Goal: Task Accomplishment & Management: Use online tool/utility

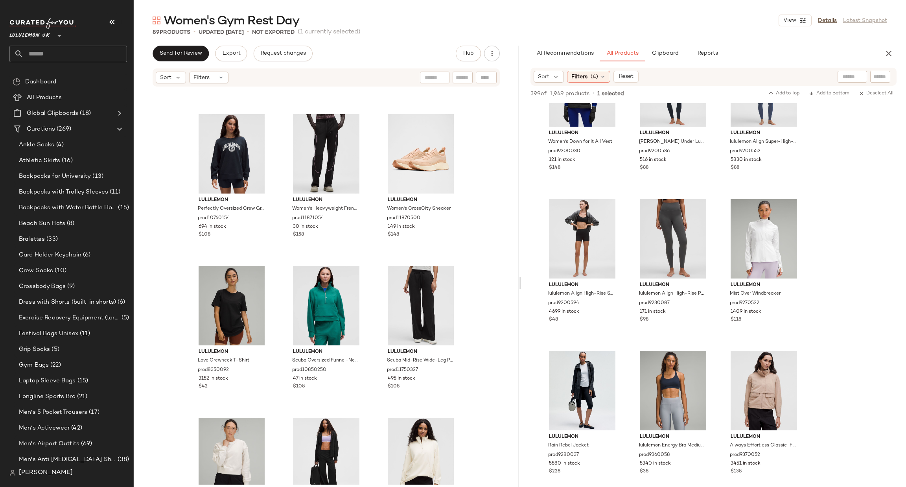
scroll to position [2127, 0]
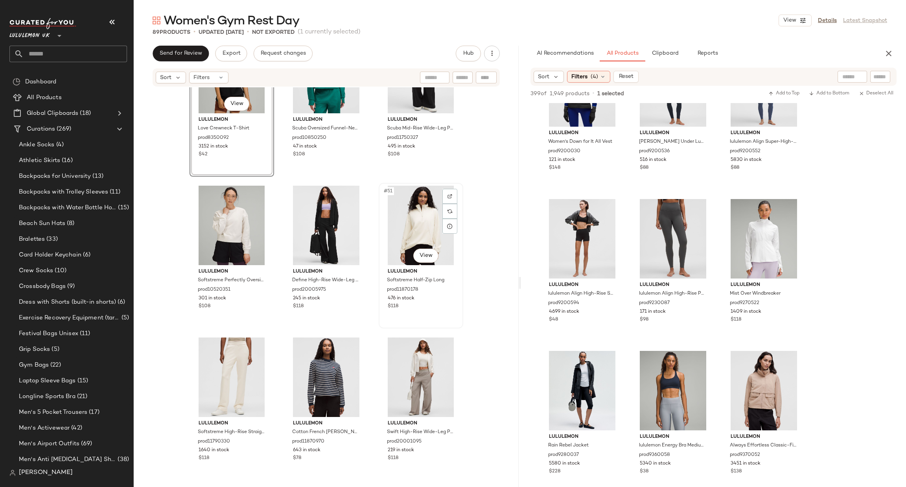
scroll to position [2363, 0]
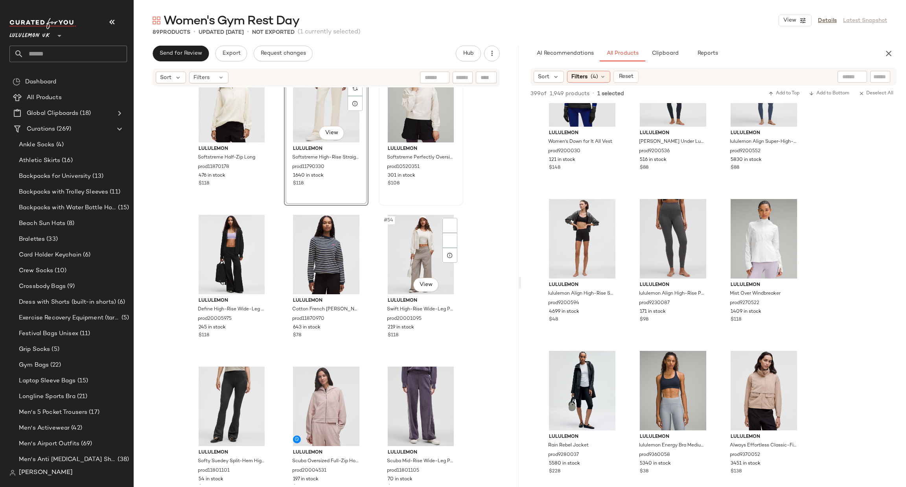
scroll to position [2480, 0]
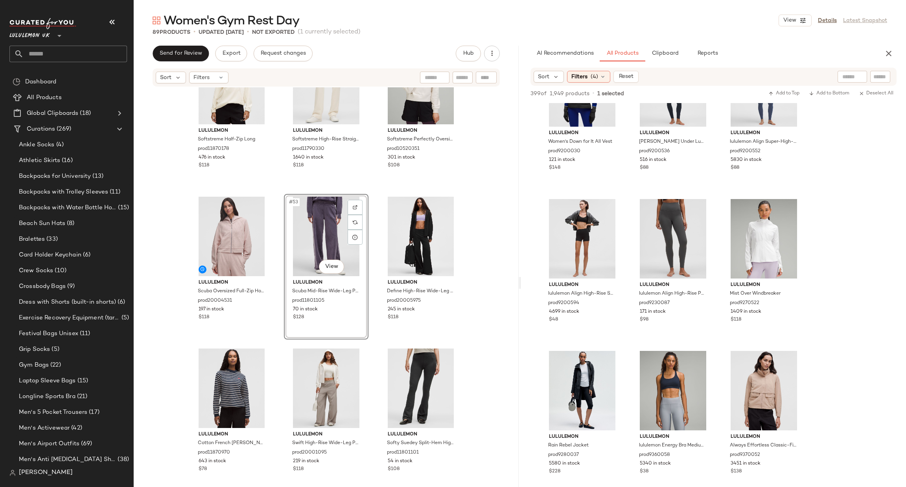
scroll to position [2598, 0]
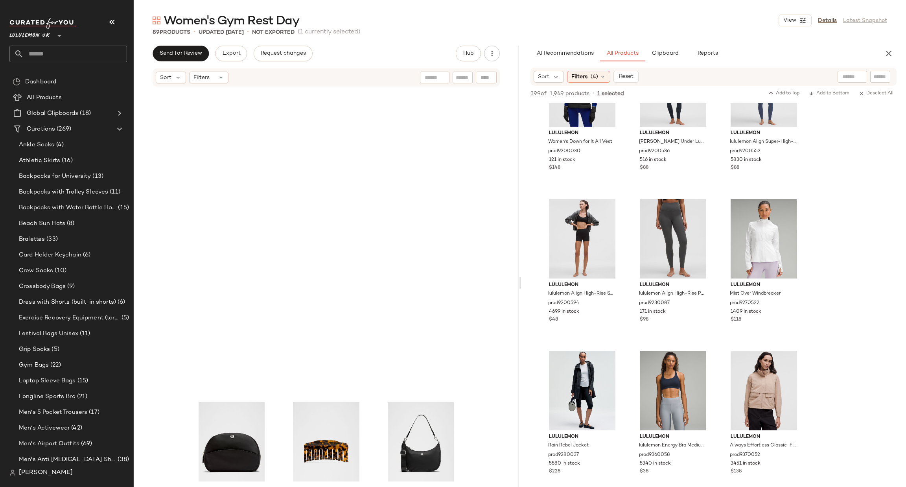
scroll to position [4156, 0]
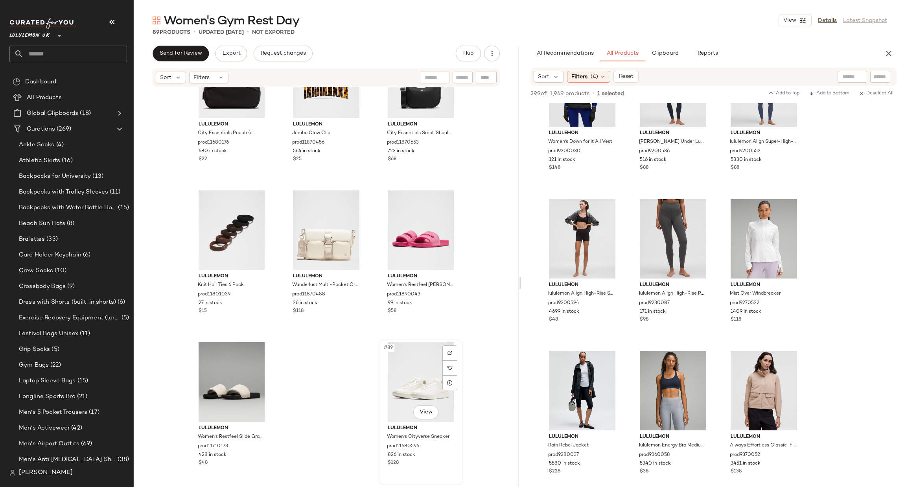
click at [404, 372] on div "#89 View" at bounding box center [420, 381] width 79 height 79
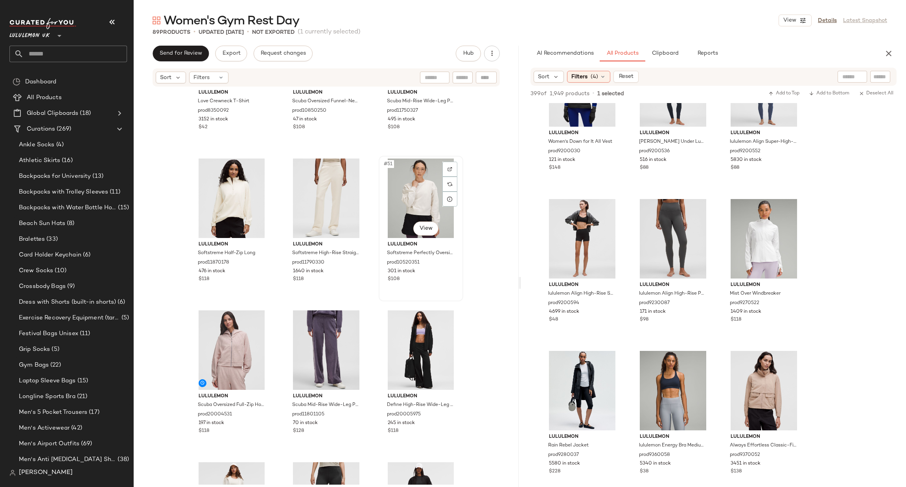
scroll to position [2387, 0]
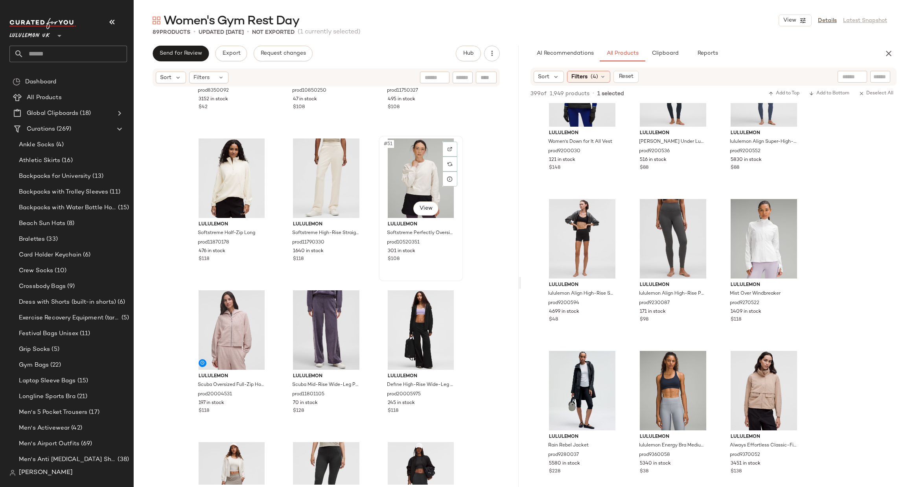
click at [419, 171] on div "#51 View" at bounding box center [420, 177] width 79 height 79
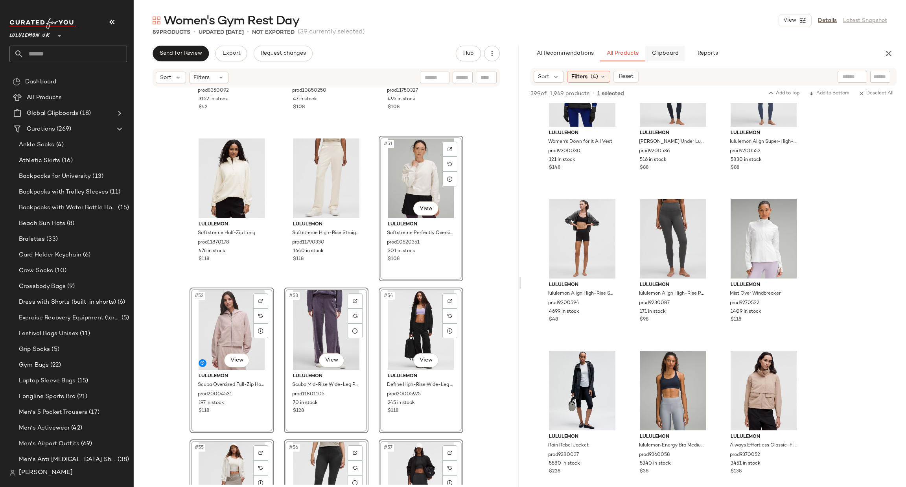
click at [666, 53] on span "Clipboard" at bounding box center [664, 53] width 27 height 6
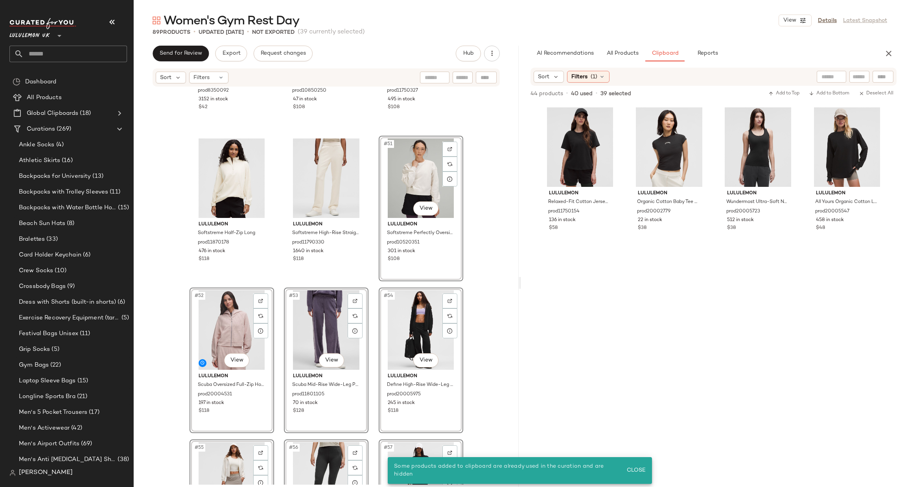
drag, startPoint x: 492, startPoint y: 225, endPoint x: 485, endPoint y: 220, distance: 8.7
click at [492, 226] on div "lululemon Love Crewneck T-Shirt prod8350092 3152 in stock $42 lululemon Scuba O…" at bounding box center [326, 285] width 385 height 397
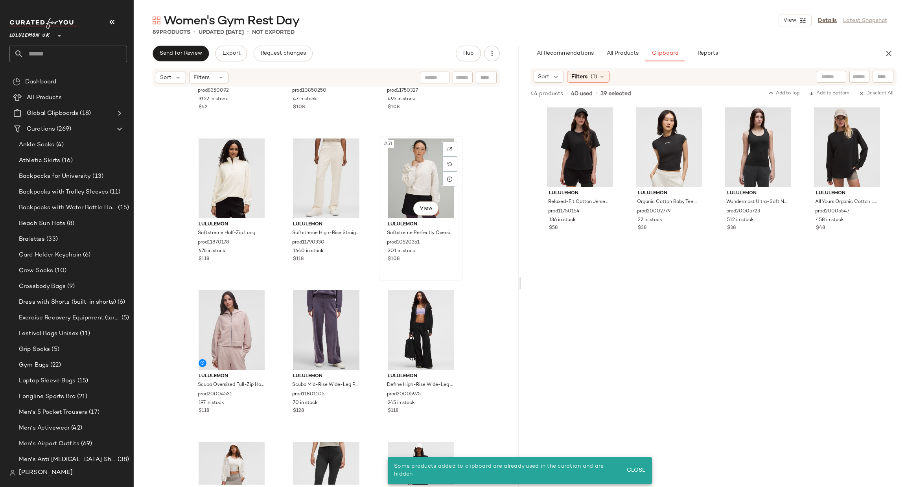
click at [428, 182] on div "#51 View" at bounding box center [420, 177] width 79 height 79
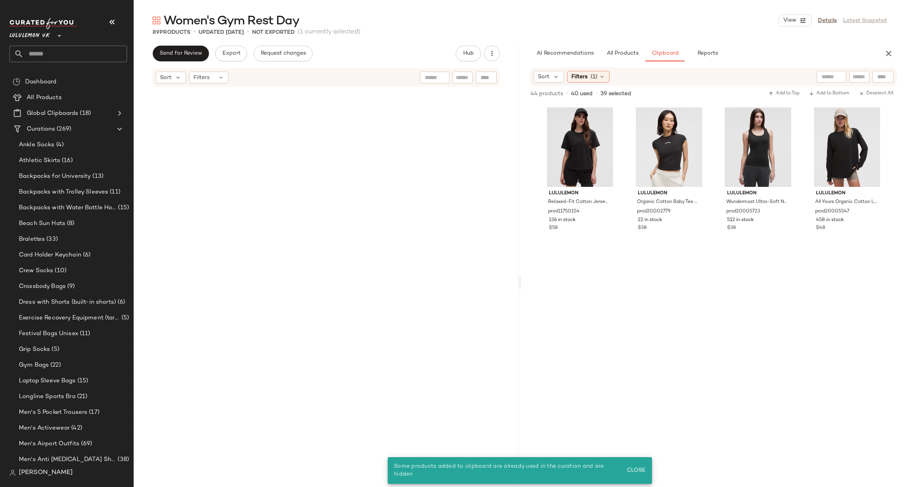
scroll to position [4156, 0]
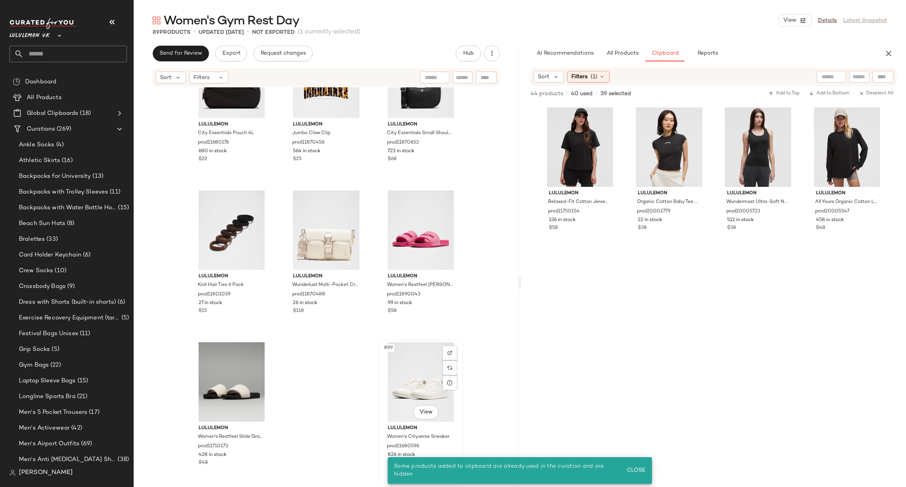
click at [410, 365] on div "#89 View" at bounding box center [420, 381] width 79 height 79
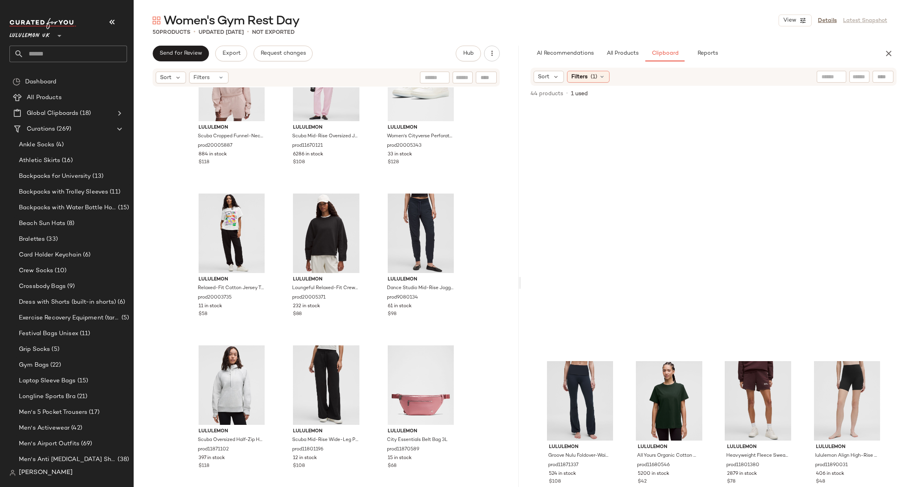
scroll to position [713, 0]
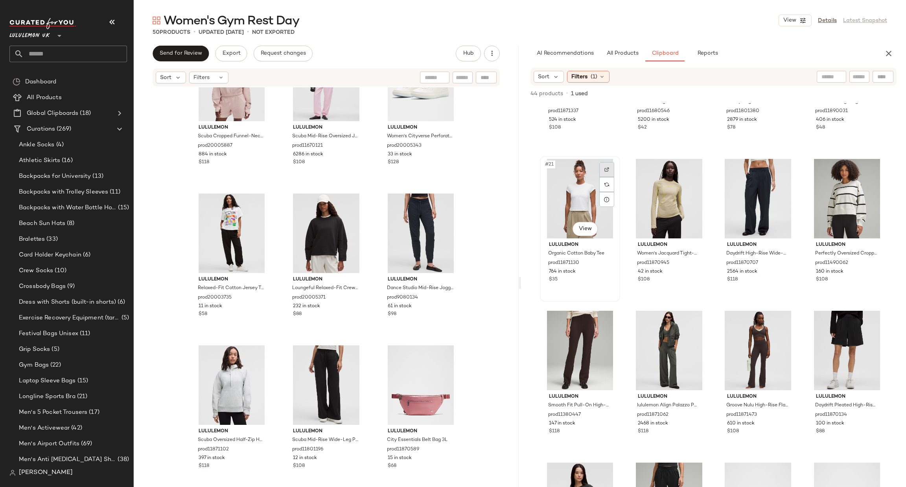
click at [610, 171] on div at bounding box center [606, 169] width 15 height 15
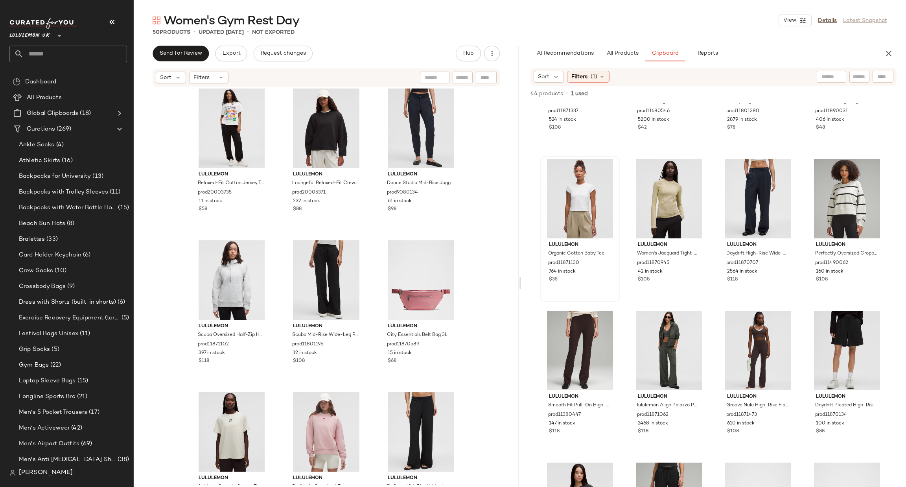
scroll to position [478, 0]
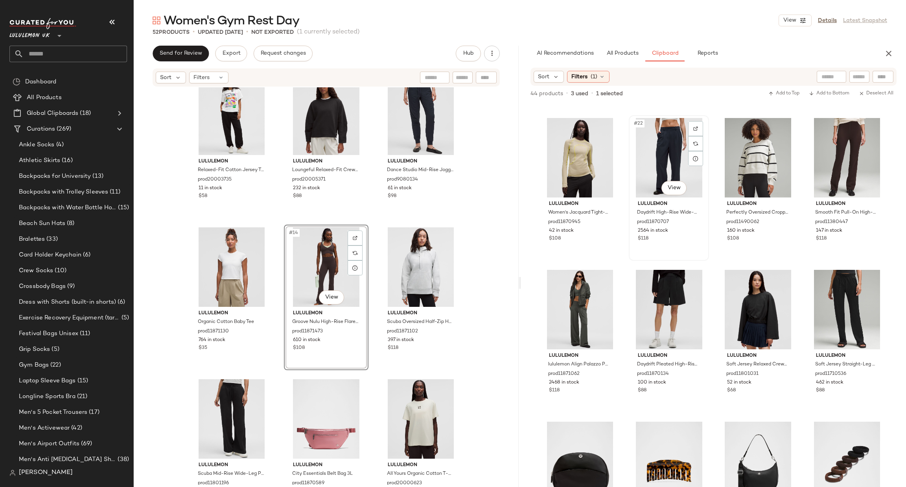
scroll to position [831, 0]
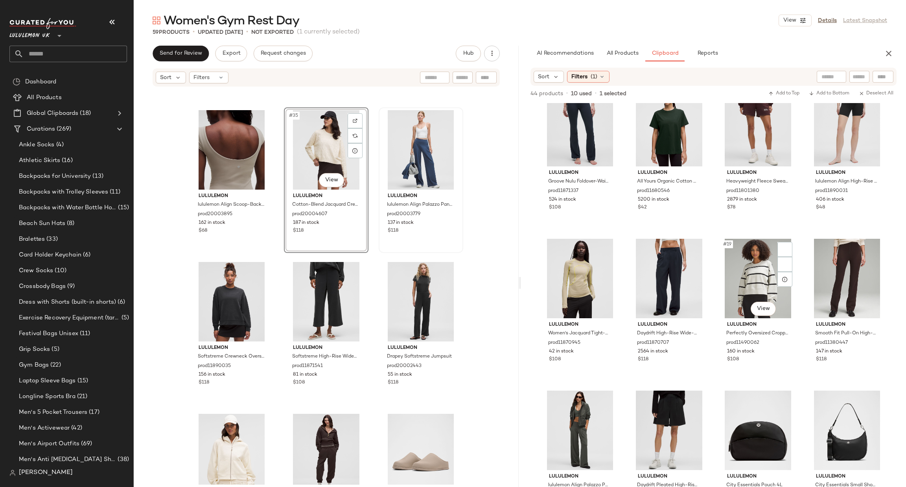
scroll to position [595, 0]
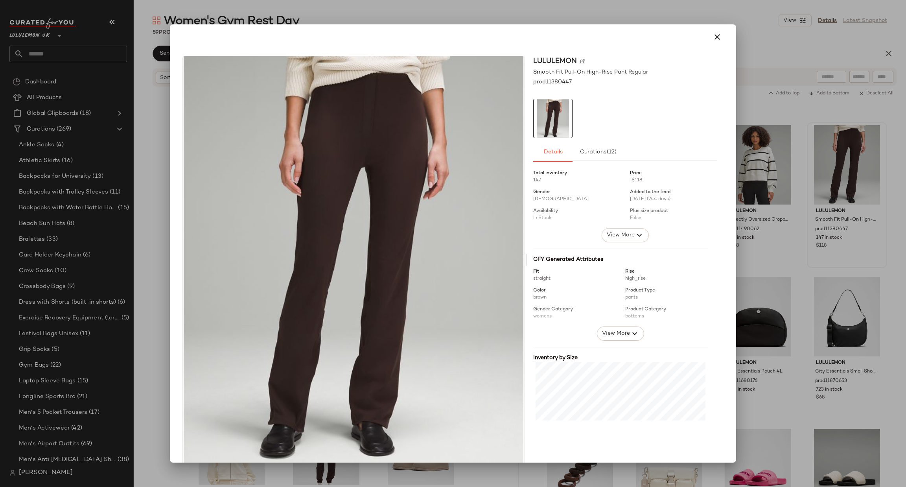
click at [878, 259] on div at bounding box center [453, 243] width 906 height 487
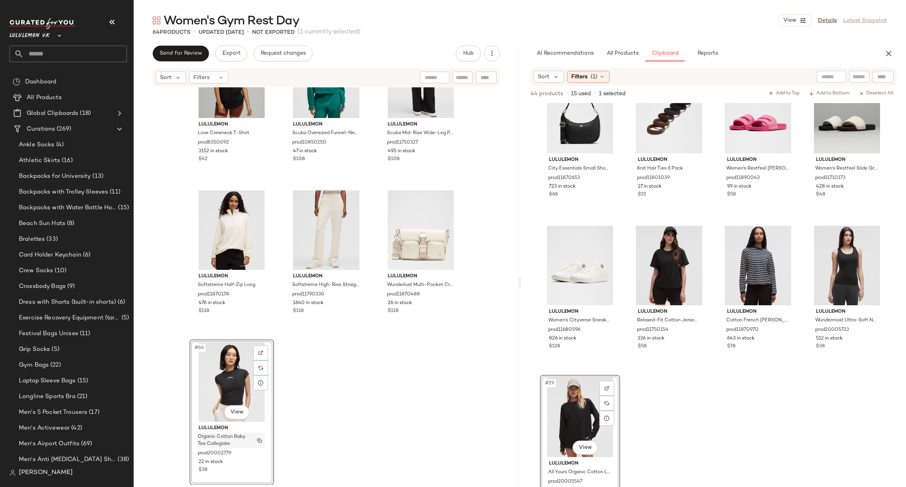
scroll to position [647, 0]
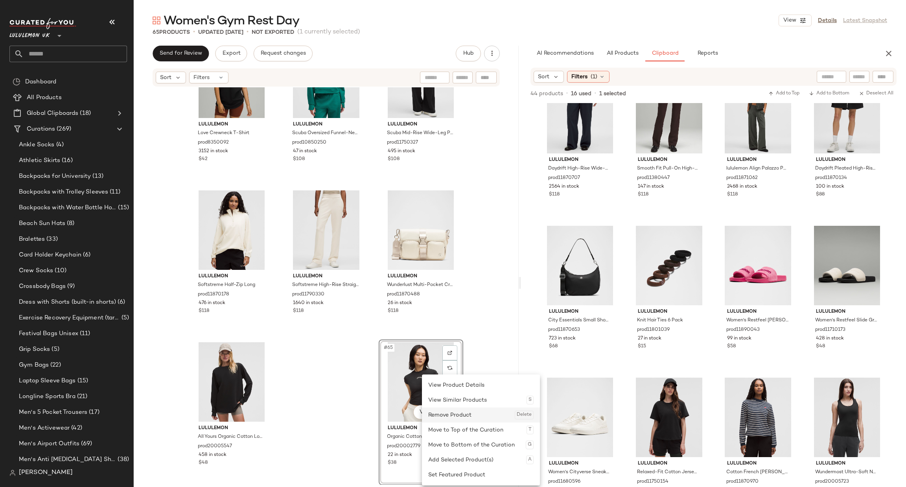
click at [437, 412] on div "Remove Product Delete" at bounding box center [480, 414] width 105 height 15
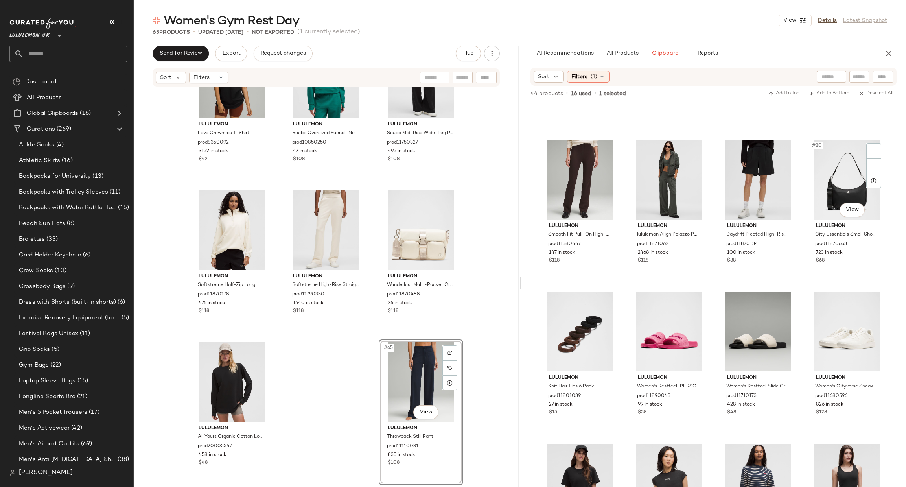
scroll to position [647, 0]
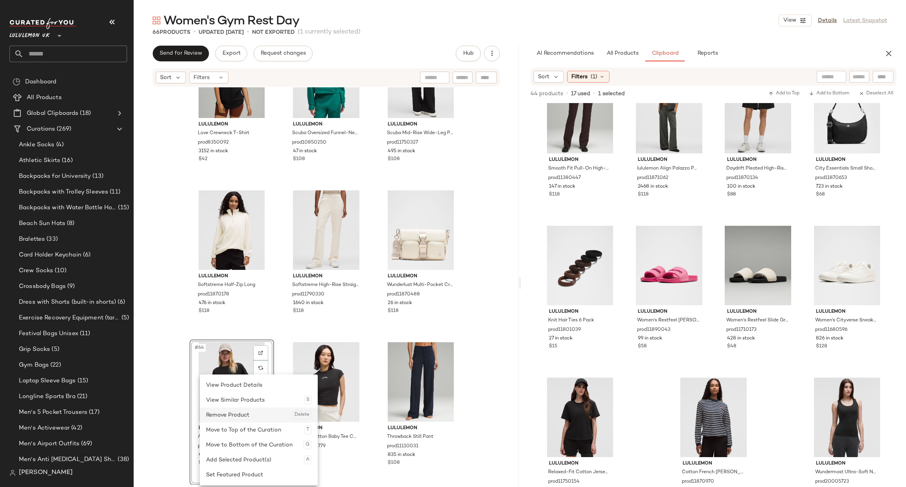
click at [242, 420] on div "Remove Product Delete" at bounding box center [258, 414] width 105 height 15
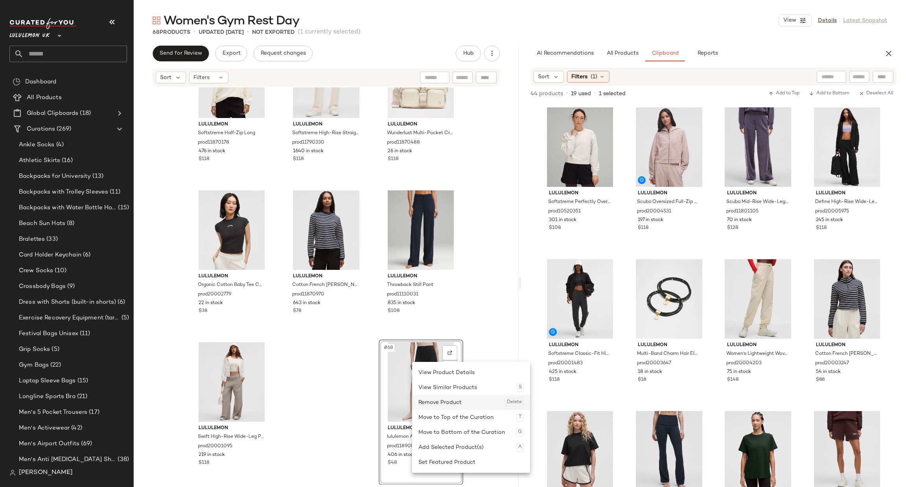
click at [440, 403] on div "Remove Product Delete" at bounding box center [470, 402] width 105 height 15
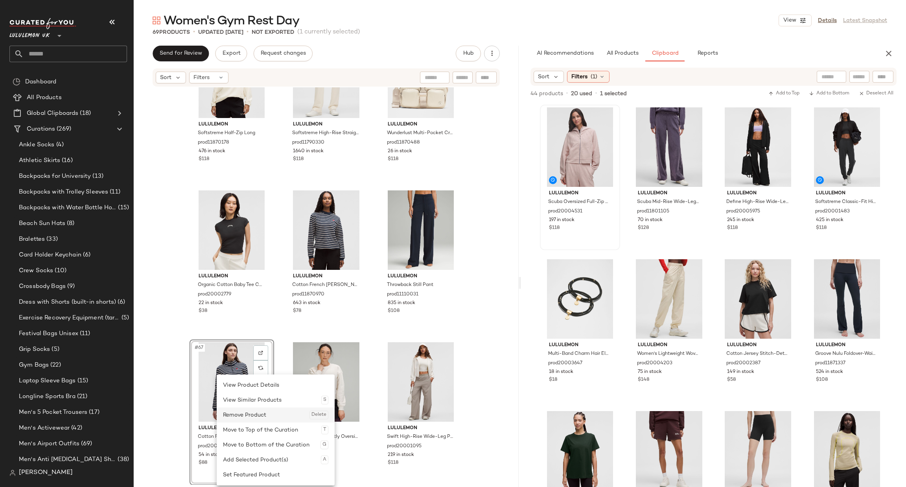
click at [252, 413] on div "Remove Product Delete" at bounding box center [275, 414] width 105 height 15
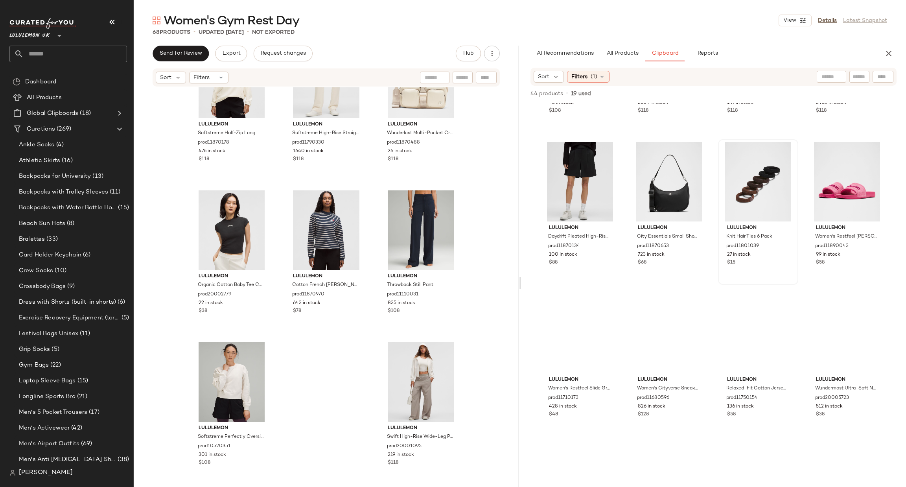
scroll to position [595, 0]
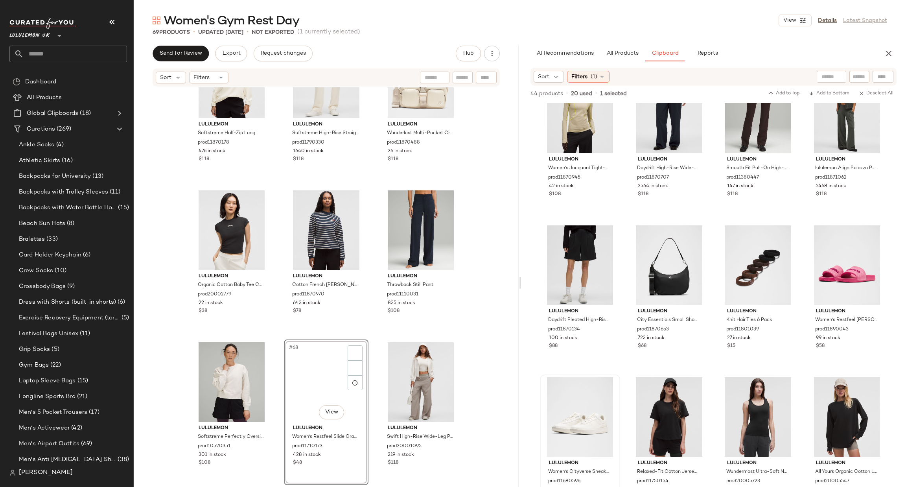
scroll to position [494, 0]
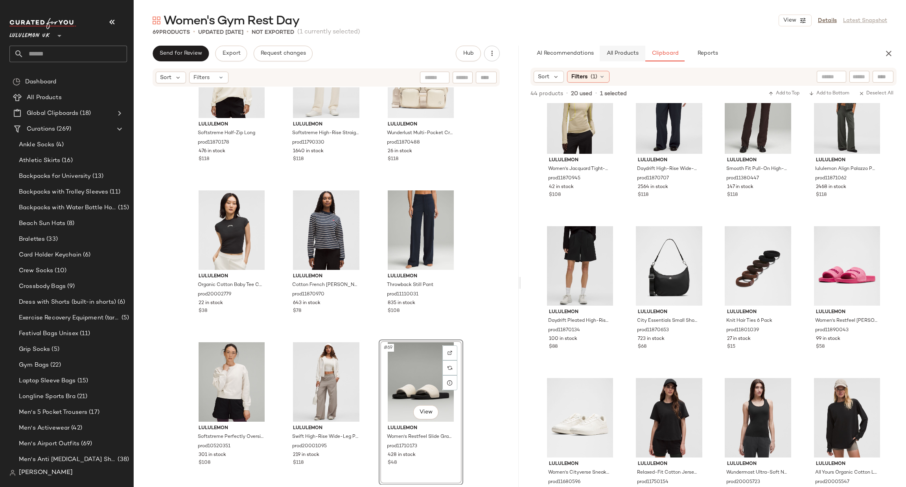
click at [607, 50] on button "All Products" at bounding box center [622, 54] width 46 height 16
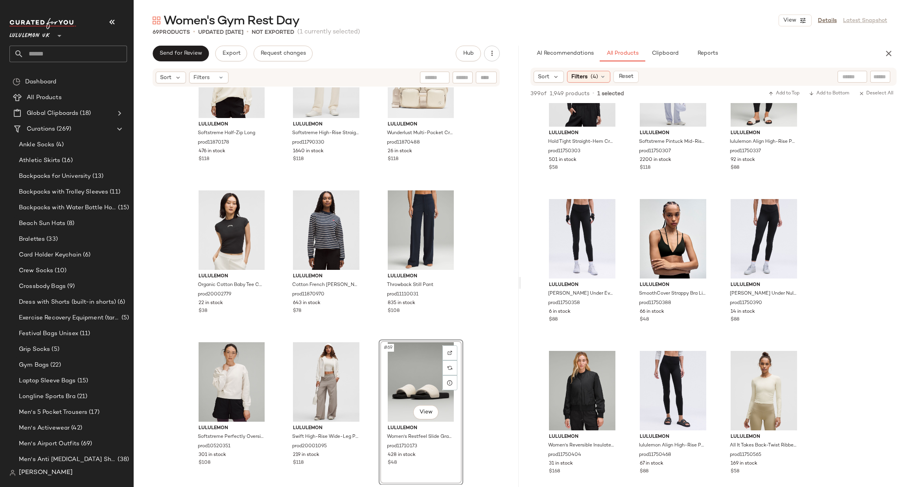
scroll to position [12347, 0]
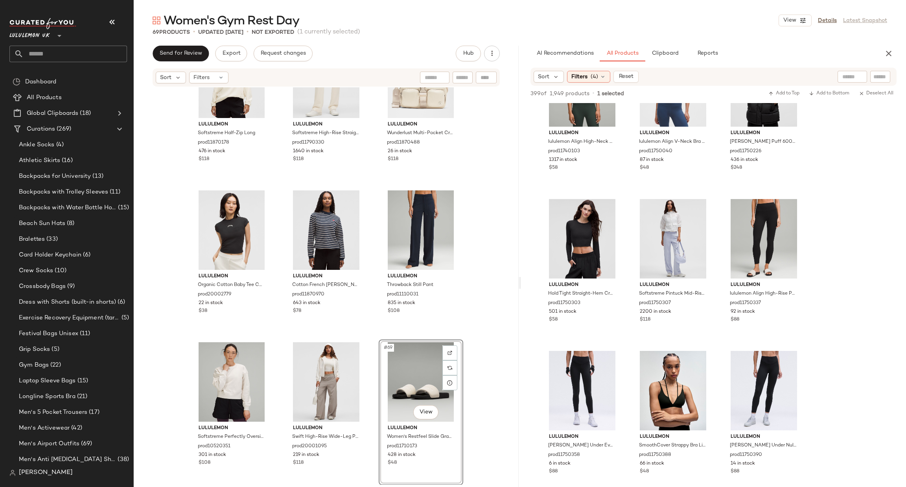
click at [881, 73] on input "text" at bounding box center [880, 77] width 14 height 8
type input "**********"
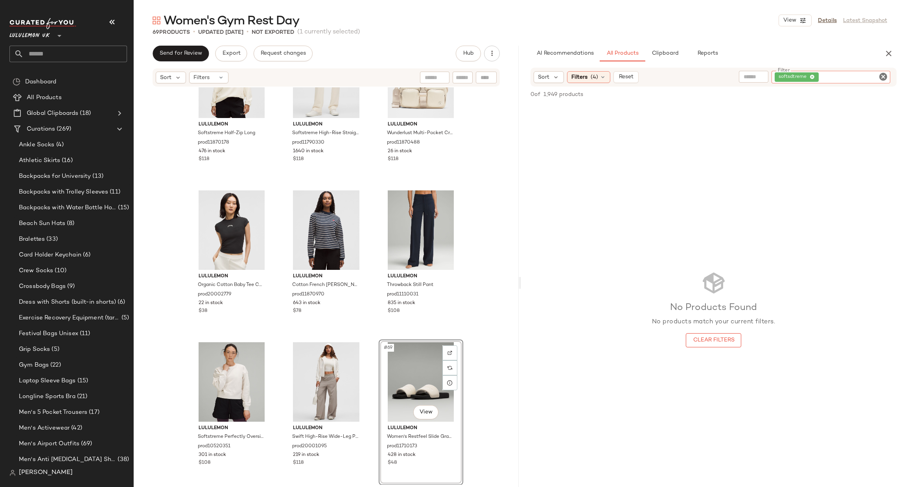
click at [887, 76] on icon "Clear Filter" at bounding box center [882, 76] width 9 height 9
type input "**********"
click at [588, 79] on div "Filters (4)" at bounding box center [588, 77] width 43 height 12
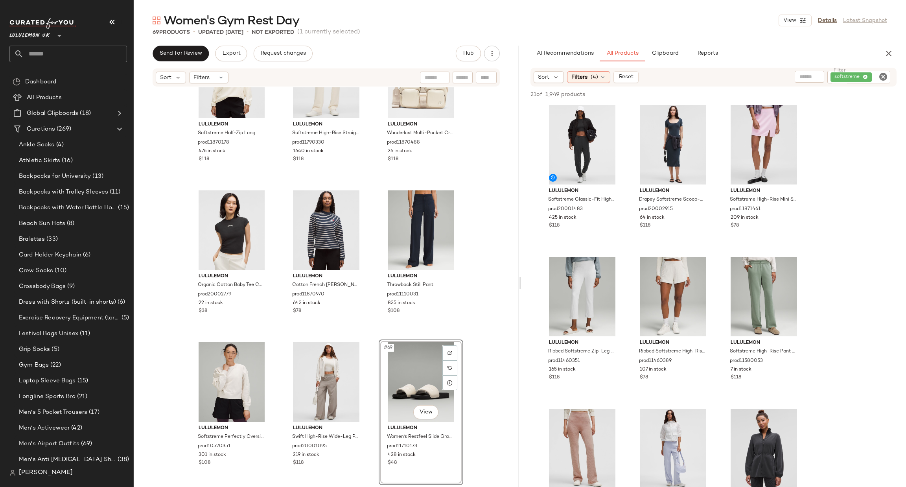
scroll to position [0, 0]
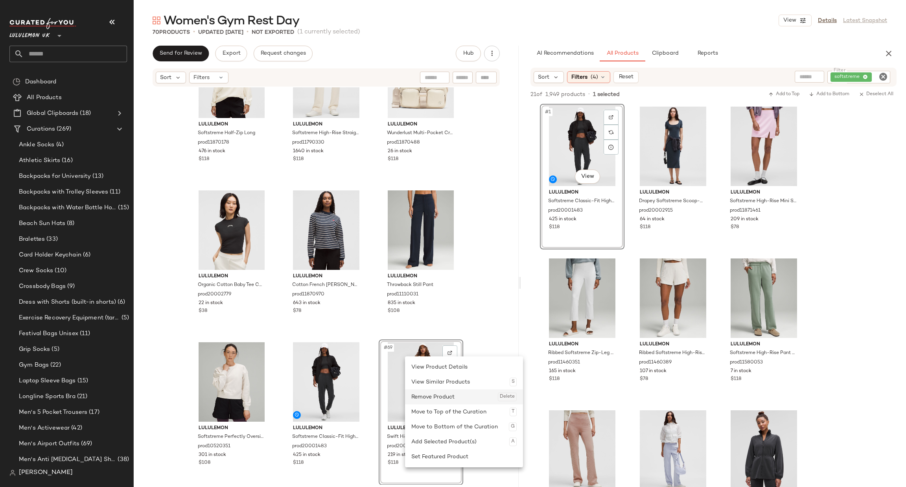
click at [434, 395] on div "Remove Product Delete" at bounding box center [463, 396] width 105 height 15
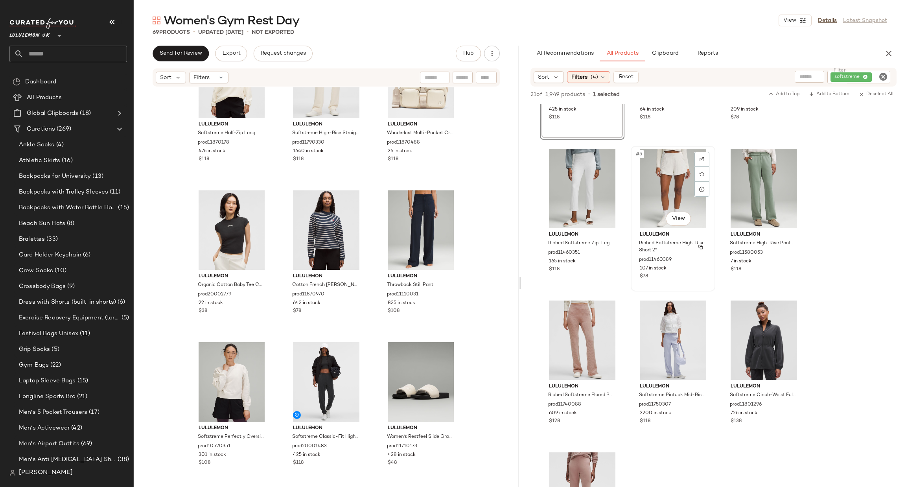
scroll to position [118, 0]
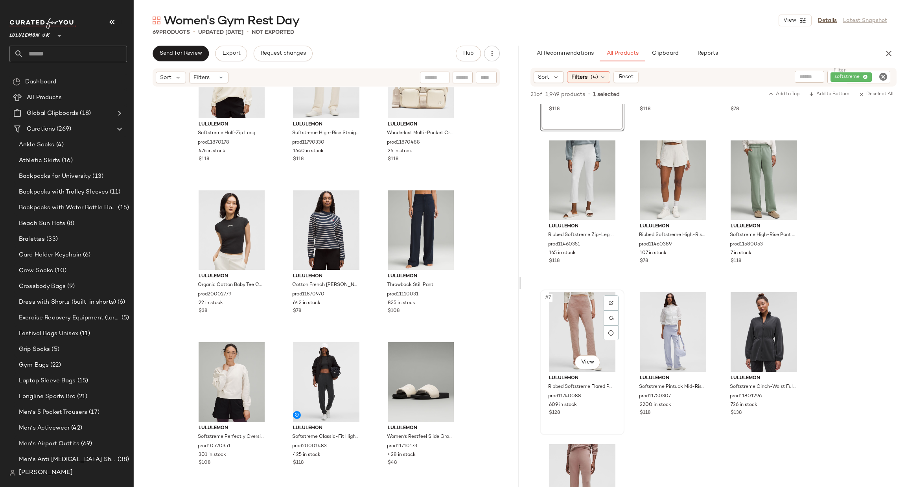
click at [570, 323] on div "#7 View" at bounding box center [581, 331] width 79 height 79
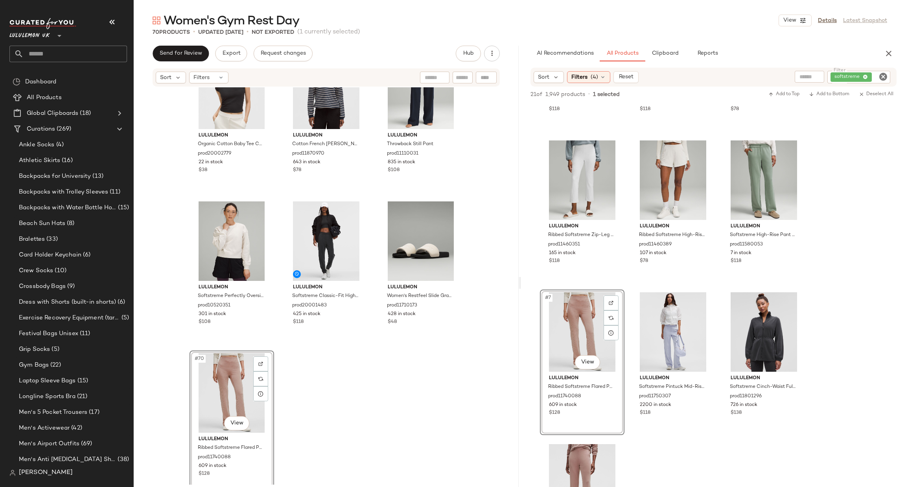
scroll to position [3245, 0]
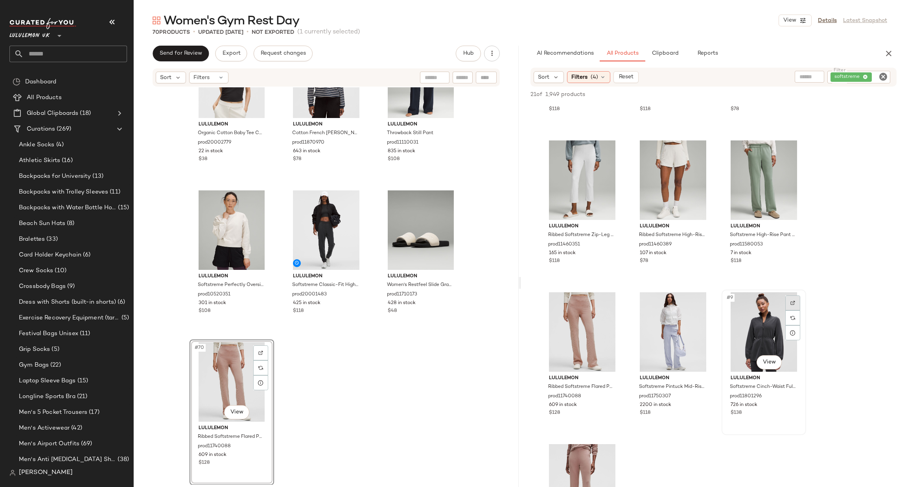
click at [793, 300] on img at bounding box center [792, 302] width 5 height 5
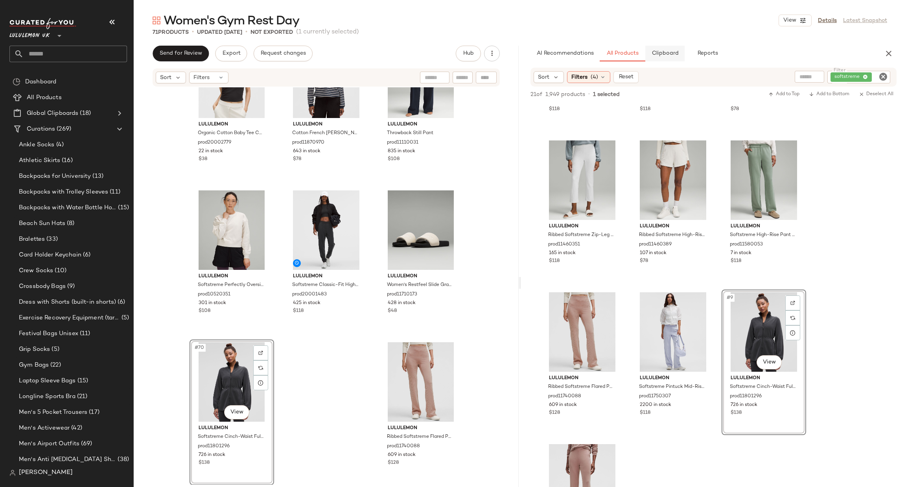
click at [661, 52] on span "Clipboard" at bounding box center [664, 53] width 27 height 6
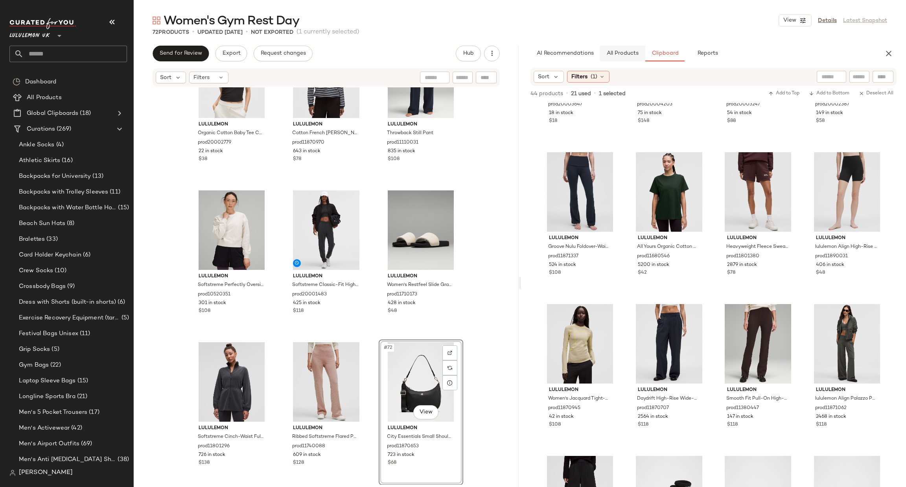
scroll to position [0, 0]
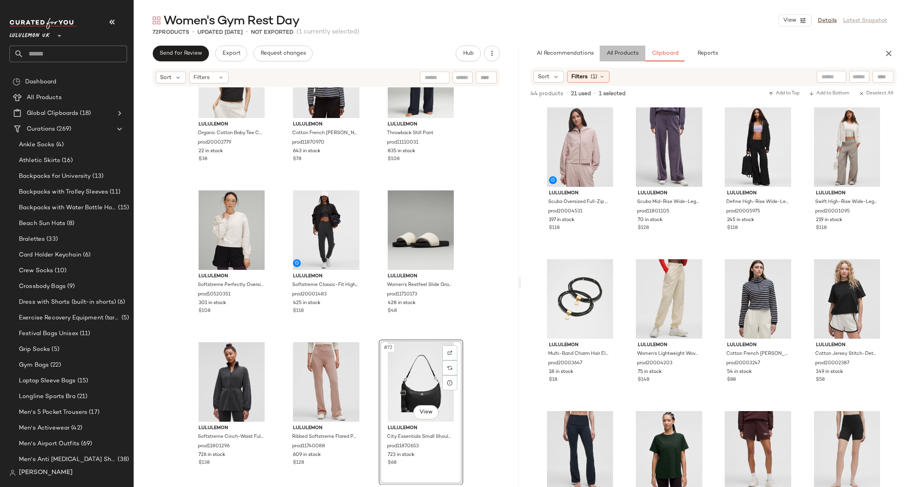
click at [636, 46] on button "All Products" at bounding box center [622, 54] width 46 height 16
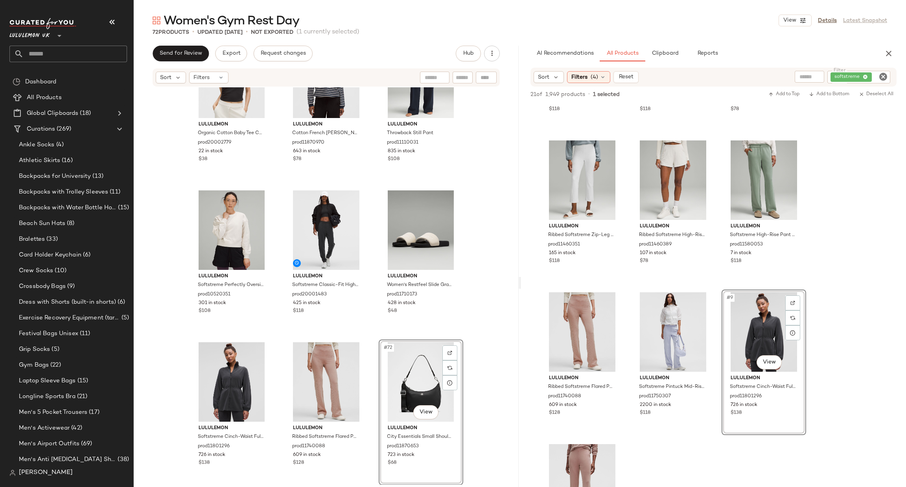
click at [881, 76] on icon "Clear Filter" at bounding box center [882, 76] width 9 height 9
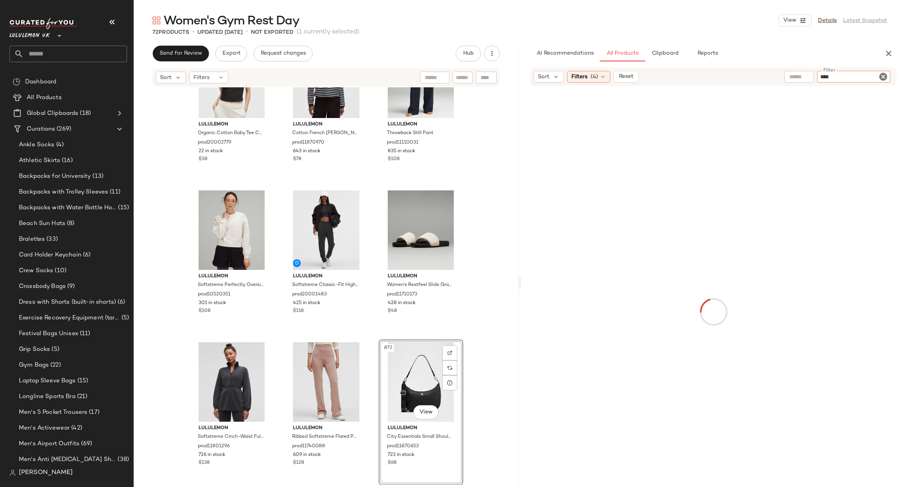
type input "*****"
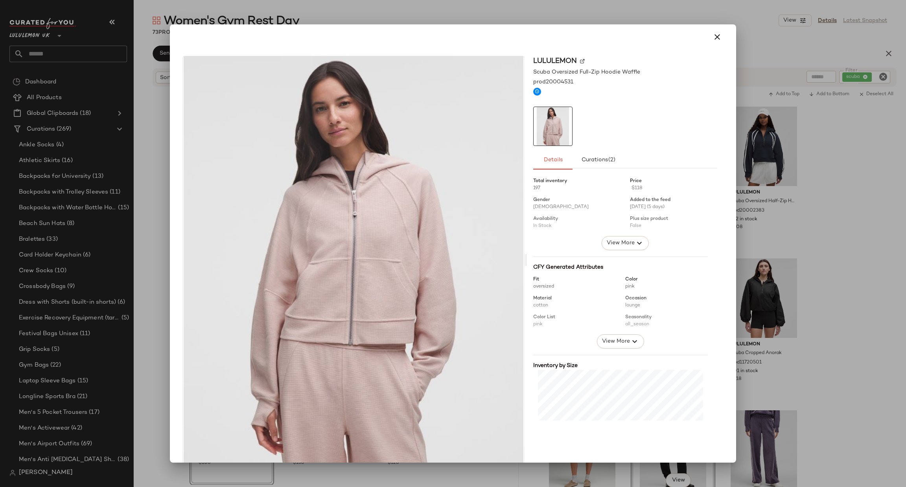
click at [889, 225] on div at bounding box center [453, 243] width 906 height 487
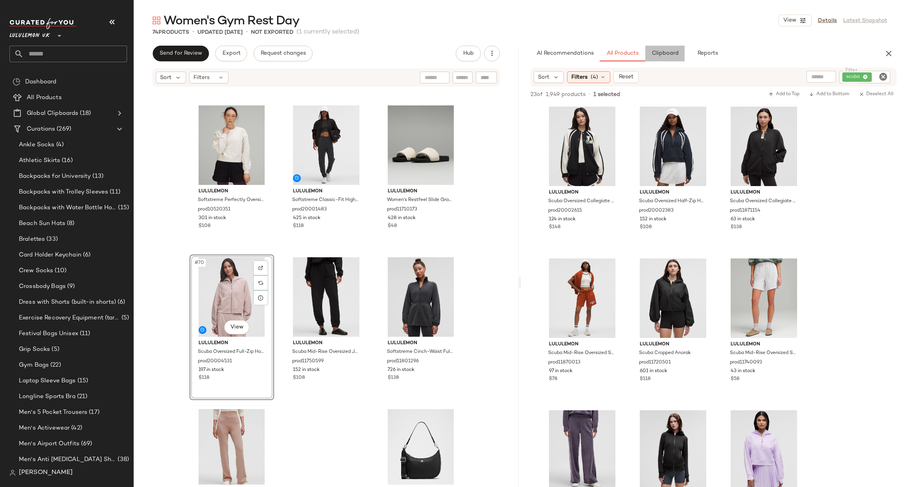
click at [671, 55] on span "Clipboard" at bounding box center [664, 53] width 27 height 6
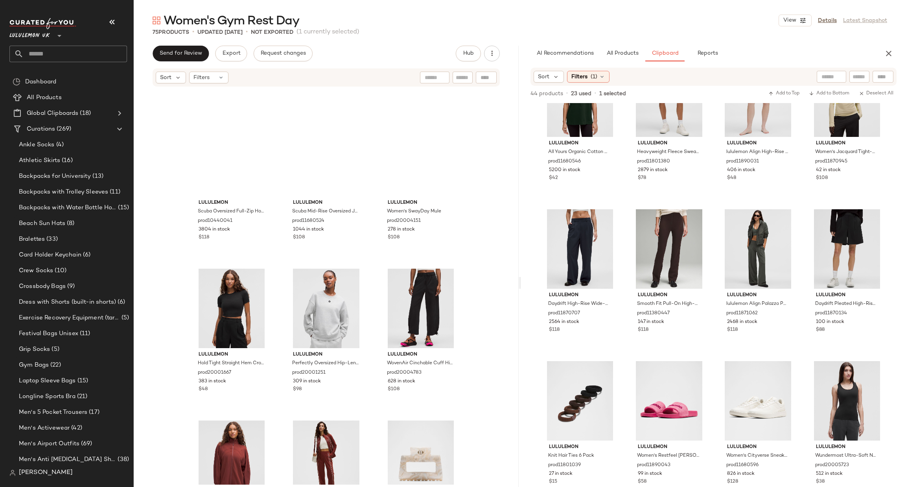
scroll to position [1982, 0]
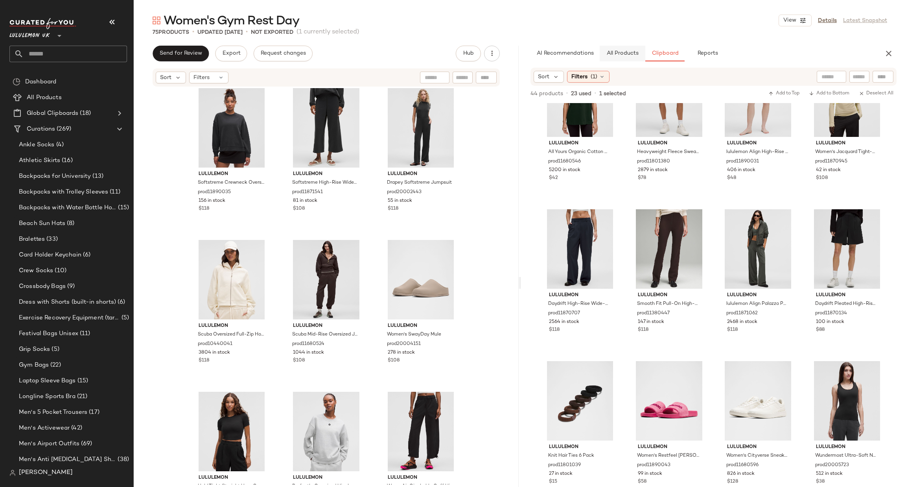
click at [626, 52] on span "All Products" at bounding box center [622, 53] width 32 height 6
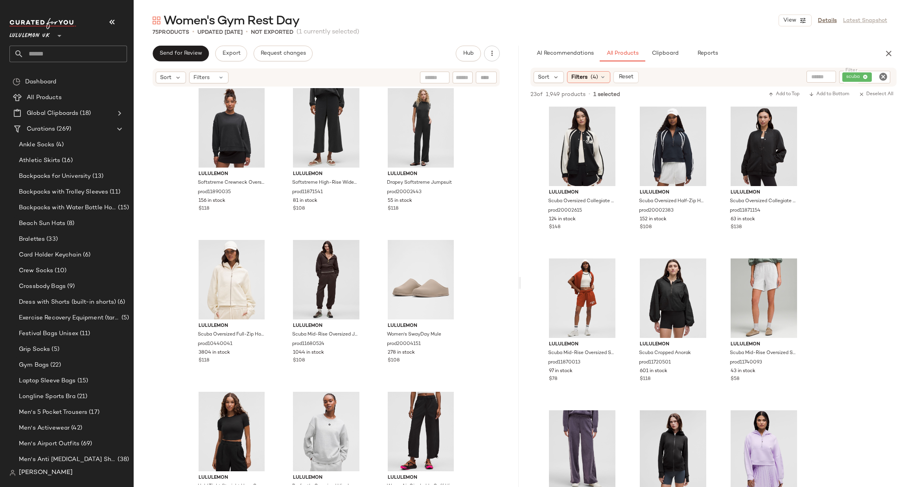
click at [885, 76] on icon "Clear Filter" at bounding box center [882, 76] width 9 height 9
click at [799, 76] on input "text" at bounding box center [799, 77] width 20 height 8
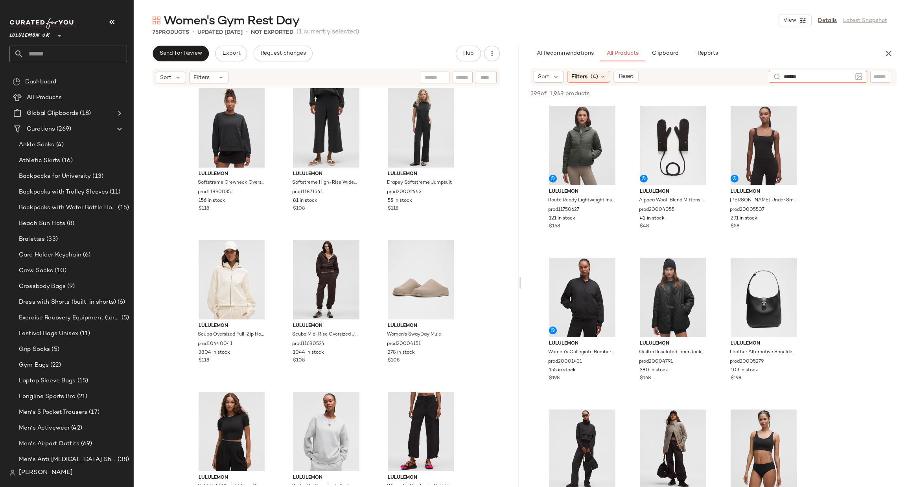
type input "*******"
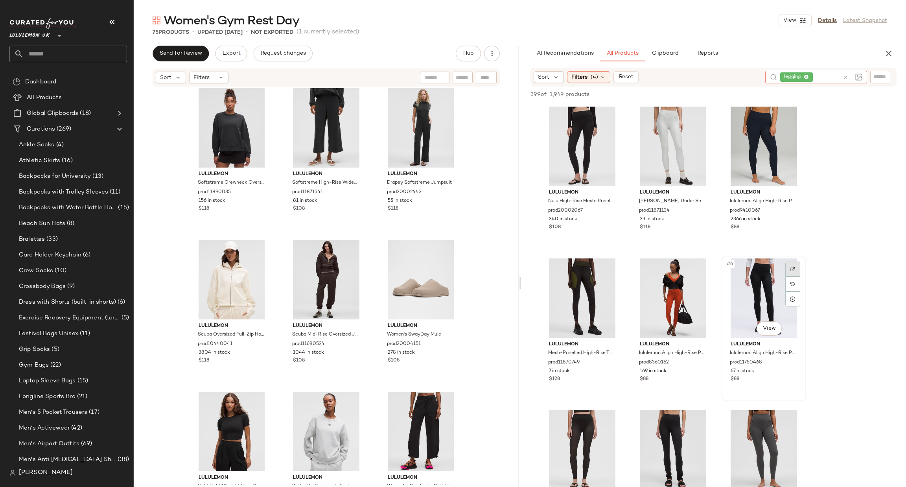
click at [788, 265] on div at bounding box center [792, 268] width 15 height 15
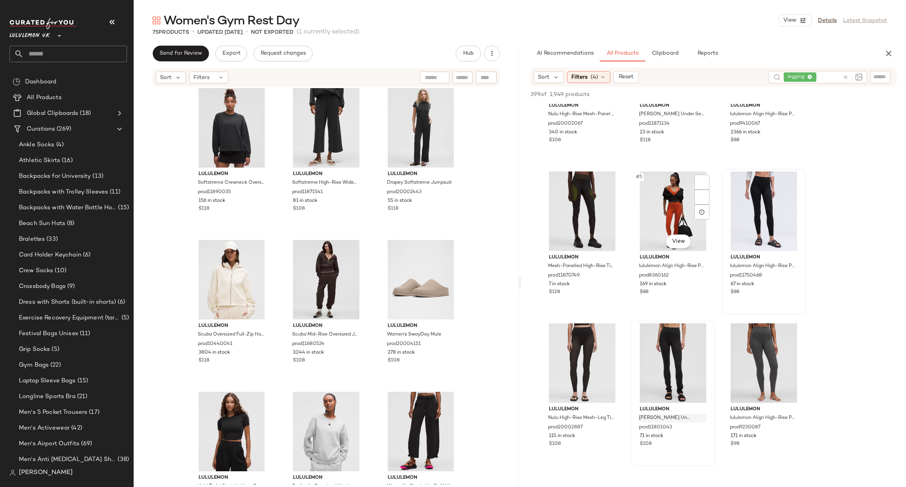
scroll to position [353, 0]
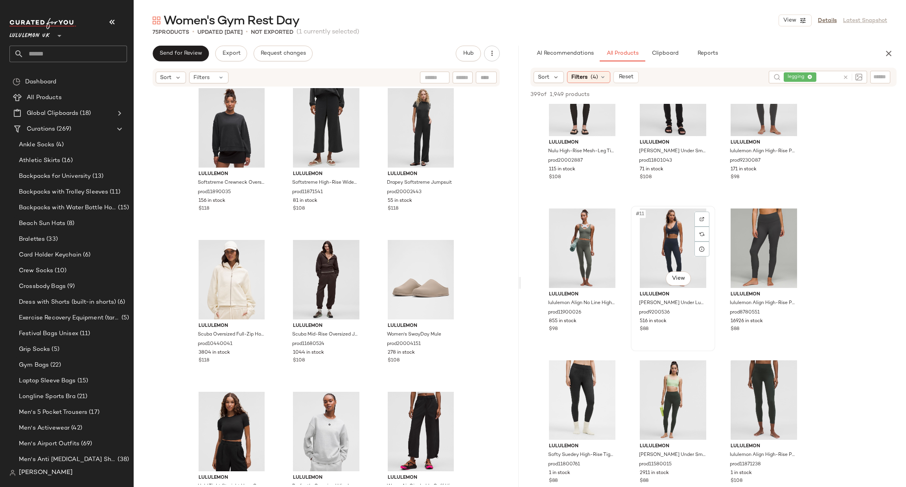
click at [693, 218] on div "#11 View" at bounding box center [672, 247] width 79 height 79
click at [697, 217] on div at bounding box center [701, 218] width 15 height 15
click at [845, 74] on icon at bounding box center [845, 77] width 6 height 6
click at [871, 76] on div at bounding box center [880, 77] width 20 height 12
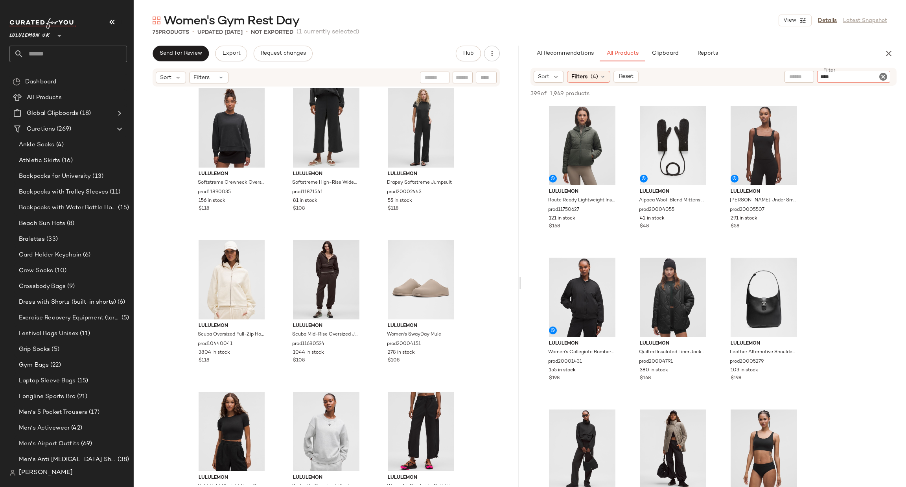
type input "*****"
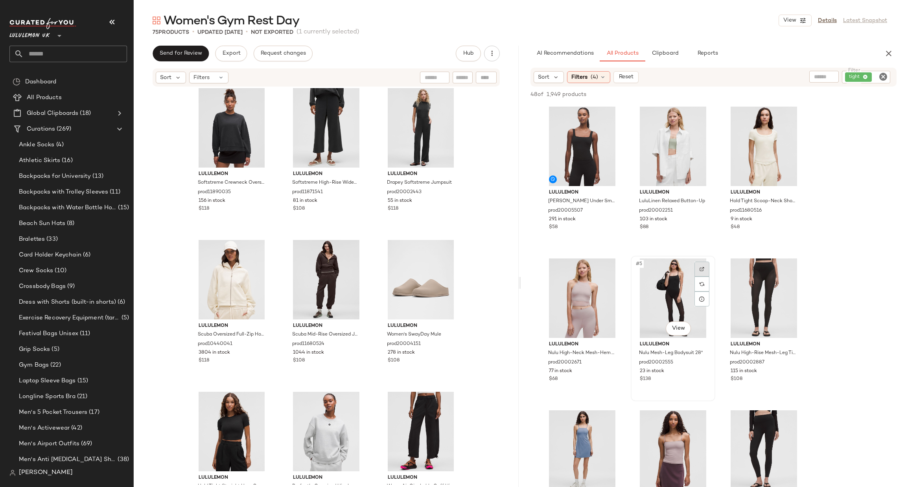
click at [700, 265] on div at bounding box center [701, 268] width 15 height 15
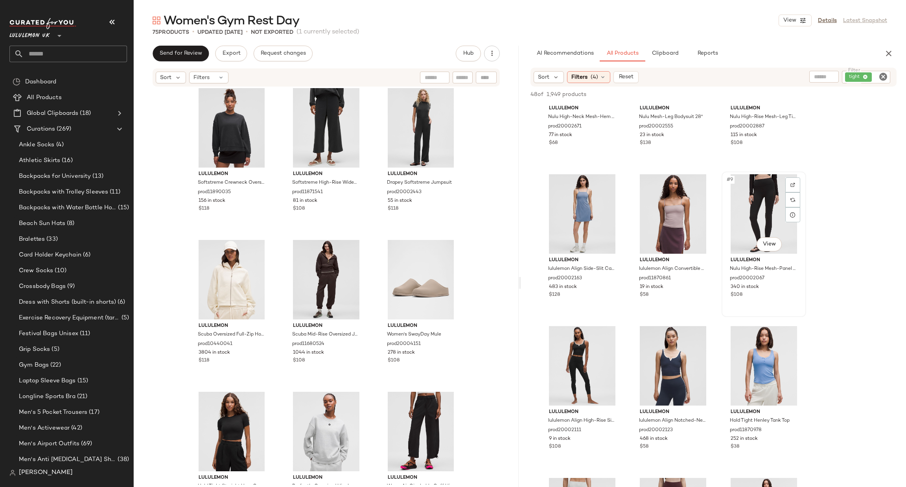
click at [783, 189] on div "#9 View" at bounding box center [763, 213] width 79 height 79
click at [796, 182] on div at bounding box center [792, 184] width 15 height 15
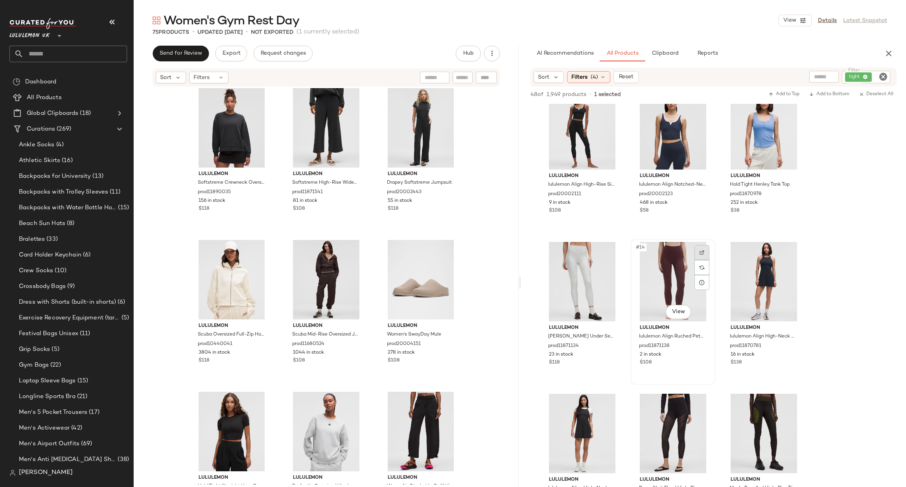
click at [698, 250] on div at bounding box center [701, 252] width 15 height 15
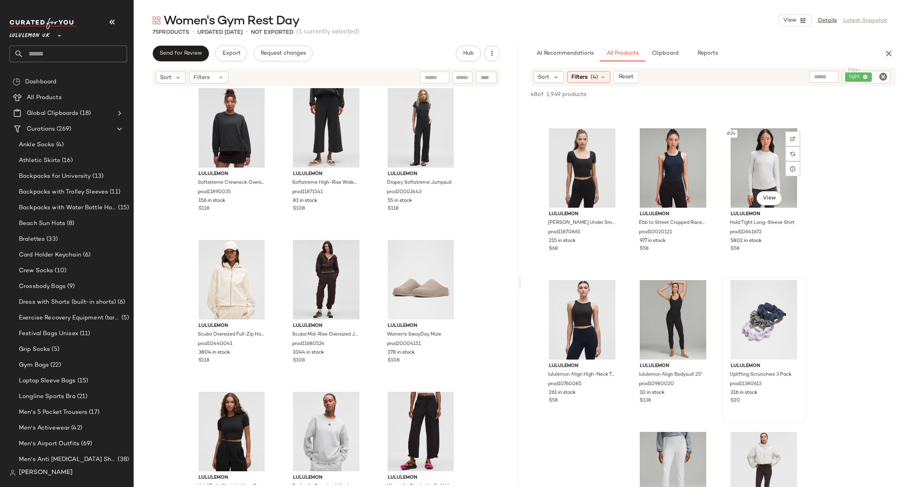
scroll to position [1179, 0]
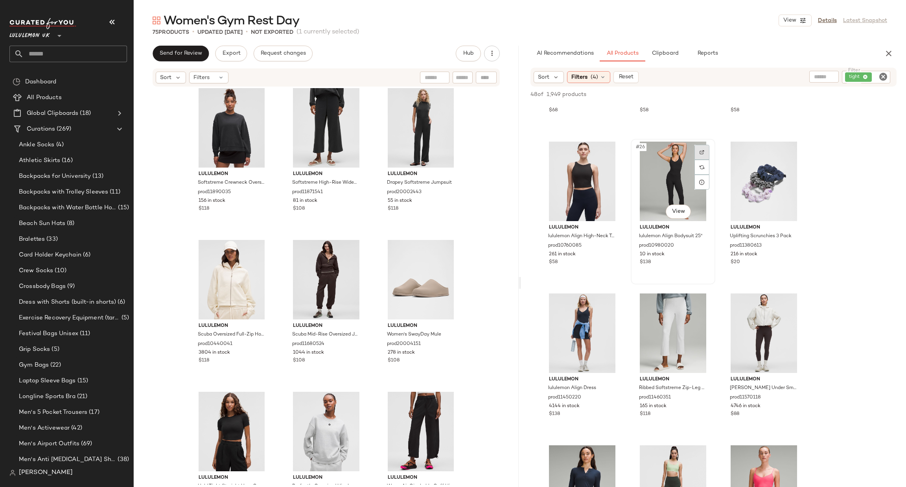
click at [701, 147] on div at bounding box center [701, 152] width 15 height 15
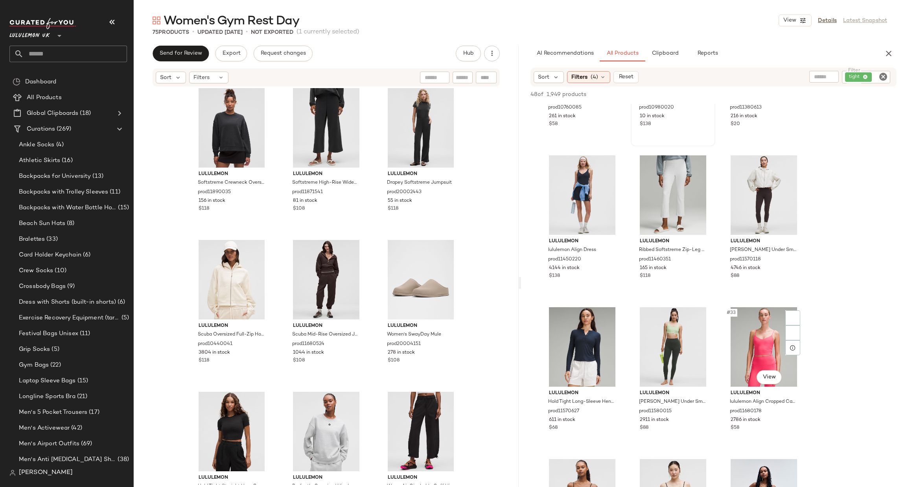
scroll to position [1532, 0]
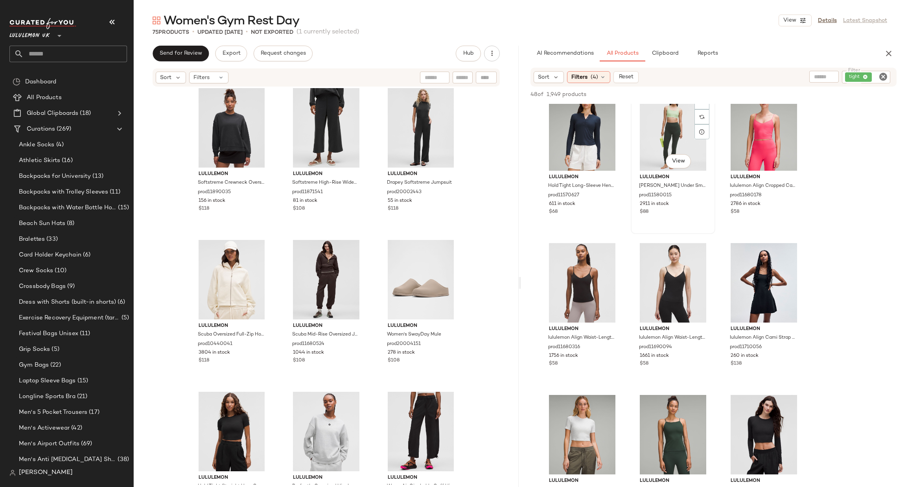
click at [700, 104] on div at bounding box center [701, 101] width 15 height 15
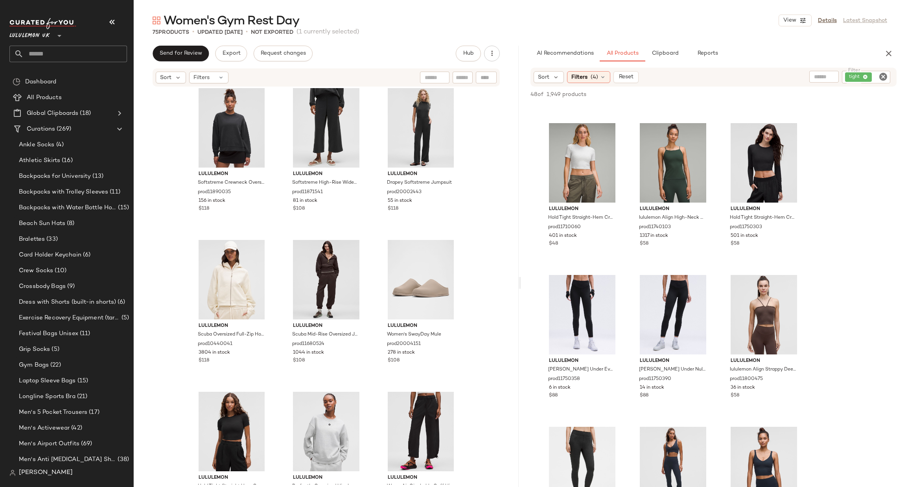
scroll to position [1887, 0]
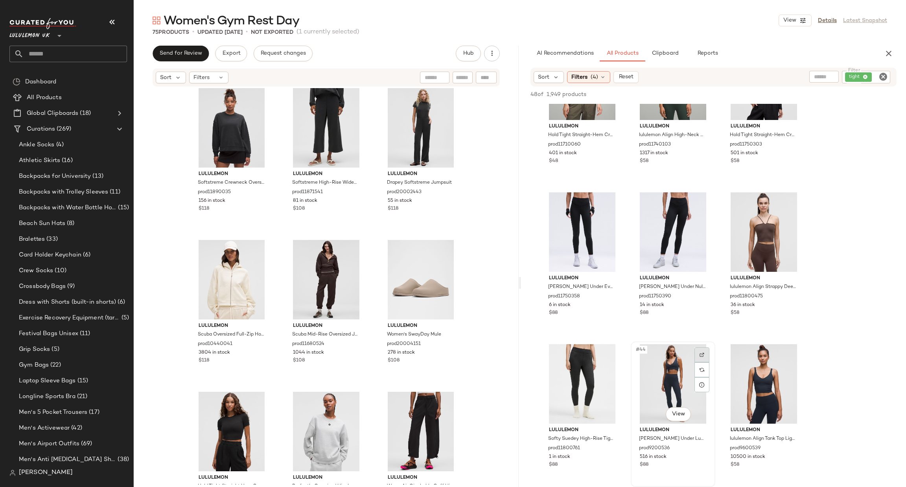
click at [699, 352] on img at bounding box center [701, 354] width 5 height 5
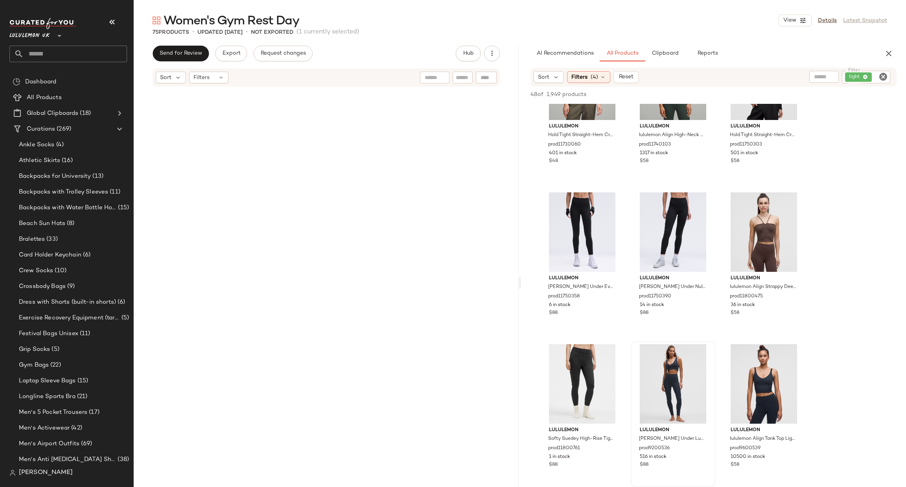
scroll to position [0, 0]
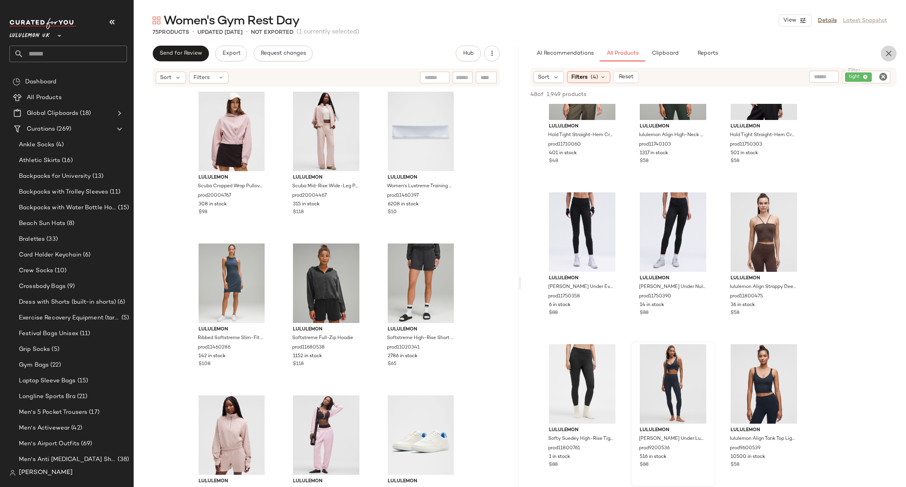
drag, startPoint x: 885, startPoint y: 50, endPoint x: 852, endPoint y: 79, distance: 44.3
click at [884, 50] on icon "button" at bounding box center [888, 53] width 9 height 9
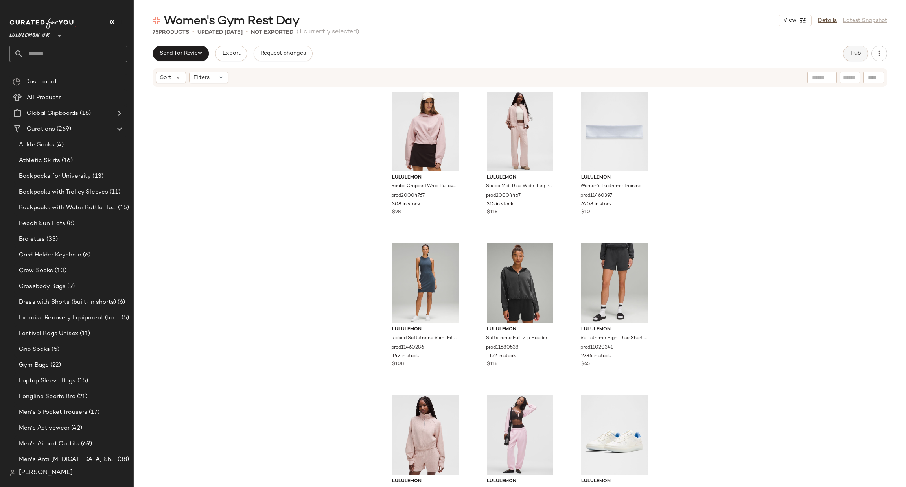
click at [851, 54] on span "Hub" at bounding box center [855, 53] width 11 height 6
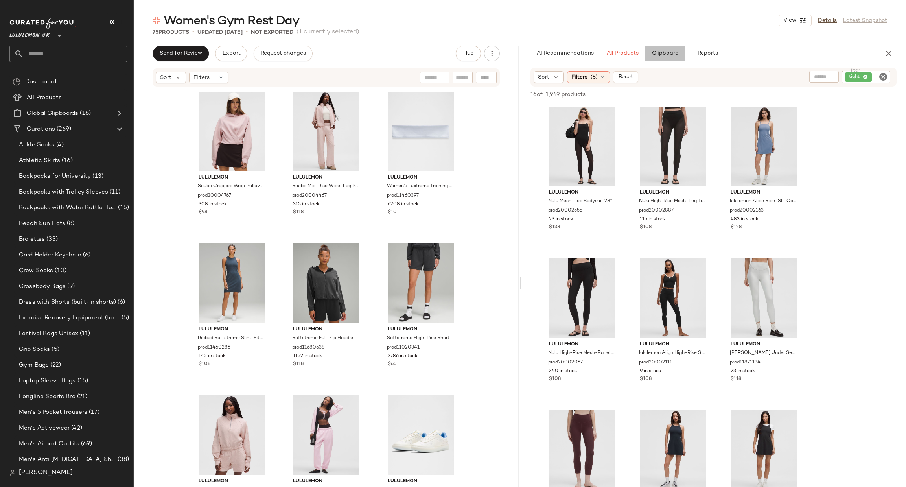
click at [660, 54] on span "Clipboard" at bounding box center [664, 53] width 27 height 6
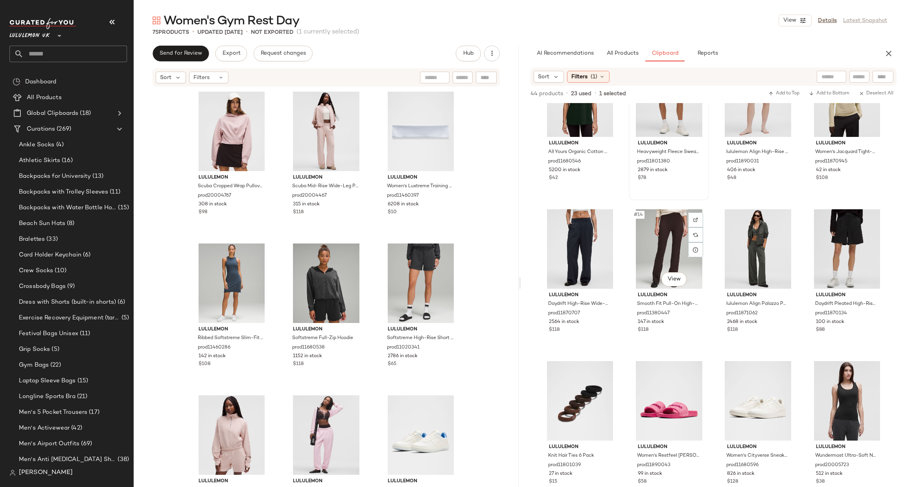
scroll to position [478, 0]
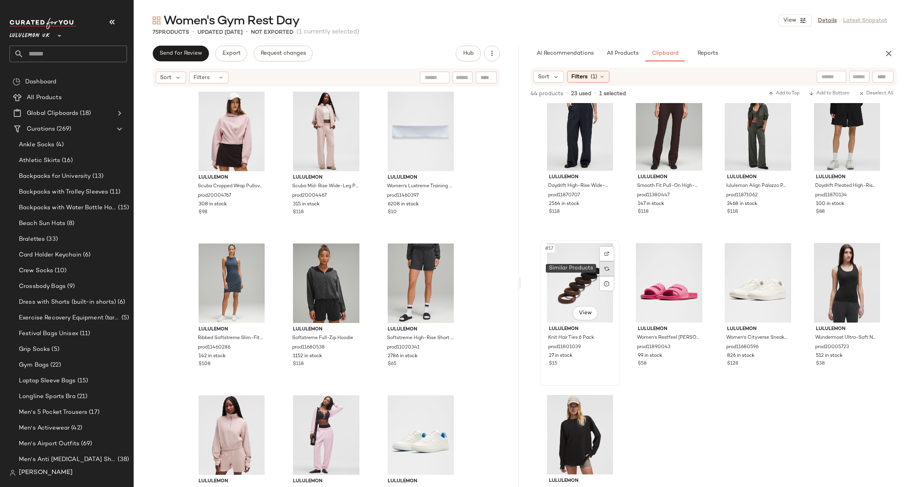
click at [608, 269] on img at bounding box center [606, 268] width 5 height 5
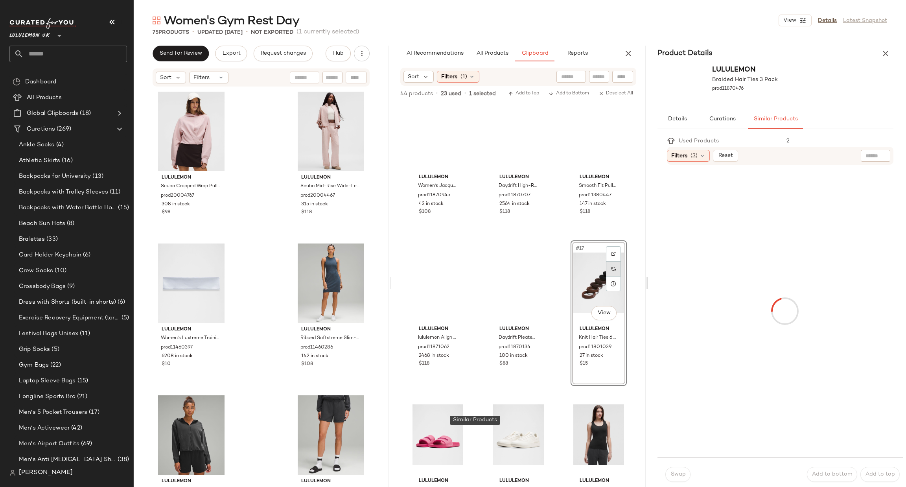
scroll to position [326, 0]
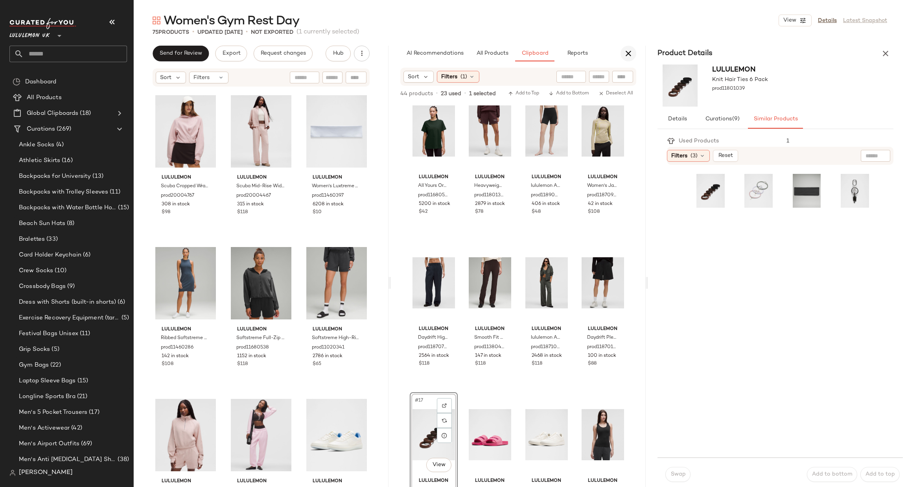
click at [630, 49] on icon "button" at bounding box center [627, 53] width 9 height 9
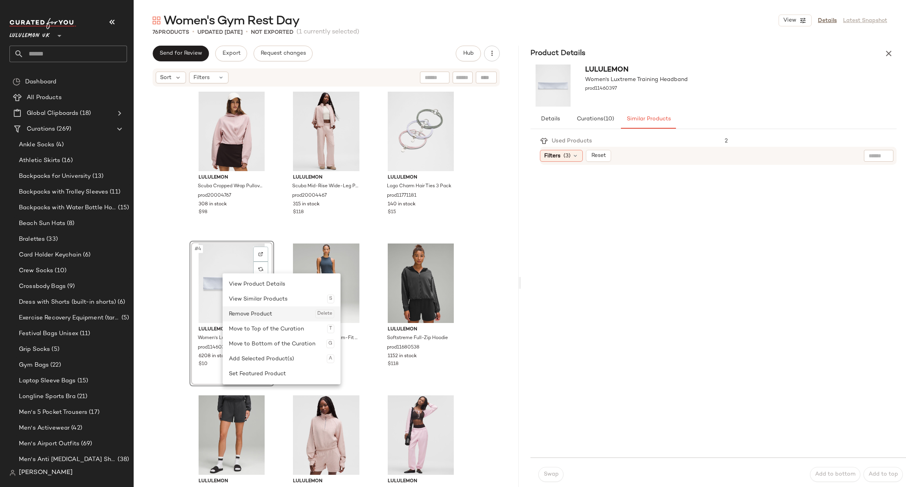
click at [258, 314] on div "Remove Product Delete" at bounding box center [281, 313] width 105 height 15
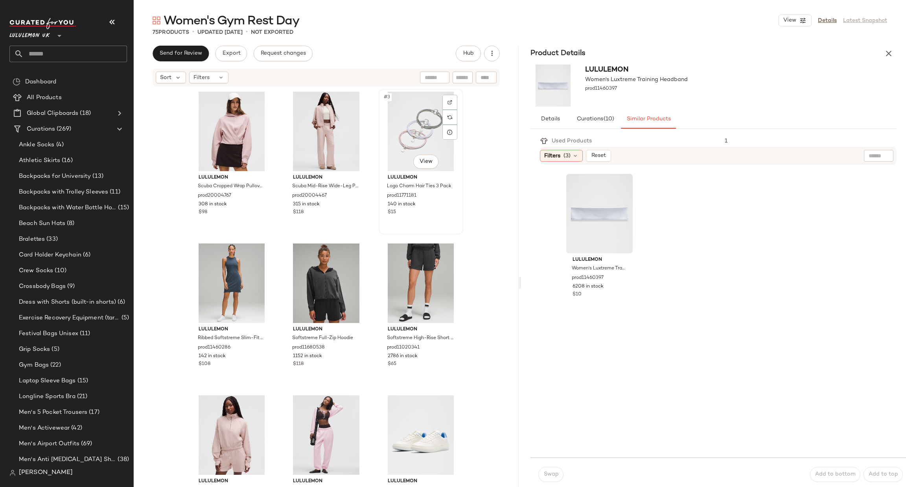
click at [420, 125] on div "#3 View" at bounding box center [420, 131] width 79 height 79
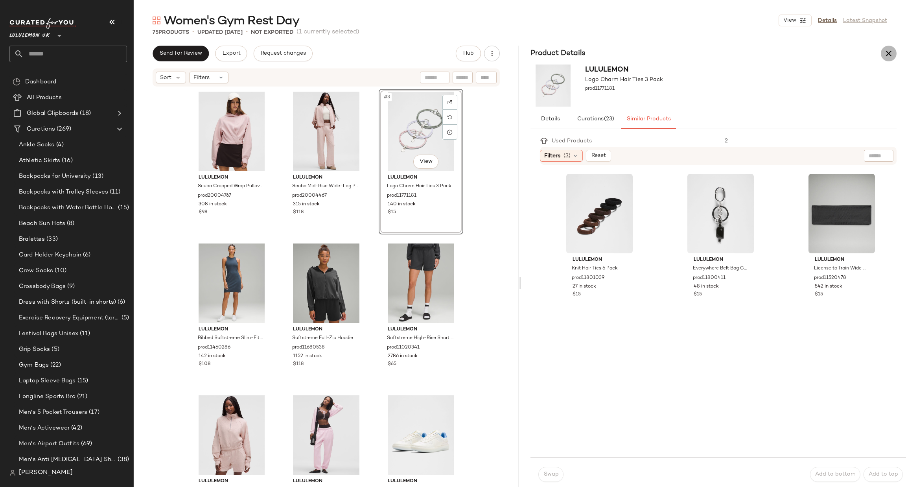
click at [884, 53] on icon "button" at bounding box center [888, 53] width 9 height 9
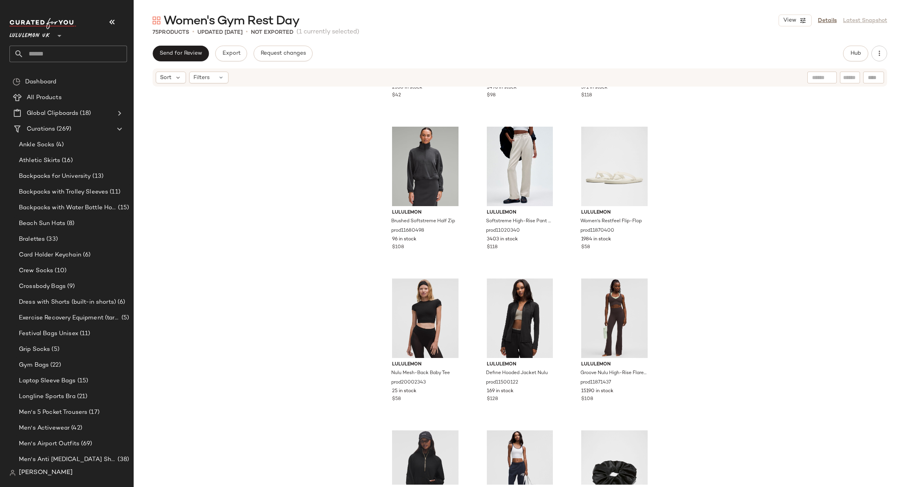
scroll to position [1539, 0]
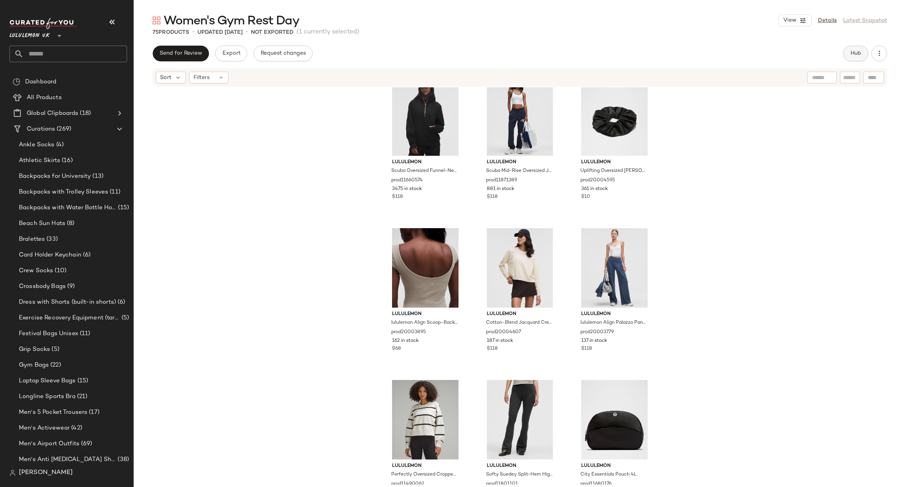
click at [854, 53] on span "Hub" at bounding box center [855, 53] width 11 height 6
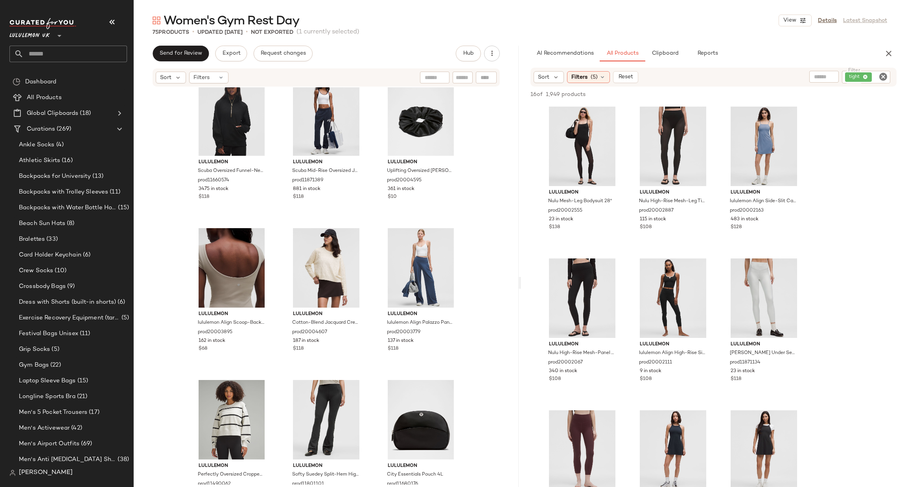
click at [887, 75] on icon "Clear Filter" at bounding box center [882, 76] width 9 height 9
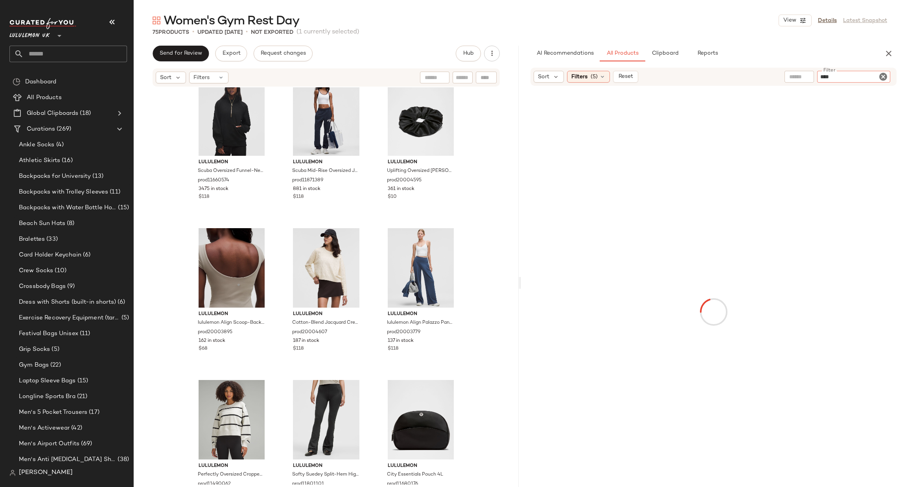
type input "*****"
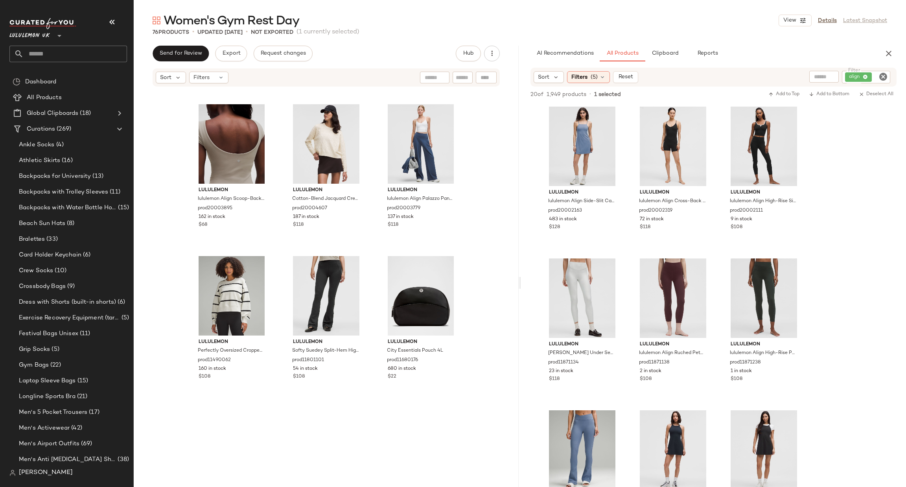
scroll to position [1190, 0]
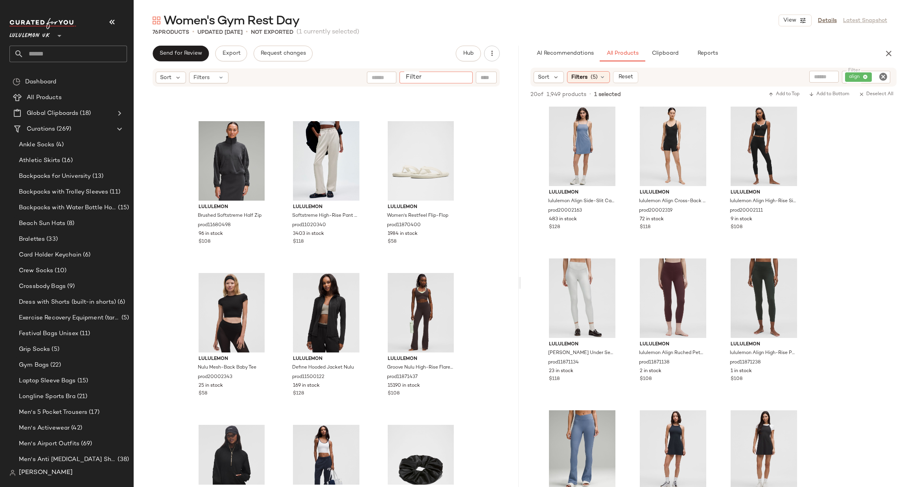
click at [465, 77] on input "Filter" at bounding box center [435, 77] width 67 height 8
type input "*****"
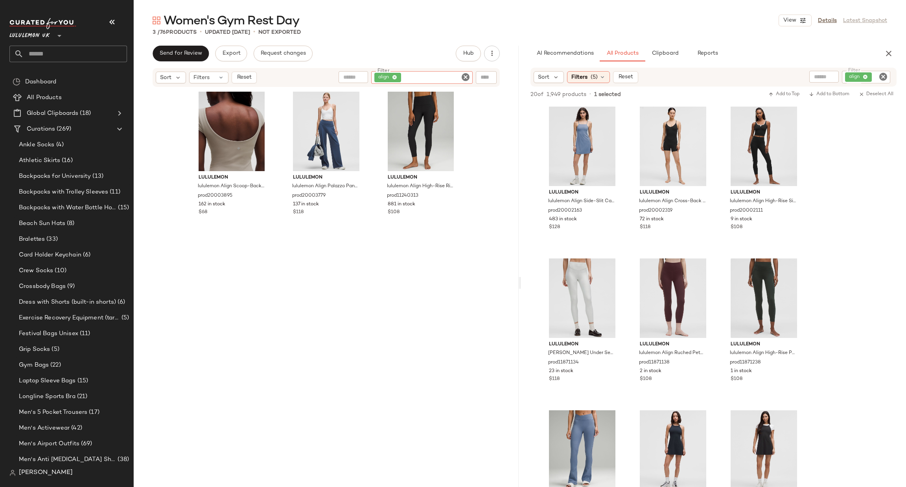
click at [465, 77] on icon "Clear Filter" at bounding box center [465, 76] width 9 height 9
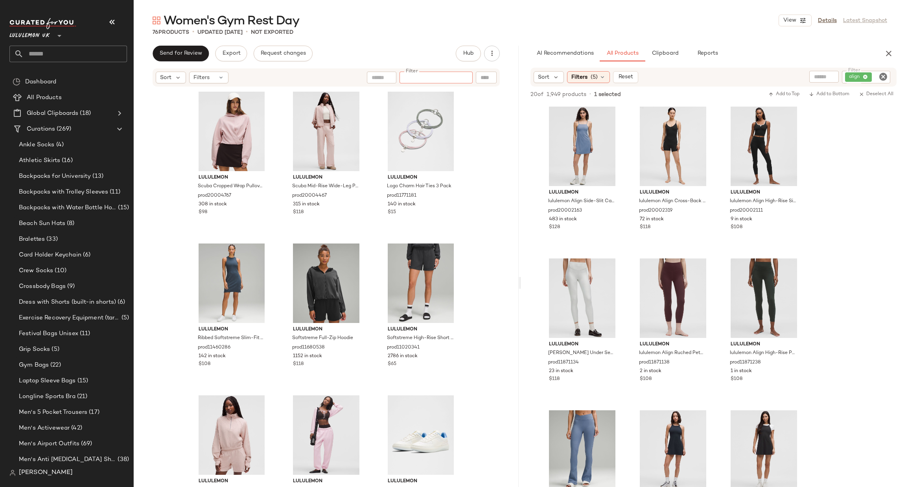
click at [881, 76] on icon "Clear Filter" at bounding box center [882, 76] width 9 height 9
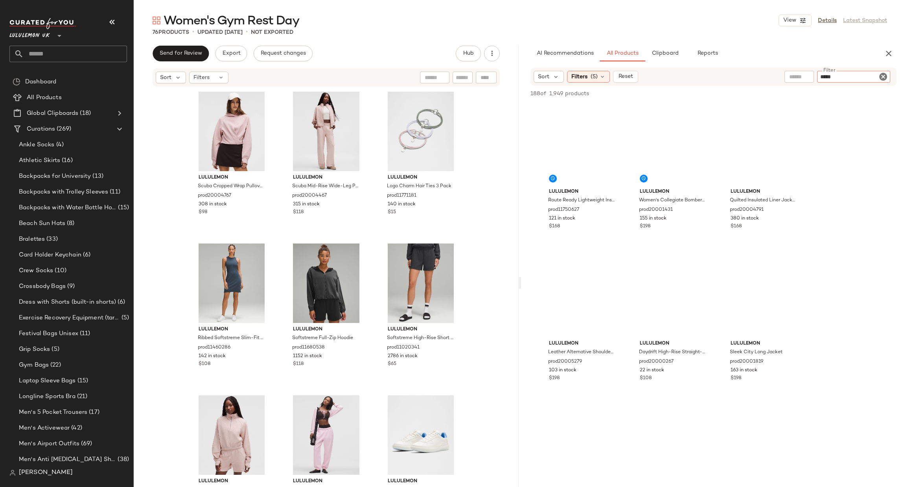
type input "******"
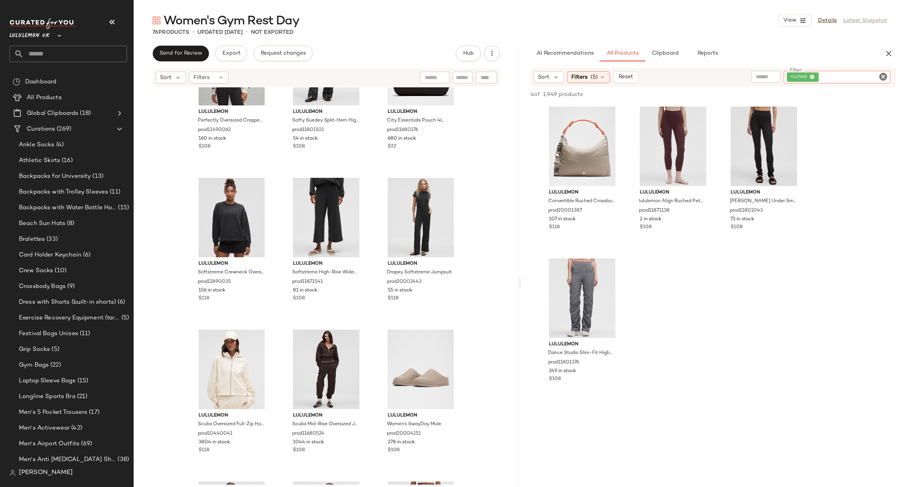
scroll to position [1657, 0]
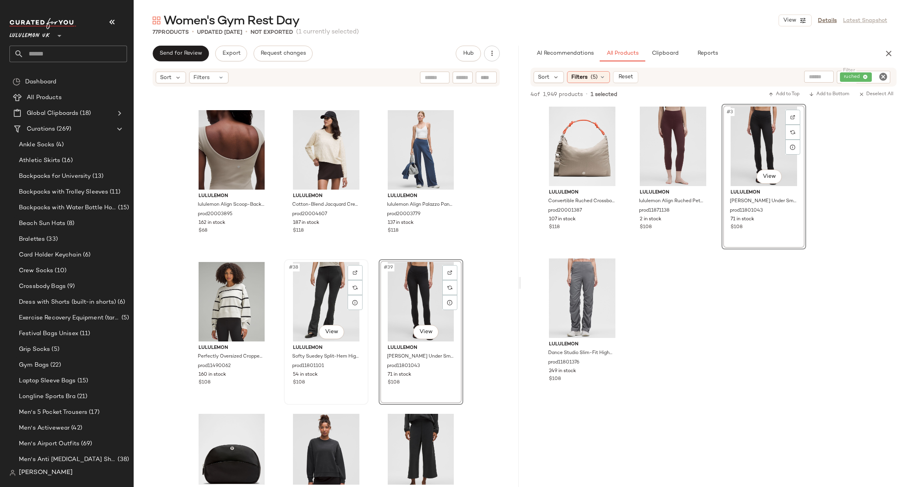
click at [321, 298] on div "#38 View" at bounding box center [326, 301] width 79 height 79
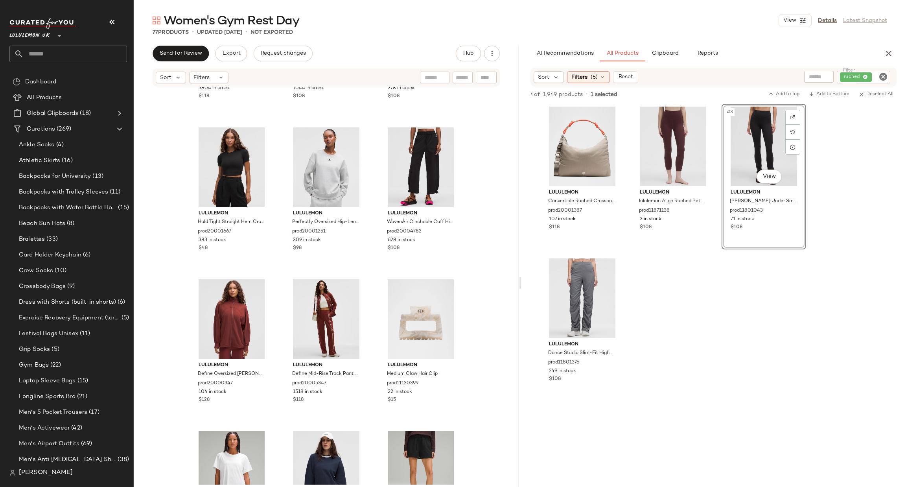
scroll to position [2364, 0]
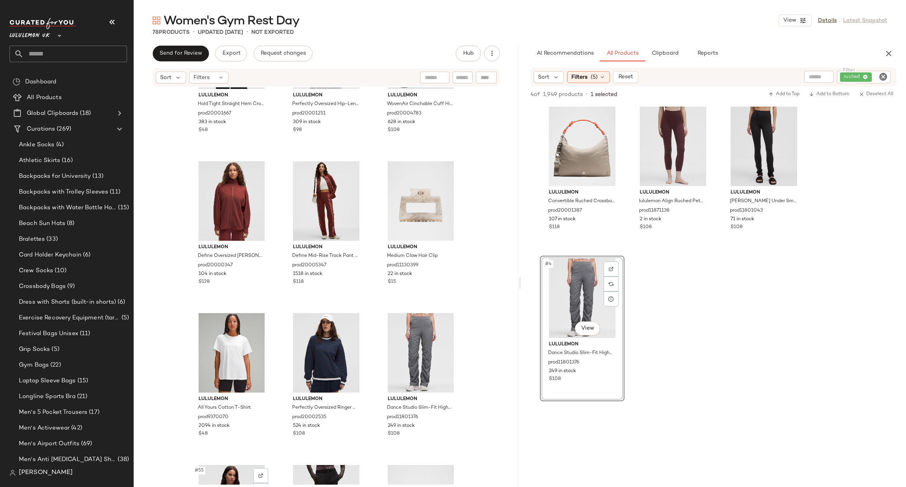
click at [885, 72] on icon "Clear Filter" at bounding box center [882, 76] width 9 height 9
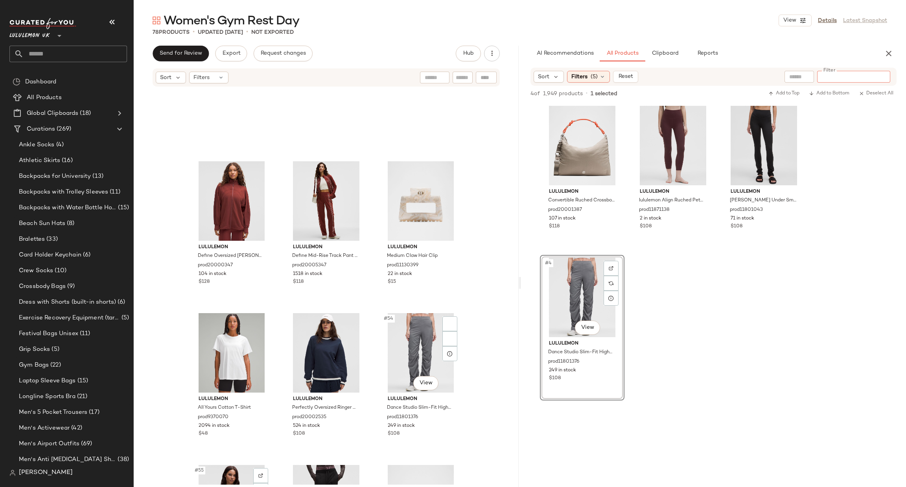
scroll to position [2600, 0]
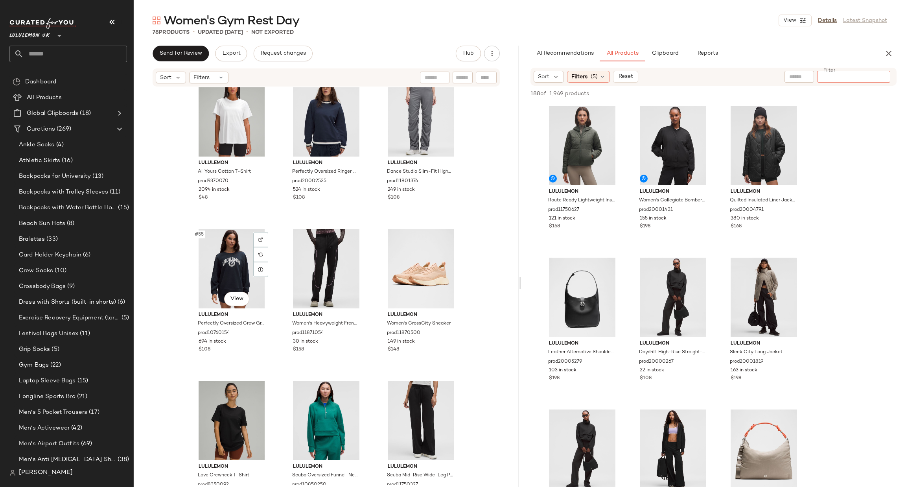
click at [664, 44] on div "Women's Gym Rest Day View Details Latest Snapshot 78 Products • updated Sep 22n…" at bounding box center [520, 250] width 772 height 474
click at [667, 52] on span "Clipboard" at bounding box center [664, 53] width 27 height 6
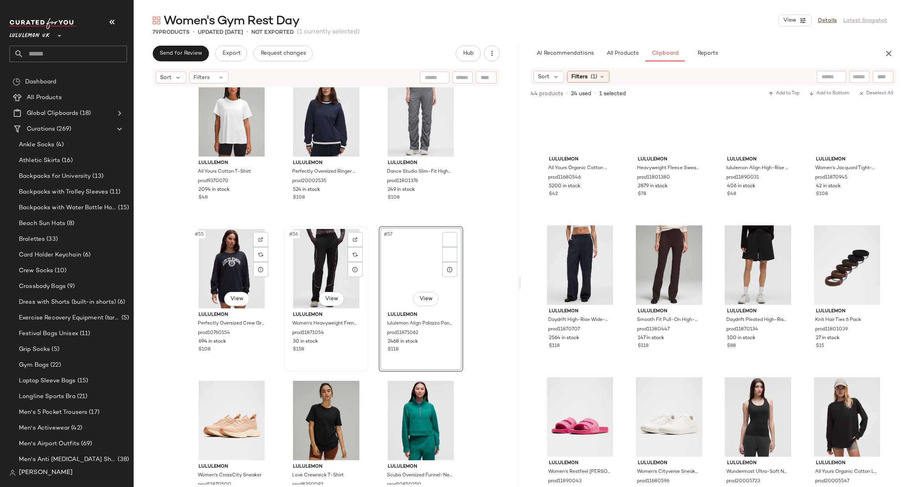
scroll to position [343, 0]
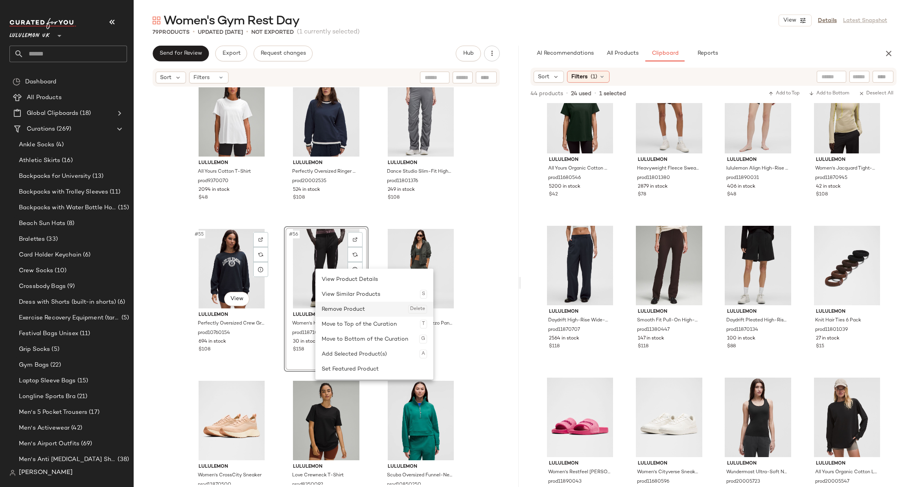
click at [362, 307] on div "Remove Product Delete" at bounding box center [373, 308] width 105 height 15
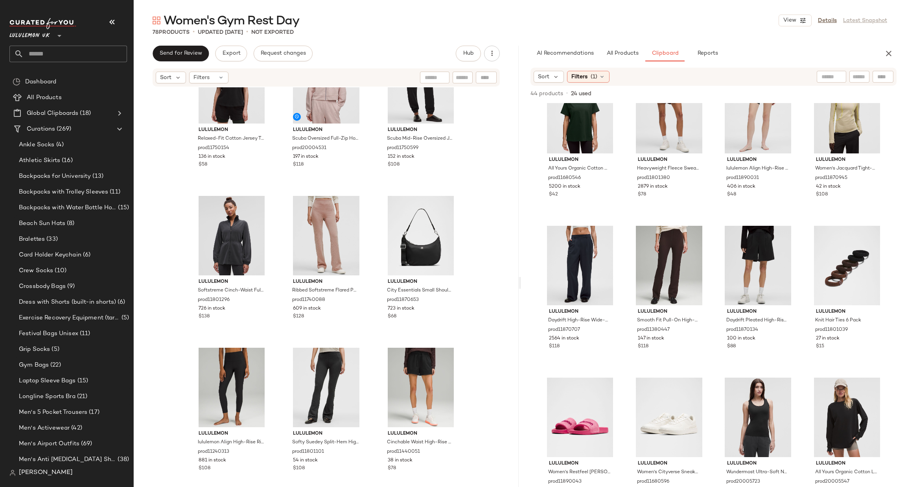
scroll to position [3549, 0]
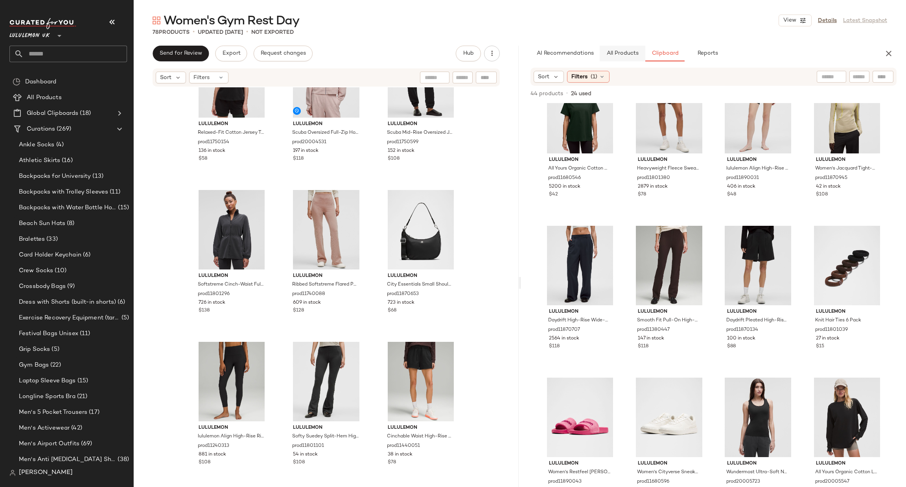
click at [622, 50] on span "All Products" at bounding box center [622, 53] width 32 height 6
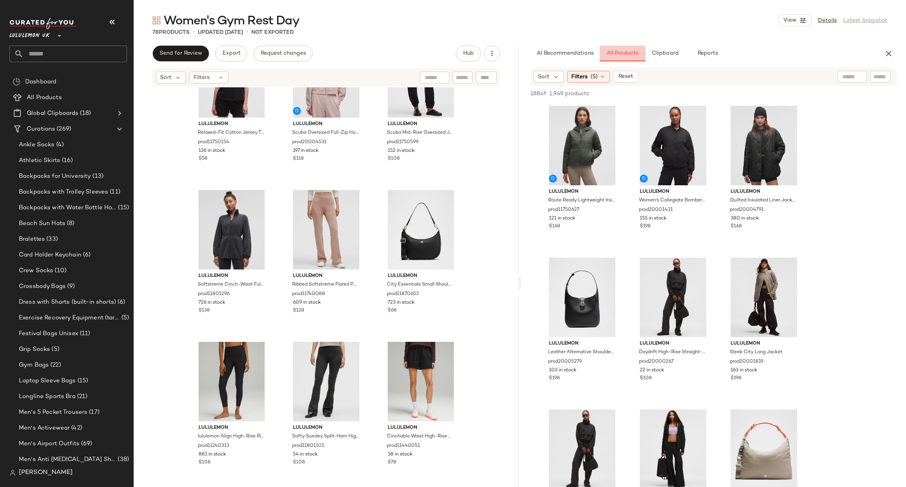
scroll to position [344, 0]
click at [882, 83] on div "Sort Filters (5) Reset" at bounding box center [713, 77] width 366 height 18
click at [878, 79] on input "Filter" at bounding box center [853, 77] width 67 height 8
type input "*****"
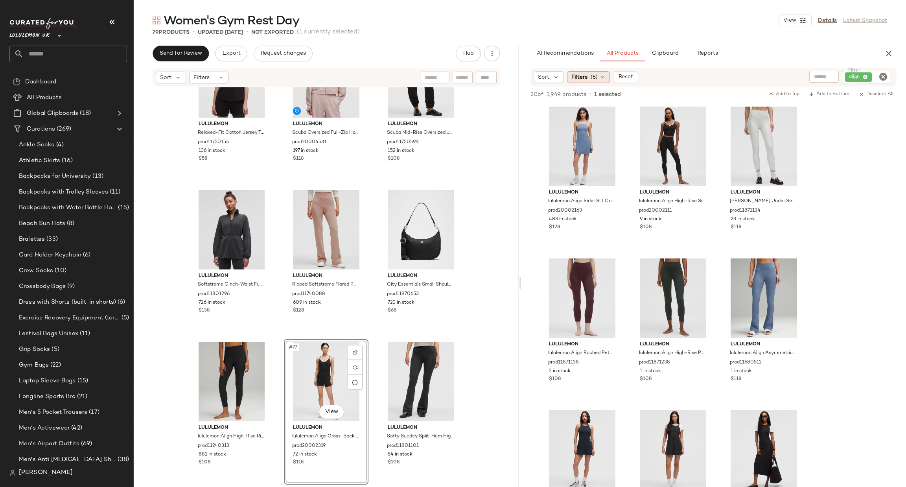
click at [577, 78] on span "Filters" at bounding box center [579, 77] width 16 height 8
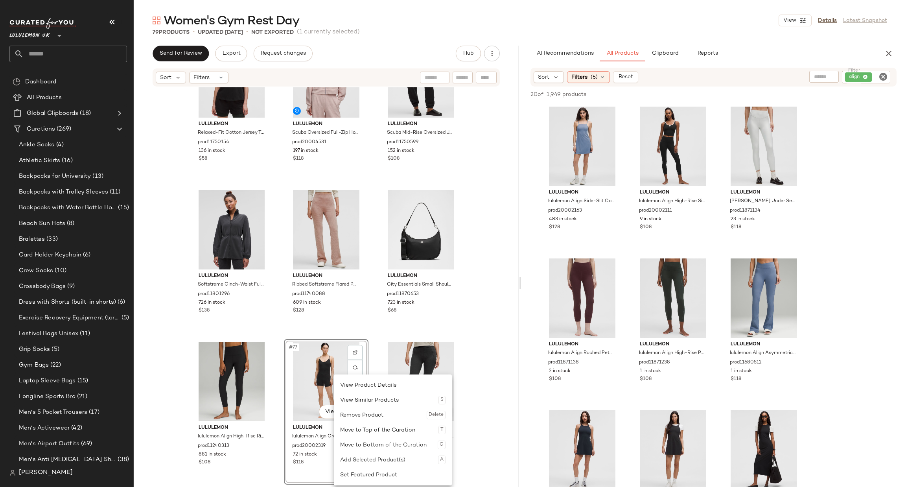
click at [370, 335] on div "lululemon Softstreme Perfectly Oversized Cropped Crew prod10520351 301 in stock…" at bounding box center [326, 285] width 385 height 397
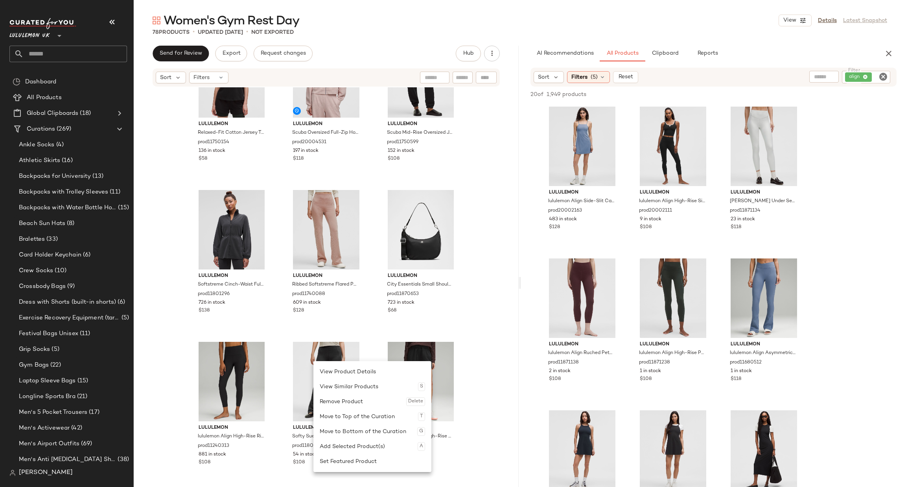
click at [500, 378] on div "lululemon Softstreme Perfectly Oversized Cropped Crew prod10520351 301 in stock…" at bounding box center [326, 285] width 385 height 397
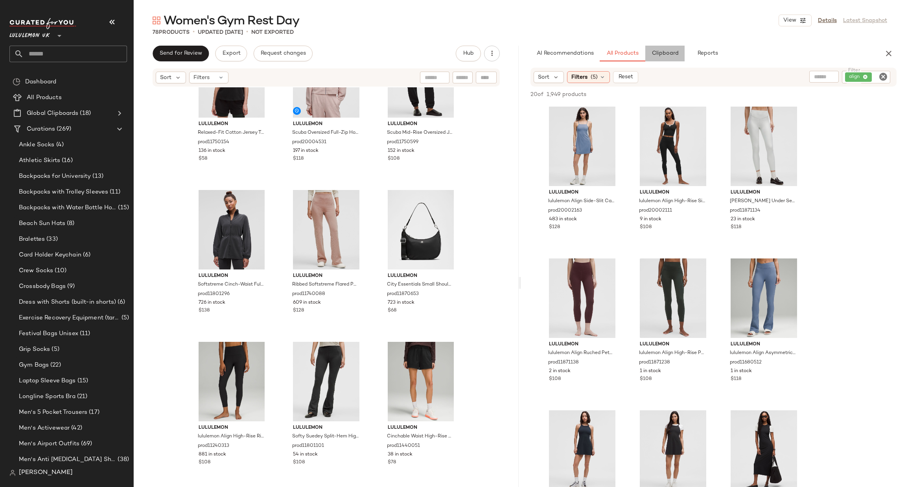
click at [677, 55] on span "Clipboard" at bounding box center [664, 53] width 27 height 6
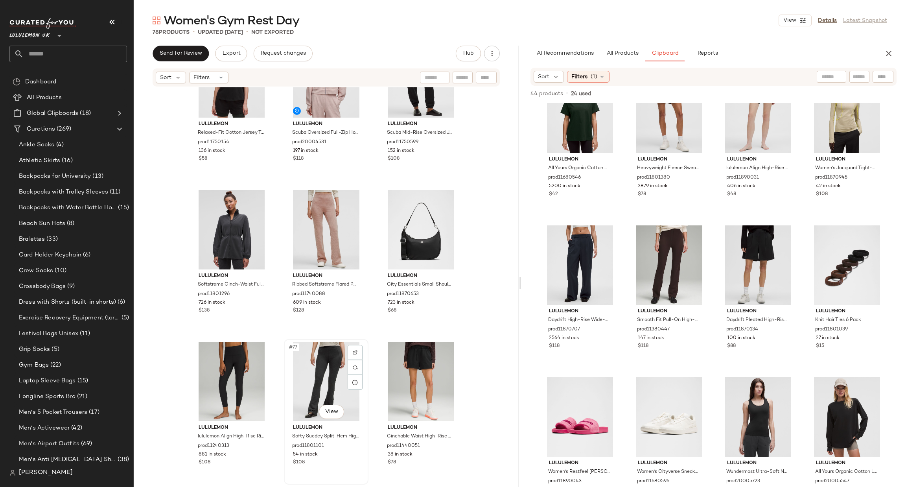
scroll to position [343, 0]
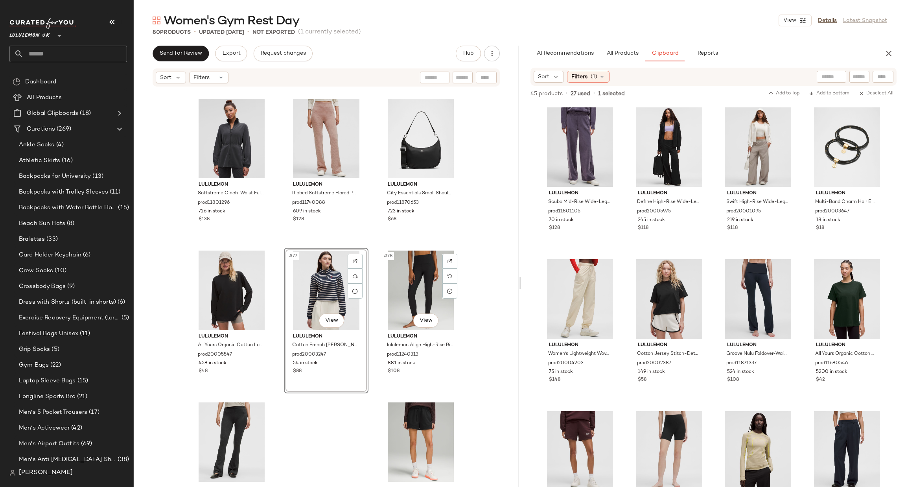
scroll to position [3700, 0]
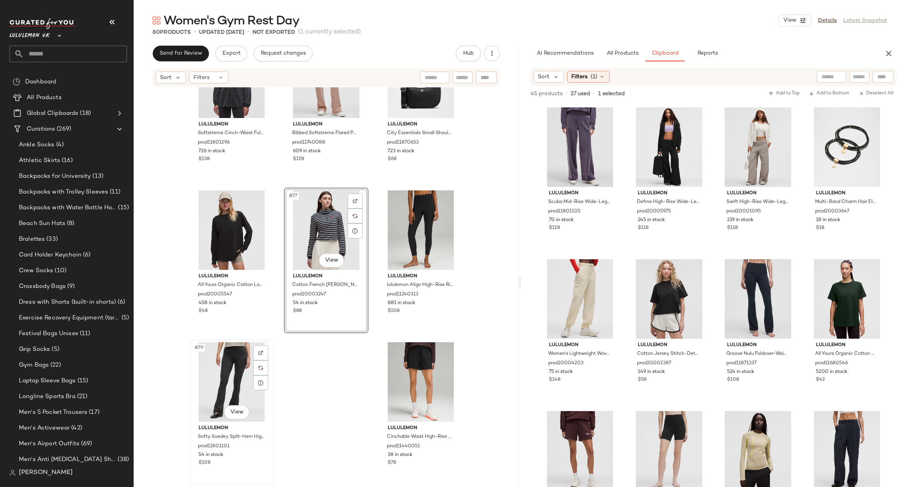
click at [227, 363] on div "#79 View" at bounding box center [231, 381] width 79 height 79
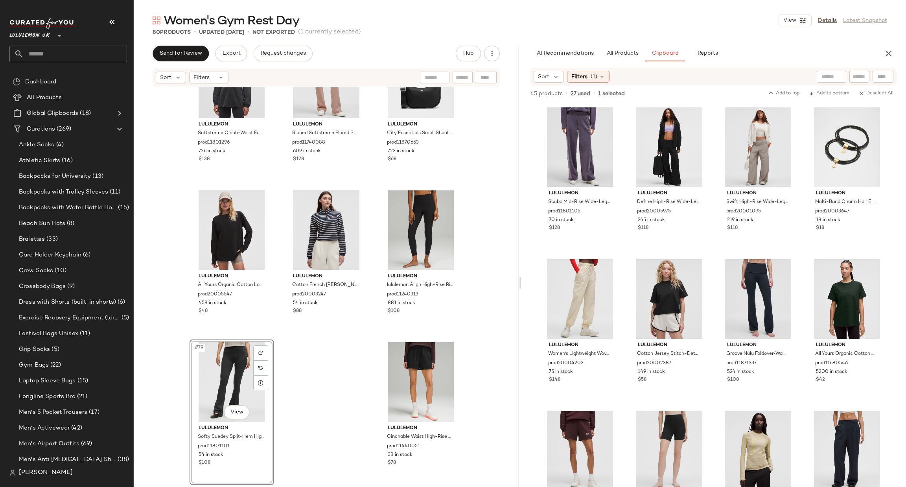
click at [301, 384] on div "lululemon Softstreme Cinch-Waist Full-Zip Jacket prod11801296 726 in stock $138…" at bounding box center [326, 285] width 385 height 397
click at [206, 390] on div "#79 View" at bounding box center [231, 381] width 79 height 79
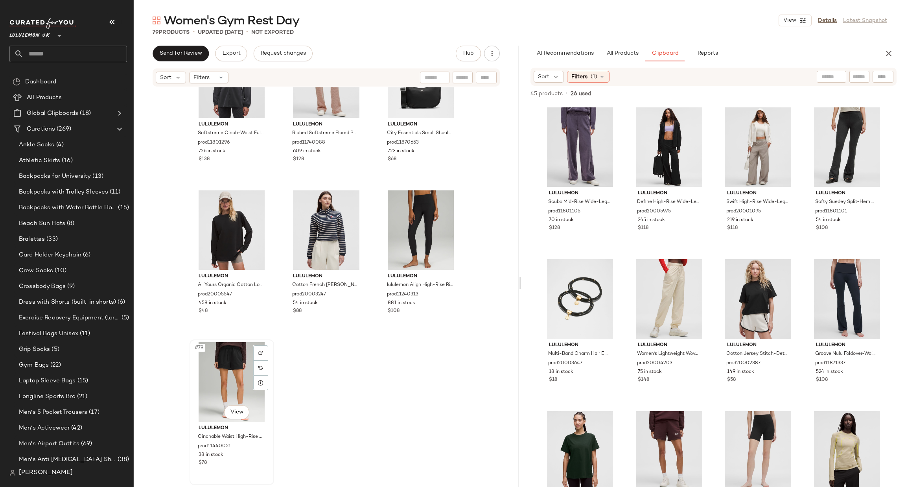
click at [228, 379] on div "#79 View" at bounding box center [231, 381] width 79 height 79
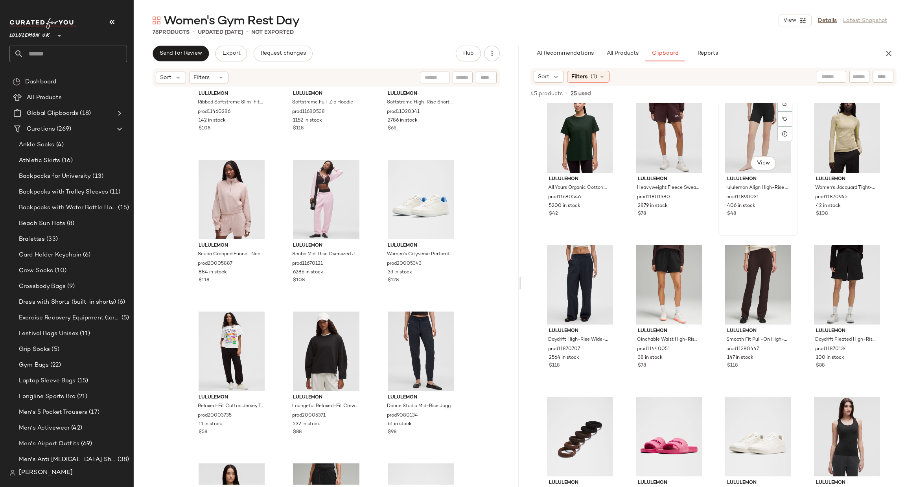
scroll to position [343, 0]
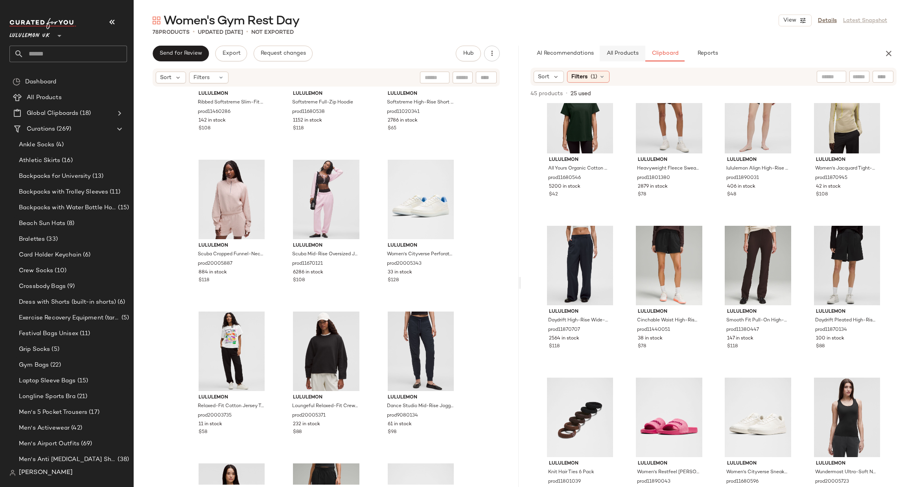
click at [615, 50] on button "All Products" at bounding box center [622, 54] width 46 height 16
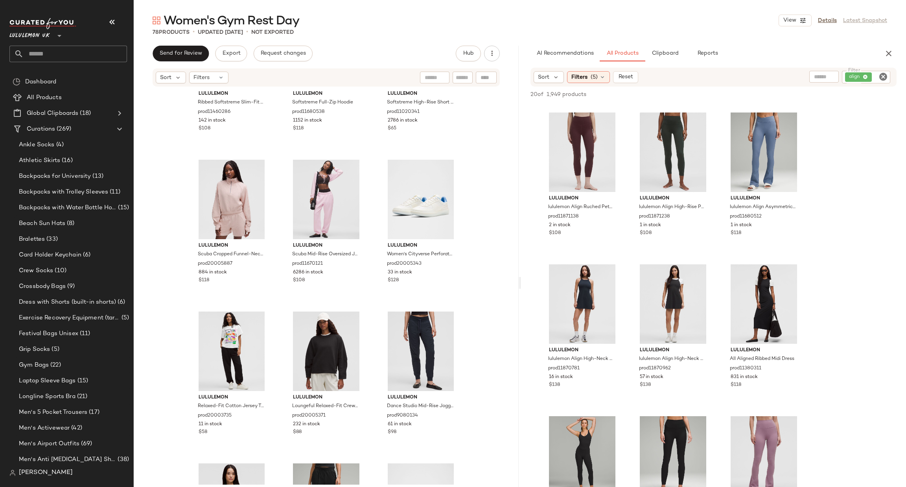
scroll to position [236, 0]
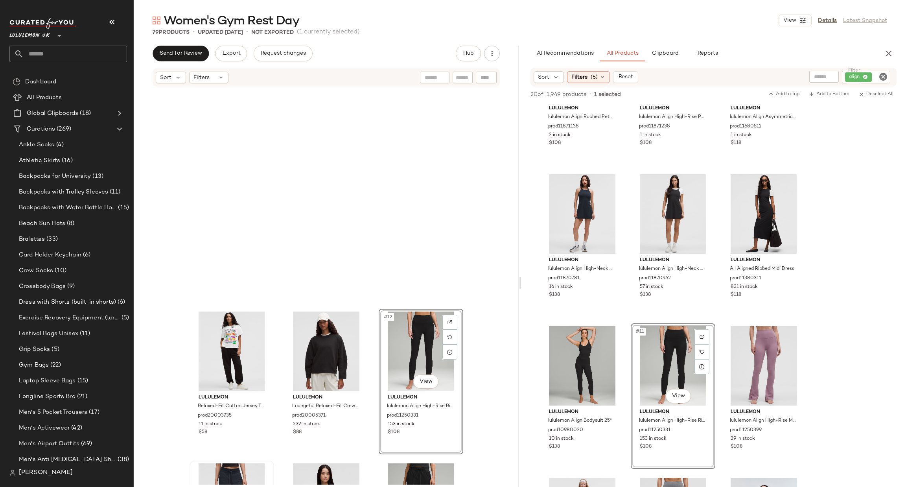
scroll to position [478, 0]
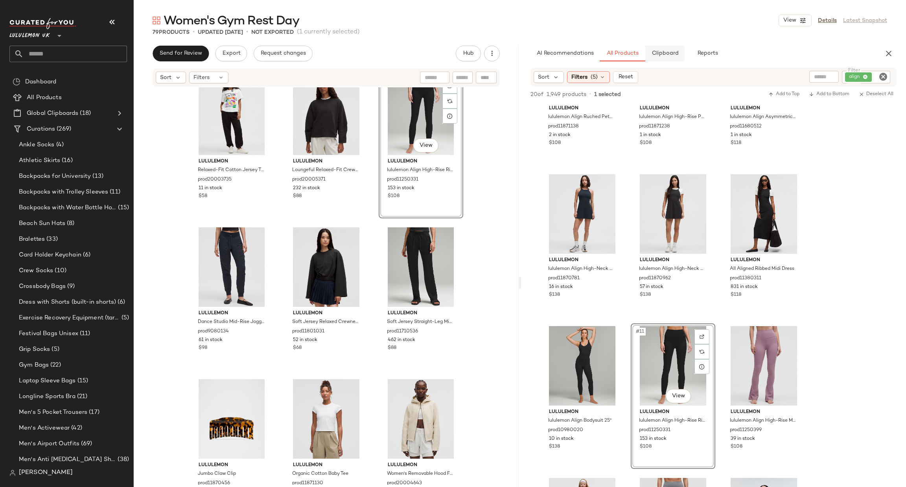
click at [652, 55] on span "Clipboard" at bounding box center [664, 53] width 27 height 6
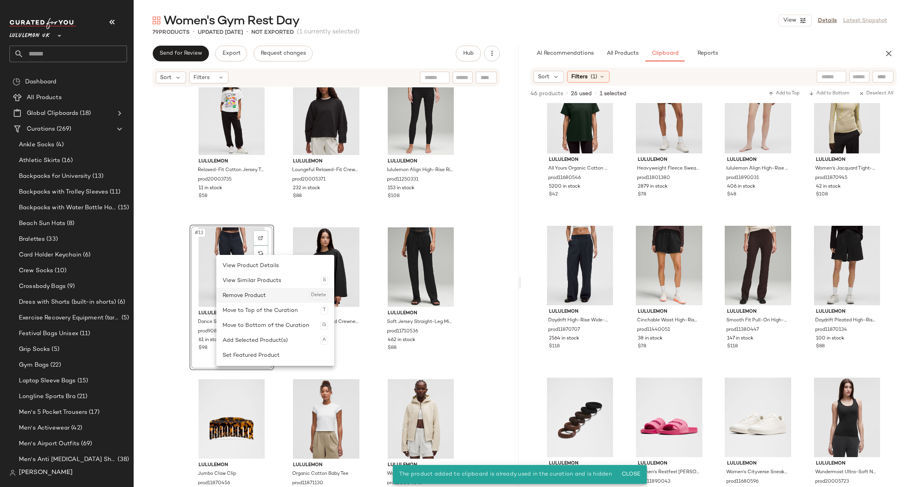
click at [273, 288] on div "Remove Product Delete" at bounding box center [274, 295] width 105 height 15
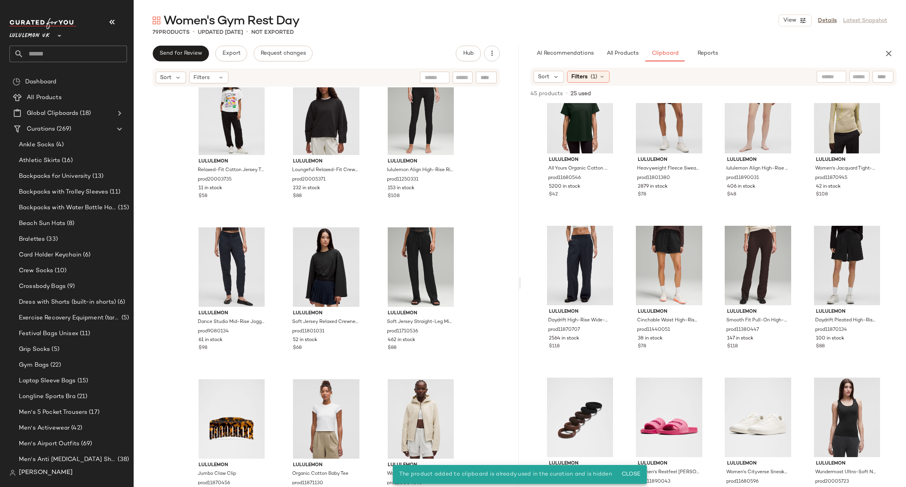
click at [498, 295] on div "lululemon Relaxed-Fit Cotton Jersey T-Shirt Pride Graphic prod20003735 11 in st…" at bounding box center [326, 285] width 385 height 397
click at [495, 351] on div "lululemon Relaxed-Fit Cotton Jersey T-Shirt Pride Graphic prod20003735 11 in st…" at bounding box center [326, 285] width 385 height 397
click at [233, 253] on div "#13 View" at bounding box center [231, 266] width 79 height 79
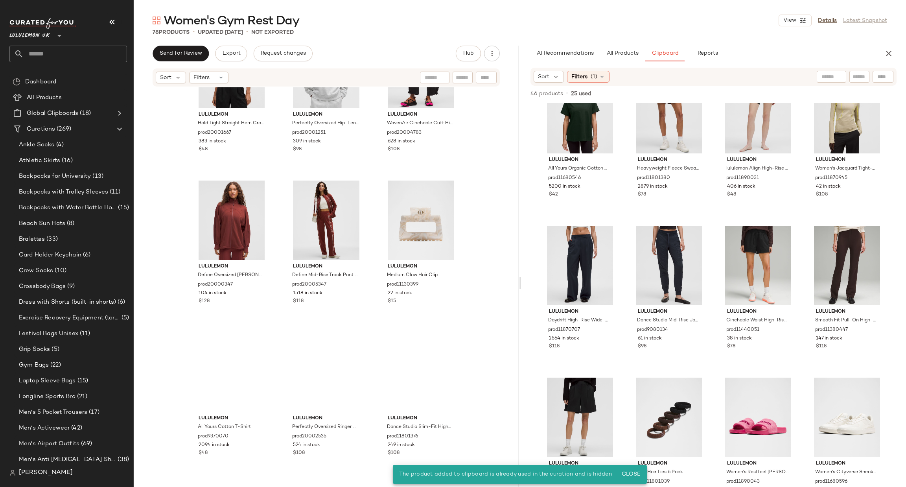
scroll to position [2482, 0]
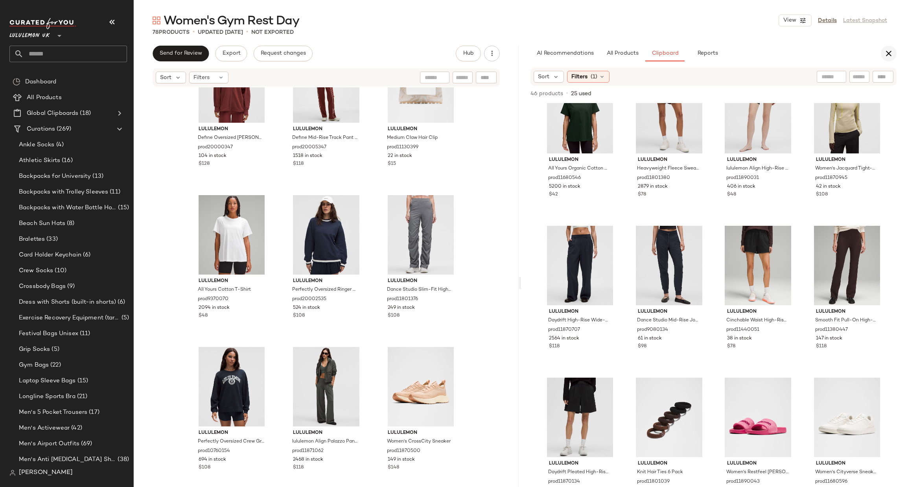
click at [889, 53] on icon "button" at bounding box center [888, 53] width 9 height 9
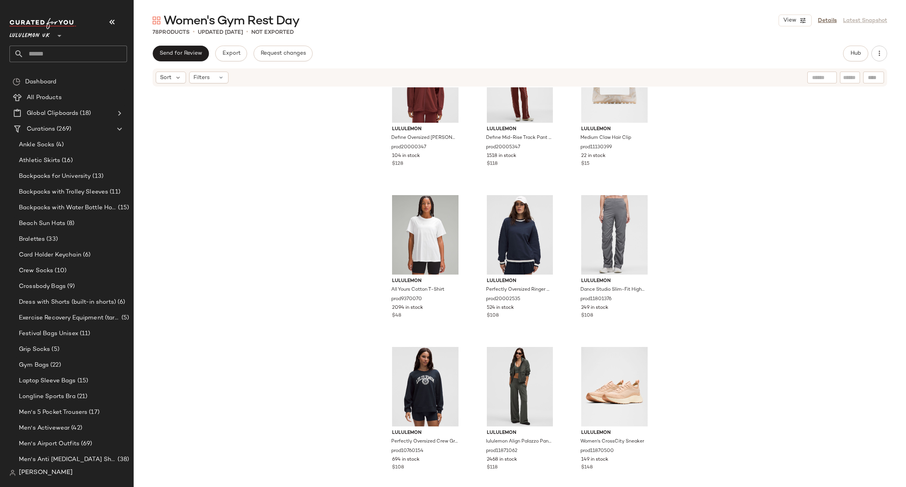
click at [53, 55] on input "text" at bounding box center [75, 54] width 103 height 17
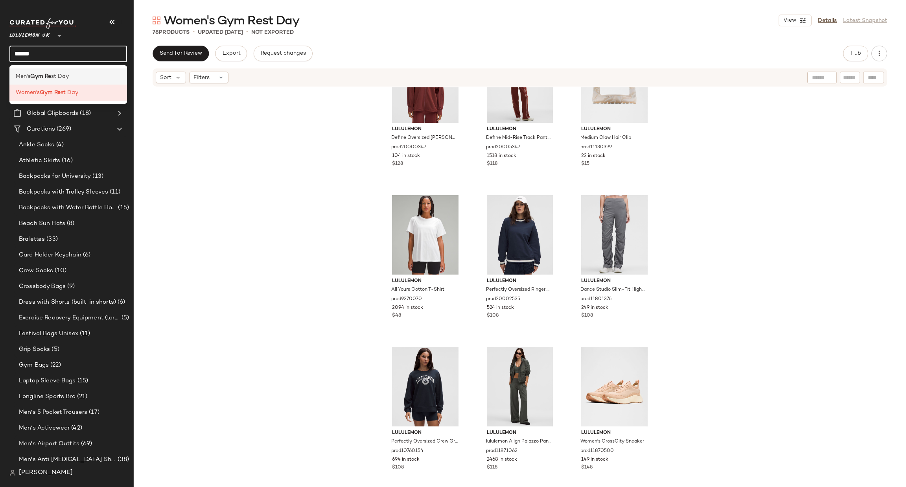
type input "******"
click at [75, 80] on div "Men's Gym Re st Day" at bounding box center [68, 76] width 105 height 8
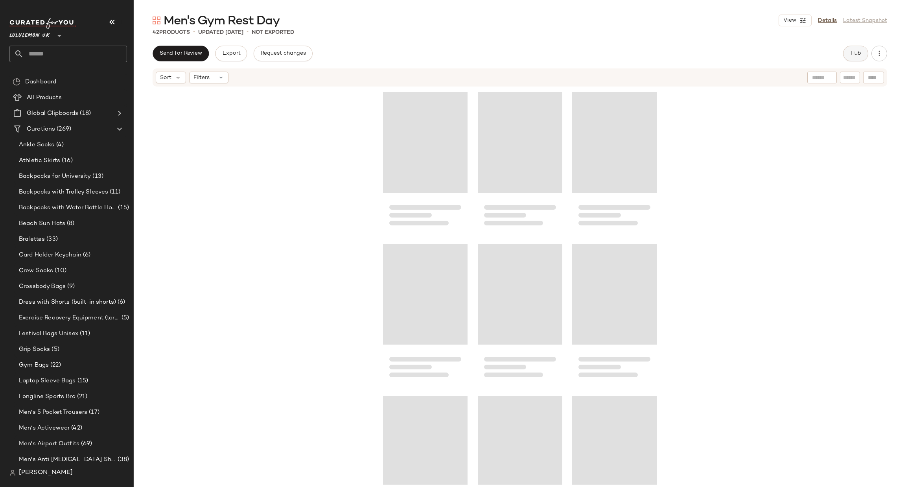
click at [845, 55] on button "Hub" at bounding box center [855, 54] width 25 height 16
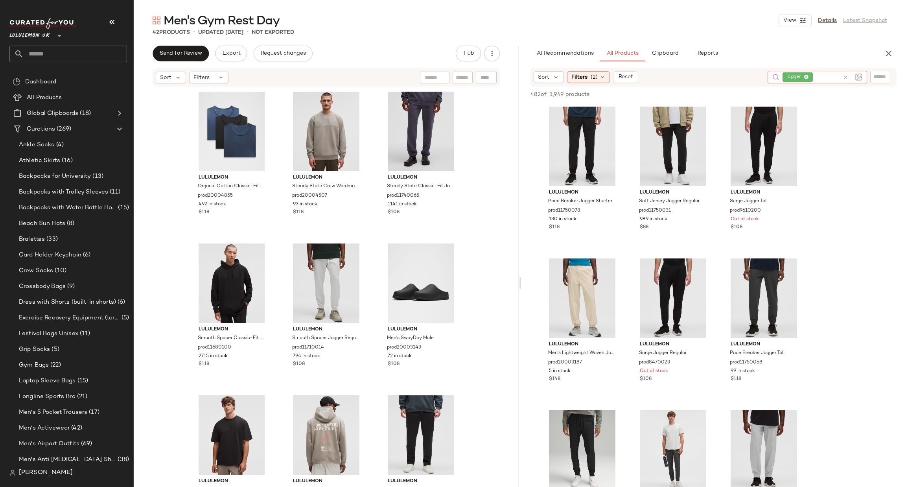
click at [845, 74] on icon at bounding box center [845, 77] width 6 height 6
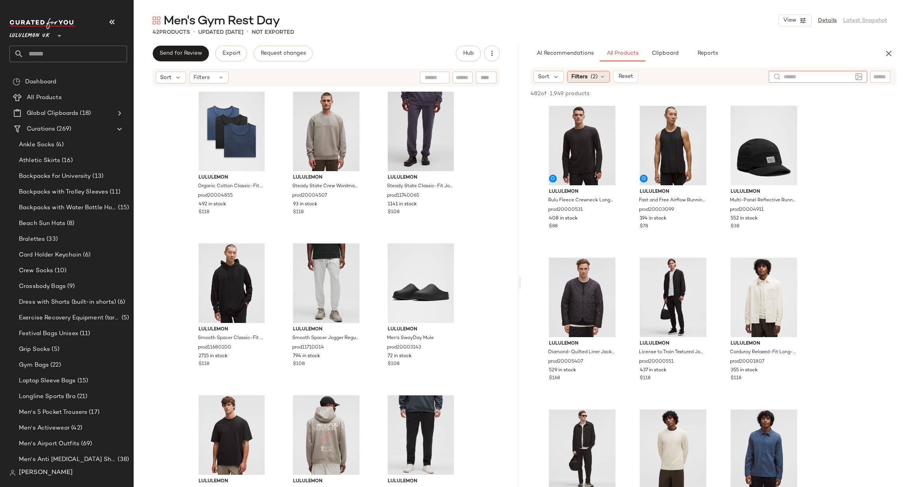
click at [573, 75] on span "Filters" at bounding box center [579, 77] width 16 height 8
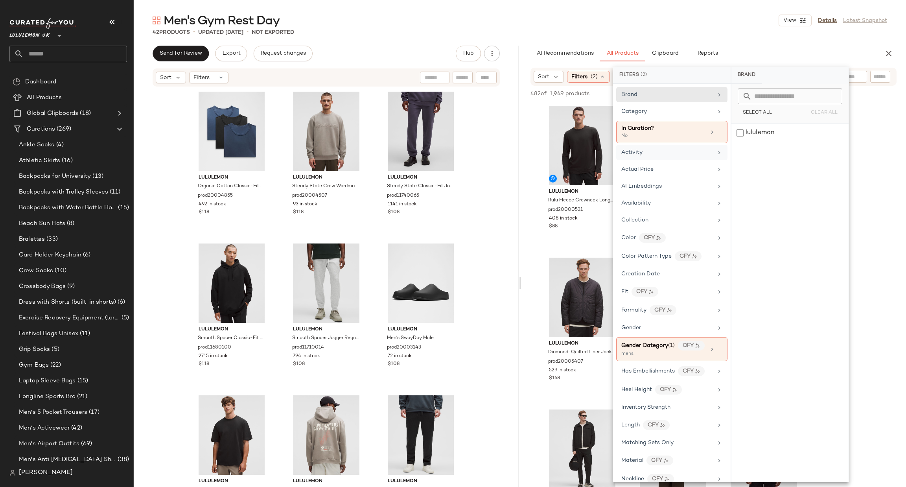
click at [682, 152] on div "Activity" at bounding box center [667, 152] width 92 height 8
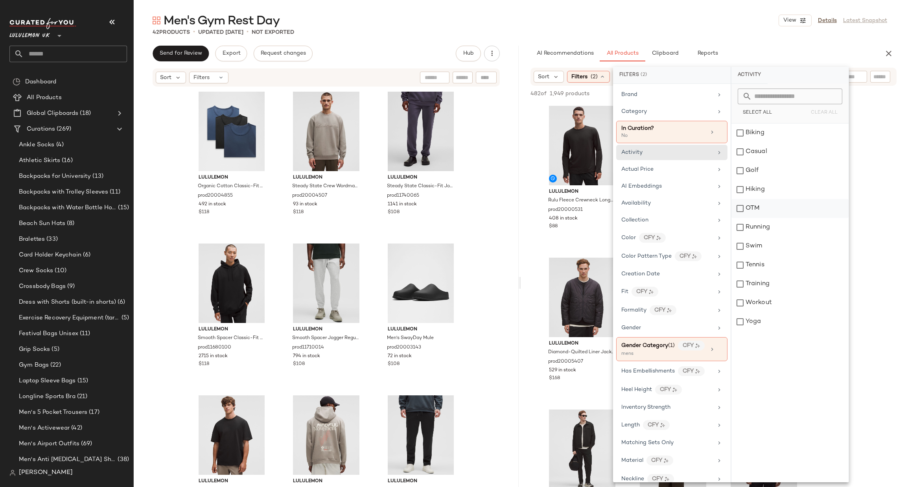
click at [761, 203] on div "OTM" at bounding box center [789, 208] width 117 height 19
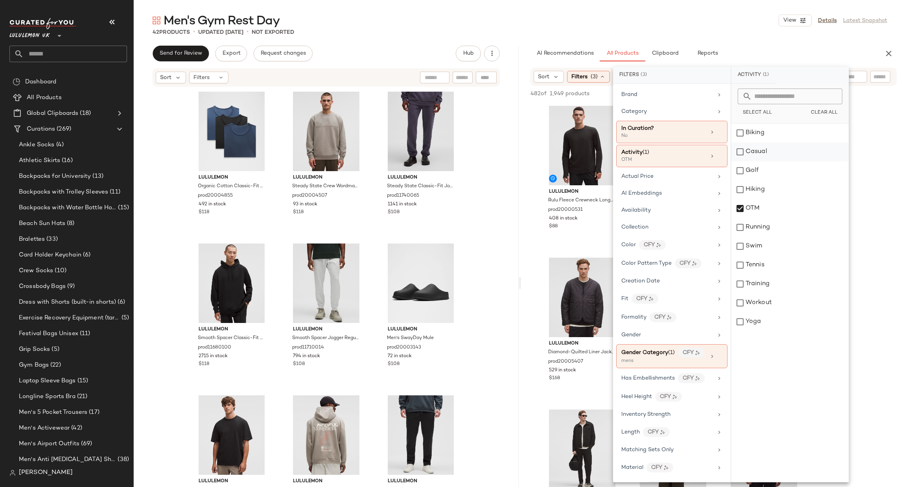
click at [755, 151] on div "Casual" at bounding box center [789, 151] width 117 height 19
click at [784, 318] on div "Yoga" at bounding box center [789, 321] width 117 height 19
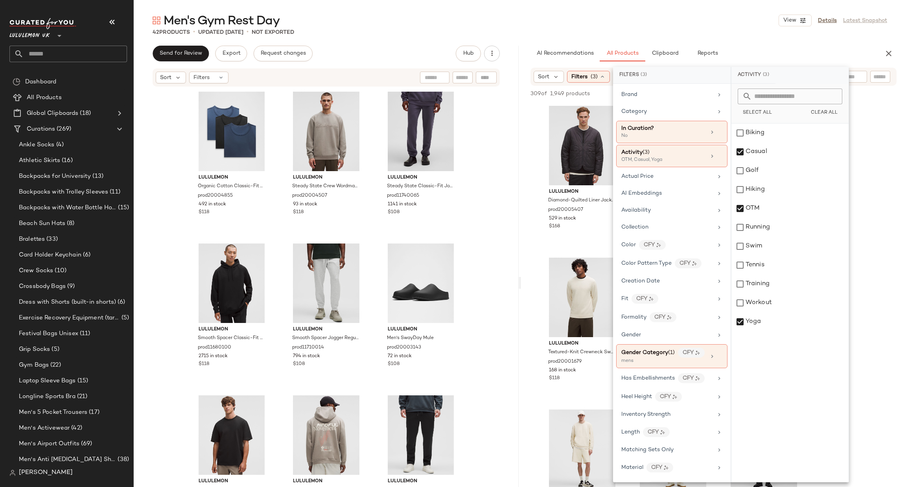
scroll to position [255, 0]
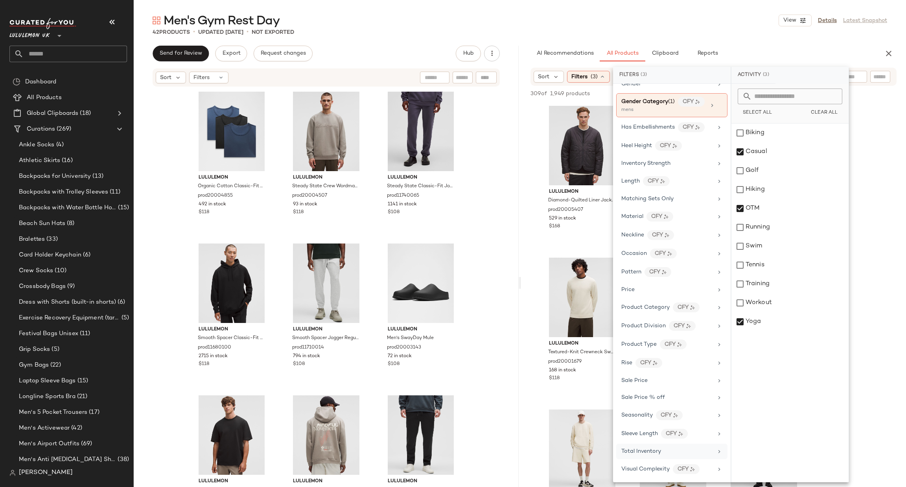
click at [689, 449] on div "Total Inventory" at bounding box center [667, 451] width 92 height 8
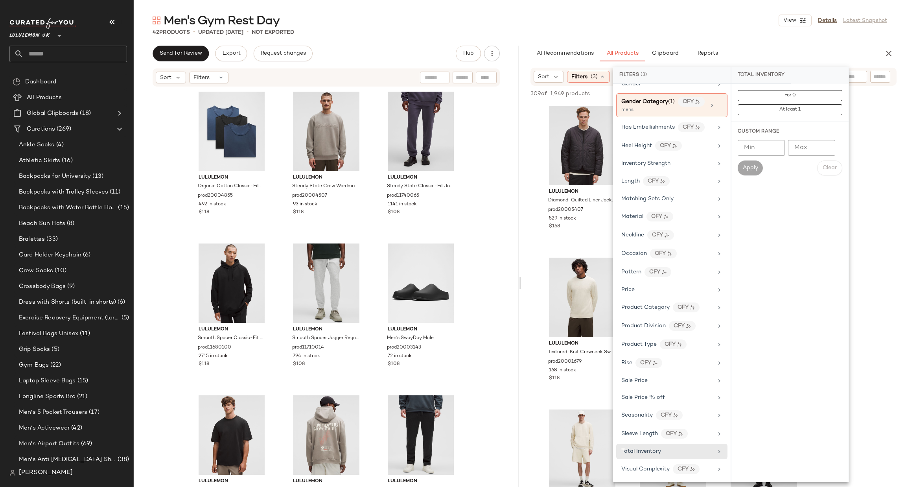
click at [829, 103] on div "For 0 At least 1" at bounding box center [789, 102] width 105 height 25
click at [837, 110] on button "At least 1" at bounding box center [789, 109] width 105 height 11
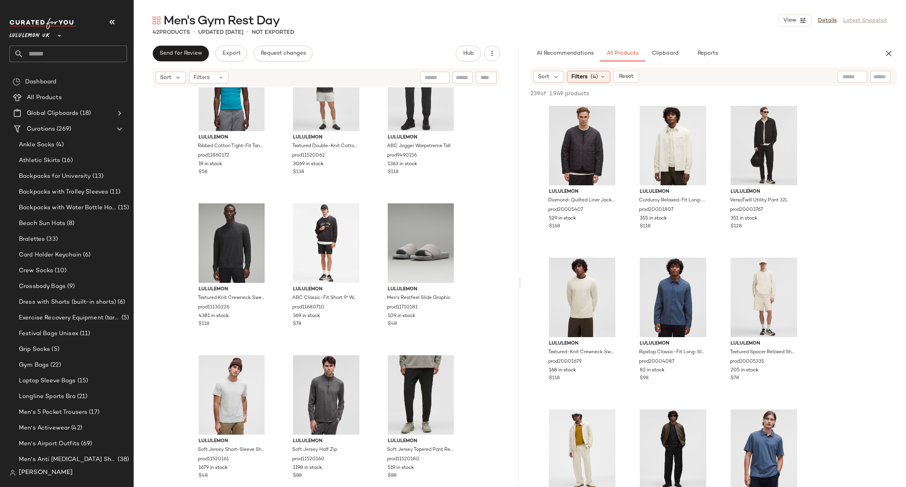
scroll to position [1729, 0]
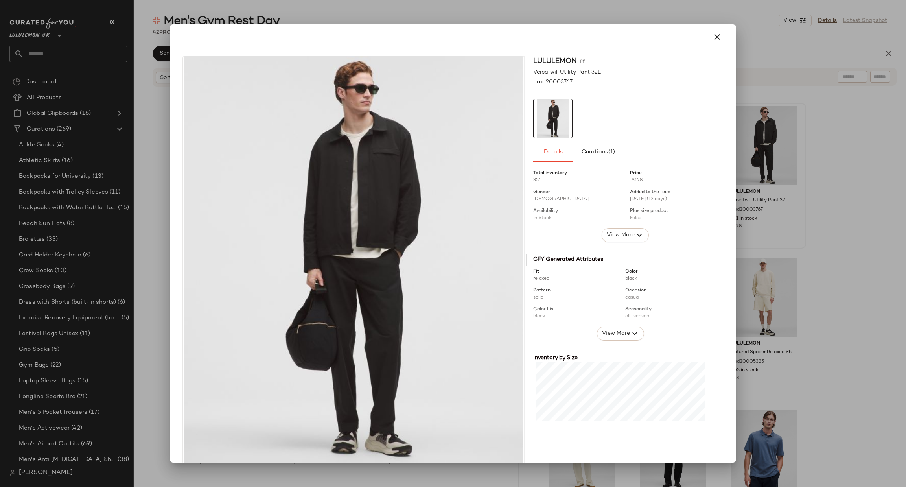
click at [807, 202] on div at bounding box center [453, 243] width 906 height 487
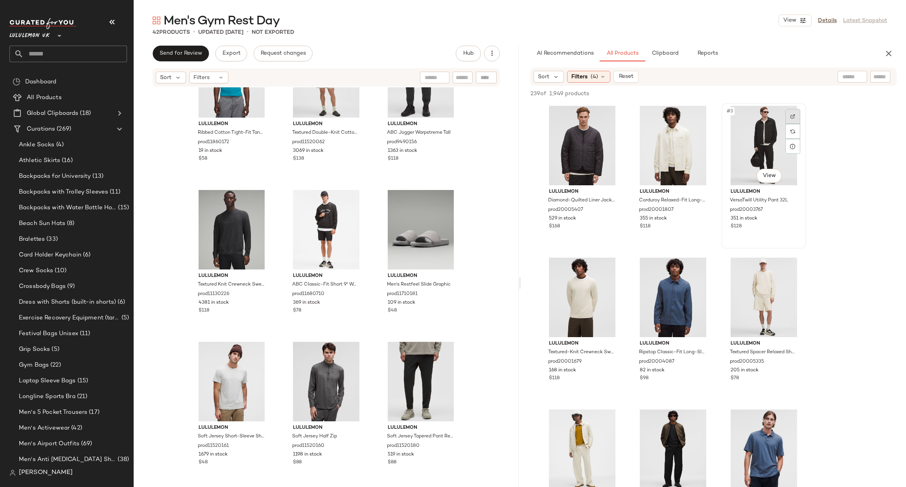
click at [790, 120] on div at bounding box center [792, 116] width 15 height 15
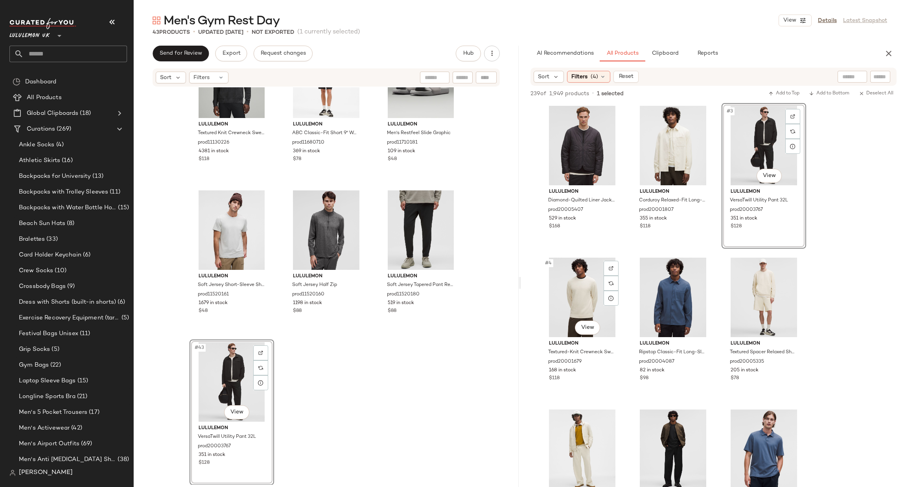
scroll to position [118, 0]
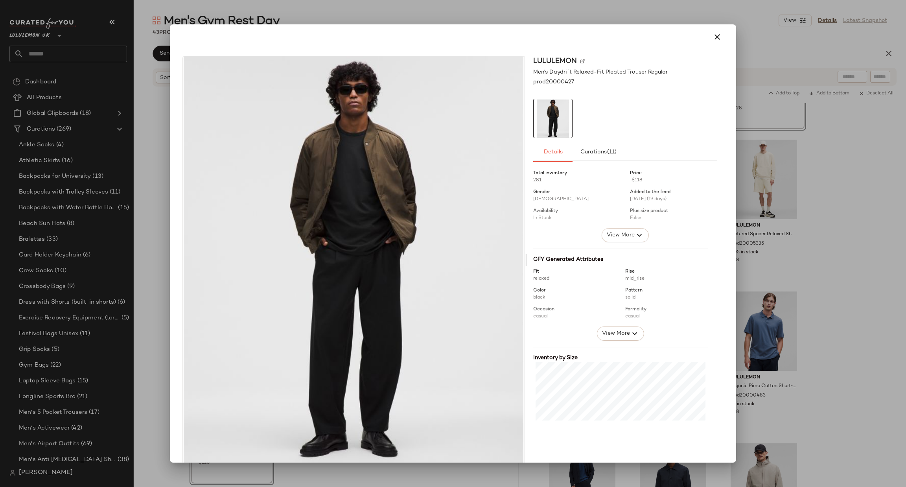
click at [815, 243] on div at bounding box center [453, 243] width 906 height 487
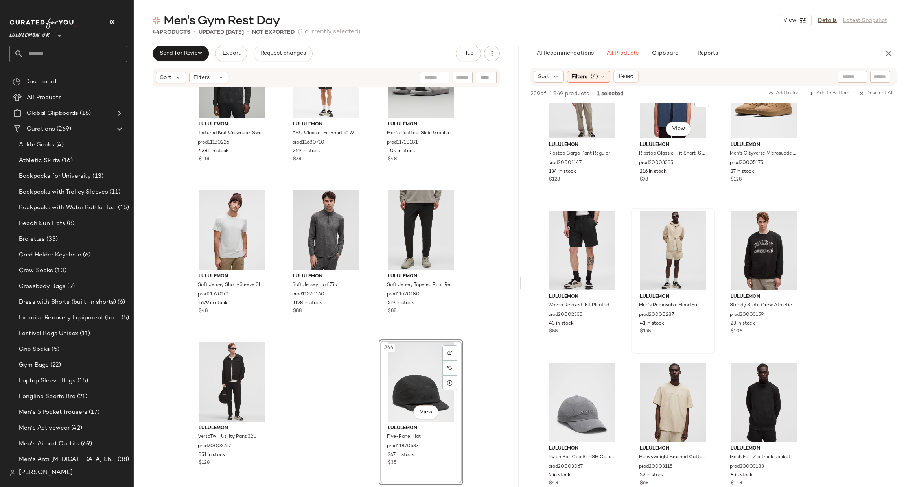
scroll to position [825, 0]
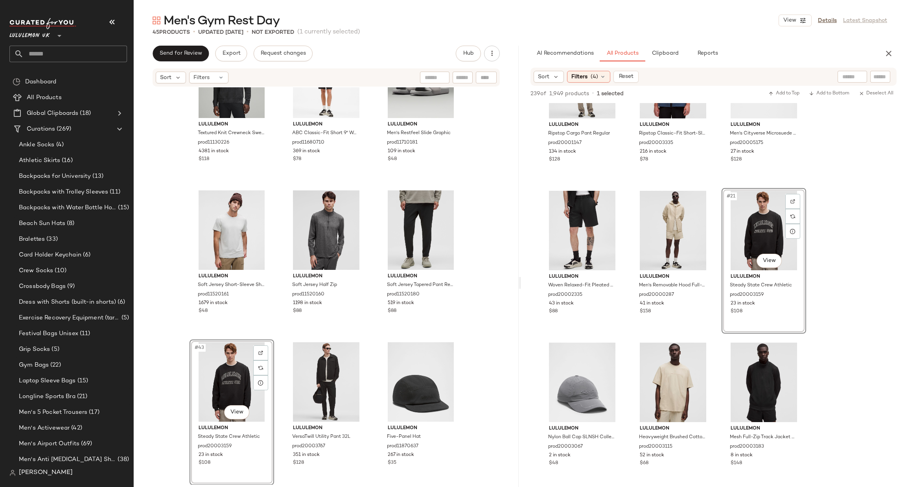
click at [482, 334] on div "lululemon Textured Knit Crewneck Sweater prod11130226 4381 in stock $118 lulule…" at bounding box center [326, 285] width 385 height 397
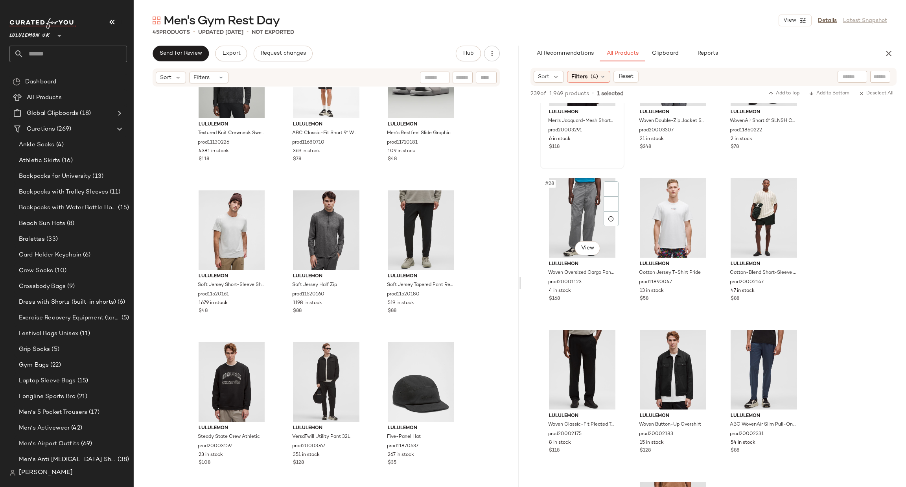
scroll to position [1297, 0]
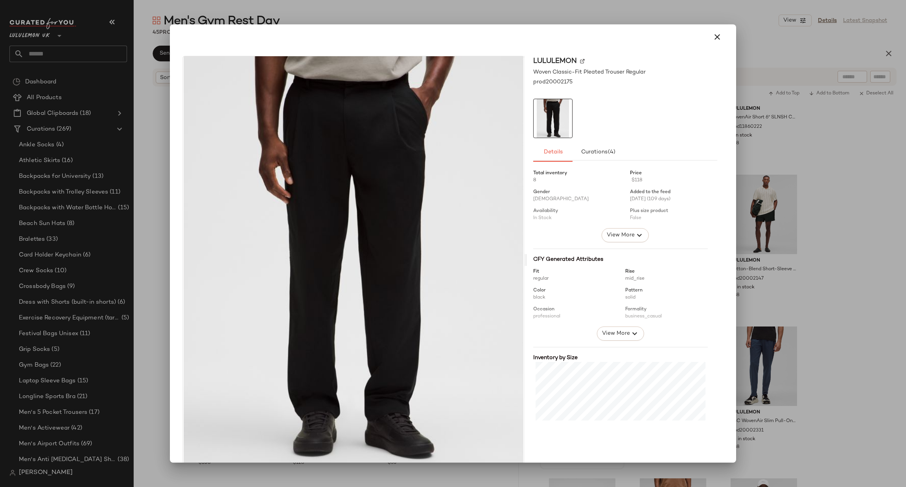
click at [780, 330] on div at bounding box center [453, 243] width 906 height 487
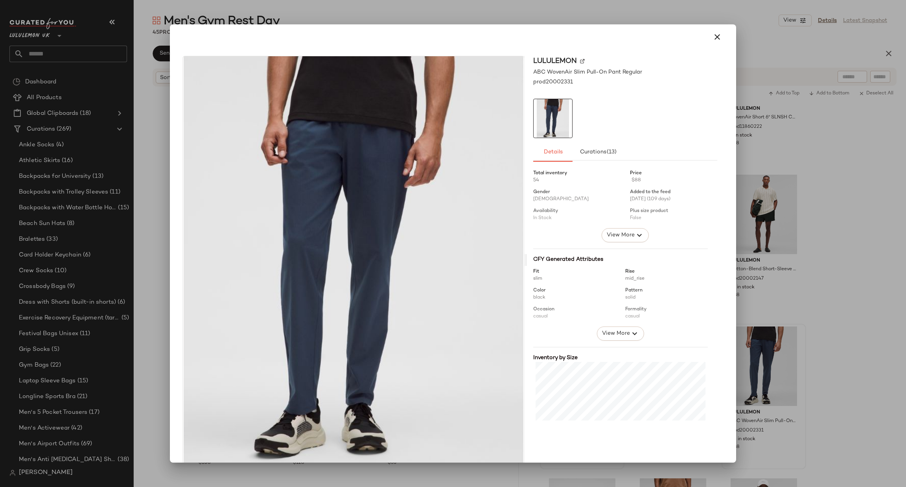
click at [803, 333] on div at bounding box center [453, 243] width 906 height 487
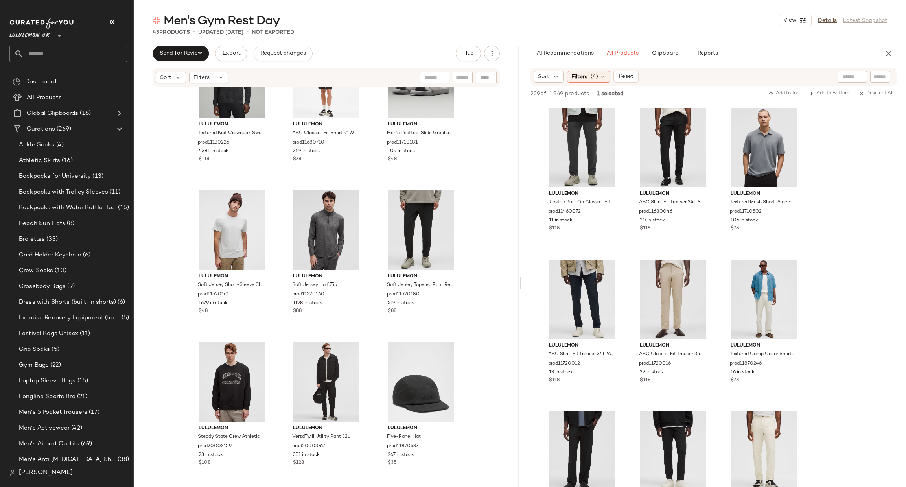
scroll to position [2358, 0]
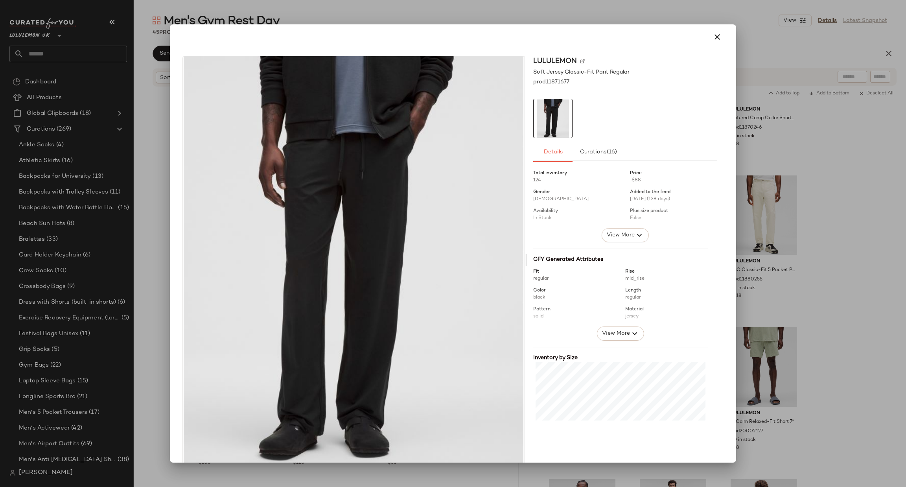
click at [805, 224] on div at bounding box center [453, 243] width 906 height 487
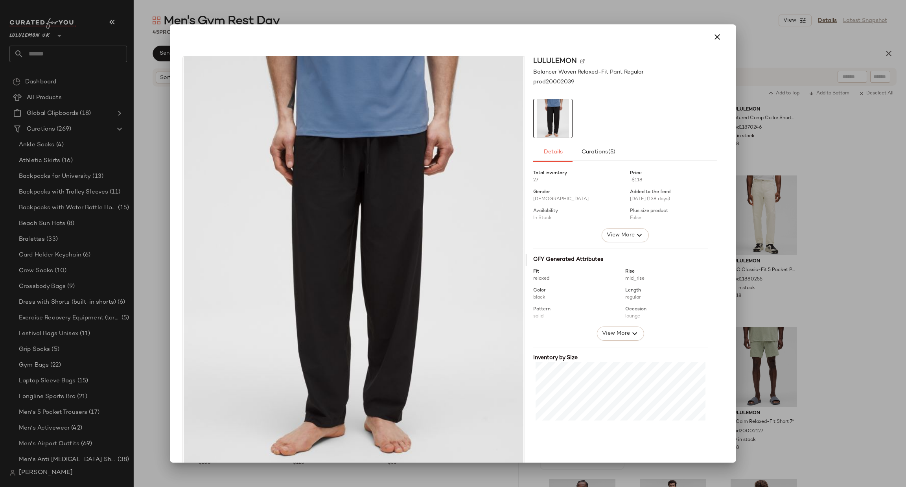
click at [852, 266] on div at bounding box center [453, 243] width 906 height 487
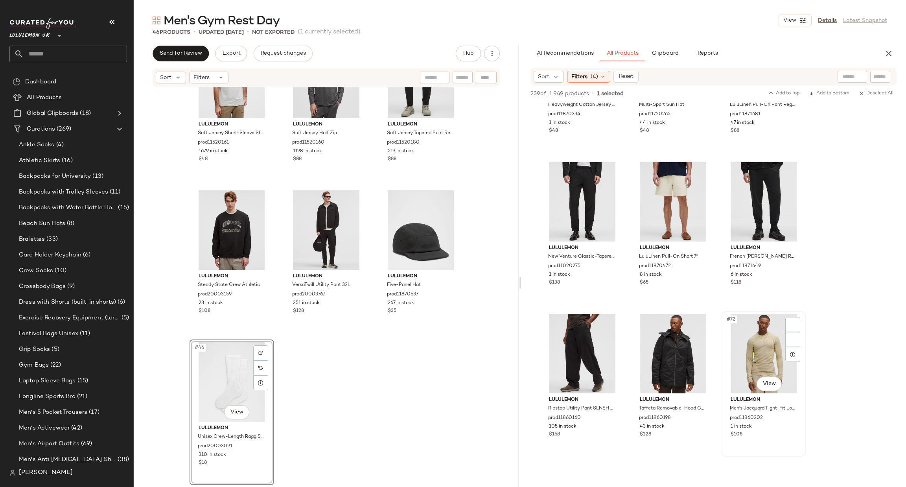
scroll to position [3301, 0]
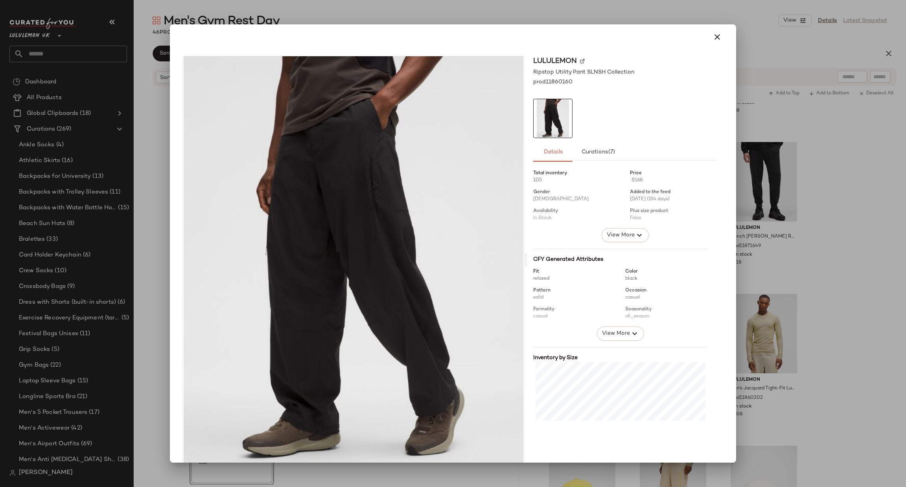
click at [761, 307] on div at bounding box center [453, 243] width 906 height 487
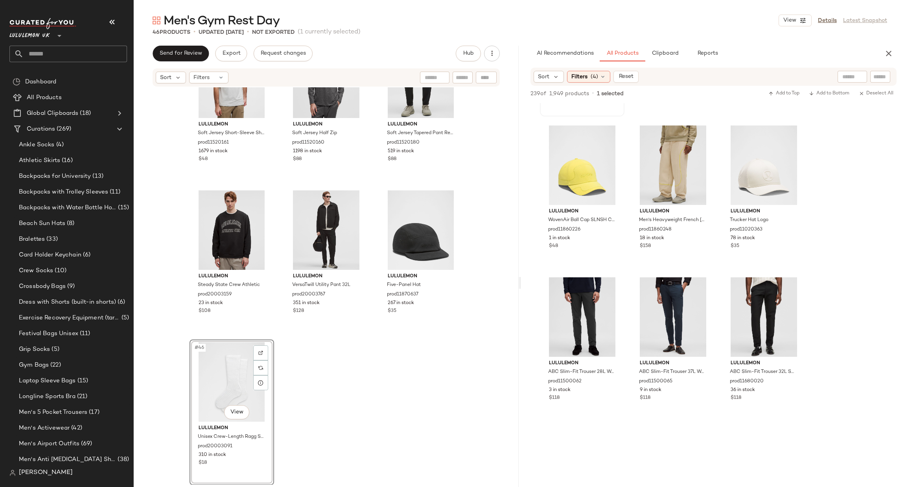
scroll to position [3655, 0]
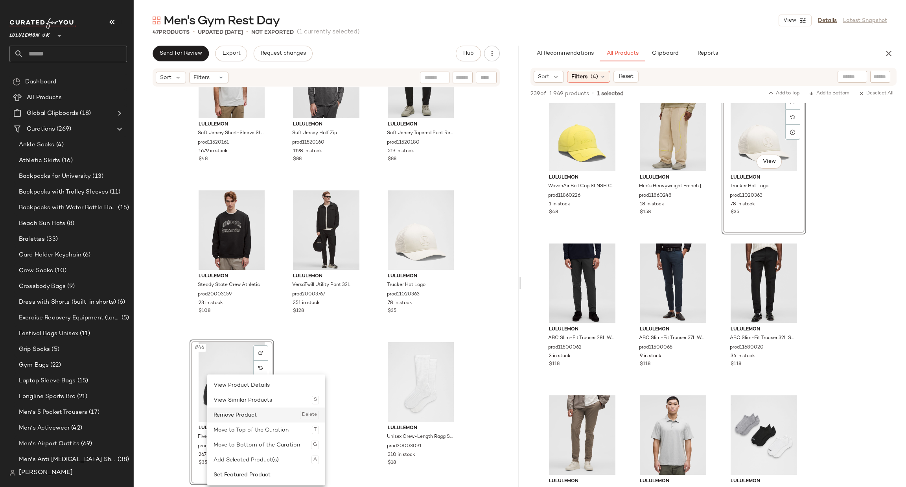
click at [235, 411] on div "Remove Product Delete" at bounding box center [265, 414] width 105 height 15
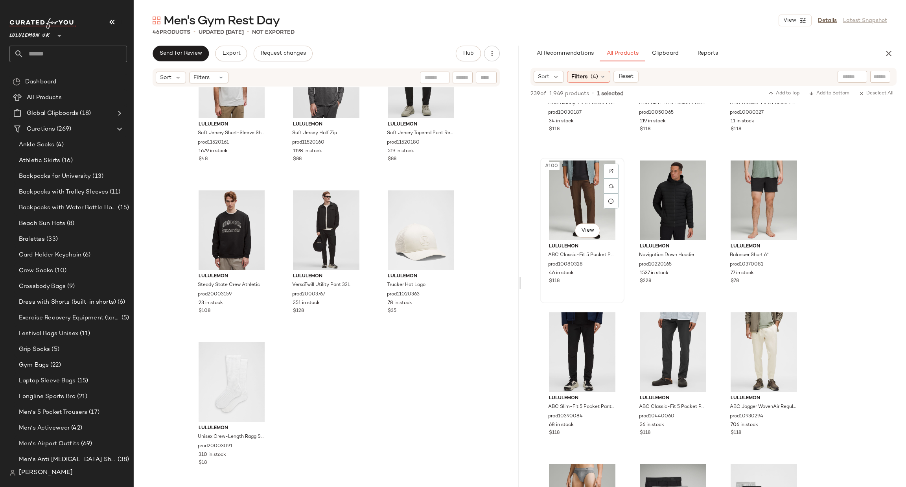
scroll to position [4834, 0]
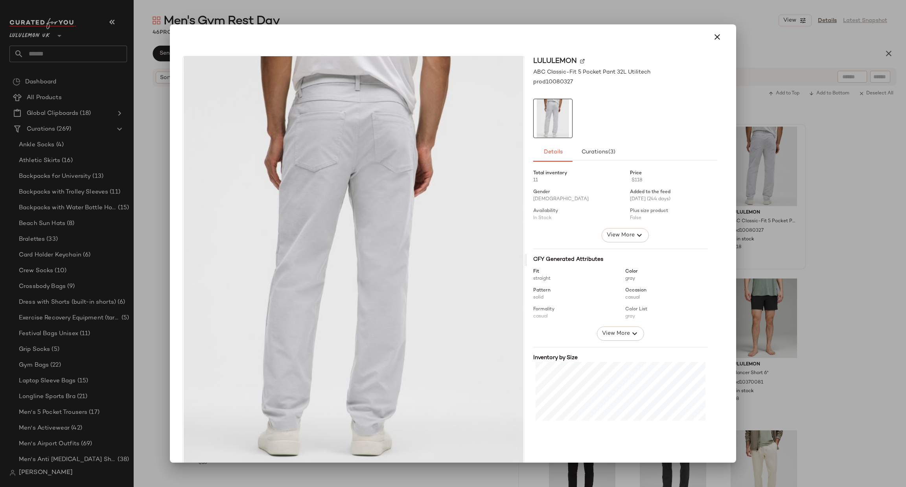
click at [830, 206] on div at bounding box center [453, 243] width 906 height 487
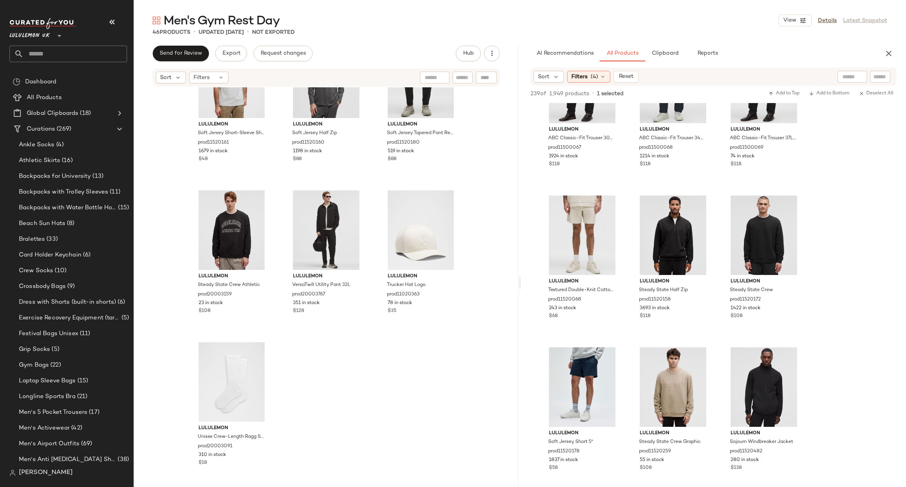
scroll to position [6131, 0]
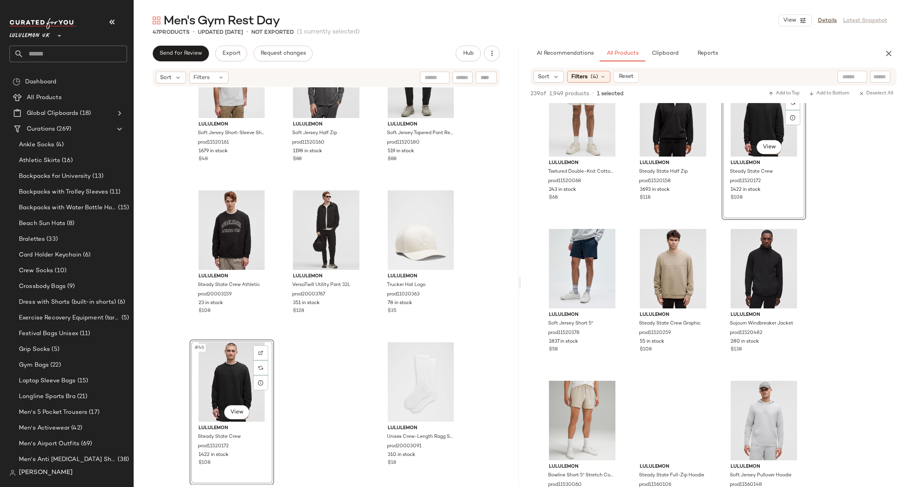
scroll to position [6485, 0]
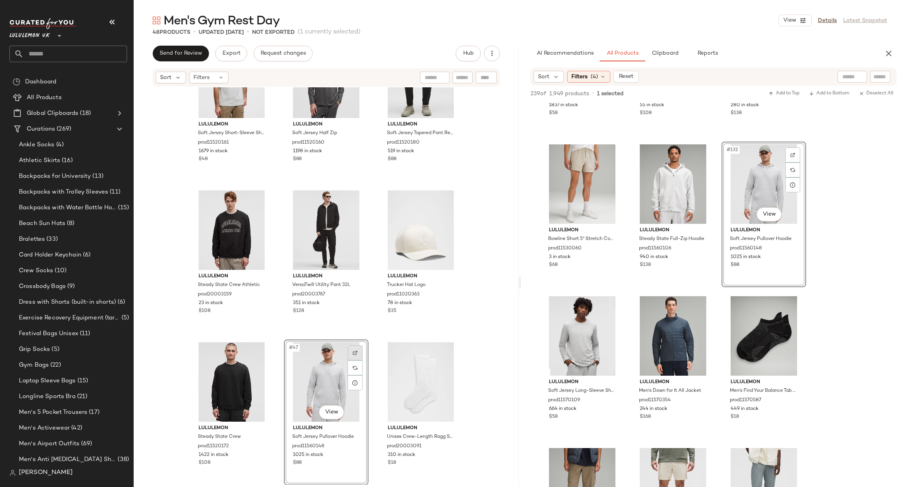
click at [360, 350] on div "#47 View" at bounding box center [326, 381] width 79 height 79
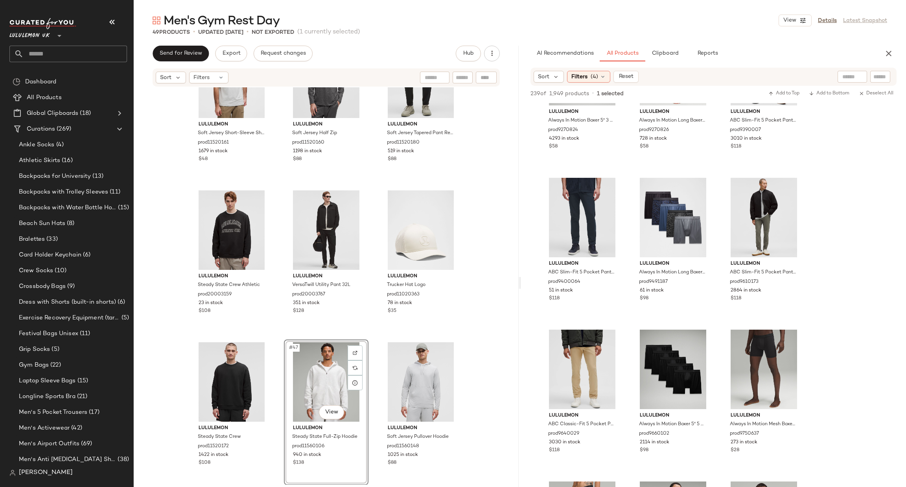
scroll to position [9081, 0]
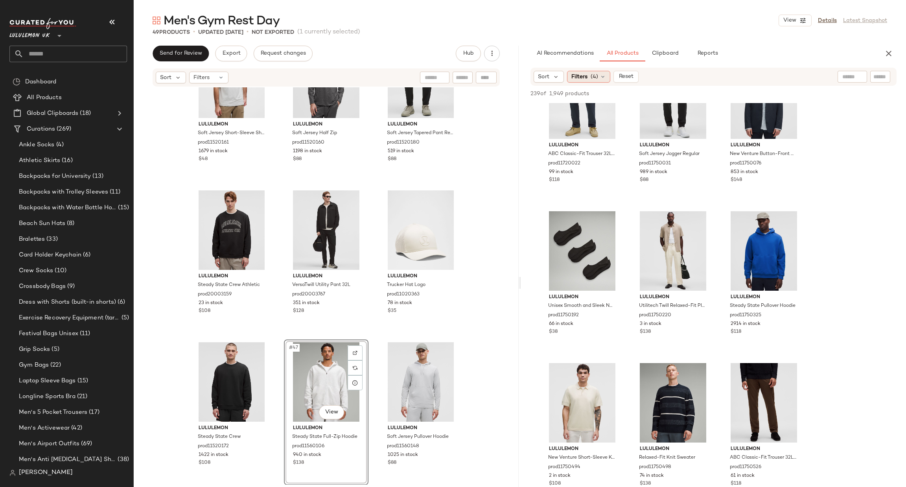
click at [585, 76] on span "Filters" at bounding box center [579, 77] width 16 height 8
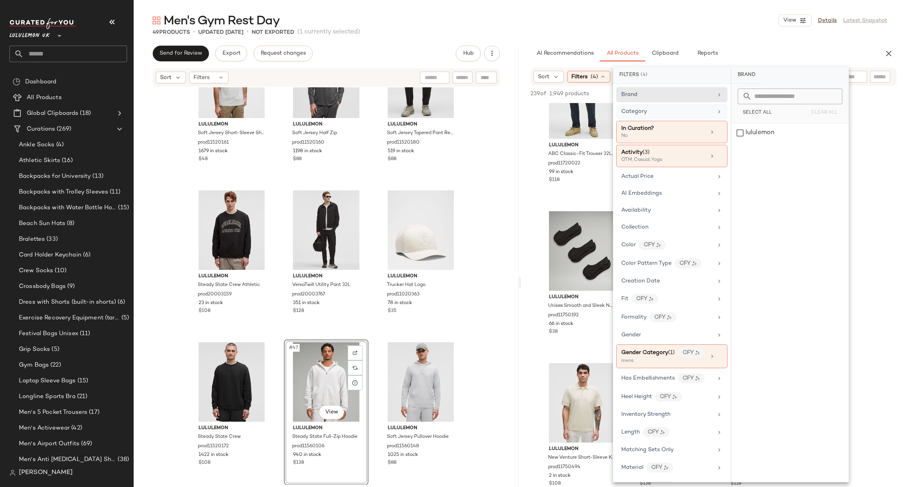
click at [666, 105] on div "Category" at bounding box center [671, 111] width 111 height 15
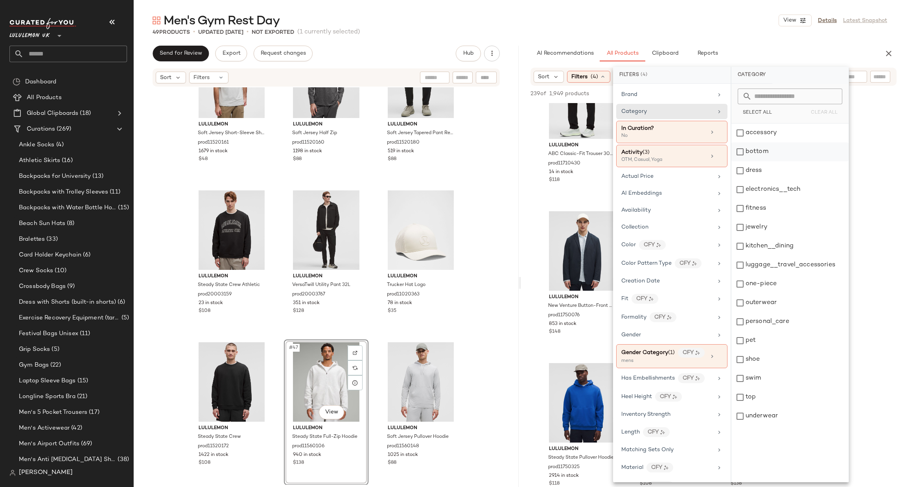
click at [766, 151] on div "bottom" at bounding box center [789, 151] width 117 height 19
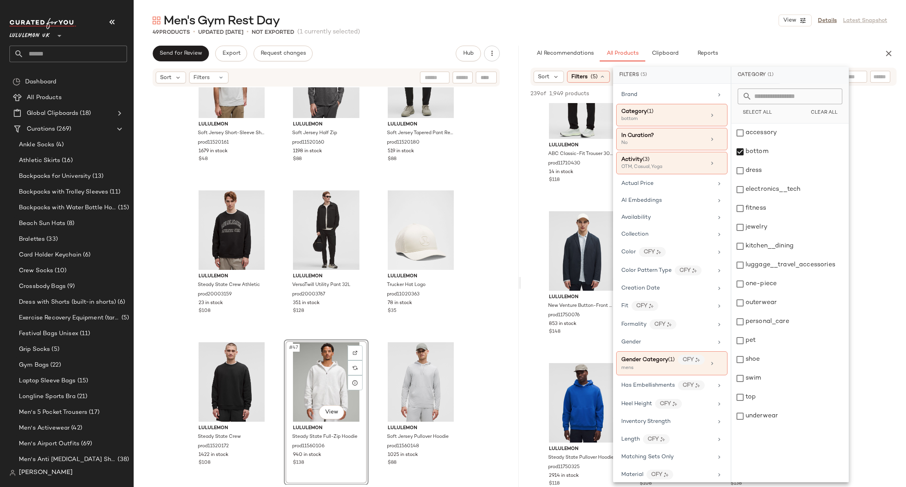
scroll to position [0, 0]
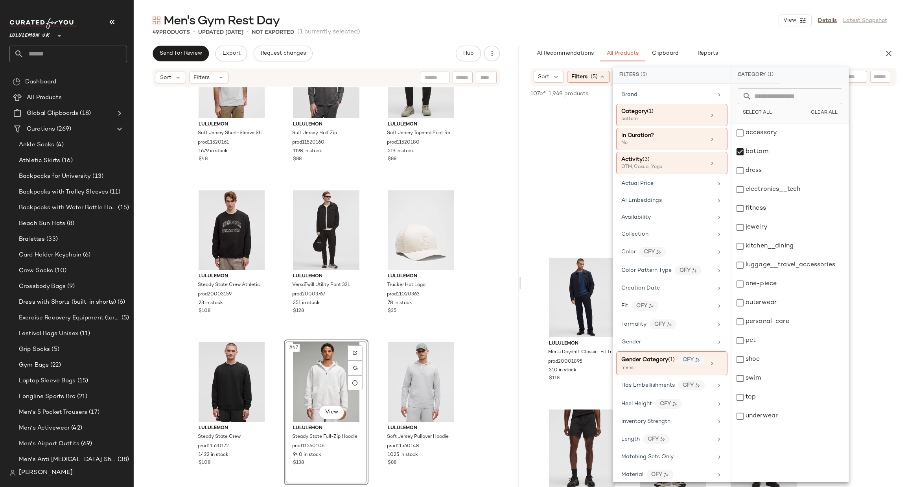
click at [528, 192] on div at bounding box center [713, 179] width 385 height 152
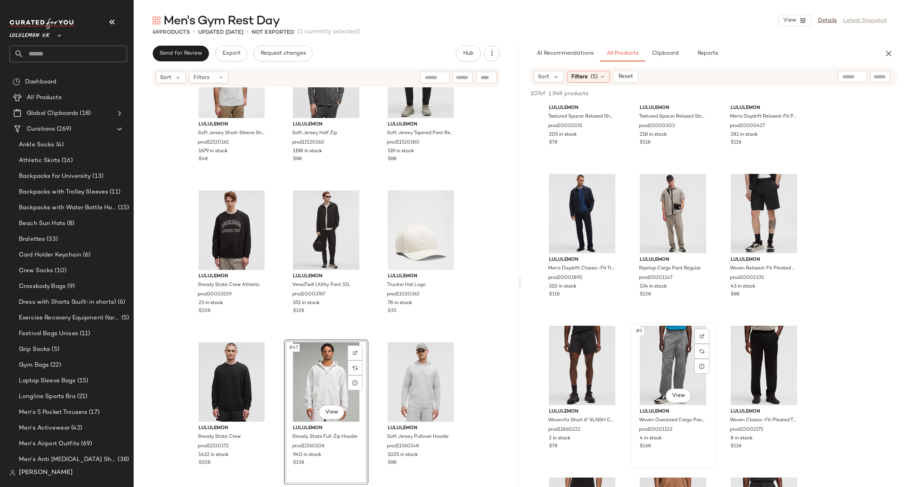
scroll to position [236, 0]
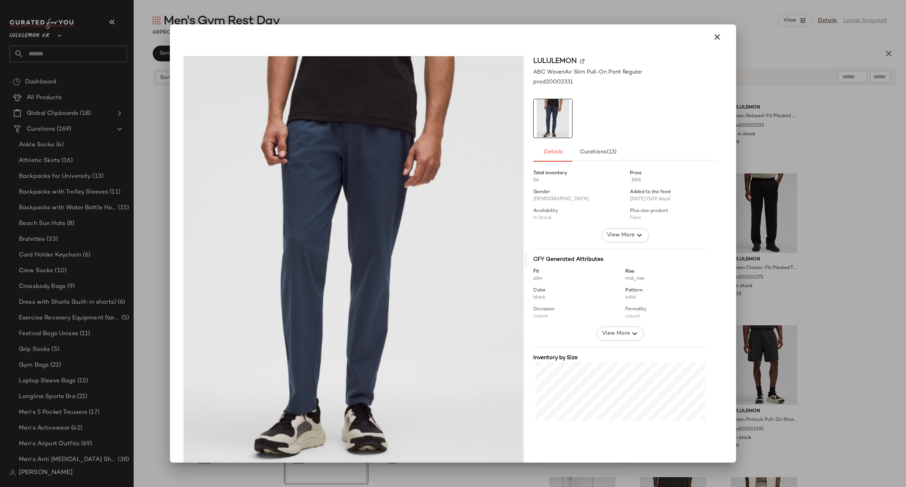
click at [826, 313] on div at bounding box center [453, 243] width 906 height 487
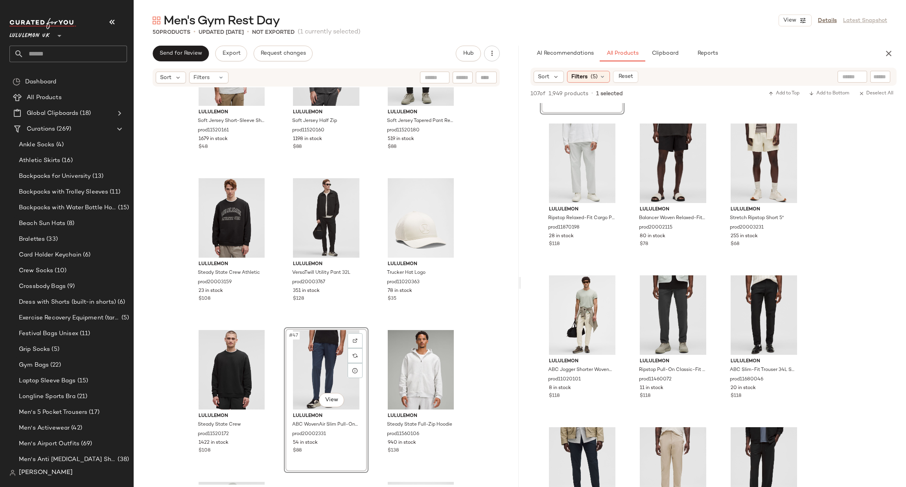
scroll to position [825, 0]
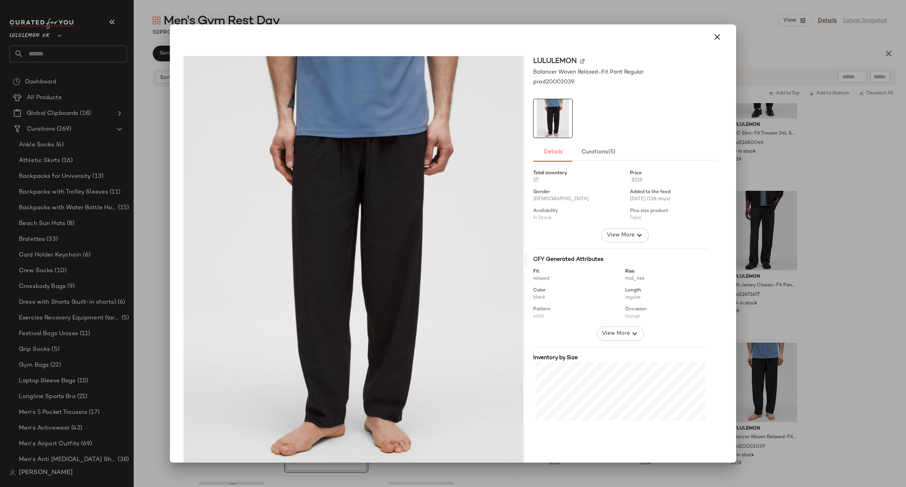
click at [848, 294] on div at bounding box center [453, 243] width 906 height 487
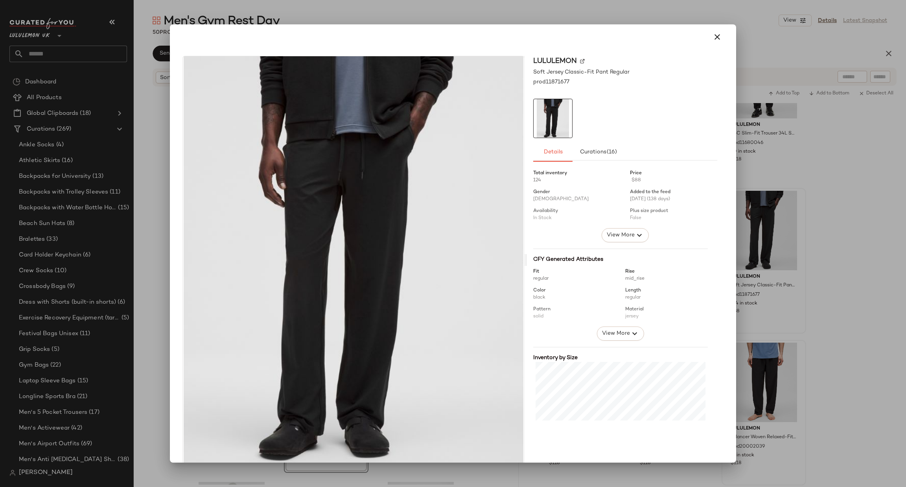
click at [855, 257] on div at bounding box center [453, 243] width 906 height 487
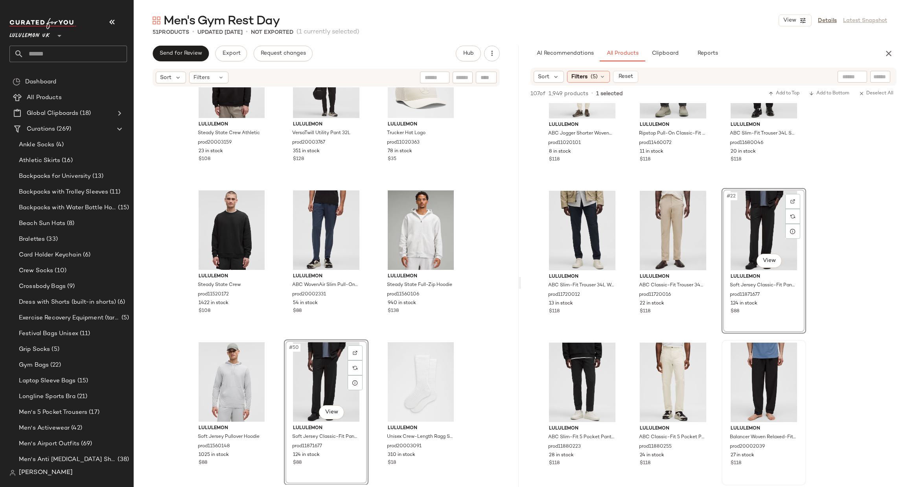
scroll to position [2065, 0]
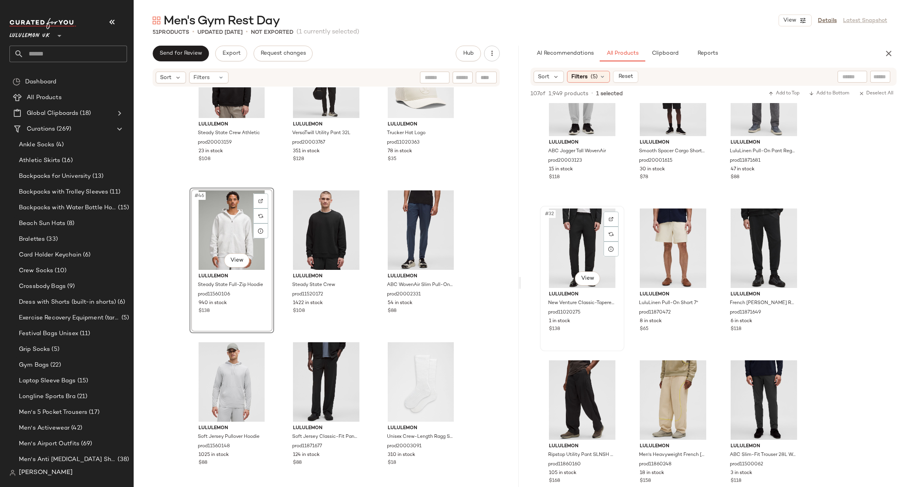
scroll to position [1651, 0]
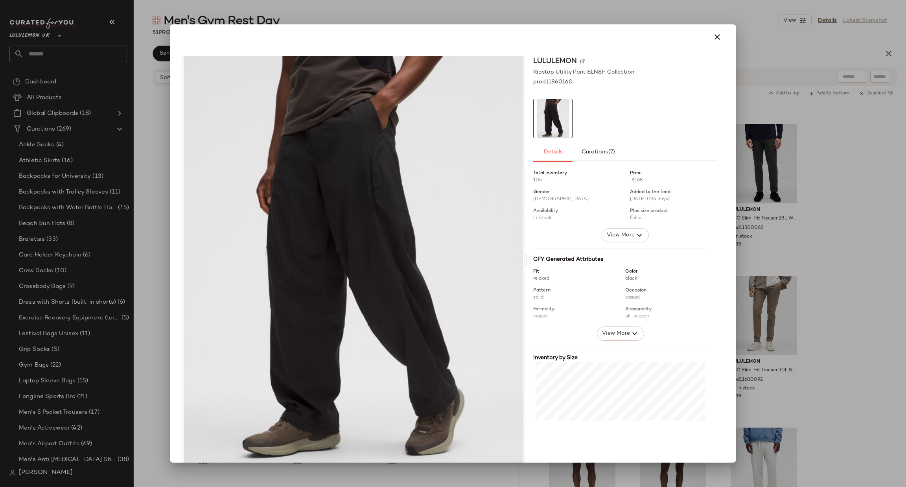
click at [805, 205] on div at bounding box center [453, 243] width 906 height 487
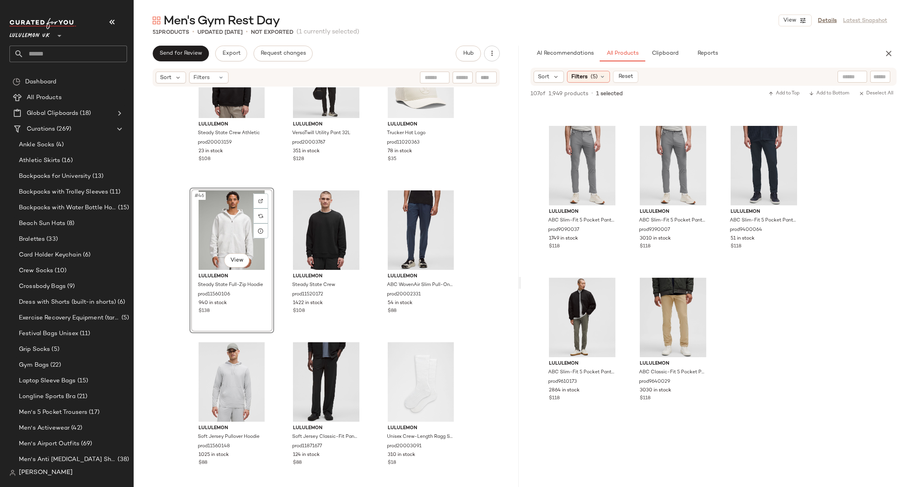
scroll to position [4598, 0]
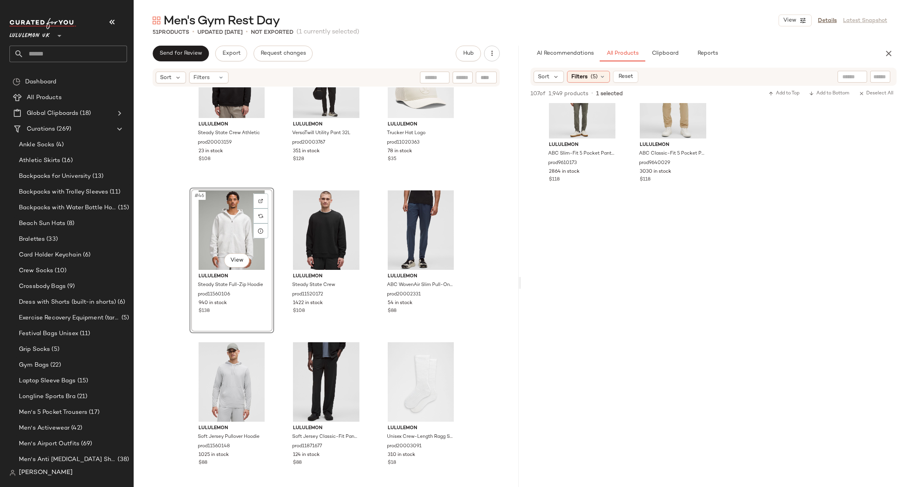
click at [889, 51] on icon "button" at bounding box center [888, 53] width 9 height 9
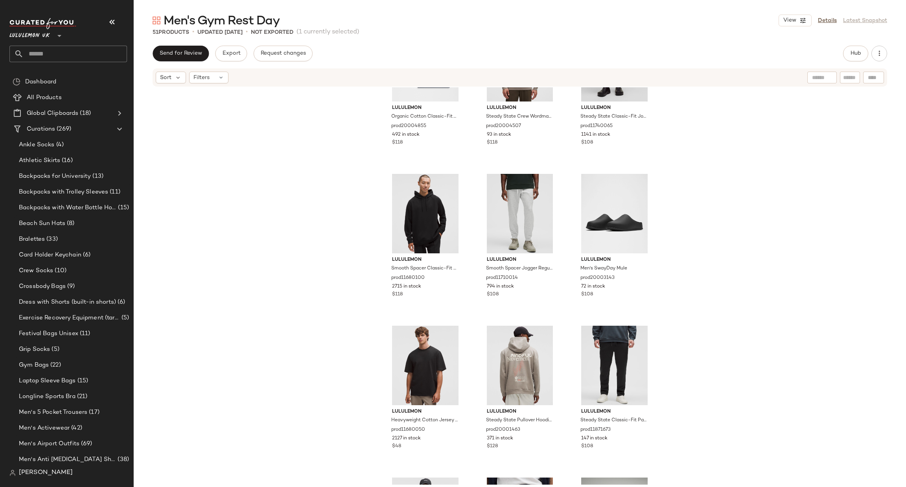
scroll to position [0, 0]
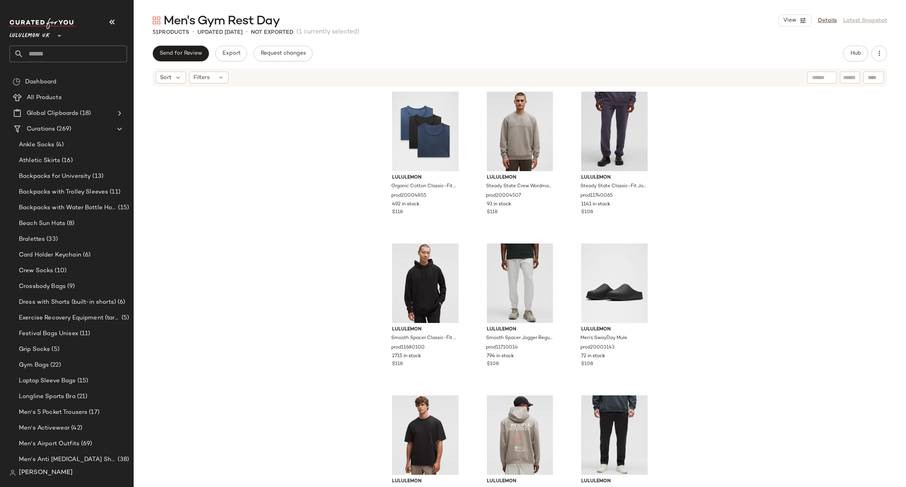
click at [788, 170] on div "lululemon Organic Cotton Classic-Fit T-Shirt 3 Pack prod20004855 492 in stock $…" at bounding box center [520, 285] width 772 height 397
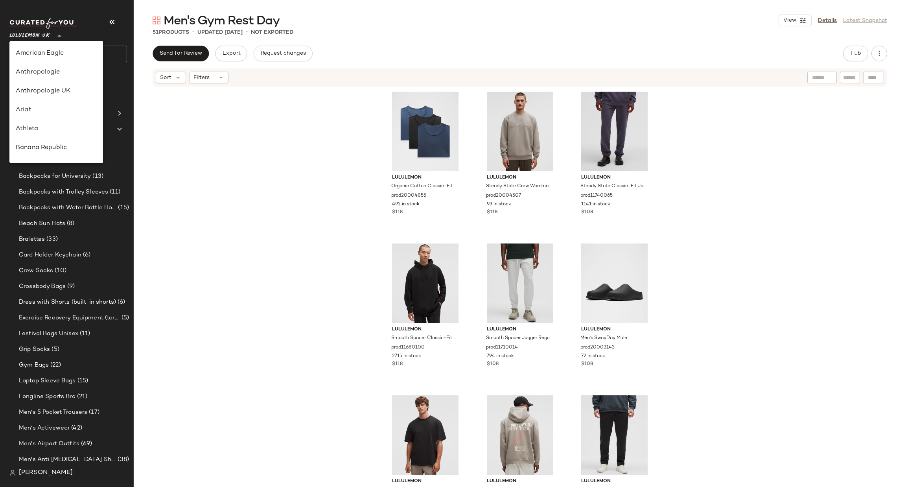
click at [51, 34] on div "Lululemon UK **" at bounding box center [31, 31] width 44 height 20
type input "**"
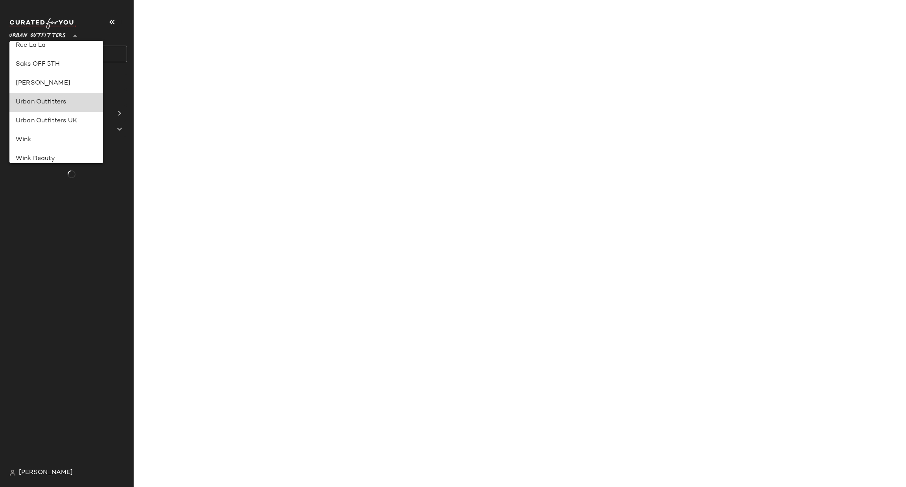
click at [55, 103] on div "Urban Outfitters" at bounding box center [56, 101] width 81 height 9
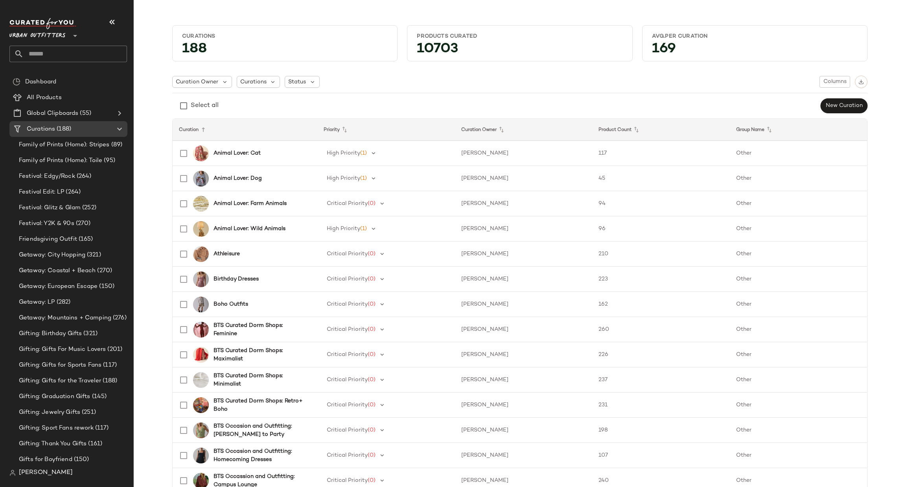
click at [77, 50] on input "text" at bounding box center [75, 54] width 103 height 17
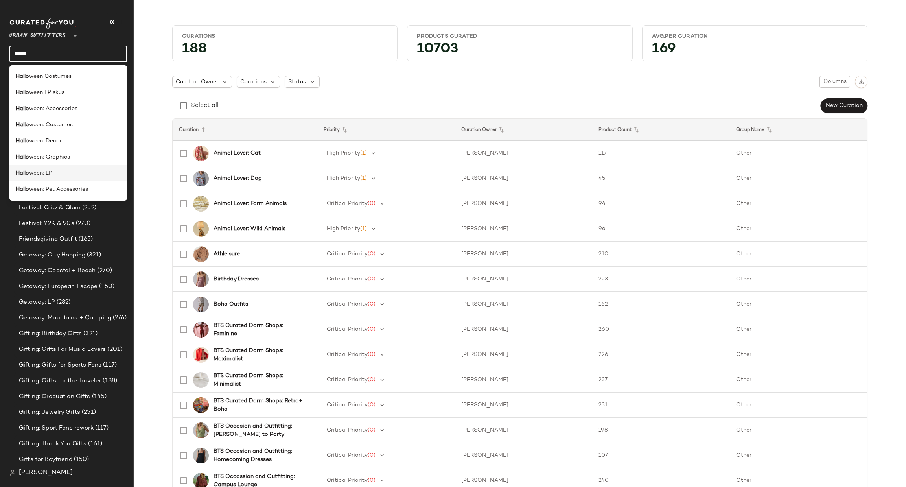
type input "*****"
click at [94, 168] on div "Hallo ween: LP" at bounding box center [68, 173] width 118 height 16
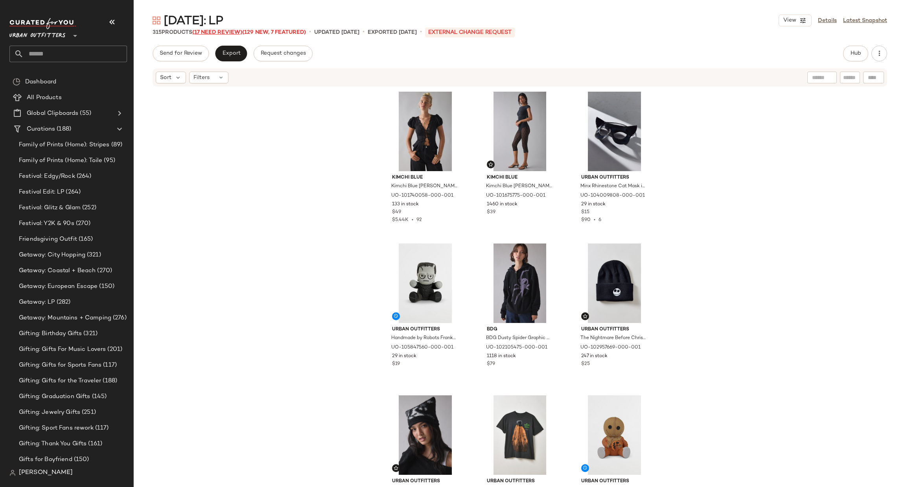
click at [232, 31] on span "(17 Need Review)" at bounding box center [217, 32] width 50 height 6
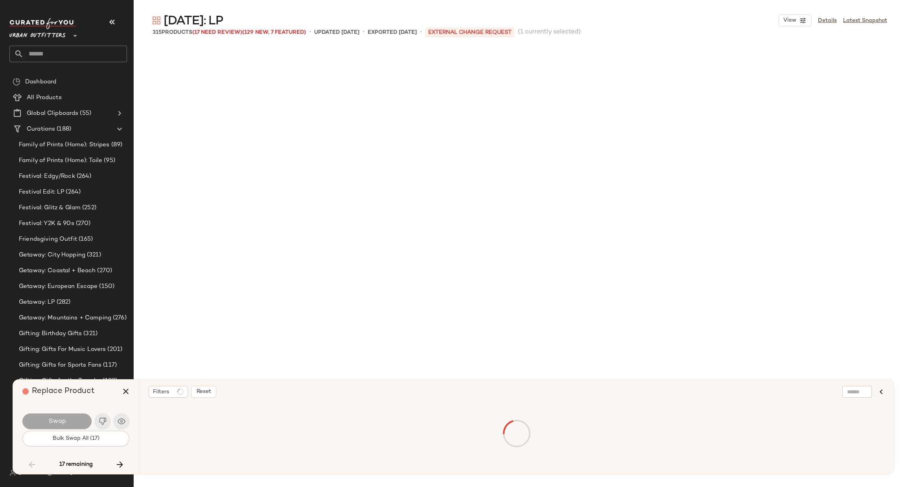
scroll to position [6220, 0]
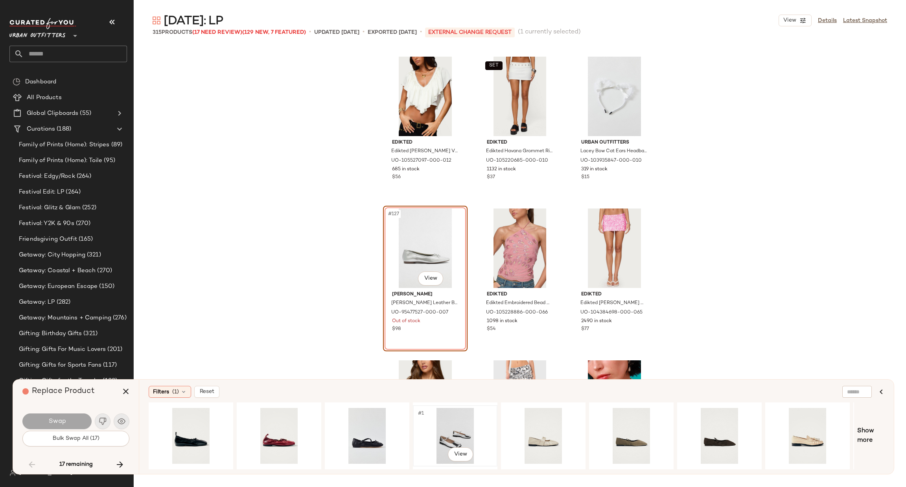
click at [451, 433] on div "#1 View" at bounding box center [454, 436] width 79 height 56
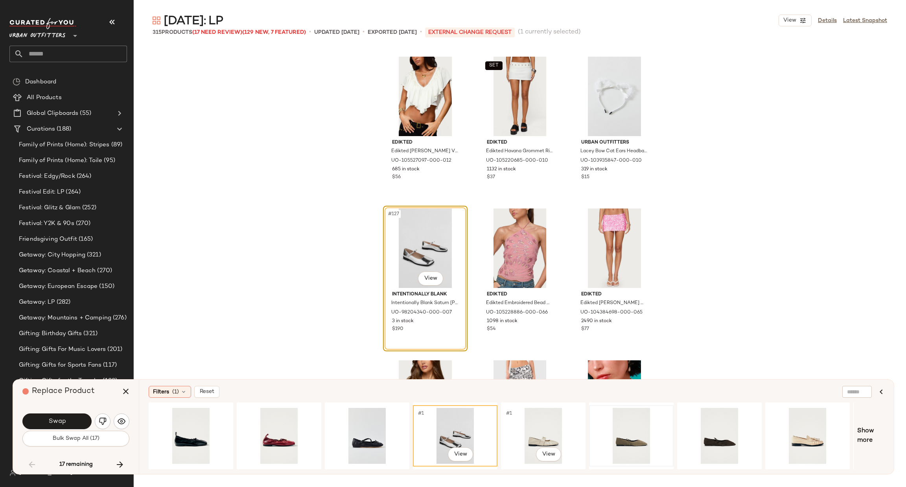
drag, startPoint x: 443, startPoint y: 465, endPoint x: 593, endPoint y: 443, distance: 151.4
click at [593, 443] on div "#1 View #1 View" at bounding box center [501, 435] width 705 height 67
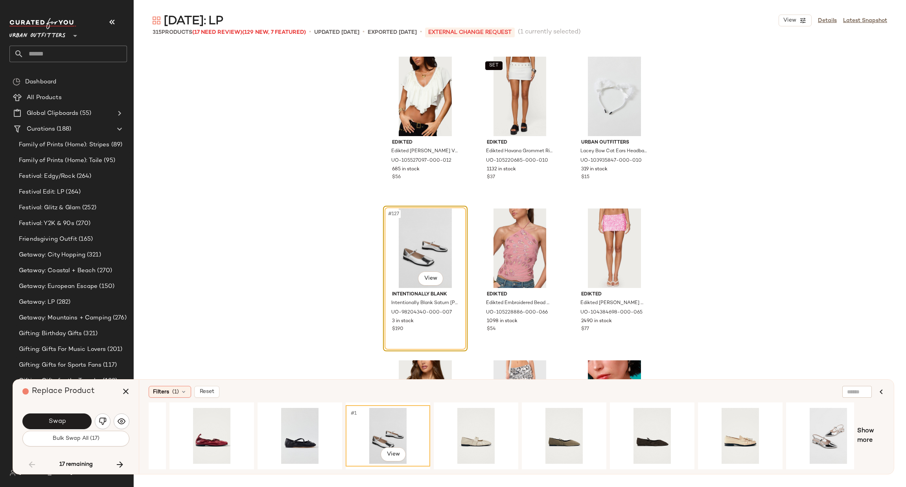
scroll to position [0, 171]
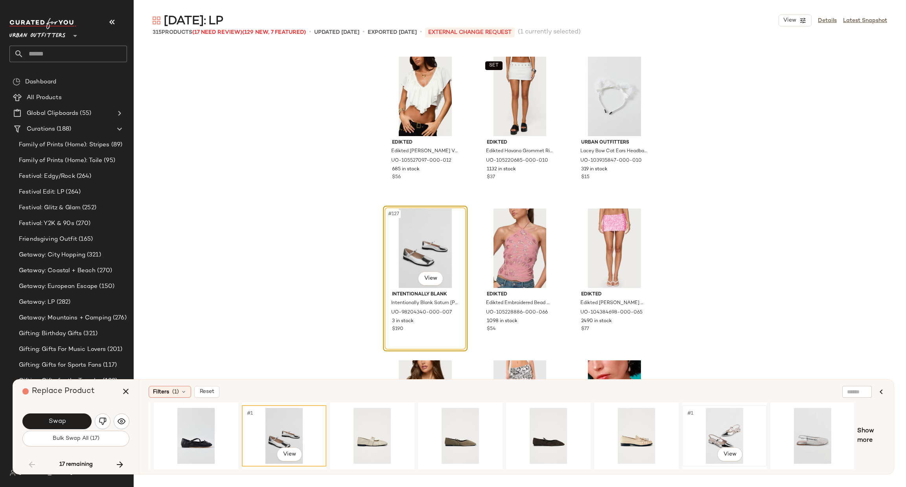
click at [718, 431] on div "#1 View" at bounding box center [724, 436] width 79 height 56
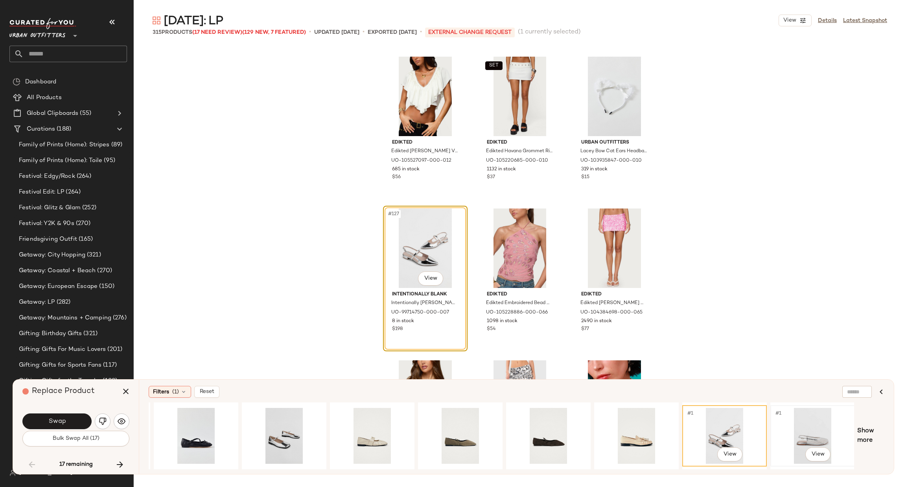
click at [813, 418] on div "#1 View" at bounding box center [812, 436] width 79 height 56
click at [55, 418] on span "Swap" at bounding box center [57, 420] width 18 height 7
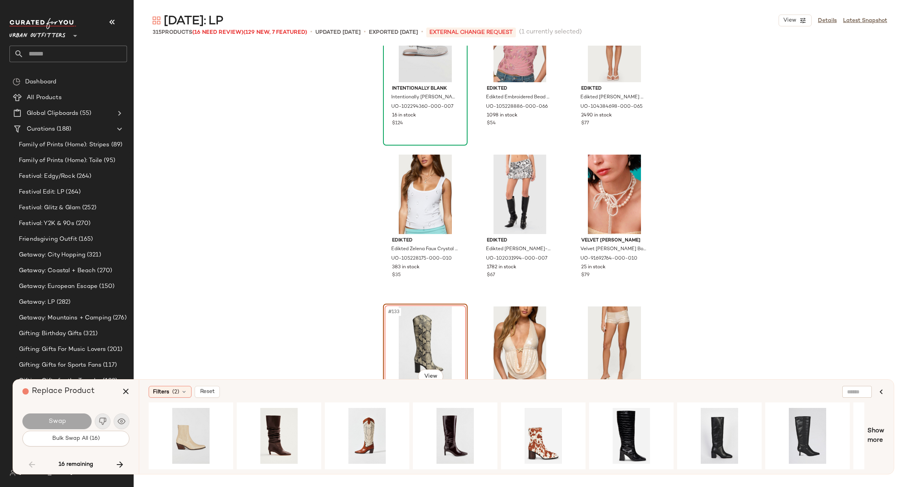
scroll to position [6524, 0]
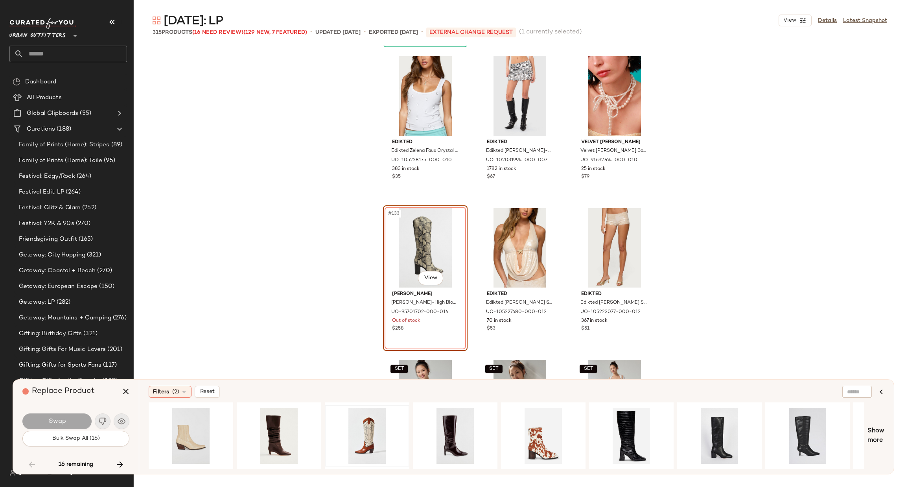
click at [385, 464] on div at bounding box center [367, 435] width 85 height 67
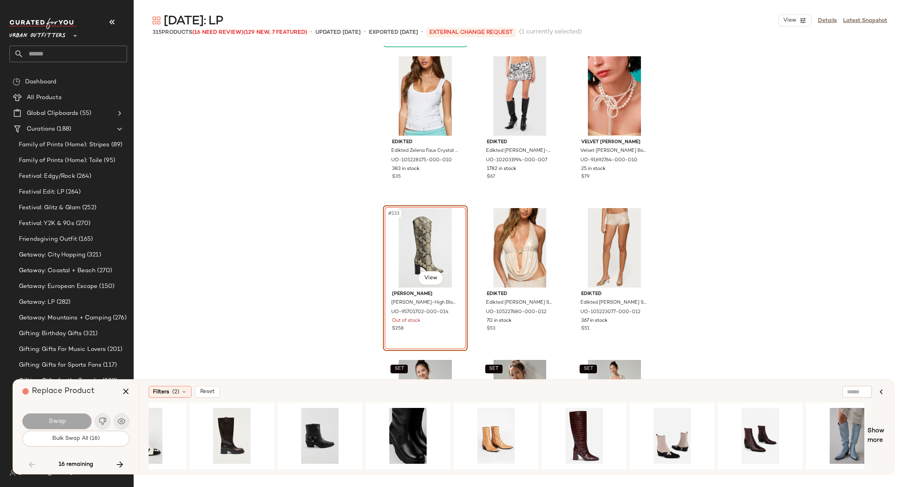
scroll to position [0, 777]
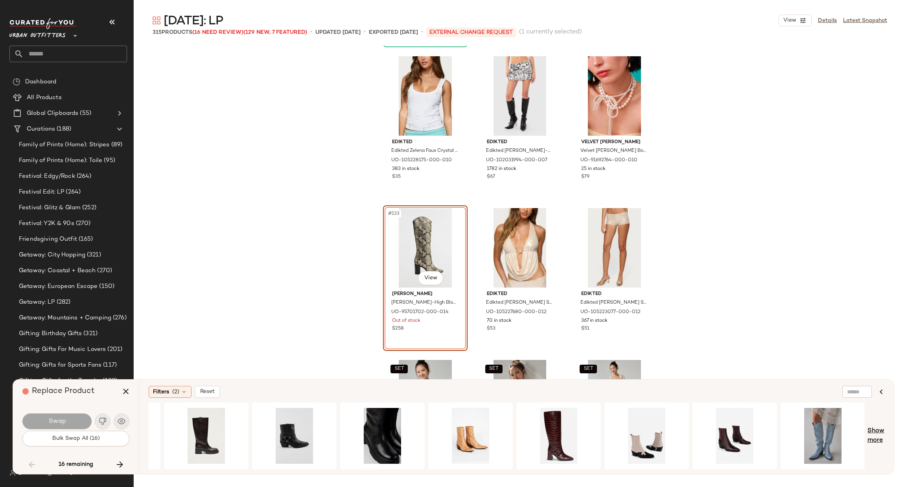
click at [869, 434] on span "Show more" at bounding box center [875, 435] width 17 height 19
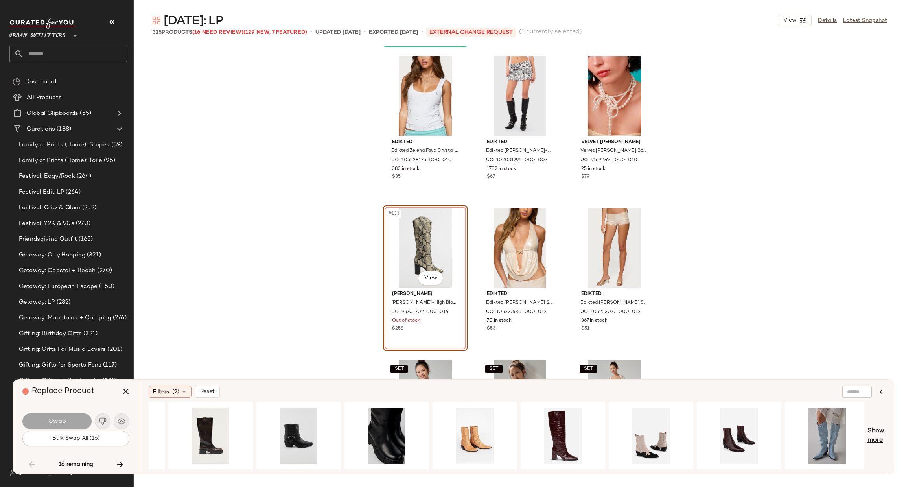
click at [879, 437] on span "Show more" at bounding box center [875, 435] width 17 height 19
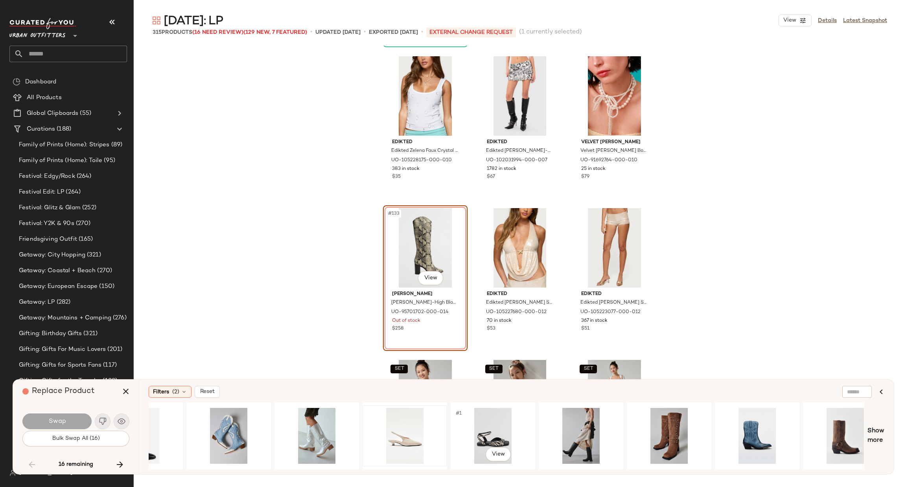
scroll to position [0, 1883]
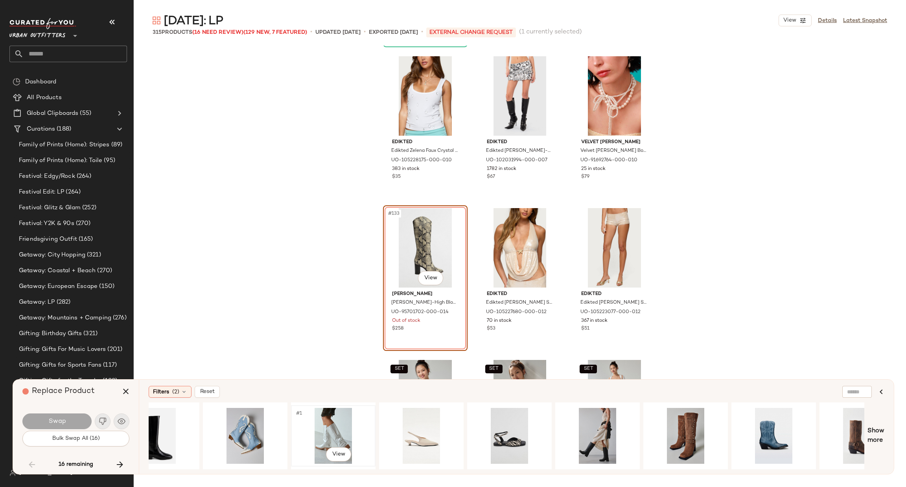
click at [338, 424] on div "#1 View" at bounding box center [333, 436] width 79 height 56
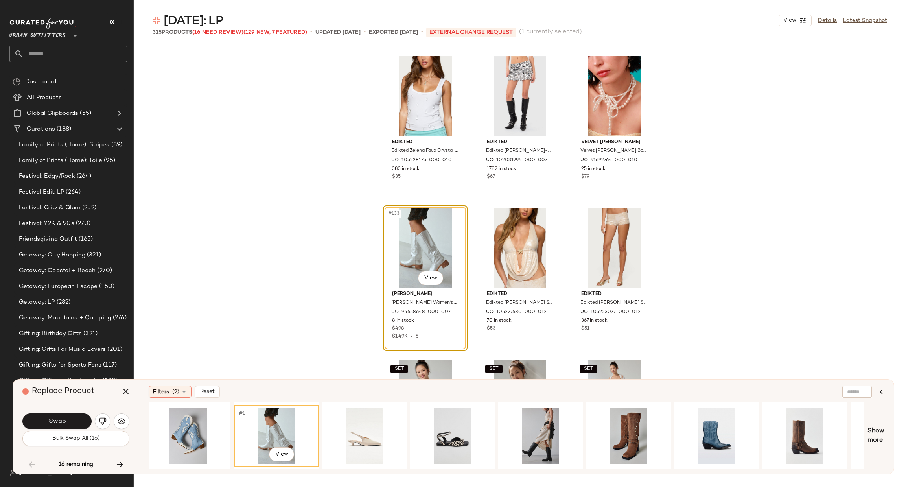
scroll to position [0, 1935]
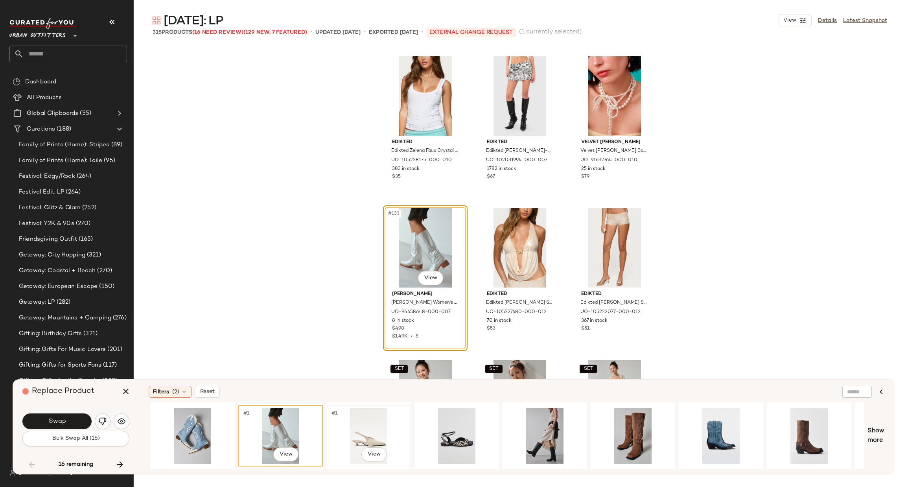
click at [372, 429] on div "#1 View" at bounding box center [368, 436] width 79 height 56
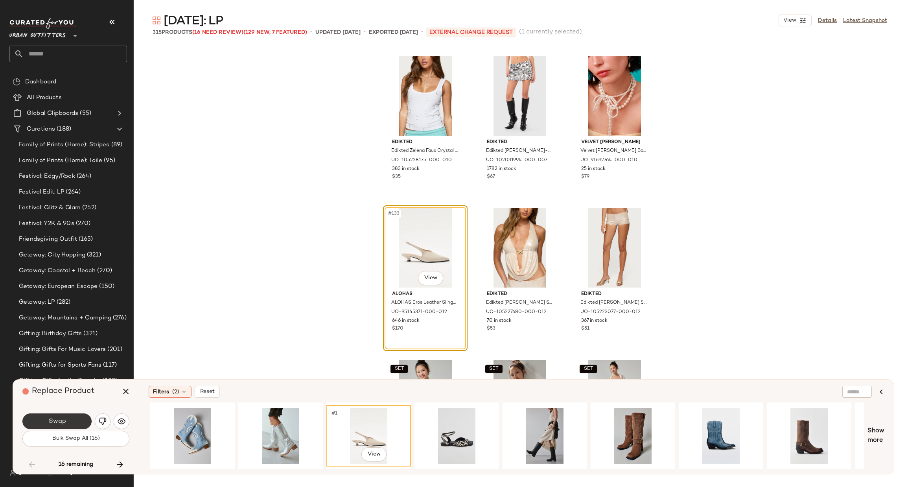
click at [72, 418] on button "Swap" at bounding box center [56, 421] width 69 height 16
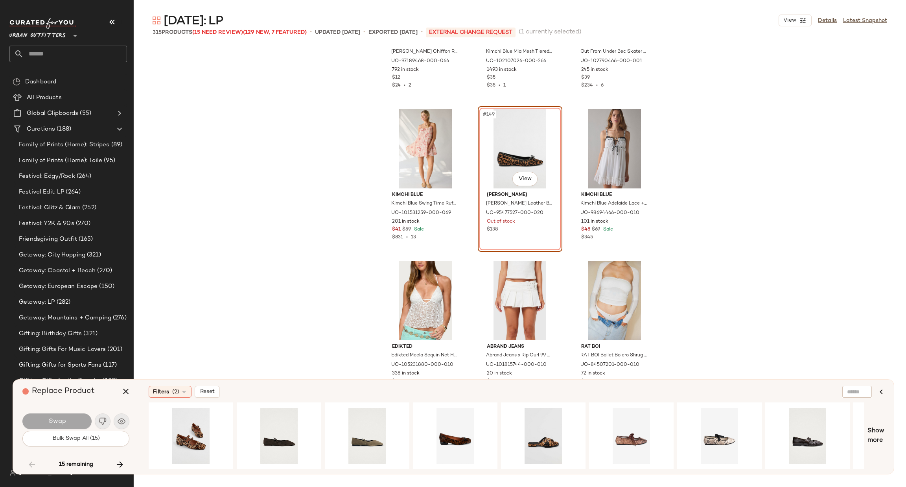
scroll to position [7400, 0]
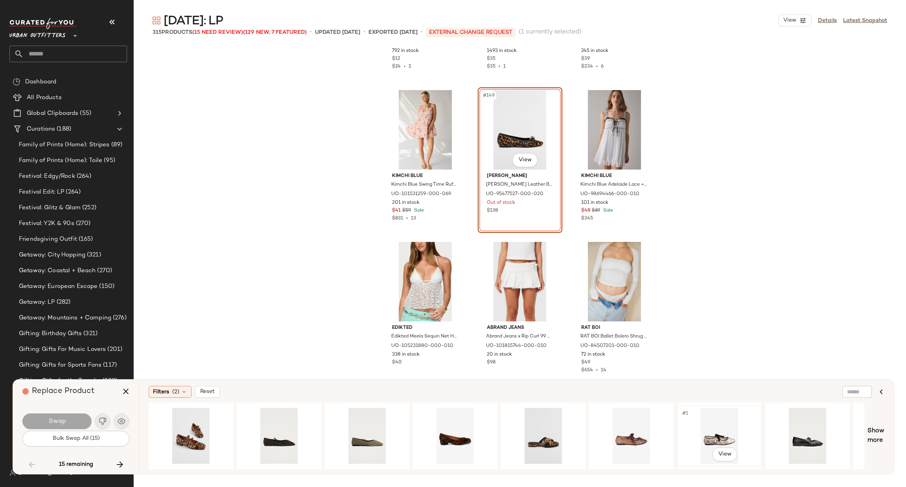
click at [707, 434] on div "#1 View" at bounding box center [719, 436] width 79 height 56
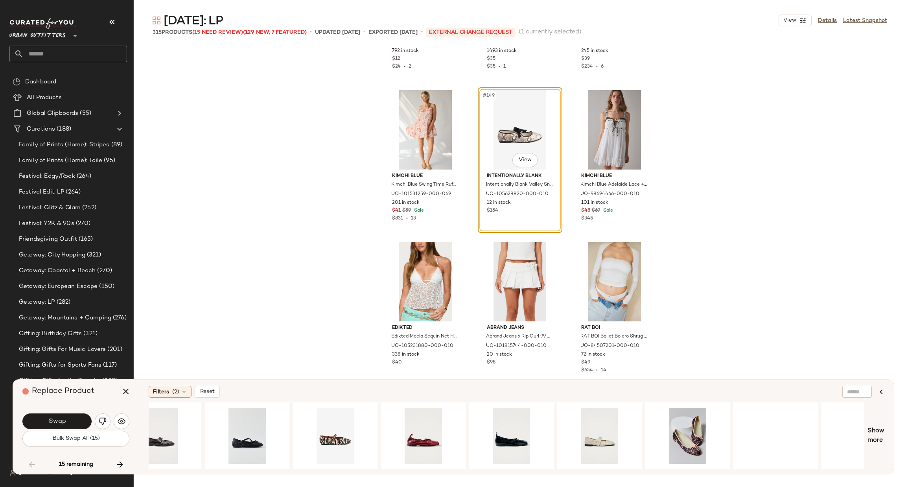
scroll to position [0, 680]
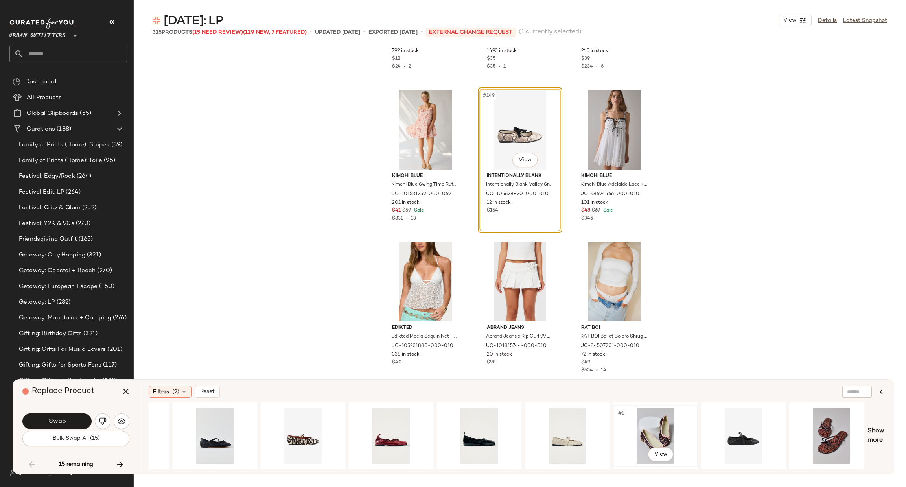
click at [659, 429] on div "#1 View" at bounding box center [654, 436] width 79 height 56
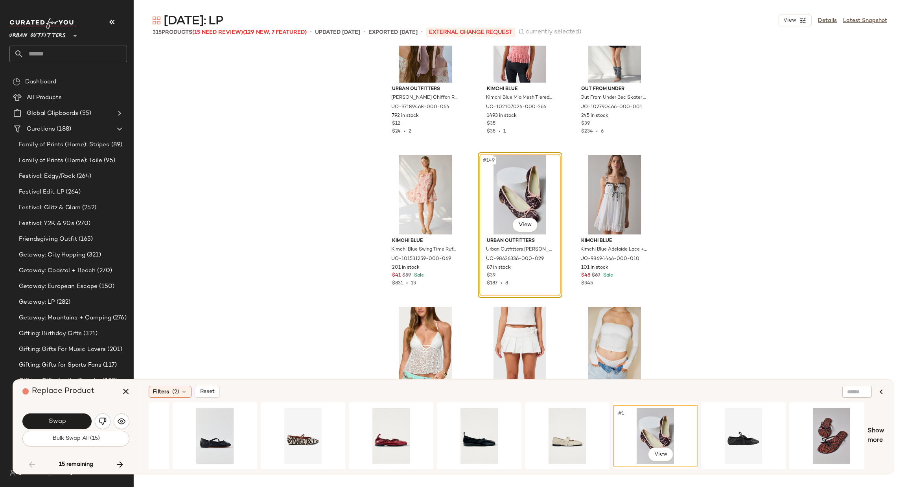
scroll to position [7400, 0]
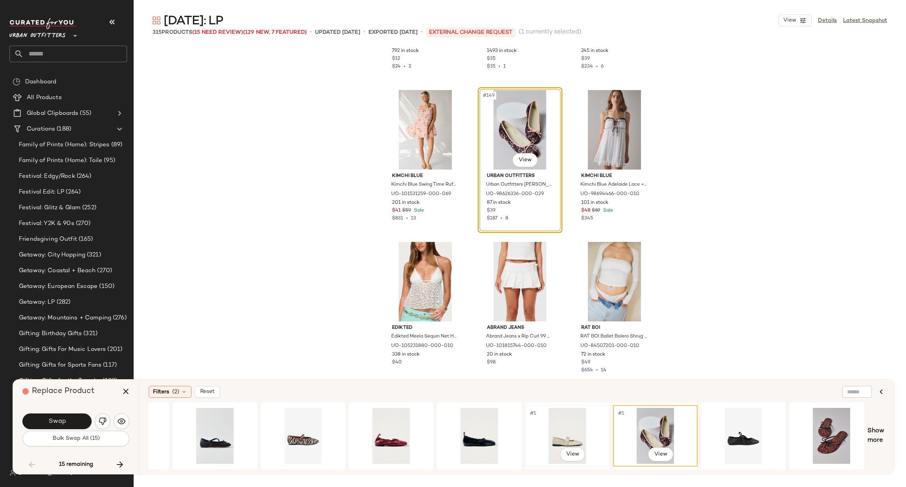
click at [575, 433] on div "#1 View" at bounding box center [566, 436] width 79 height 56
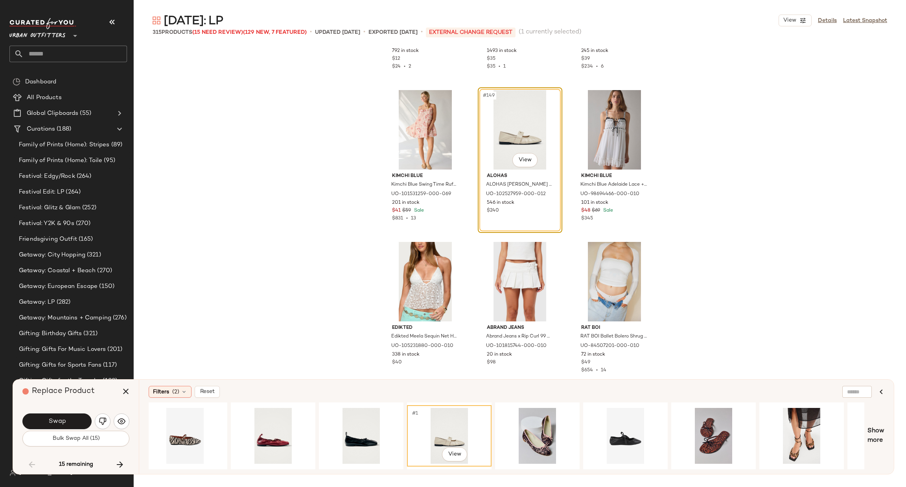
scroll to position [0, 794]
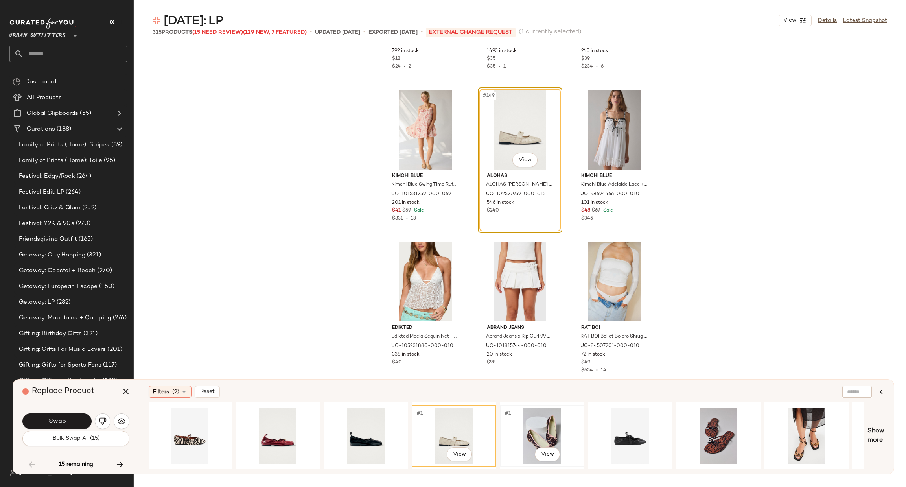
click at [549, 421] on div "#1 View" at bounding box center [541, 436] width 79 height 56
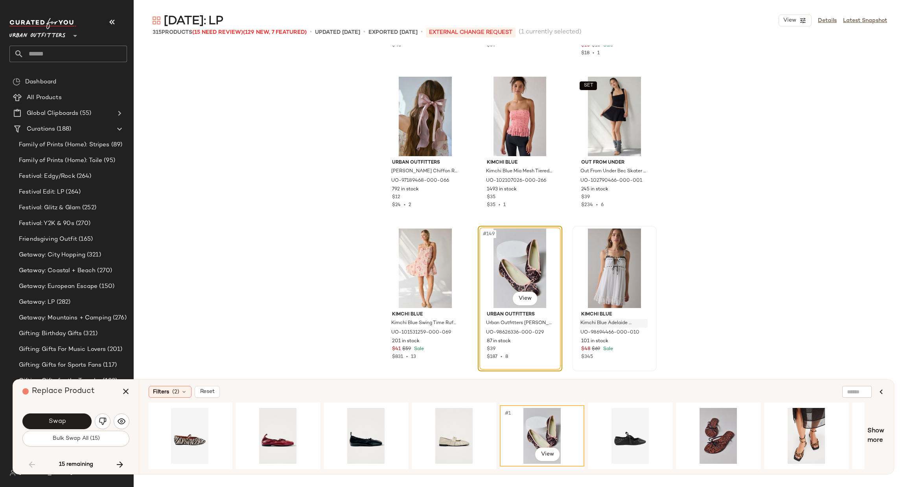
scroll to position [7282, 0]
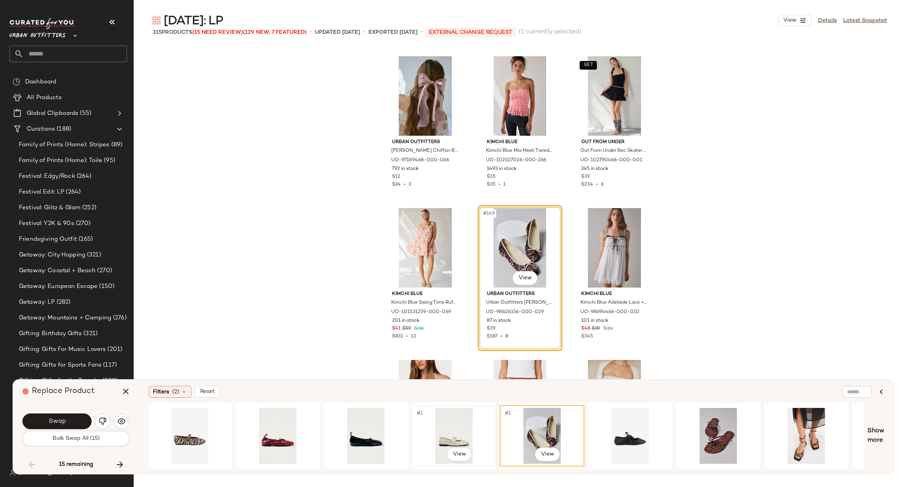
click at [454, 422] on div "#1 View" at bounding box center [453, 436] width 79 height 56
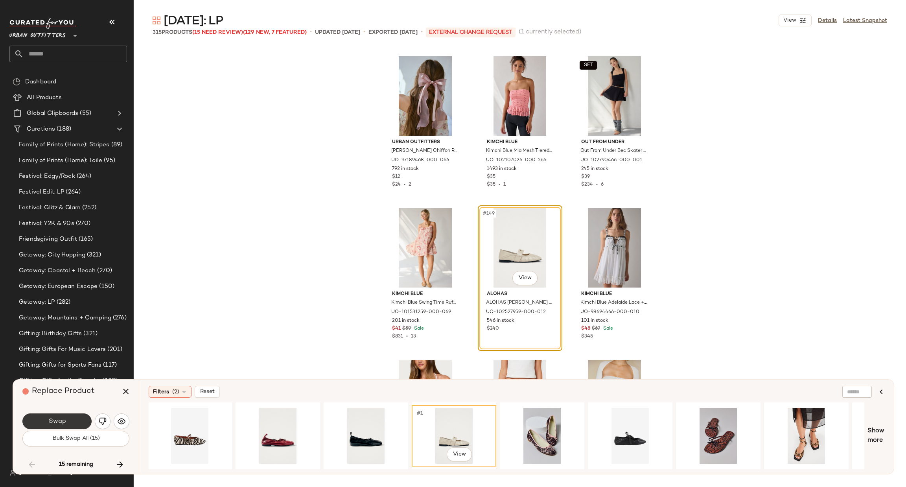
click at [77, 426] on button "Swap" at bounding box center [56, 421] width 69 height 16
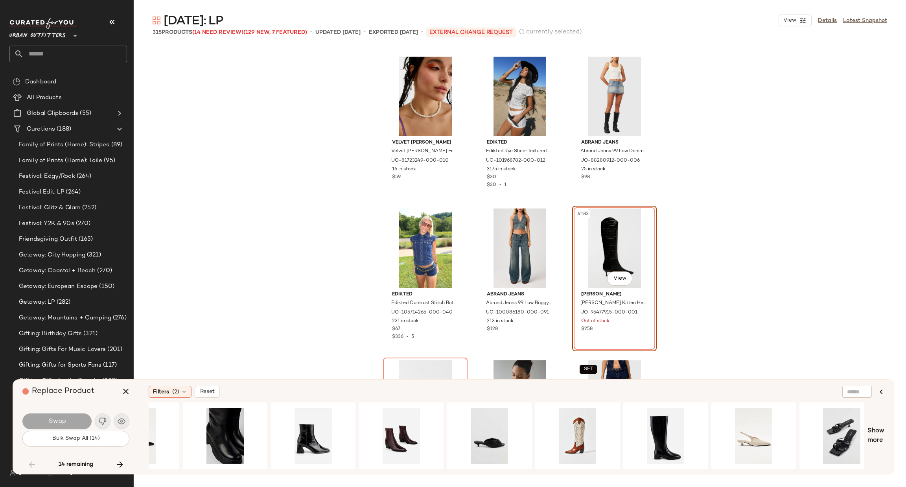
scroll to position [0, 777]
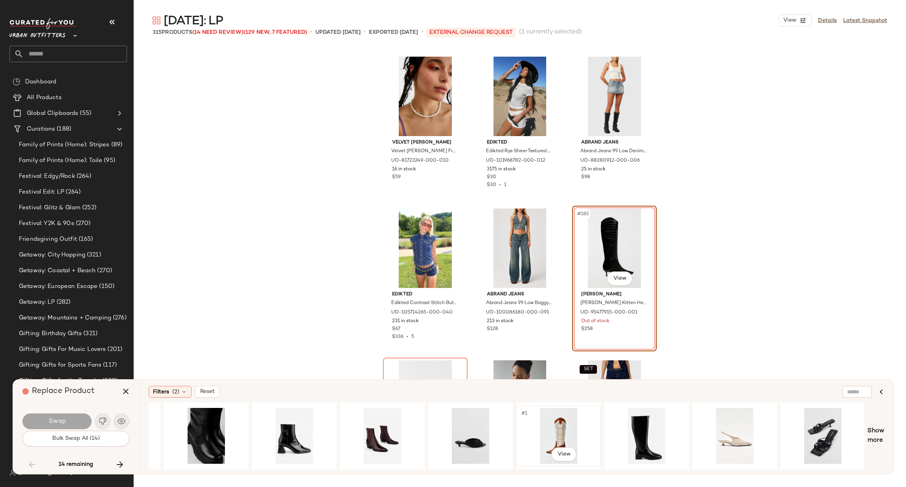
click at [557, 439] on div "#1 View" at bounding box center [558, 436] width 79 height 56
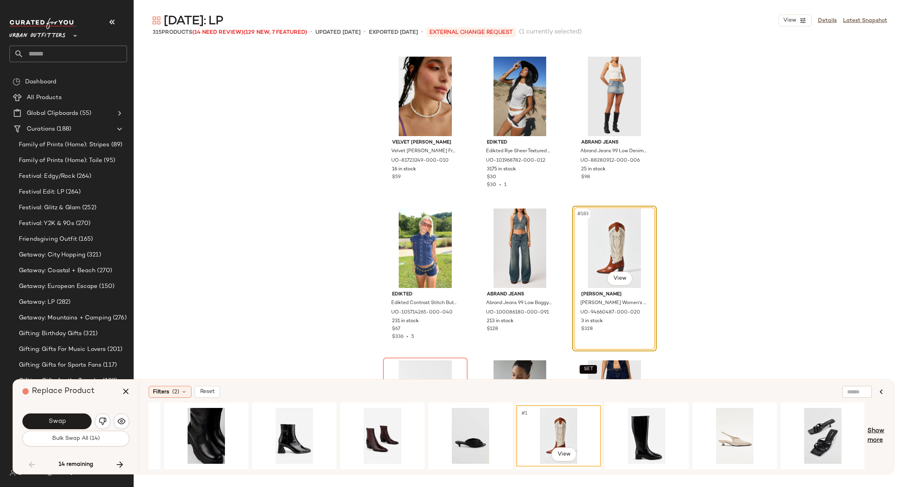
click at [874, 433] on span "Show more" at bounding box center [875, 435] width 17 height 19
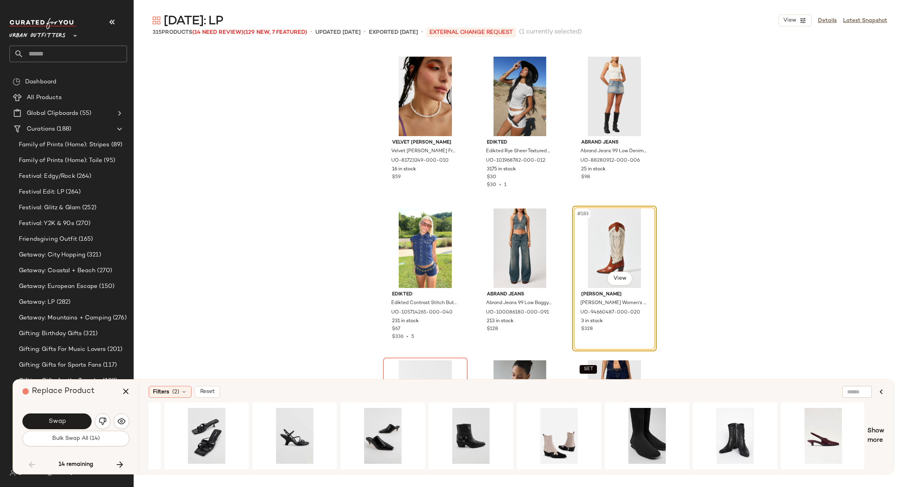
scroll to position [0, 1394]
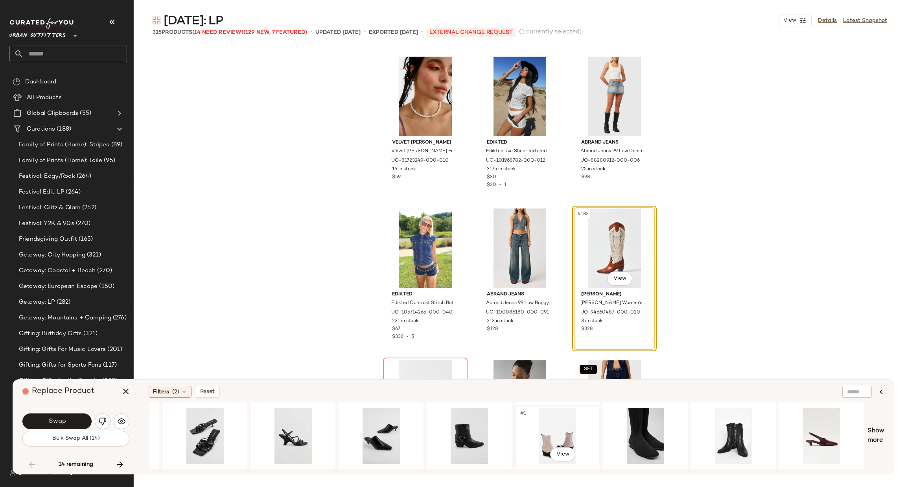
click at [561, 429] on div "#1 View" at bounding box center [557, 436] width 79 height 56
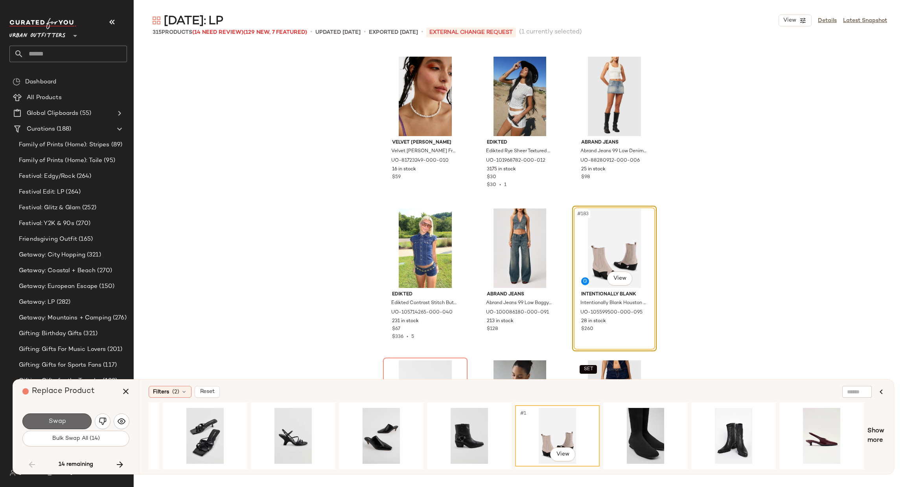
click at [74, 417] on button "Swap" at bounding box center [56, 421] width 69 height 16
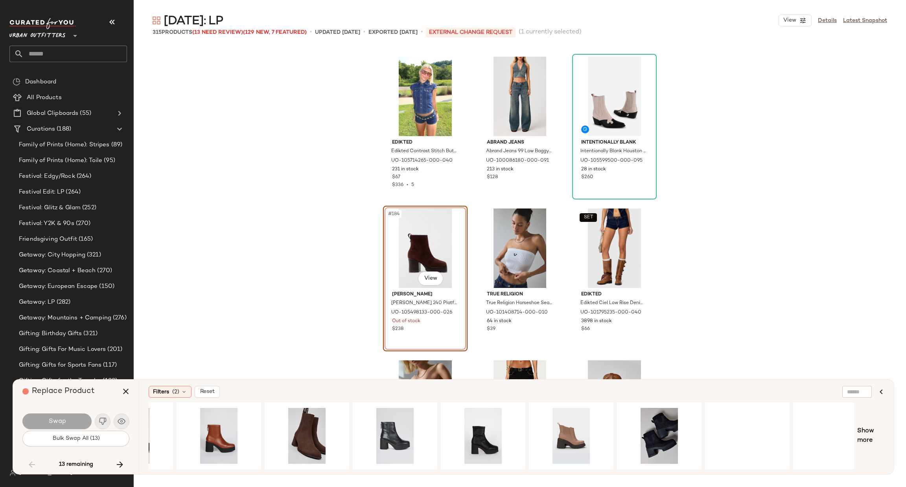
scroll to position [0, 171]
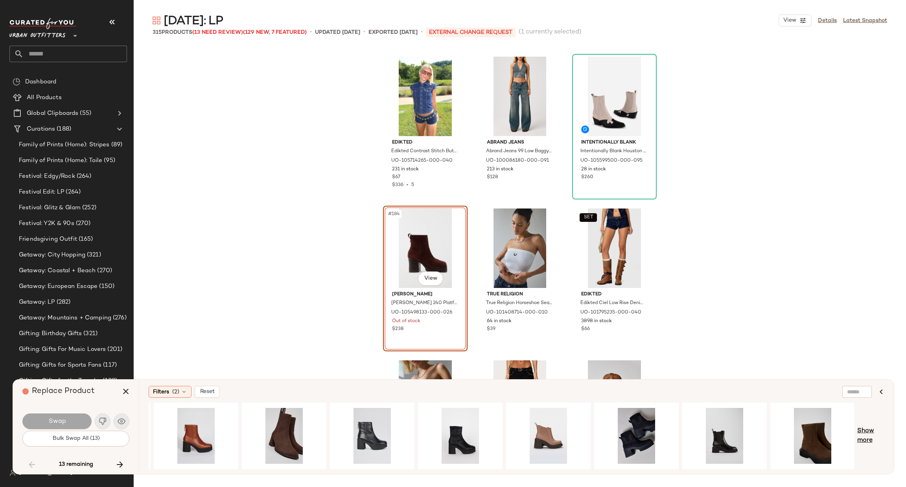
click at [857, 434] on span "Show more" at bounding box center [870, 435] width 27 height 19
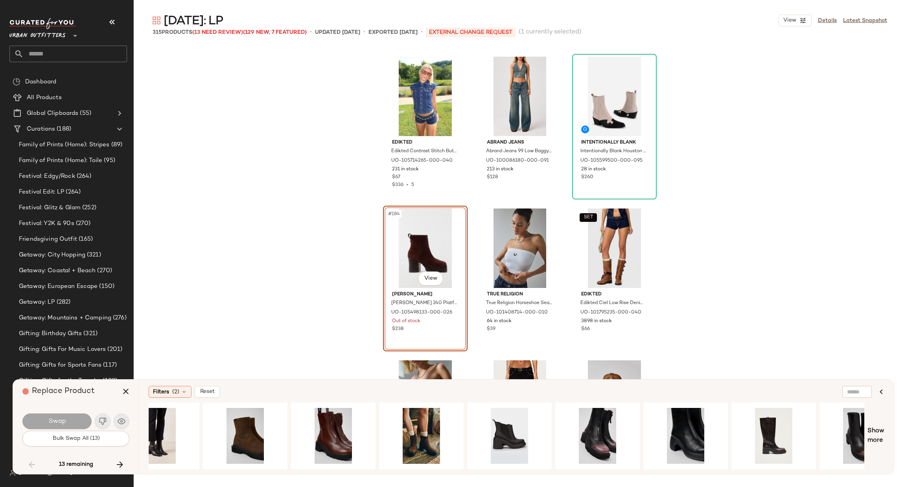
scroll to position [0, 1041]
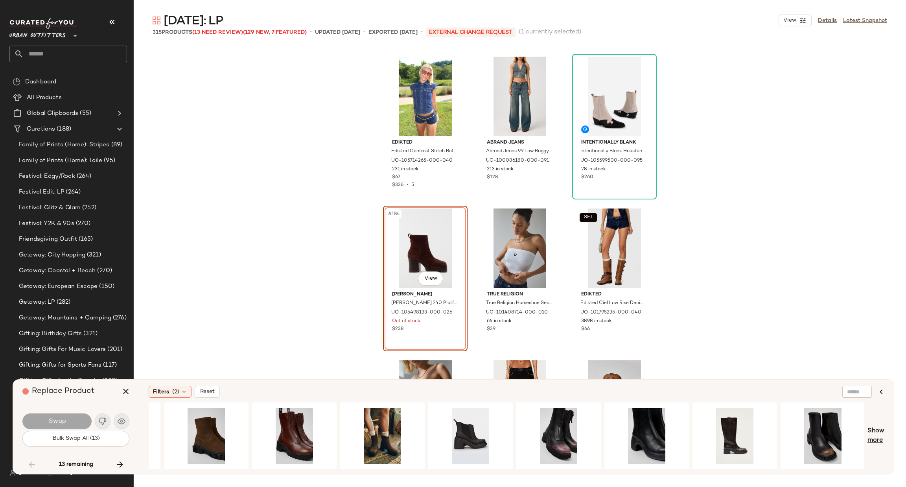
click at [873, 432] on span "Show more" at bounding box center [875, 435] width 17 height 19
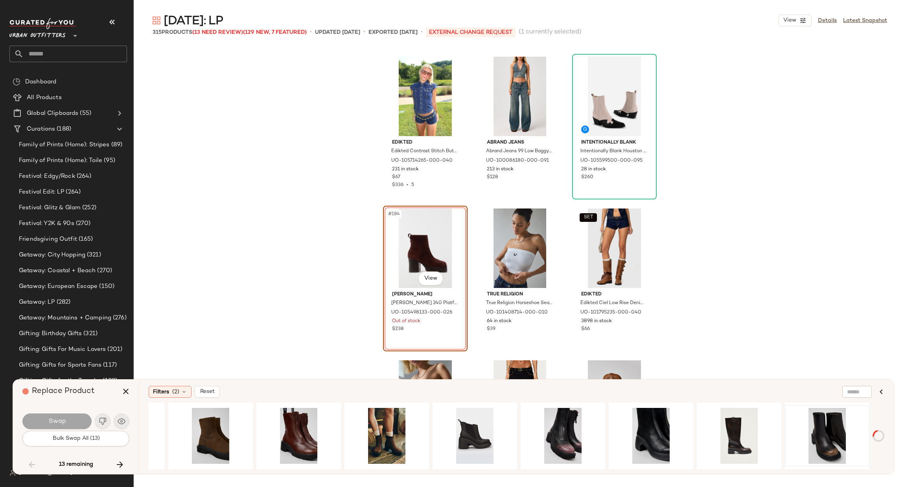
scroll to position [0, 1037]
drag, startPoint x: 601, startPoint y: 465, endPoint x: 726, endPoint y: 459, distance: 125.1
click at [761, 449] on div "#1 View" at bounding box center [506, 435] width 715 height 67
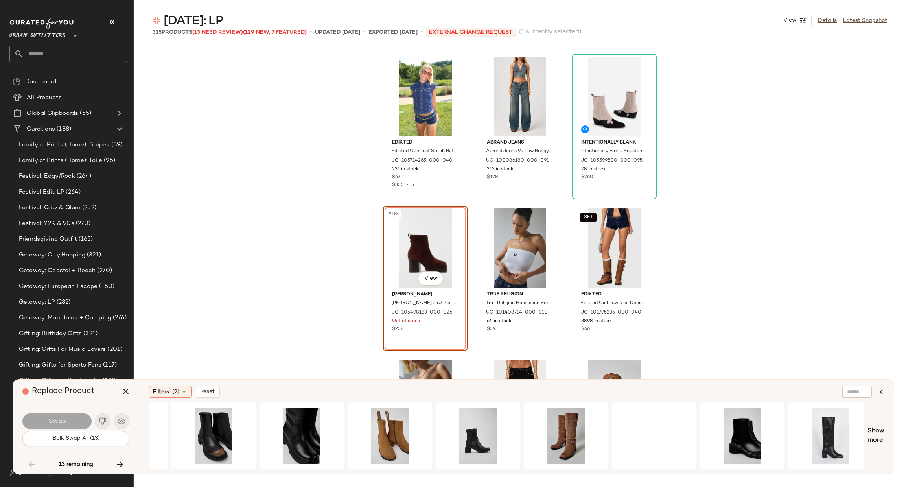
scroll to position [0, 1652]
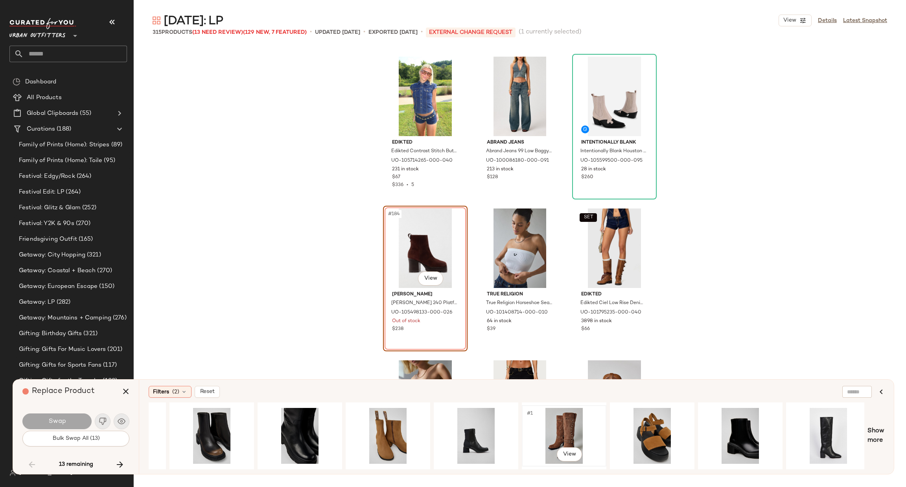
click at [577, 420] on div "#1 View" at bounding box center [563, 436] width 79 height 56
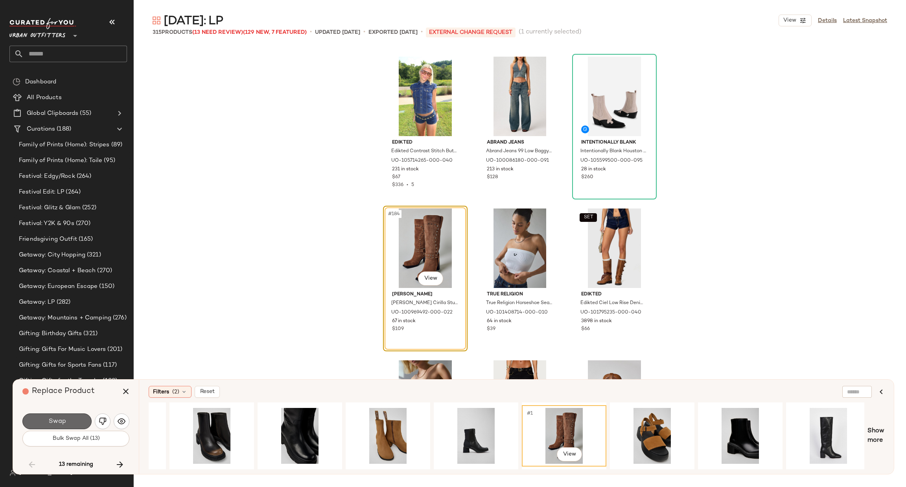
click at [65, 423] on span "Swap" at bounding box center [57, 420] width 18 height 7
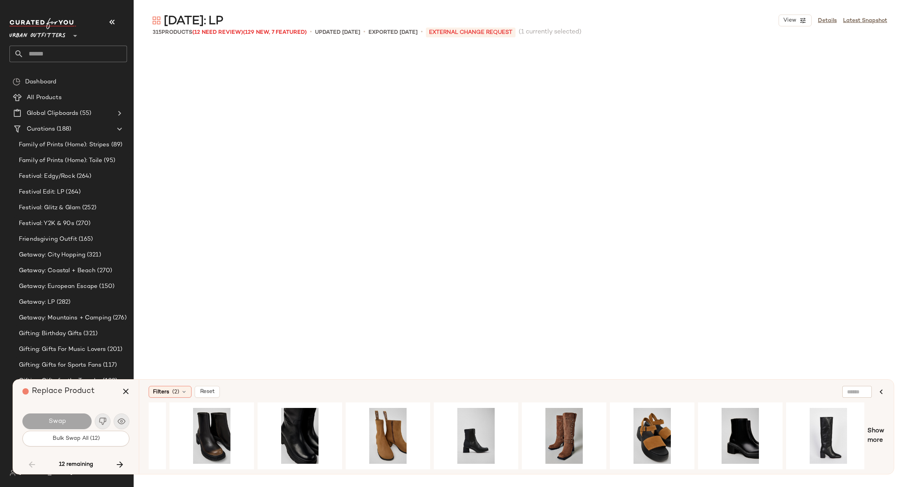
scroll to position [10012, 0]
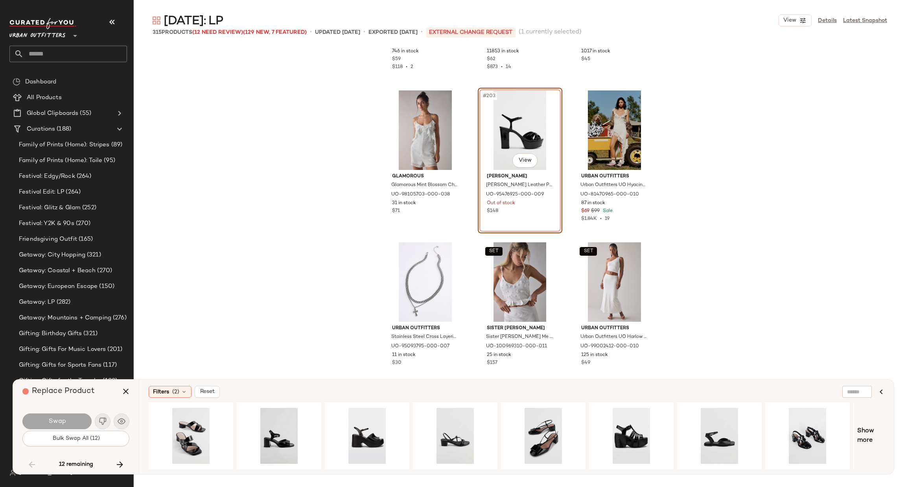
scroll to position [9895, 0]
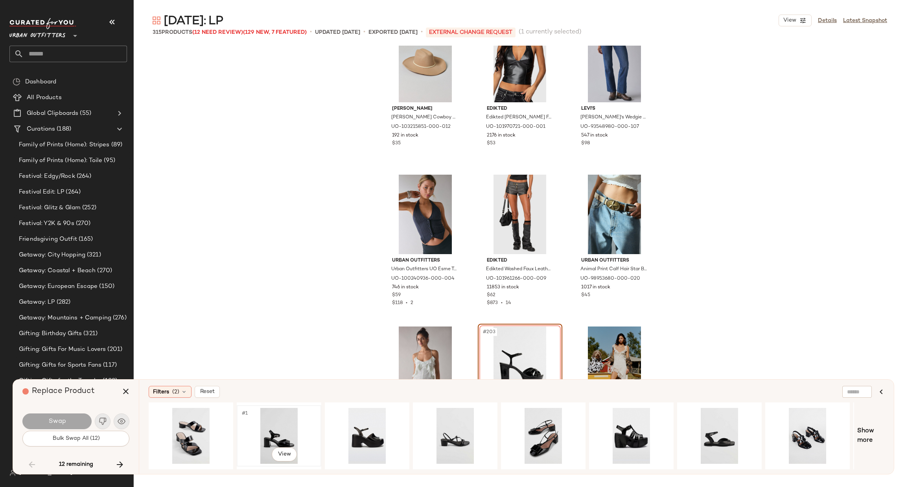
click at [273, 463] on div "#1 View" at bounding box center [278, 436] width 83 height 60
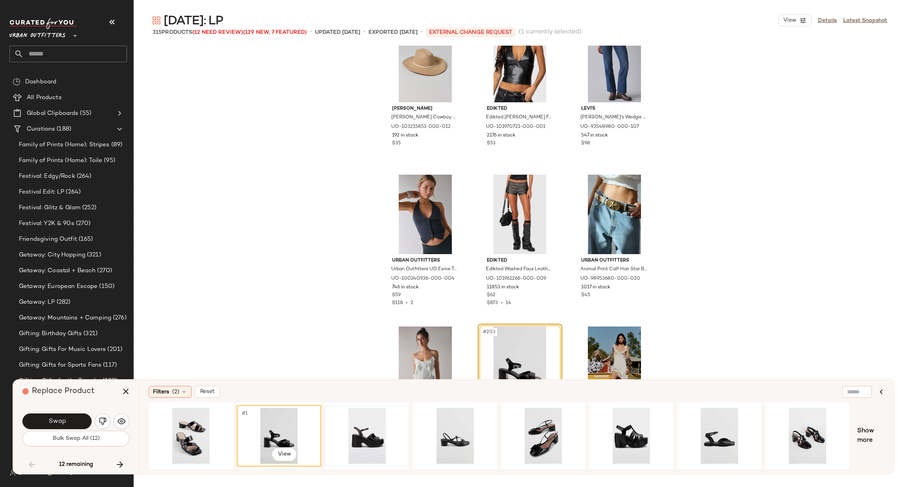
drag, startPoint x: 270, startPoint y: 469, endPoint x: 381, endPoint y: 462, distance: 111.4
click at [381, 462] on div "#1 View" at bounding box center [501, 435] width 705 height 67
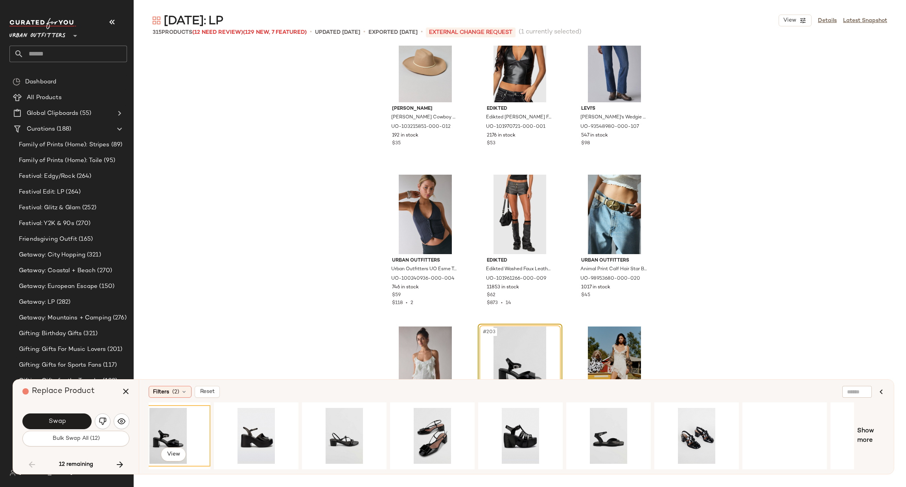
scroll to position [0, 171]
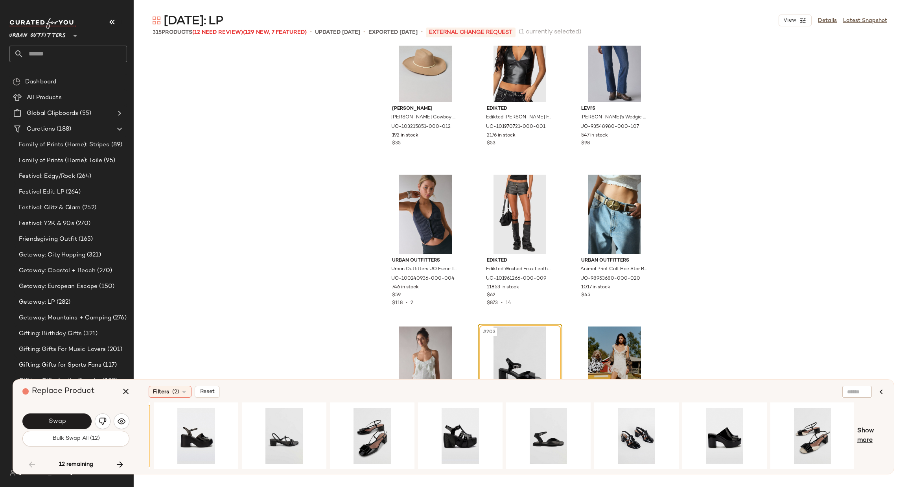
click at [863, 439] on span "Show more" at bounding box center [870, 435] width 27 height 19
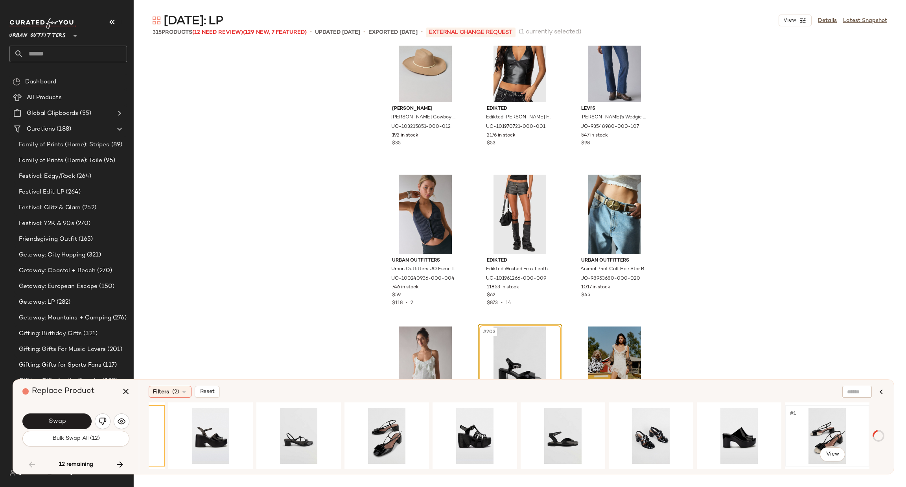
scroll to position [0, 156]
click at [827, 426] on div "#1 View" at bounding box center [826, 436] width 79 height 56
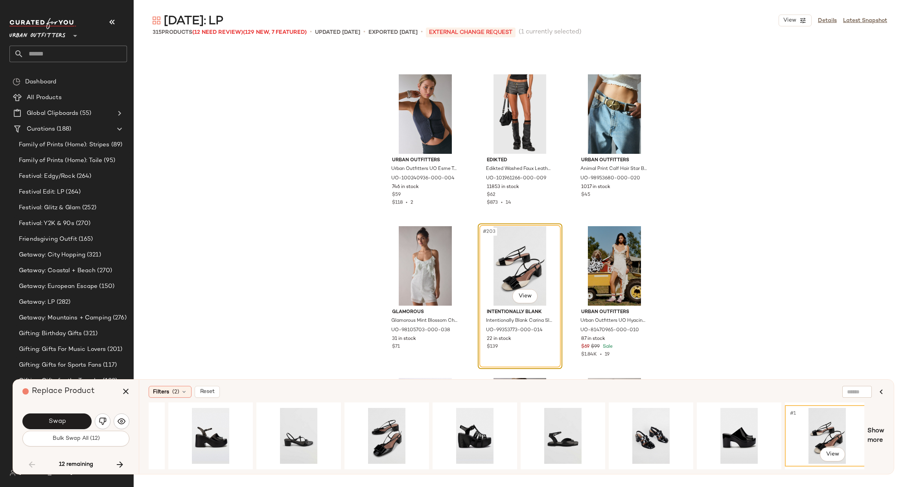
scroll to position [10012, 0]
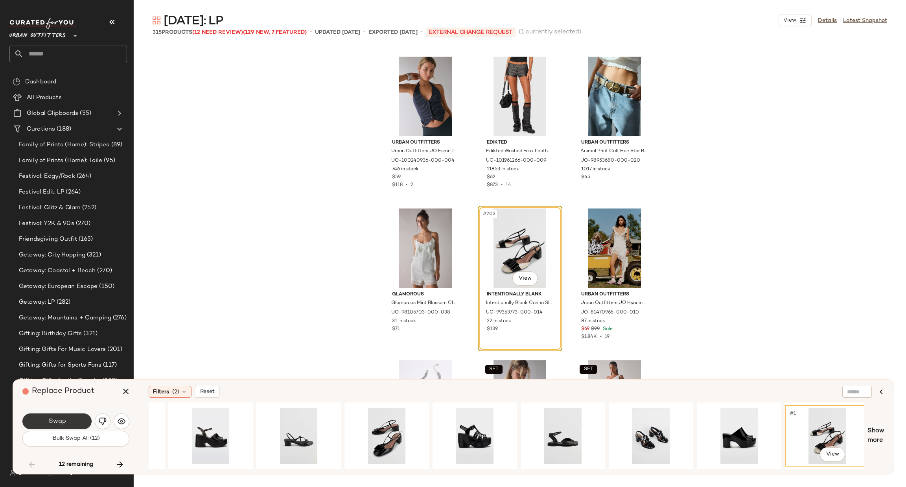
click at [51, 419] on span "Swap" at bounding box center [57, 420] width 18 height 7
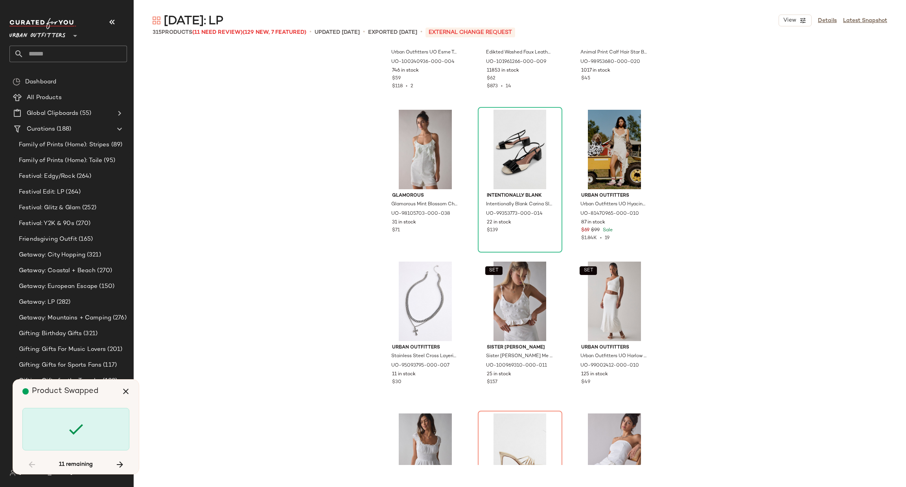
scroll to position [10130, 0]
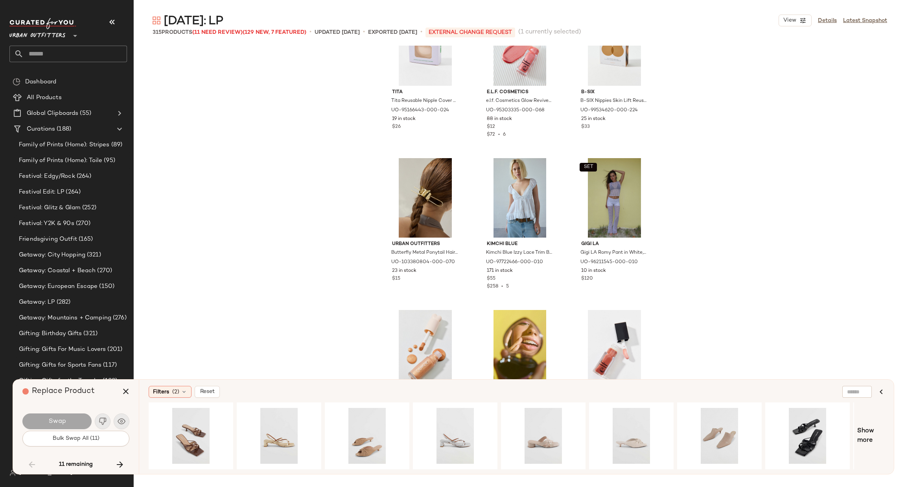
scroll to position [10316, 0]
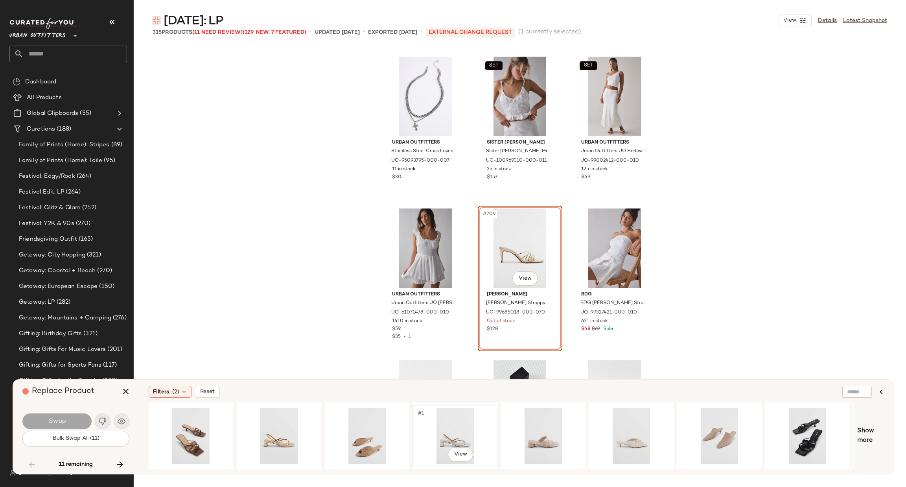
click at [430, 424] on div "#1 View" at bounding box center [454, 436] width 79 height 56
click at [72, 419] on button "Swap" at bounding box center [56, 421] width 69 height 16
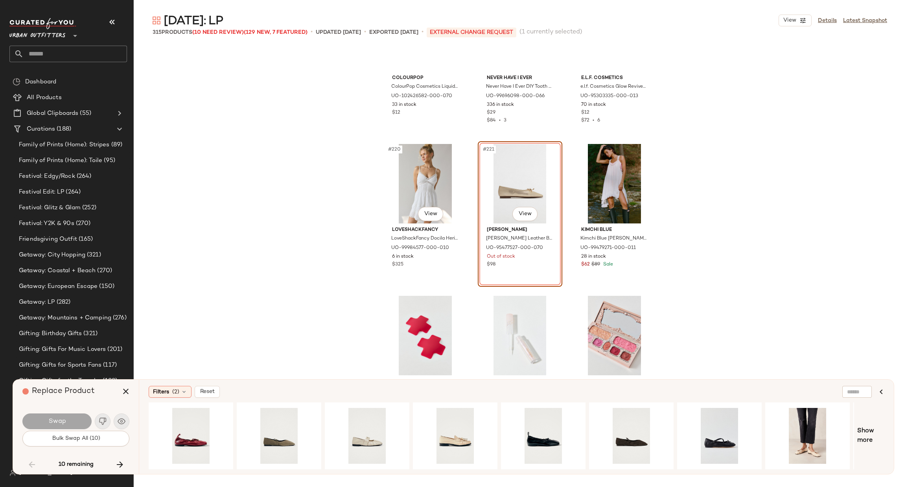
scroll to position [10898, 0]
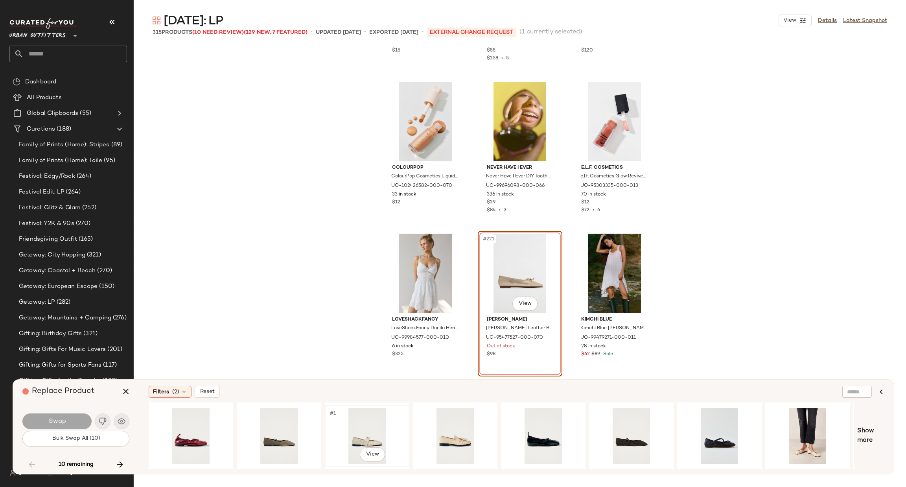
click at [368, 432] on div "#1 View" at bounding box center [366, 436] width 79 height 56
click at [191, 419] on div "#1 View" at bounding box center [190, 436] width 79 height 56
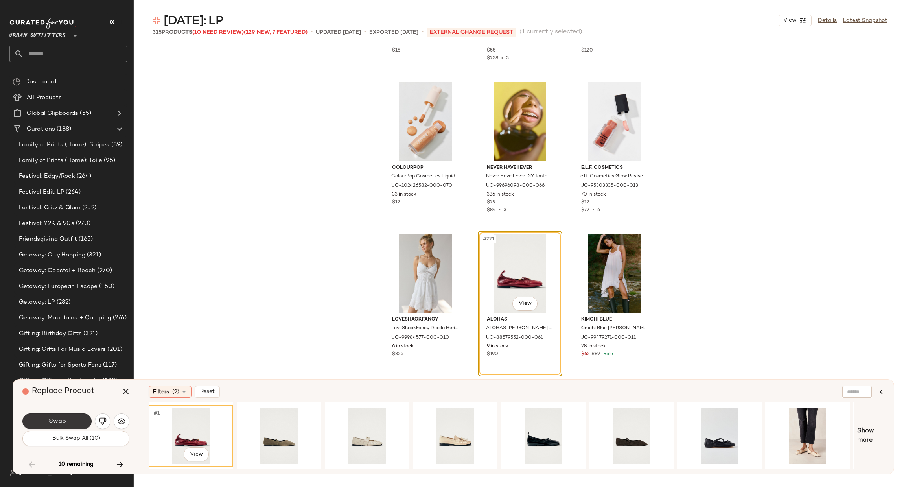
click at [70, 415] on button "Swap" at bounding box center [56, 421] width 69 height 16
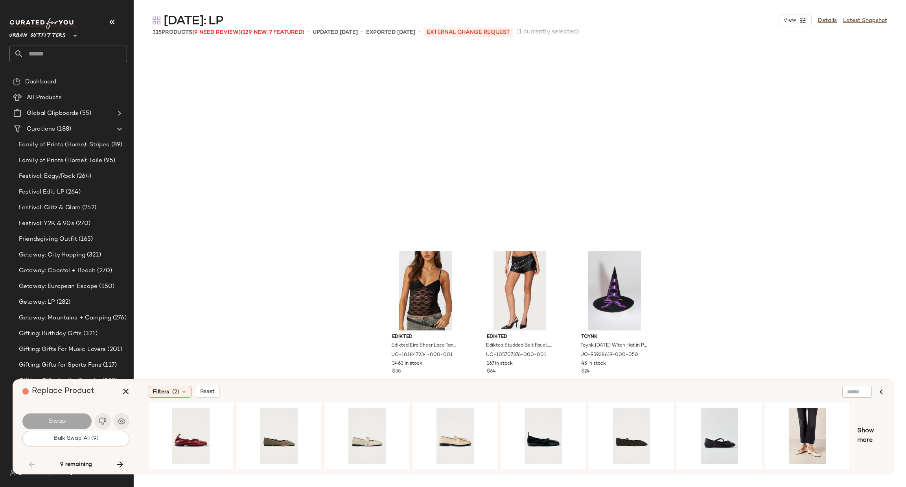
scroll to position [11681, 0]
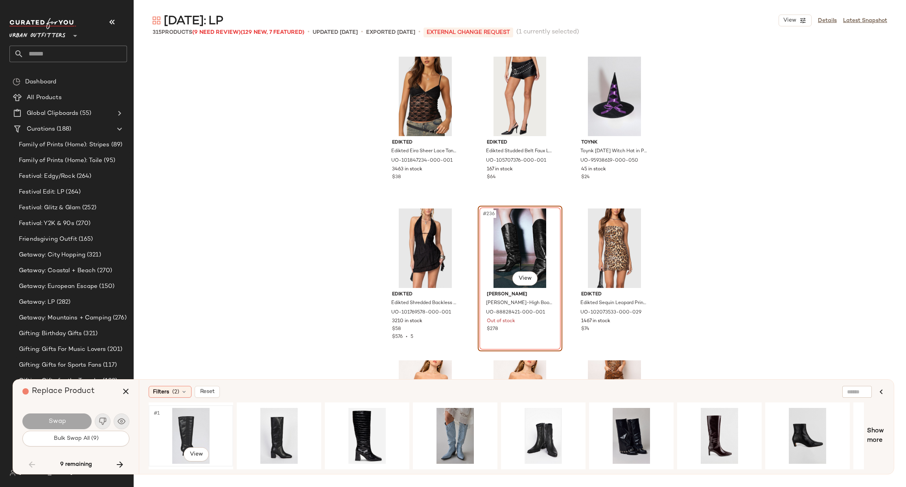
click at [176, 434] on div "#1 View" at bounding box center [190, 436] width 79 height 56
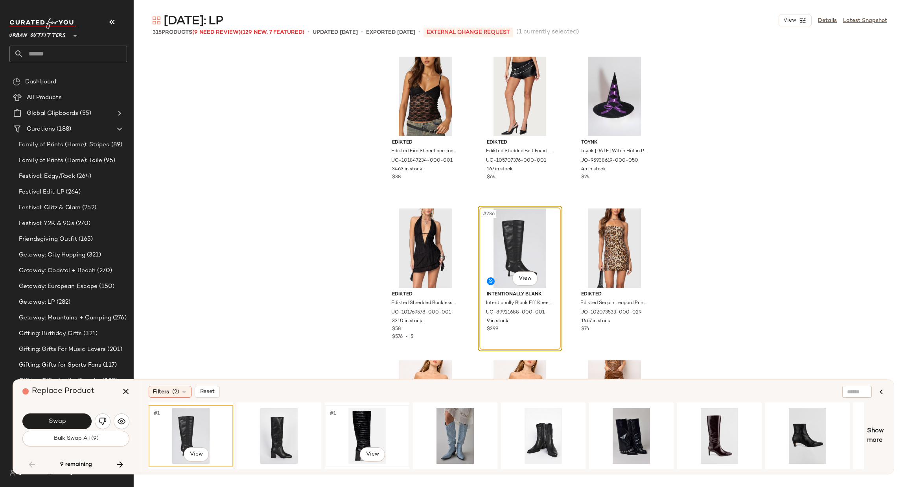
click at [364, 428] on div "#1 View" at bounding box center [366, 436] width 79 height 56
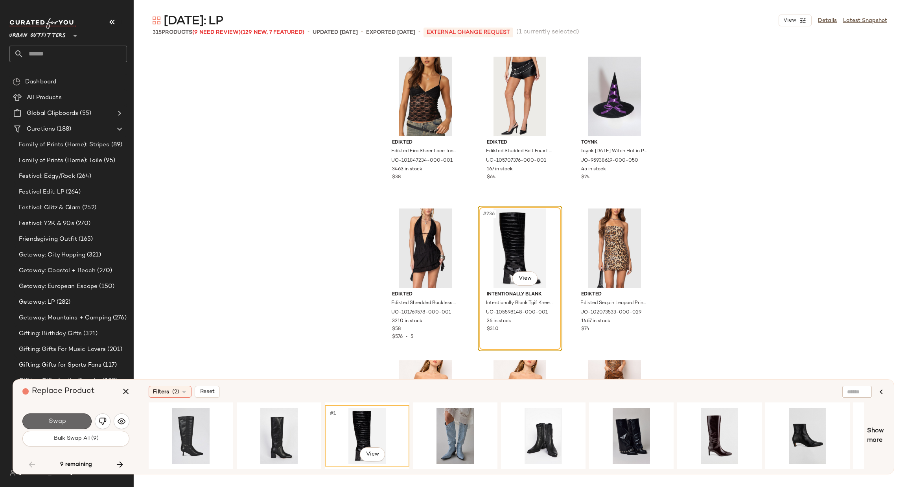
click at [70, 425] on button "Swap" at bounding box center [56, 421] width 69 height 16
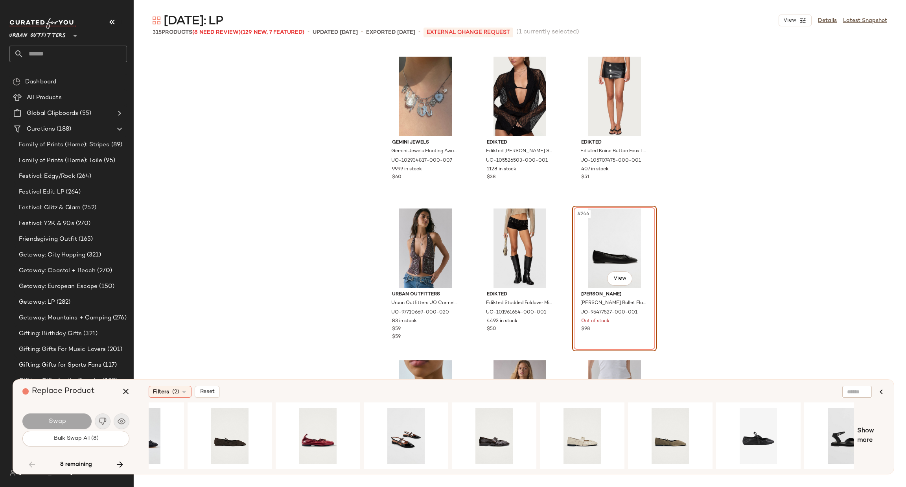
scroll to position [0, 171]
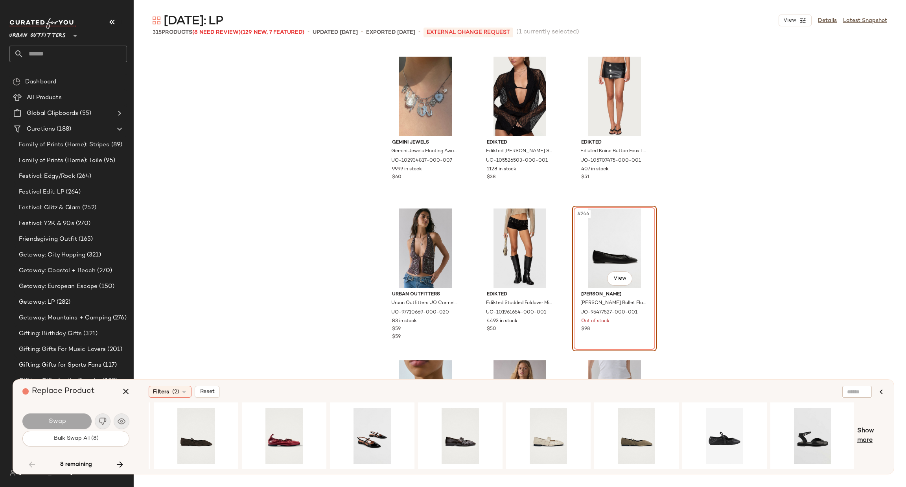
click at [863, 434] on span "Show more" at bounding box center [870, 435] width 27 height 19
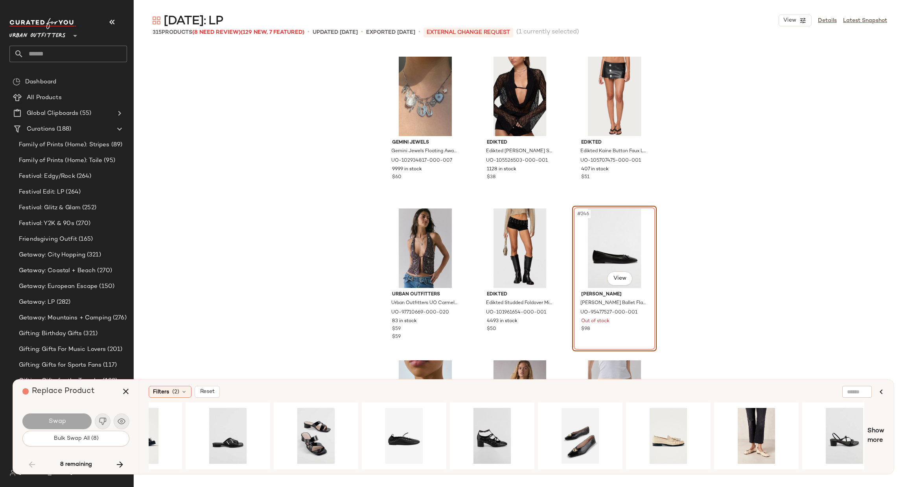
scroll to position [0, 1041]
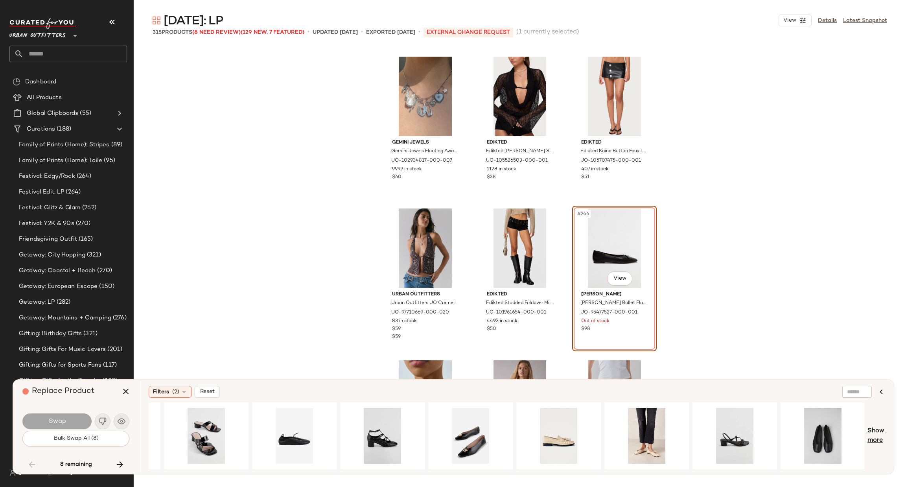
click at [871, 429] on span "Show more" at bounding box center [875, 435] width 17 height 19
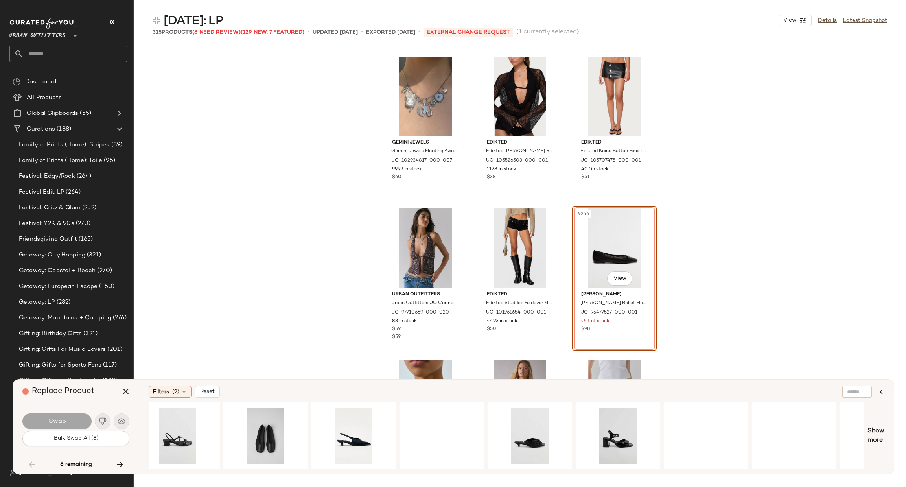
scroll to position [0, 1626]
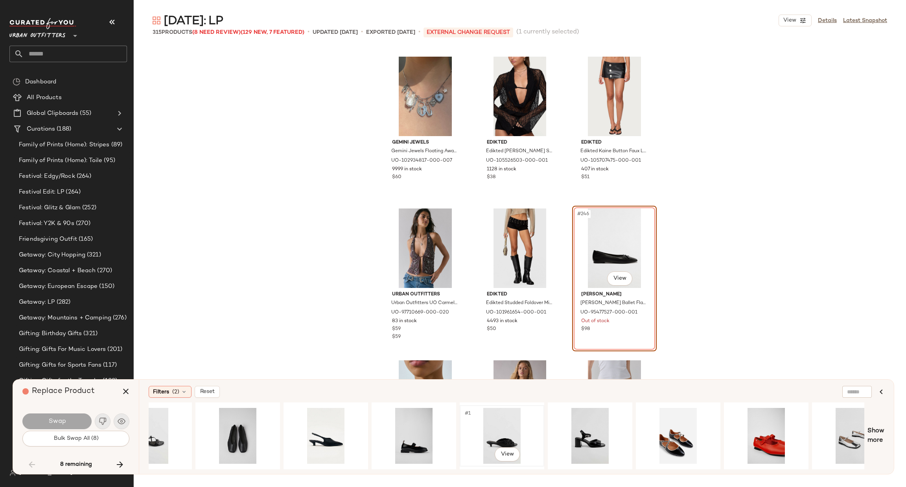
click at [522, 423] on div "#1 View" at bounding box center [501, 436] width 79 height 56
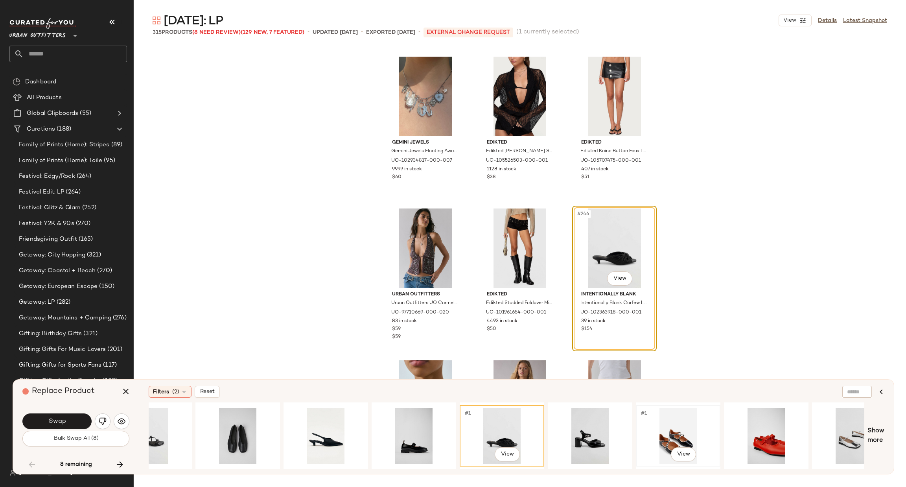
click at [668, 435] on div "#1 View" at bounding box center [677, 436] width 79 height 56
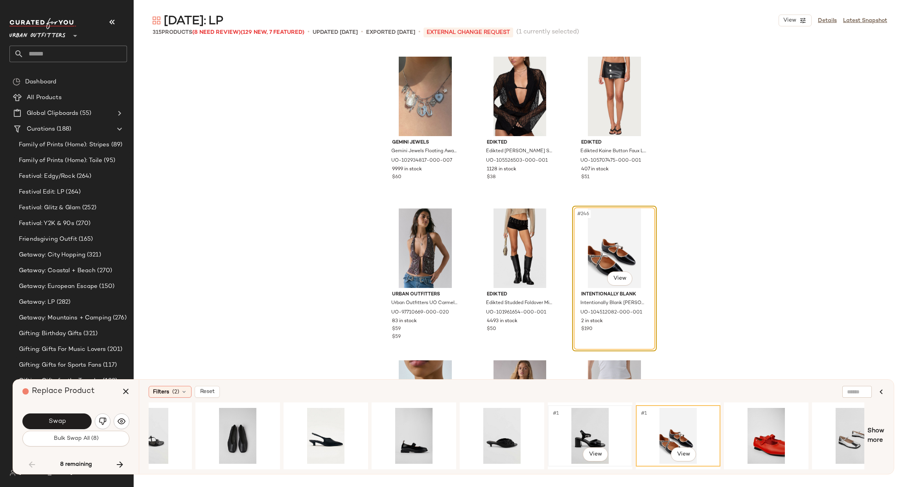
click at [579, 426] on div "#1 View" at bounding box center [589, 436] width 79 height 56
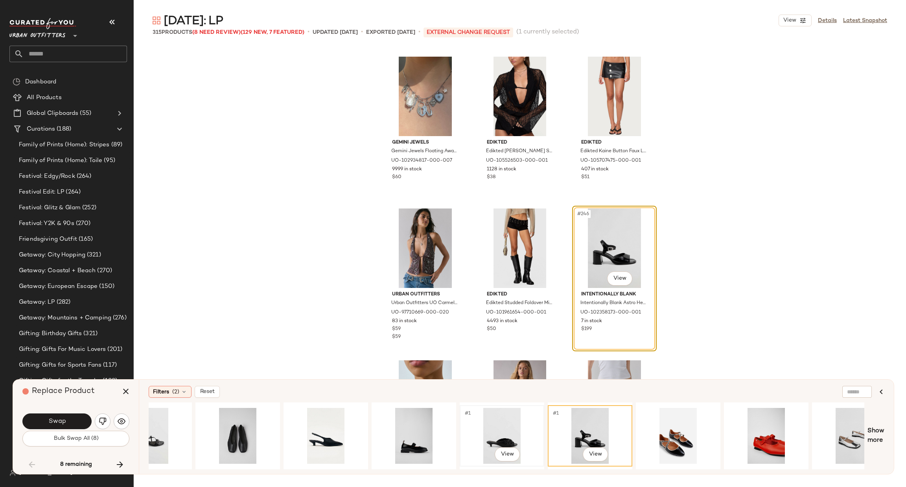
click at [520, 430] on div "#1 View" at bounding box center [501, 436] width 79 height 56
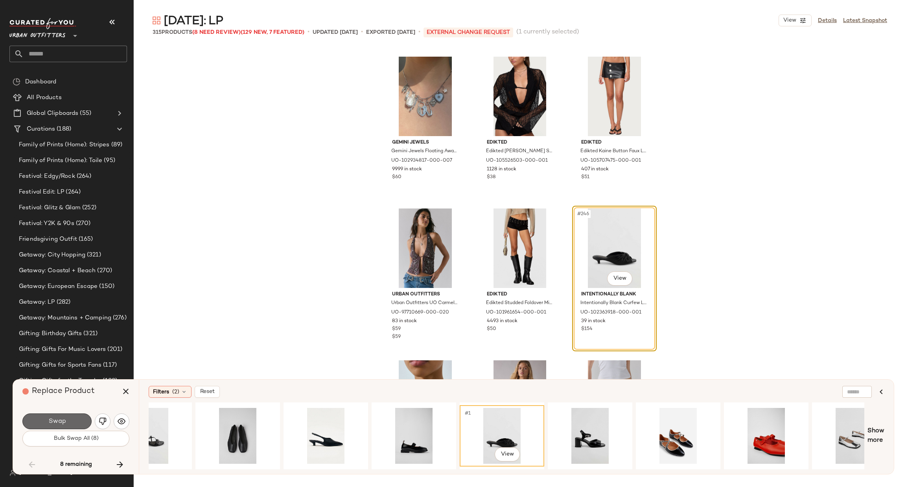
click at [76, 415] on button "Swap" at bounding box center [56, 421] width 69 height 16
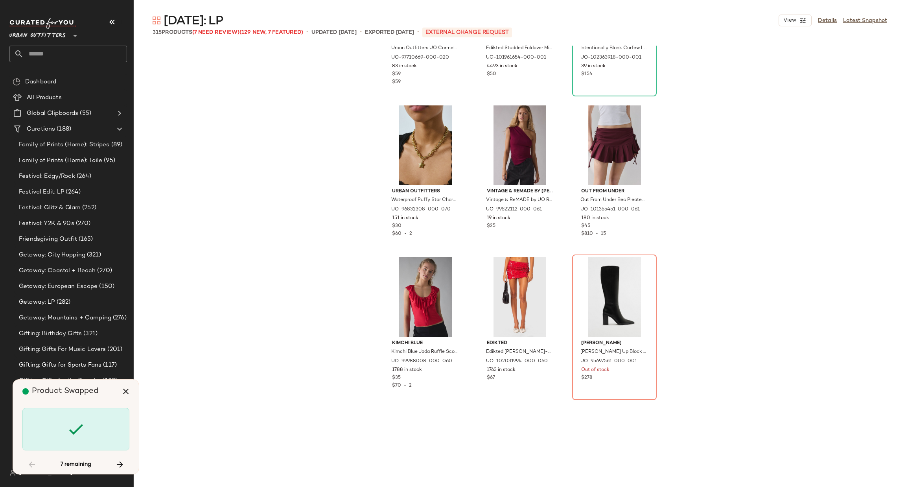
scroll to position [12490, 0]
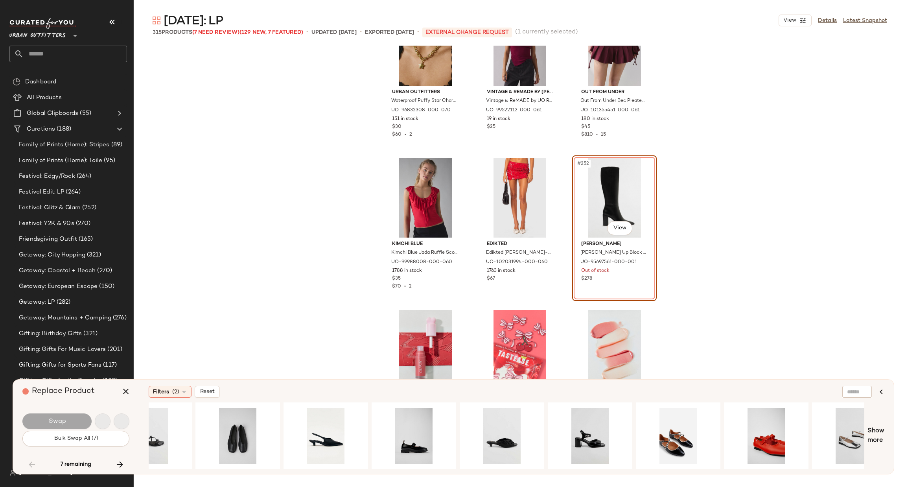
scroll to position [12440, 0]
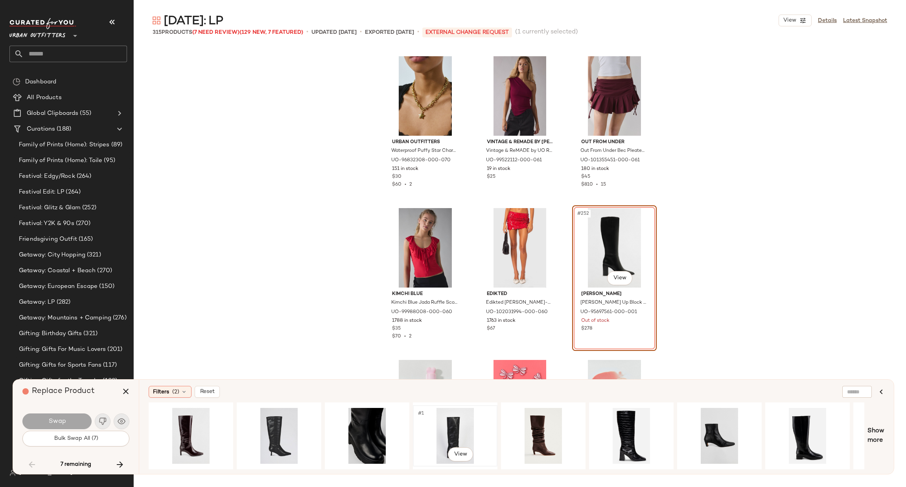
click at [464, 420] on div "#1 View" at bounding box center [454, 436] width 79 height 56
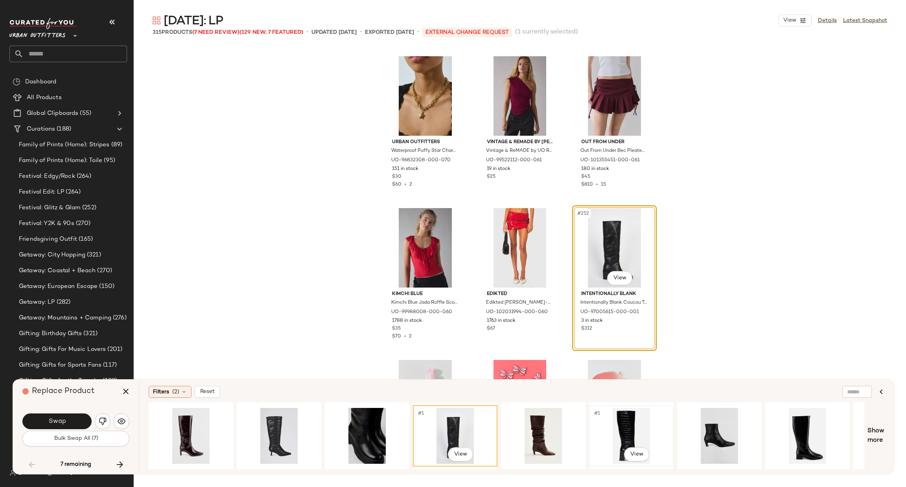
click at [630, 418] on div "#1 View" at bounding box center [631, 436] width 79 height 56
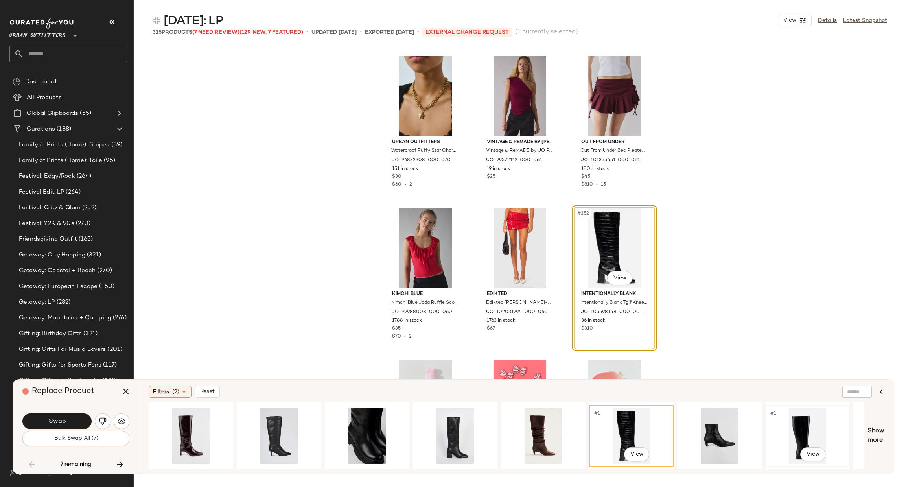
click at [800, 426] on div "#1 View" at bounding box center [807, 436] width 79 height 56
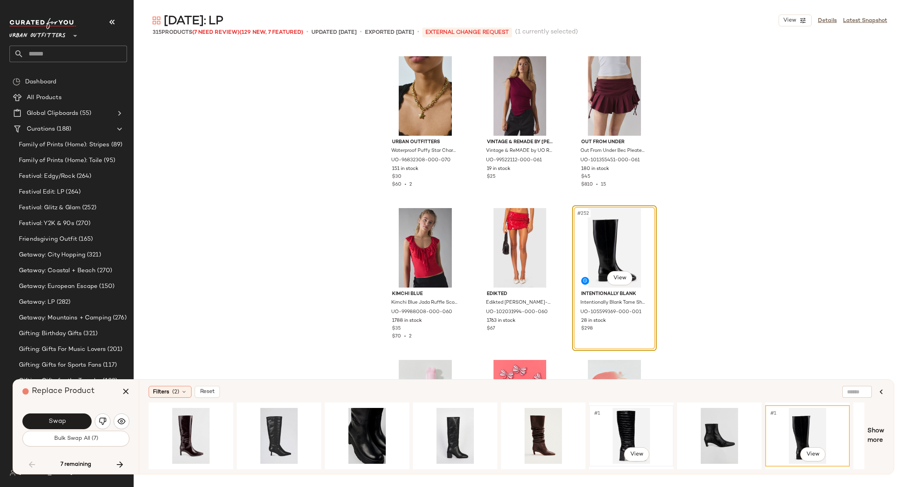
click at [629, 433] on div "#1 View" at bounding box center [631, 436] width 79 height 56
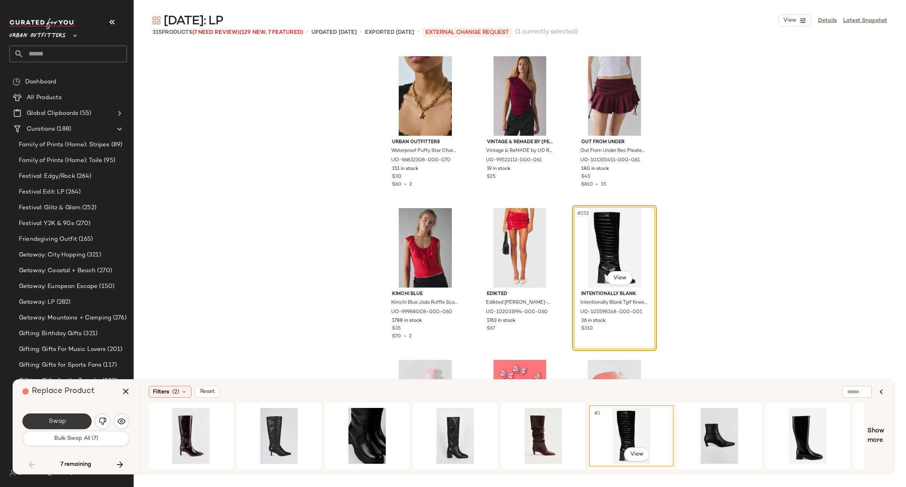
click at [64, 419] on span "Swap" at bounding box center [57, 420] width 18 height 7
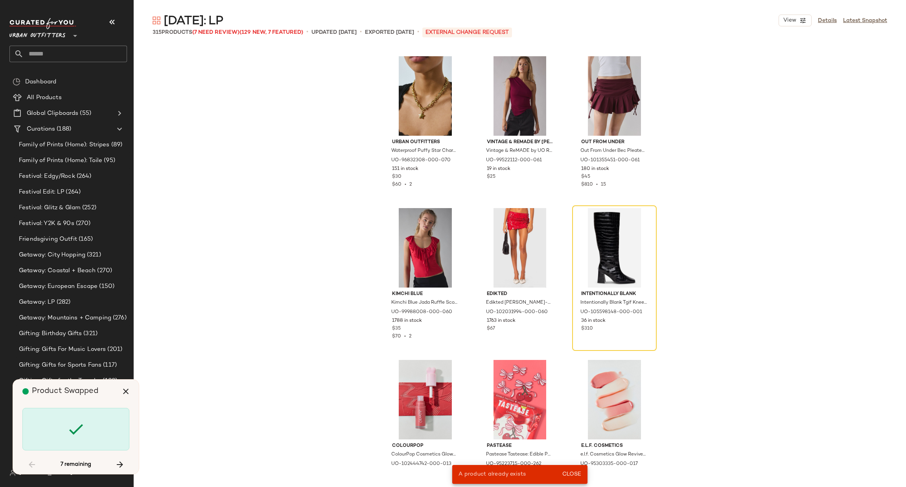
scroll to position [12676, 0]
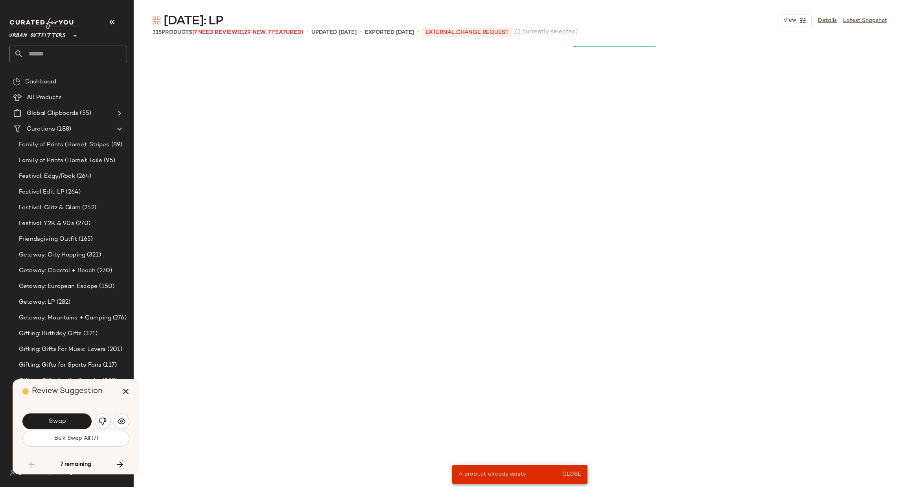
scroll to position [11681, 0]
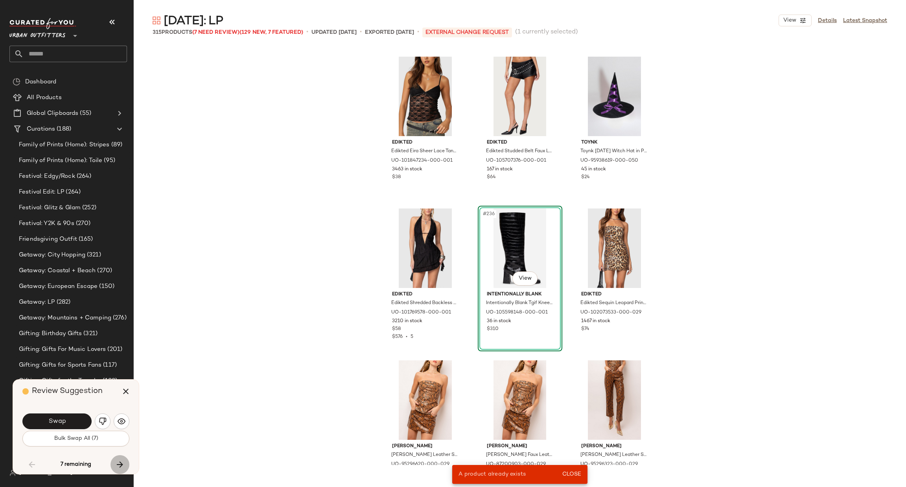
click at [125, 463] on button "button" at bounding box center [119, 464] width 19 height 19
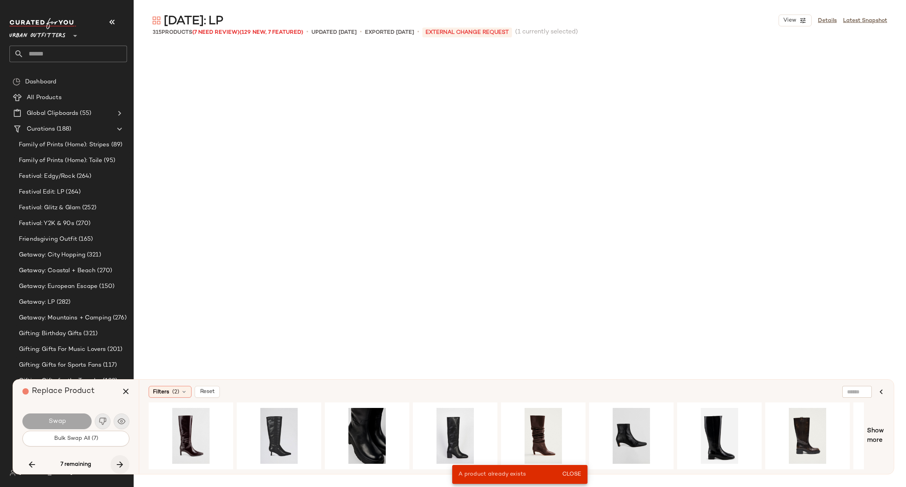
scroll to position [13654, 0]
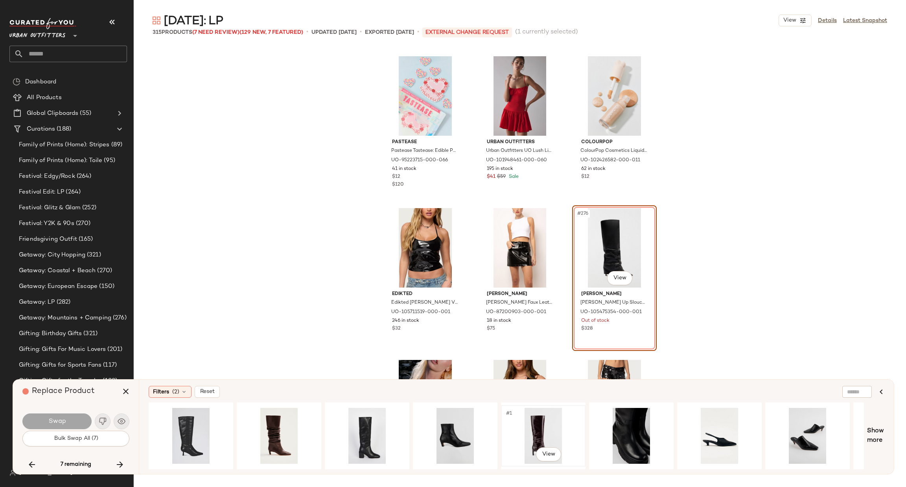
click at [527, 417] on div "#1 View" at bounding box center [542, 436] width 79 height 56
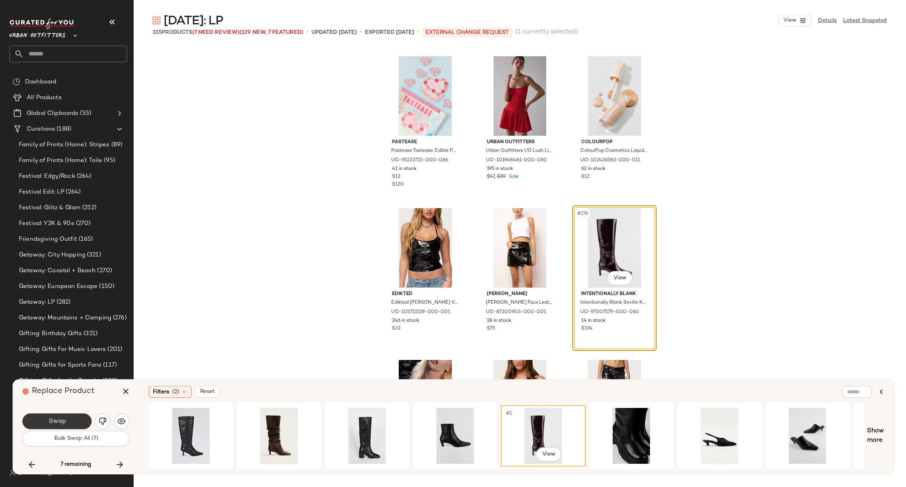
click at [62, 423] on span "Swap" at bounding box center [57, 420] width 18 height 7
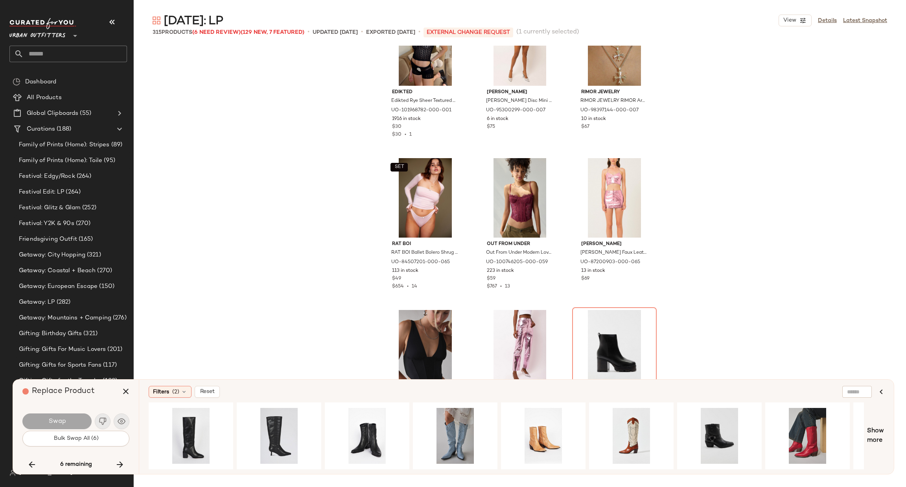
scroll to position [14075, 0]
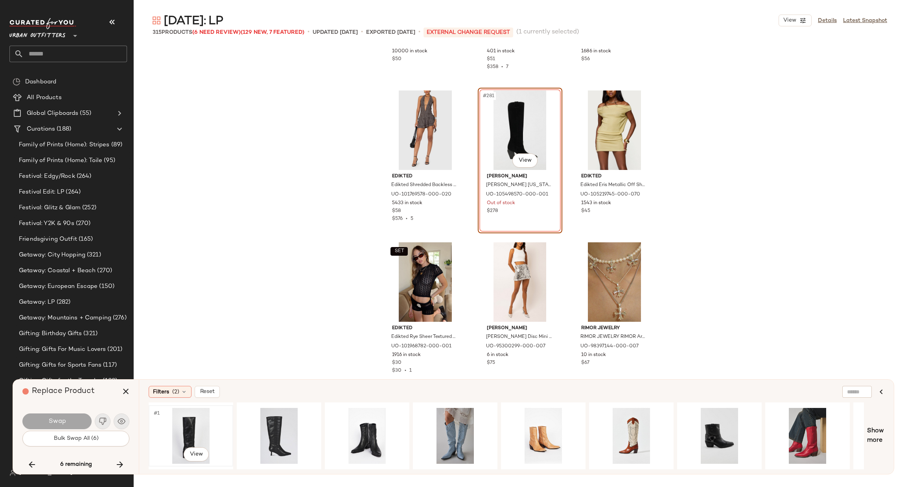
click at [198, 426] on div "#1 View" at bounding box center [190, 436] width 79 height 56
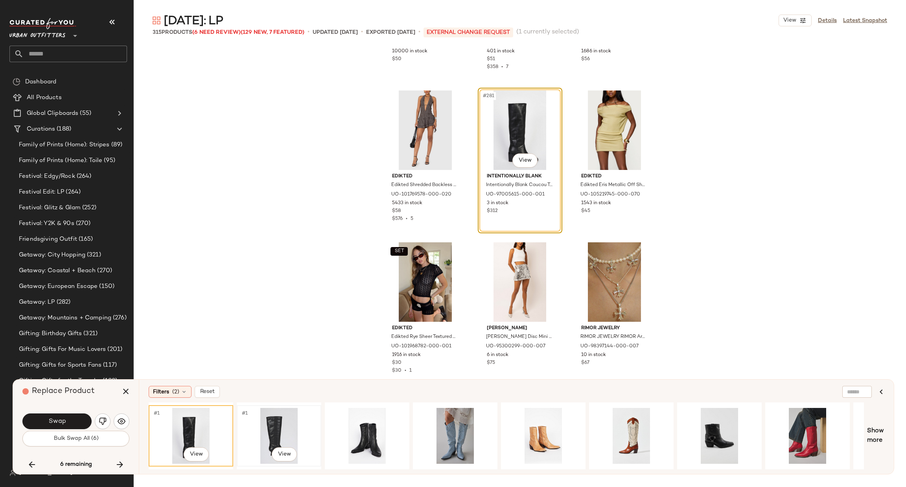
click at [261, 418] on div "#1 View" at bounding box center [278, 436] width 79 height 56
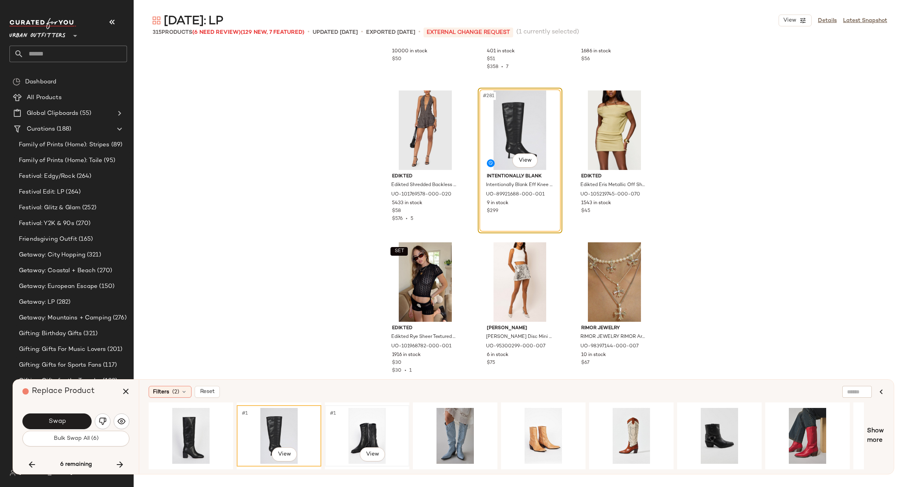
click at [357, 411] on div "#1 View" at bounding box center [366, 436] width 79 height 56
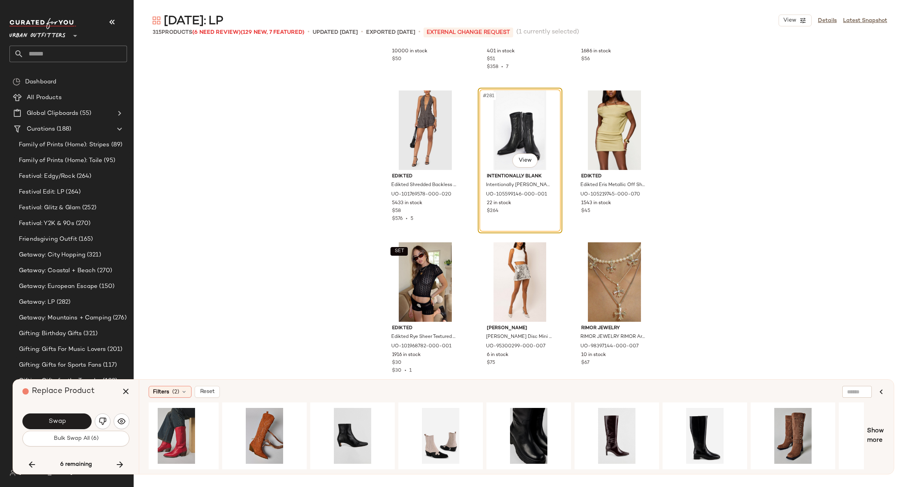
scroll to position [0, 632]
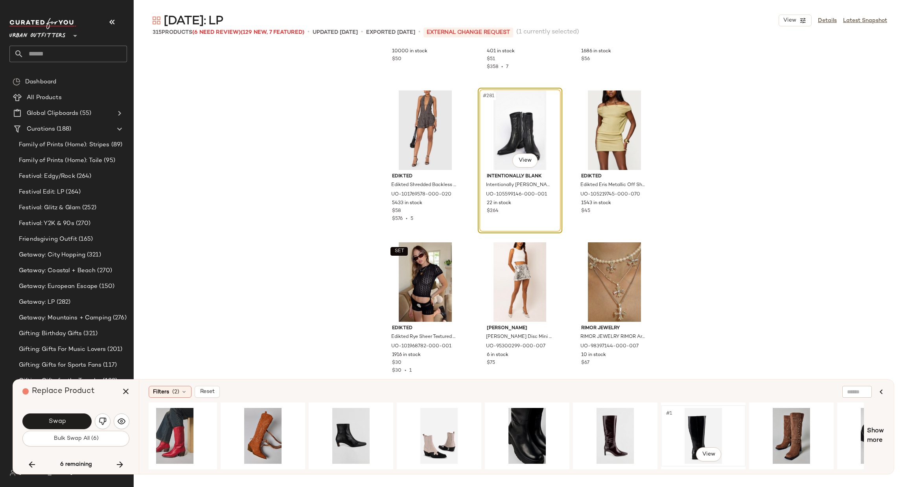
click at [706, 418] on div "#1 View" at bounding box center [702, 436] width 79 height 56
click at [612, 419] on div "#1 View" at bounding box center [614, 436] width 79 height 56
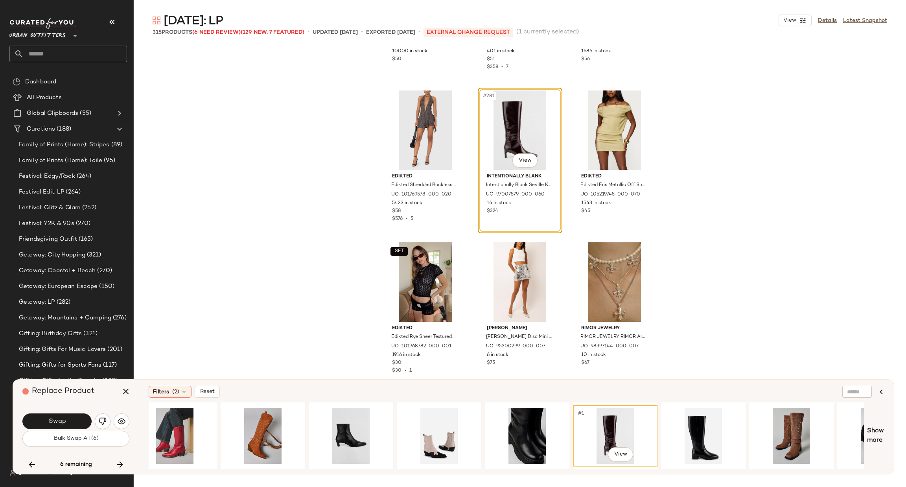
drag, startPoint x: 709, startPoint y: 465, endPoint x: 764, endPoint y: 469, distance: 54.8
click at [763, 469] on div "Filters (2) Reset #1 View Show more" at bounding box center [516, 426] width 755 height 94
click at [876, 443] on span "Show more" at bounding box center [875, 435] width 17 height 19
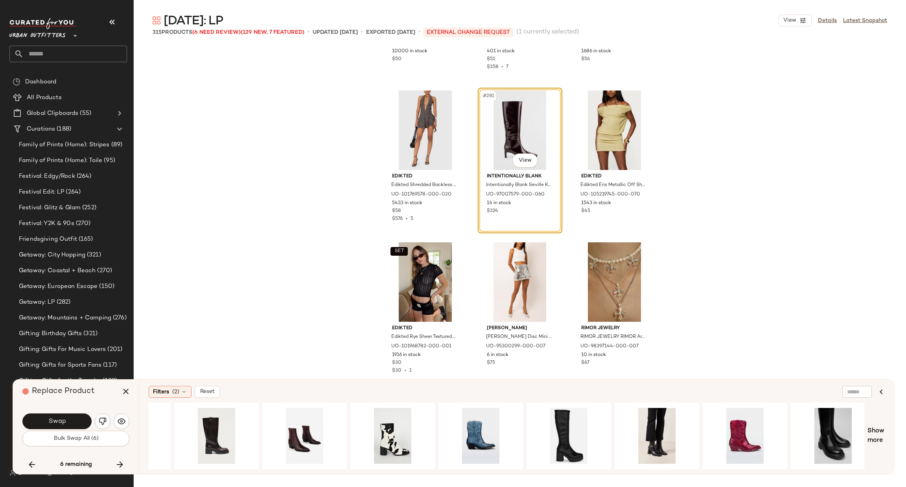
scroll to position [0, 1481]
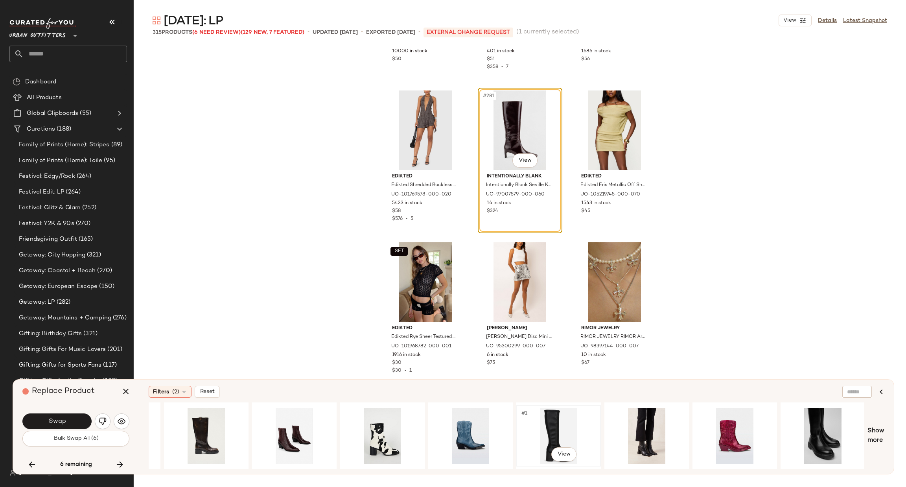
click at [546, 424] on div "#1 View" at bounding box center [558, 436] width 79 height 56
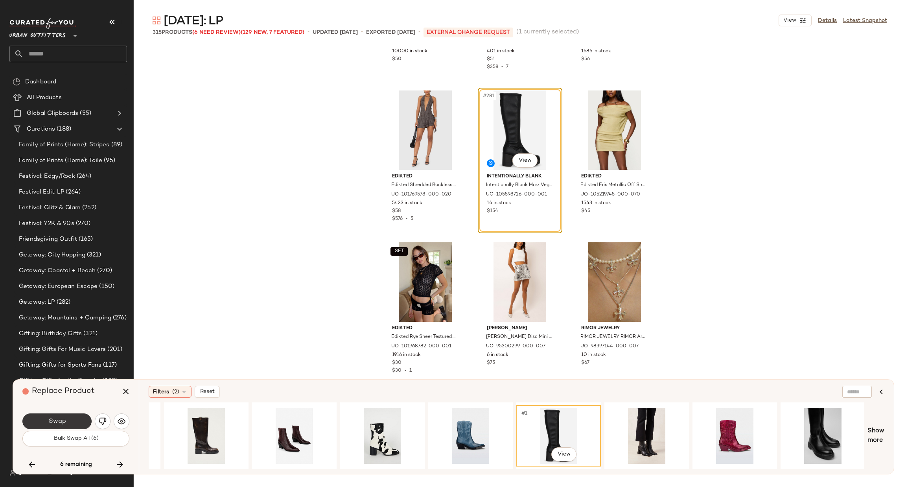
click at [49, 422] on span "Swap" at bounding box center [57, 420] width 18 height 7
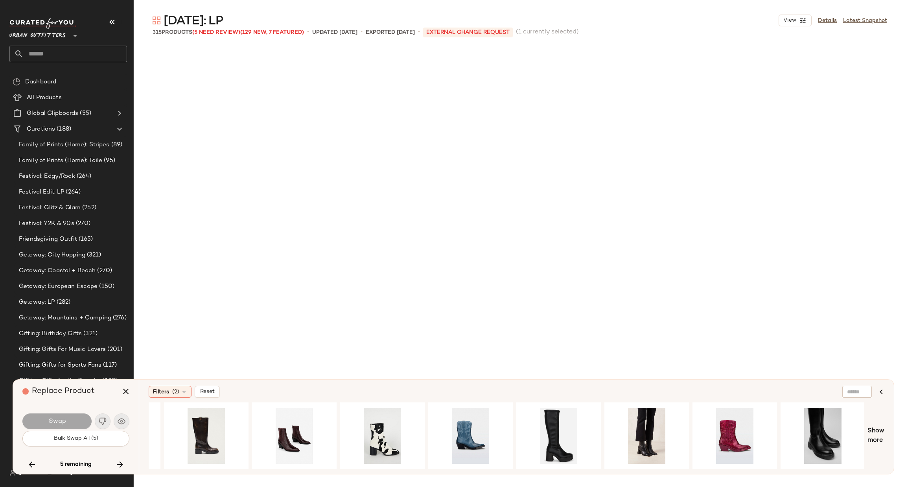
scroll to position [14412, 0]
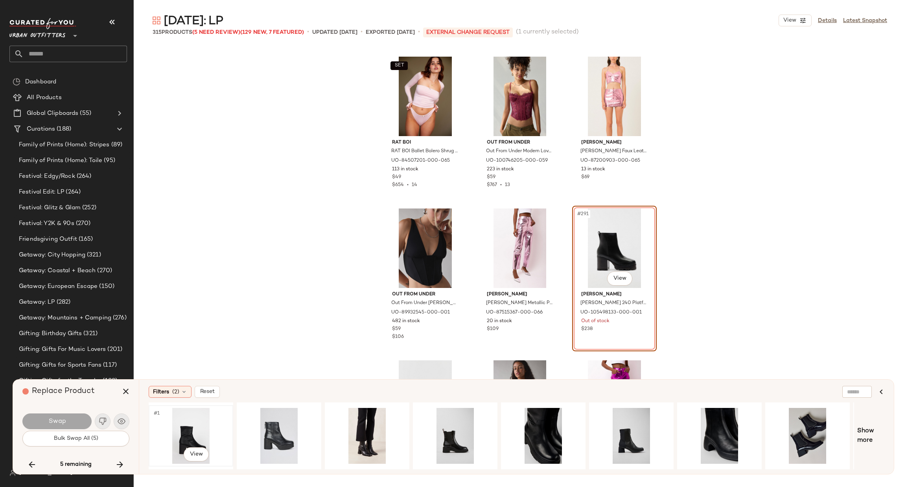
click at [194, 430] on div "#1 View" at bounding box center [190, 436] width 79 height 56
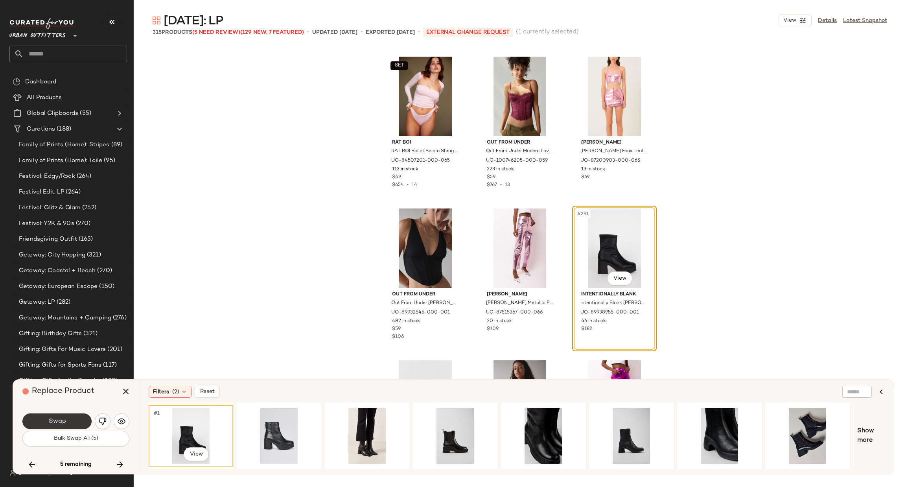
click at [79, 417] on button "Swap" at bounding box center [56, 421] width 69 height 16
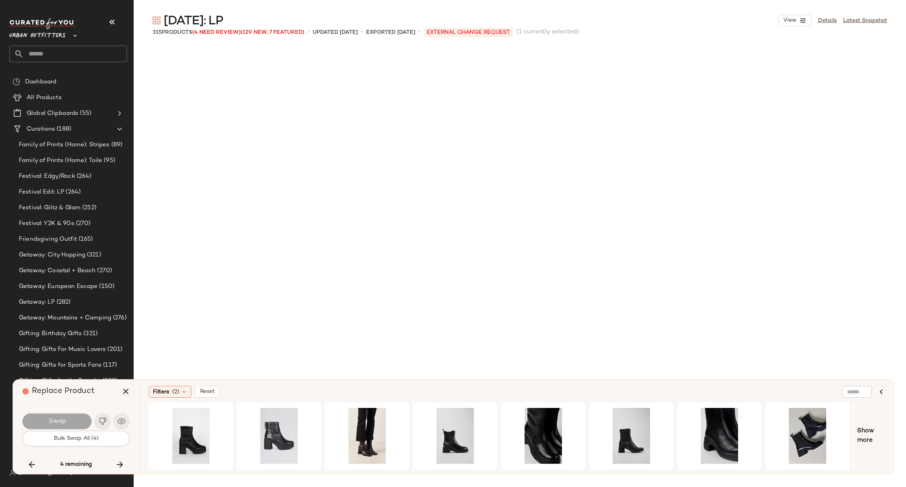
scroll to position [15019, 0]
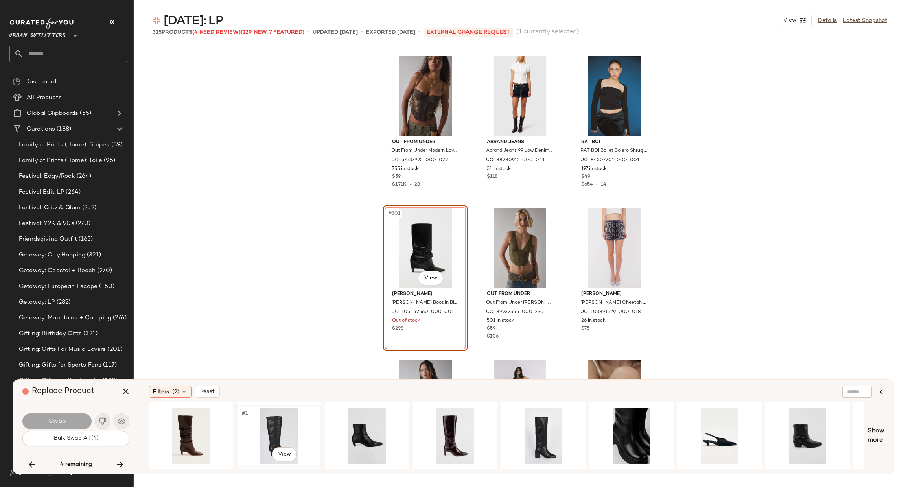
click at [267, 420] on div "#1 View" at bounding box center [278, 436] width 79 height 56
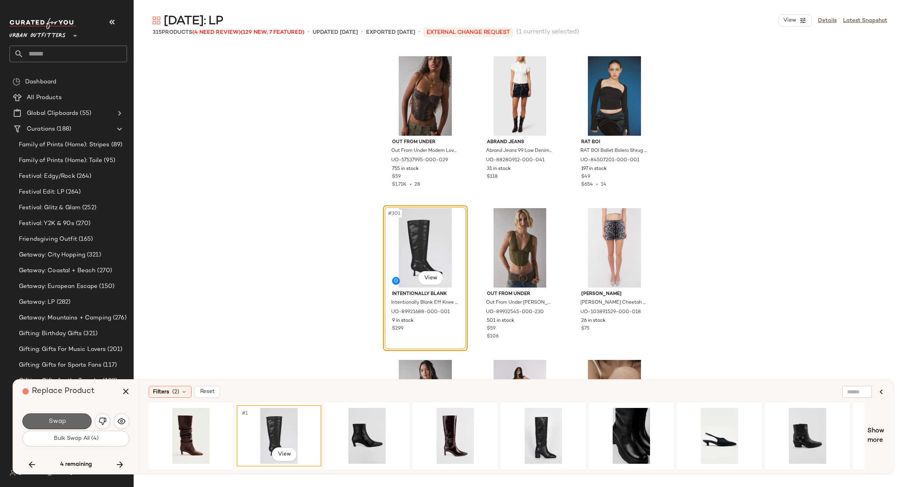
click at [72, 422] on button "Swap" at bounding box center [56, 421] width 69 height 16
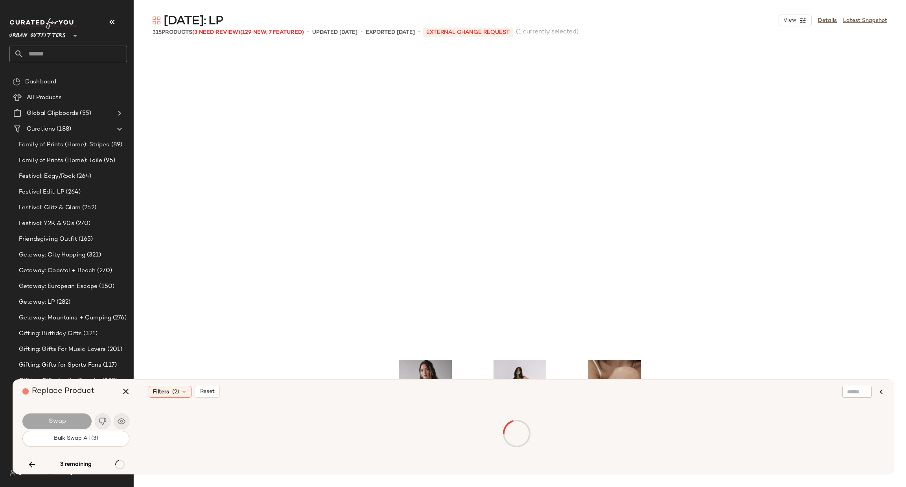
scroll to position [15322, 0]
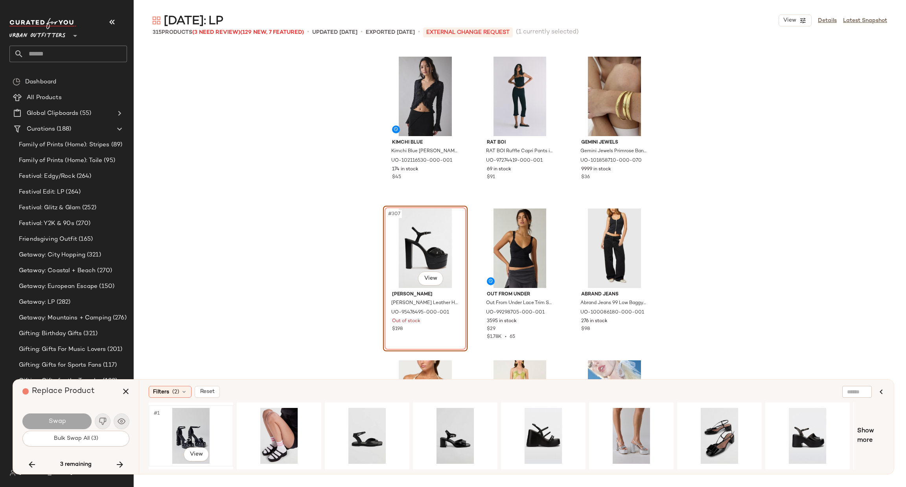
click at [185, 425] on div "#1 View" at bounding box center [190, 436] width 79 height 56
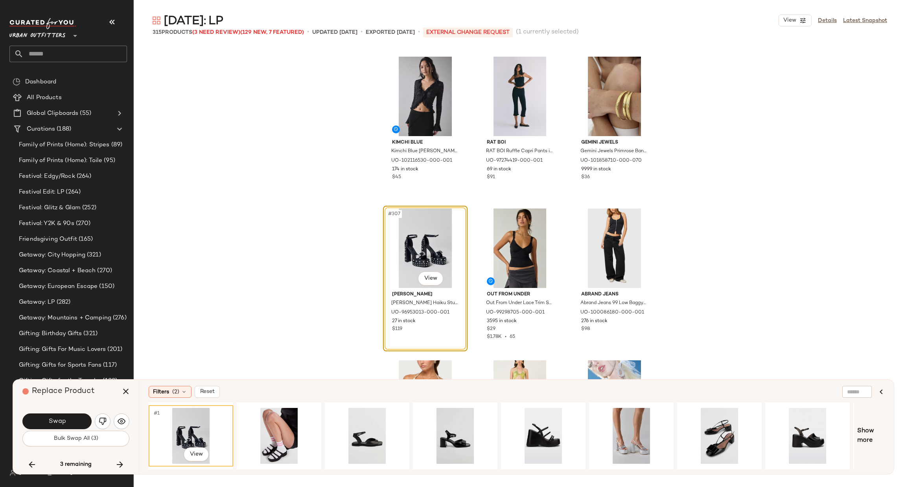
scroll to position [15440, 0]
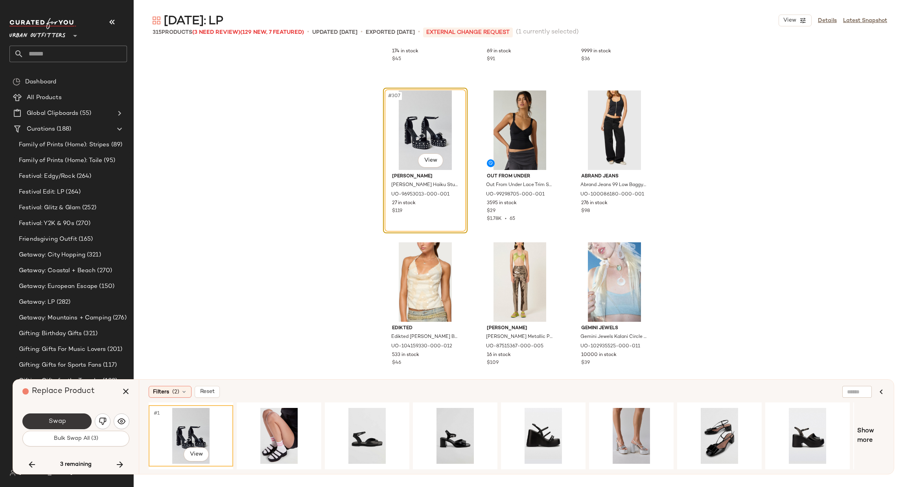
click at [55, 418] on span "Swap" at bounding box center [57, 420] width 18 height 7
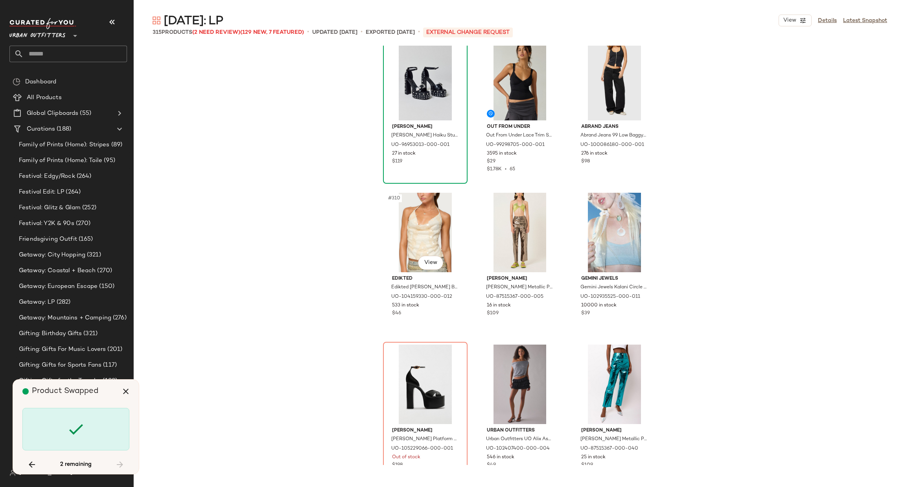
scroll to position [15511, 0]
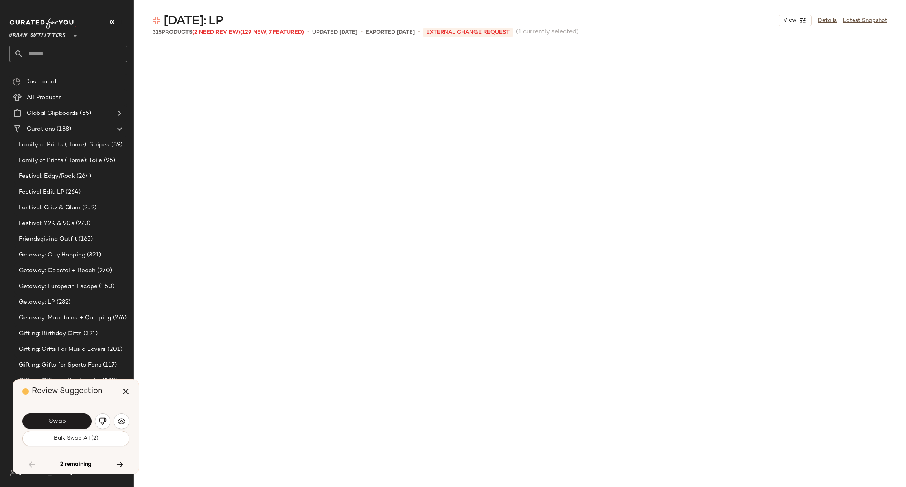
scroll to position [11681, 0]
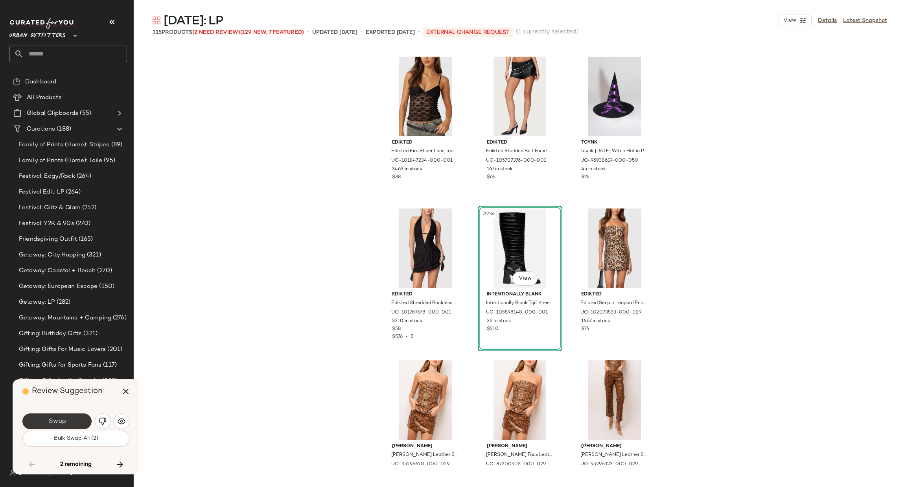
click at [49, 423] on span "Swap" at bounding box center [57, 420] width 18 height 7
click at [69, 415] on button "Swap" at bounding box center [56, 421] width 69 height 16
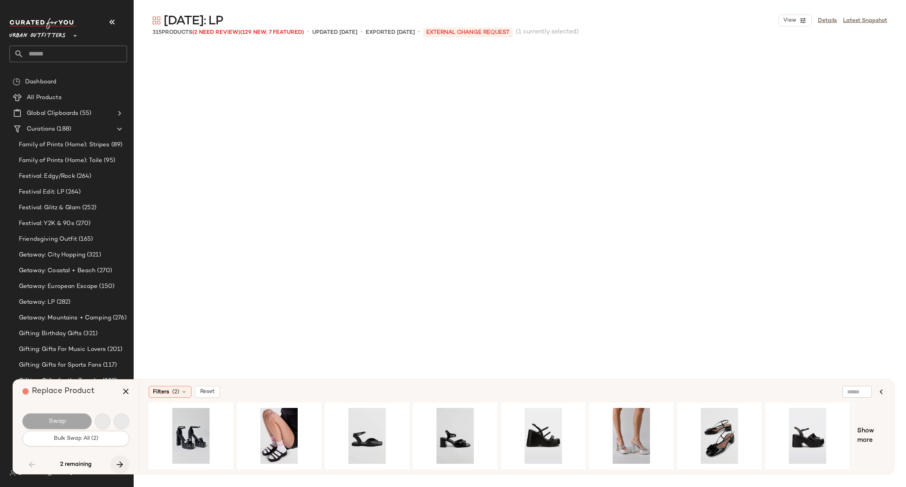
scroll to position [12440, 0]
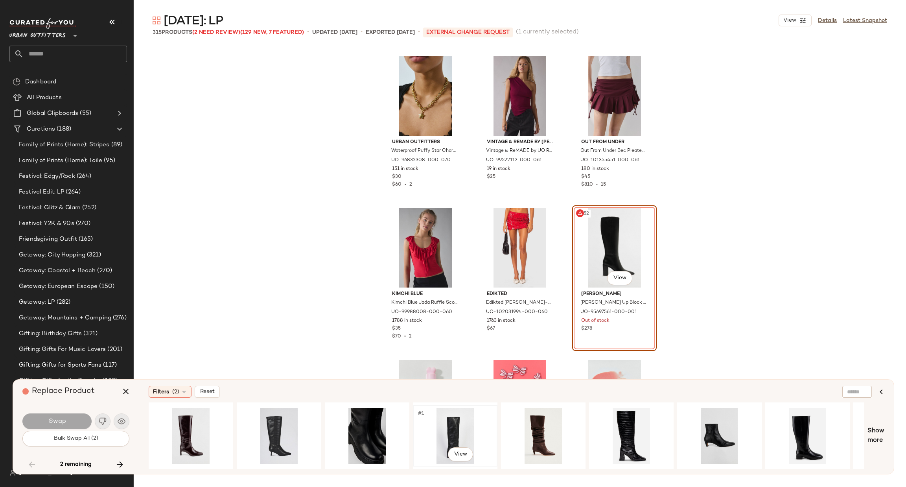
click at [453, 428] on div "#1 View" at bounding box center [454, 436] width 79 height 56
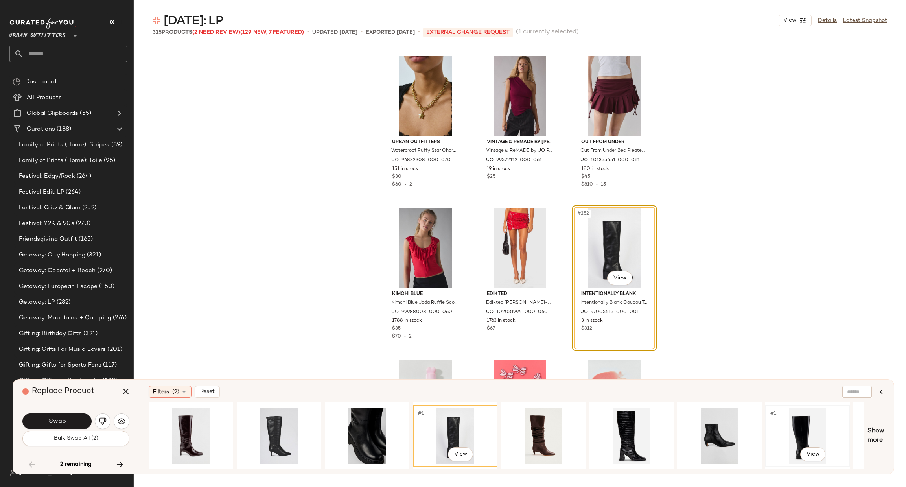
click at [805, 421] on div "#1 View" at bounding box center [807, 436] width 79 height 56
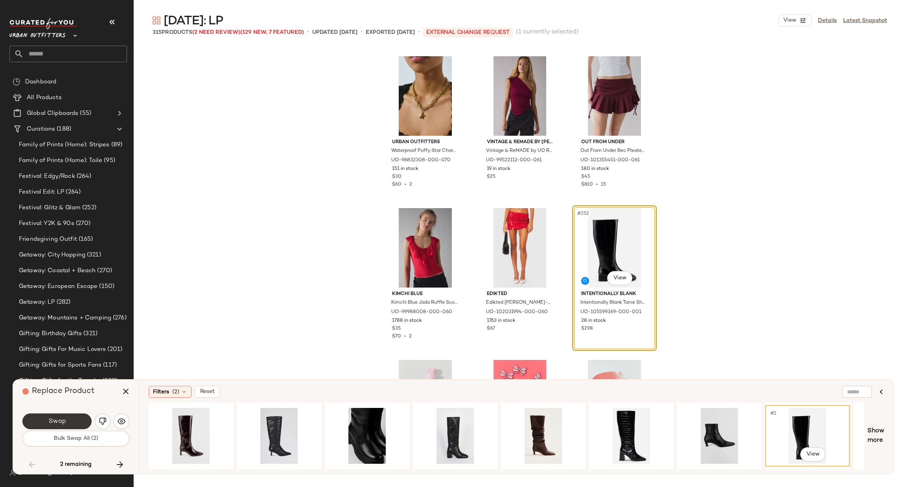
click at [74, 423] on button "Swap" at bounding box center [56, 421] width 69 height 16
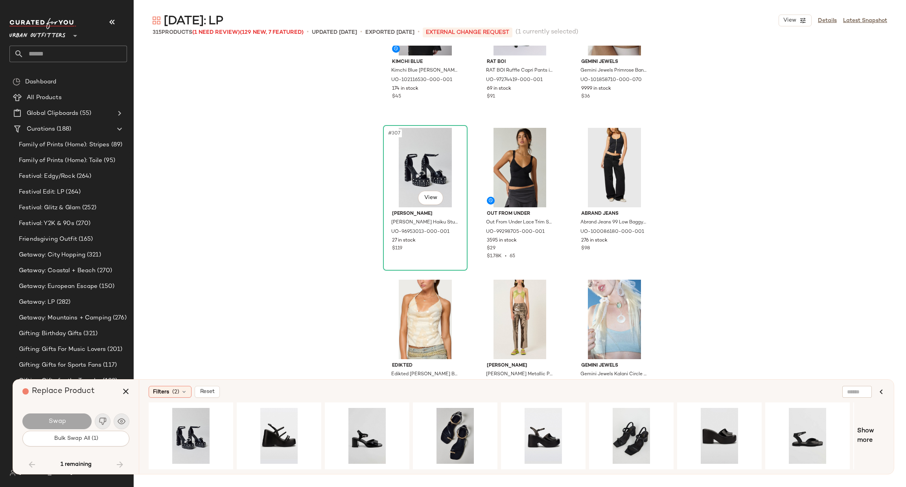
scroll to position [15511, 0]
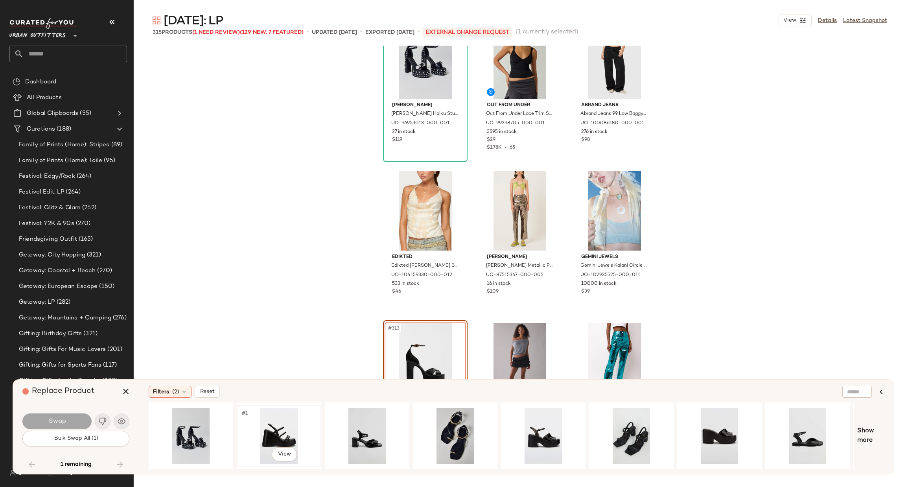
click at [267, 426] on div "#1 View" at bounding box center [278, 436] width 79 height 56
click at [55, 423] on span "Swap" at bounding box center [57, 420] width 18 height 7
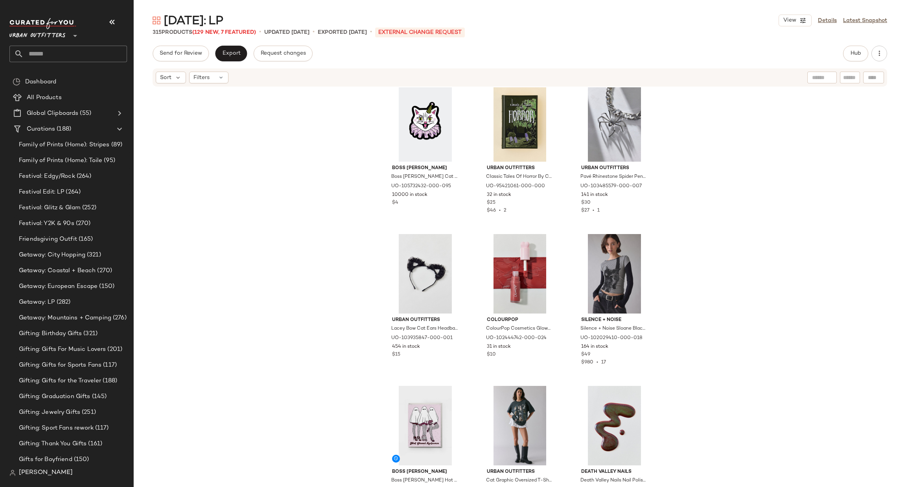
scroll to position [1439, 0]
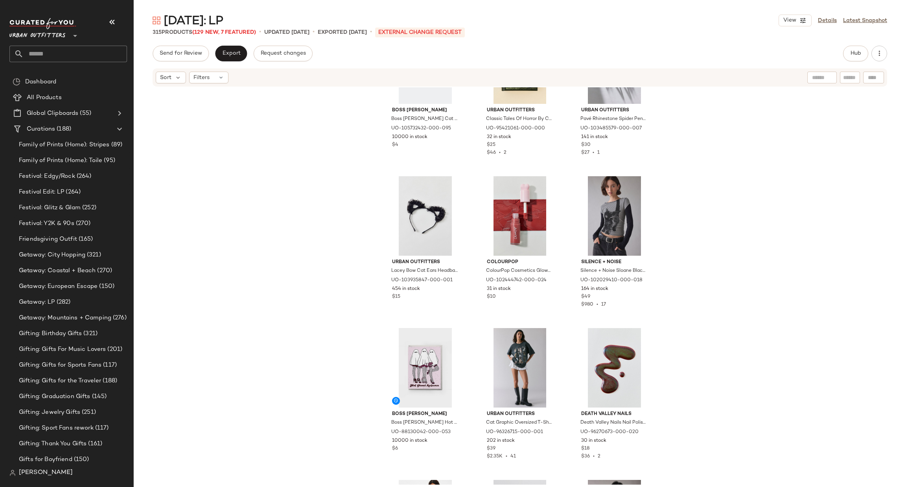
click at [851, 62] on div "Send for Review Export Request changes Hub Sort Filters Boss Dotty Boss Dotty C…" at bounding box center [520, 283] width 772 height 474
click at [849, 53] on button "Hub" at bounding box center [855, 54] width 25 height 16
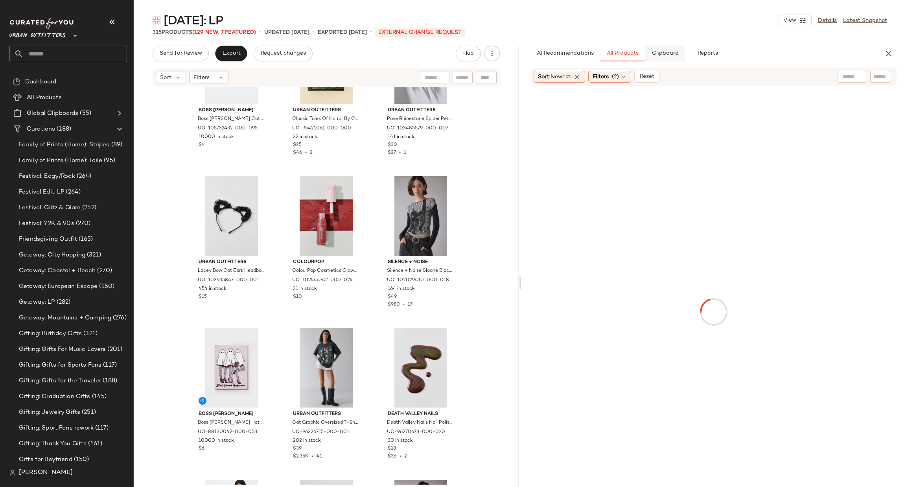
click at [669, 58] on button "Clipboard" at bounding box center [664, 54] width 39 height 16
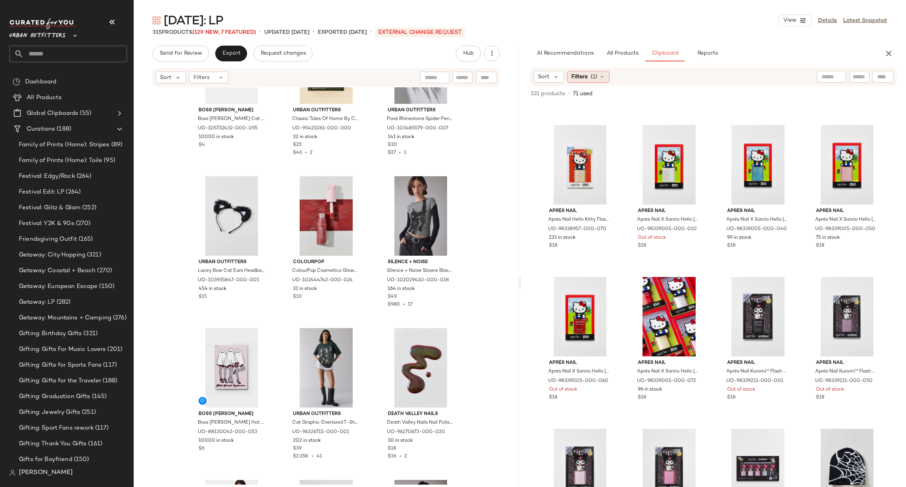
click at [586, 75] on span "Filters" at bounding box center [579, 77] width 16 height 8
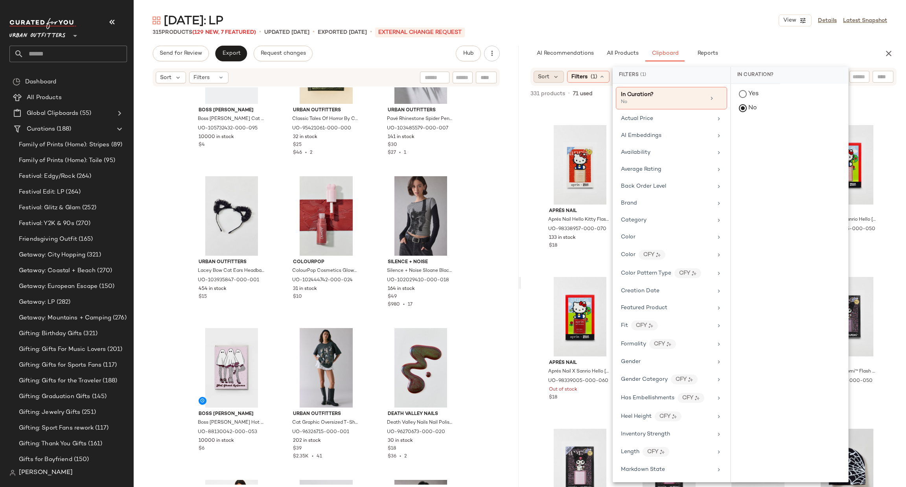
click at [551, 74] on div "Sort" at bounding box center [548, 77] width 30 height 12
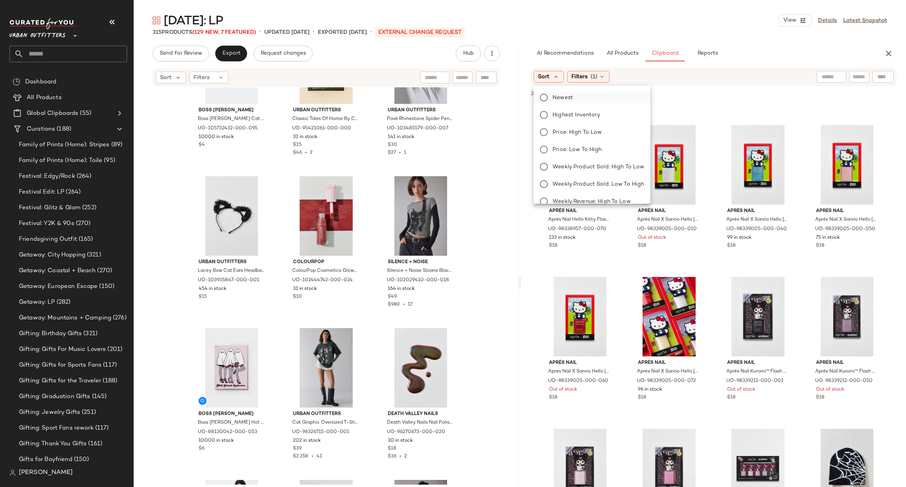
click at [590, 101] on label "Newest" at bounding box center [596, 97] width 95 height 11
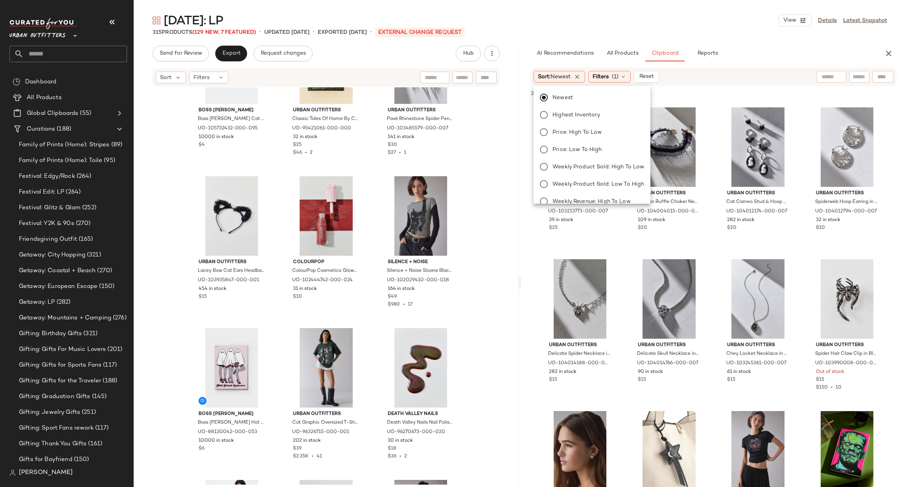
click at [706, 99] on div "331 products • 71 used • 0 selected Add to Top Add to Bottom Deselect All" at bounding box center [713, 94] width 385 height 17
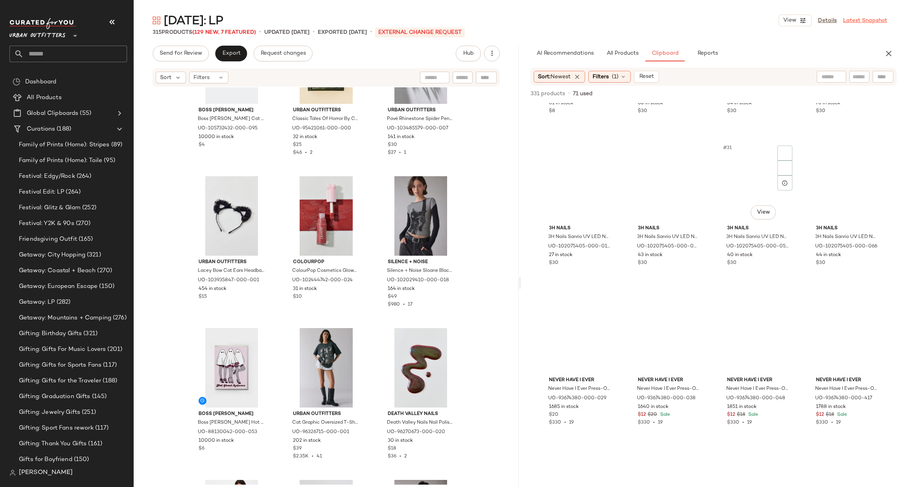
scroll to position [1185, 0]
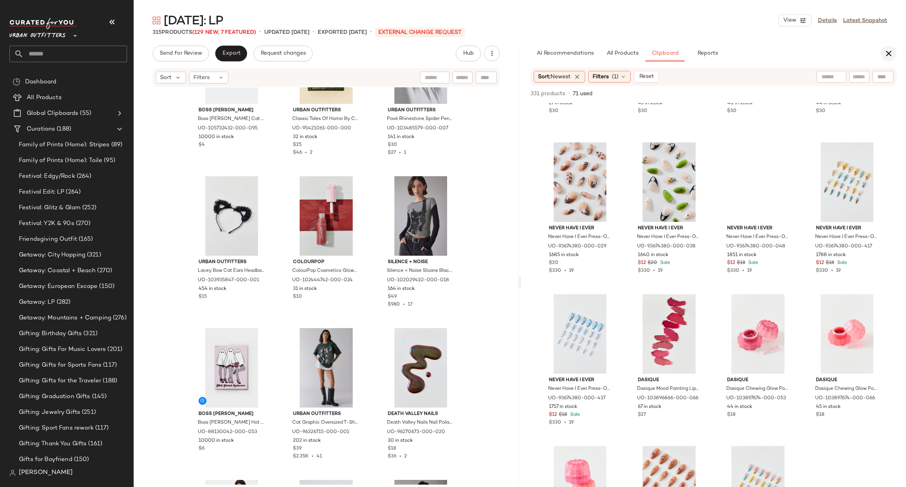
click at [889, 52] on icon "button" at bounding box center [888, 53] width 9 height 9
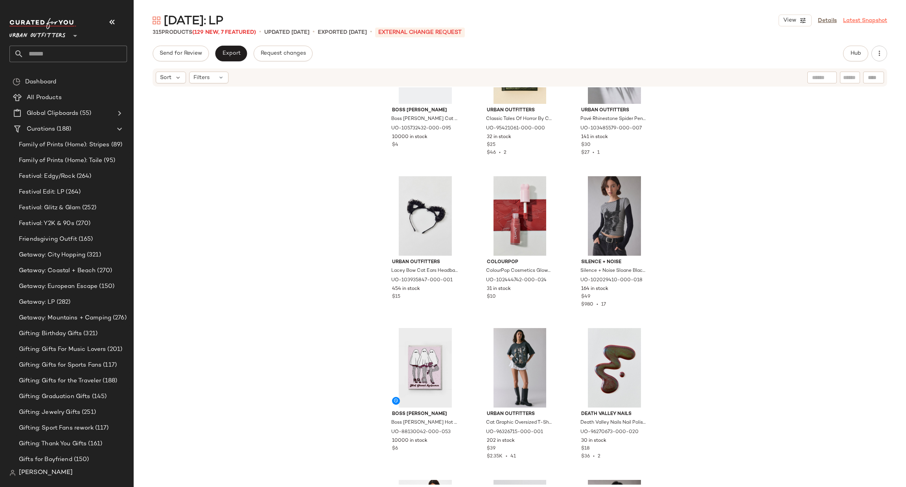
click at [860, 21] on link "Latest Snapshot" at bounding box center [865, 21] width 44 height 8
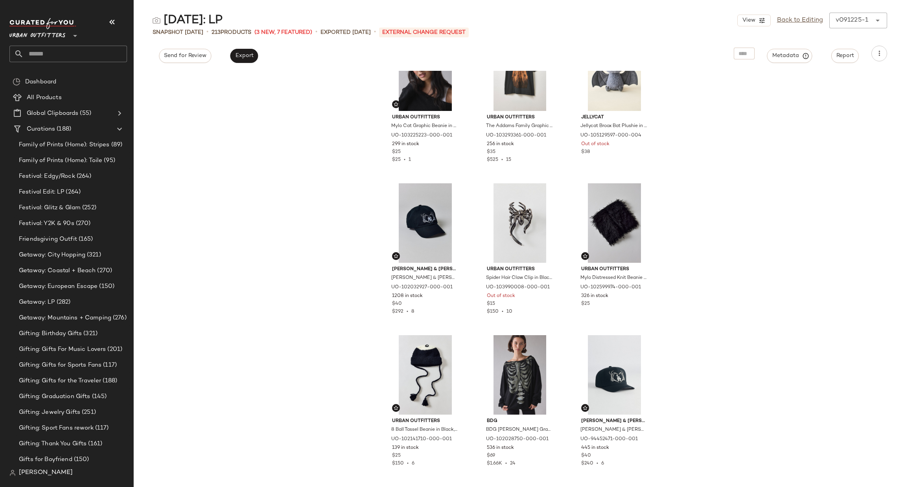
scroll to position [360, 0]
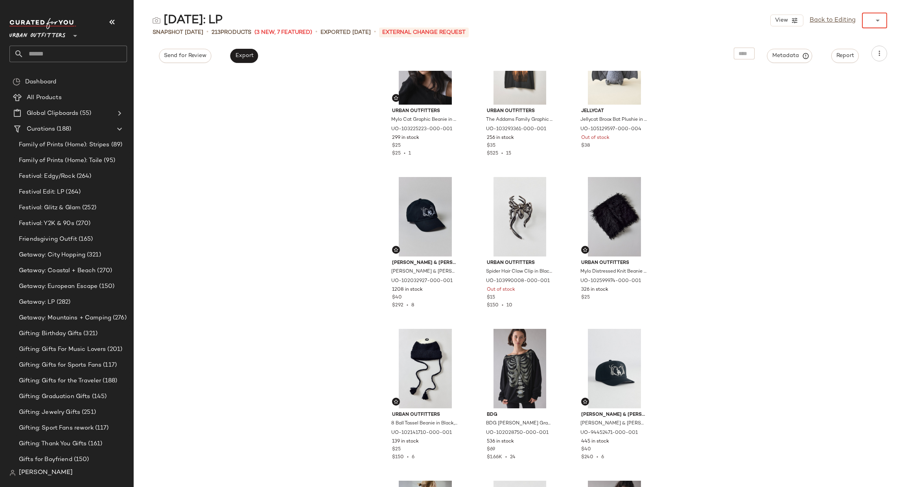
click at [871, 21] on div at bounding box center [876, 21] width 11 height 16
click at [805, 23] on link "Back to Editing" at bounding box center [800, 20] width 46 height 9
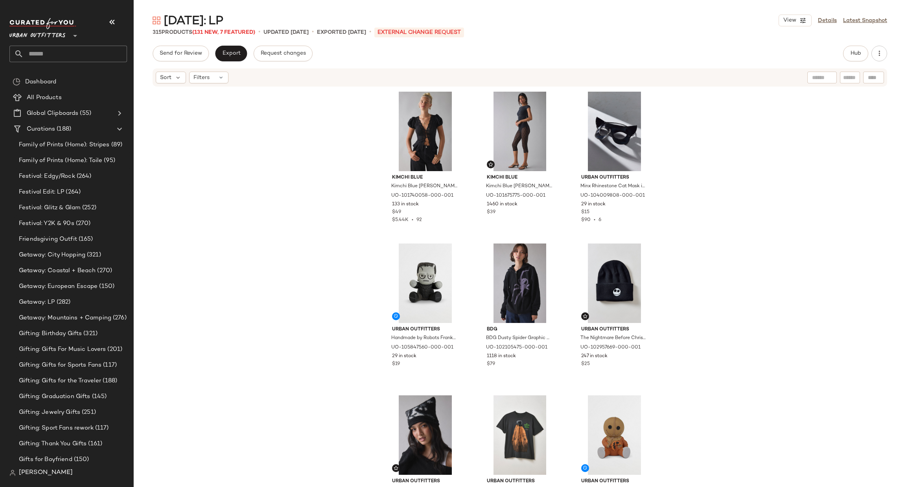
click at [207, 34] on span "(131 New, 7 Featured)" at bounding box center [223, 32] width 63 height 6
click at [214, 32] on span "(131 New, 7 Featured)" at bounding box center [223, 32] width 63 height 6
click at [233, 32] on span "(131 New, 7 Featured)" at bounding box center [223, 32] width 63 height 6
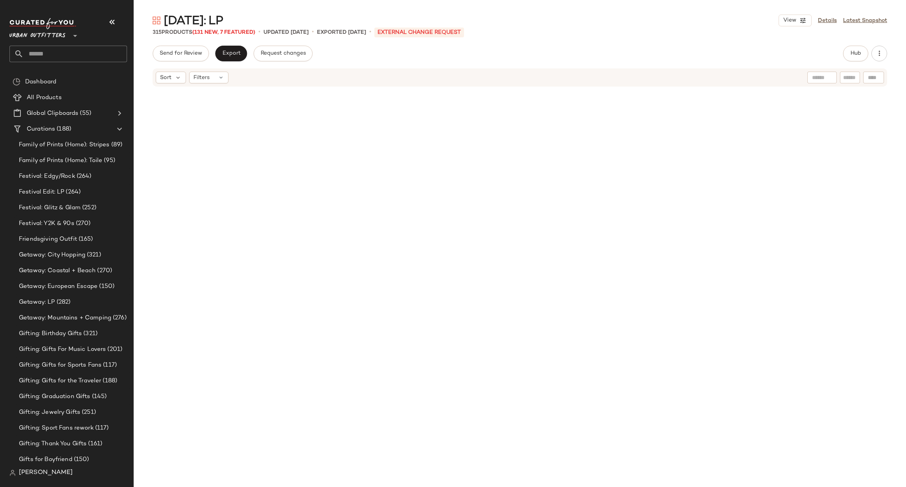
scroll to position [15534, 0]
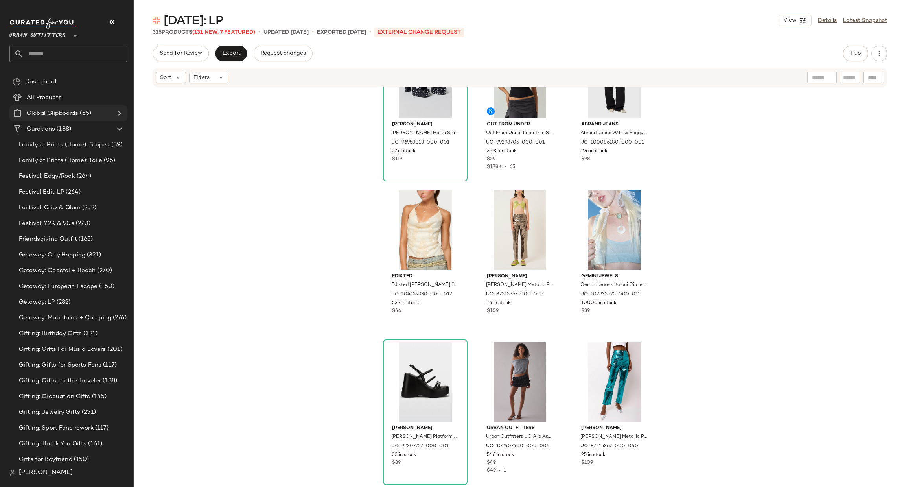
click at [118, 116] on icon at bounding box center [119, 112] width 9 height 9
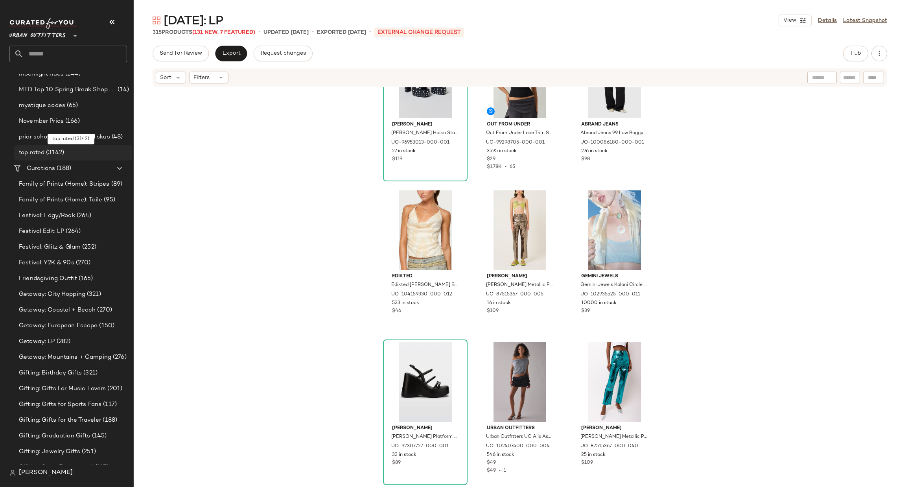
scroll to position [707, 0]
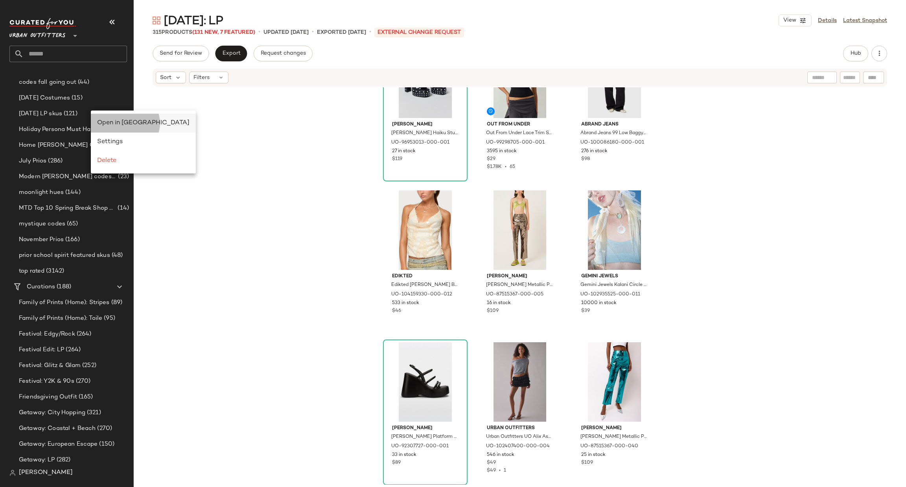
click at [111, 124] on span "Open in Split View" at bounding box center [143, 122] width 92 height 7
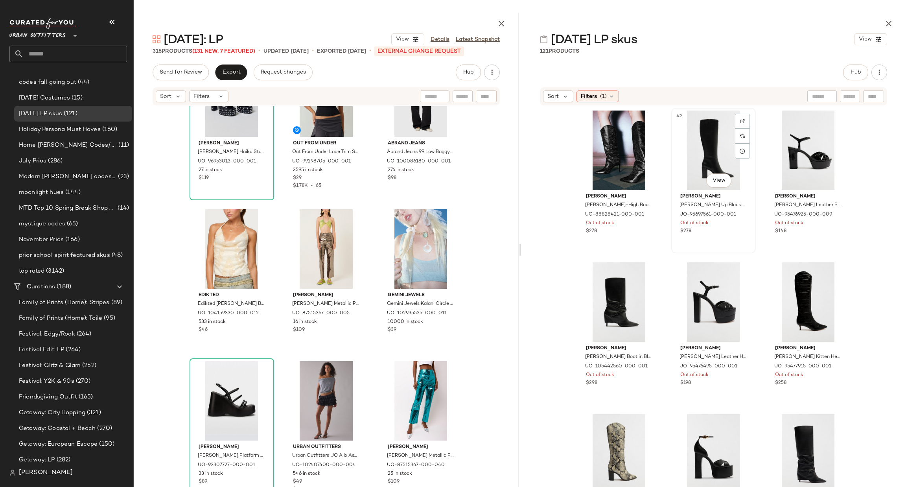
click at [741, 119] on img at bounding box center [742, 121] width 5 height 5
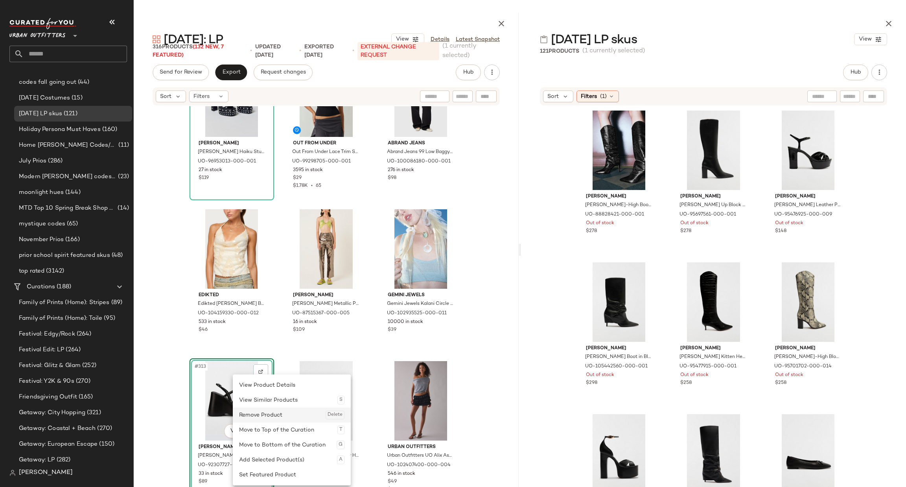
click at [259, 411] on div "Remove Product Delete" at bounding box center [291, 414] width 105 height 15
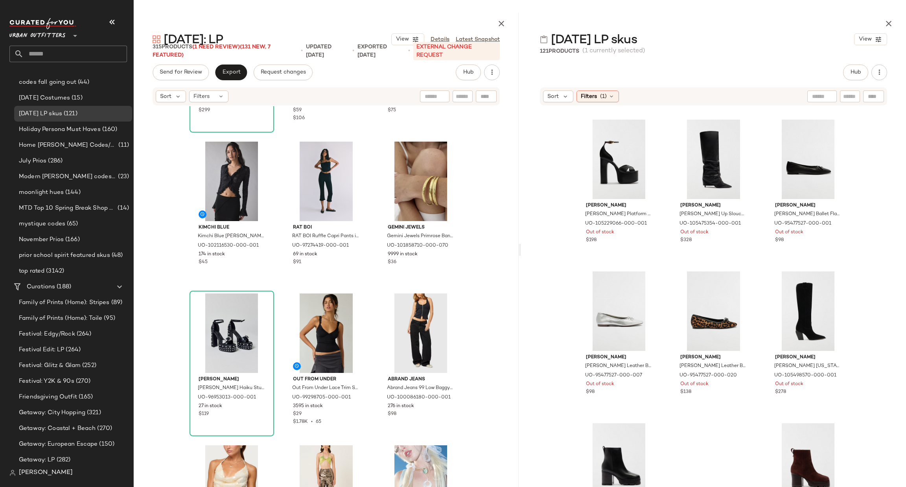
scroll to position [362, 0]
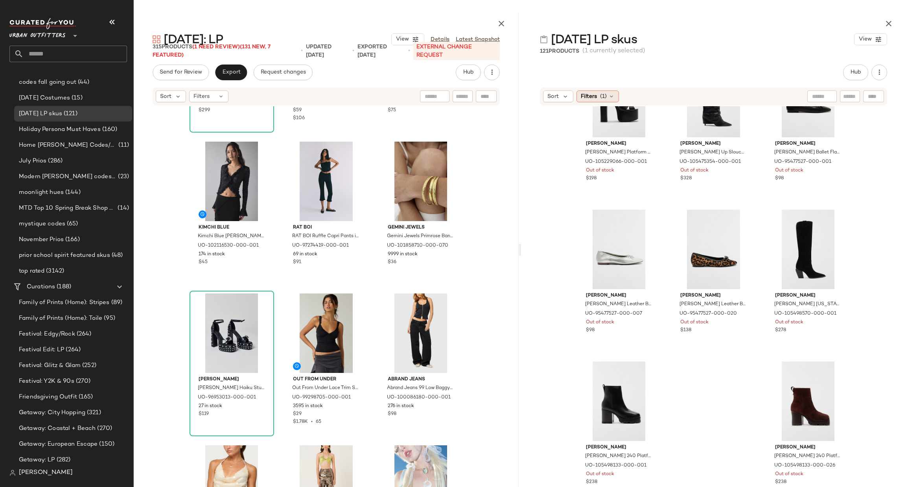
click at [605, 93] on span "(1)" at bounding box center [603, 96] width 7 height 8
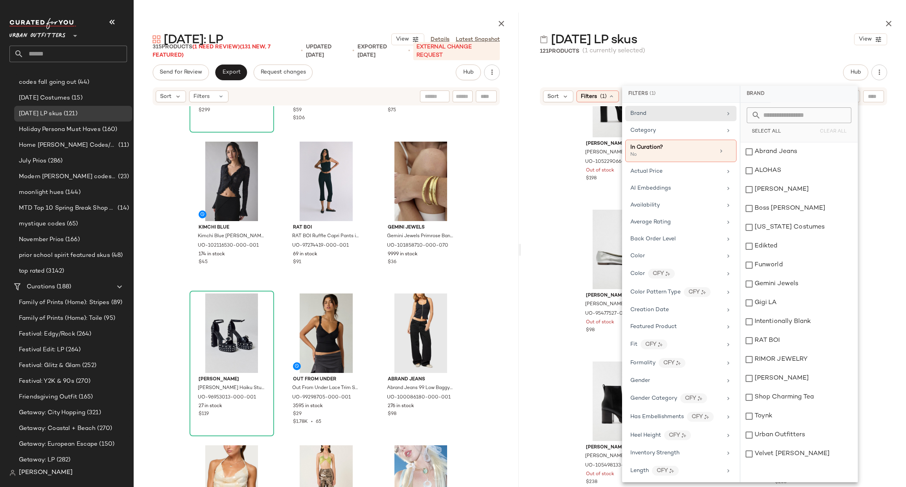
click at [544, 198] on div "Schutz Schutz Jolene Platform Heel in Black, Women's at Urban Outfitters UO-105…" at bounding box center [713, 304] width 385 height 397
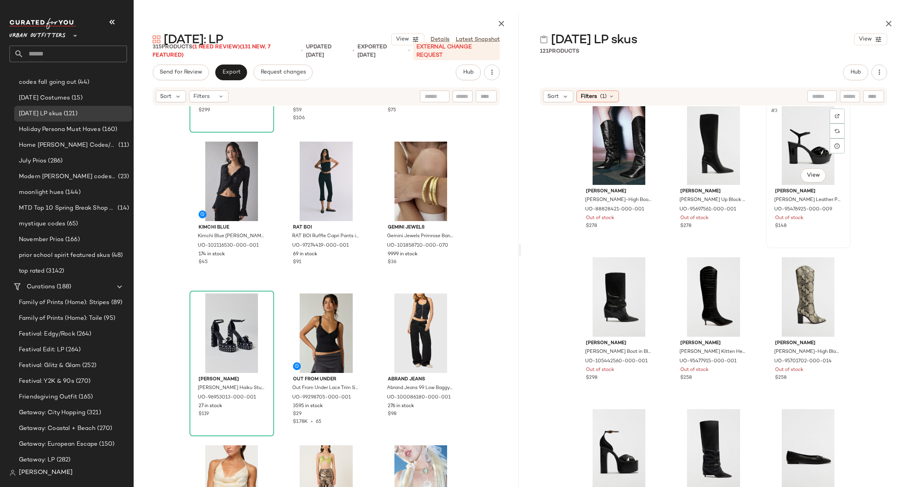
scroll to position [4, 0]
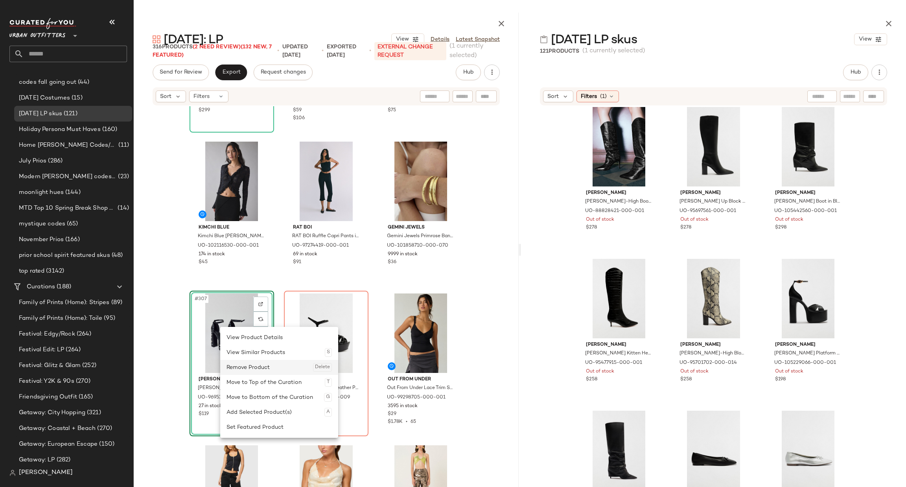
click at [252, 361] on div "Remove Product Delete" at bounding box center [278, 367] width 105 height 15
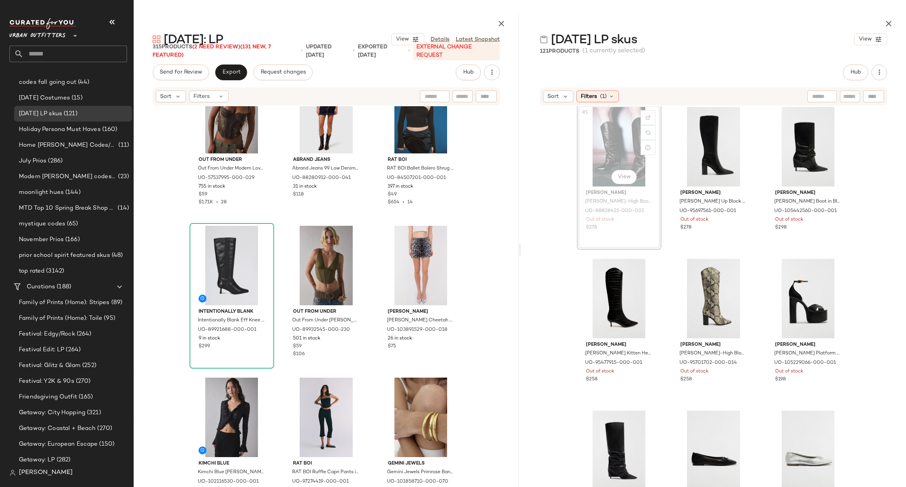
scroll to position [3, 0]
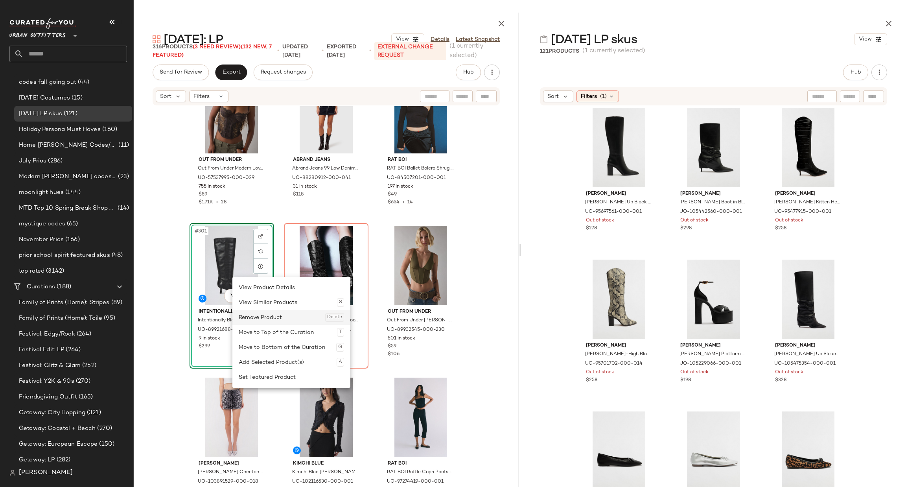
click at [261, 315] on div "Remove Product Delete" at bounding box center [291, 317] width 105 height 15
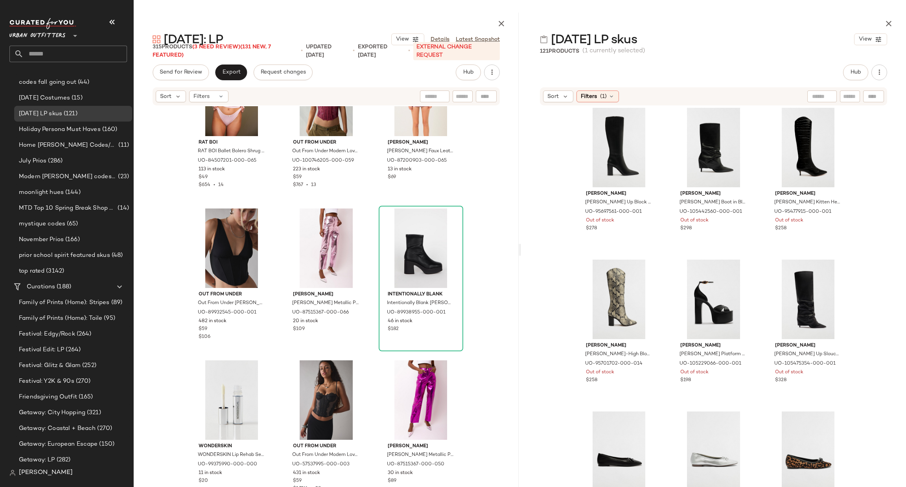
scroll to position [211, 0]
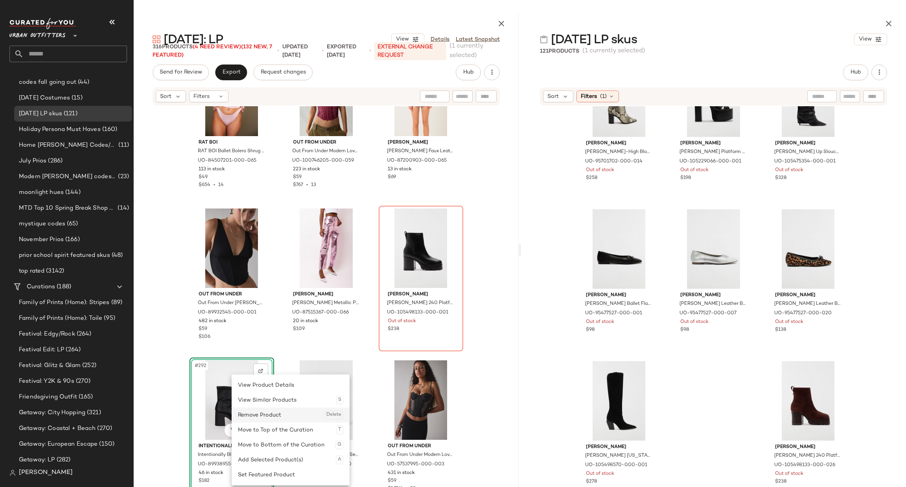
click at [263, 412] on div "Remove Product Delete" at bounding box center [290, 414] width 105 height 15
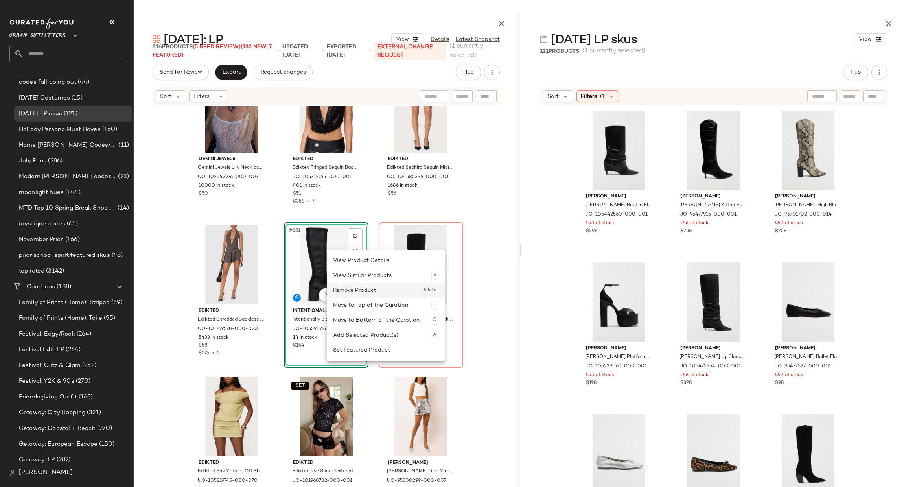
click at [362, 287] on div "Remove Product Delete" at bounding box center [385, 290] width 105 height 15
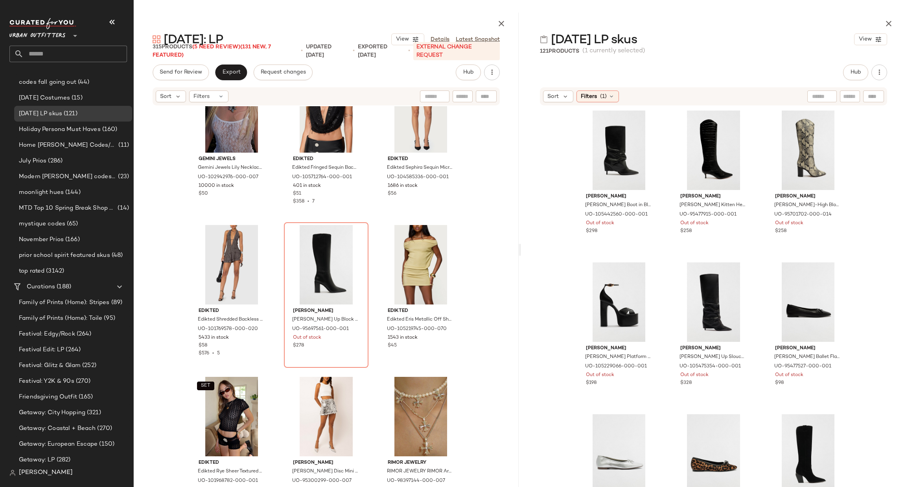
scroll to position [13647, 0]
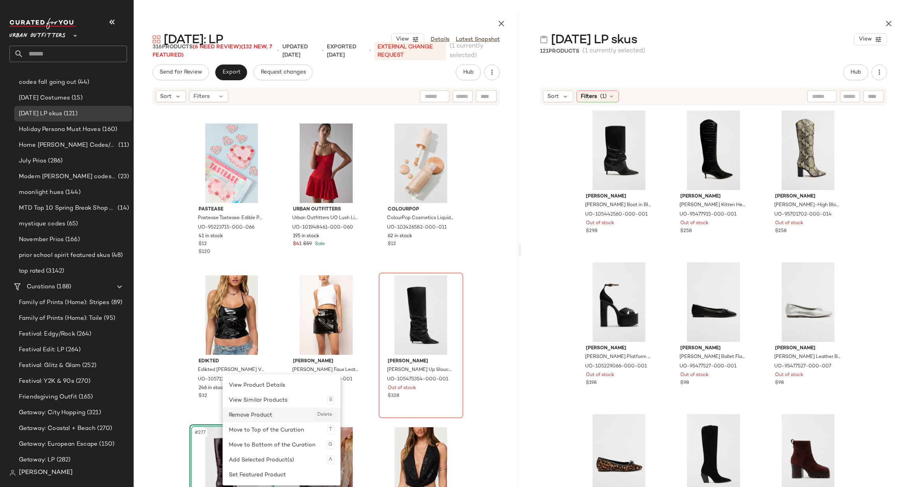
click at [260, 414] on div "Remove Product Delete" at bounding box center [281, 414] width 105 height 15
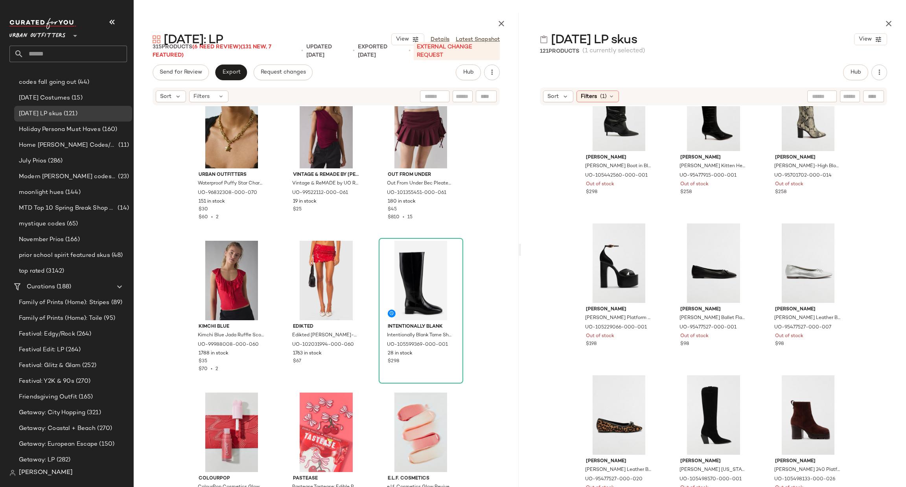
scroll to position [53, 0]
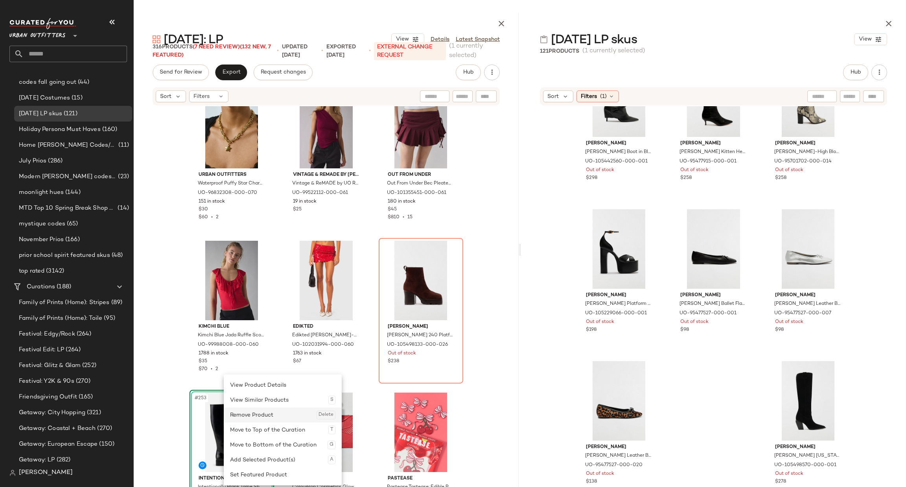
click at [254, 415] on div "Remove Product Delete" at bounding box center [282, 414] width 105 height 15
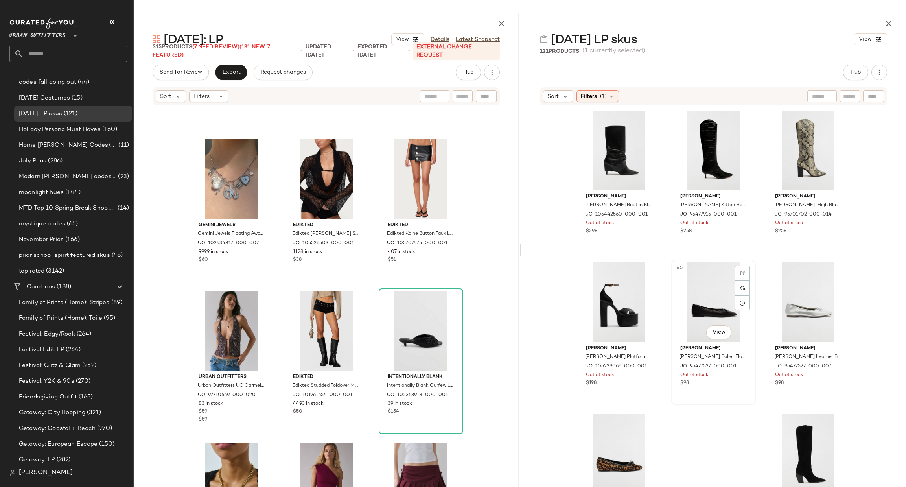
scroll to position [53, 0]
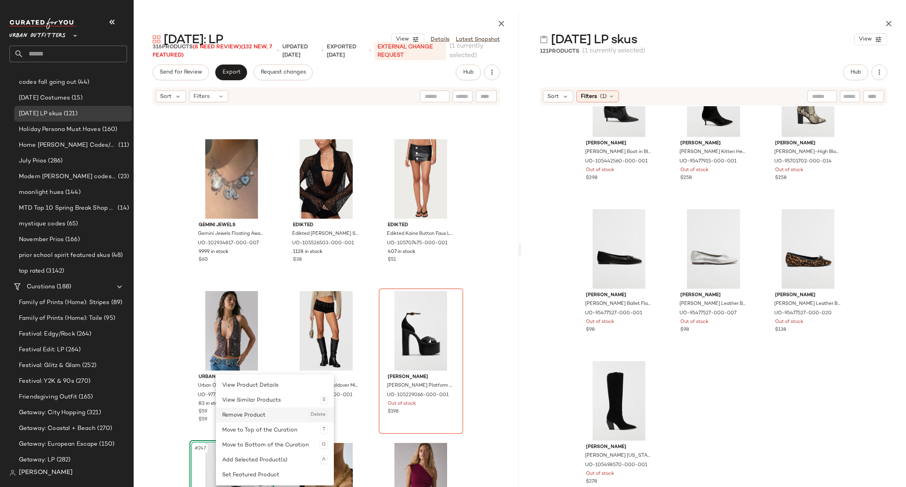
click at [257, 419] on div "Remove Product Delete" at bounding box center [274, 414] width 105 height 15
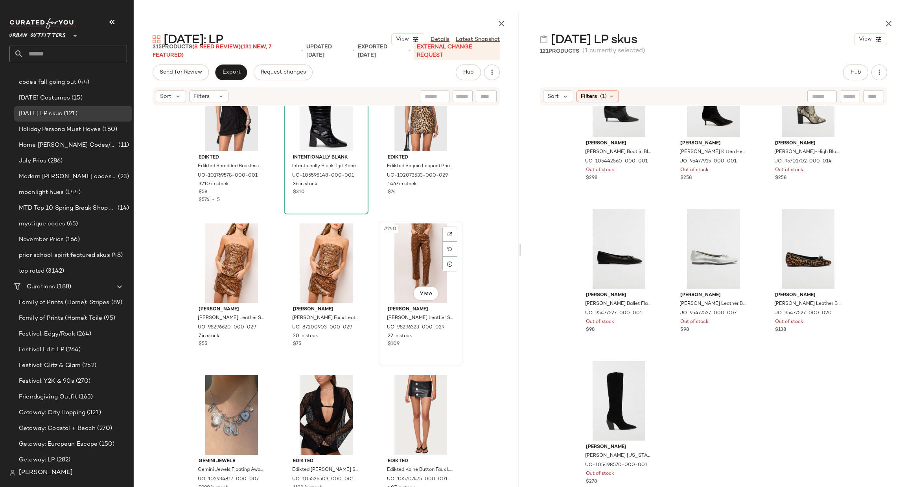
scroll to position [11643, 0]
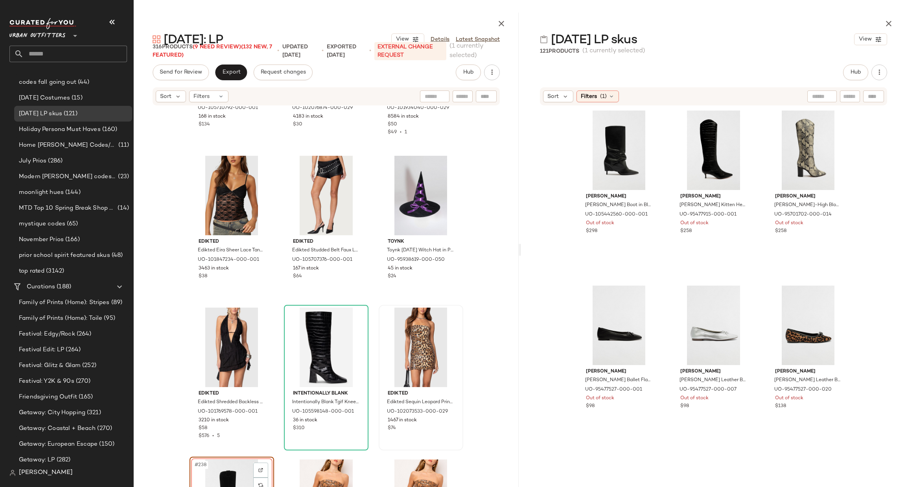
scroll to position [11644, 0]
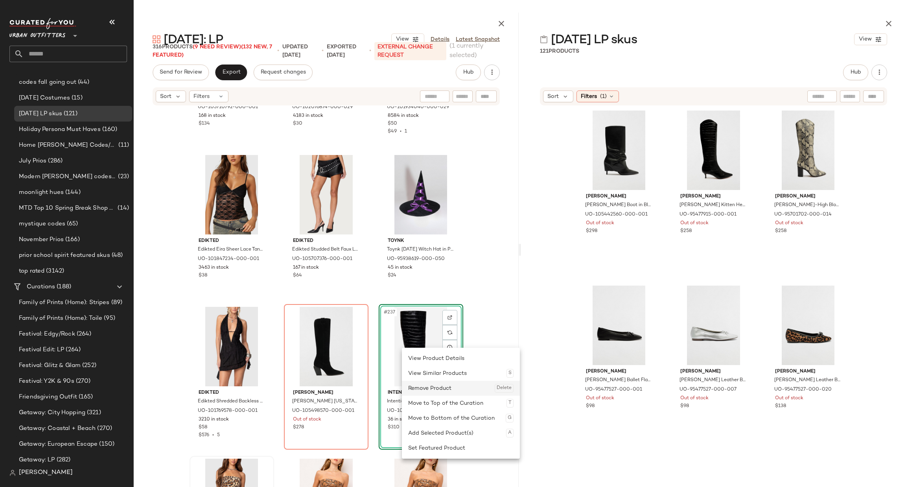
click at [426, 384] on div "Remove Product Delete" at bounding box center [460, 387] width 105 height 15
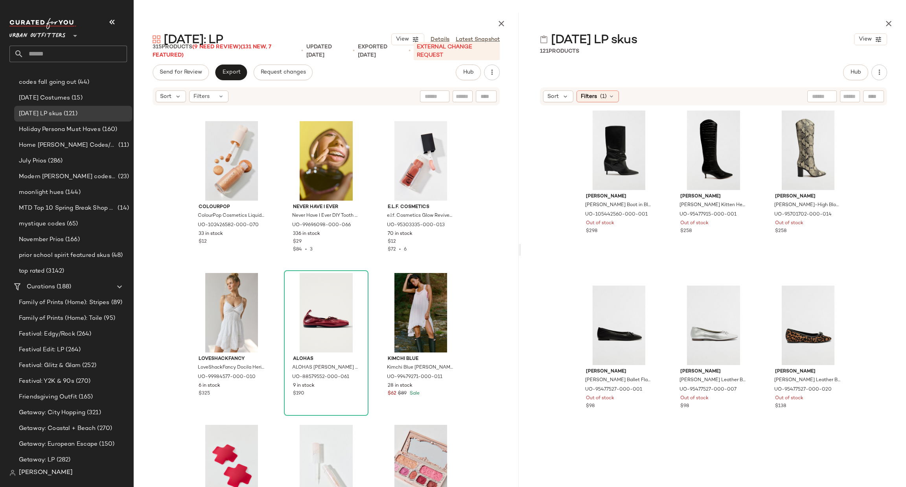
scroll to position [10936, 0]
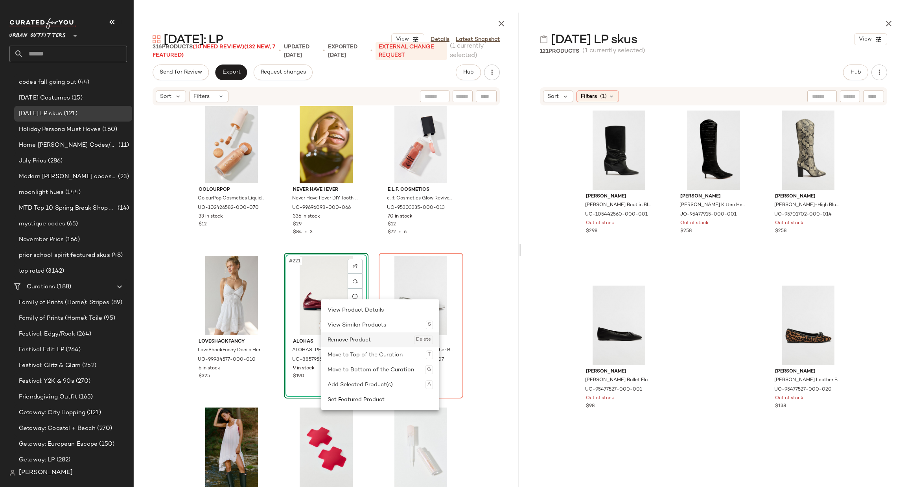
click at [353, 338] on div "Remove Product Delete" at bounding box center [379, 339] width 105 height 15
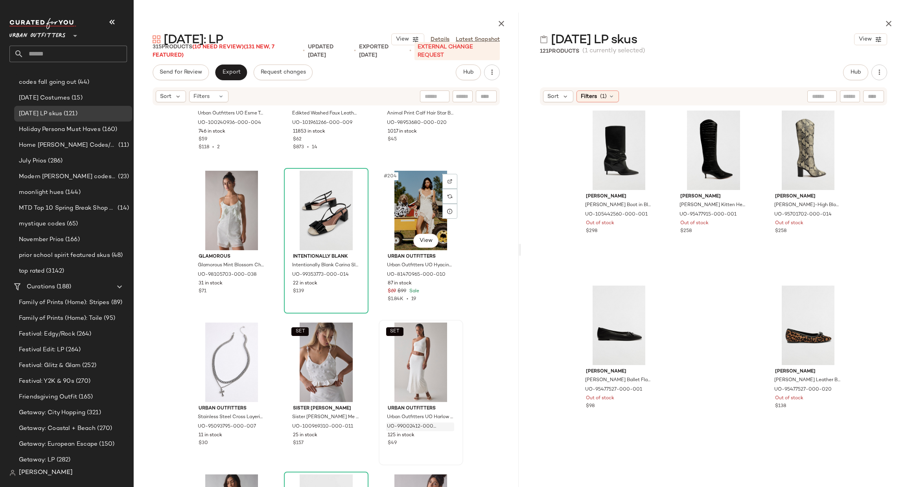
scroll to position [9993, 0]
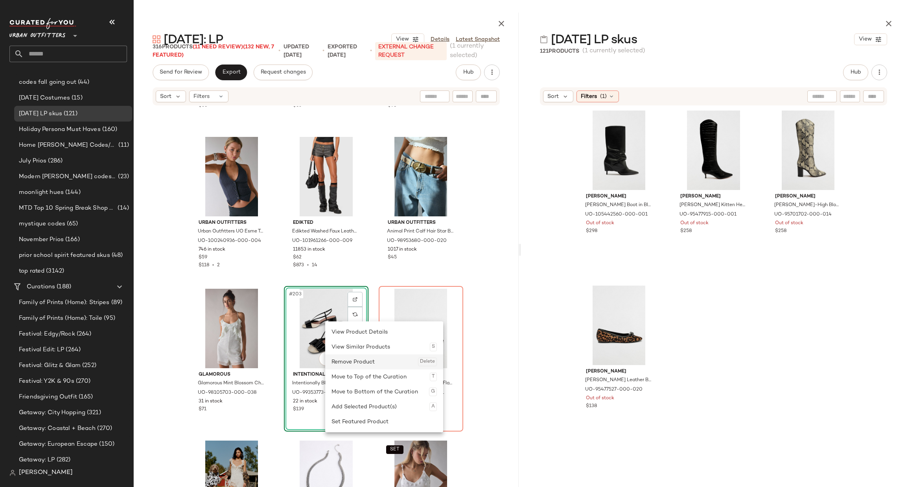
click at [360, 361] on div "Remove Product Delete" at bounding box center [383, 361] width 105 height 15
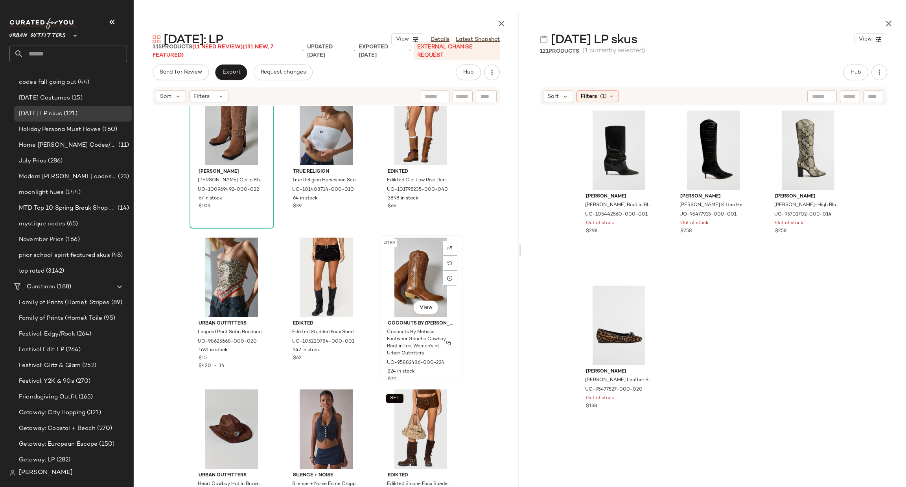
scroll to position [9050, 0]
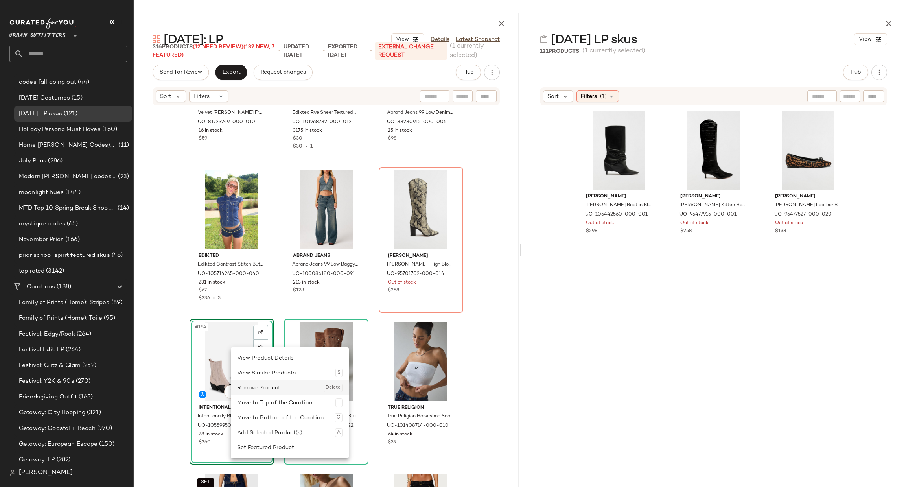
click at [265, 388] on div "Remove Product Delete" at bounding box center [289, 387] width 105 height 15
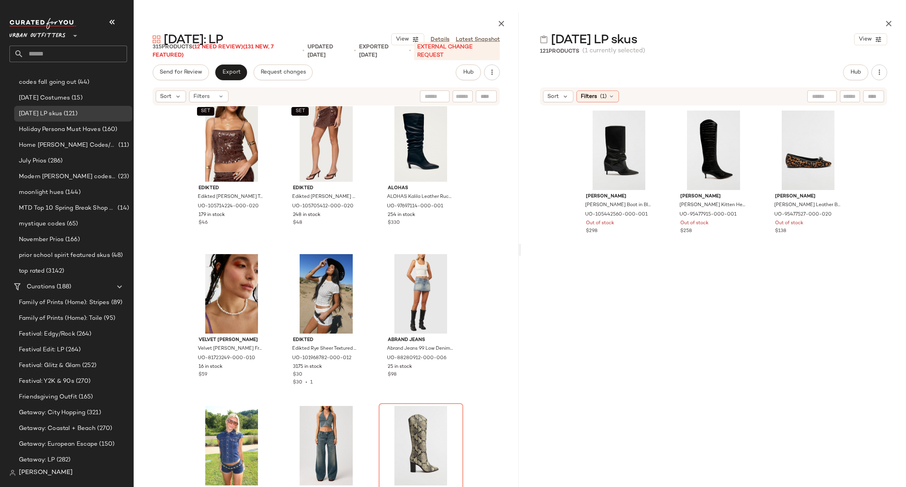
scroll to position [8696, 0]
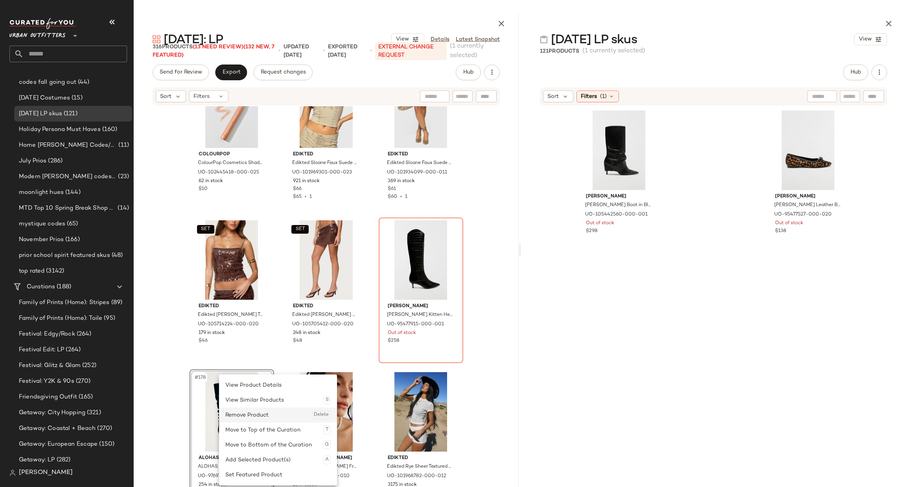
click at [257, 413] on div "Remove Product Delete" at bounding box center [277, 414] width 105 height 15
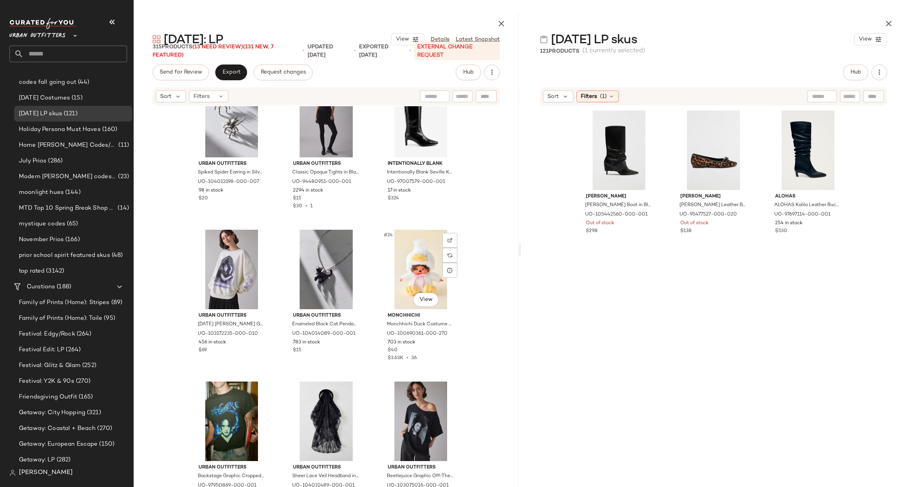
scroll to position [713, 0]
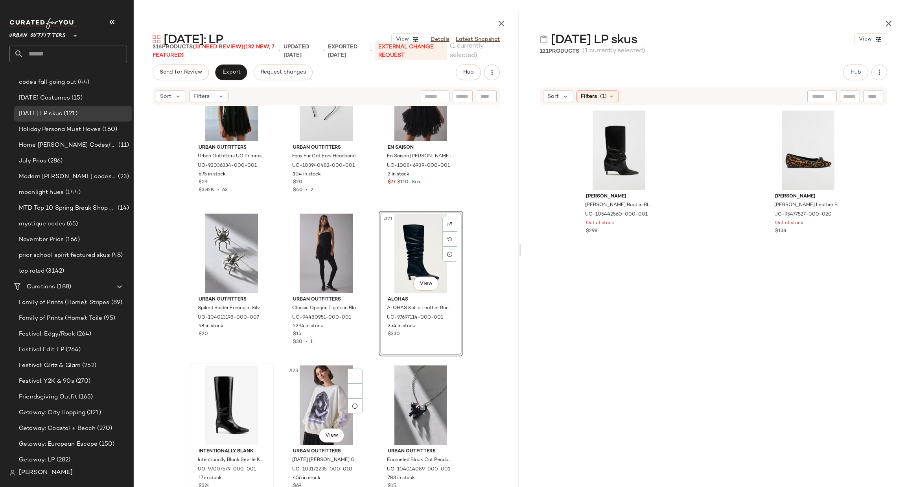
scroll to position [831, 0]
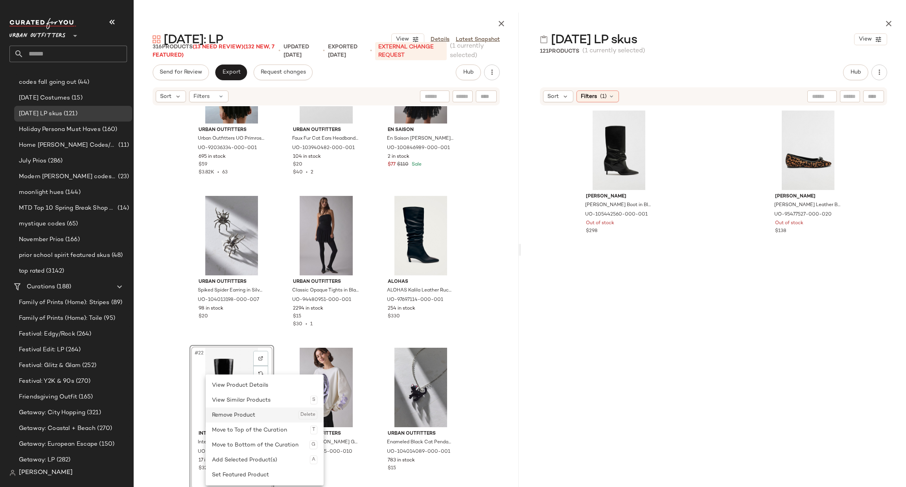
click at [246, 417] on div "Remove Product Delete" at bounding box center [264, 414] width 105 height 15
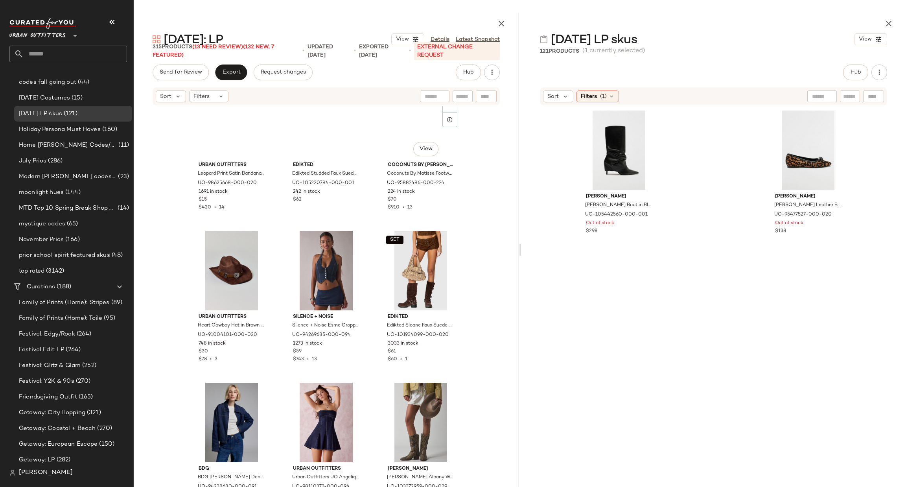
scroll to position [9203, 0]
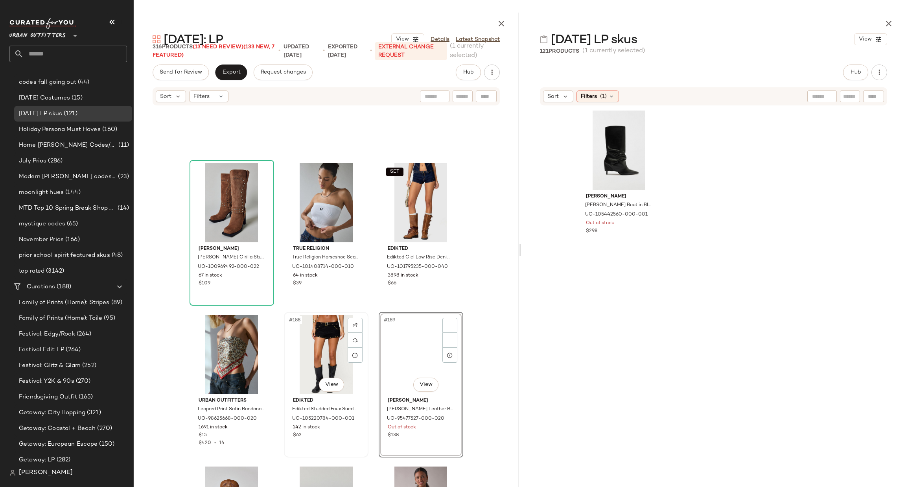
scroll to position [9444, 0]
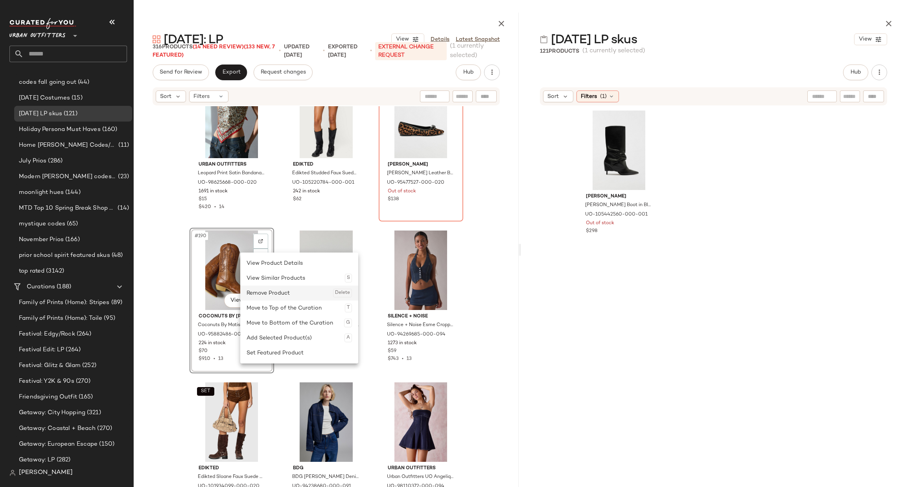
click at [262, 297] on div "Remove Product Delete" at bounding box center [298, 292] width 105 height 15
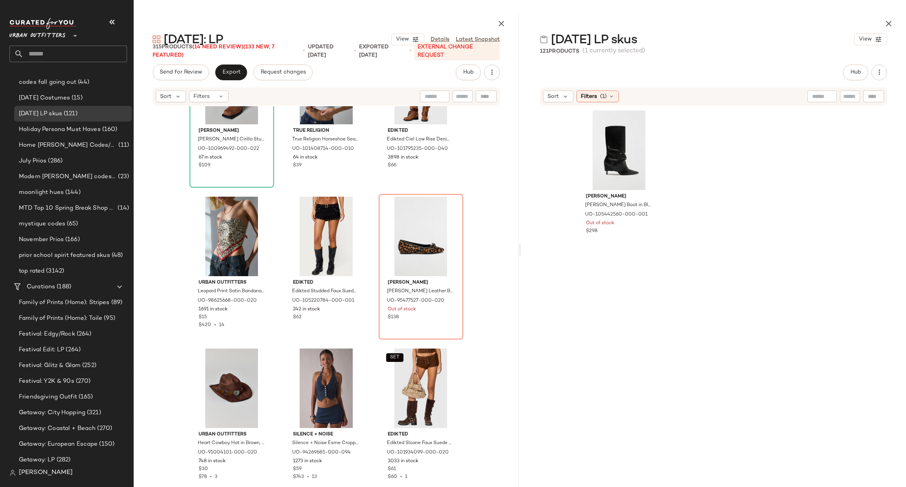
scroll to position [9208, 0]
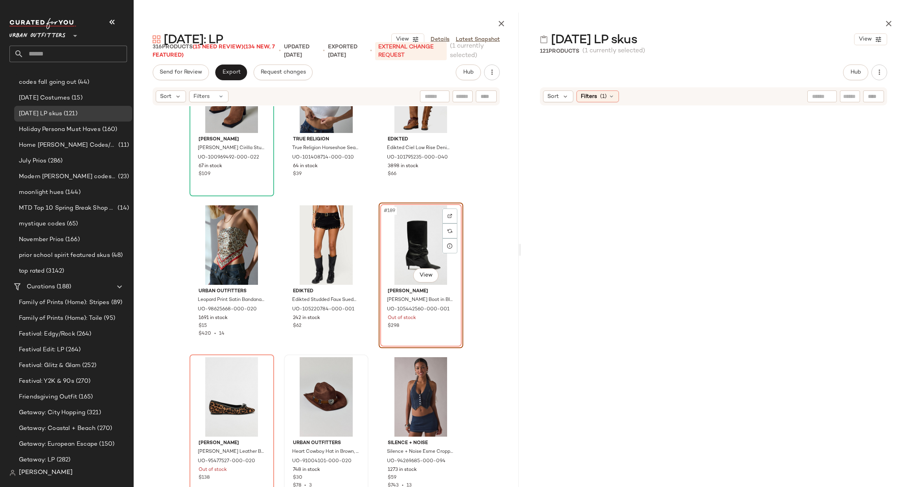
scroll to position [9444, 0]
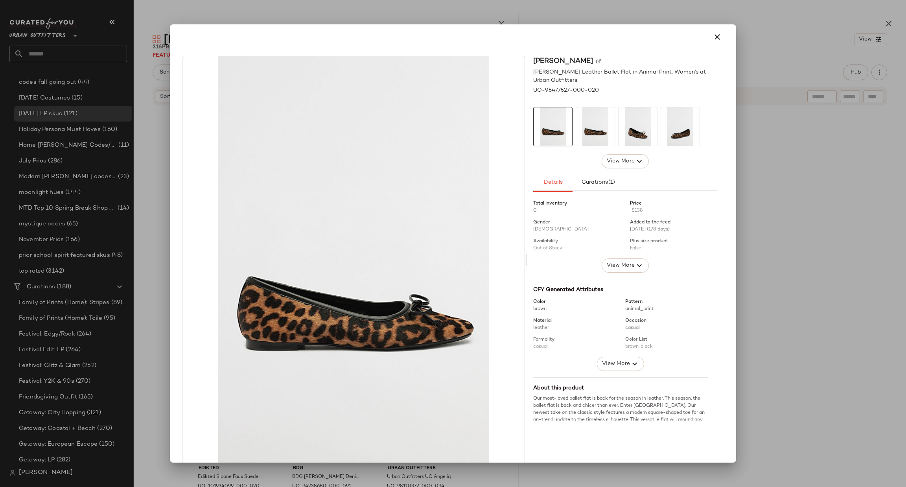
drag, startPoint x: 220, startPoint y: 290, endPoint x: 148, endPoint y: 284, distance: 72.2
click at [148, 284] on div at bounding box center [453, 243] width 906 height 487
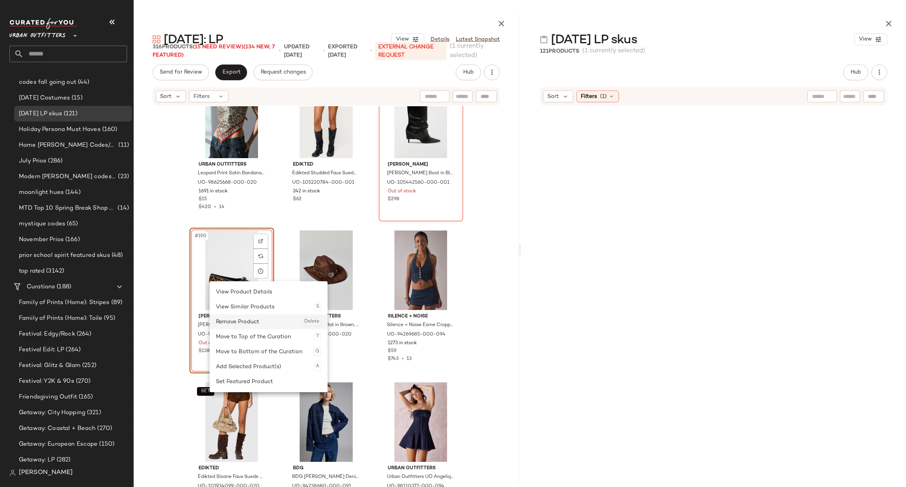
click at [243, 327] on div "Remove Product Delete" at bounding box center [268, 321] width 105 height 15
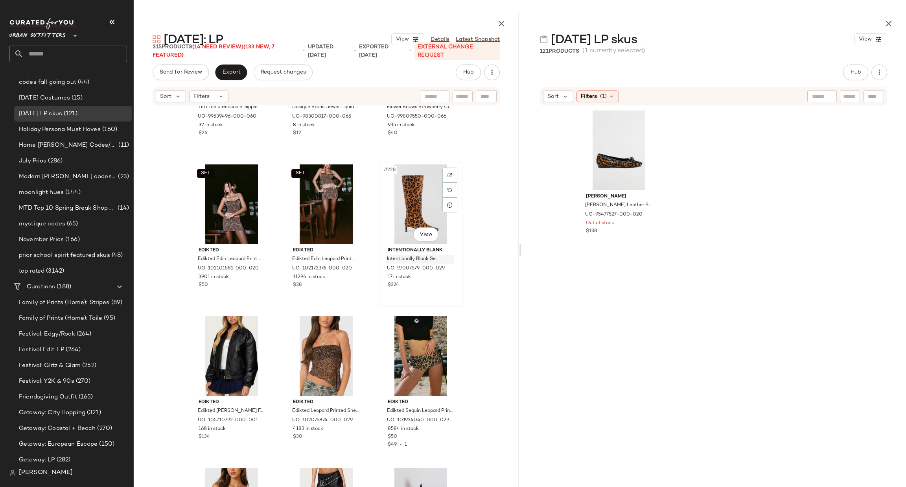
scroll to position [11449, 0]
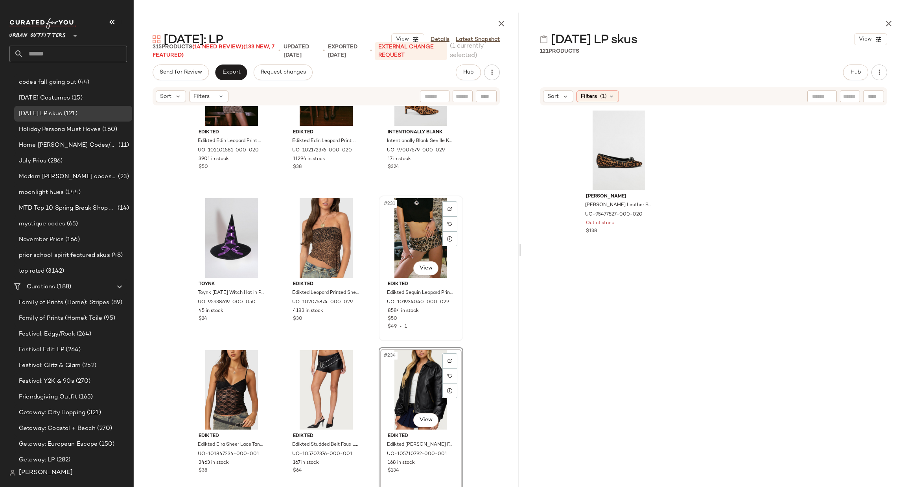
scroll to position [11567, 0]
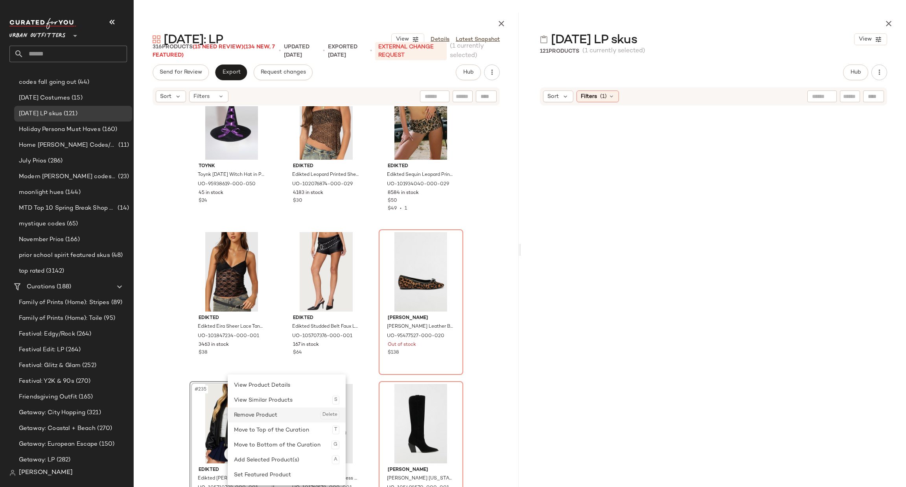
click at [261, 416] on div "Remove Product Delete" at bounding box center [286, 414] width 105 height 15
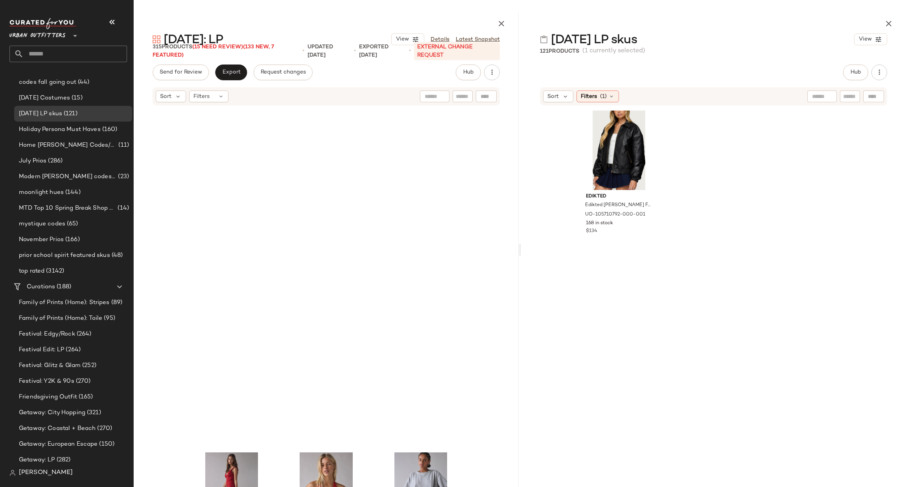
scroll to position [12982, 0]
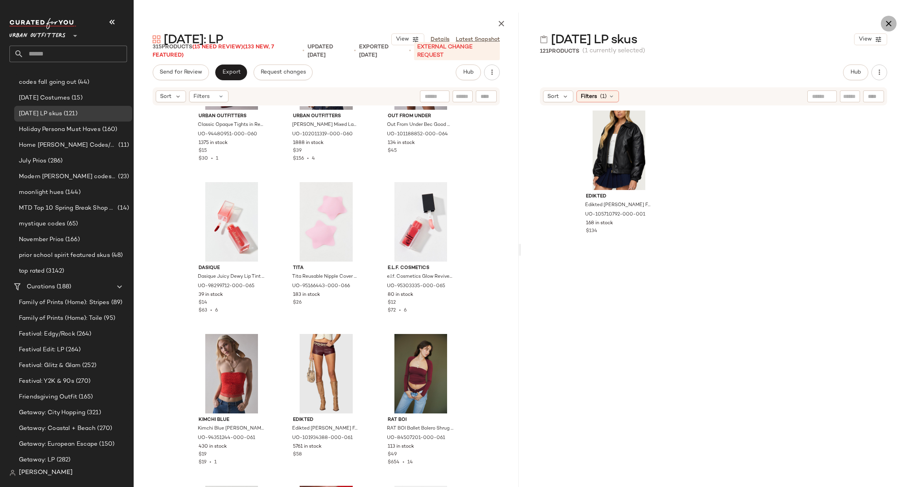
click at [888, 26] on icon "button" at bounding box center [888, 23] width 9 height 9
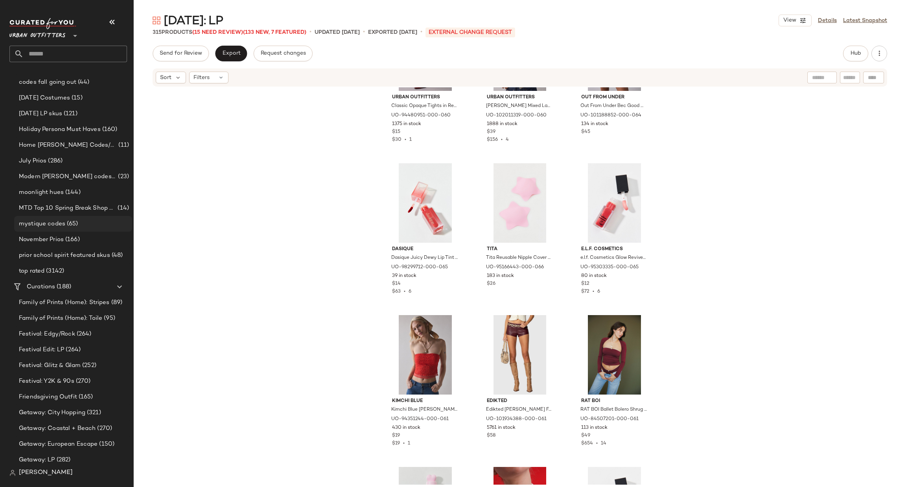
scroll to position [589, 0]
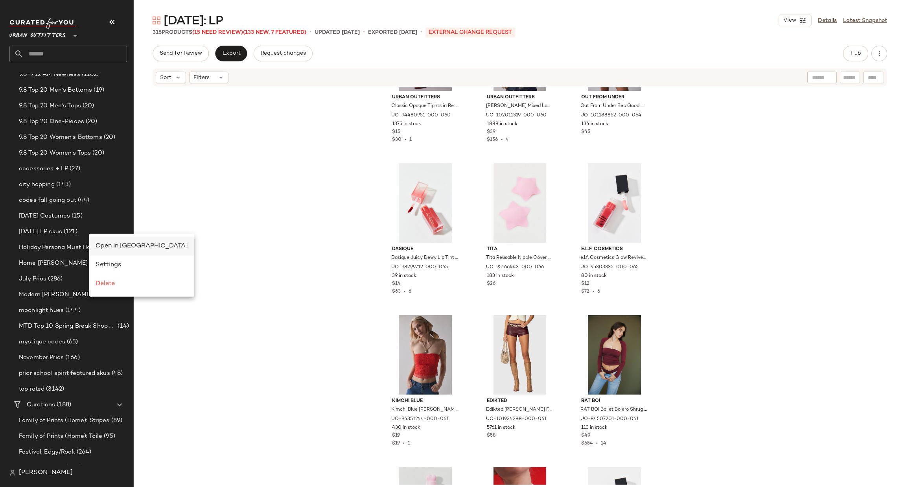
click at [116, 249] on span "Open in Split View" at bounding box center [142, 246] width 92 height 7
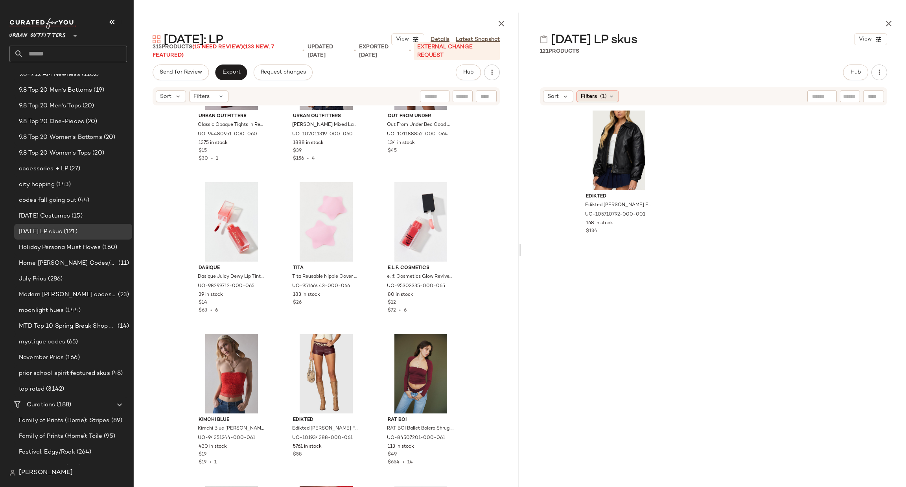
click at [610, 98] on icon at bounding box center [611, 96] width 6 height 6
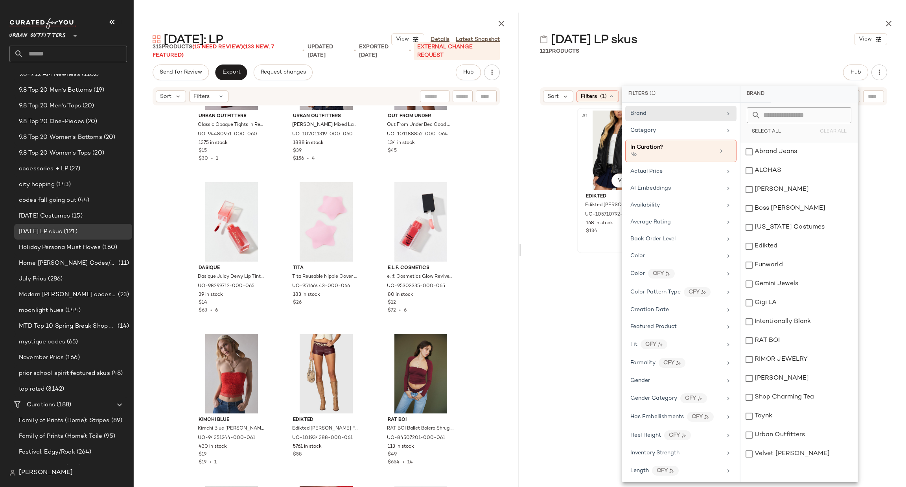
click at [577, 172] on div "#1 View Edikted Edikted Halley Faux Leather Bomber Jacket in Black, Women's at …" at bounding box center [618, 180] width 83 height 144
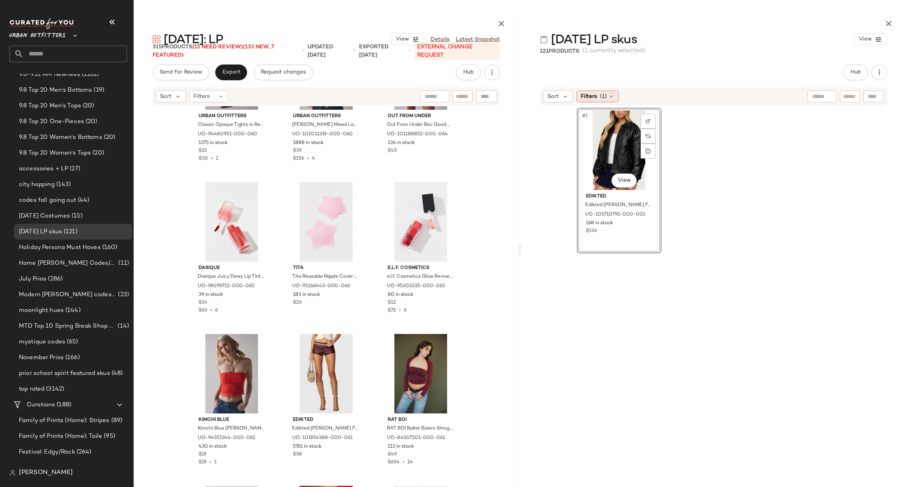
click at [591, 97] on span "Filters" at bounding box center [589, 96] width 16 height 8
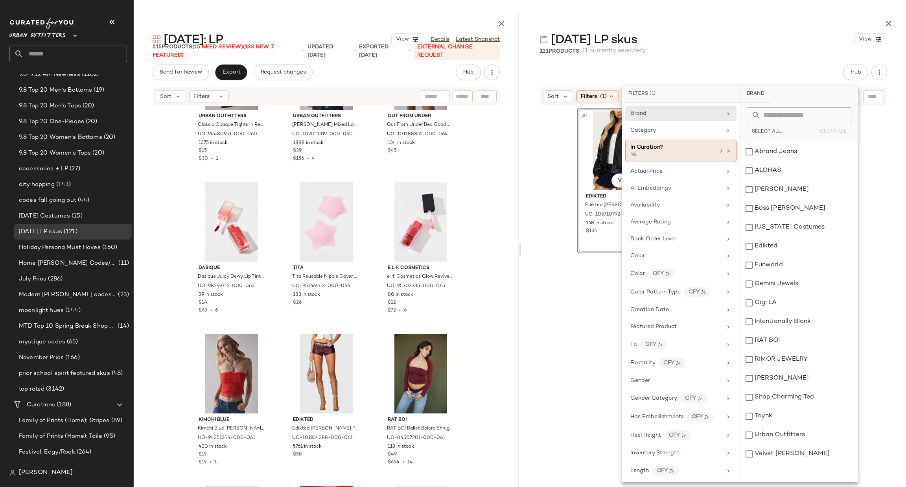
click at [720, 152] on icon at bounding box center [721, 151] width 6 height 6
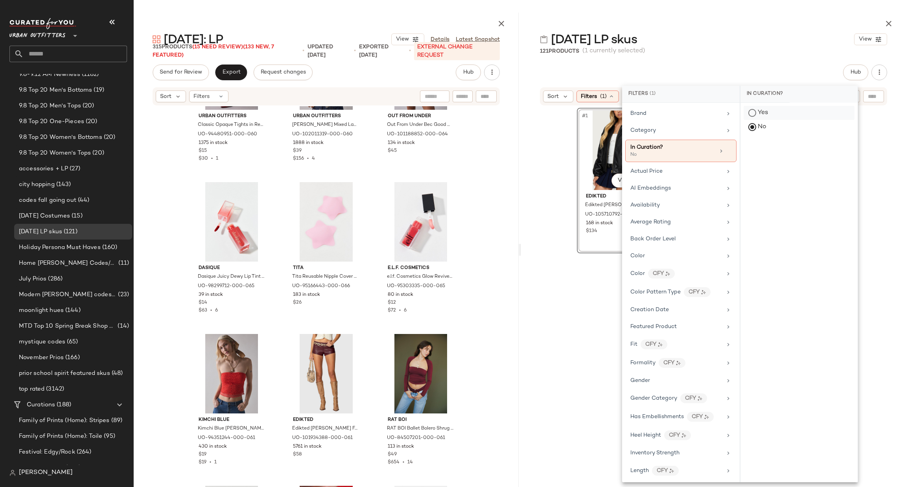
click at [773, 109] on div "Yes" at bounding box center [798, 113] width 111 height 14
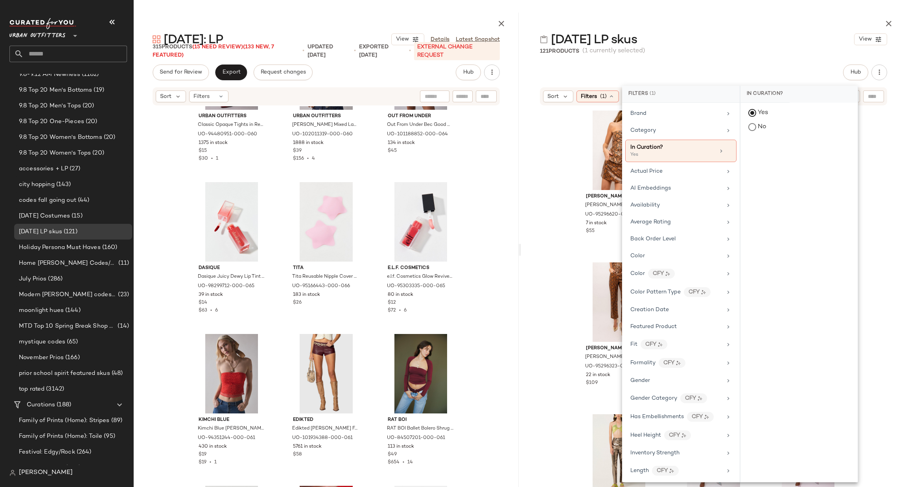
click at [551, 173] on div "AMY LYNN AMY LYNN Faux Leather Snakeskin Bandeau Top in Snake, Women's at Urban…" at bounding box center [713, 304] width 385 height 397
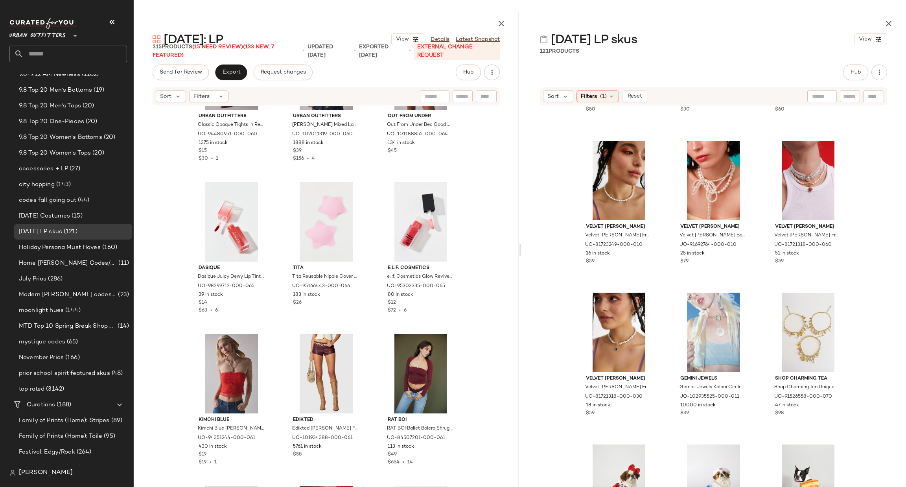
scroll to position [5201, 0]
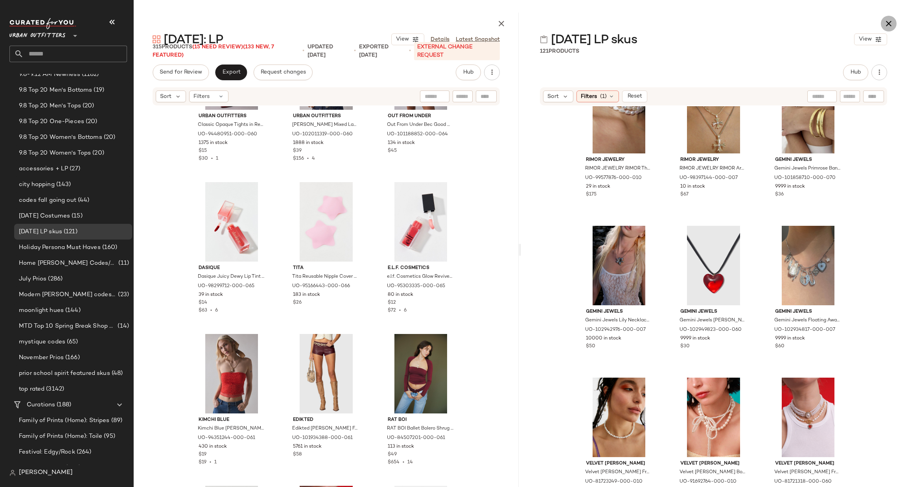
click at [884, 26] on icon "button" at bounding box center [888, 23] width 9 height 9
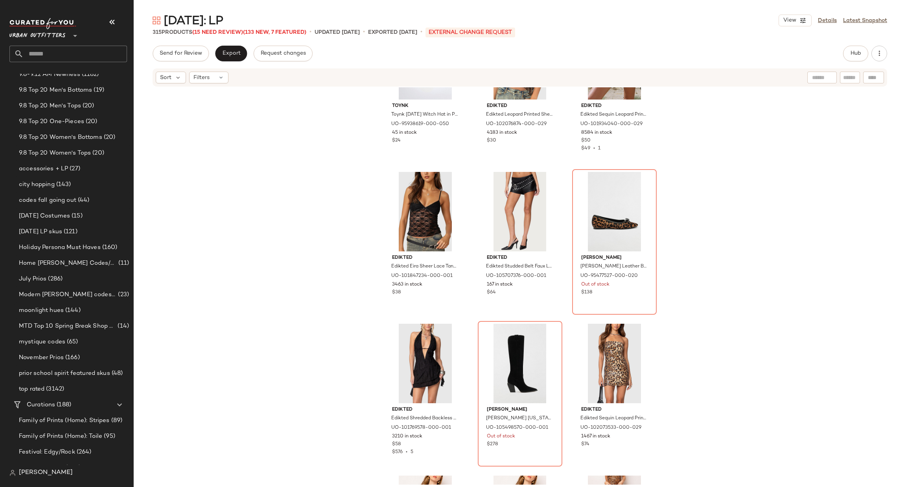
scroll to position [11331, 0]
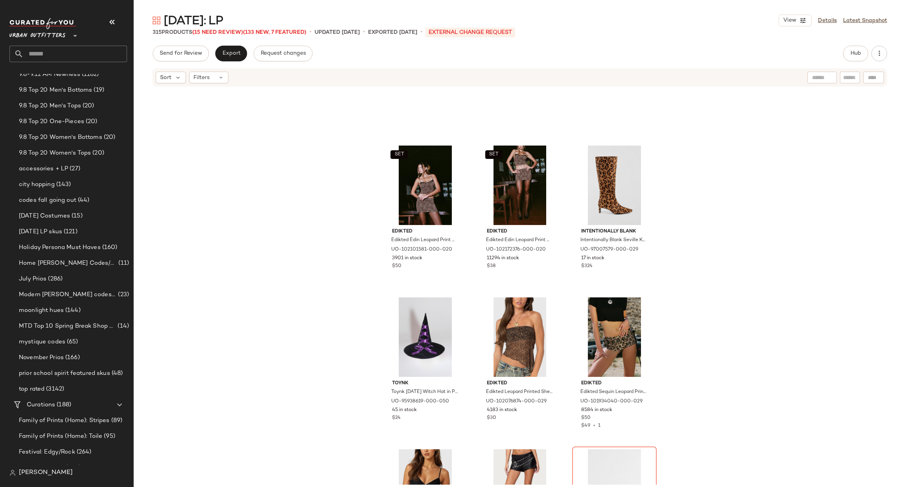
drag, startPoint x: 900, startPoint y: 371, endPoint x: 869, endPoint y: 147, distance: 226.1
click at [869, 147] on div "SET Edikted Edikted Edin Leopard Print Mesh Bra Top in Brown, Women's at Urban …" at bounding box center [520, 285] width 772 height 397
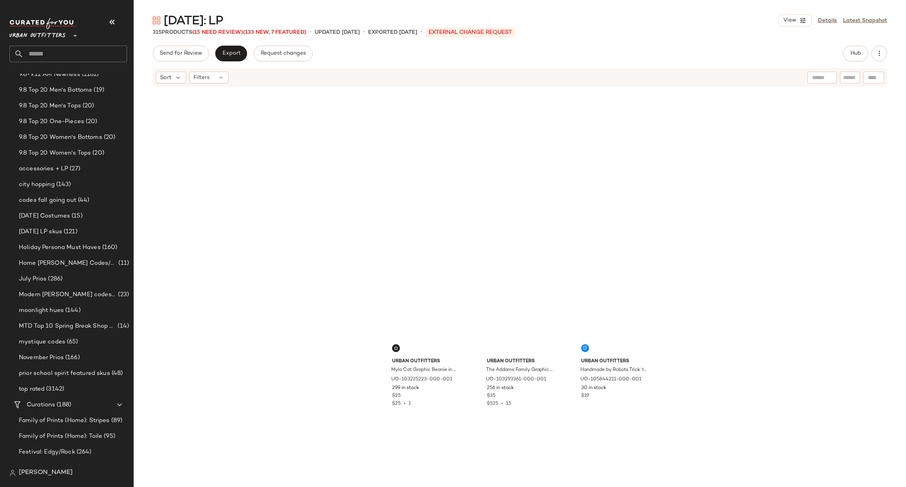
scroll to position [0, 0]
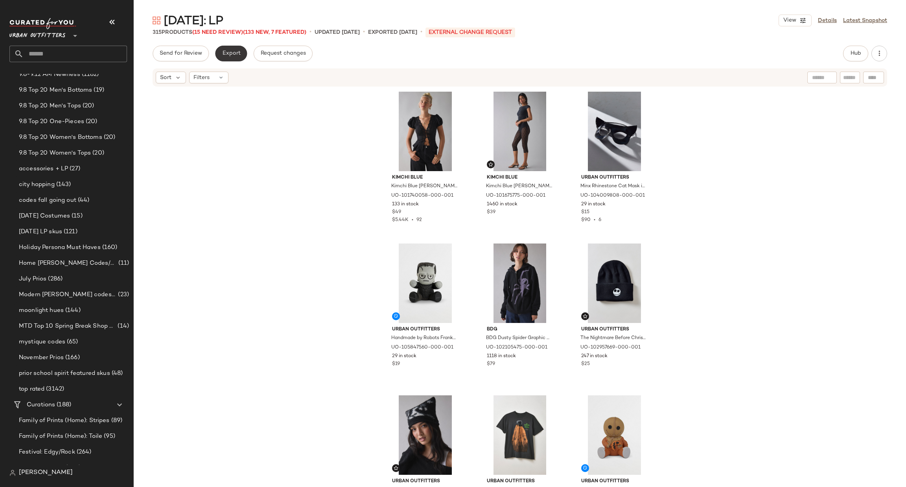
click at [225, 46] on button "Export" at bounding box center [231, 54] width 32 height 16
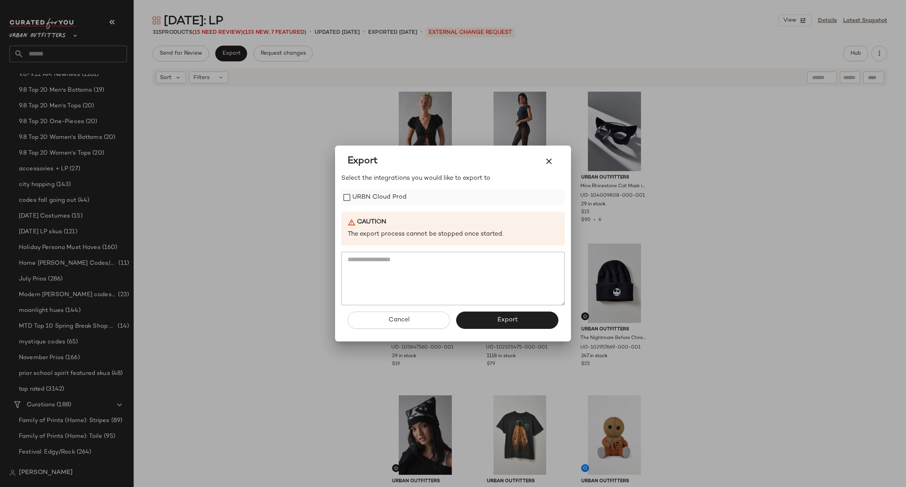
click at [380, 193] on label "URBN Cloud Prod" at bounding box center [379, 197] width 54 height 16
click at [511, 316] on span "Export" at bounding box center [506, 319] width 21 height 7
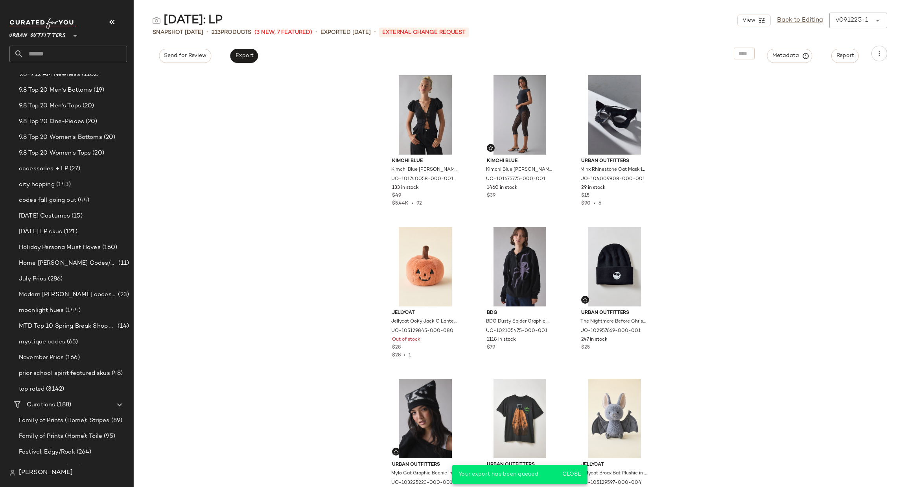
click at [49, 62] on div "Urban Outfitters **" at bounding box center [71, 40] width 124 height 49
click at [46, 55] on input "text" at bounding box center [75, 54] width 103 height 17
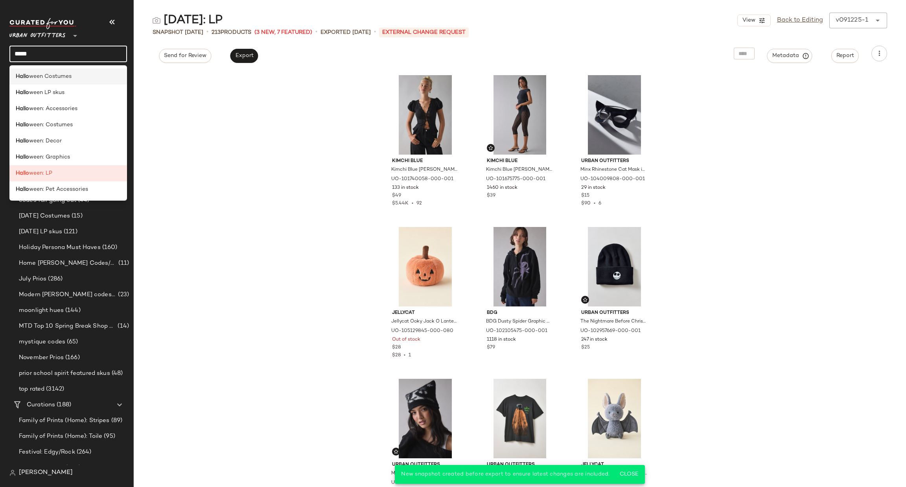
type input "*****"
click at [94, 76] on div "Hallo ween Costumes" at bounding box center [68, 76] width 105 height 8
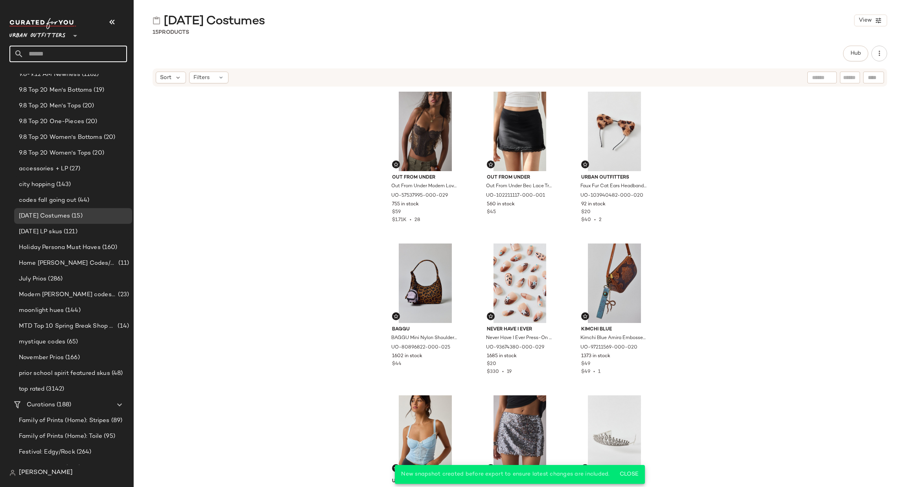
click at [66, 51] on input "text" at bounding box center [75, 54] width 103 height 17
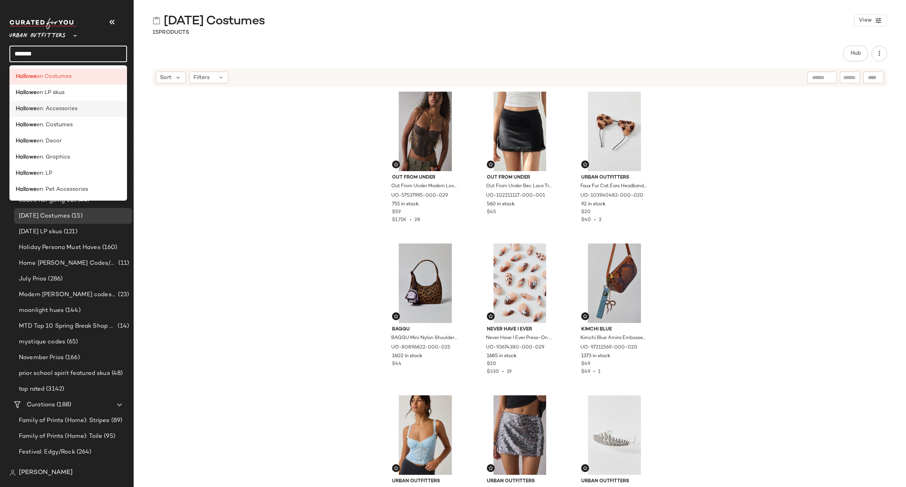
type input "*******"
click at [75, 112] on span "en: Accessories" at bounding box center [57, 109] width 41 height 8
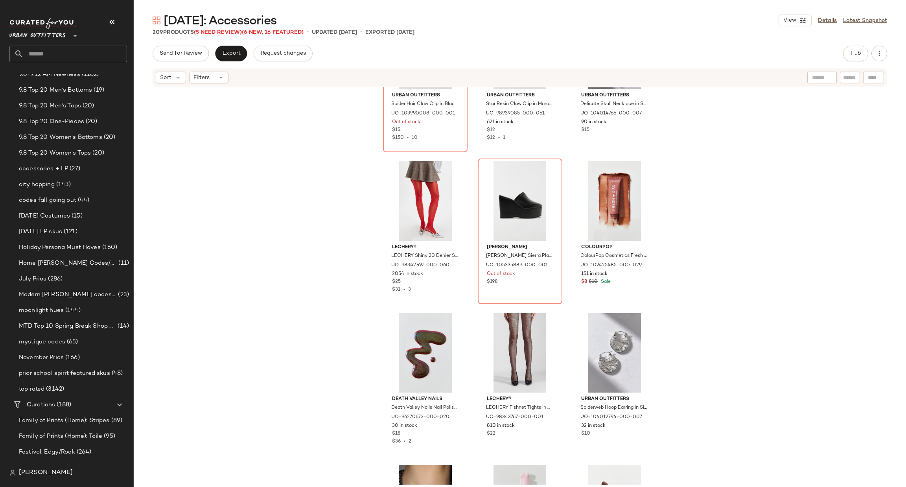
scroll to position [2128, 0]
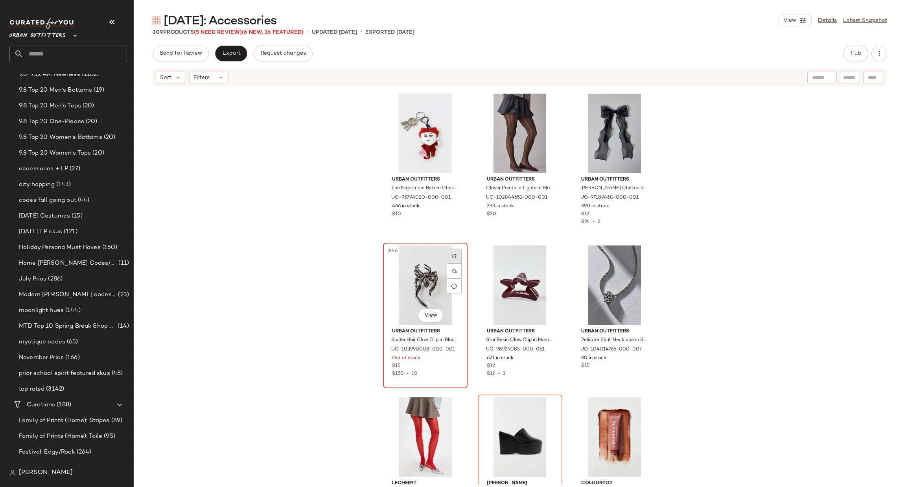
click at [448, 259] on div at bounding box center [453, 255] width 15 height 15
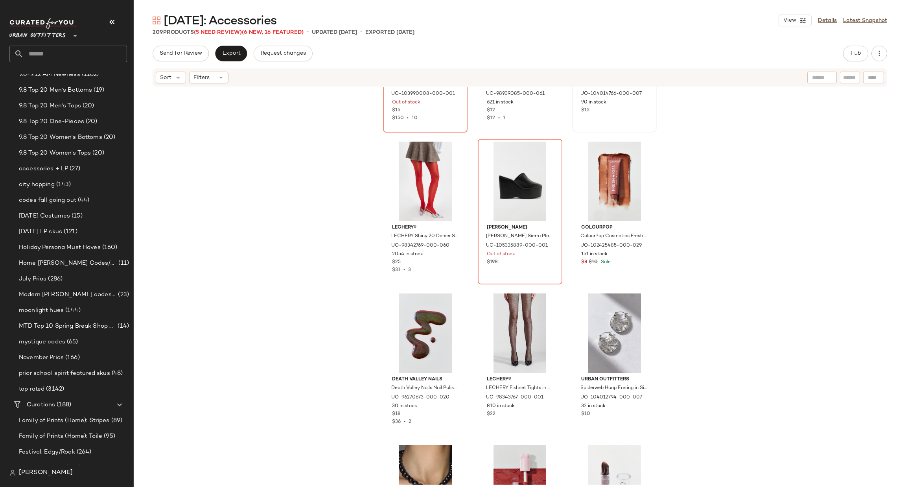
scroll to position [2364, 0]
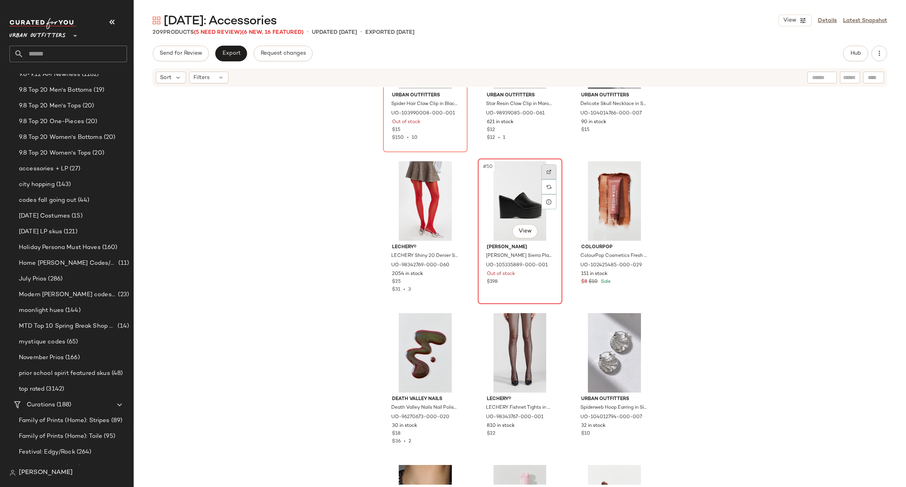
click at [547, 167] on div at bounding box center [548, 171] width 15 height 15
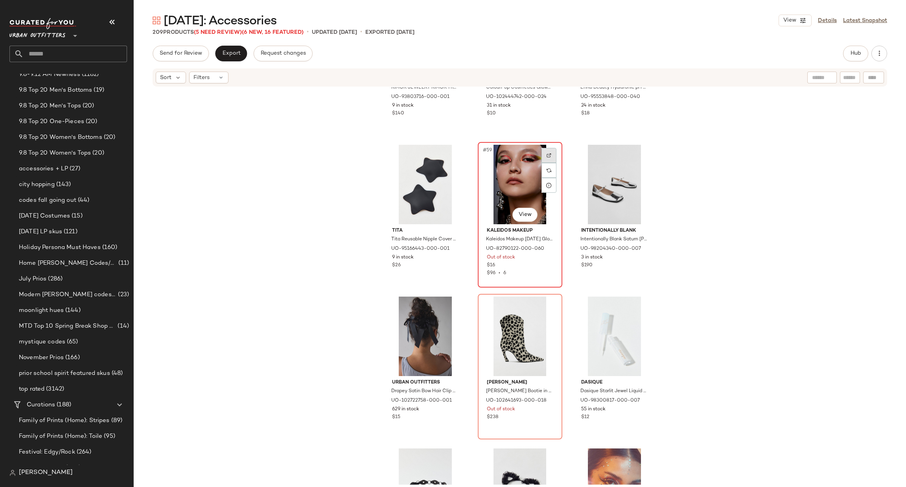
click at [546, 149] on div at bounding box center [548, 155] width 15 height 15
click at [550, 302] on div at bounding box center [548, 306] width 15 height 15
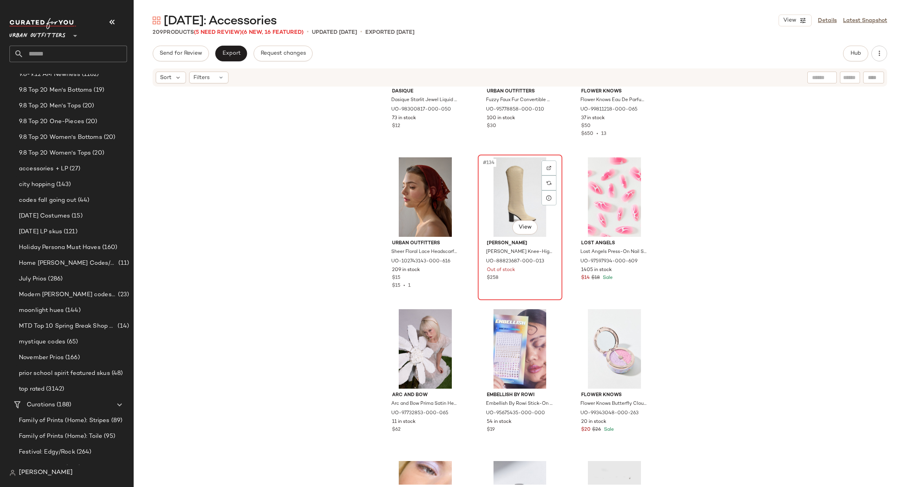
scroll to position [6609, 0]
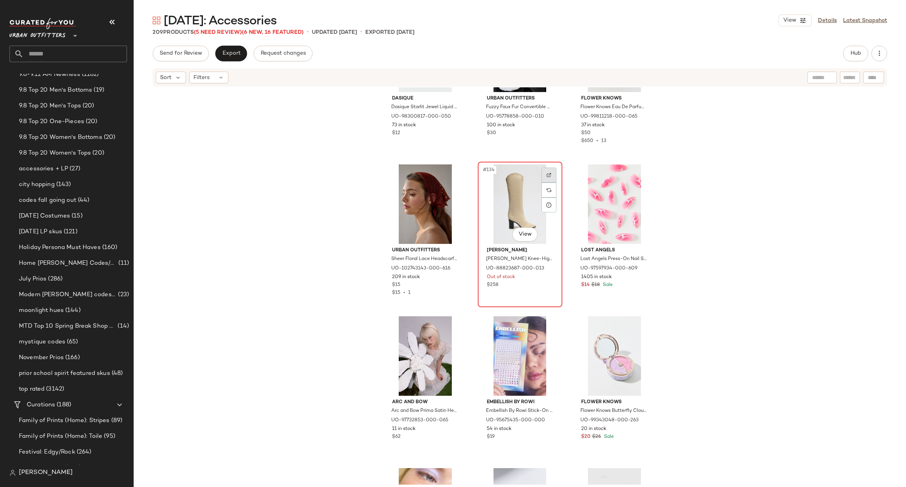
click at [546, 173] on img at bounding box center [548, 175] width 5 height 5
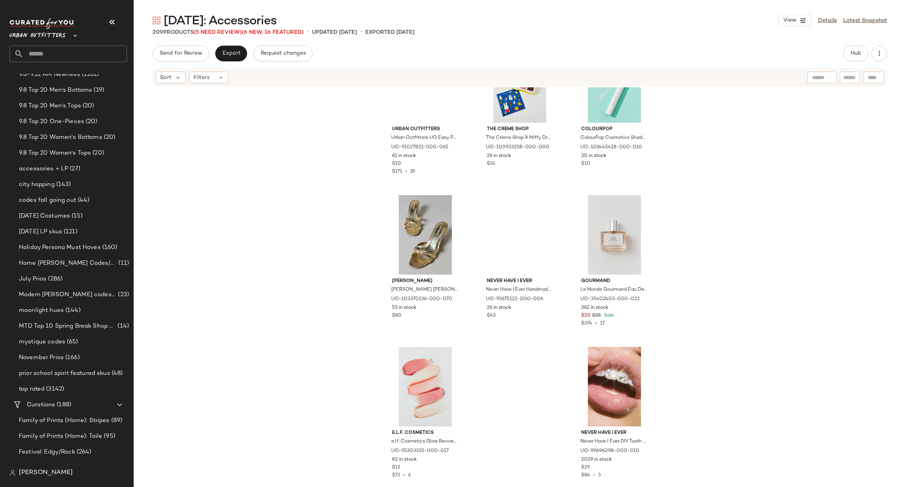
scroll to position [10224, 0]
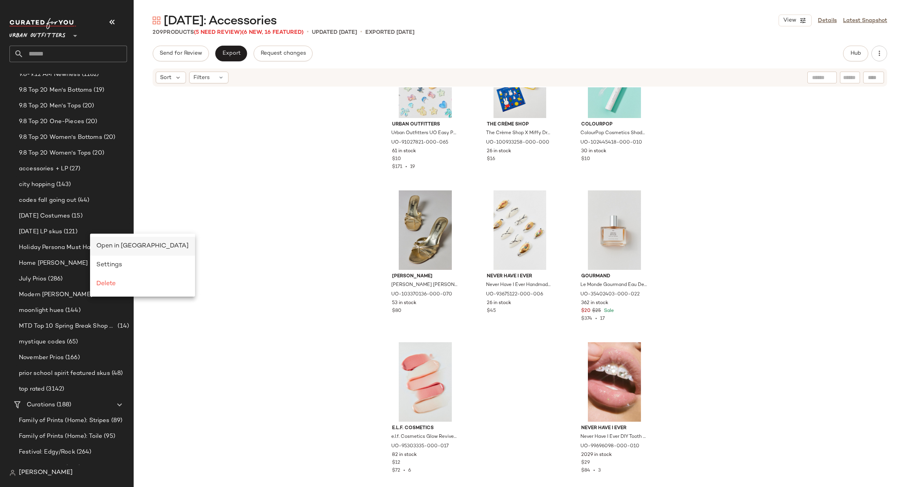
click at [107, 250] on div "Open in Split View" at bounding box center [142, 245] width 92 height 9
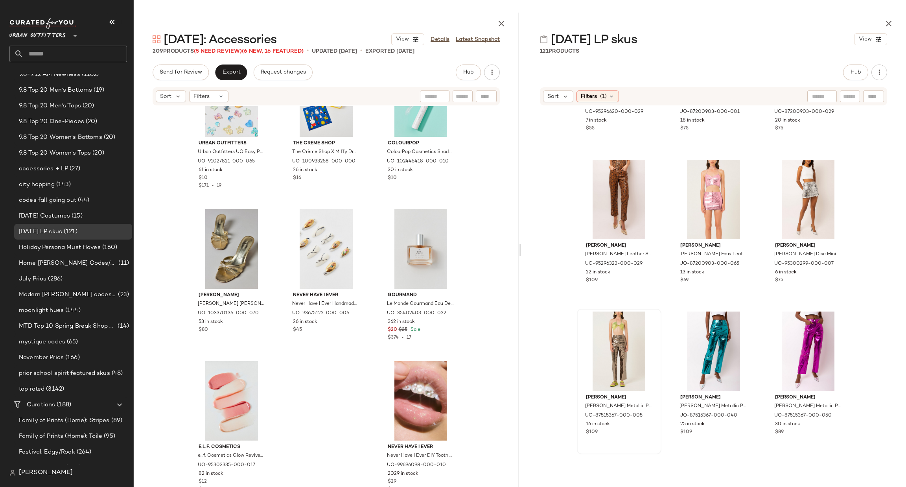
scroll to position [360, 0]
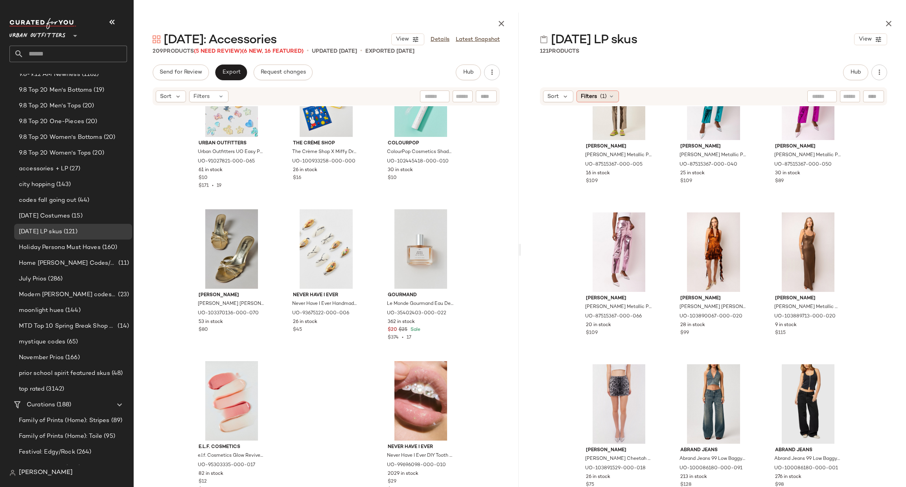
click at [588, 96] on span "Filters" at bounding box center [589, 96] width 16 height 8
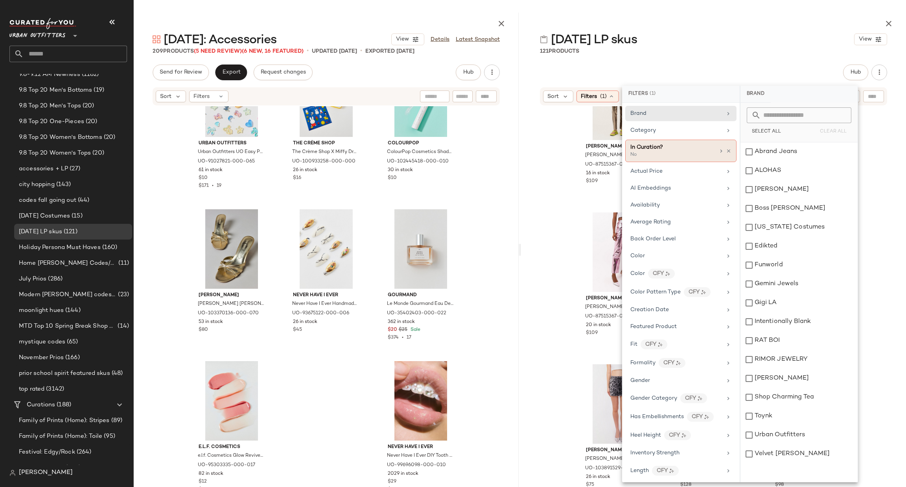
click at [672, 154] on div "No" at bounding box center [669, 154] width 79 height 7
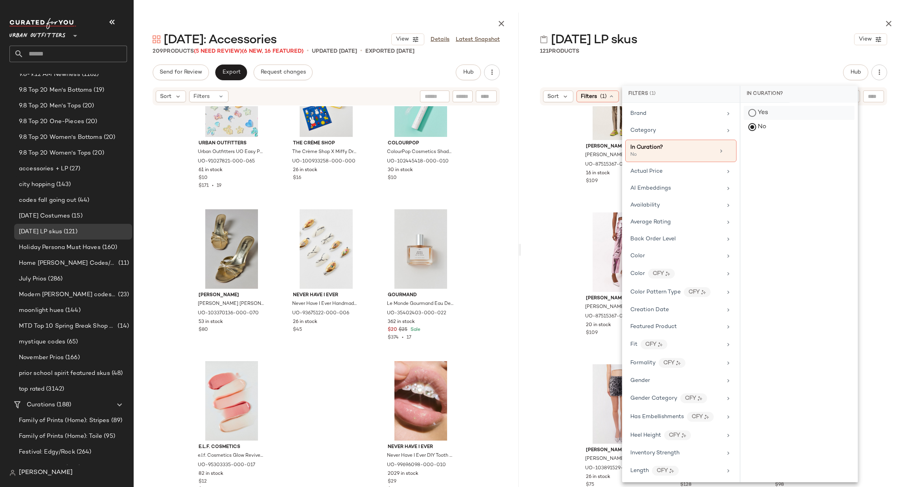
click at [767, 113] on div "Yes" at bounding box center [798, 113] width 111 height 14
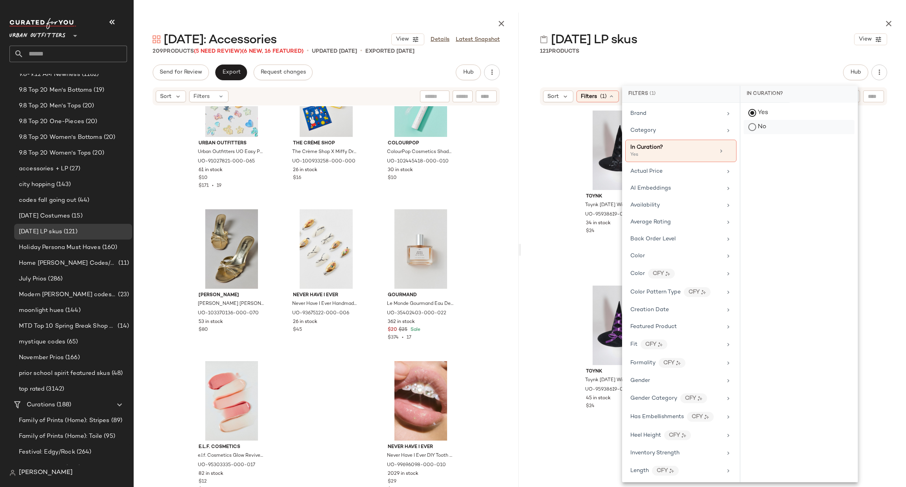
click at [768, 128] on div "No" at bounding box center [798, 127] width 111 height 14
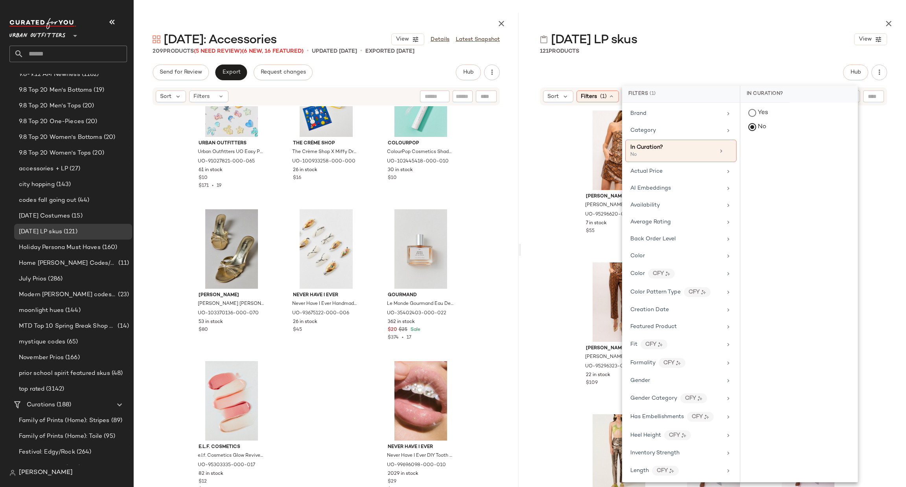
click at [853, 154] on div "Yes No" at bounding box center [798, 292] width 117 height 379
click at [874, 148] on div "AMY LYNN AMY LYNN Faux Leather Snakeskin Bandeau Top in Snake, Women's at Urban…" at bounding box center [713, 304] width 385 height 397
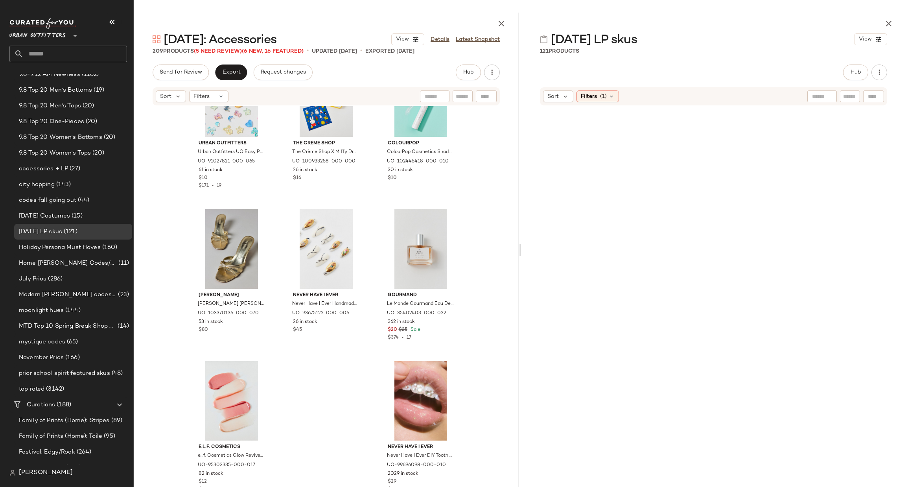
scroll to position [1303, 0]
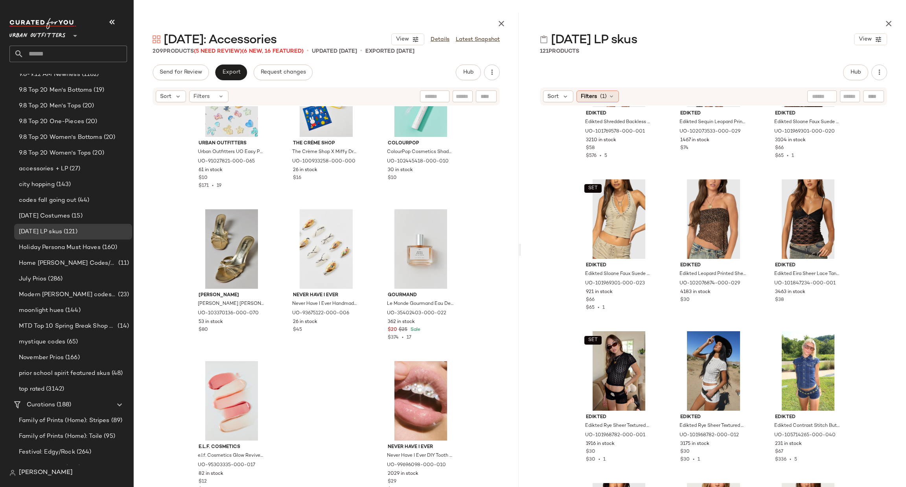
click at [600, 93] on span "(1)" at bounding box center [603, 96] width 7 height 8
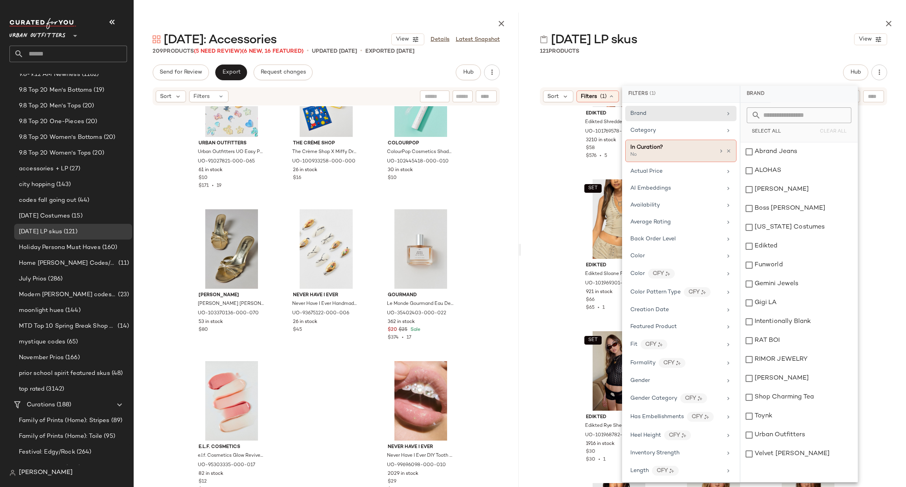
click at [690, 156] on div "No" at bounding box center [669, 154] width 79 height 7
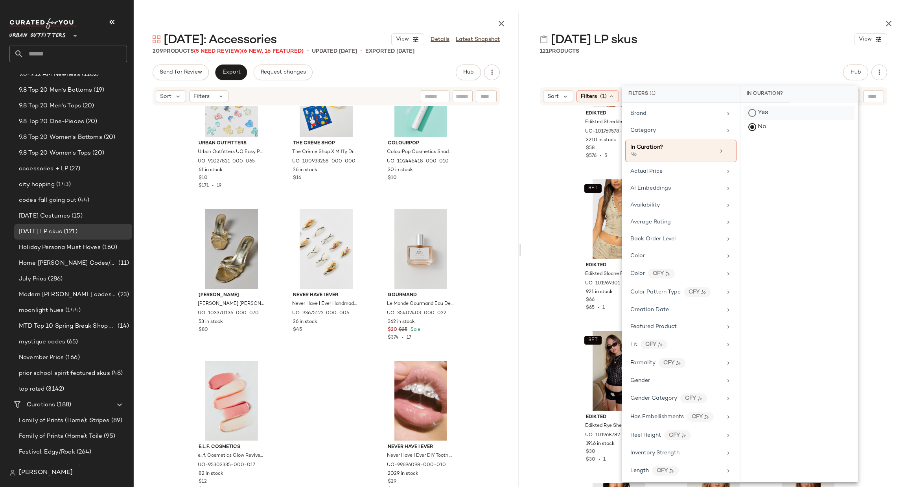
click at [775, 116] on div "Yes" at bounding box center [798, 113] width 111 height 14
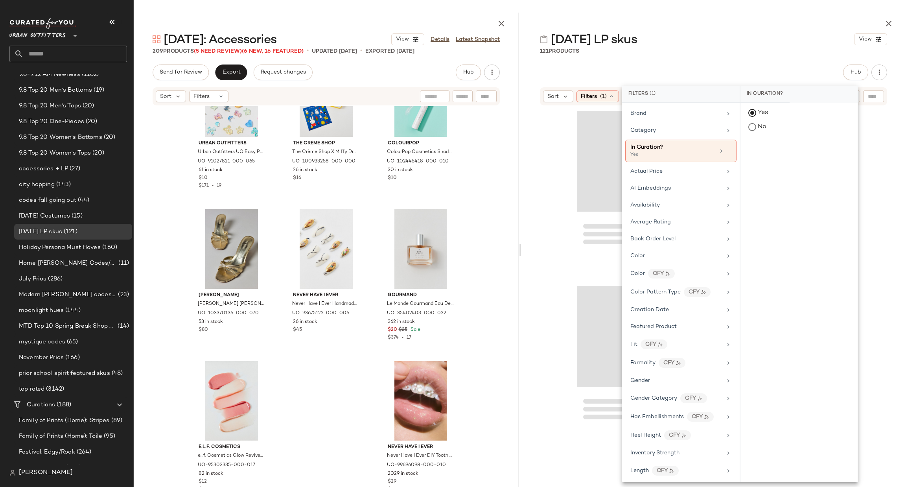
click at [875, 163] on div at bounding box center [713, 278] width 385 height 345
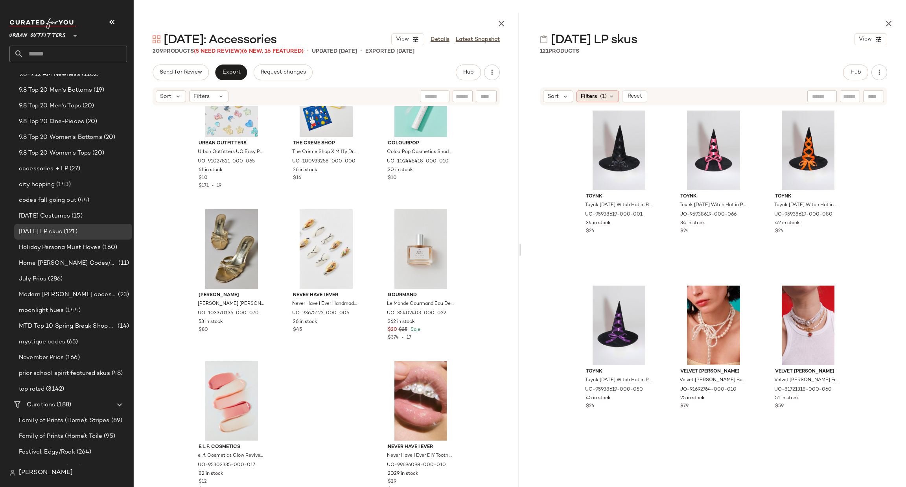
click at [593, 96] on span "Filters" at bounding box center [589, 96] width 16 height 8
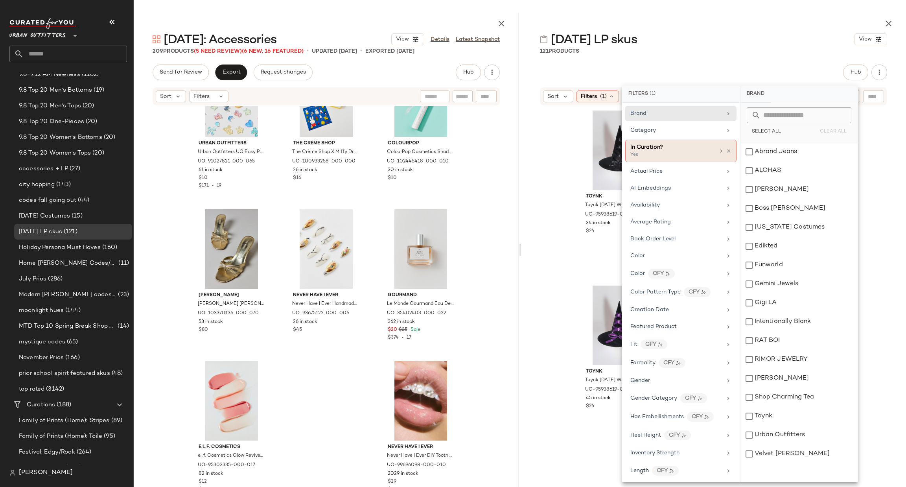
click at [647, 149] on span "In Curation?" at bounding box center [646, 147] width 33 height 6
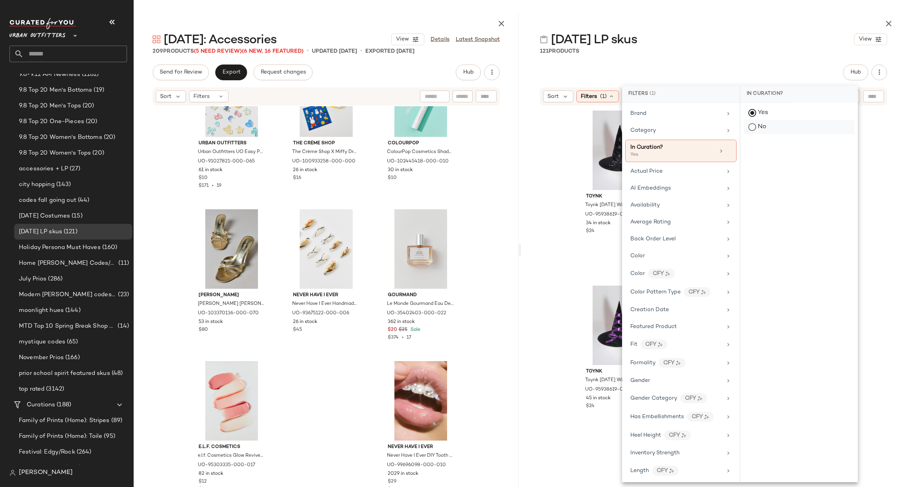
click at [759, 132] on div "No" at bounding box center [798, 127] width 111 height 14
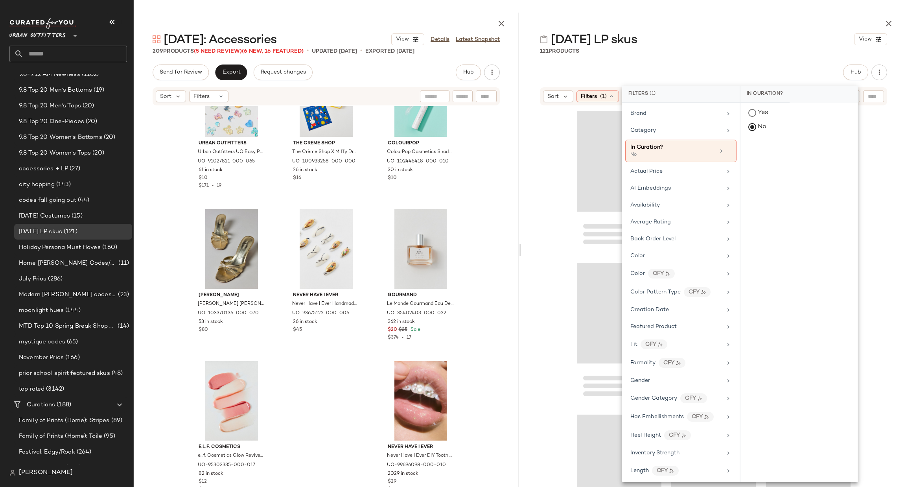
click at [590, 151] on div "Loading..." at bounding box center [619, 161] width 85 height 101
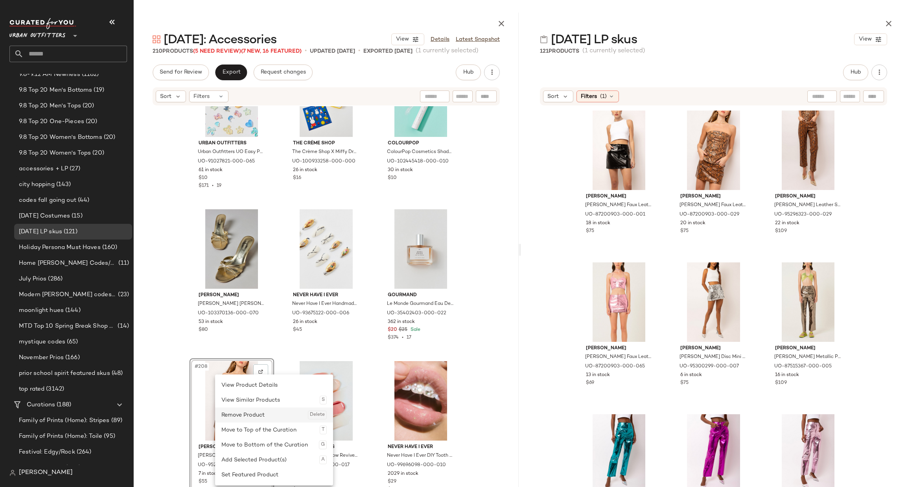
click at [257, 410] on div "Remove Product Delete" at bounding box center [273, 414] width 105 height 15
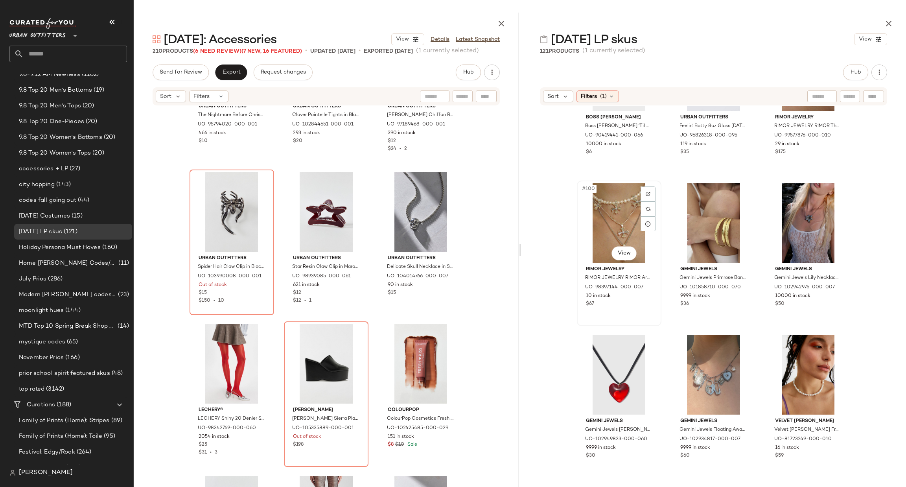
scroll to position [4958, 0]
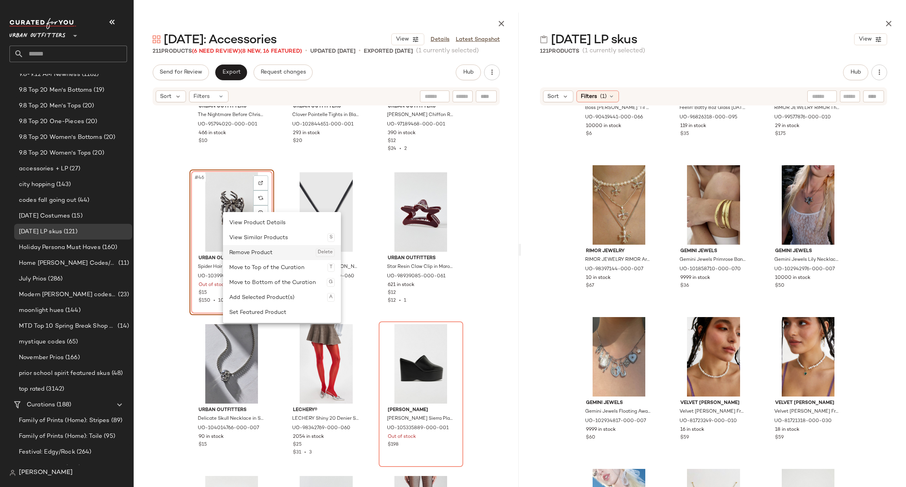
click at [276, 252] on div "Remove Product Delete" at bounding box center [281, 252] width 105 height 15
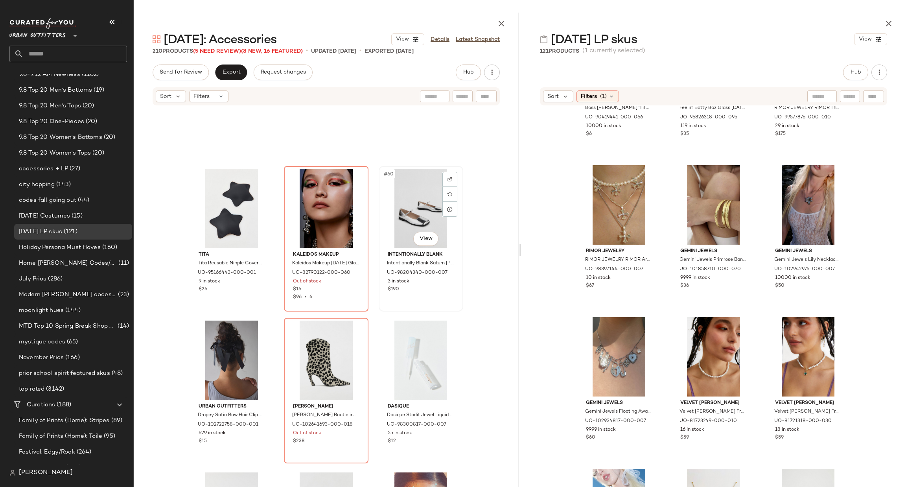
scroll to position [2810, 0]
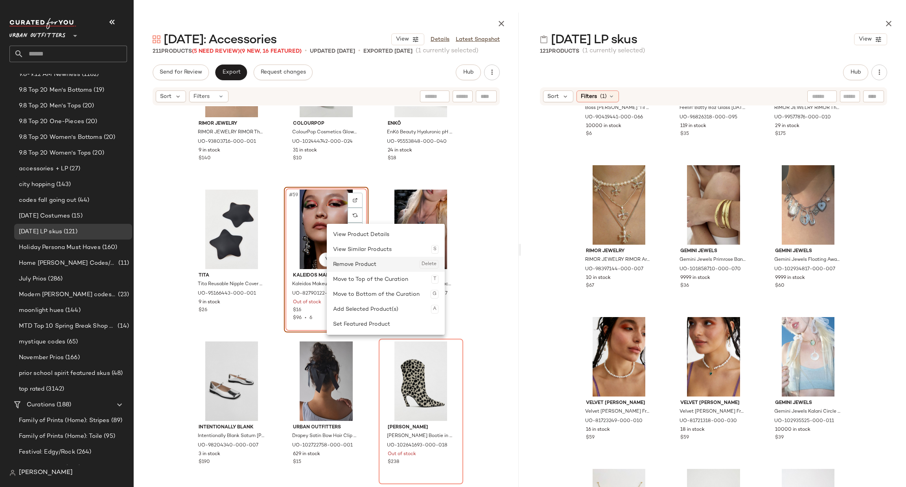
click at [374, 265] on div "Remove Product Delete" at bounding box center [385, 264] width 105 height 15
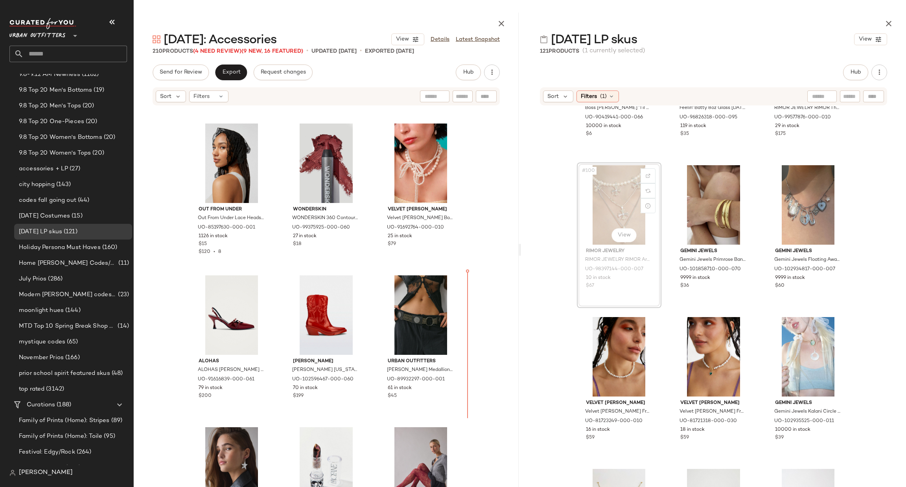
scroll to position [4957, 0]
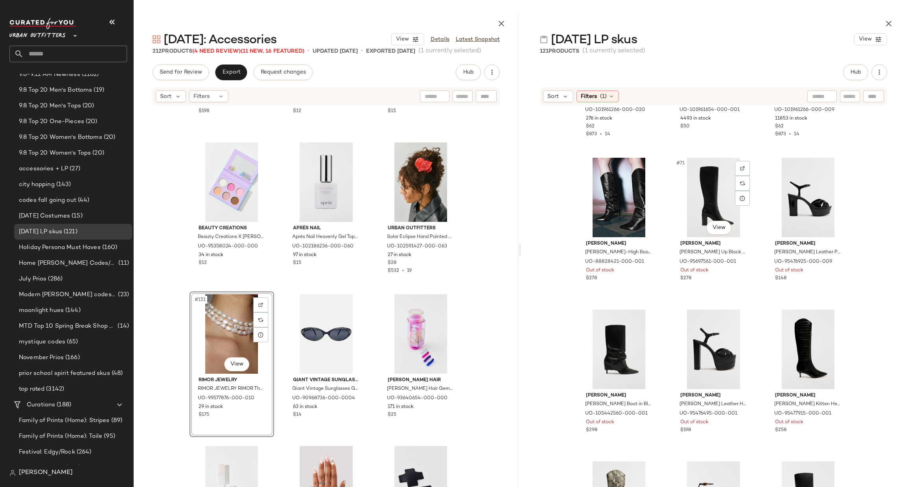
scroll to position [3684, 0]
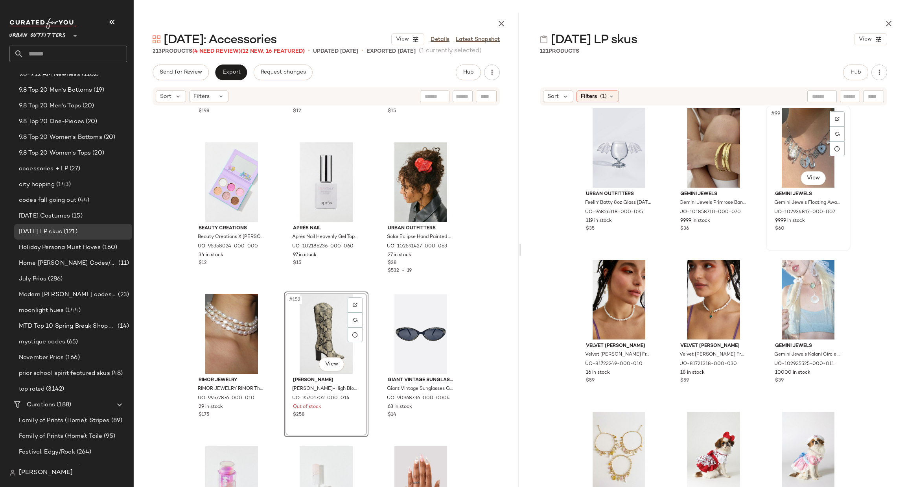
scroll to position [4862, 0]
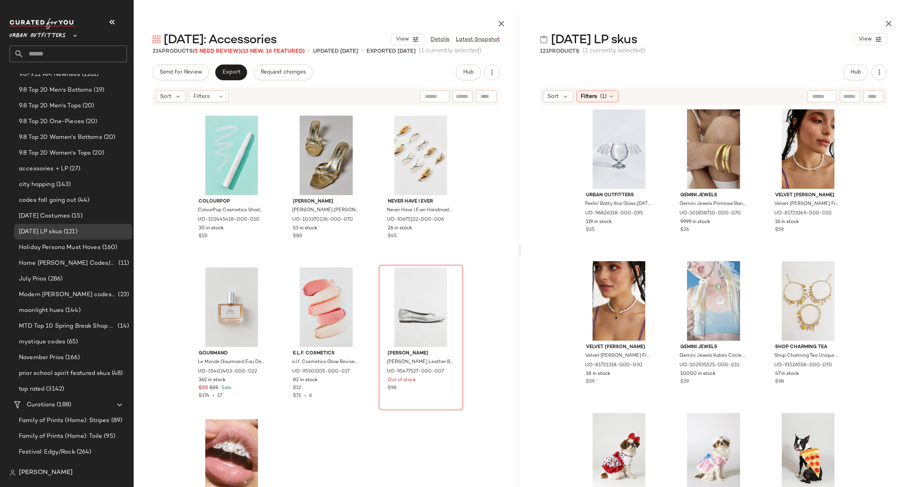
scroll to position [10527, 0]
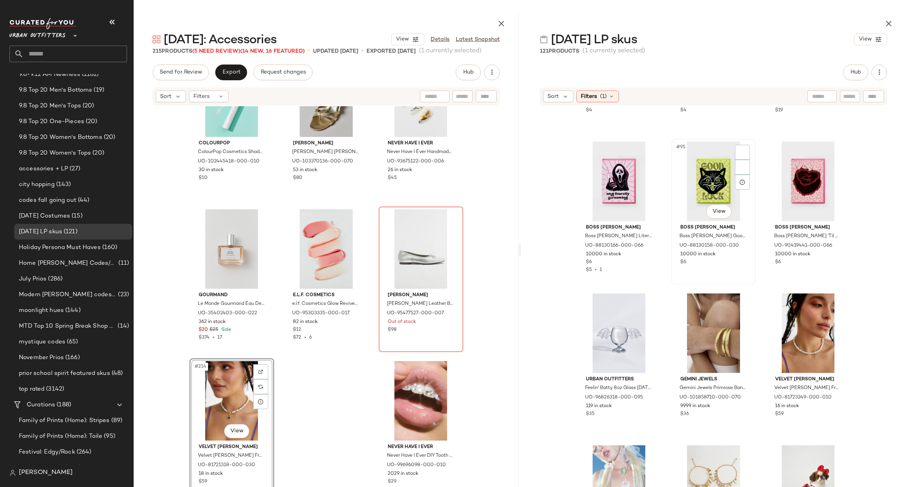
scroll to position [4712, 0]
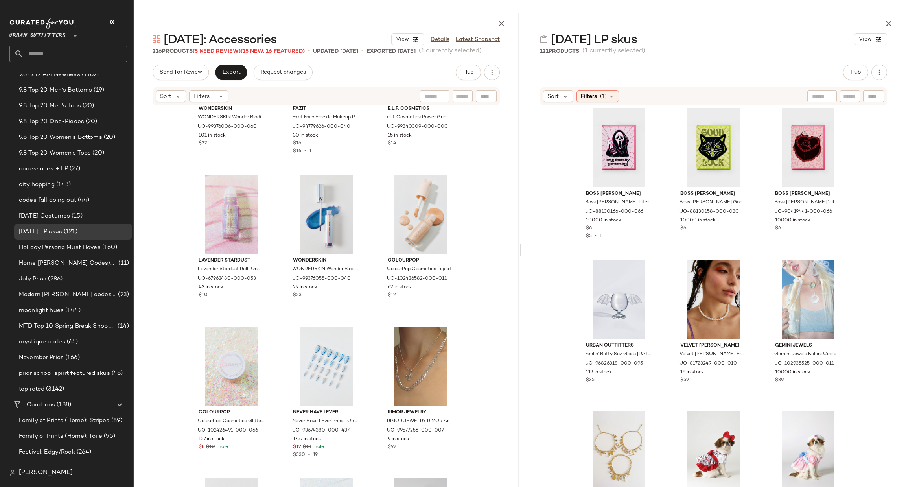
scroll to position [8641, 0]
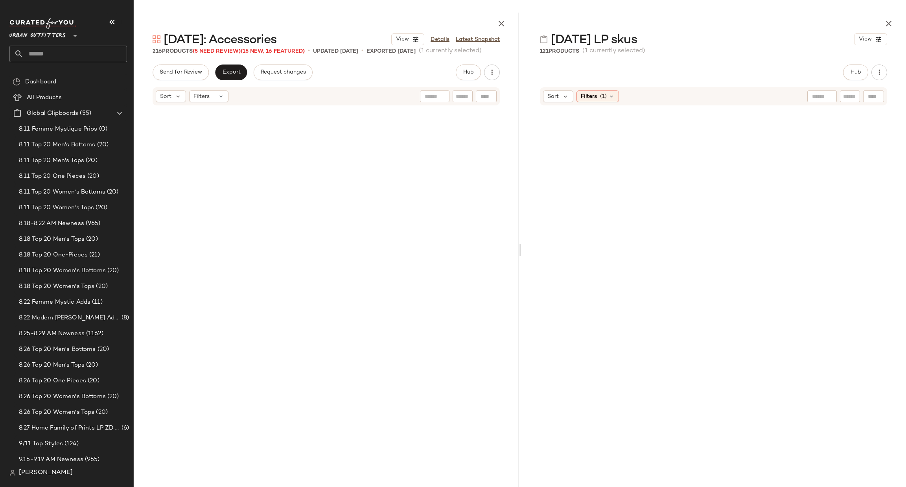
scroll to position [4712, 0]
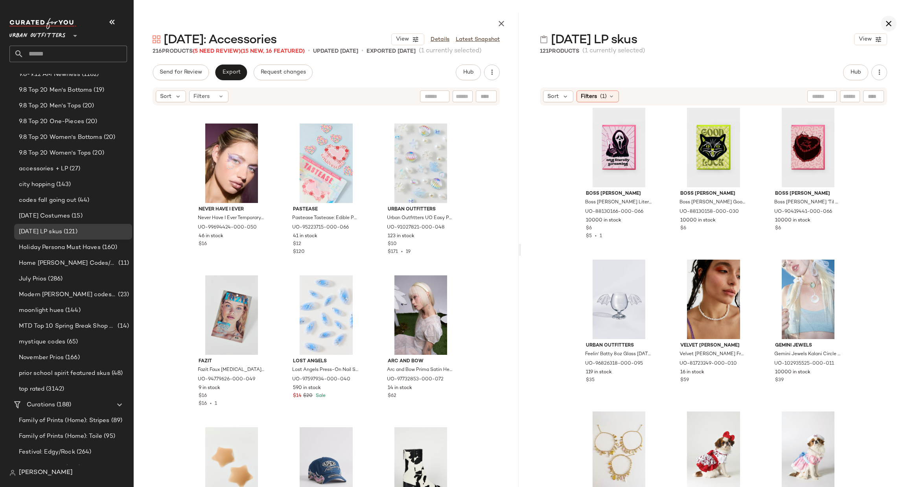
click at [890, 28] on button "button" at bounding box center [888, 24] width 16 height 16
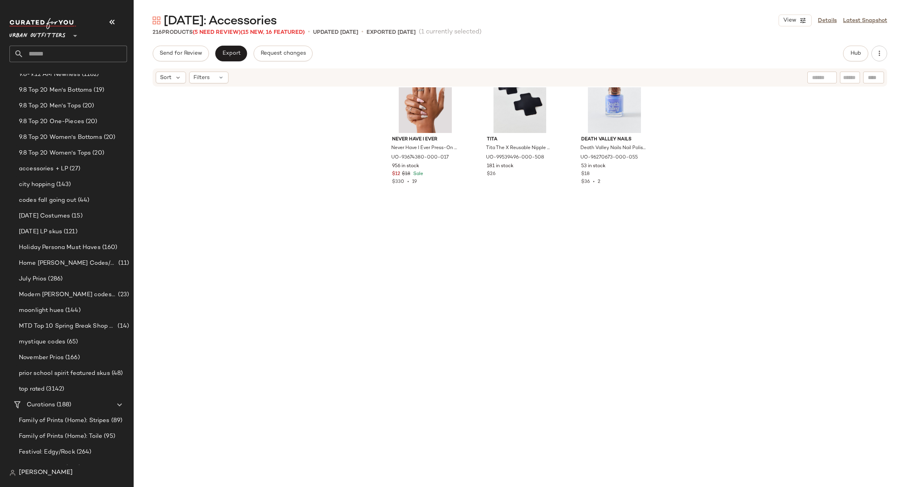
scroll to position [7344, 0]
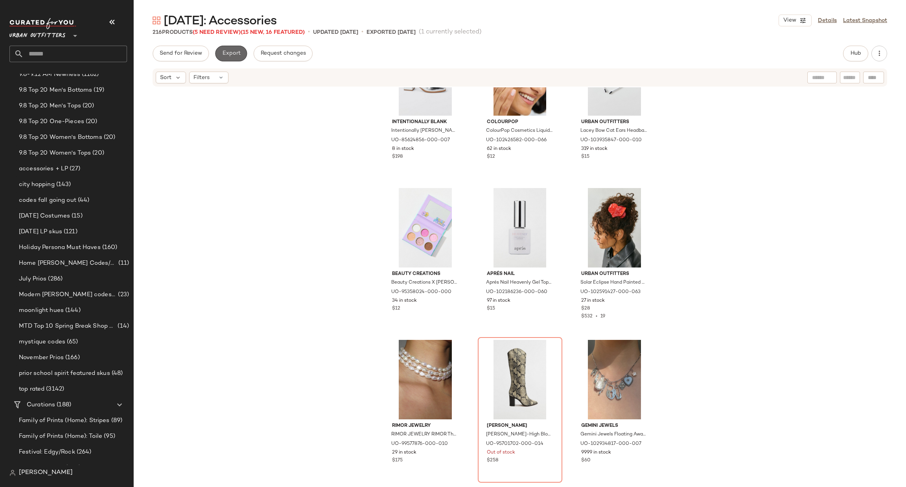
click at [234, 54] on span "Export" at bounding box center [231, 53] width 18 height 6
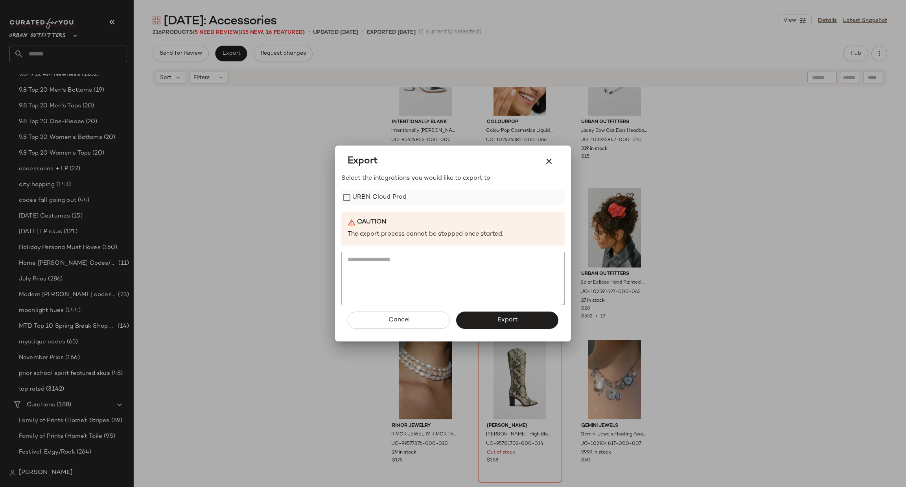
click at [393, 198] on label "URBN Cloud Prod" at bounding box center [379, 197] width 54 height 16
drag, startPoint x: 511, startPoint y: 320, endPoint x: 157, endPoint y: 166, distance: 386.0
click at [510, 321] on span "Export" at bounding box center [506, 319] width 21 height 7
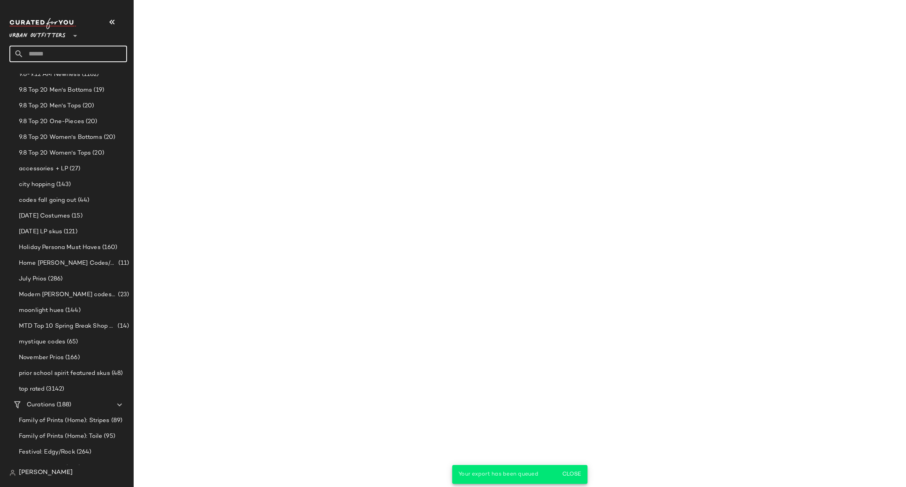
click at [53, 56] on input "text" at bounding box center [75, 54] width 103 height 17
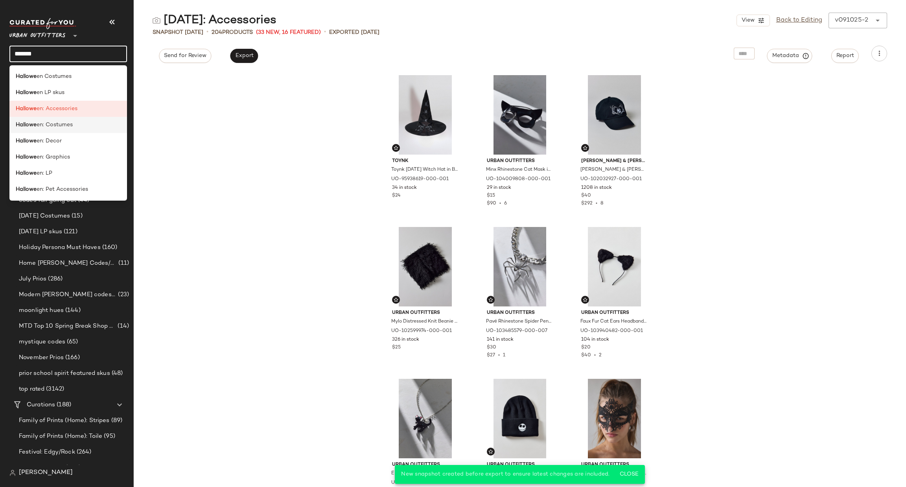
type input "*******"
click at [91, 124] on div "Hallowe en: Costumes" at bounding box center [68, 125] width 105 height 8
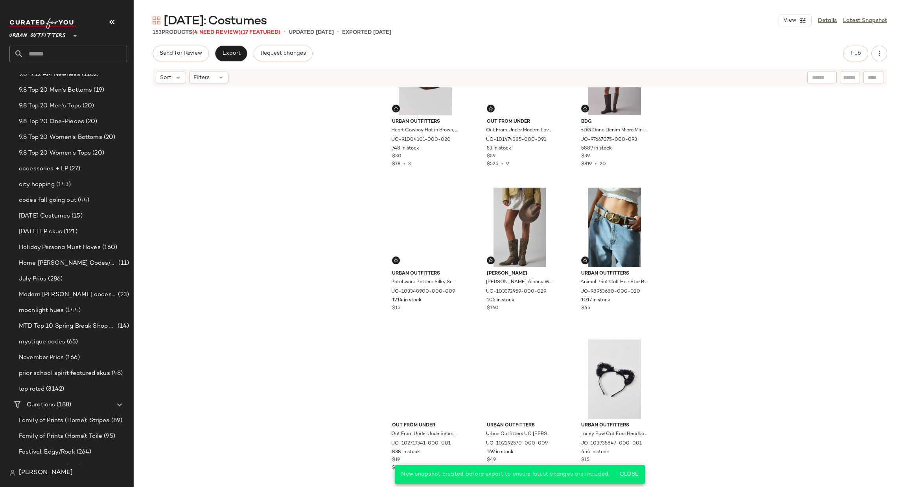
scroll to position [831, 0]
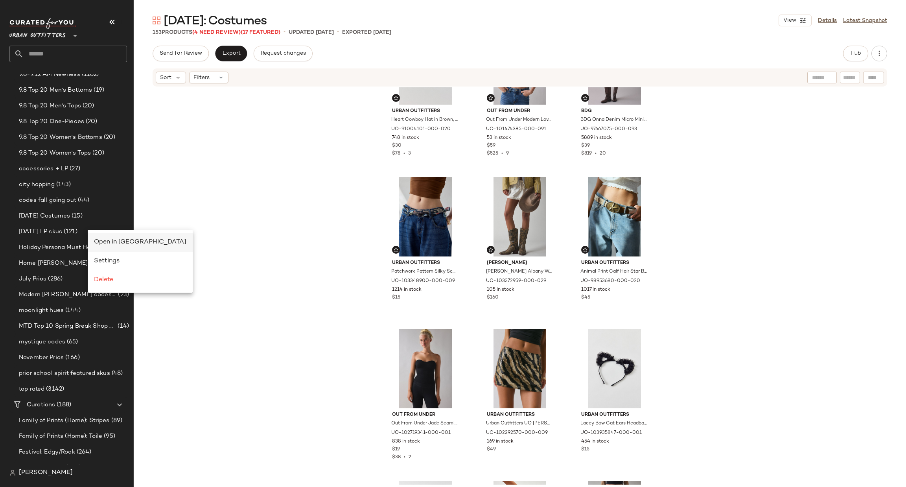
click at [105, 239] on span "Open in [GEOGRAPHIC_DATA]" at bounding box center [140, 242] width 92 height 7
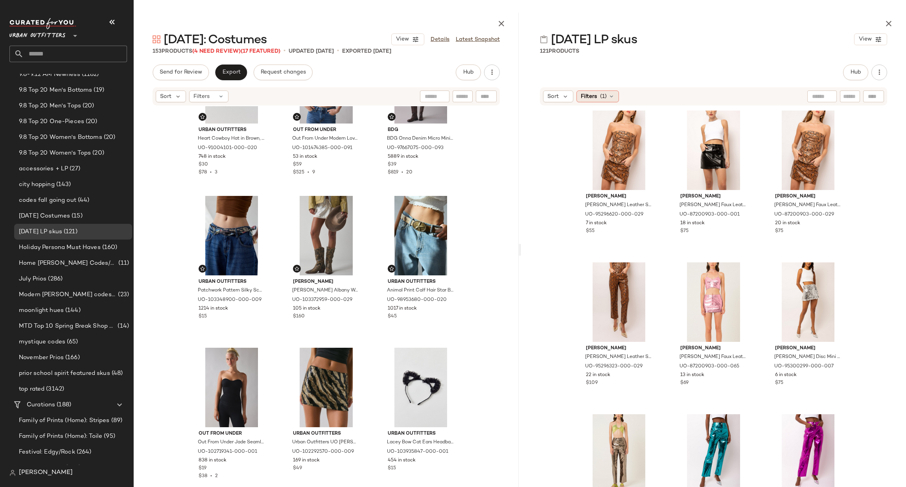
click at [600, 94] on span "(1)" at bounding box center [603, 96] width 7 height 8
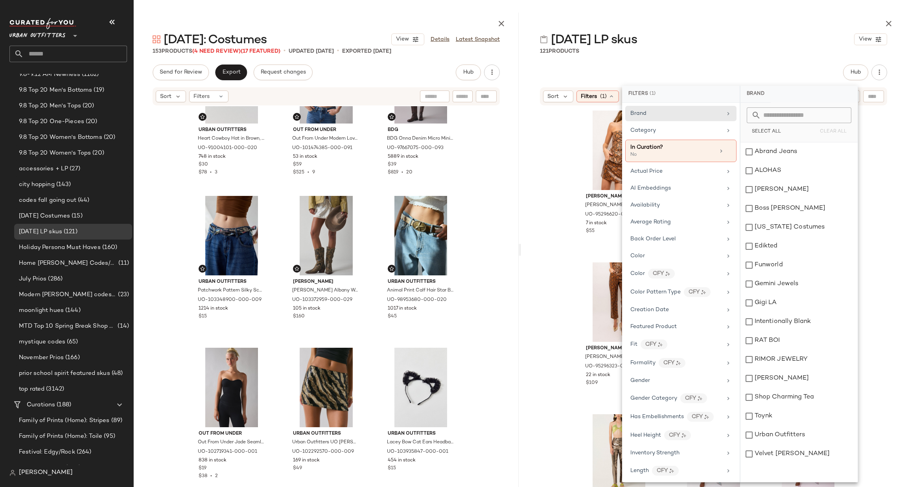
click at [570, 158] on div "[PERSON_NAME] [PERSON_NAME] Faux Leather Snakeskin Bandeau Top in Snake, Women'…" at bounding box center [713, 304] width 385 height 397
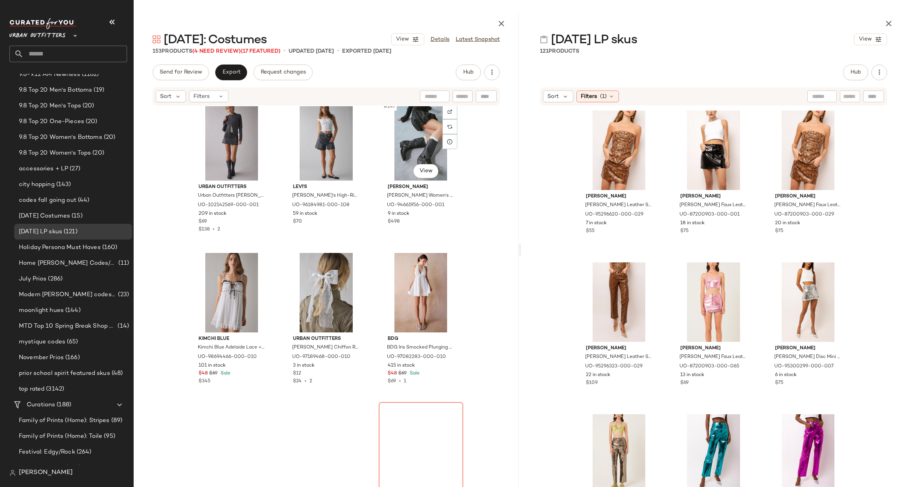
scroll to position [7341, 0]
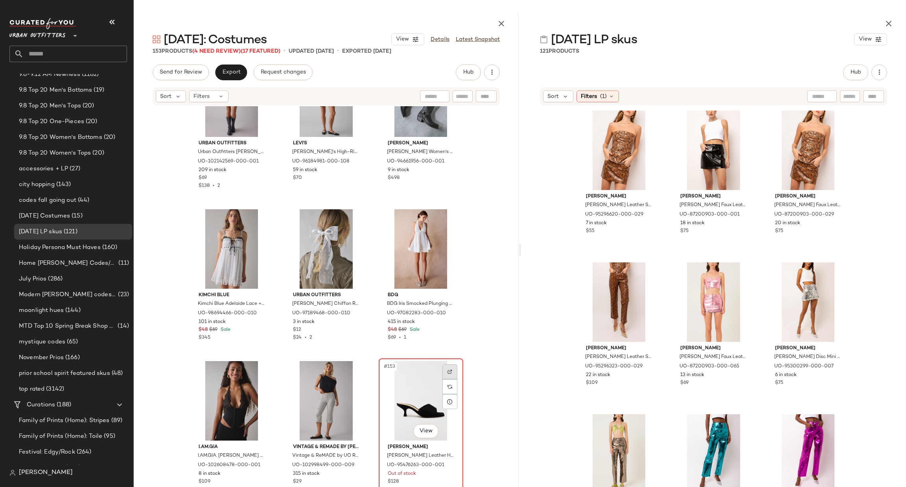
click at [447, 370] on img at bounding box center [449, 371] width 5 height 5
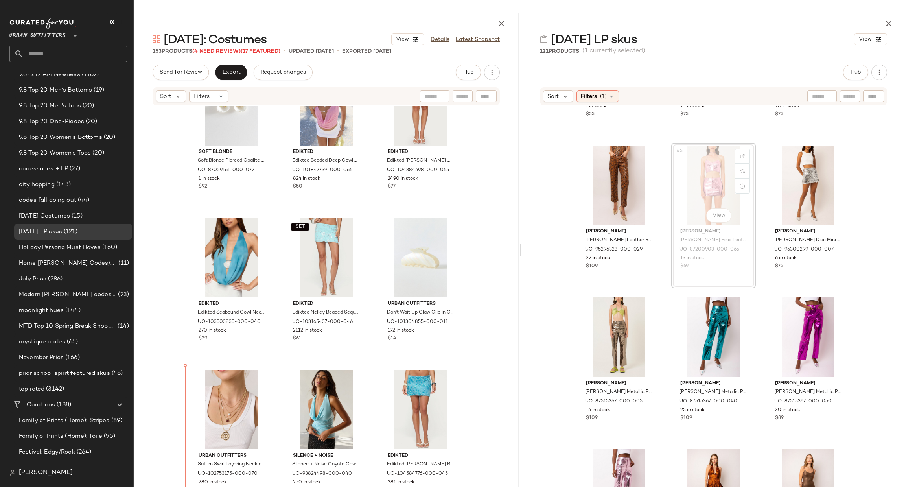
scroll to position [6429, 0]
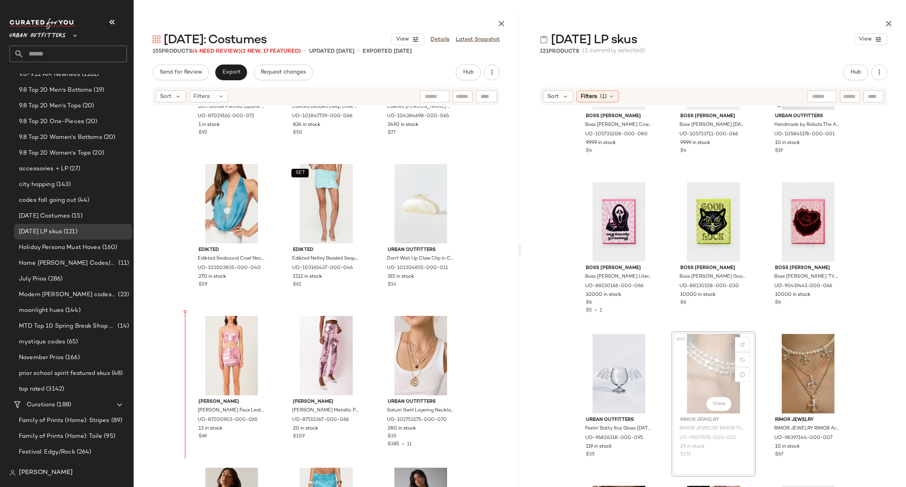
scroll to position [6485, 0]
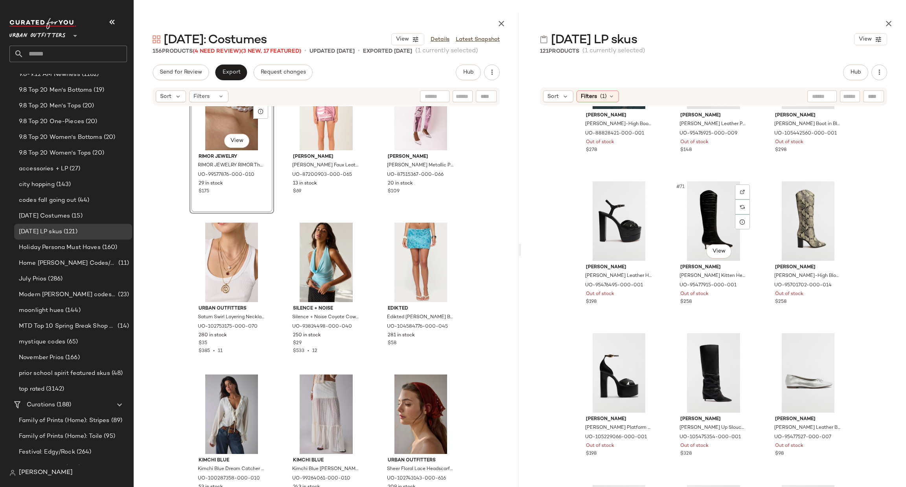
scroll to position [3543, 0]
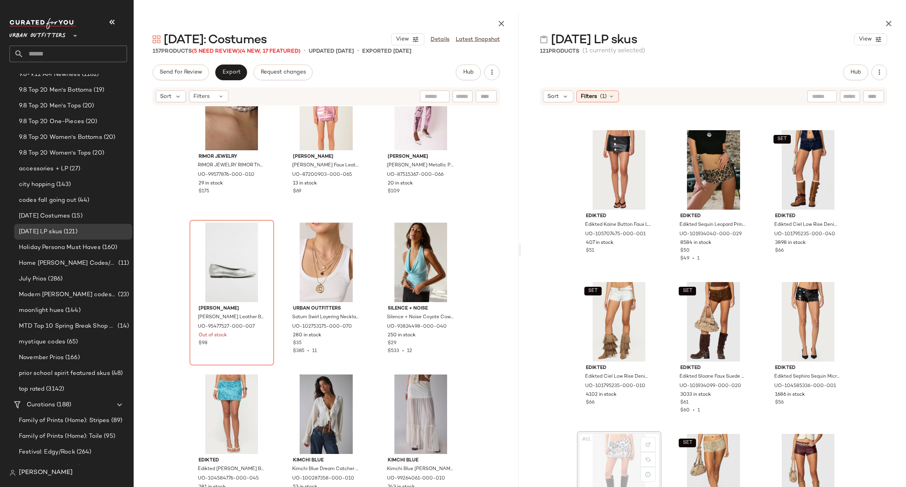
scroll to position [6722, 0]
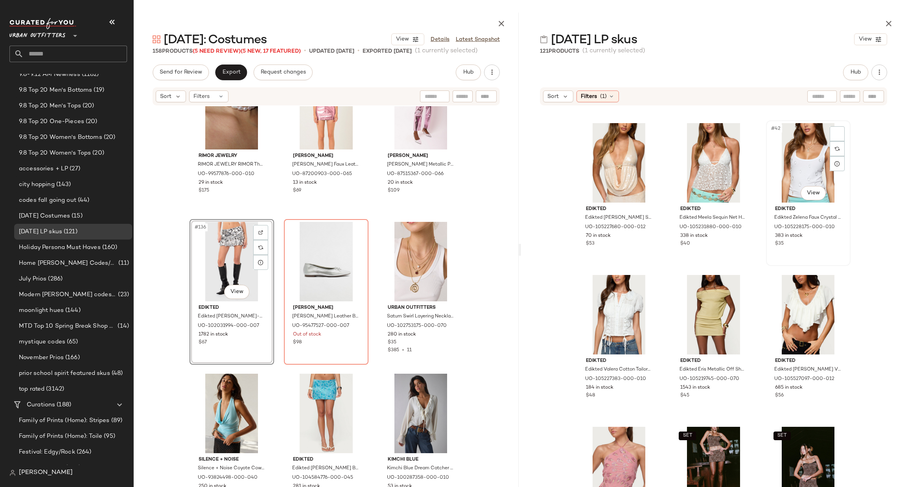
scroll to position [1892, 0]
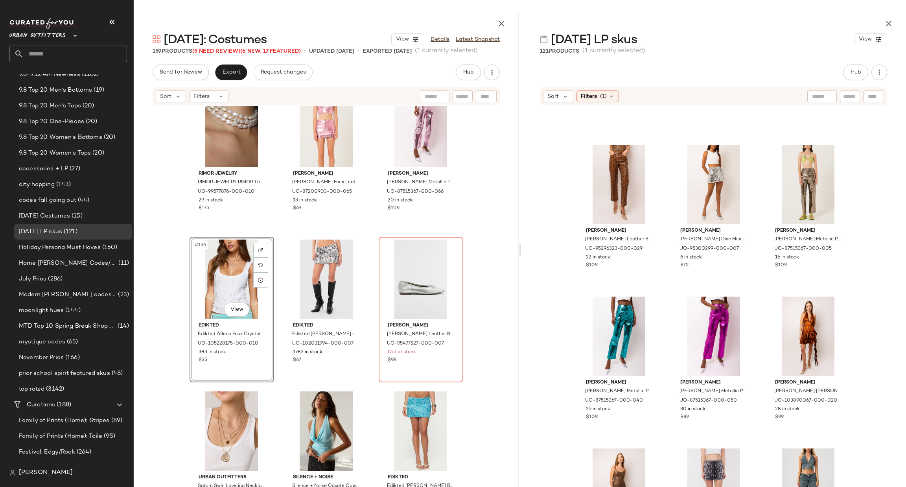
scroll to position [6722, 0]
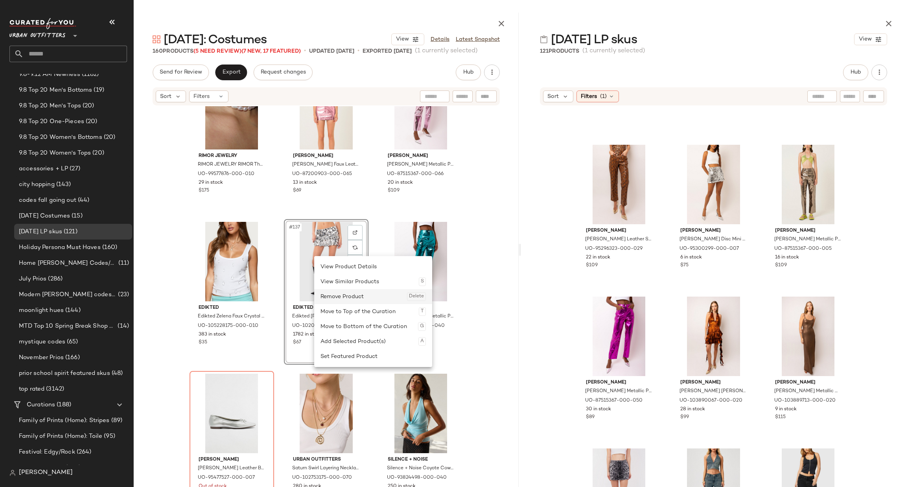
click at [342, 295] on div "Remove Product Delete" at bounding box center [372, 296] width 105 height 15
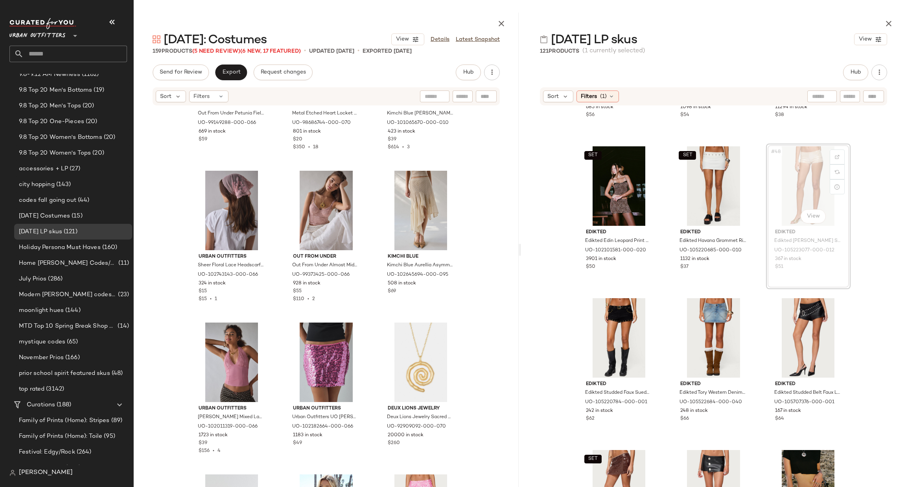
scroll to position [2246, 0]
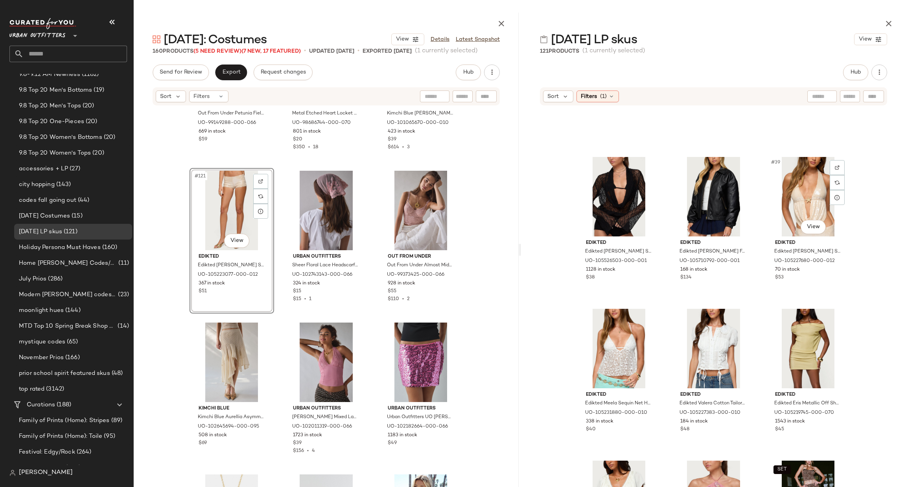
scroll to position [1774, 0]
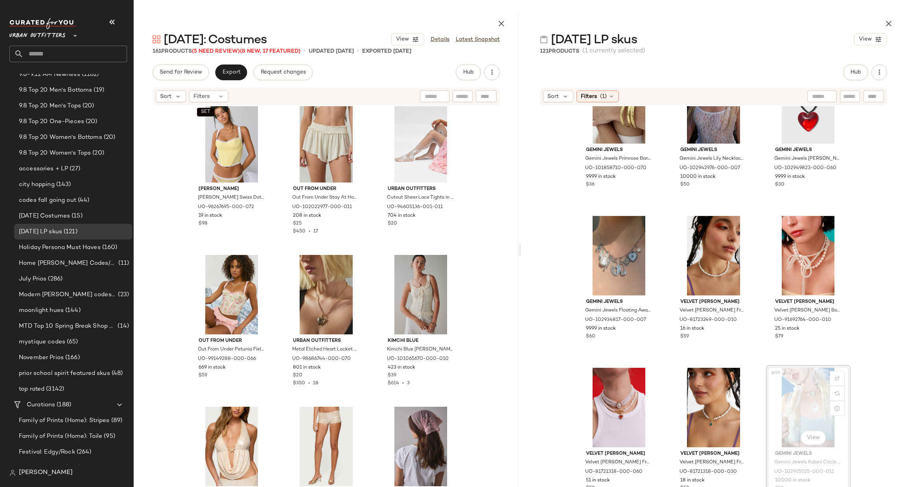
scroll to position [4604, 0]
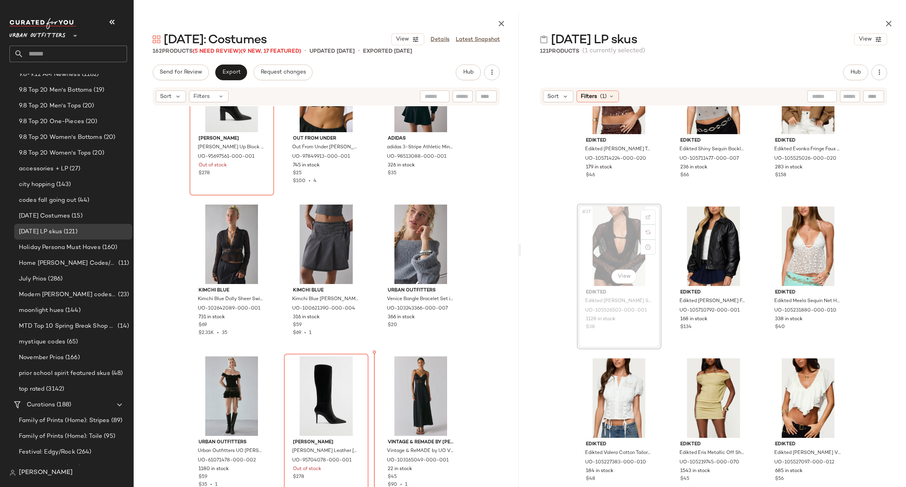
scroll to position [2365, 0]
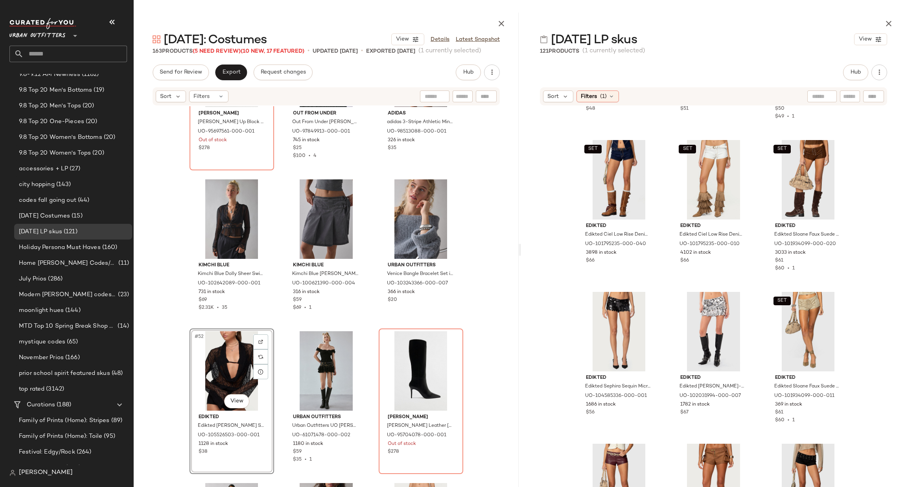
scroll to position [2674, 0]
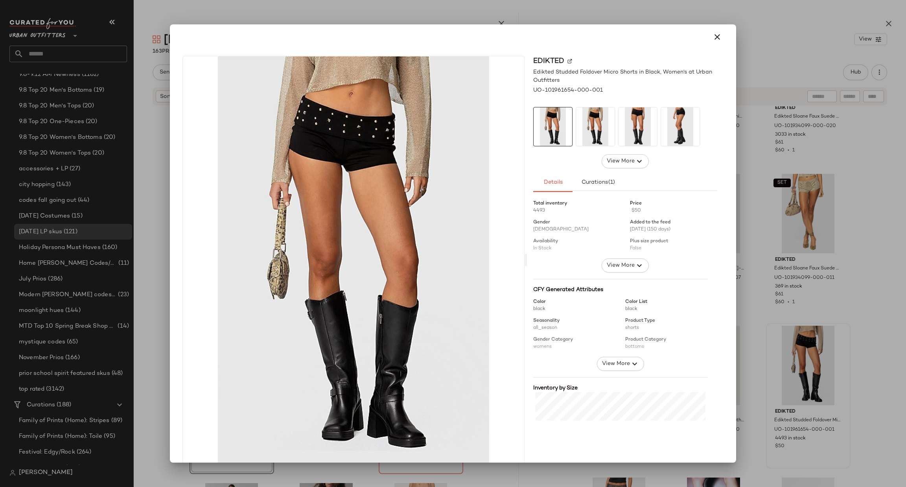
click at [870, 301] on div at bounding box center [453, 243] width 906 height 487
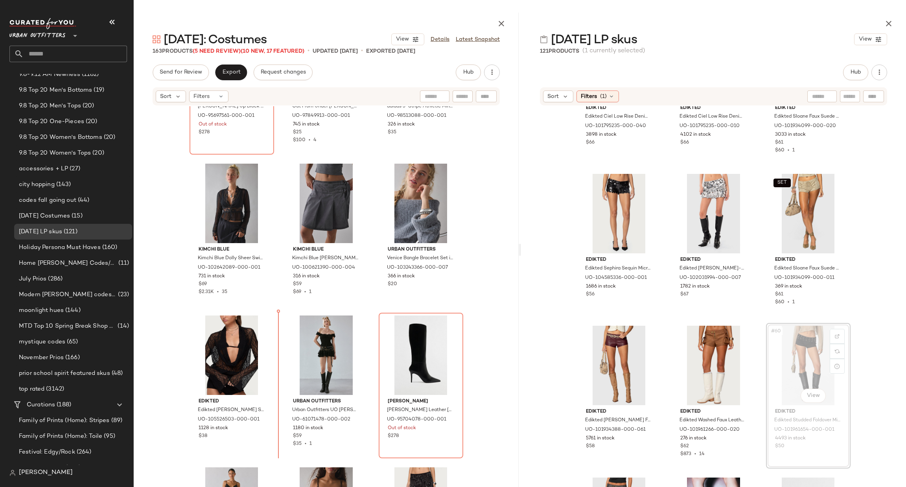
scroll to position [2387, 0]
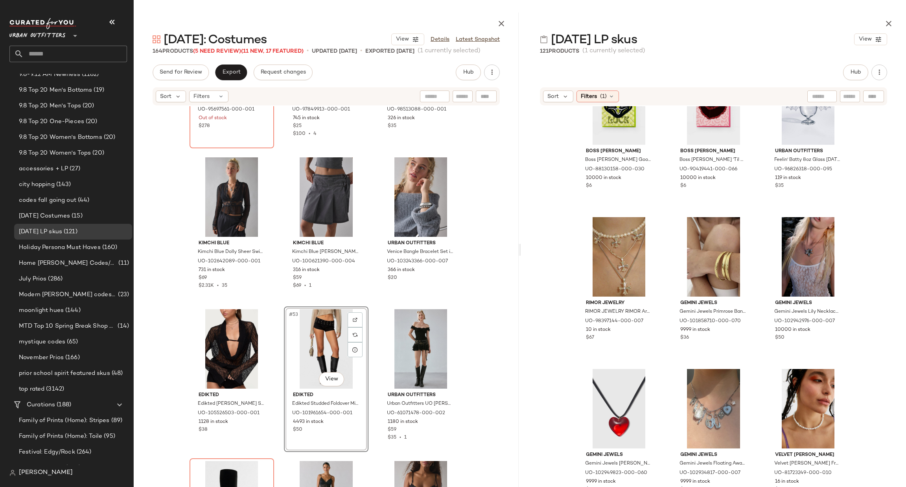
scroll to position [4325, 0]
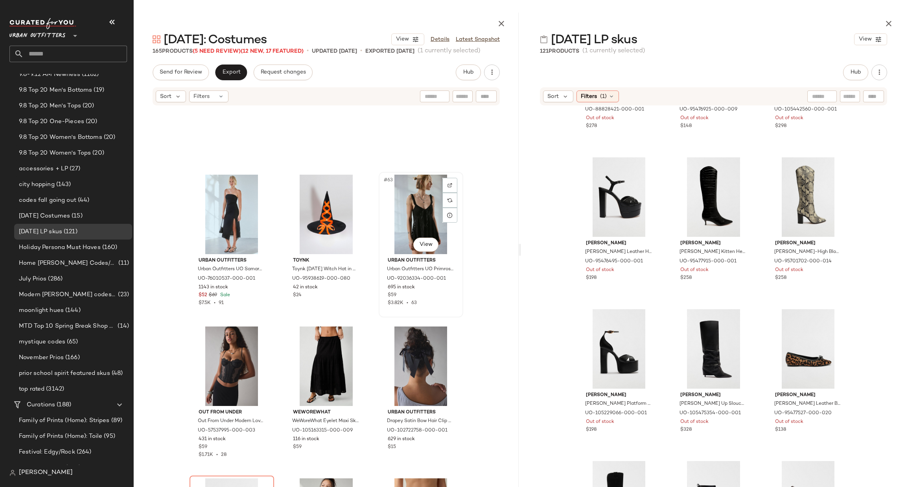
scroll to position [3094, 0]
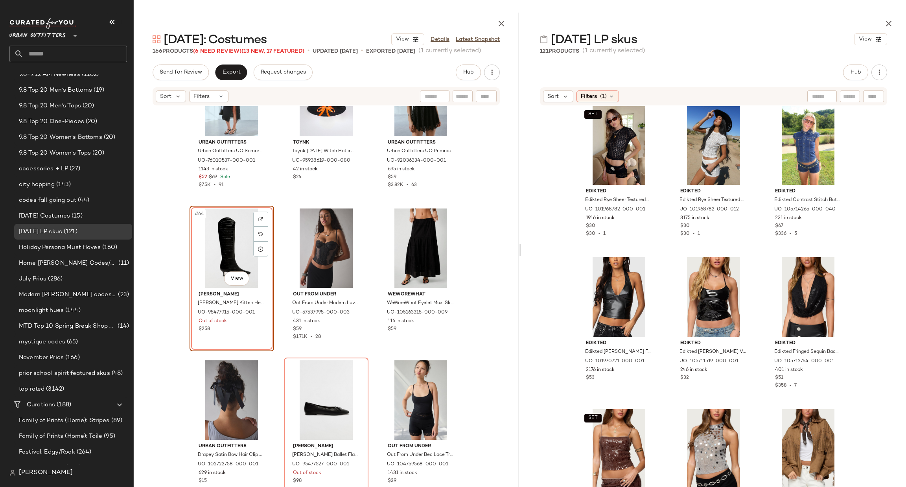
scroll to position [1259, 0]
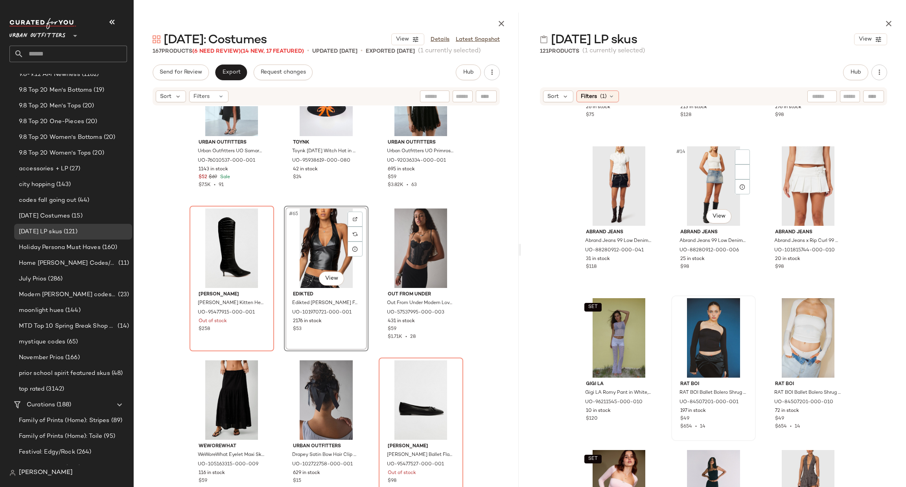
scroll to position [551, 0]
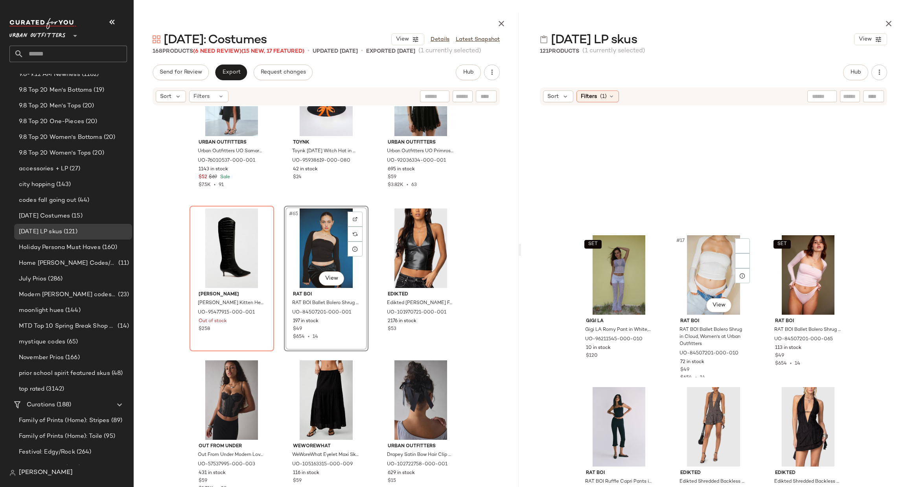
scroll to position [787, 0]
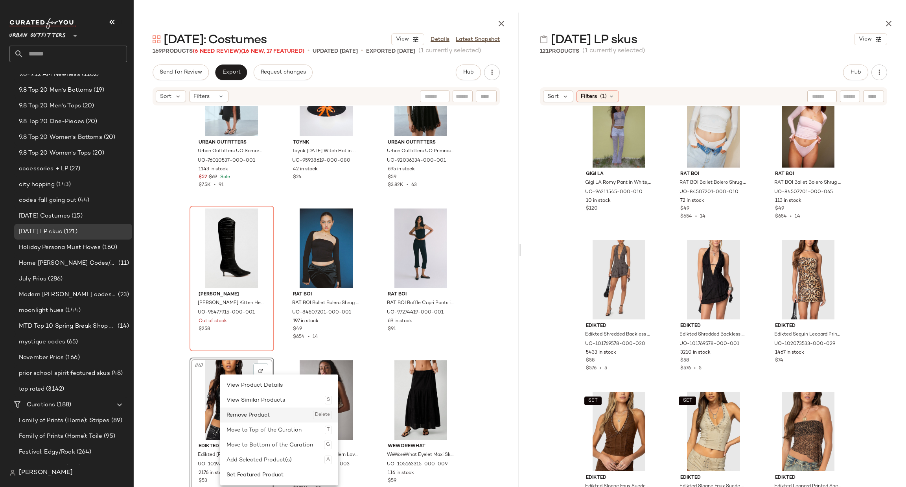
click at [252, 413] on div "Remove Product Delete" at bounding box center [278, 414] width 105 height 15
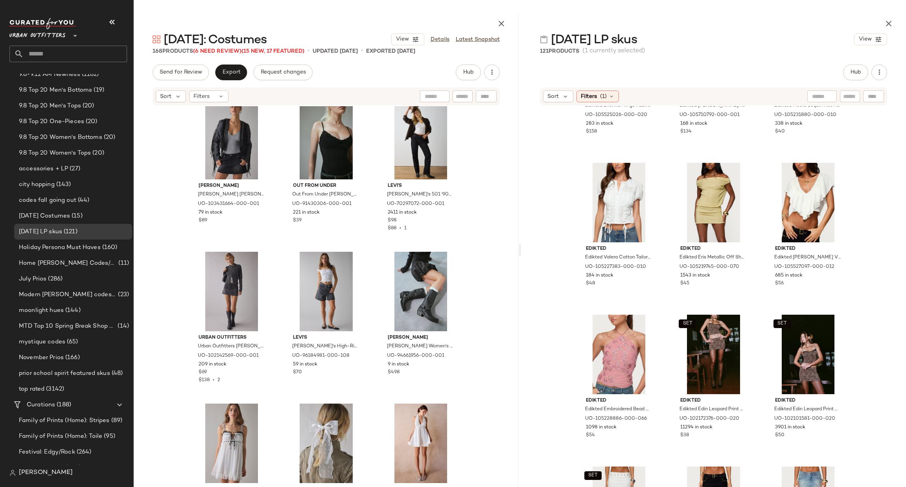
scroll to position [8100, 0]
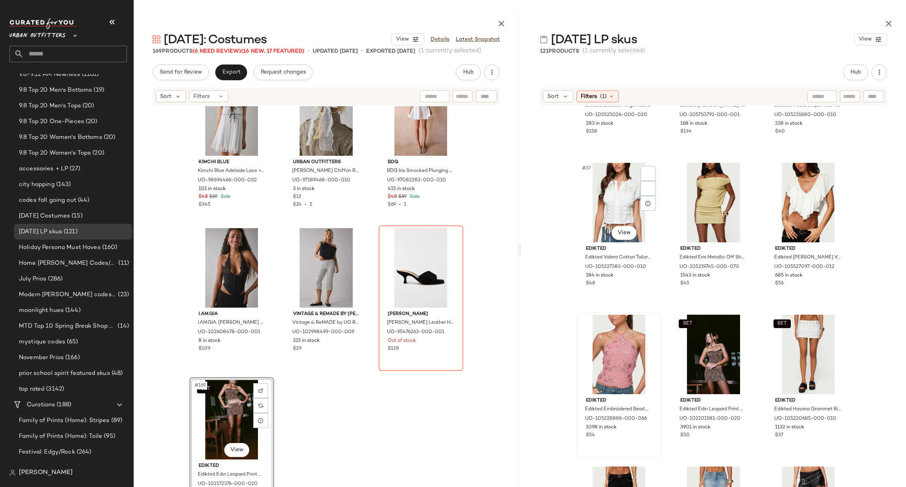
scroll to position [8252, 0]
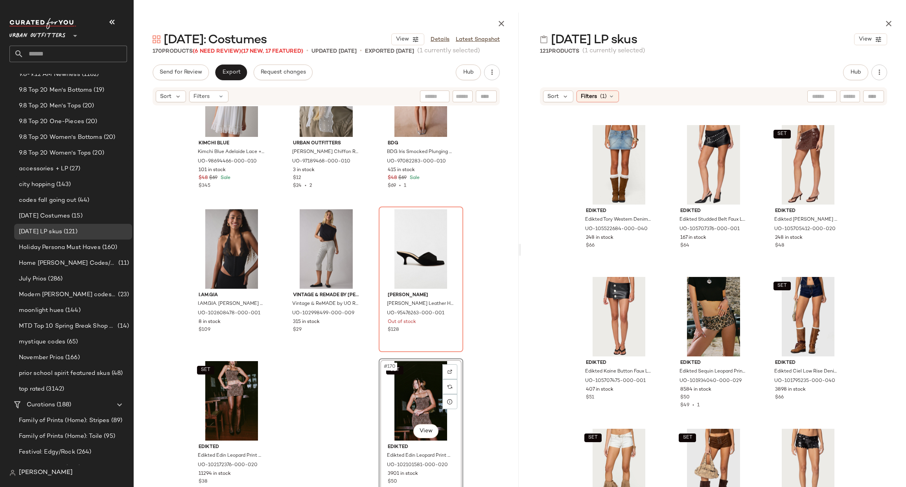
scroll to position [2128, 0]
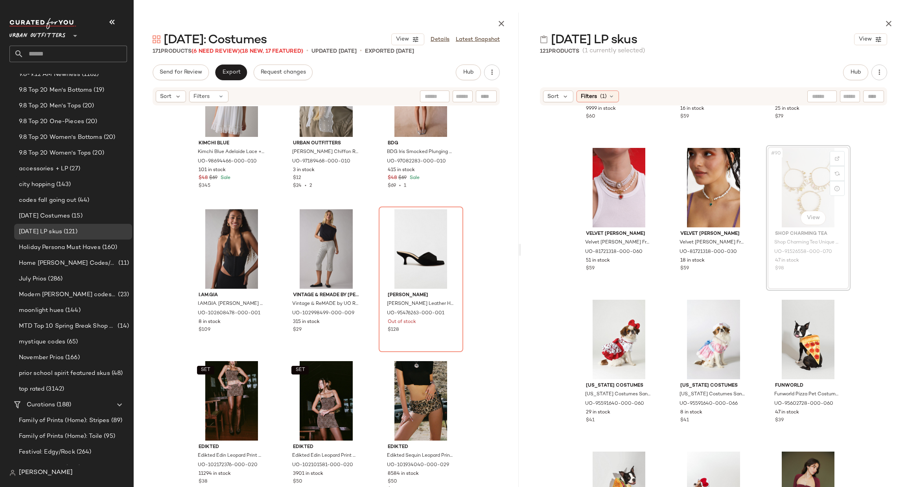
scroll to position [4368, 0]
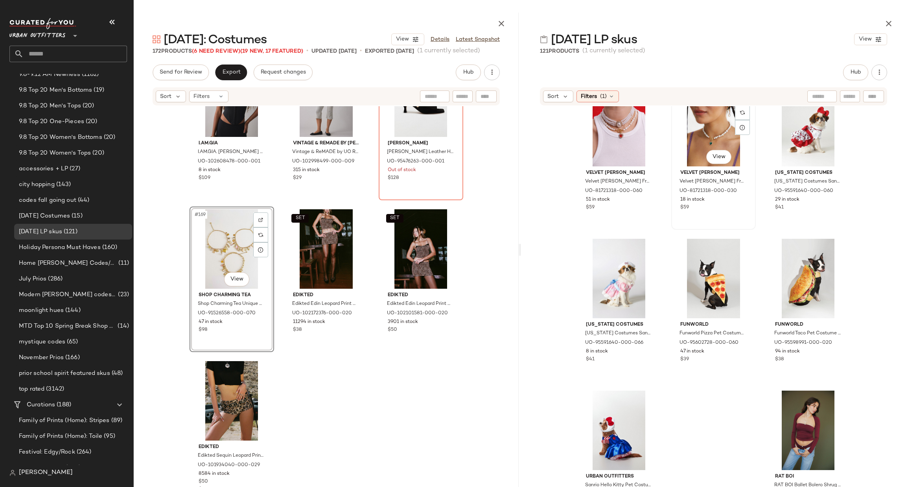
scroll to position [4459, 0]
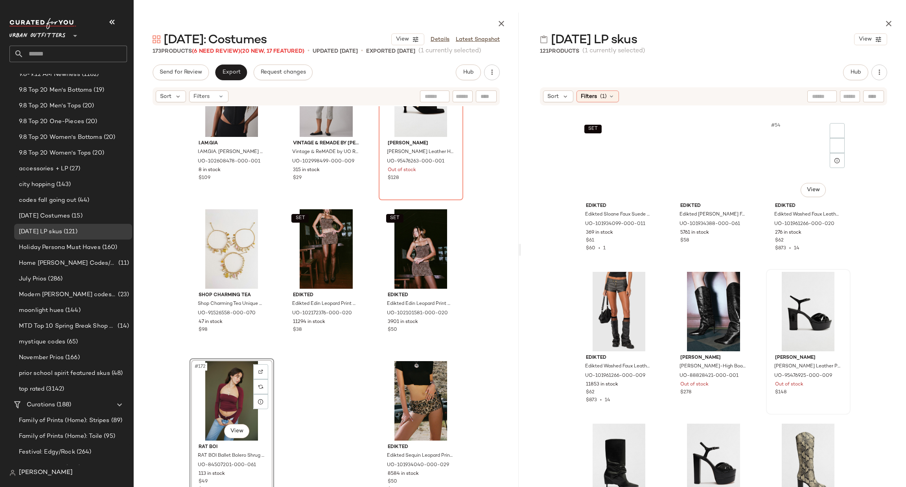
scroll to position [2572, 0]
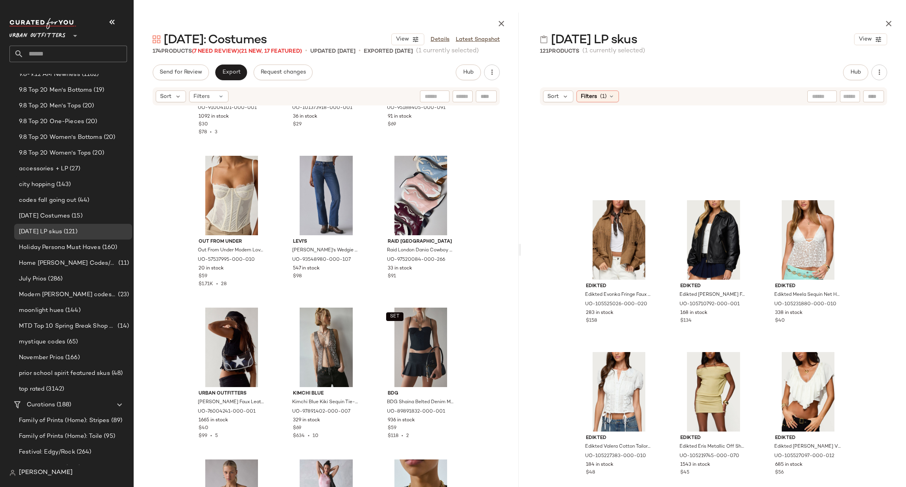
scroll to position [1393, 0]
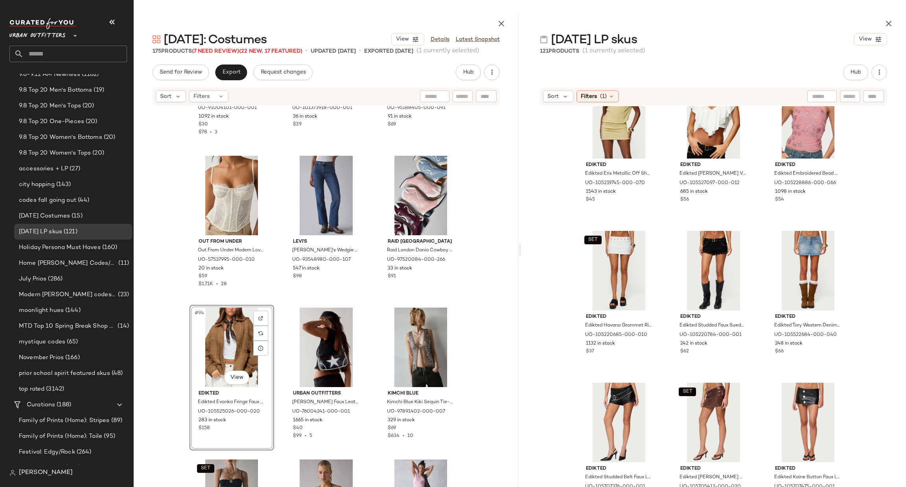
scroll to position [1831, 0]
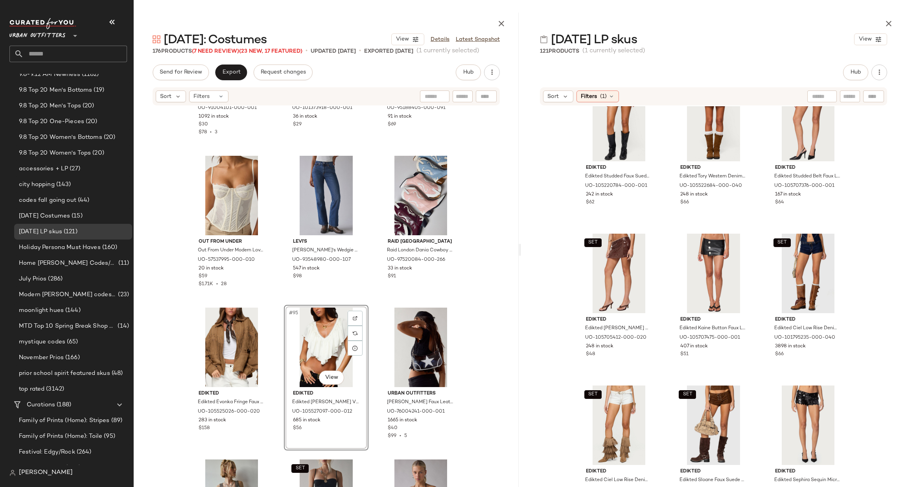
scroll to position [2067, 0]
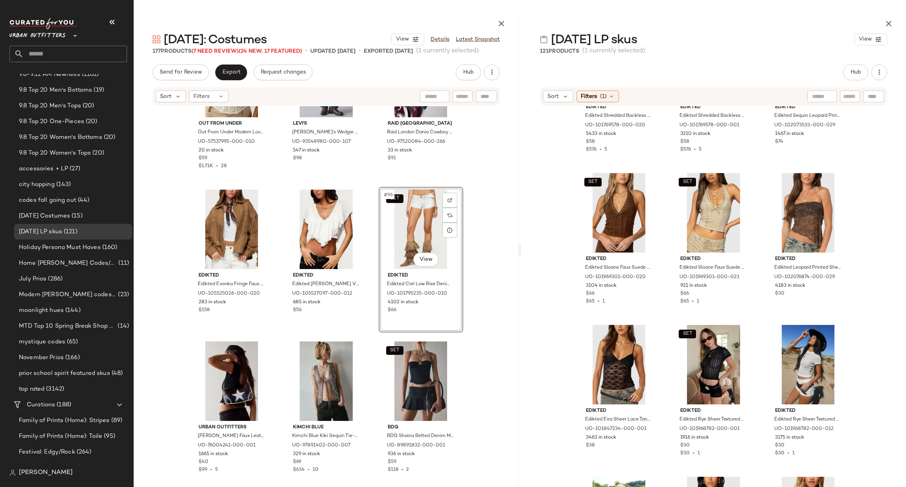
scroll to position [888, 0]
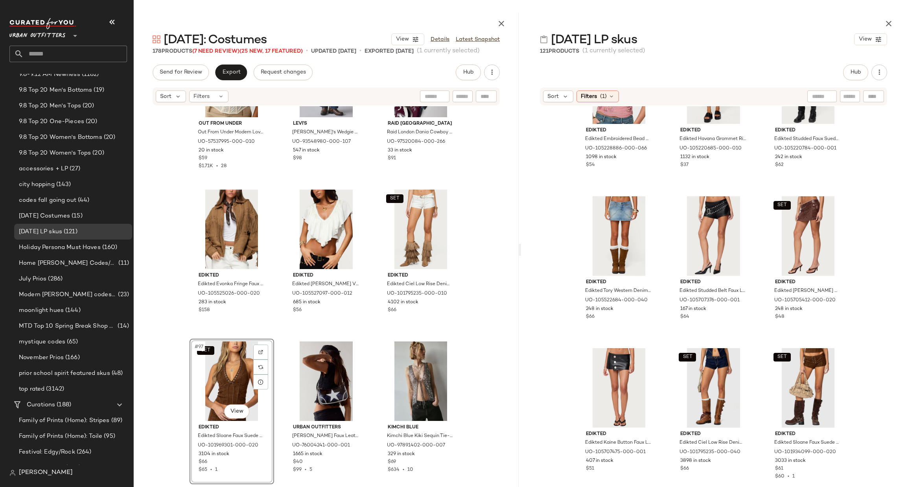
scroll to position [2011, 0]
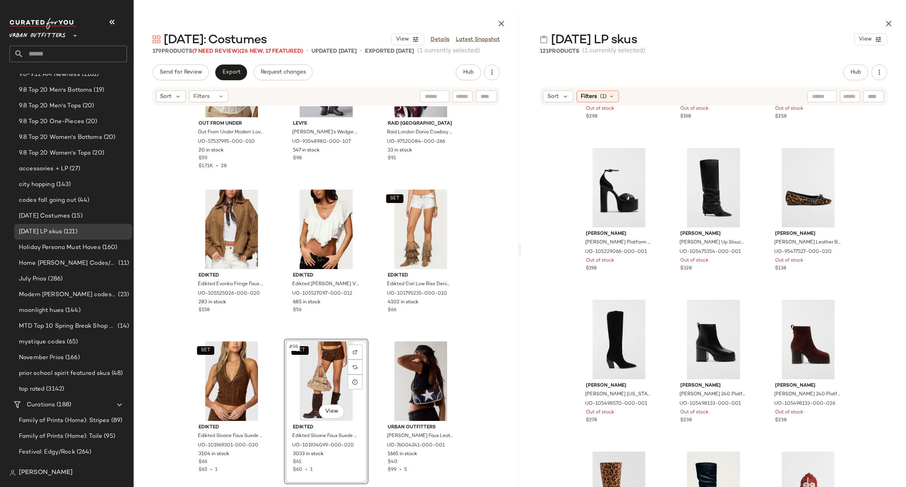
scroll to position [2718, 0]
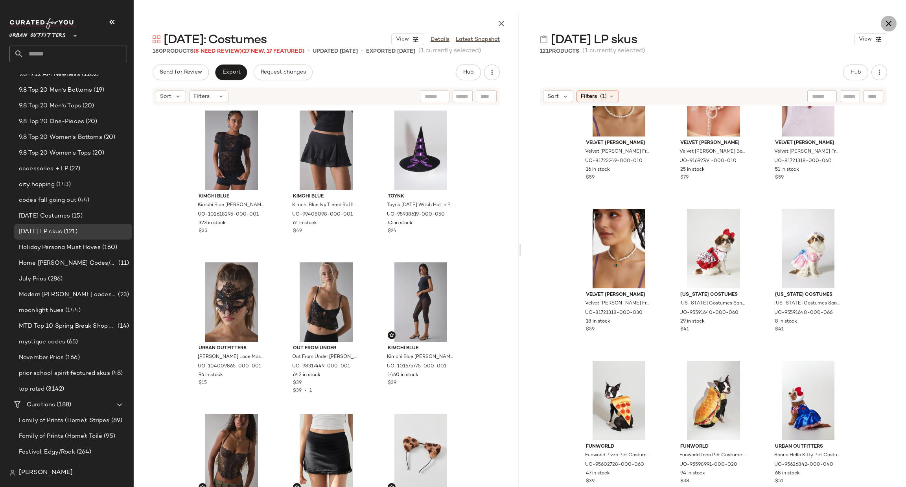
click at [890, 23] on icon "button" at bounding box center [888, 23] width 9 height 9
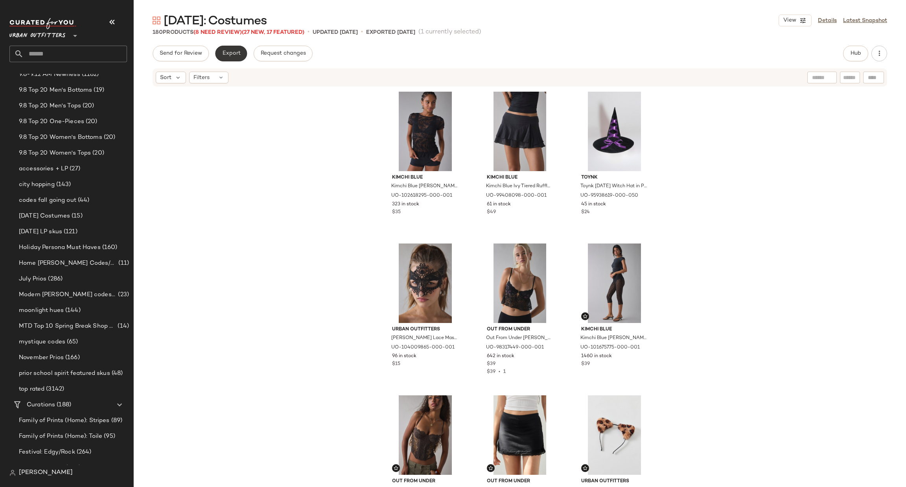
click at [238, 55] on span "Export" at bounding box center [231, 53] width 18 height 6
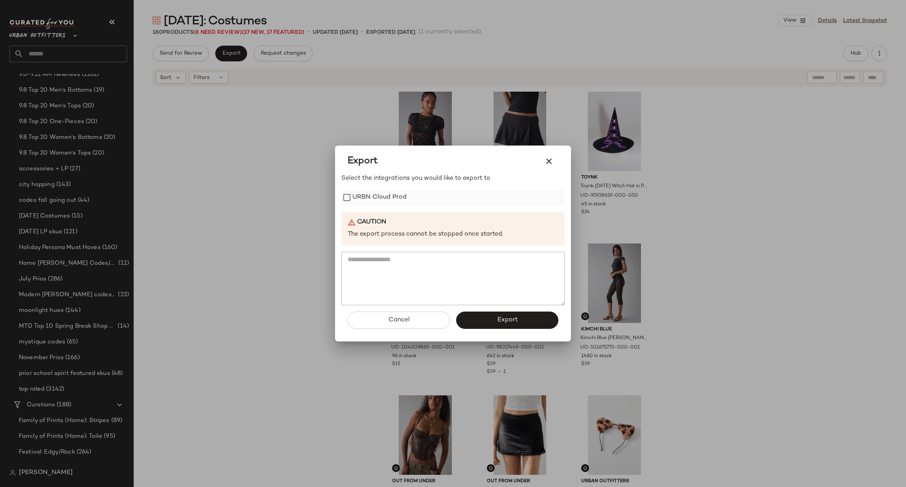
click at [385, 203] on label "URBN Cloud Prod" at bounding box center [379, 197] width 54 height 16
drag, startPoint x: 483, startPoint y: 327, endPoint x: 479, endPoint y: 325, distance: 4.4
click at [484, 327] on button "Export" at bounding box center [507, 319] width 102 height 17
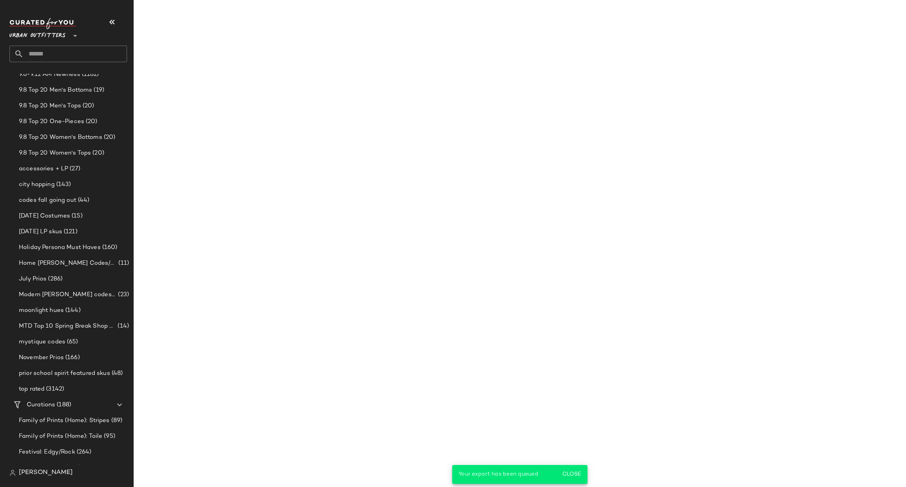
click at [74, 52] on input "text" at bounding box center [75, 54] width 103 height 17
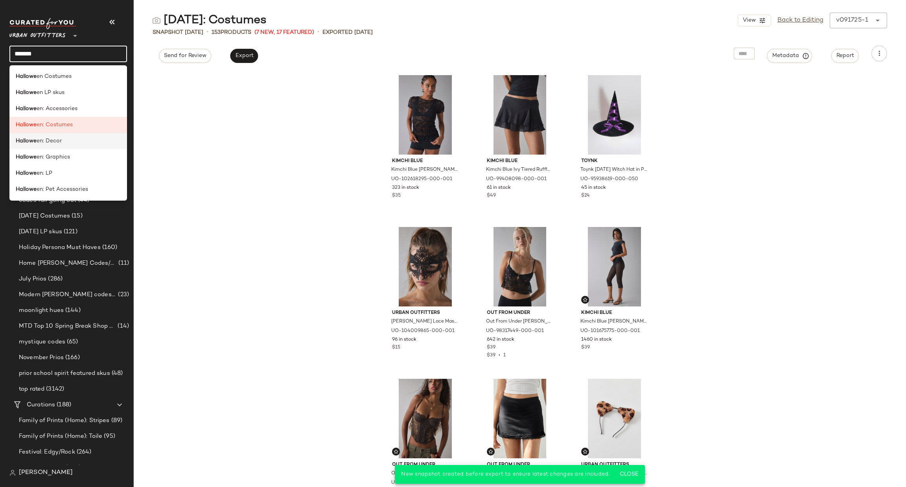
type input "*******"
click at [105, 140] on div "Hallowe en: Decor" at bounding box center [68, 141] width 105 height 8
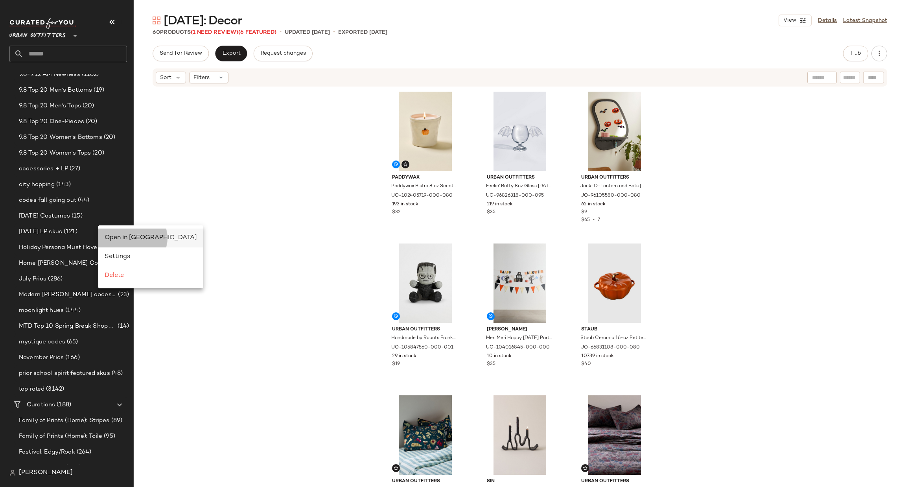
click at [108, 240] on span "Open in Split View" at bounding box center [151, 237] width 92 height 7
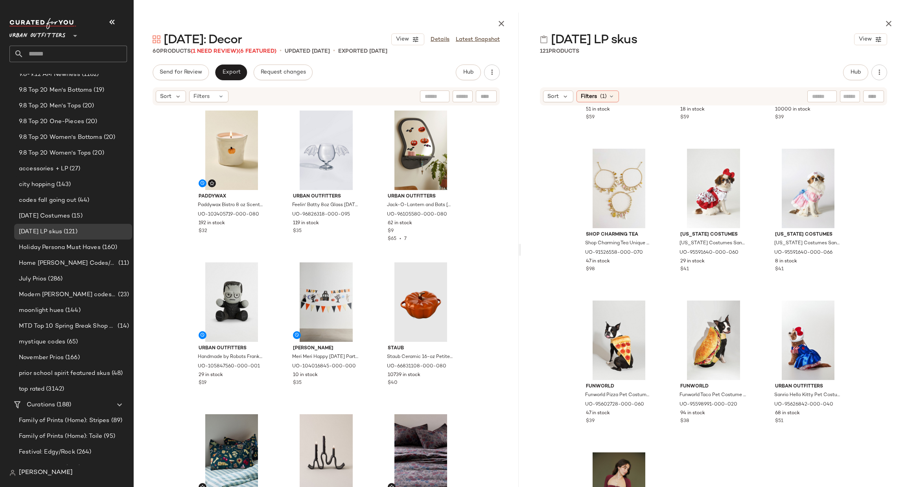
scroll to position [5521, 0]
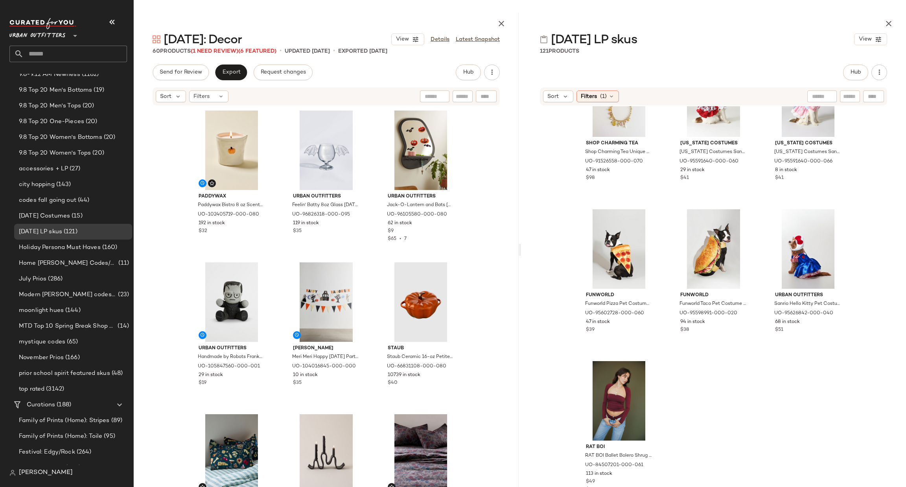
click at [897, 21] on div at bounding box center [713, 22] width 385 height 19
click at [892, 17] on button "button" at bounding box center [888, 24] width 16 height 16
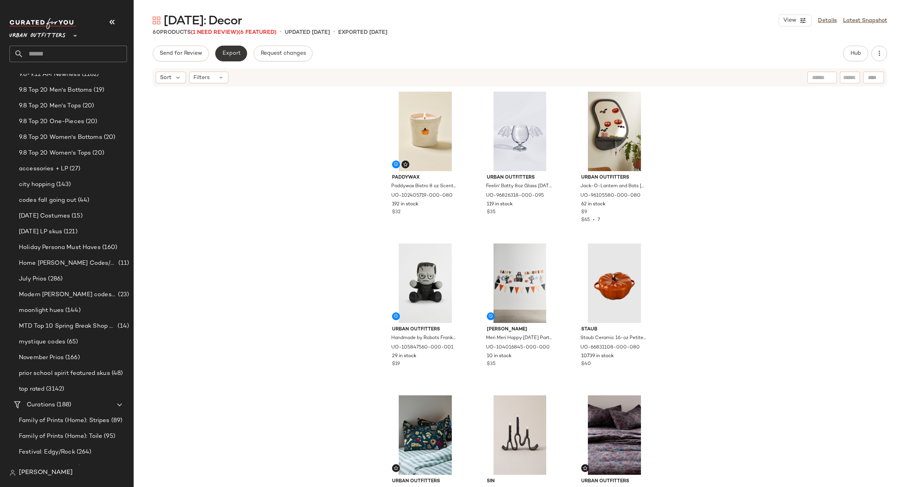
click at [234, 56] on span "Export" at bounding box center [231, 53] width 18 height 6
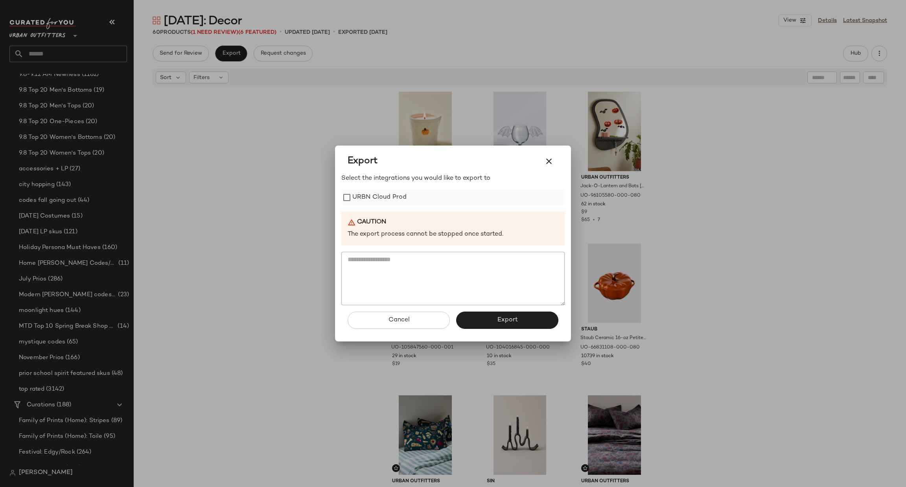
click at [375, 201] on label "URBN Cloud Prod" at bounding box center [379, 197] width 54 height 16
click at [280, 165] on div at bounding box center [453, 243] width 906 height 487
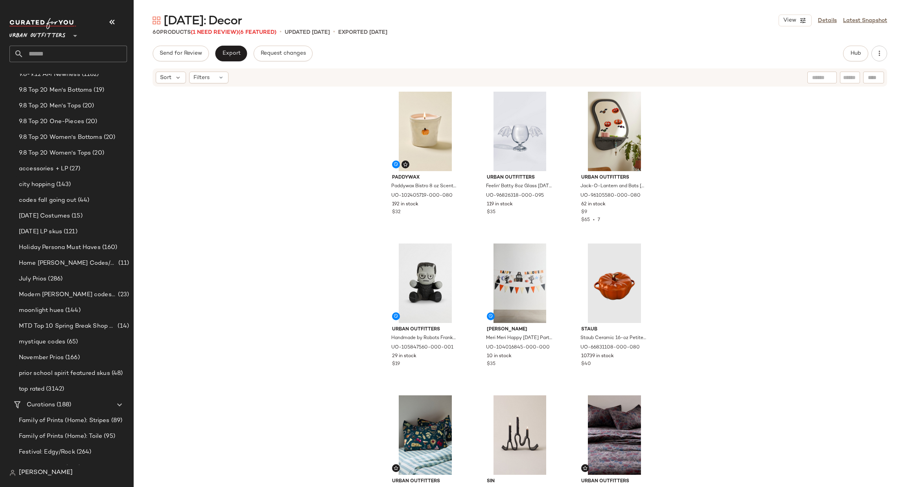
click at [227, 35] on div "60 Products (1 Need Review) (6 Featured)" at bounding box center [214, 32] width 124 height 8
click at [227, 33] on span "(1 Need Review)" at bounding box center [215, 32] width 48 height 6
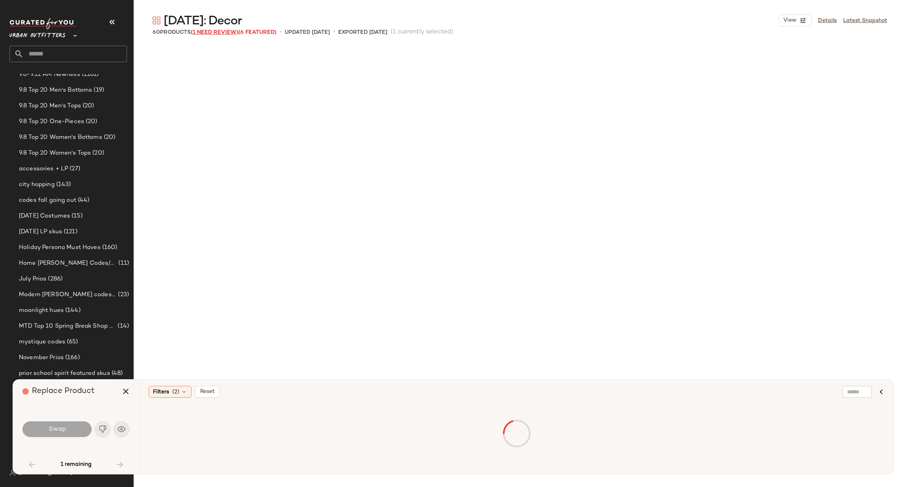
scroll to position [2124, 0]
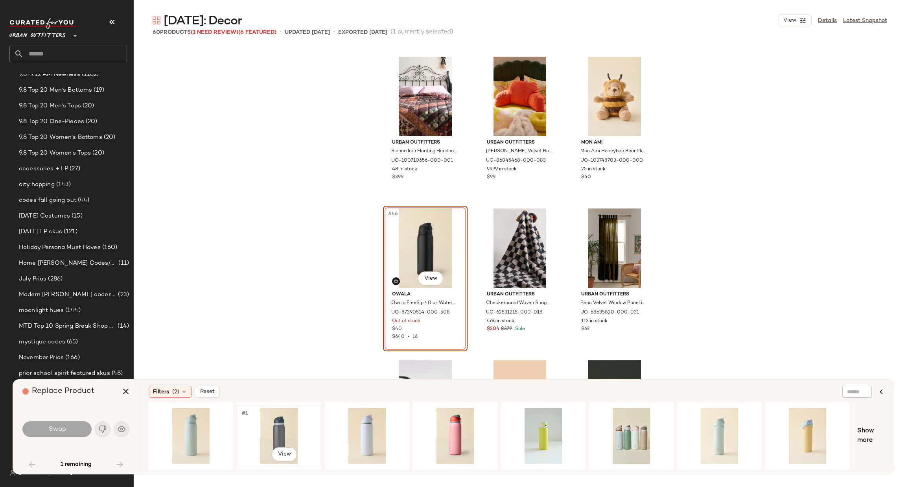
click at [278, 425] on div "#1 View" at bounding box center [278, 436] width 79 height 56
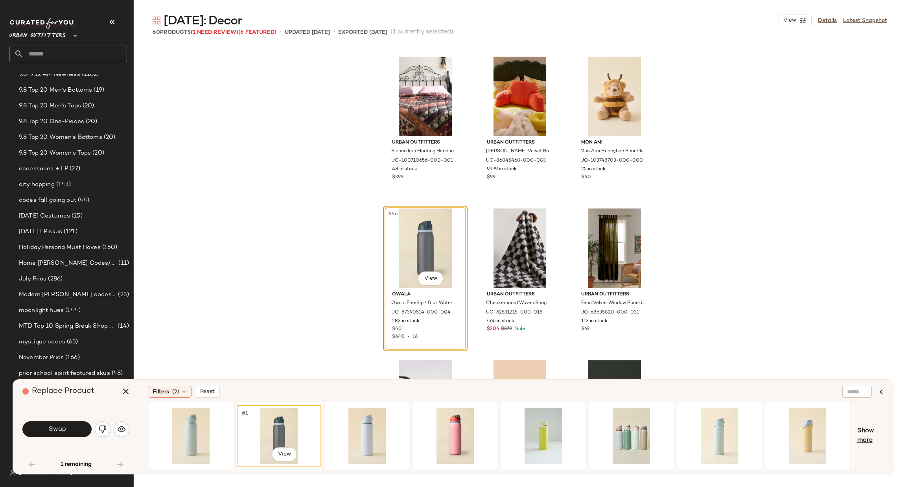
click at [858, 433] on span "Show more" at bounding box center [870, 435] width 27 height 19
click at [596, 236] on div "#48 View" at bounding box center [614, 247] width 79 height 79
drag, startPoint x: 129, startPoint y: 390, endPoint x: 194, endPoint y: 354, distance: 74.8
click at [128, 390] on icon "button" at bounding box center [125, 390] width 9 height 9
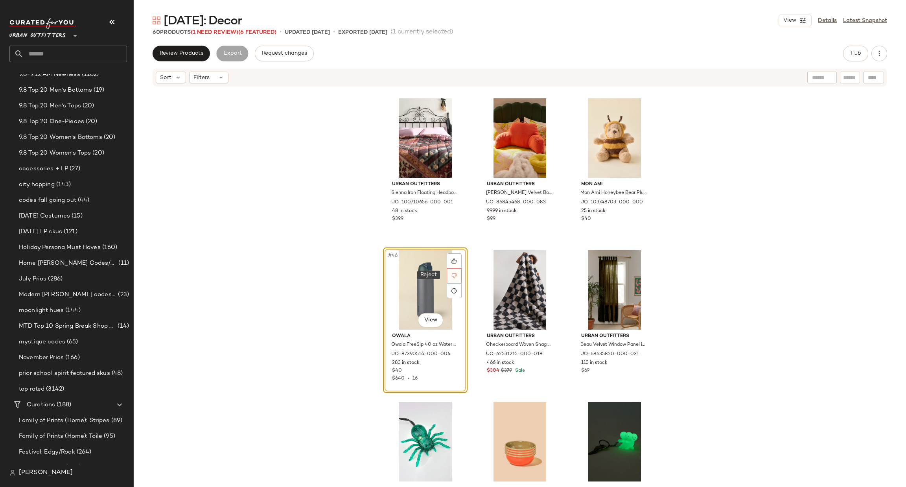
click at [454, 273] on icon at bounding box center [454, 276] width 6 height 6
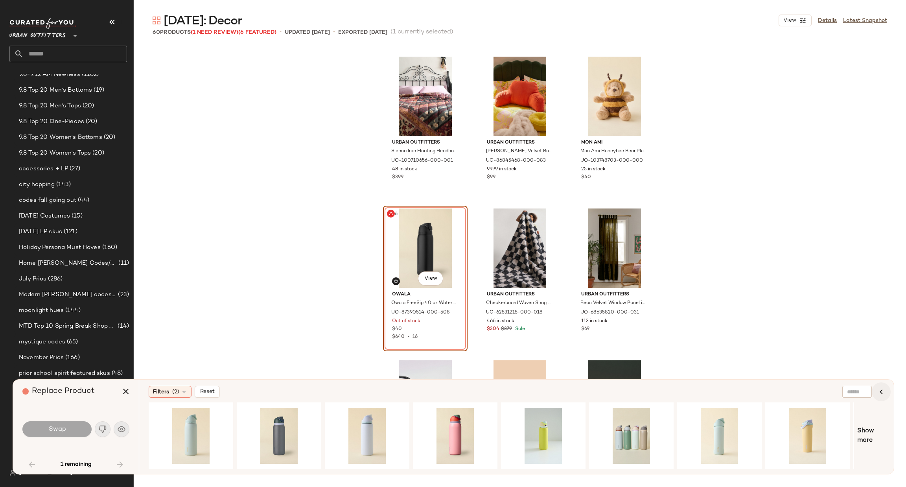
click at [876, 387] on icon "button" at bounding box center [880, 391] width 9 height 9
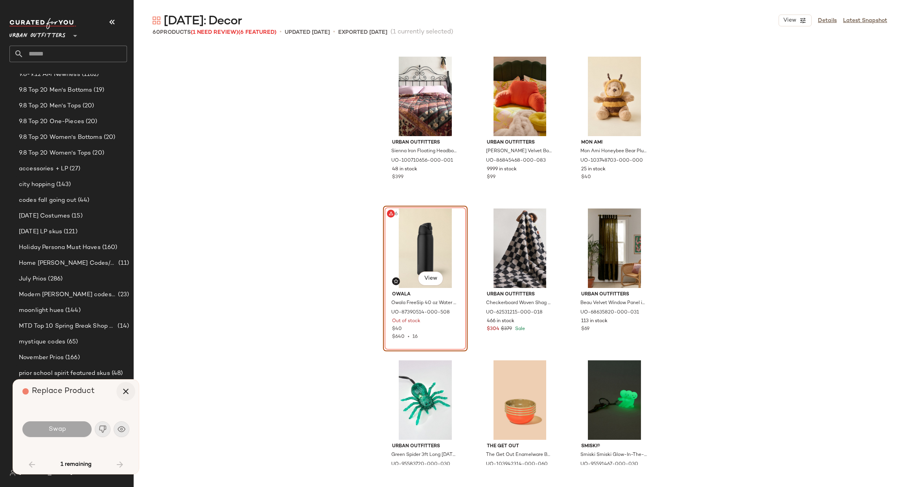
click at [132, 393] on button "button" at bounding box center [125, 391] width 19 height 19
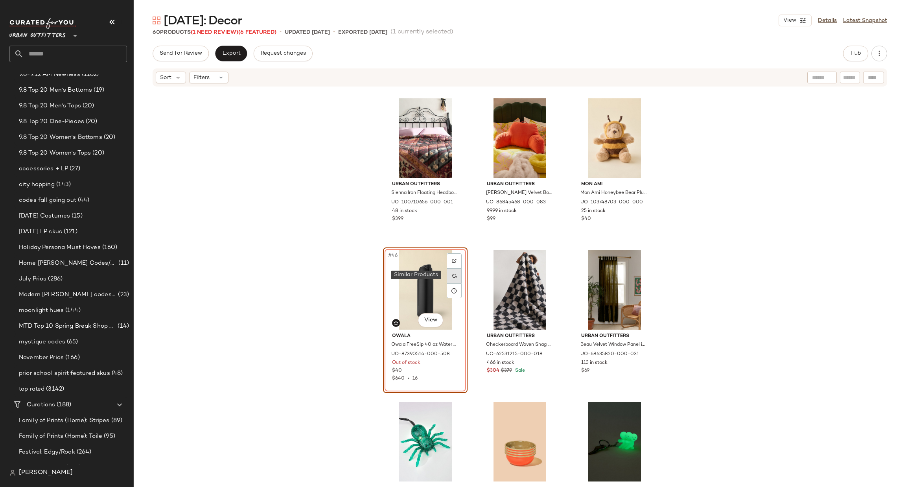
click at [455, 276] on div at bounding box center [453, 275] width 15 height 15
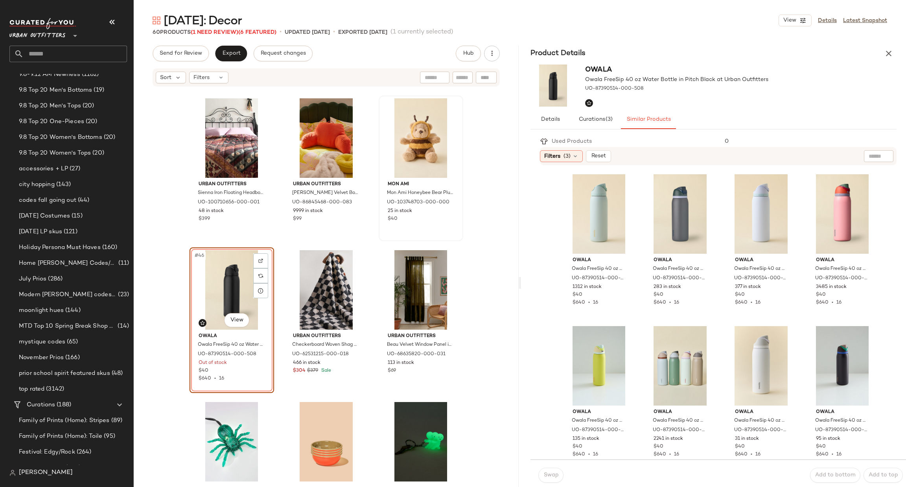
click at [417, 121] on div at bounding box center [420, 137] width 79 height 79
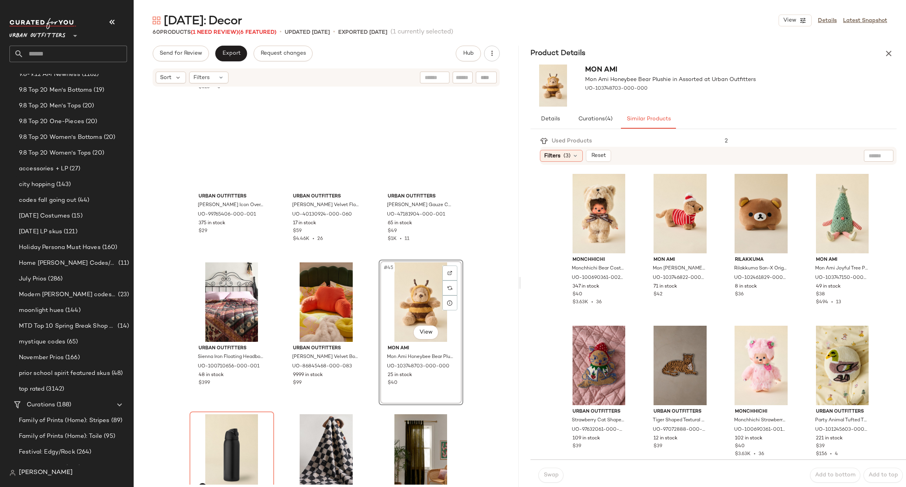
scroll to position [1770, 0]
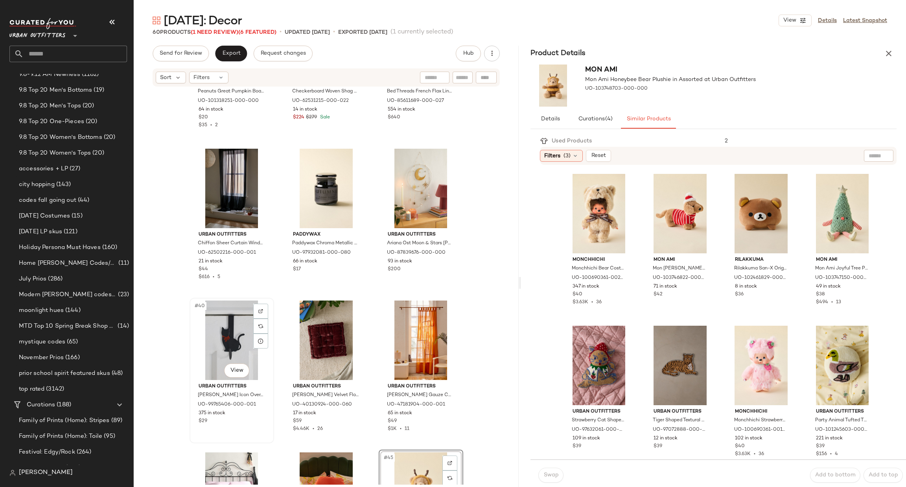
click at [211, 329] on div "#40 View" at bounding box center [231, 339] width 79 height 79
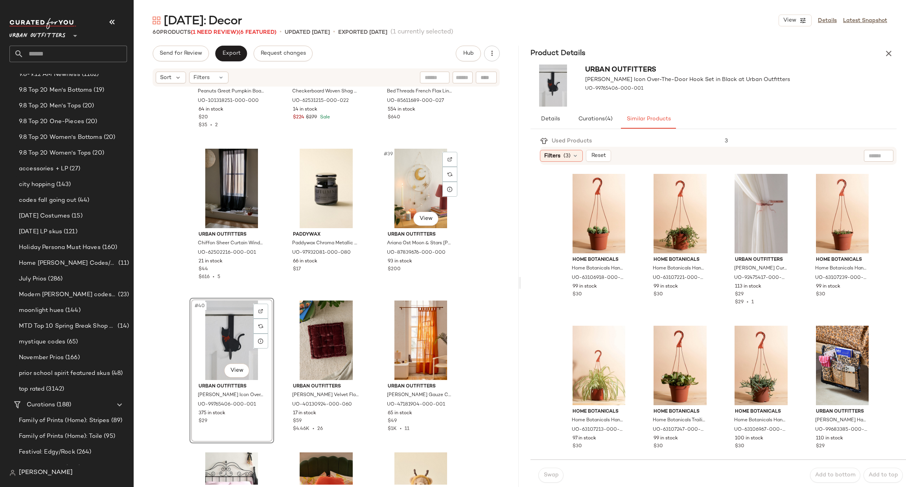
scroll to position [1298, 0]
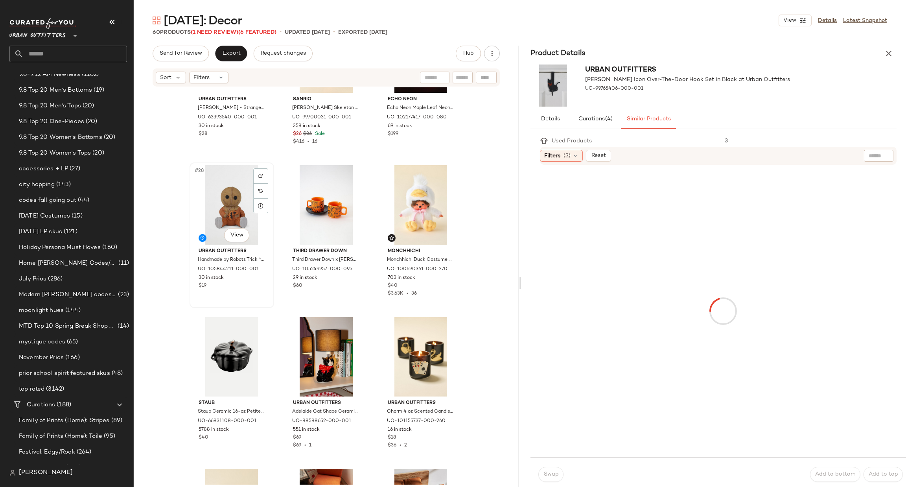
click at [218, 181] on div "#28 View" at bounding box center [231, 204] width 79 height 79
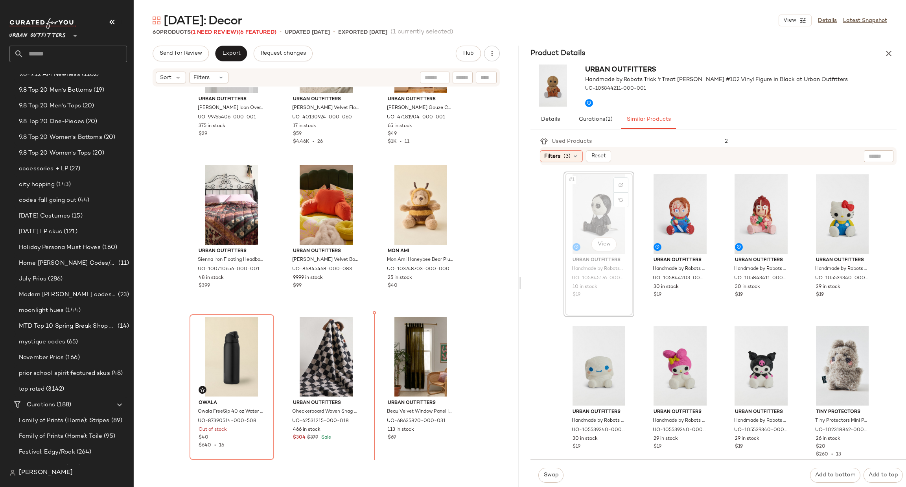
scroll to position [2070, 0]
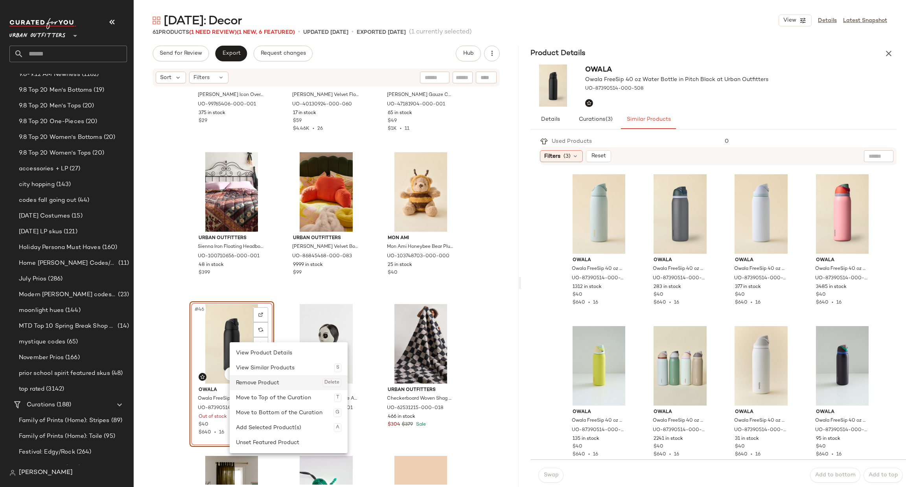
click at [261, 383] on div "Remove Product Delete" at bounding box center [288, 382] width 105 height 15
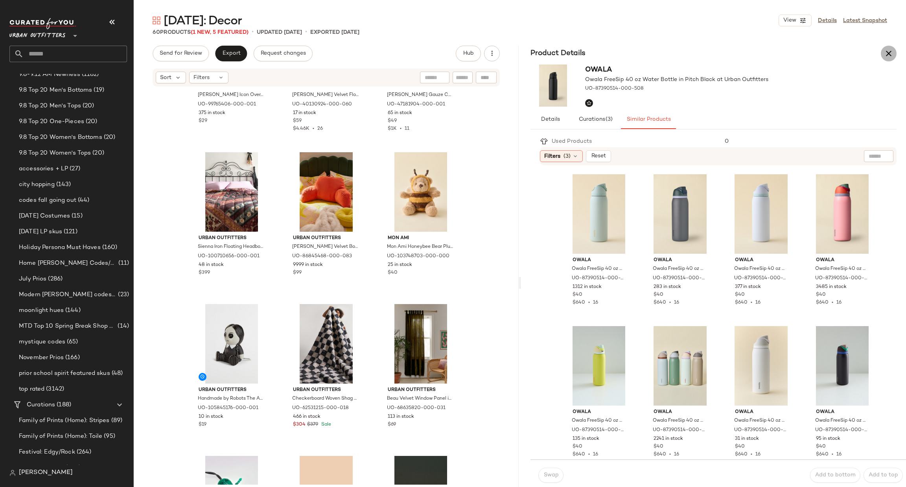
click at [891, 50] on icon "button" at bounding box center [888, 53] width 9 height 9
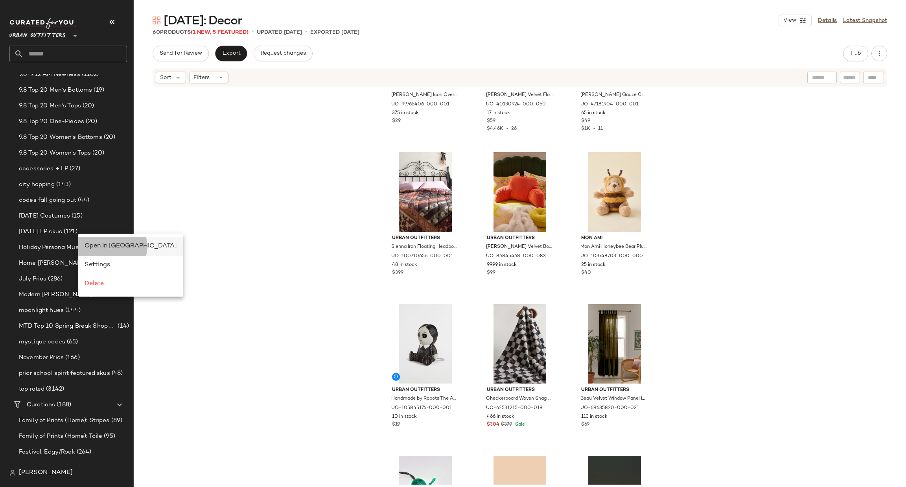
click at [96, 246] on span "Open in Split View" at bounding box center [131, 246] width 92 height 7
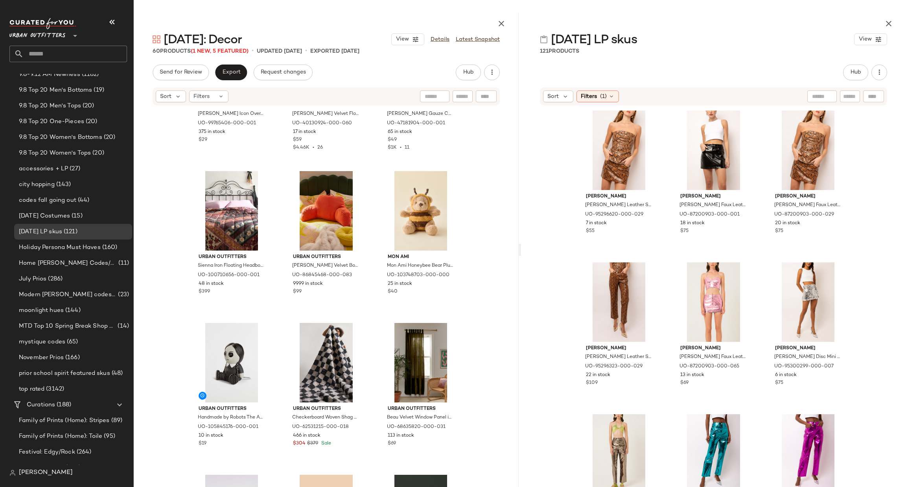
click at [599, 87] on div "Sort Filters (1)" at bounding box center [713, 96] width 347 height 18
click at [596, 92] on div "Filters (1)" at bounding box center [597, 96] width 42 height 12
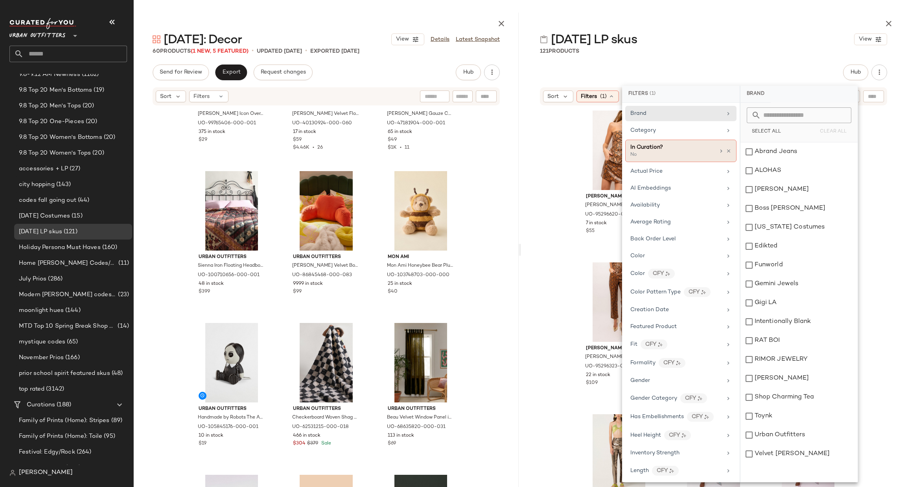
click at [650, 152] on div "No" at bounding box center [669, 154] width 79 height 7
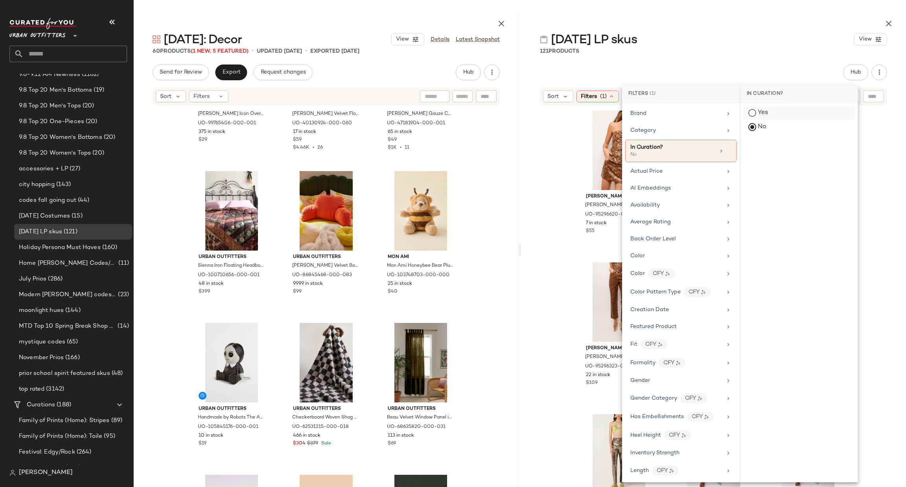
click at [757, 112] on div "Yes" at bounding box center [798, 113] width 111 height 14
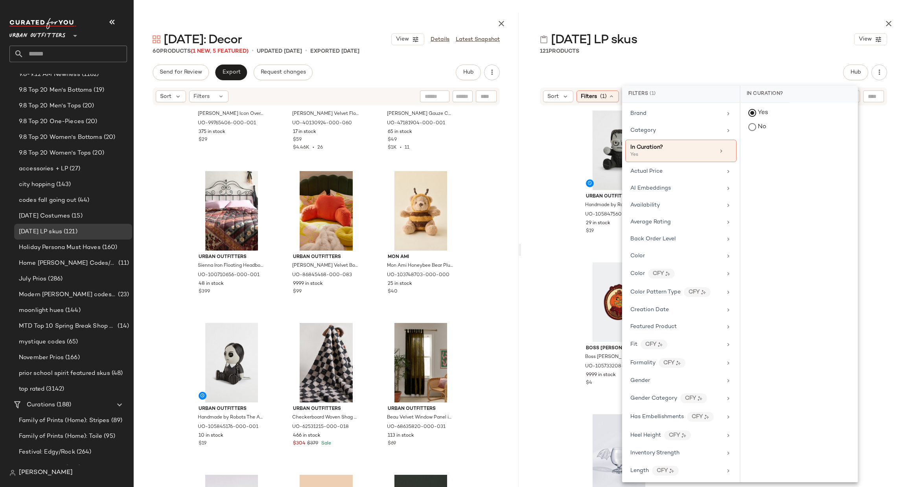
click at [539, 180] on div "Urban Outfitters Handmade by Robots Frankenstein #236 Vinyl Figure in Black at …" at bounding box center [713, 304] width 385 height 397
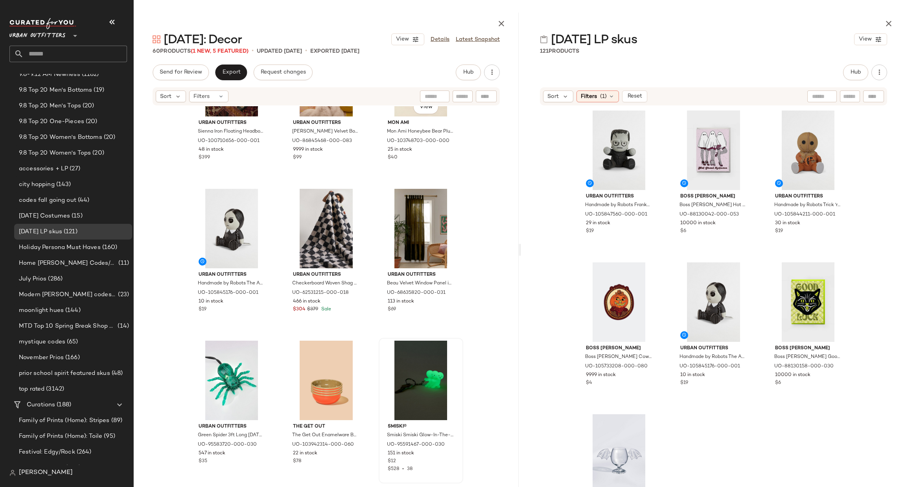
scroll to position [2423, 0]
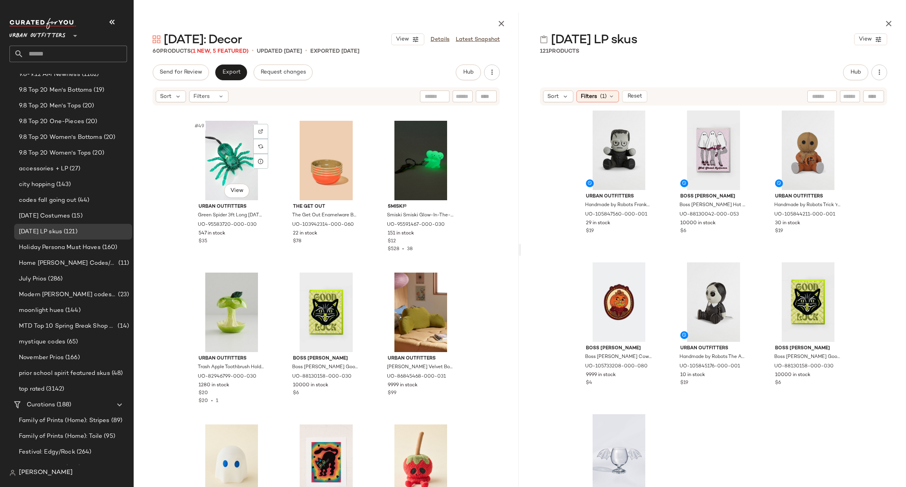
drag, startPoint x: 623, startPoint y: 152, endPoint x: 186, endPoint y: 192, distance: 438.9
click at [186, 192] on div "Halloween: Decor View Details Latest Snapshot 60 Products (1 New, 5 Featured) •…" at bounding box center [520, 250] width 772 height 474
click at [622, 144] on div "#1 View" at bounding box center [618, 149] width 79 height 79
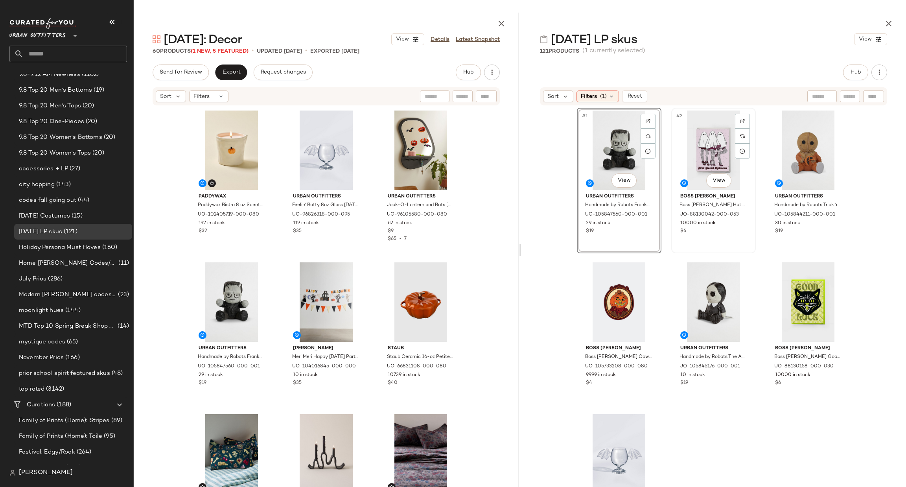
click at [707, 139] on div "#2 View" at bounding box center [713, 149] width 79 height 79
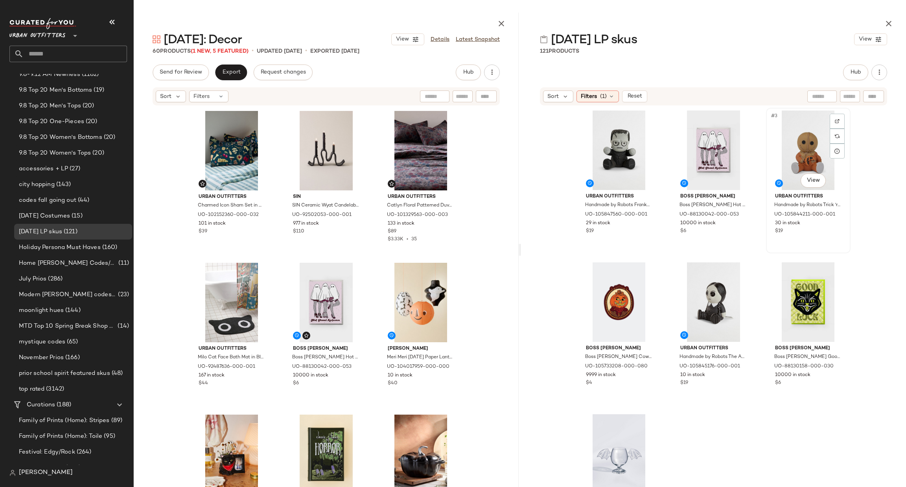
click at [788, 147] on div "#3 View" at bounding box center [807, 149] width 79 height 79
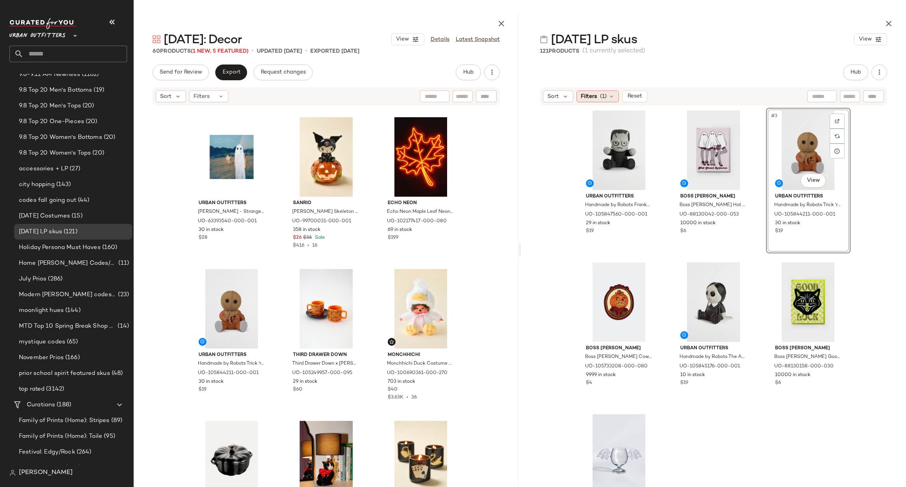
click at [595, 95] on span "Filters" at bounding box center [589, 96] width 16 height 8
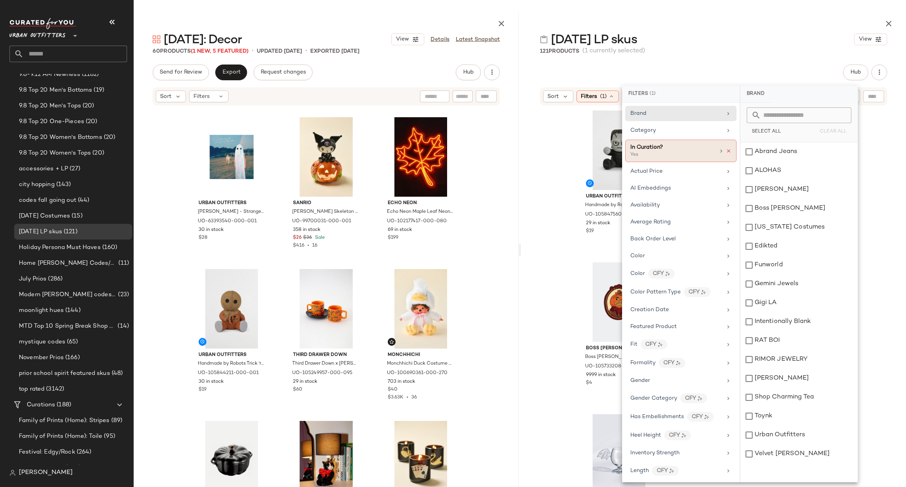
click at [726, 153] on icon at bounding box center [729, 151] width 6 height 6
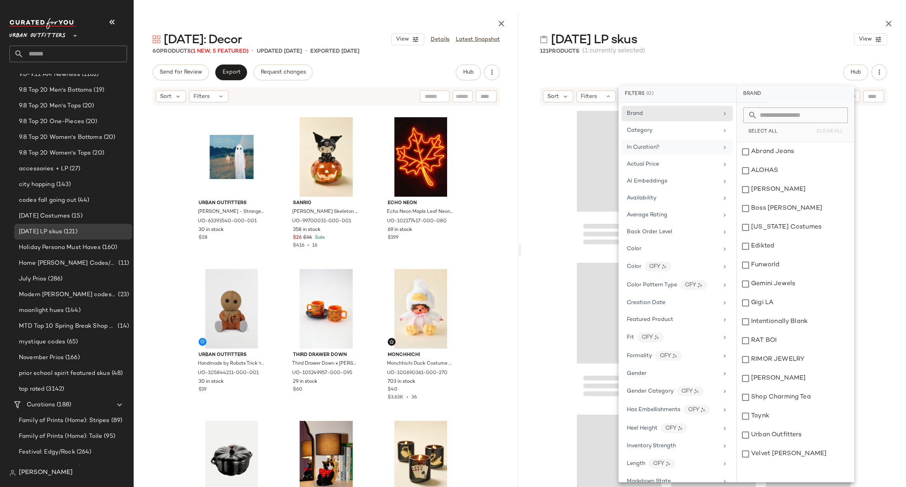
scroll to position [4399, 0]
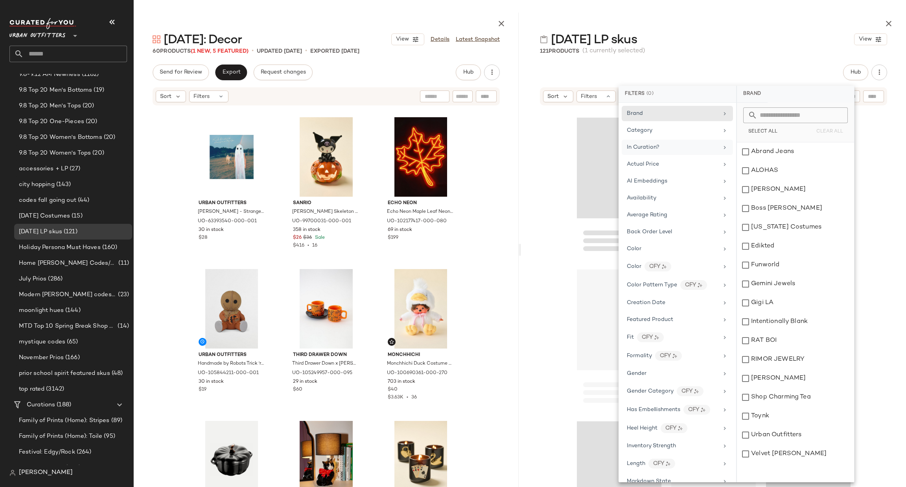
click at [549, 171] on div at bounding box center [713, 304] width 385 height 397
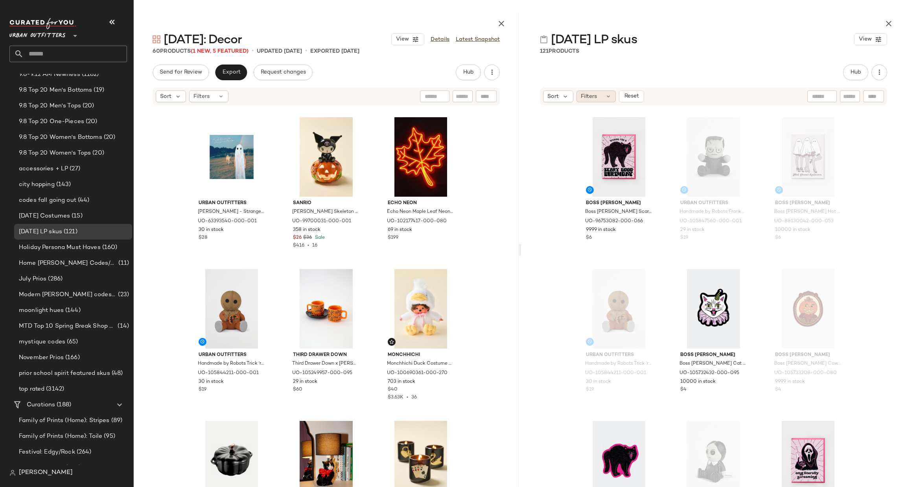
click at [595, 99] on span "Filters" at bounding box center [589, 96] width 16 height 8
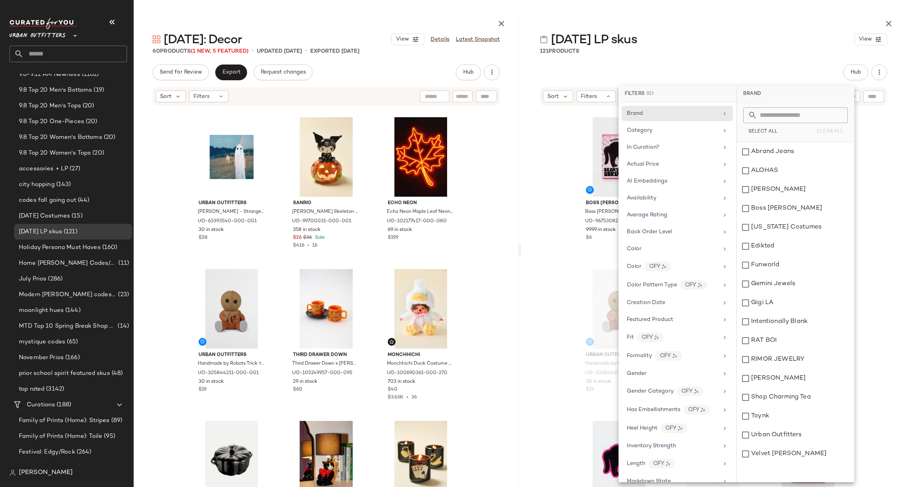
click at [563, 162] on div "Boss Dotty Boss Dotty Scary Cat Birthday Card in Pink at Urban Outfitters UO-96…" at bounding box center [713, 304] width 385 height 397
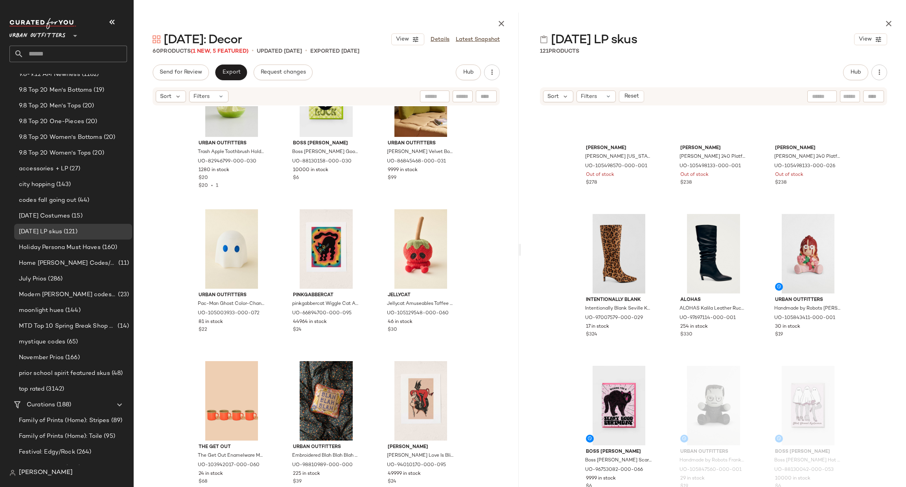
scroll to position [4056, 0]
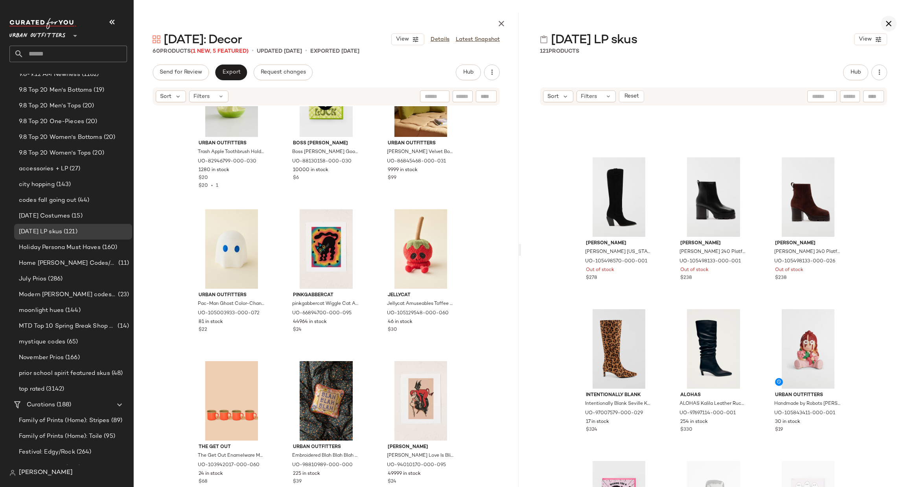
click at [885, 21] on icon "button" at bounding box center [888, 23] width 9 height 9
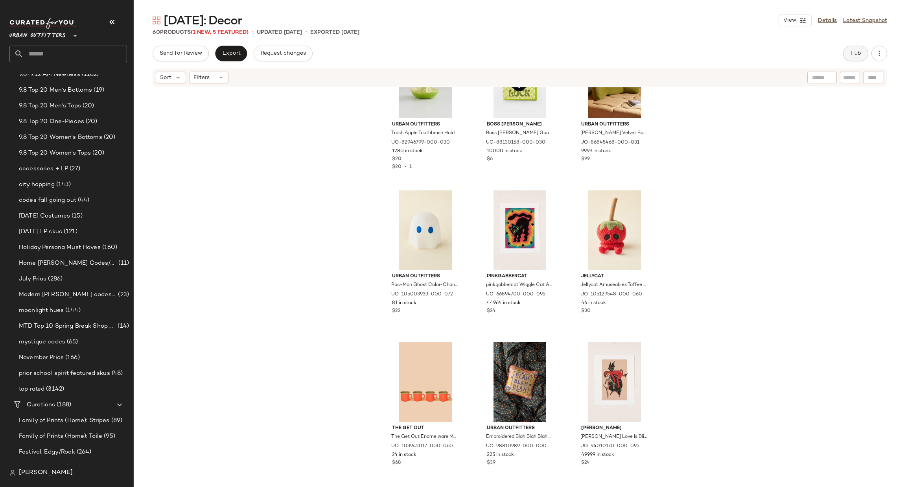
click at [854, 60] on button "Hub" at bounding box center [855, 54] width 25 height 16
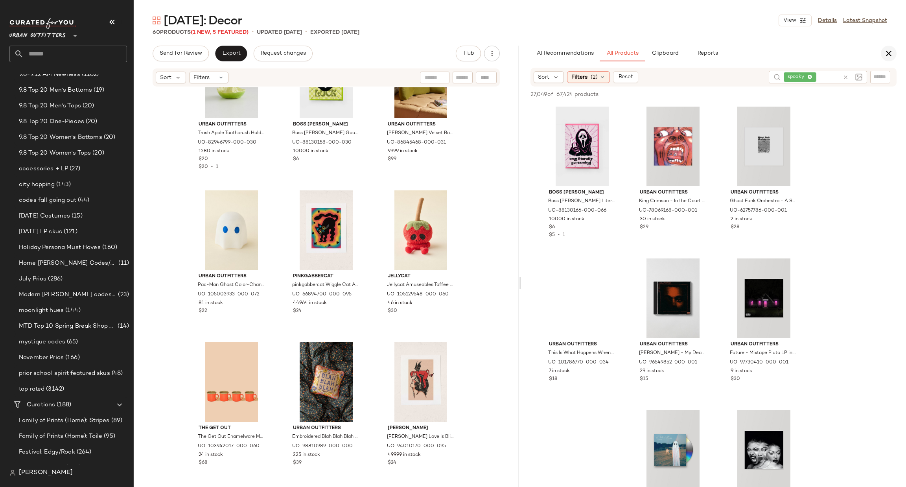
click at [889, 52] on icon "button" at bounding box center [888, 53] width 9 height 9
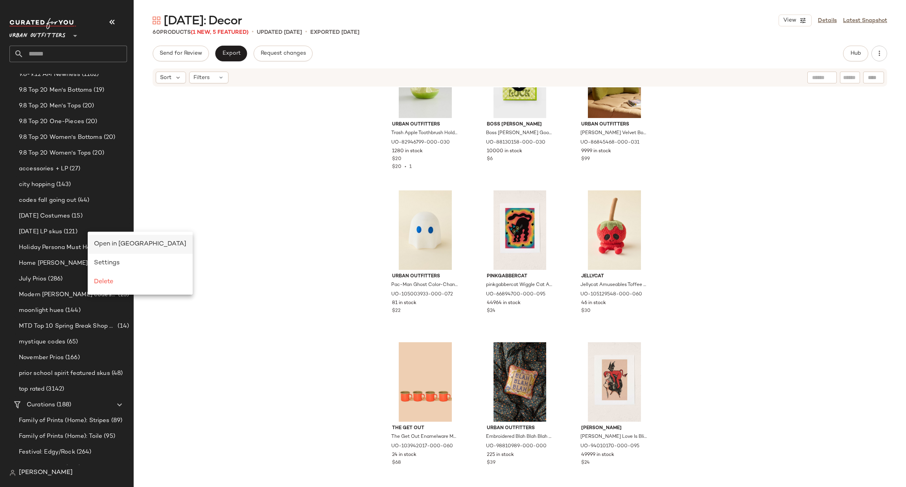
click at [107, 243] on span "Open in Split View" at bounding box center [140, 244] width 92 height 7
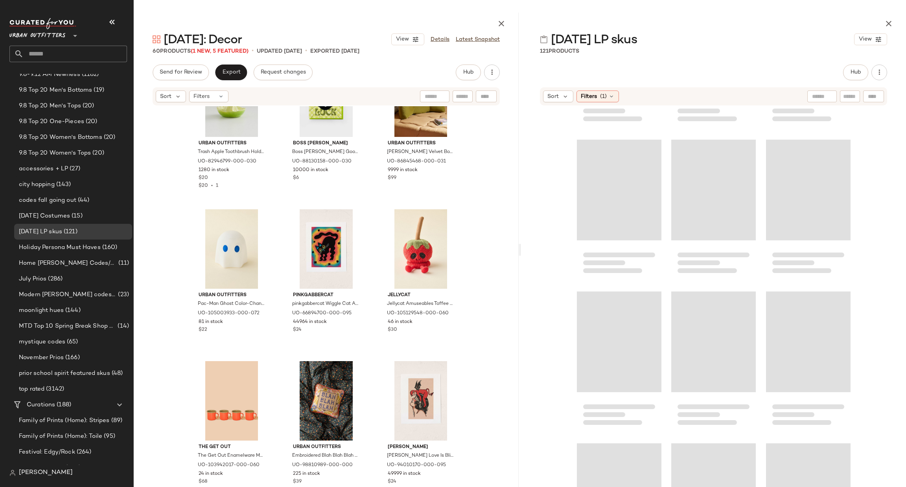
scroll to position [5369, 0]
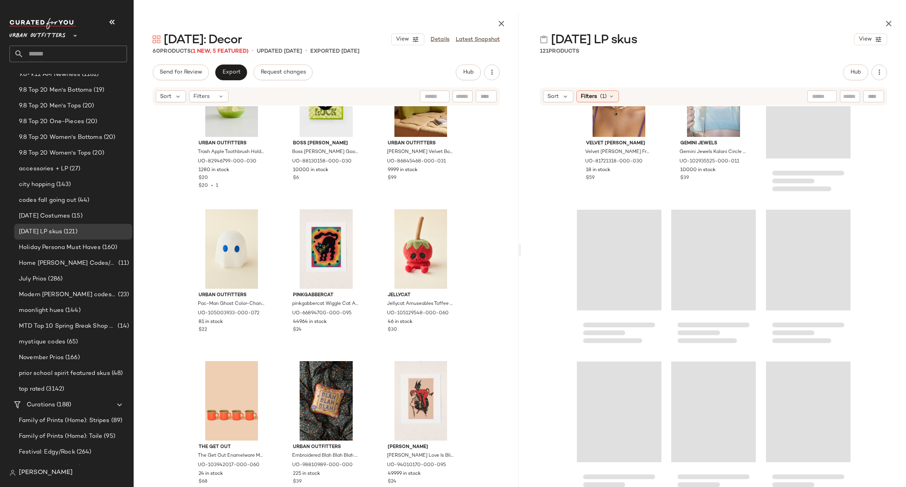
click at [849, 480] on div "Velvet Luna Velvet Luna Milena Freshwater Pearl Heart Necklace in Green, Women'…" at bounding box center [713, 304] width 385 height 397
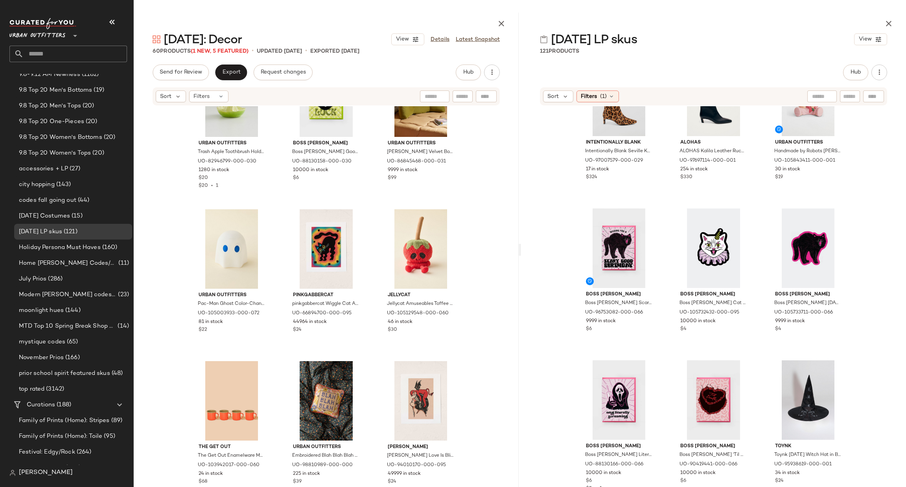
scroll to position [4072, 0]
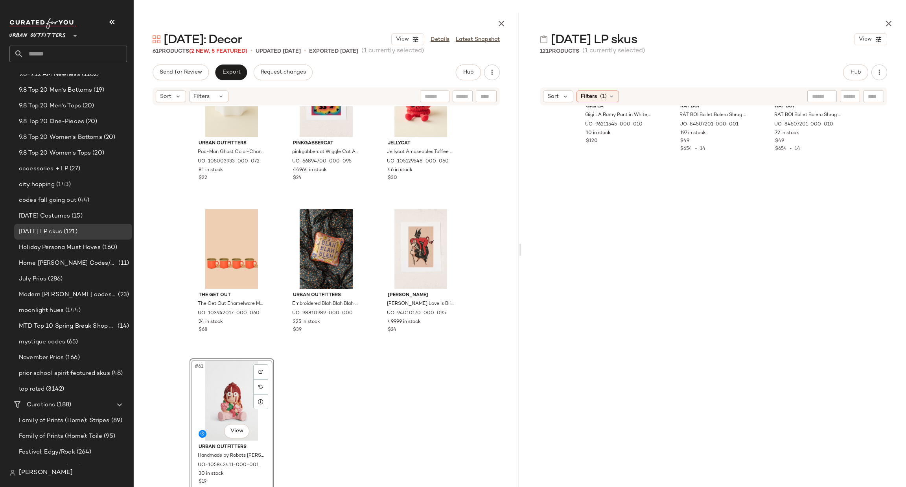
scroll to position [299, 0]
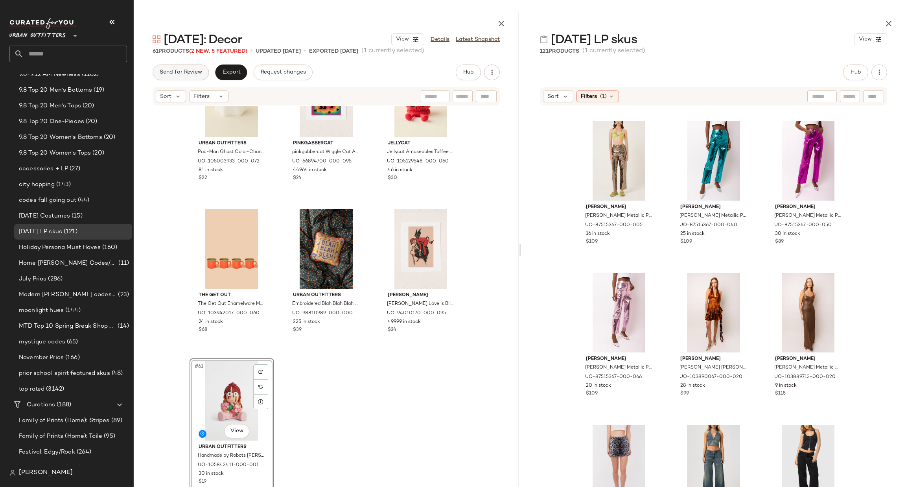
click at [881, 24] on button "button" at bounding box center [888, 24] width 16 height 16
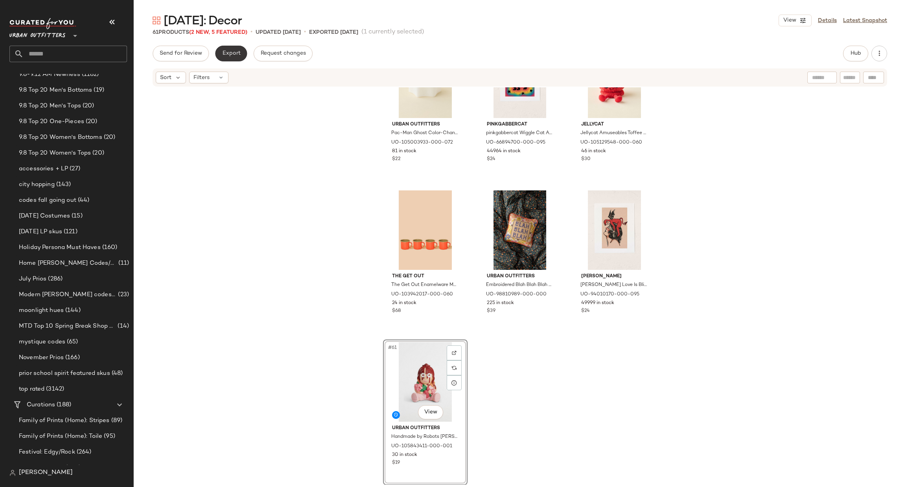
click at [216, 55] on button "Export" at bounding box center [231, 54] width 32 height 16
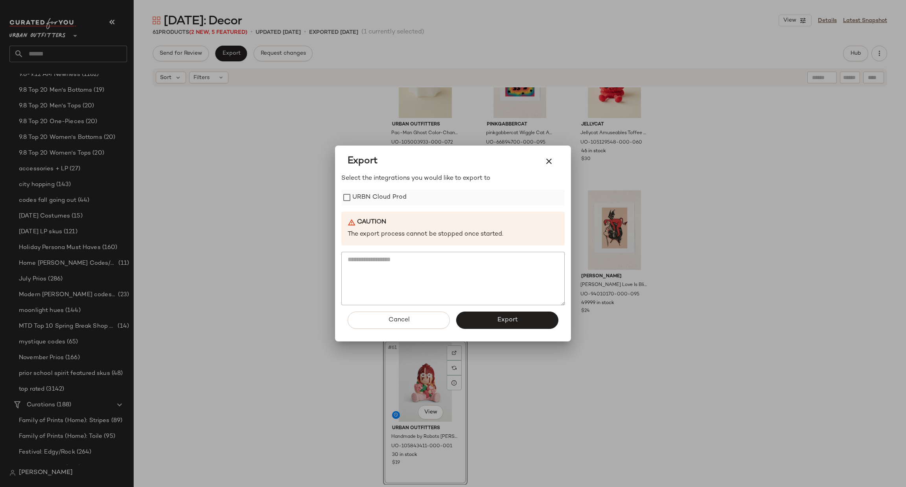
click at [374, 202] on label "URBN Cloud Prod" at bounding box center [379, 197] width 54 height 16
drag, startPoint x: 471, startPoint y: 320, endPoint x: 313, endPoint y: 245, distance: 174.6
click at [471, 320] on button "Export" at bounding box center [507, 319] width 102 height 17
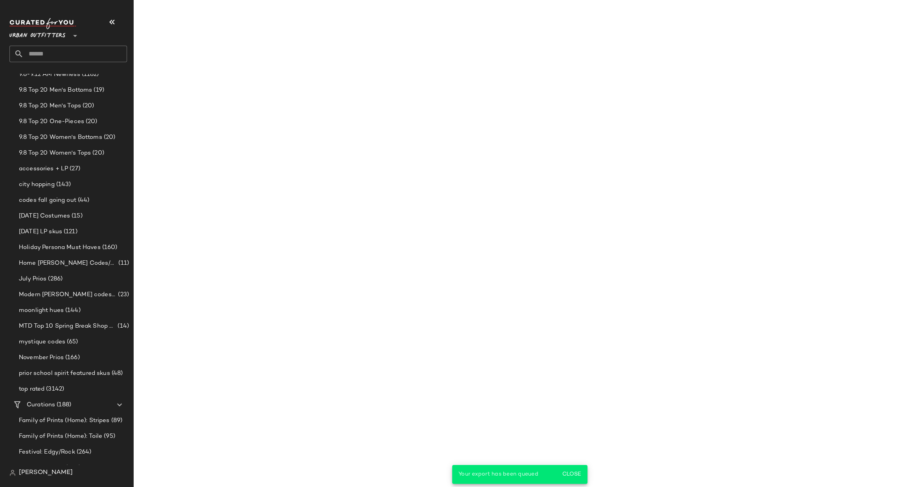
click at [43, 57] on input "text" at bounding box center [75, 54] width 103 height 17
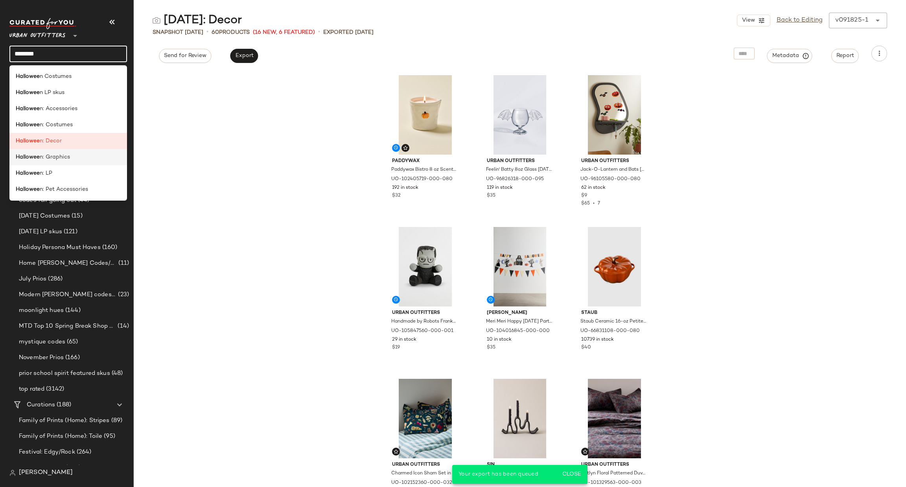
type input "********"
click at [88, 162] on div "Hallowee n: Graphics" at bounding box center [68, 157] width 118 height 16
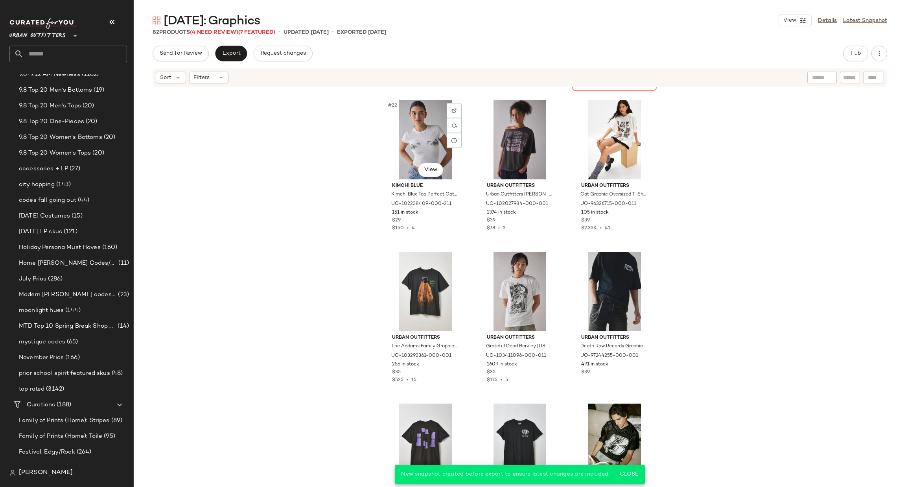
scroll to position [706, 0]
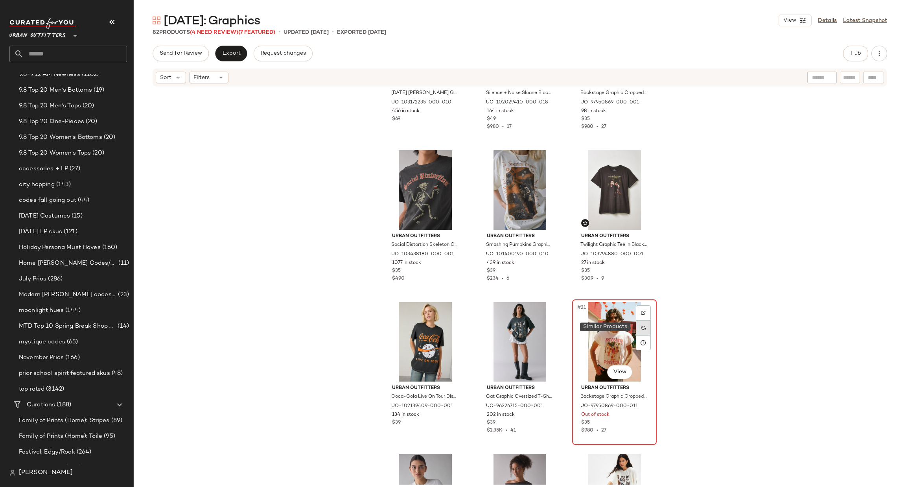
click at [641, 325] on img at bounding box center [643, 327] width 5 height 5
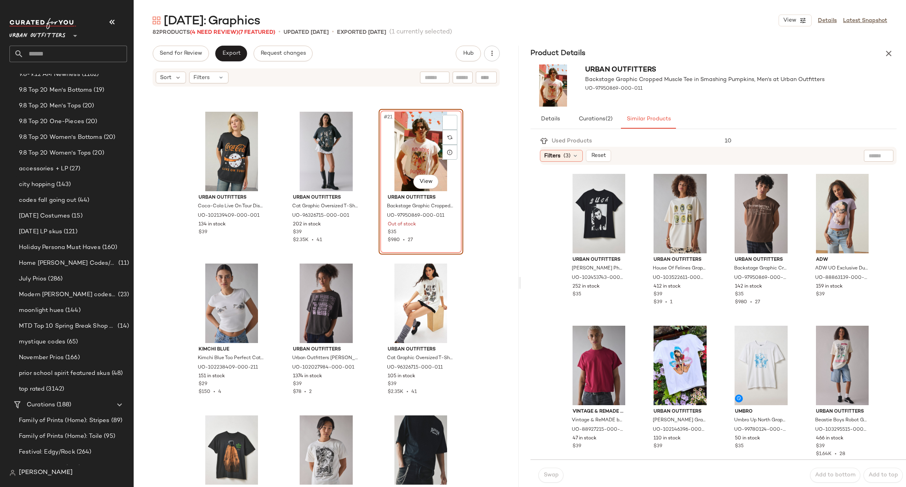
scroll to position [824, 0]
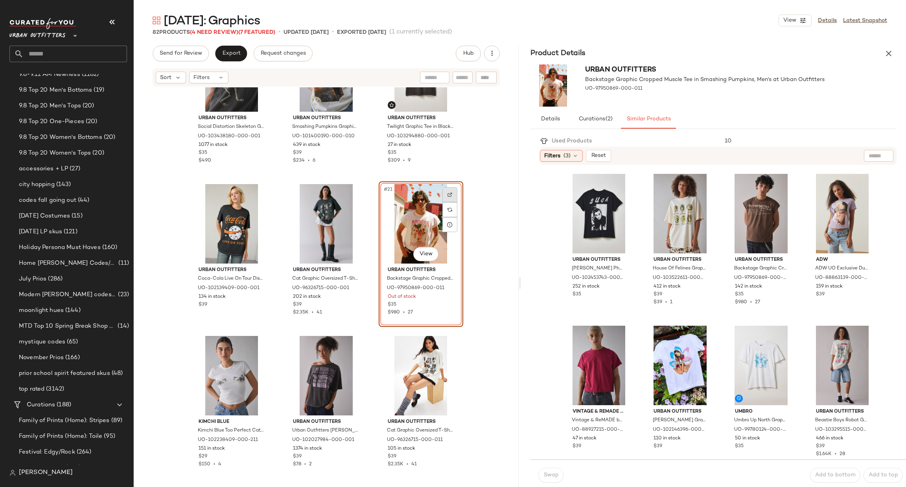
click at [451, 187] on div at bounding box center [449, 194] width 15 height 15
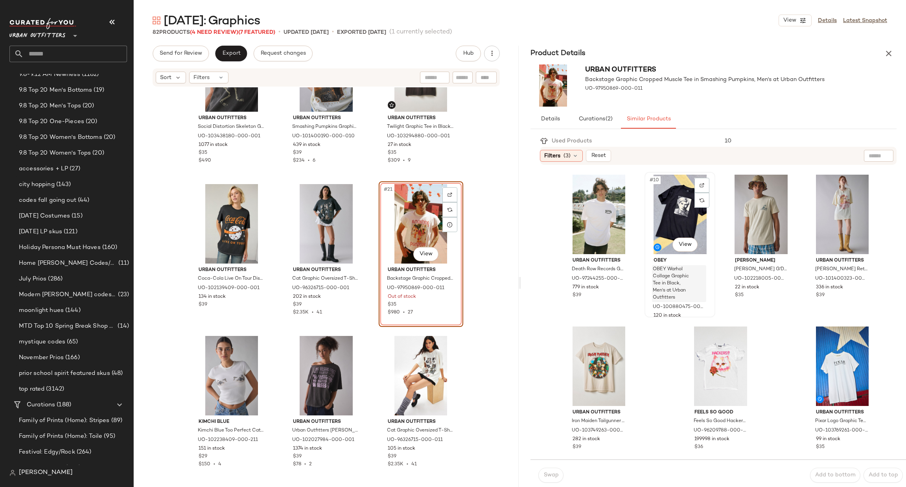
scroll to position [312, 0]
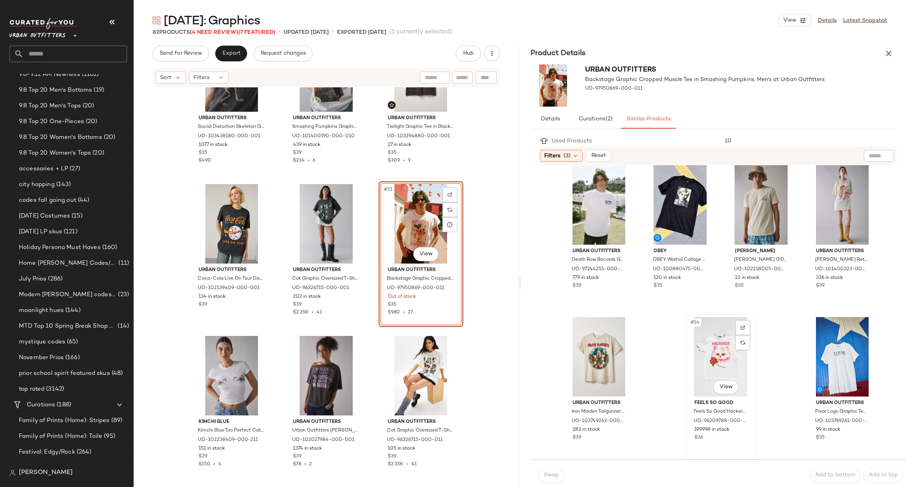
click at [723, 347] on div "#14 View" at bounding box center [720, 356] width 65 height 79
click at [554, 476] on span "Swap" at bounding box center [550, 475] width 15 height 6
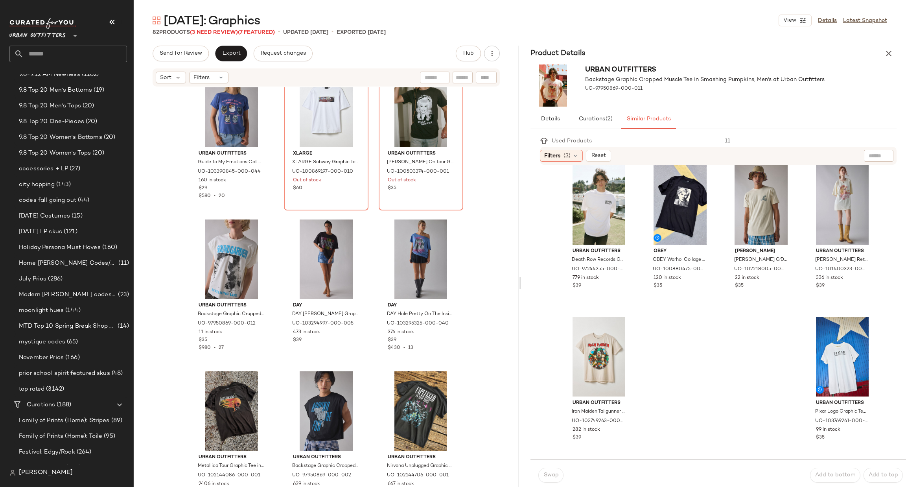
scroll to position [2829, 0]
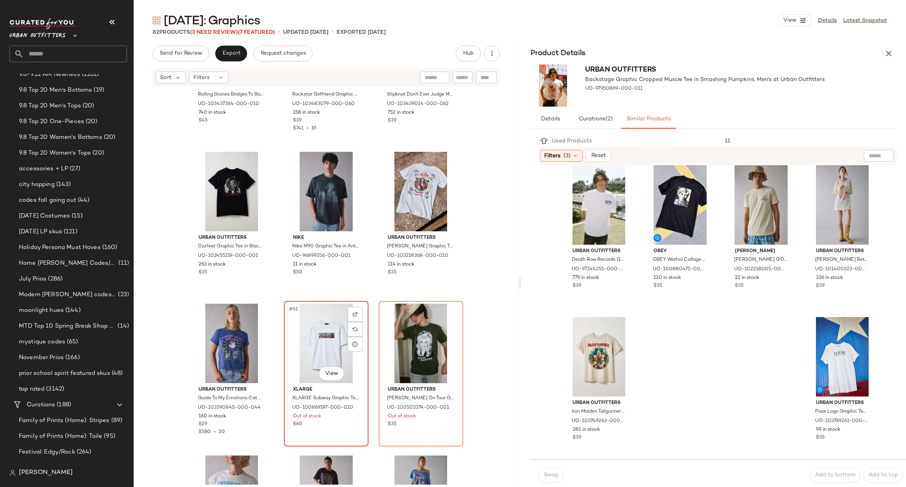
click at [327, 352] on div "#62 View" at bounding box center [326, 342] width 79 height 79
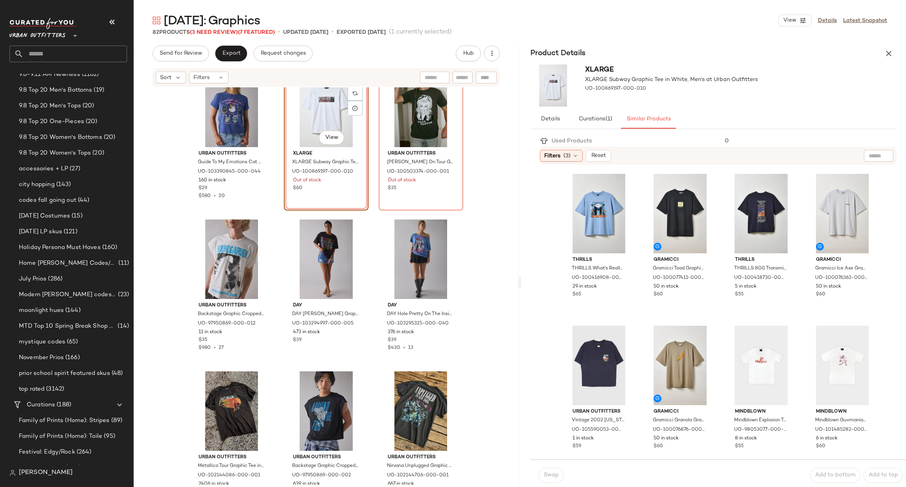
scroll to position [2829, 0]
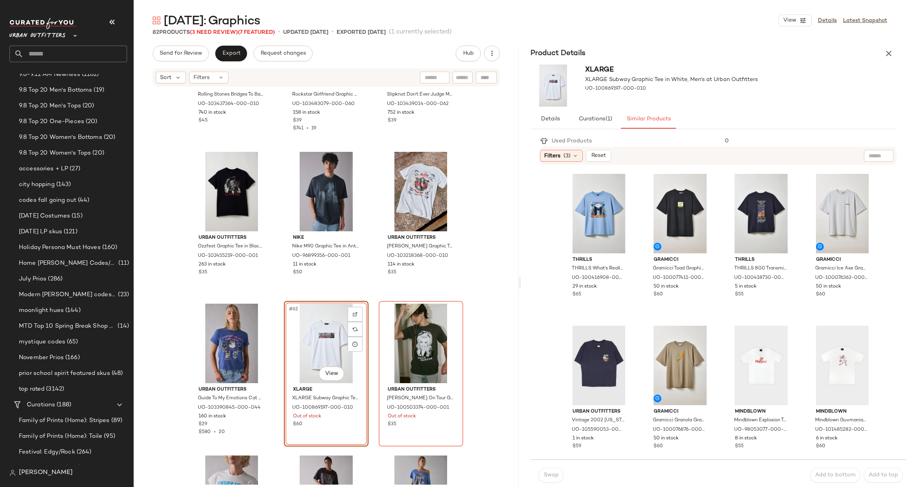
click at [308, 329] on div "#62 View" at bounding box center [326, 342] width 79 height 79
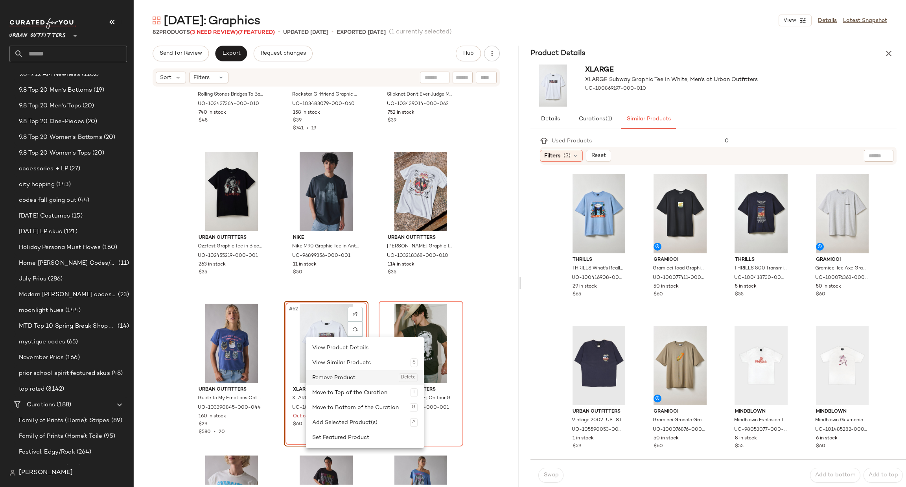
click at [353, 380] on div "Remove Product Delete" at bounding box center [364, 377] width 105 height 15
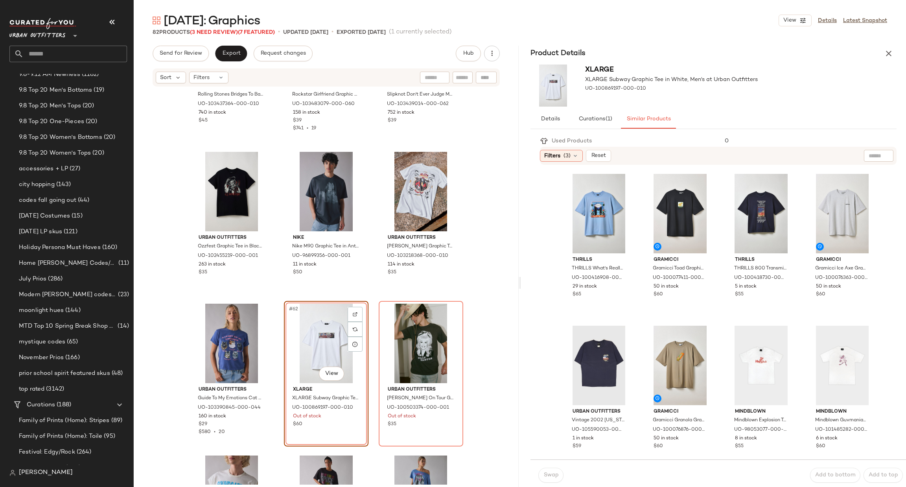
click at [484, 292] on div "Urban Outfitters Rolling Stones Bridges To Babylon Graphic Long Sleeve Tee in W…" at bounding box center [326, 285] width 385 height 397
click at [885, 49] on icon "button" at bounding box center [888, 53] width 9 height 9
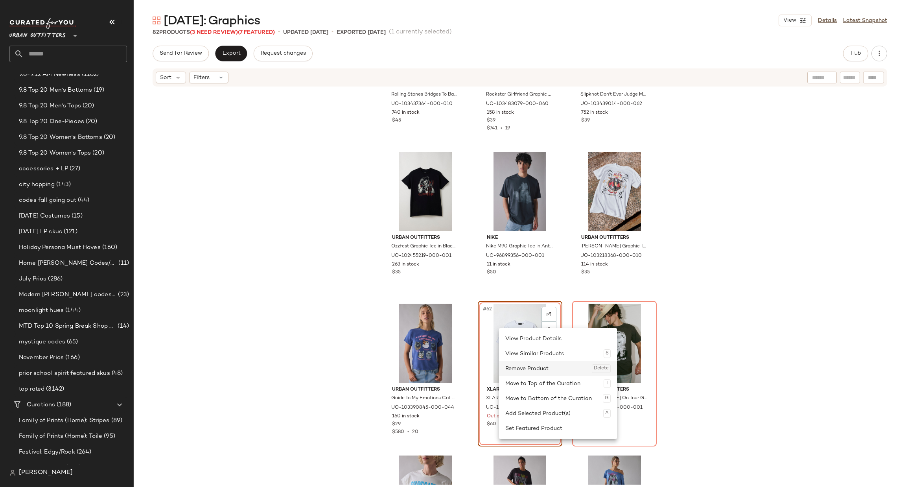
click at [511, 364] on div "Remove Product Delete" at bounding box center [557, 368] width 105 height 15
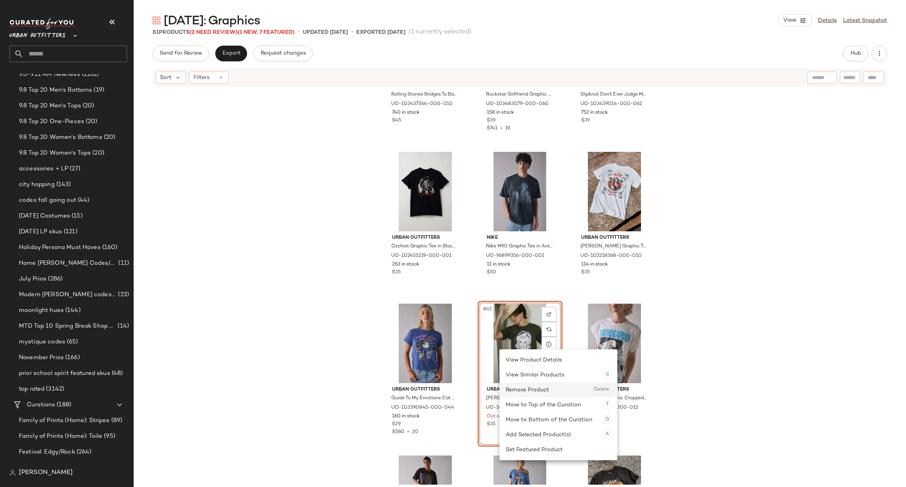
click at [523, 385] on div "Remove Product Delete" at bounding box center [557, 389] width 105 height 15
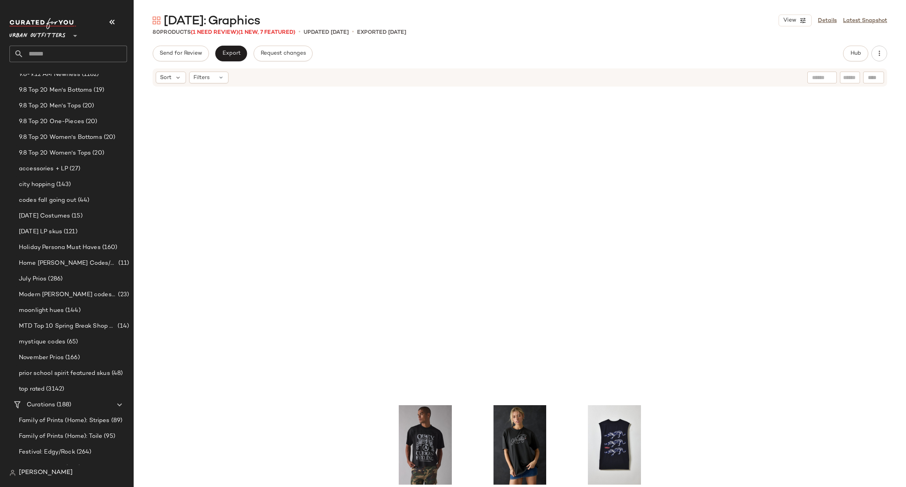
scroll to position [3654, 0]
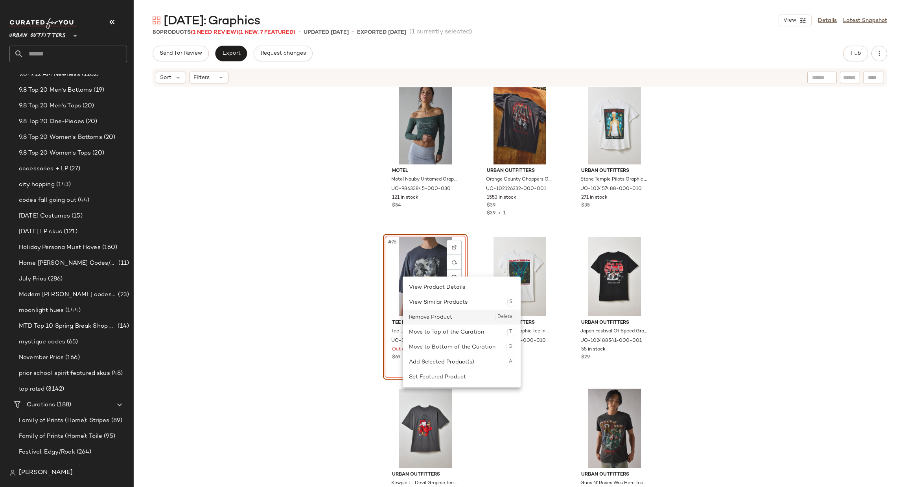
click at [445, 315] on div "Remove Product Delete" at bounding box center [461, 316] width 105 height 15
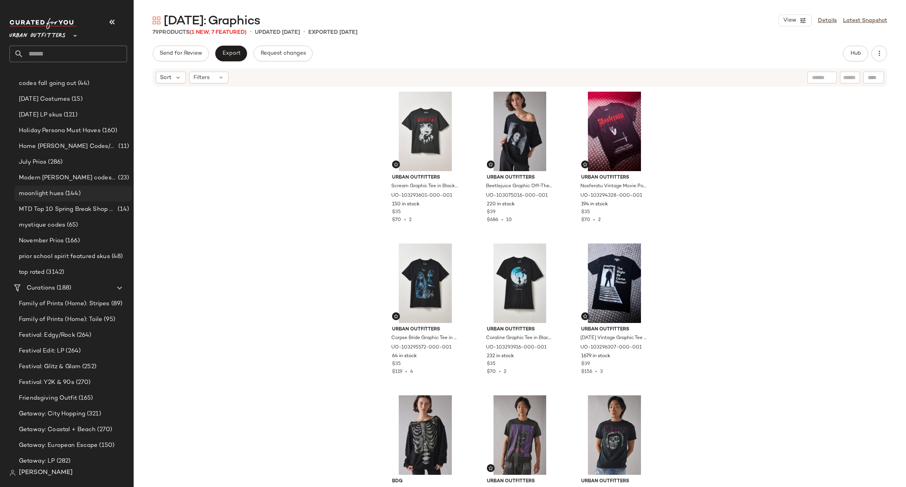
scroll to position [707, 0]
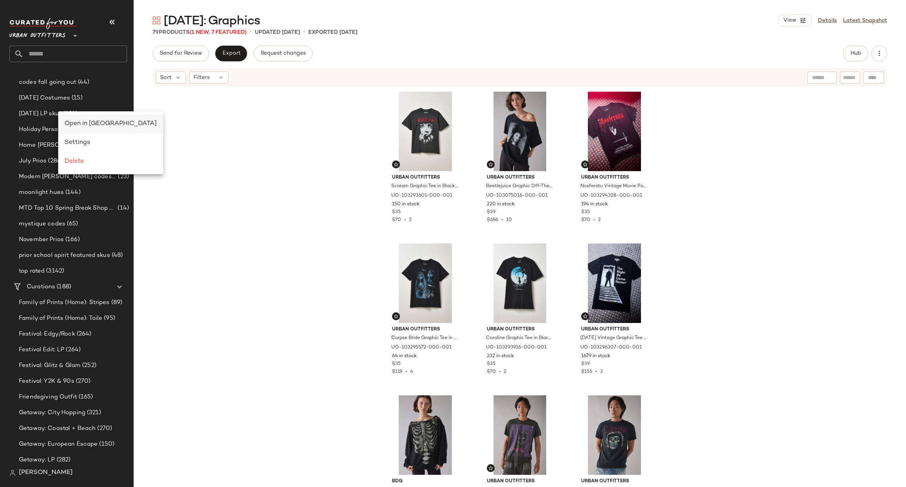
click at [79, 126] on span "Open in Split View" at bounding box center [110, 123] width 92 height 7
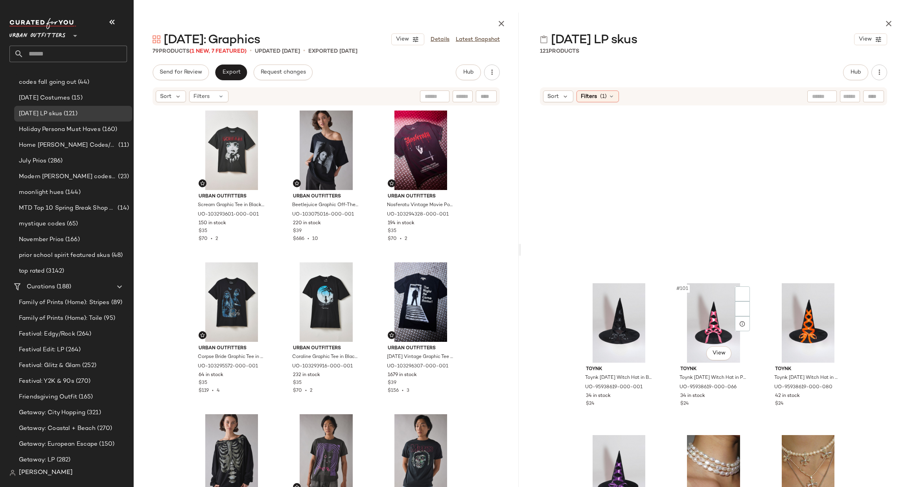
scroll to position [5194, 0]
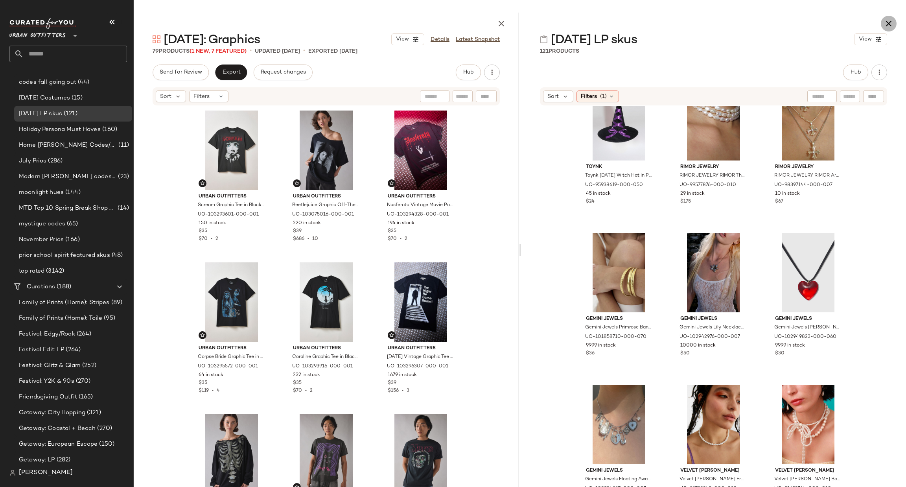
click at [885, 29] on button "button" at bounding box center [888, 24] width 16 height 16
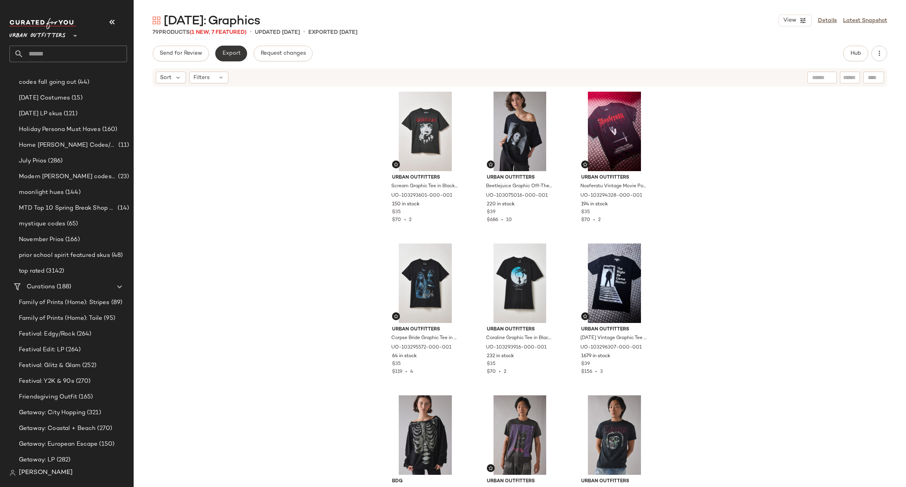
click at [231, 47] on button "Export" at bounding box center [231, 54] width 32 height 16
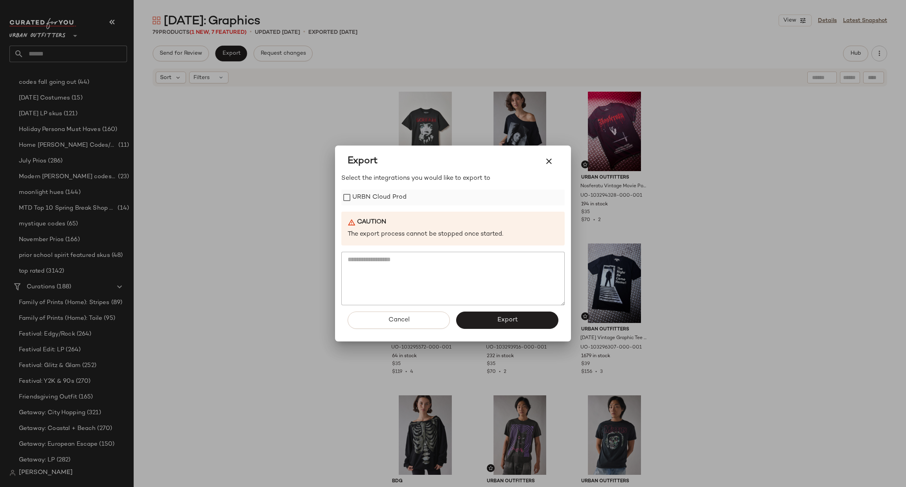
click at [419, 197] on div "URBN Cloud Prod" at bounding box center [452, 197] width 223 height 16
click at [388, 200] on label "URBN Cloud Prod" at bounding box center [379, 197] width 54 height 16
click at [527, 320] on button "Export" at bounding box center [507, 319] width 102 height 17
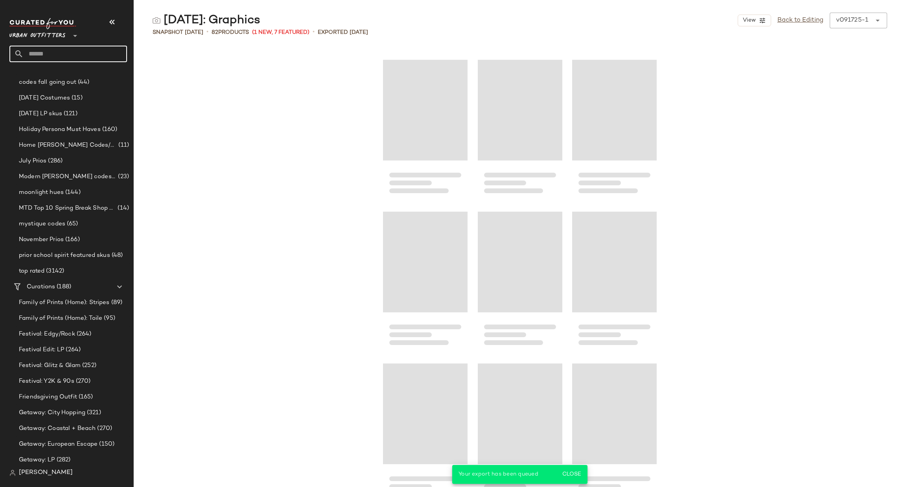
click at [100, 53] on input "text" at bounding box center [75, 54] width 103 height 17
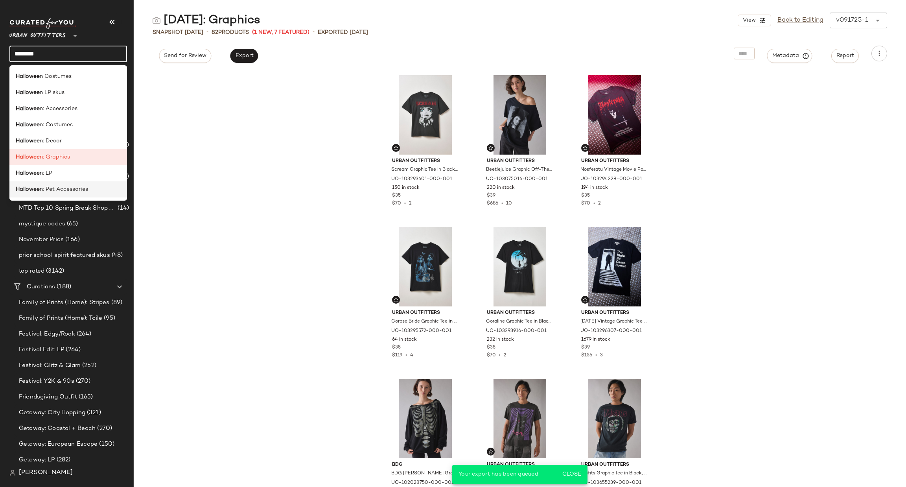
type input "********"
click at [78, 189] on span "n: Pet Accessories" at bounding box center [64, 189] width 48 height 8
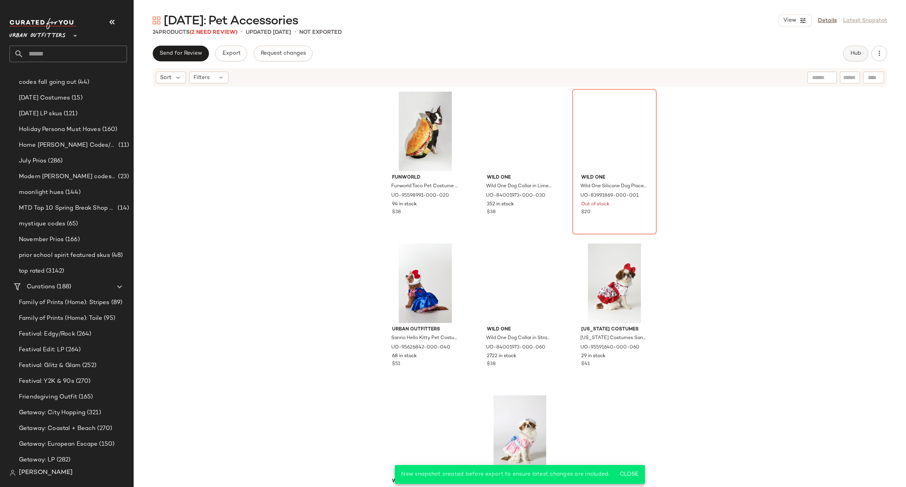
click at [855, 53] on span "Hub" at bounding box center [855, 53] width 11 height 6
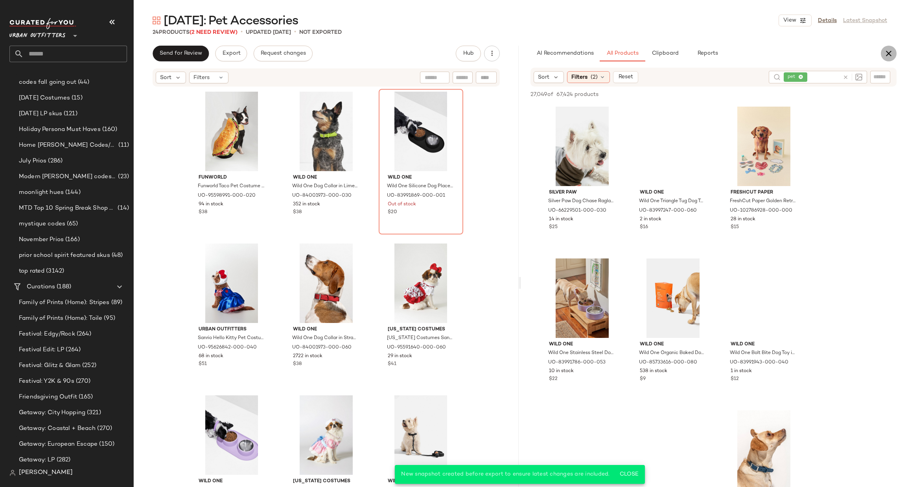
click at [893, 55] on button "button" at bounding box center [888, 54] width 16 height 16
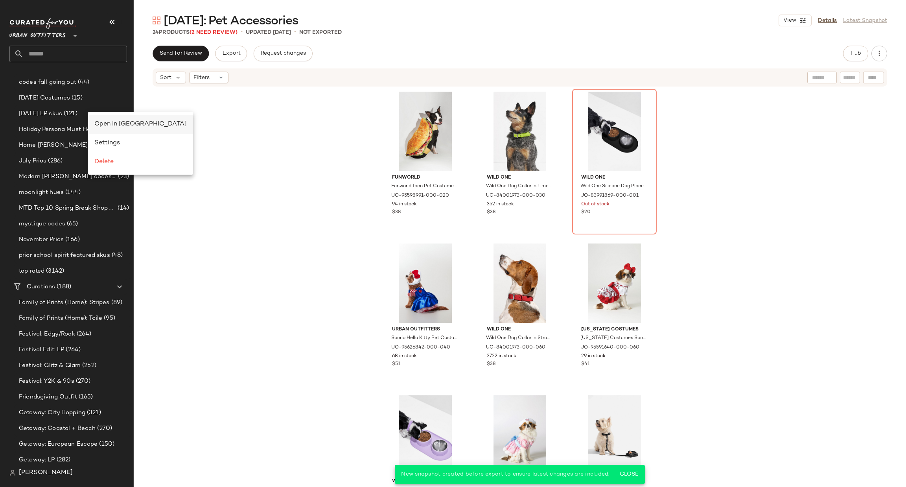
click at [105, 127] on span "Open in Split View" at bounding box center [140, 124] width 92 height 7
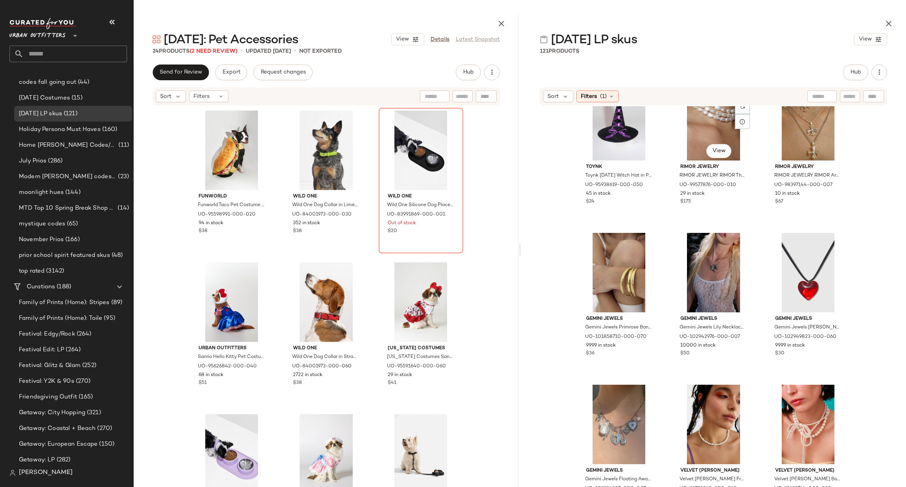
scroll to position [5521, 0]
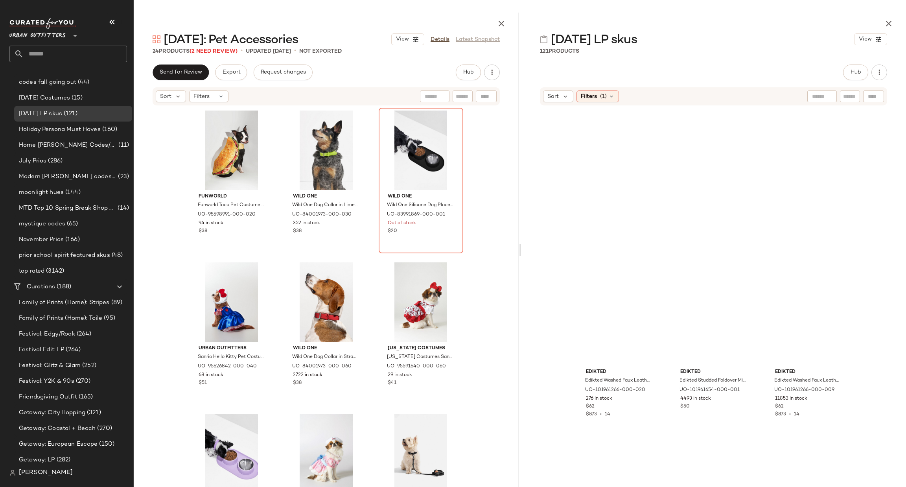
scroll to position [3163, 0]
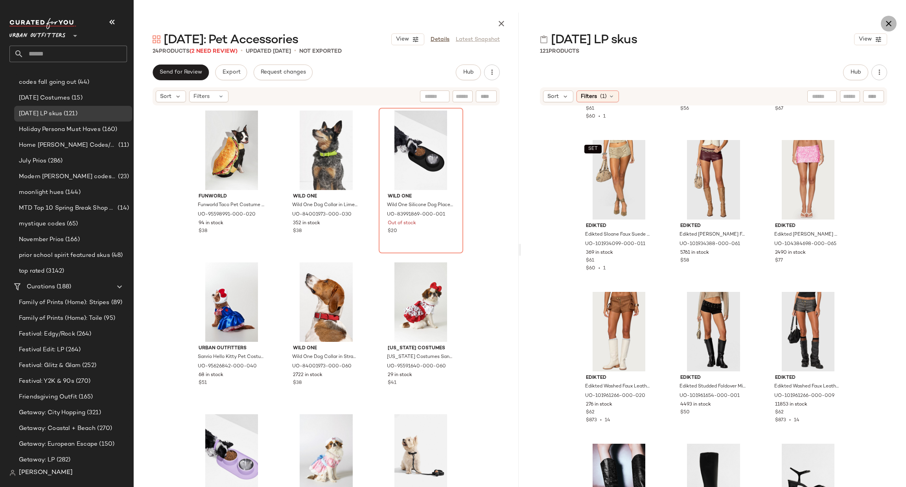
click at [887, 26] on icon "button" at bounding box center [888, 23] width 9 height 9
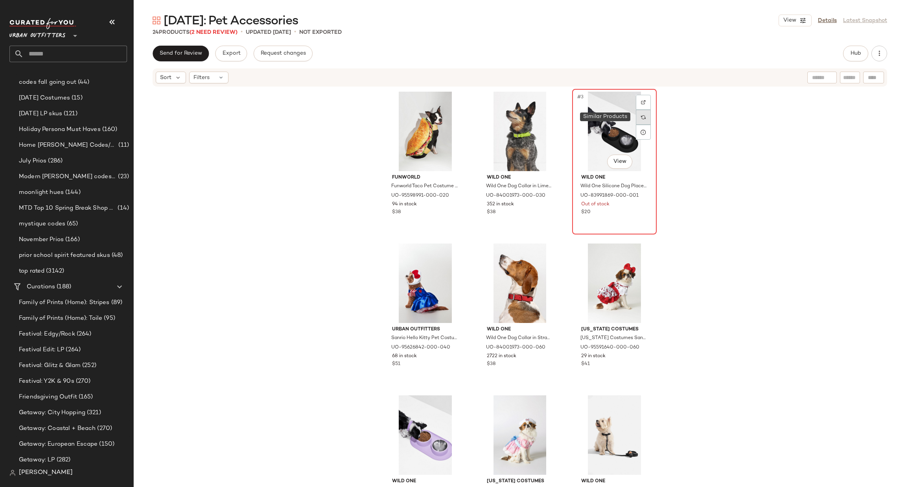
click at [641, 116] on img at bounding box center [643, 117] width 5 height 5
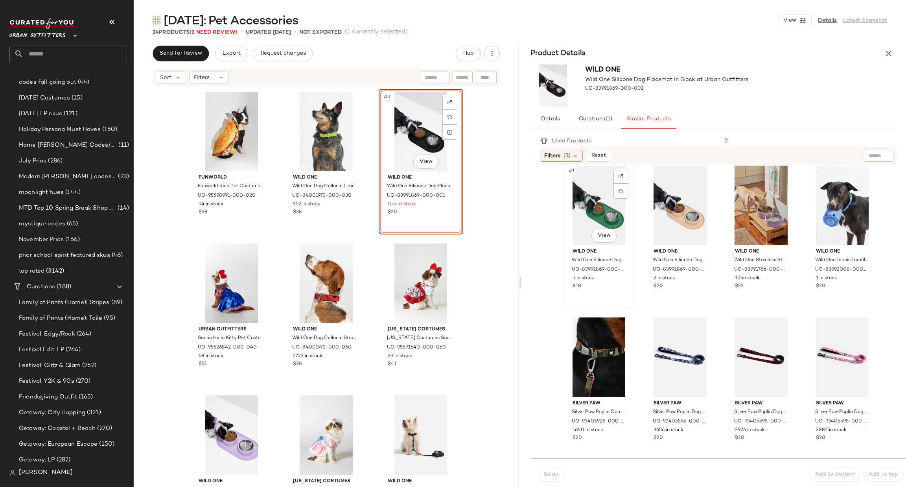
scroll to position [10, 0]
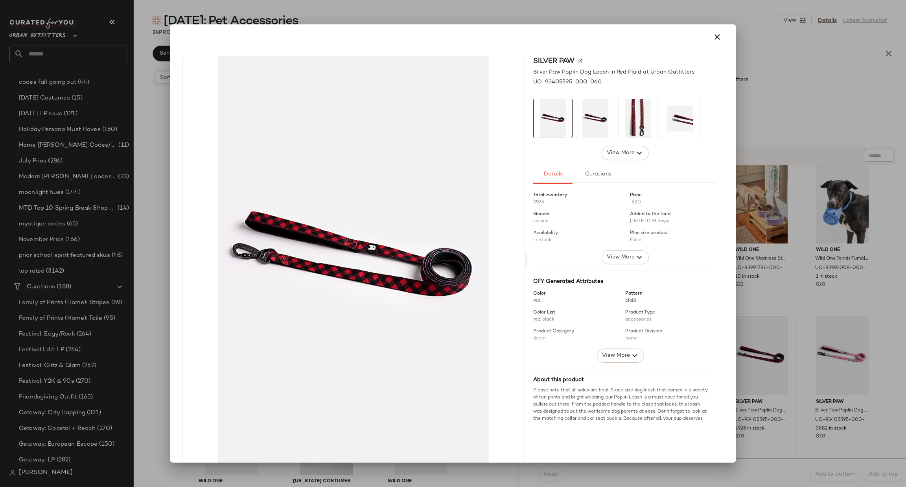
click at [845, 362] on div at bounding box center [453, 243] width 906 height 487
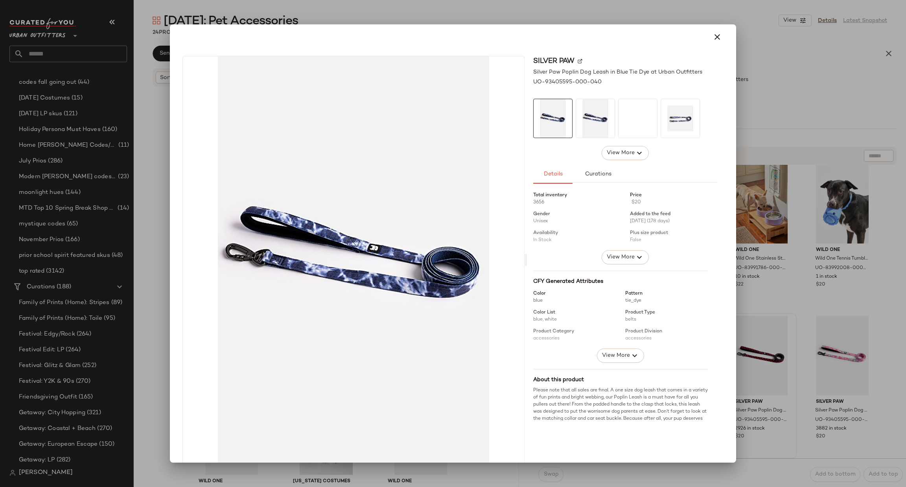
click at [825, 307] on div at bounding box center [453, 243] width 906 height 487
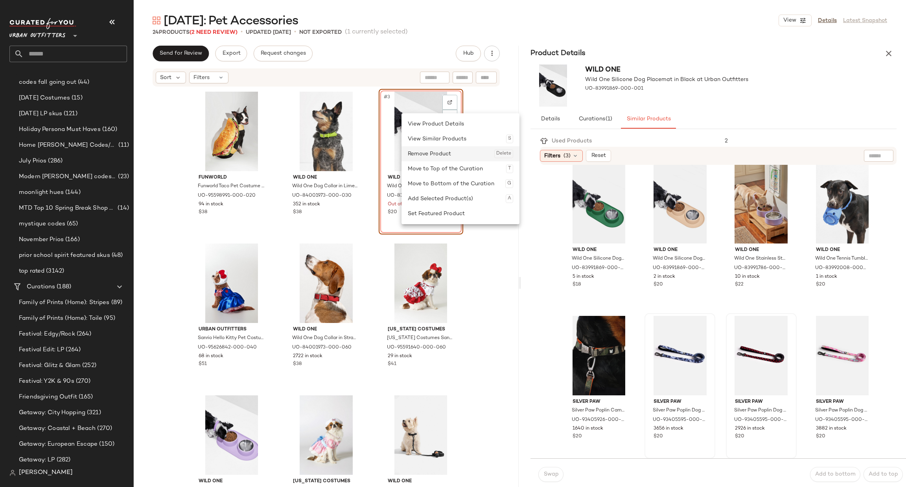
click at [433, 154] on div "Remove Product Delete" at bounding box center [460, 153] width 105 height 15
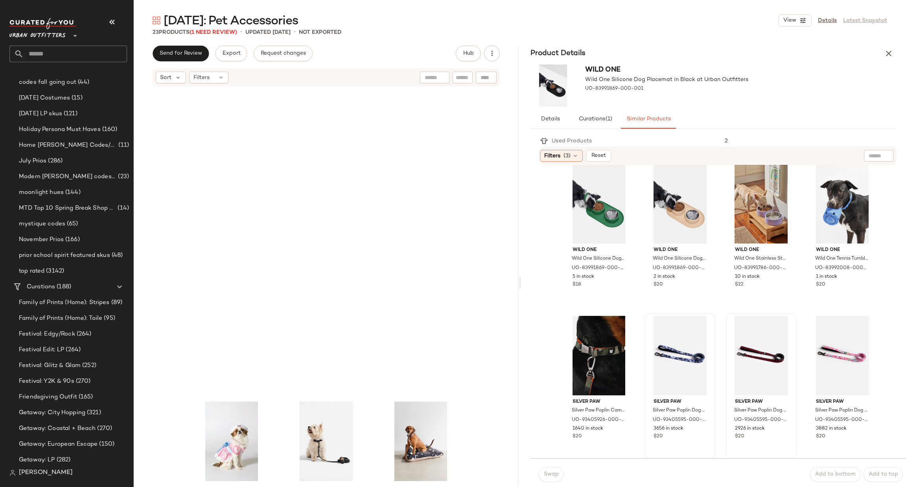
scroll to position [478, 0]
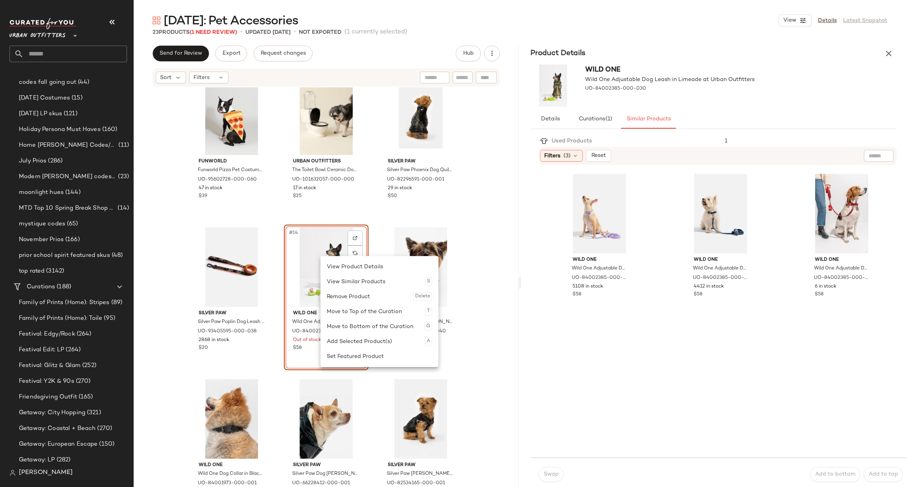
click at [491, 272] on div "California Costumes California Costumes Sanrio Hello Kitty Pet Costume in Unico…" at bounding box center [326, 285] width 385 height 397
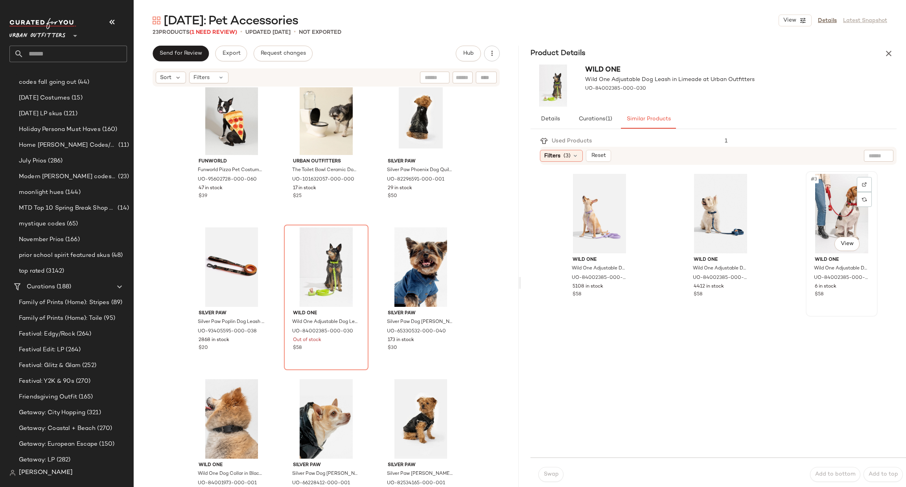
click at [831, 217] on div "#3 View" at bounding box center [841, 213] width 66 height 79
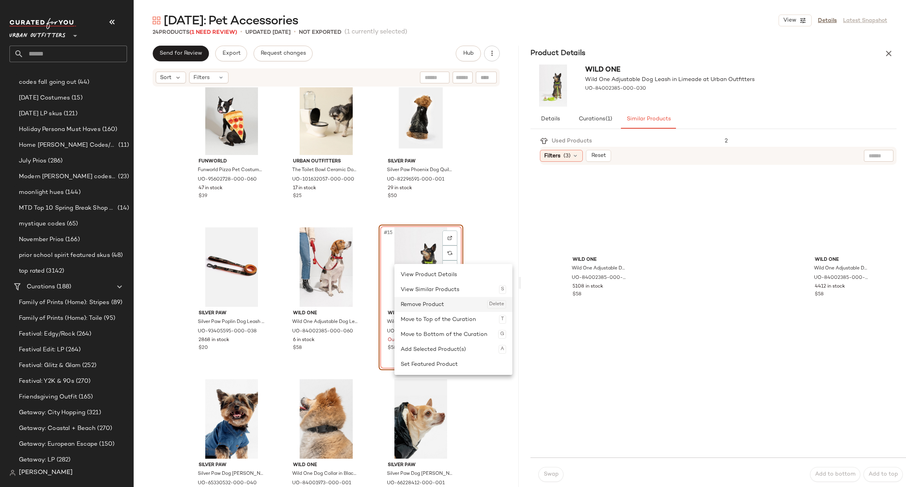
click at [419, 302] on div "Remove Product Delete" at bounding box center [452, 304] width 105 height 15
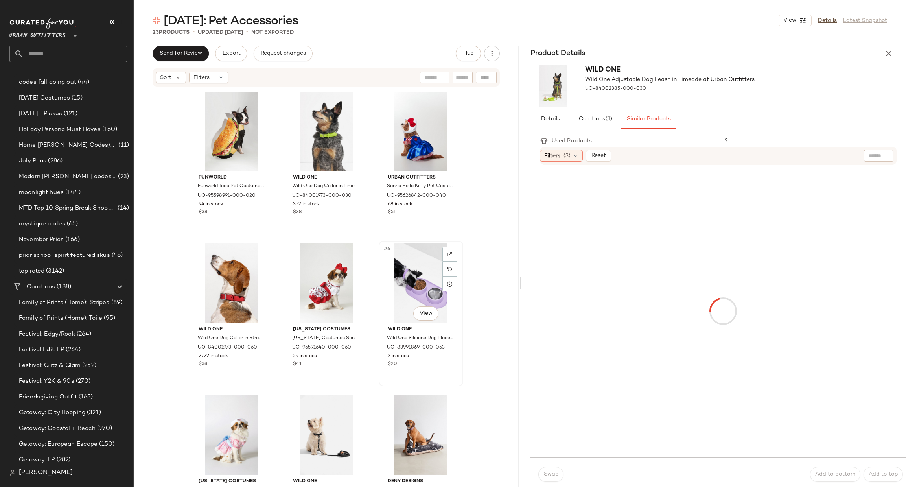
click at [406, 276] on div "#6 View" at bounding box center [420, 282] width 79 height 79
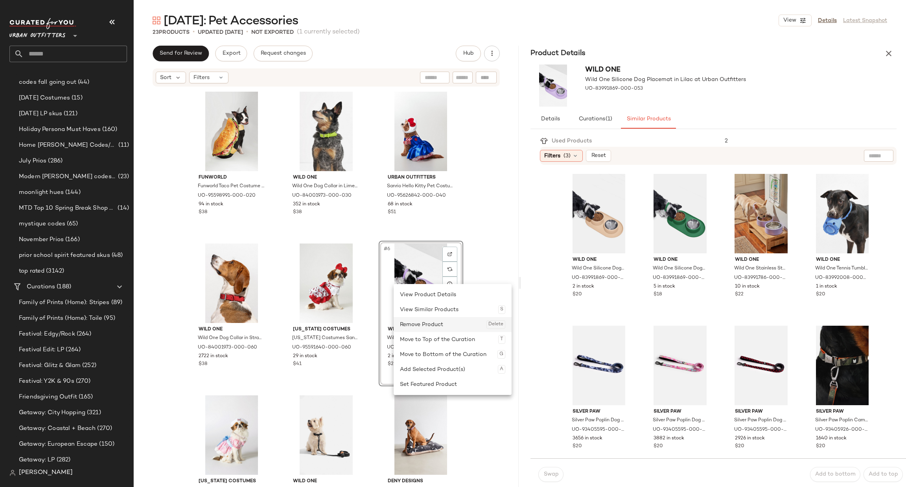
click at [420, 320] on div "Remove Product Delete" at bounding box center [452, 324] width 105 height 15
click at [475, 299] on div "Funworld Funworld Taco Pet Costume in Brown at Urban Outfitters UO-95598991-000…" at bounding box center [326, 285] width 385 height 397
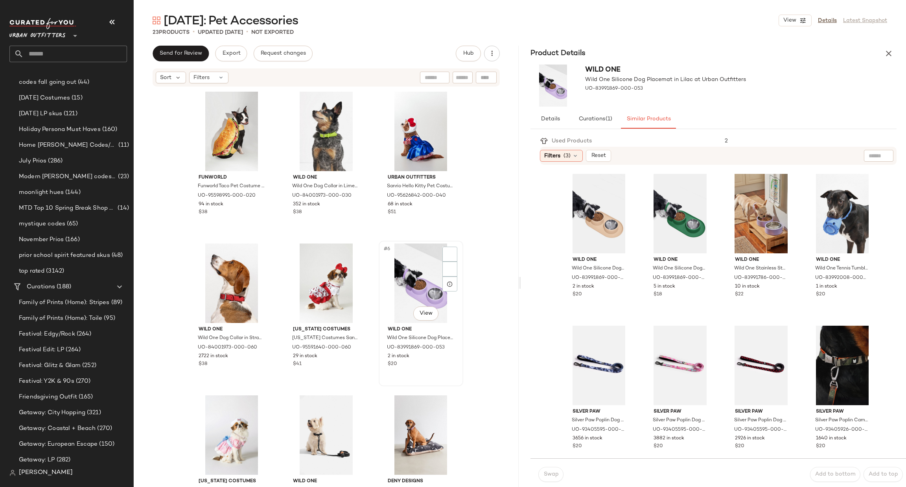
click at [402, 281] on div "#6 View" at bounding box center [420, 282] width 79 height 79
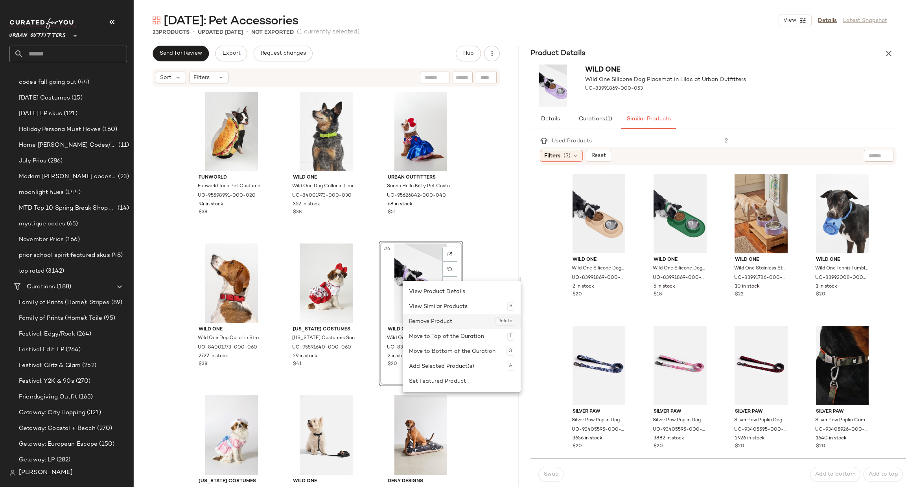
click at [428, 315] on div "Remove Product Delete" at bounding box center [461, 321] width 105 height 15
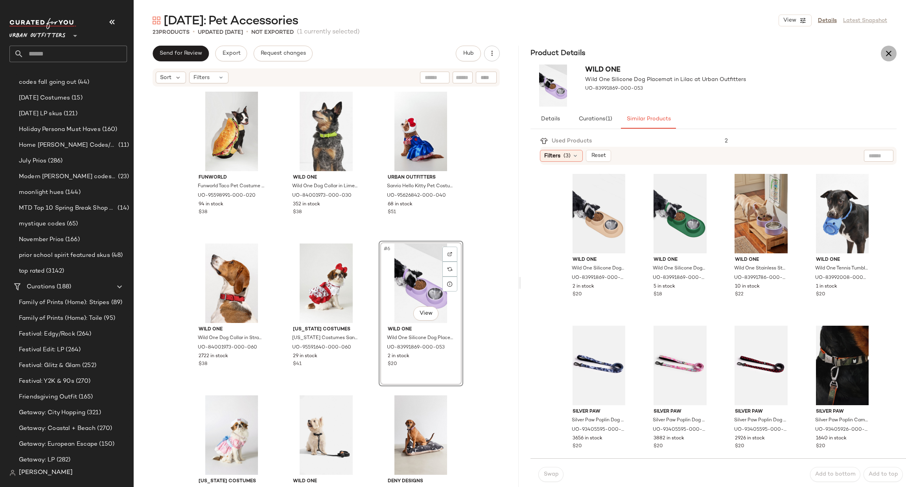
click at [892, 51] on icon "button" at bounding box center [888, 53] width 9 height 9
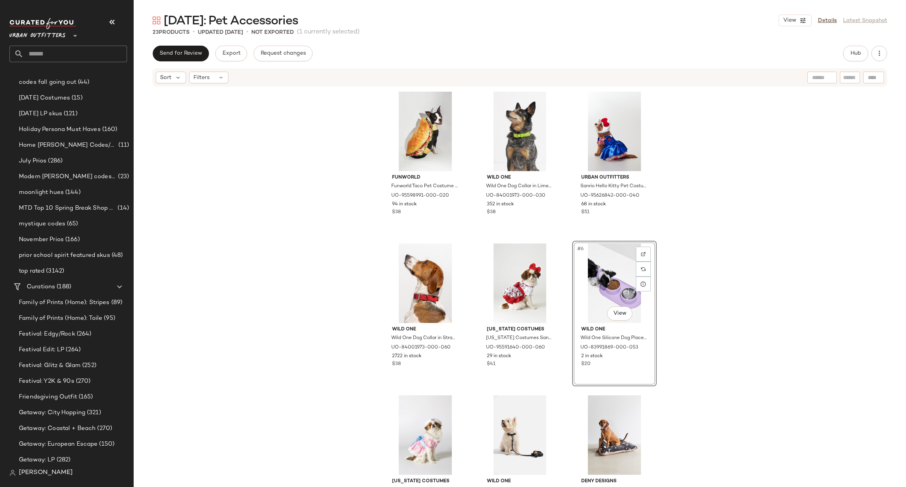
click at [710, 227] on div "Funworld Funworld Taco Pet Costume in Brown at Urban Outfitters UO-95598991-000…" at bounding box center [520, 285] width 772 height 397
click at [629, 302] on div "Remove Product Delete" at bounding box center [658, 300] width 105 height 15
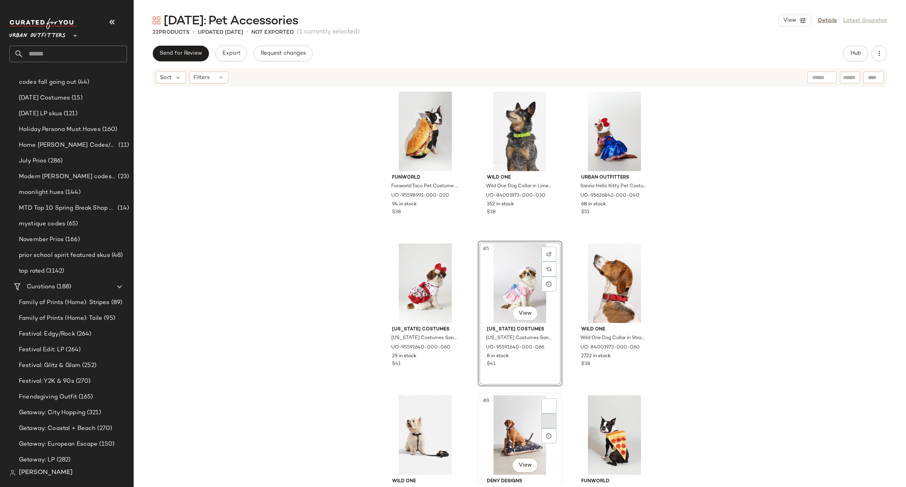
scroll to position [118, 0]
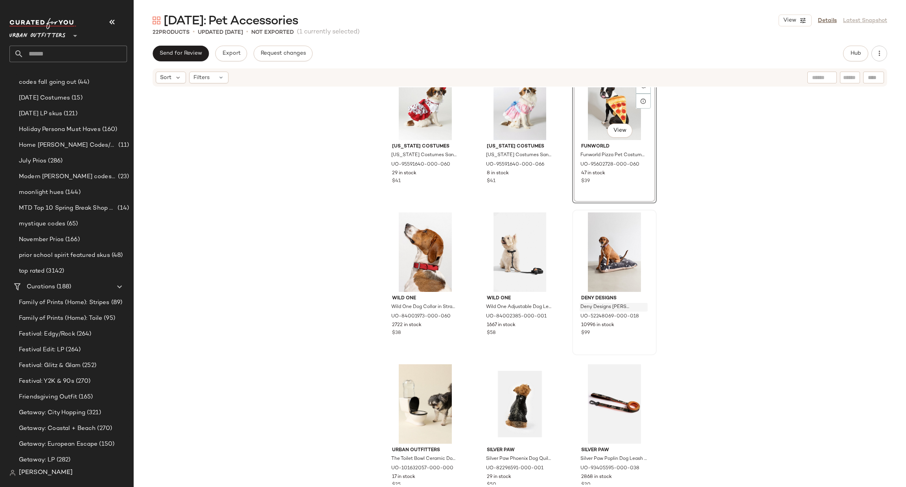
scroll to position [242, 0]
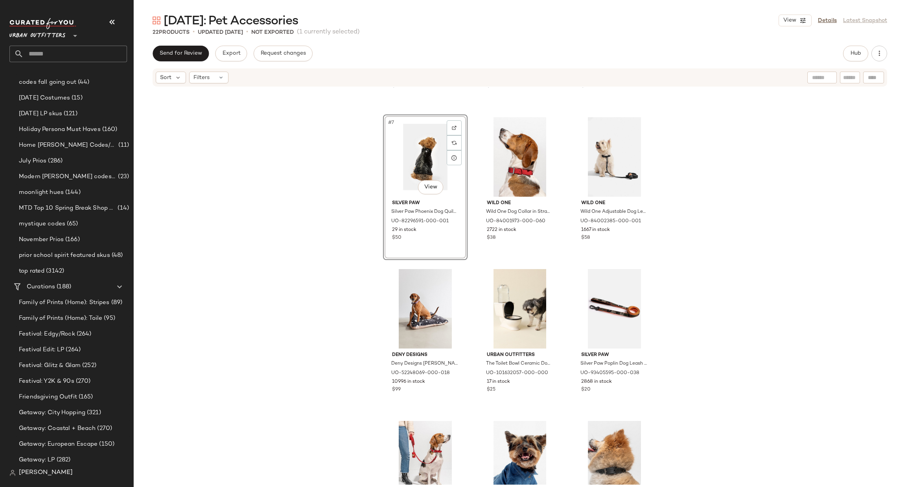
scroll to position [360, 0]
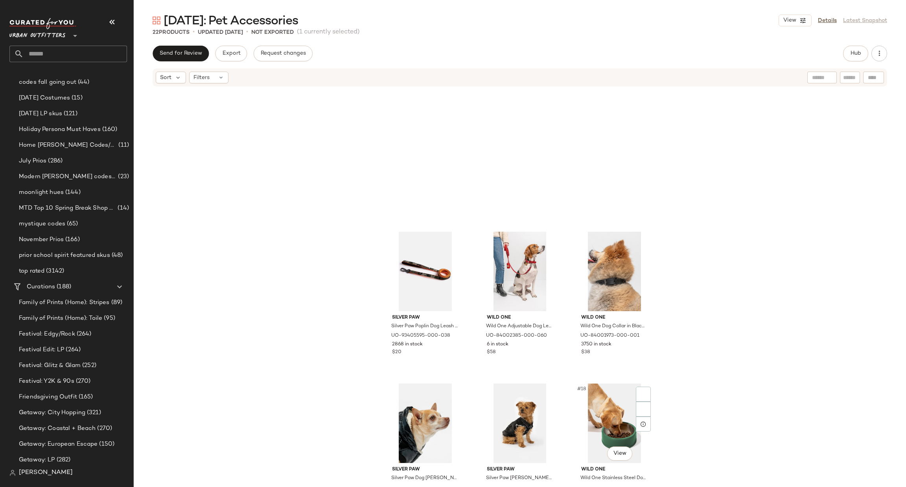
scroll to position [709, 0]
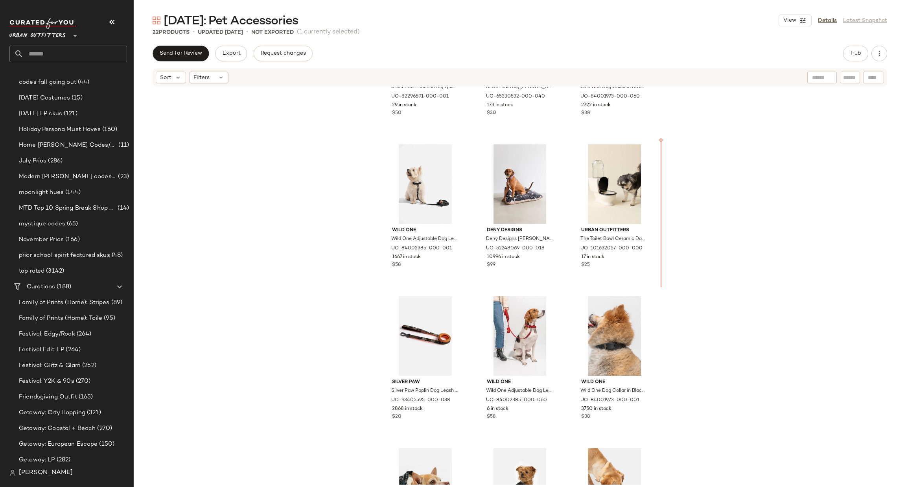
scroll to position [393, 0]
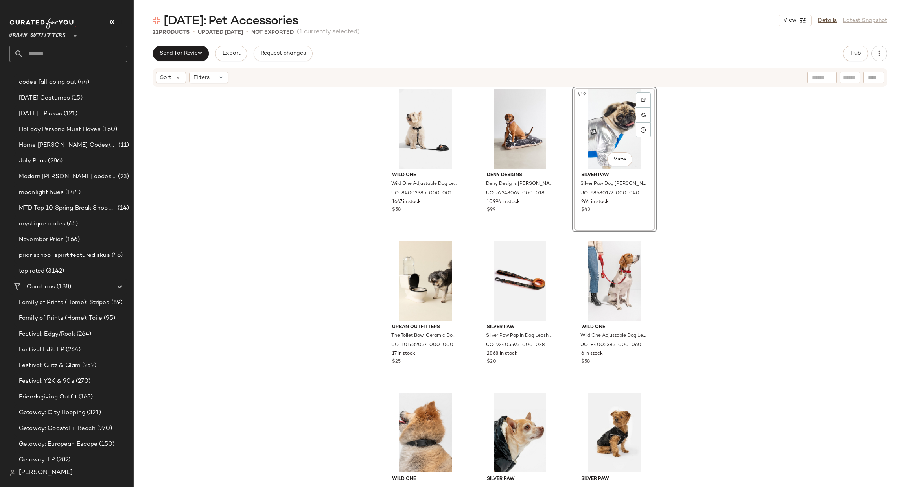
scroll to position [629, 0]
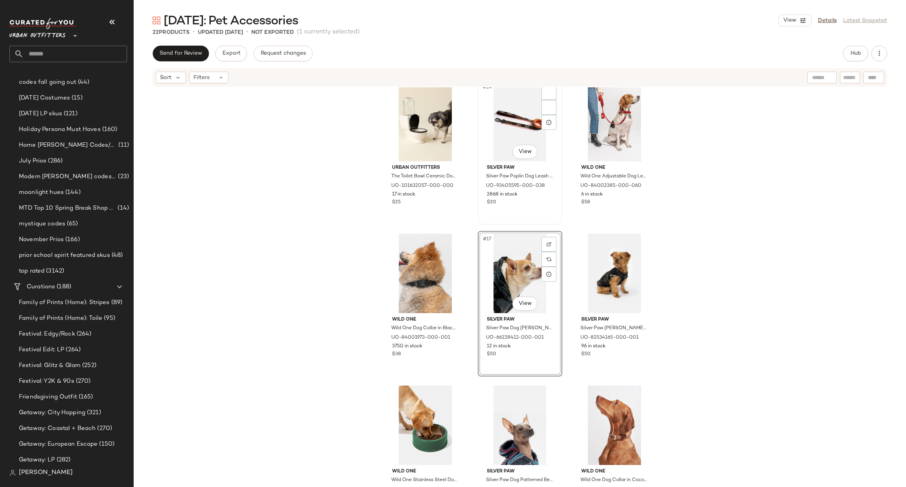
scroll to position [621, 0]
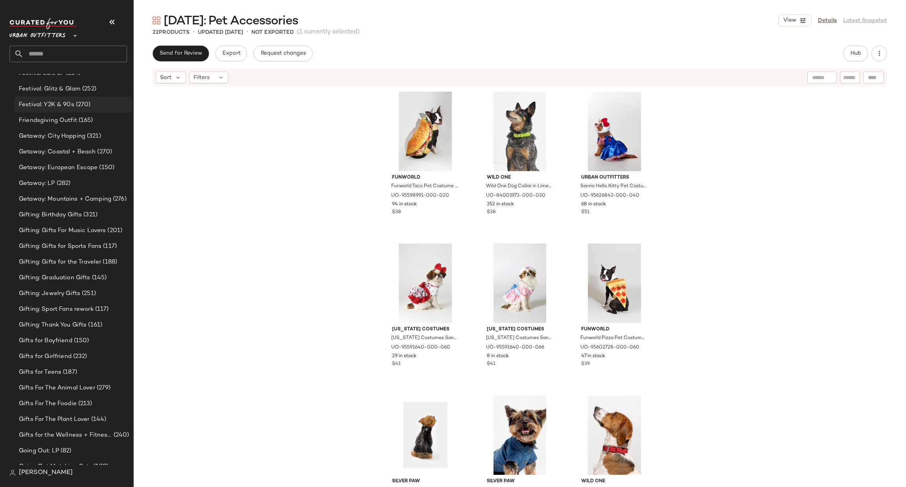
scroll to position [1061, 0]
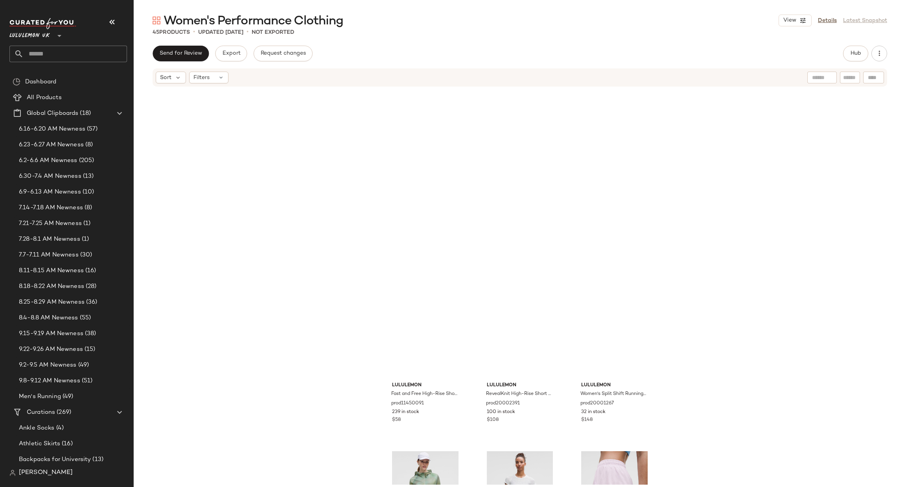
scroll to position [701, 0]
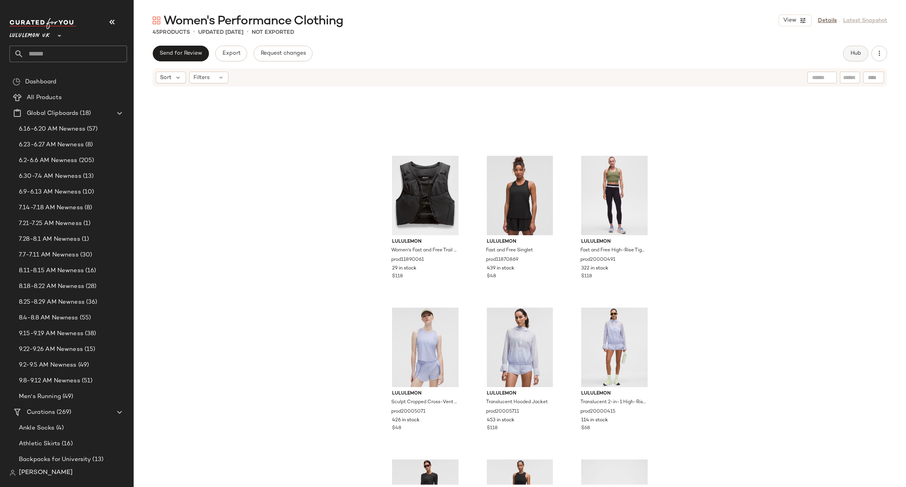
click at [858, 51] on span "Hub" at bounding box center [855, 53] width 11 height 6
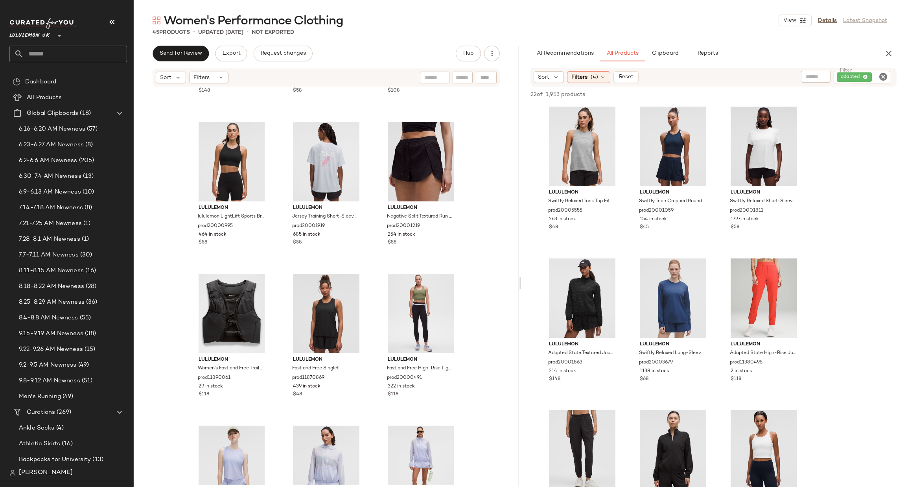
scroll to position [0, 0]
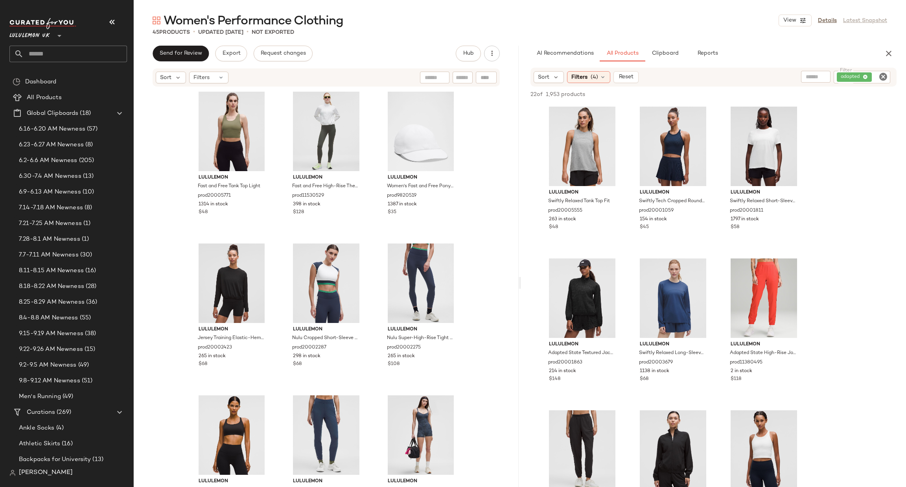
click at [884, 77] on icon "Clear Filter" at bounding box center [882, 76] width 9 height 9
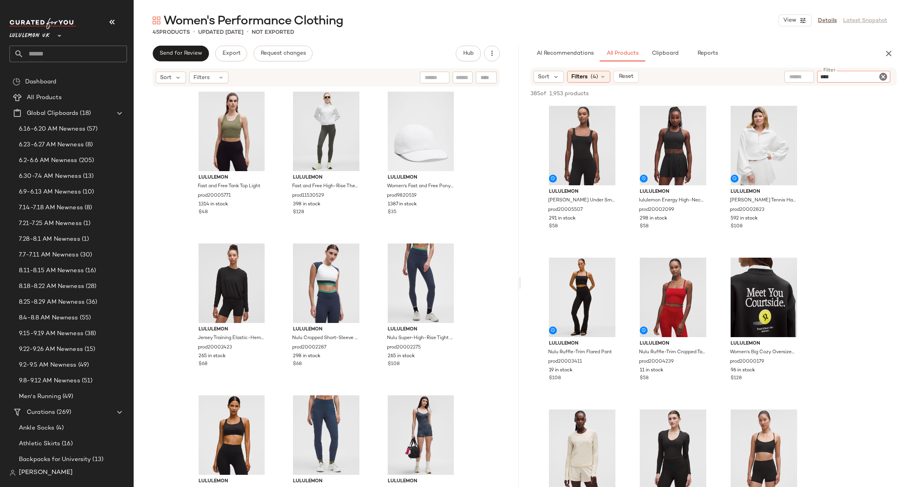
type input "*****"
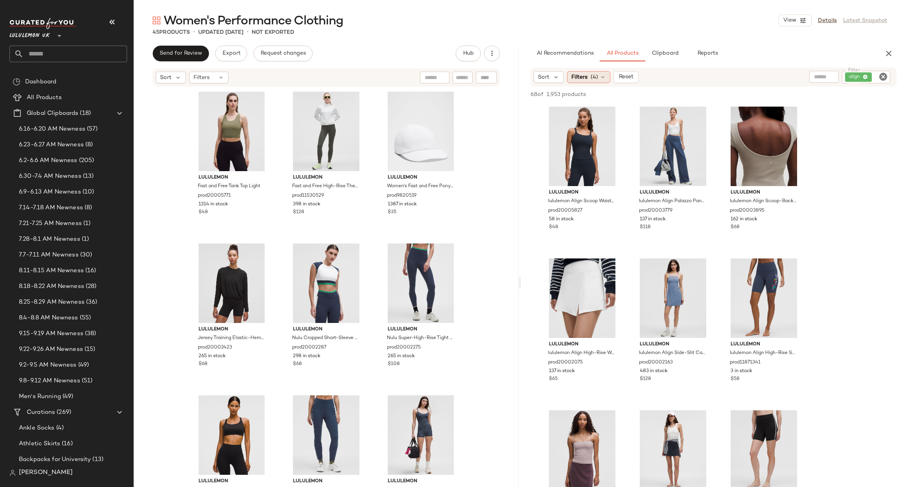
click at [599, 81] on div "Filters (4)" at bounding box center [588, 77] width 43 height 12
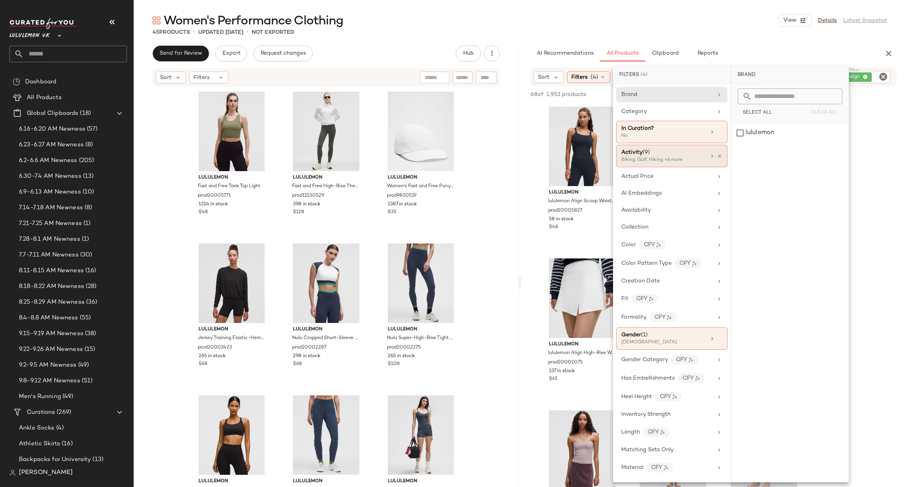
click at [683, 154] on div "Activity (9)" at bounding box center [663, 152] width 85 height 8
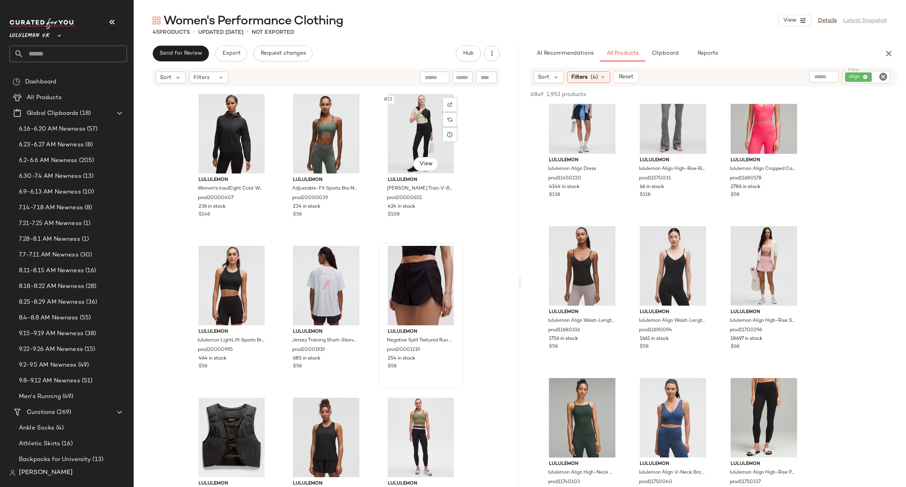
scroll to position [478, 0]
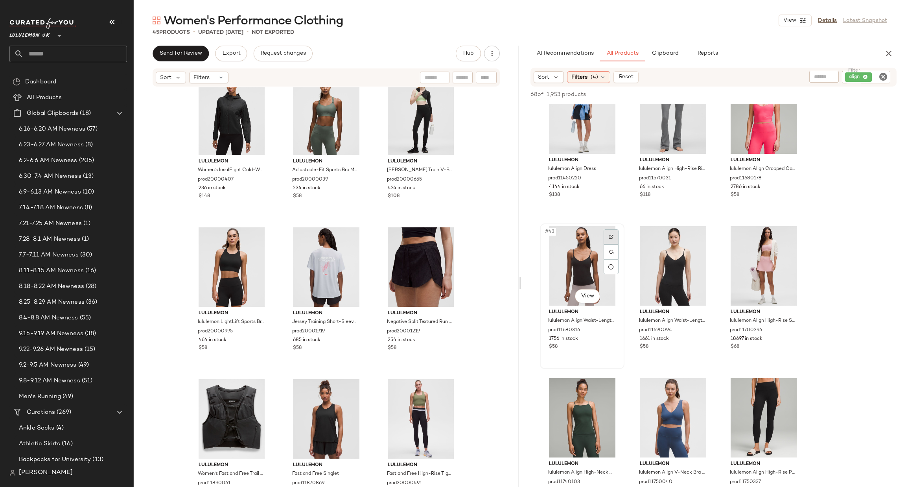
click at [607, 234] on div at bounding box center [610, 236] width 15 height 15
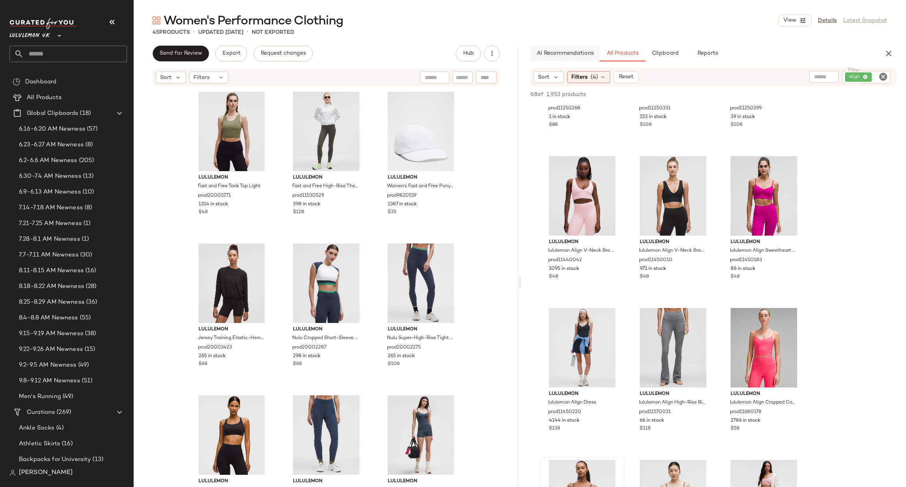
scroll to position [1769, 0]
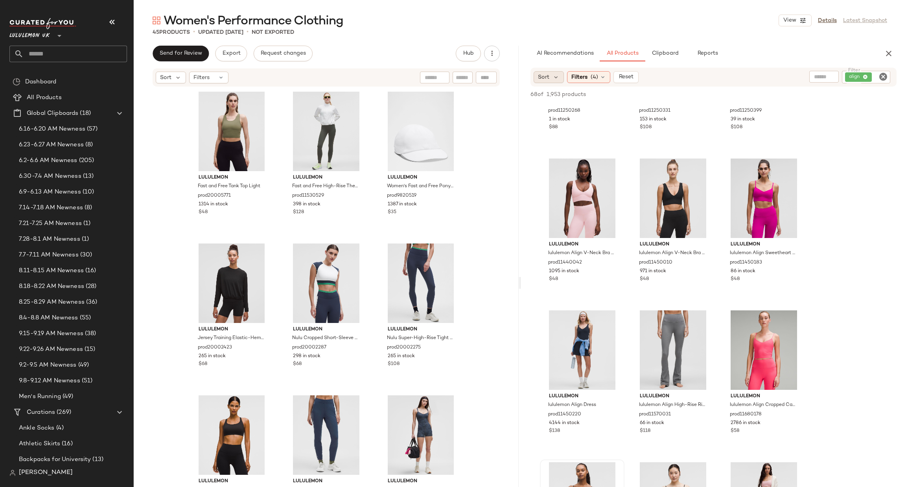
click at [548, 73] on span "Sort" at bounding box center [543, 77] width 11 height 8
click at [575, 113] on span "Highest Inventory" at bounding box center [576, 115] width 48 height 8
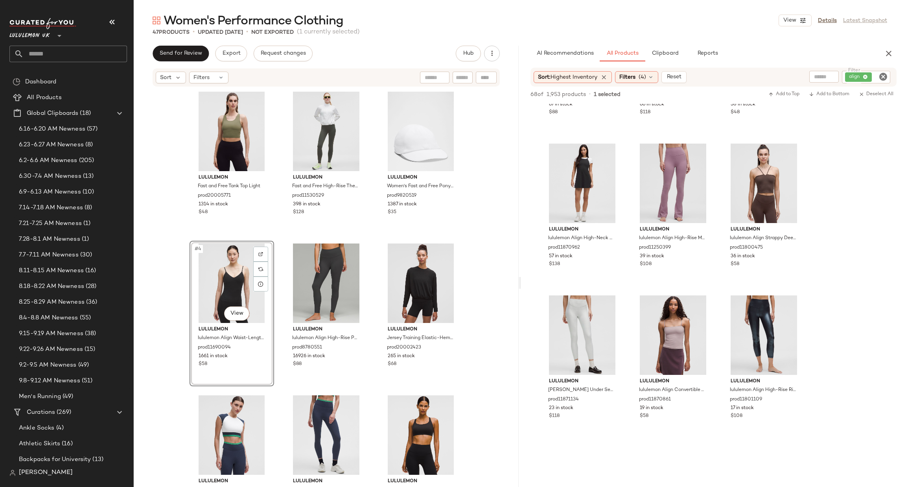
scroll to position [2240, 0]
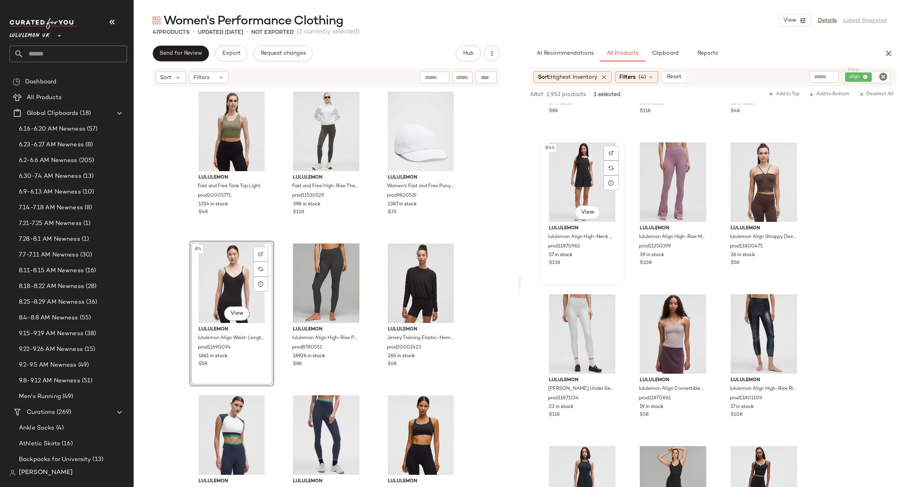
click at [608, 149] on div at bounding box center [610, 152] width 15 height 15
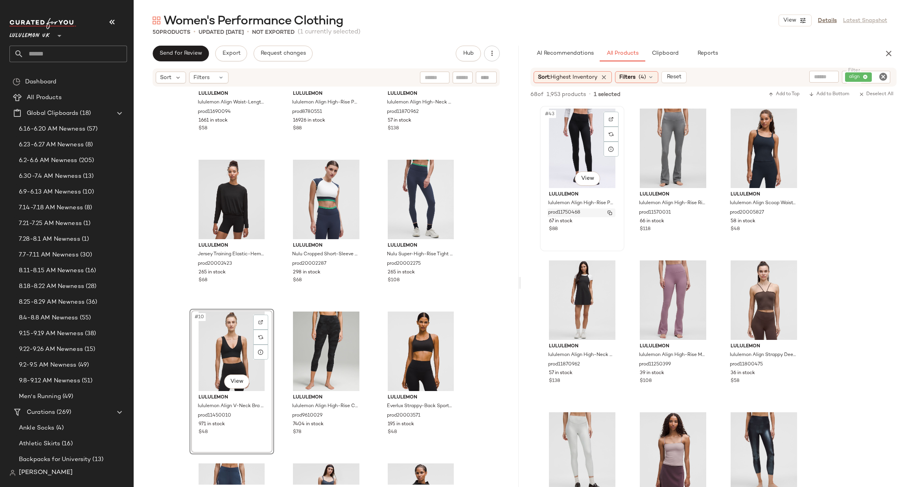
scroll to position [1887, 0]
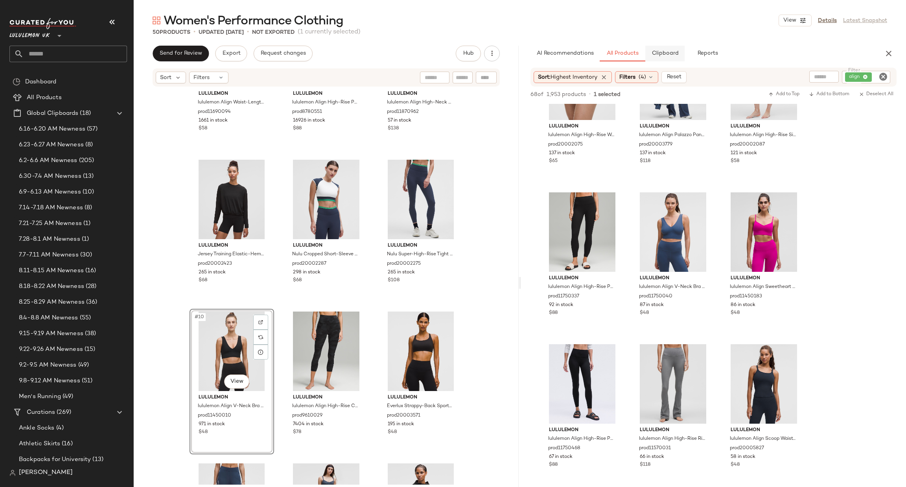
click at [666, 50] on button "Clipboard" at bounding box center [664, 54] width 39 height 16
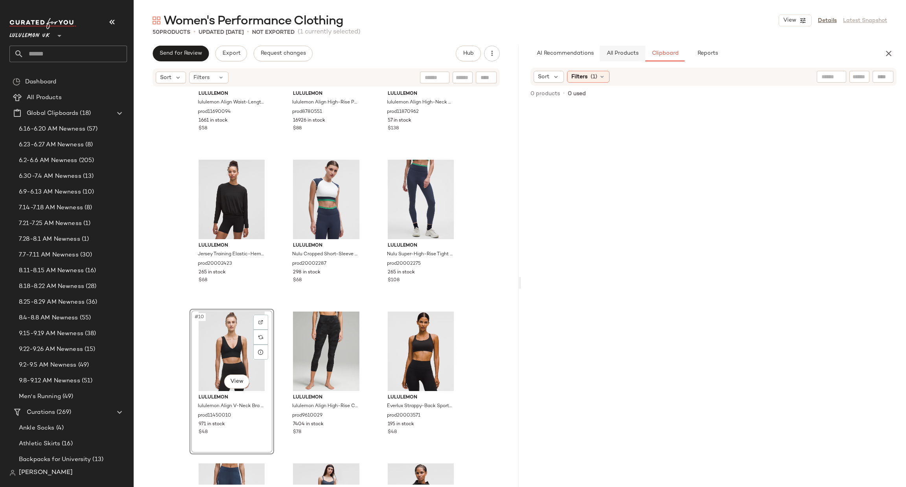
click at [633, 53] on span "All Products" at bounding box center [622, 53] width 32 height 6
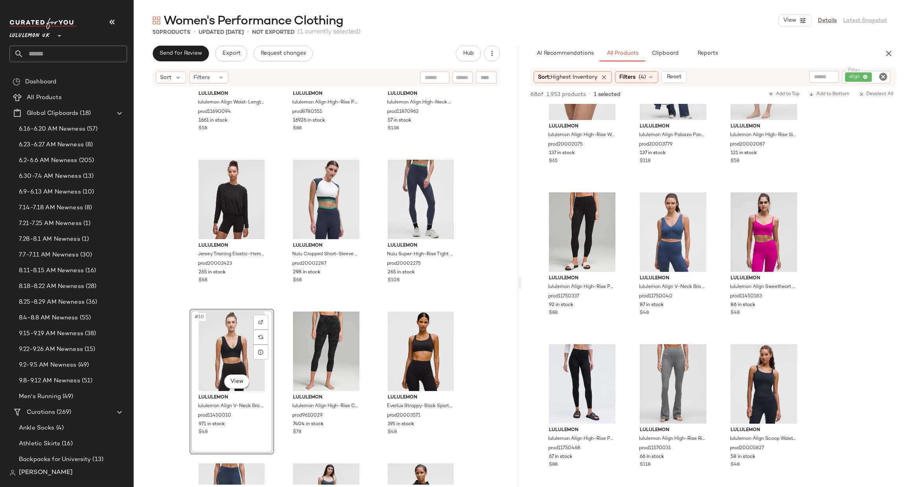
click at [881, 77] on icon "Clear Filter" at bounding box center [882, 76] width 9 height 9
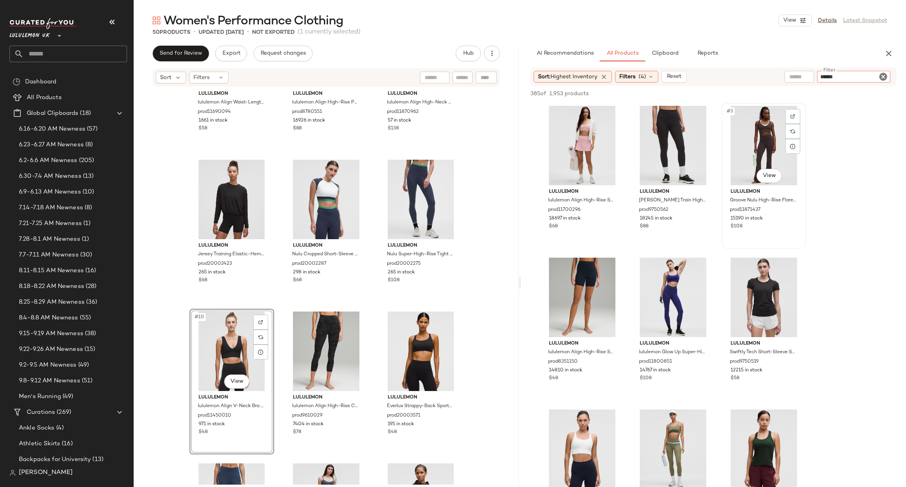
type input "*******"
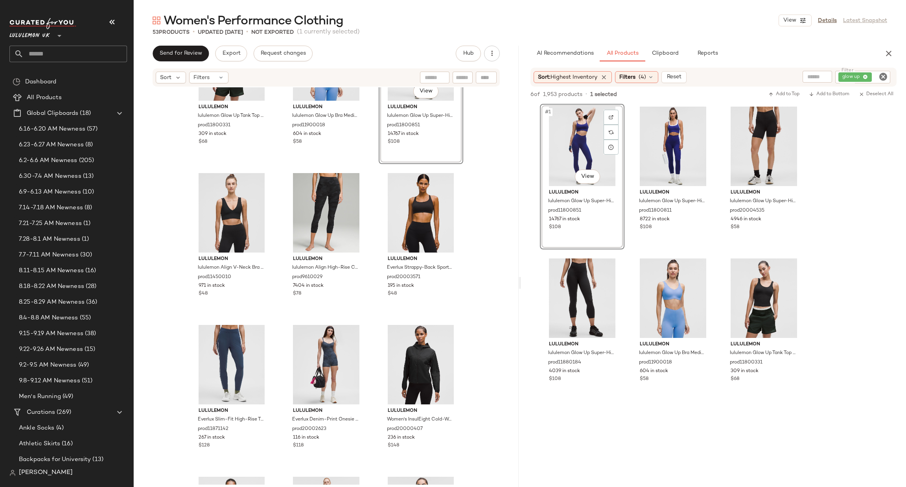
scroll to position [514, 0]
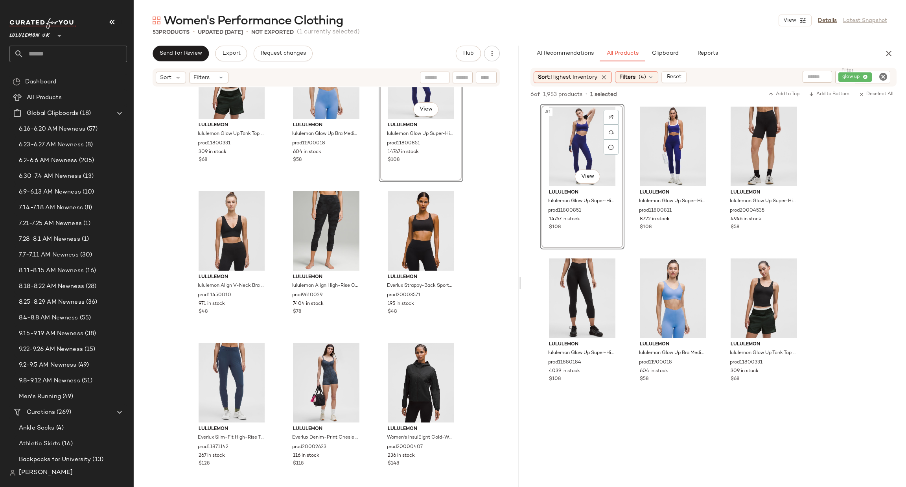
click at [882, 73] on icon "Clear Filter" at bounding box center [882, 76] width 9 height 9
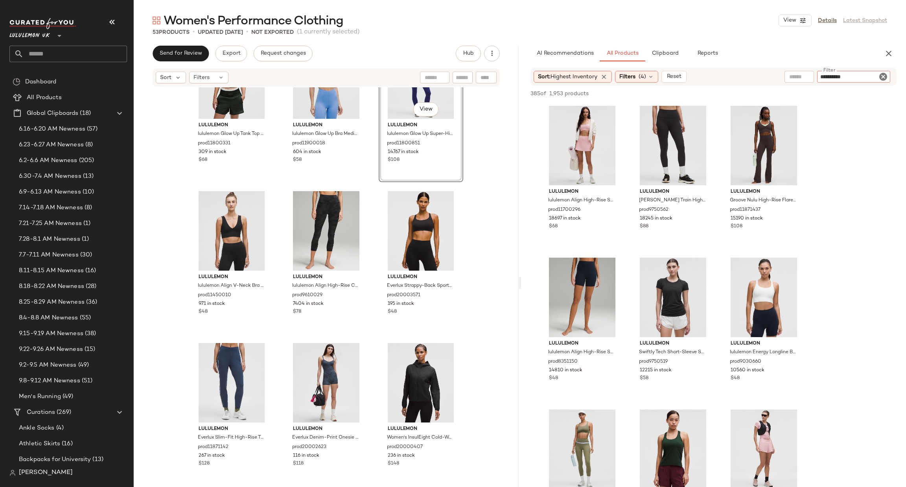
type input "**********"
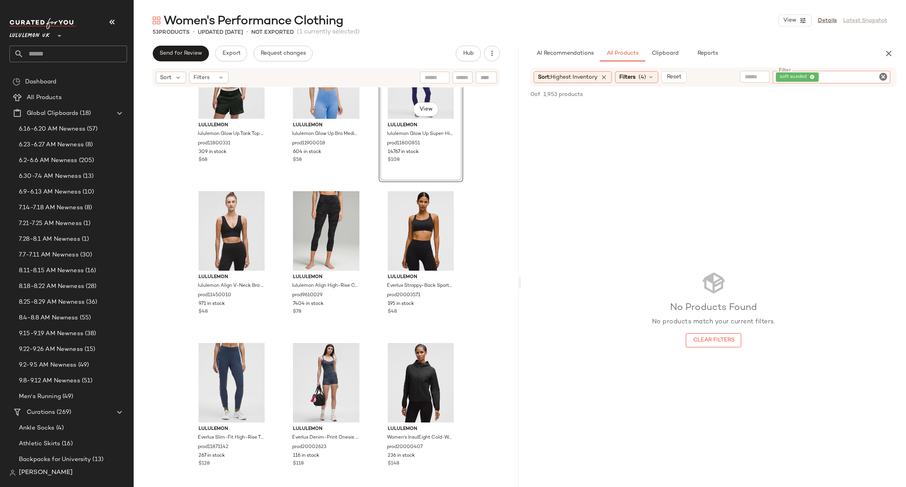
click at [878, 75] on icon "Clear Filter" at bounding box center [882, 76] width 9 height 9
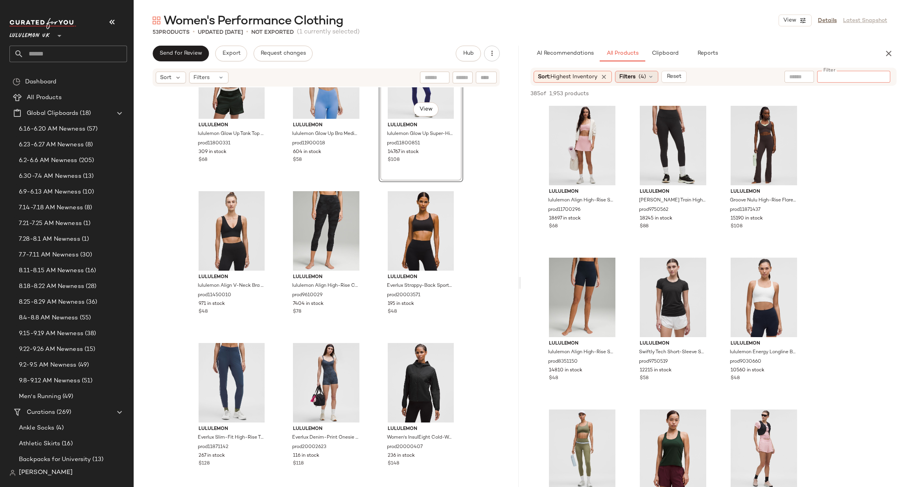
click at [643, 80] on span "(4)" at bounding box center [641, 77] width 7 height 8
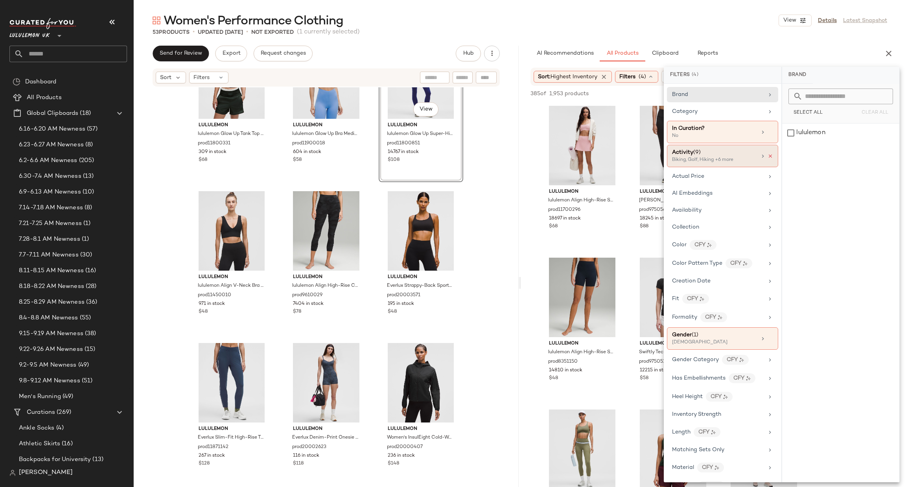
click at [768, 154] on icon at bounding box center [770, 156] width 6 height 6
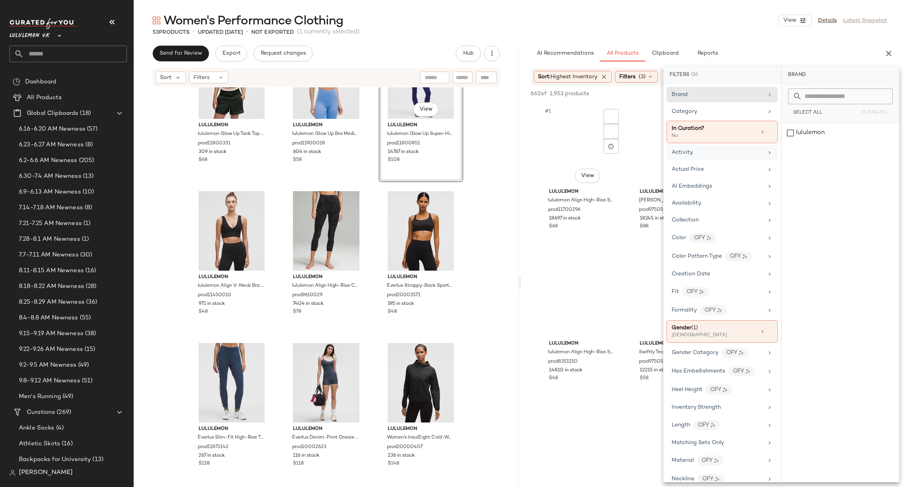
click at [623, 201] on div "#1 View lululemon lululemon Align High-Rise Skirt prod11700296 18697 in stock $…" at bounding box center [581, 176] width 83 height 144
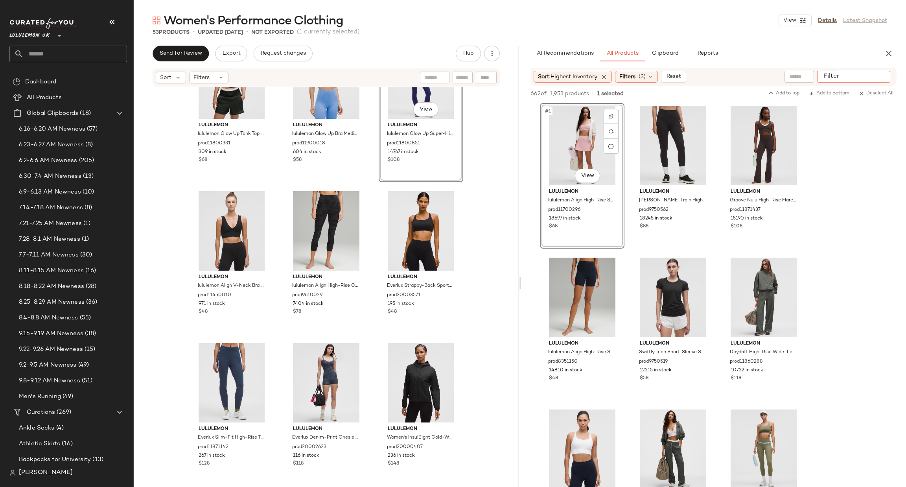
click at [883, 77] on input "Filter" at bounding box center [853, 77] width 67 height 8
type input "**********"
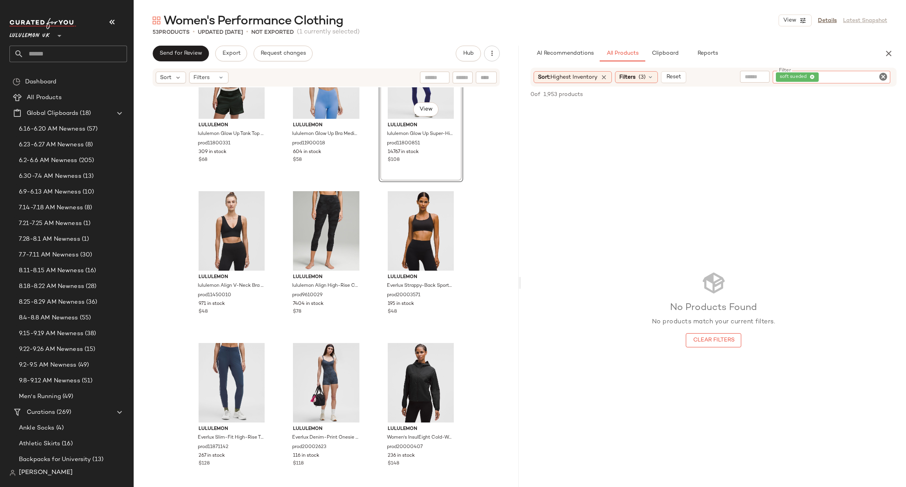
click at [884, 76] on icon "Clear Filter" at bounding box center [882, 76] width 9 height 9
type input "****"
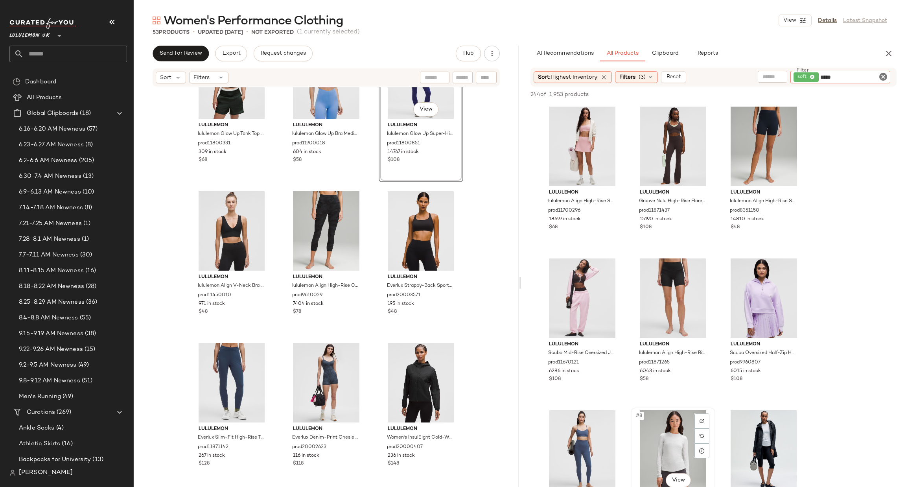
type input "******"
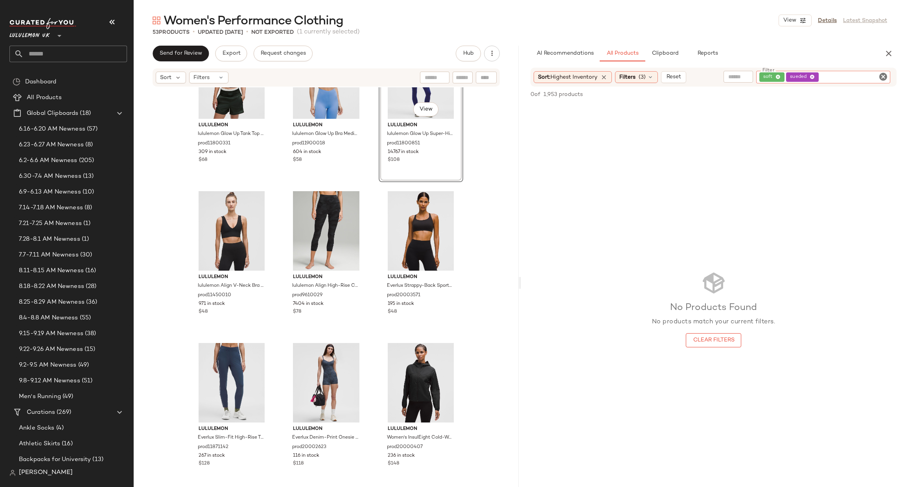
click at [879, 76] on icon "Clear Filter" at bounding box center [882, 76] width 9 height 9
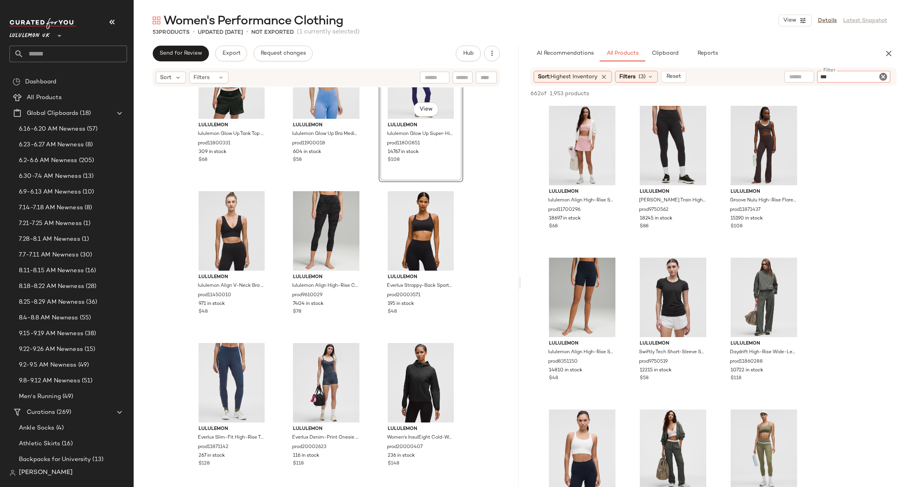
type input "****"
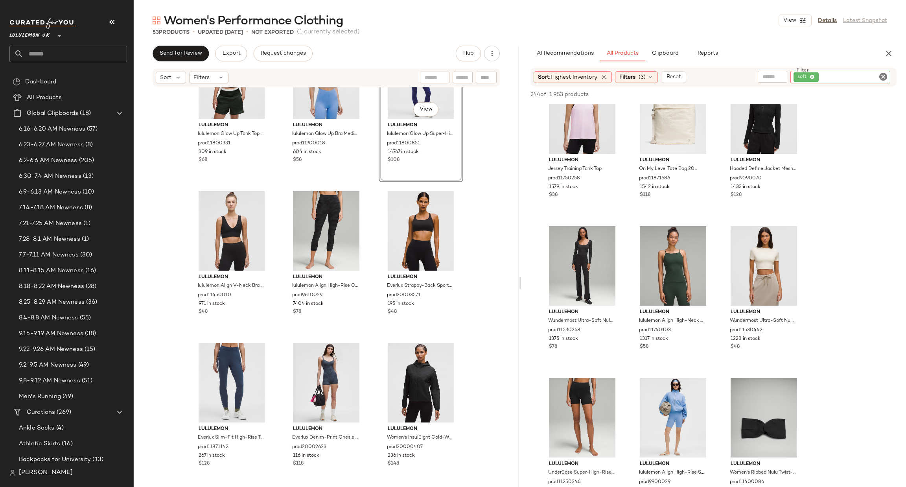
scroll to position [2122, 0]
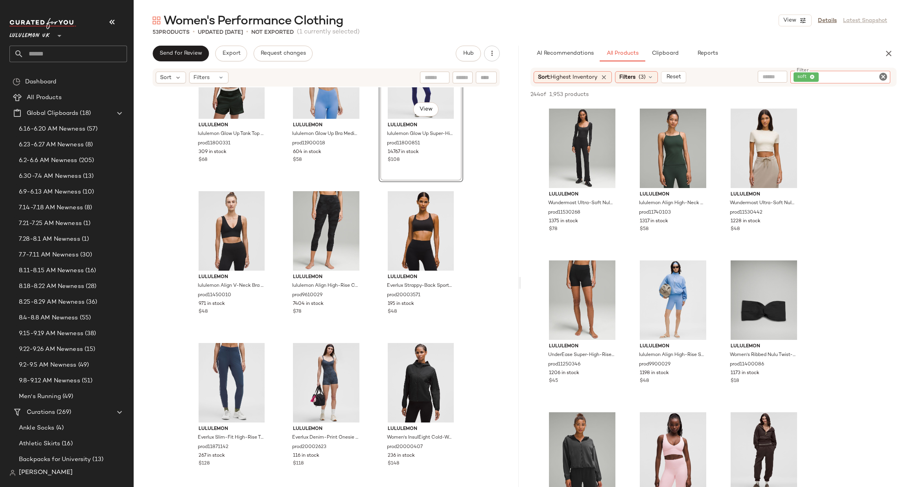
click at [881, 80] on icon "Clear Filter" at bounding box center [882, 76] width 9 height 9
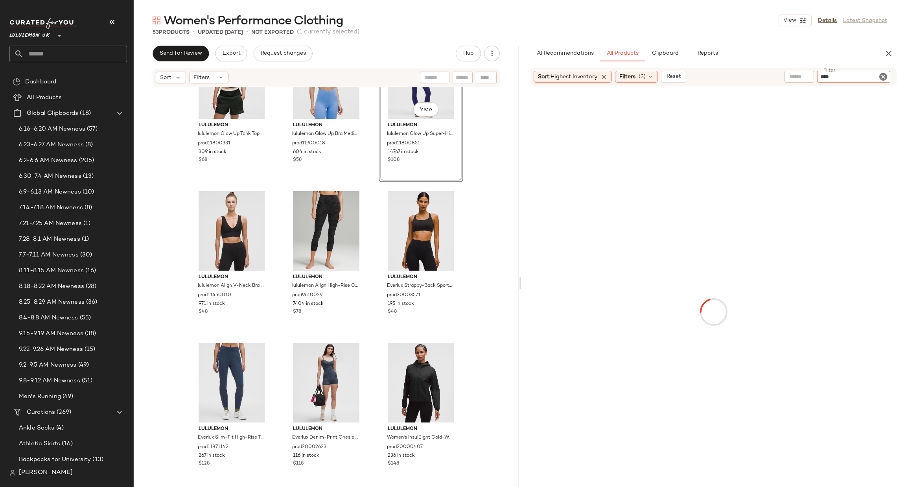
type input "*****"
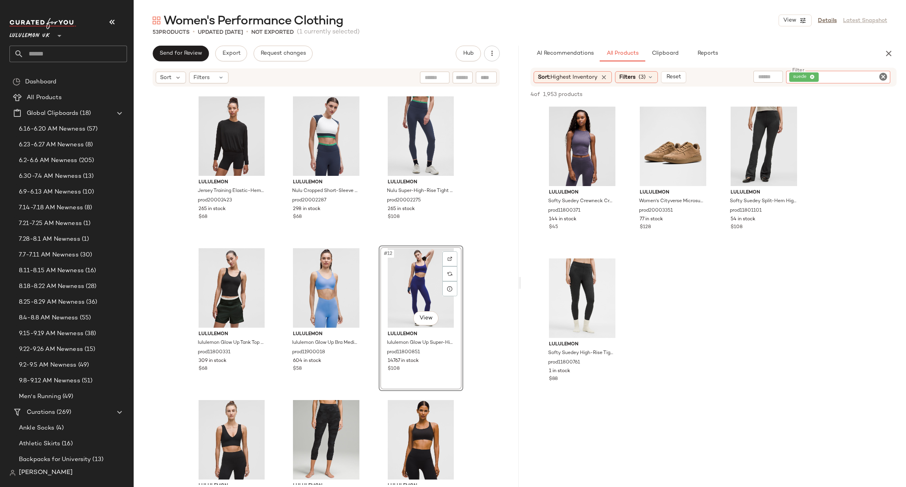
scroll to position [396, 0]
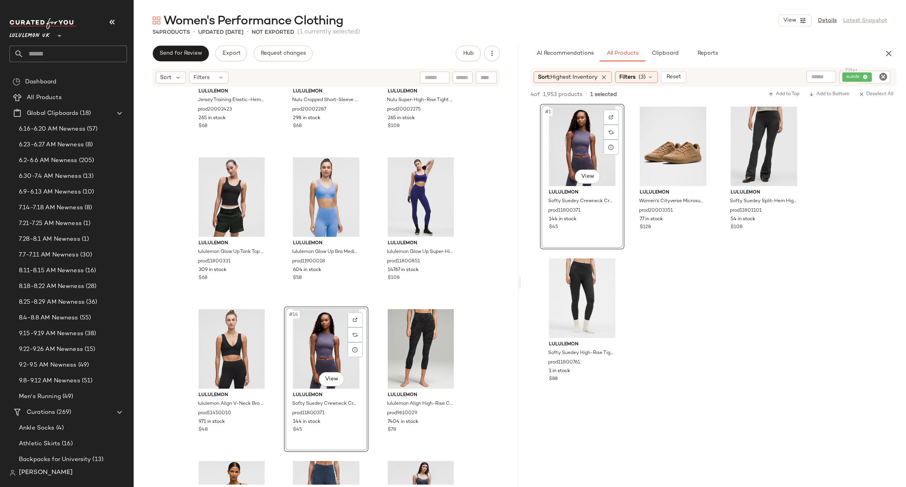
click at [885, 75] on icon "Clear Filter" at bounding box center [882, 76] width 9 height 9
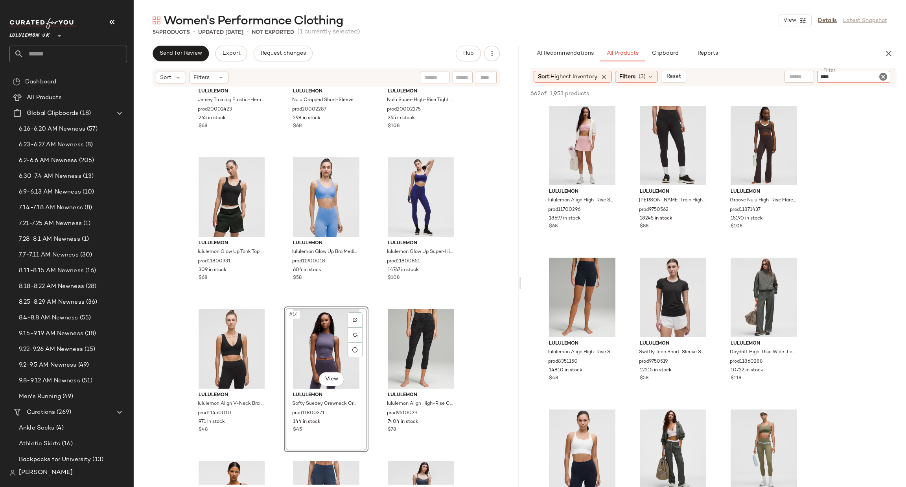
type input "*****"
type input "**********"
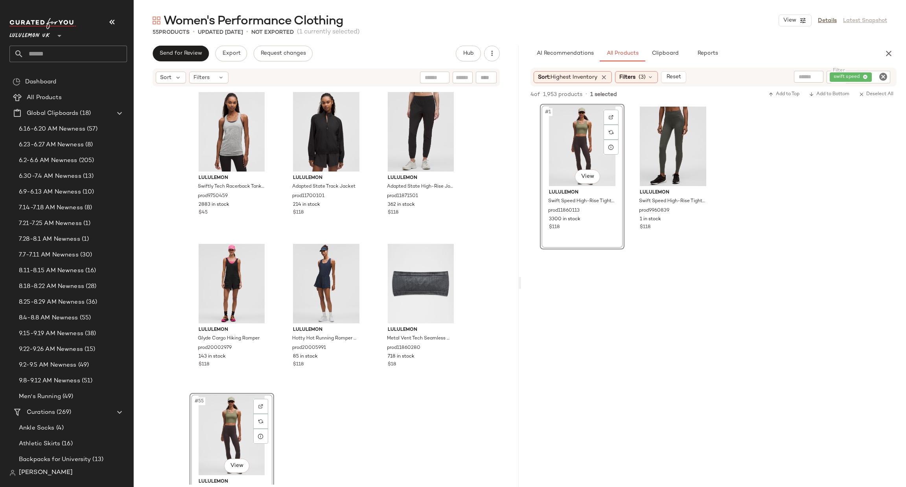
scroll to position [2487, 0]
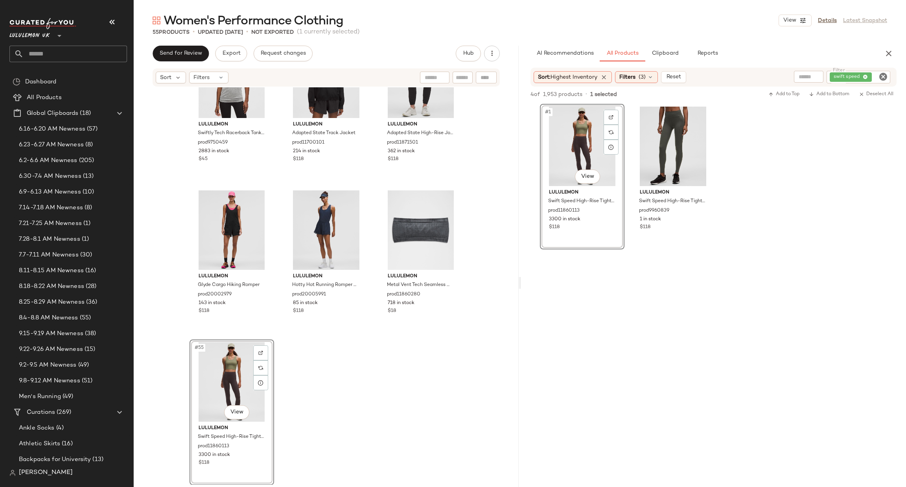
click at [880, 73] on icon "Clear Filter" at bounding box center [882, 76] width 9 height 9
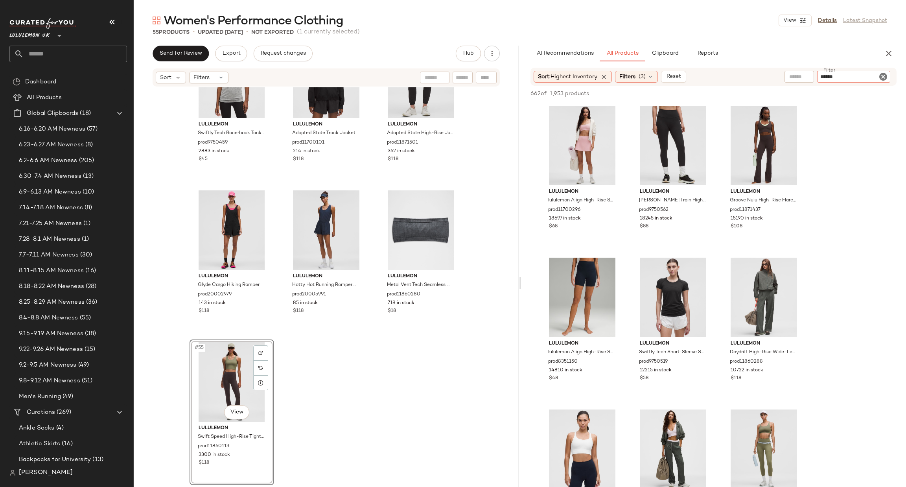
type input "*******"
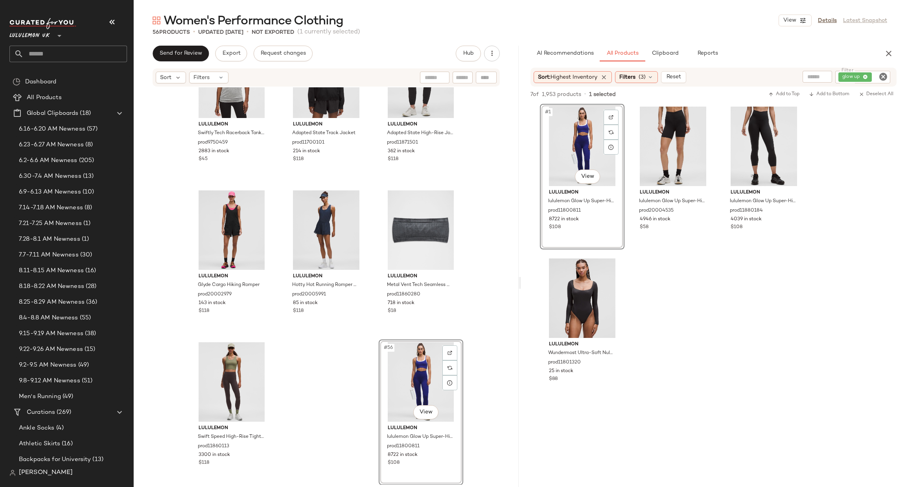
click at [876, 77] on input "Filter" at bounding box center [880, 77] width 14 height 8
click at [884, 75] on icon "Clear Filter" at bounding box center [882, 76] width 9 height 9
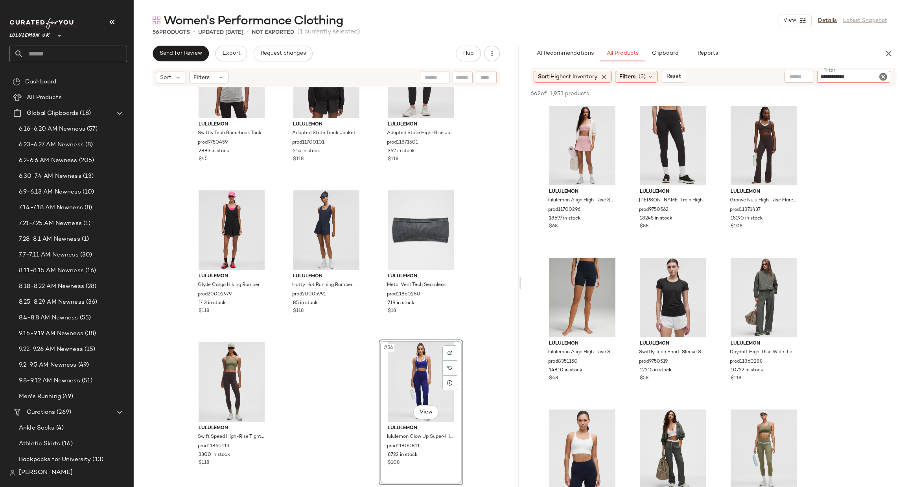
type input "**********"
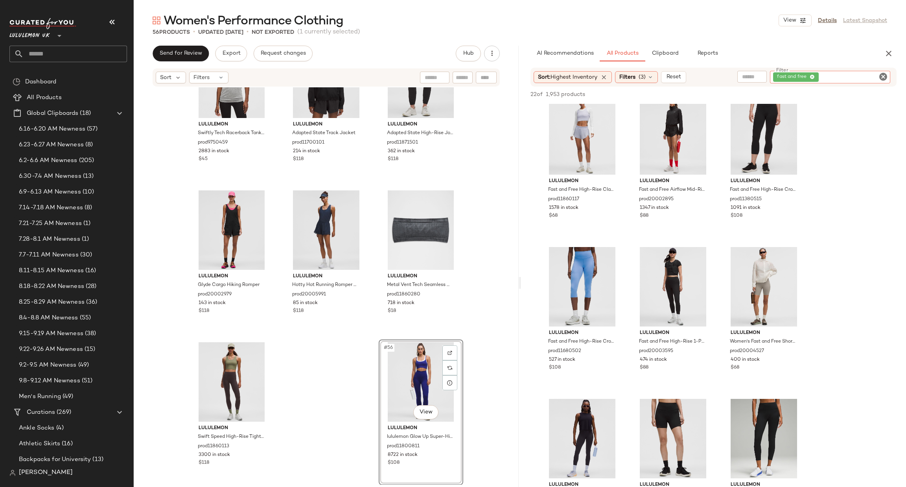
scroll to position [0, 0]
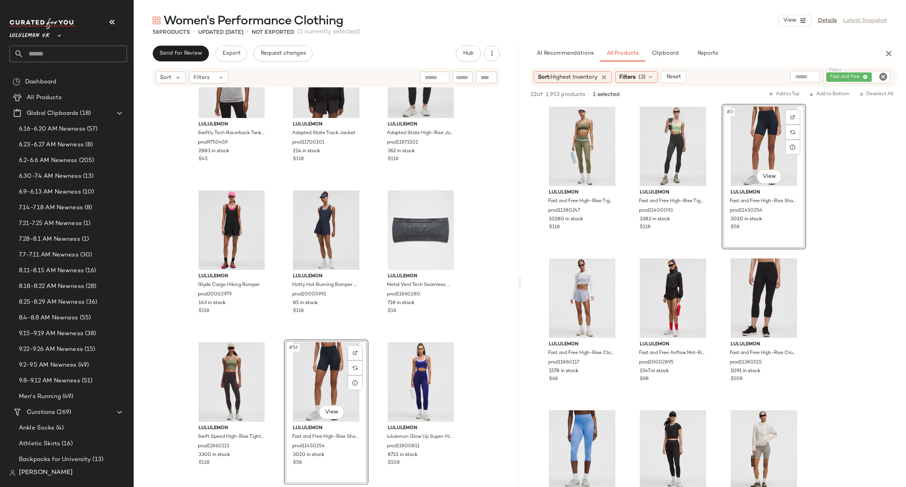
click at [880, 76] on icon "Clear Filter" at bounding box center [882, 76] width 9 height 9
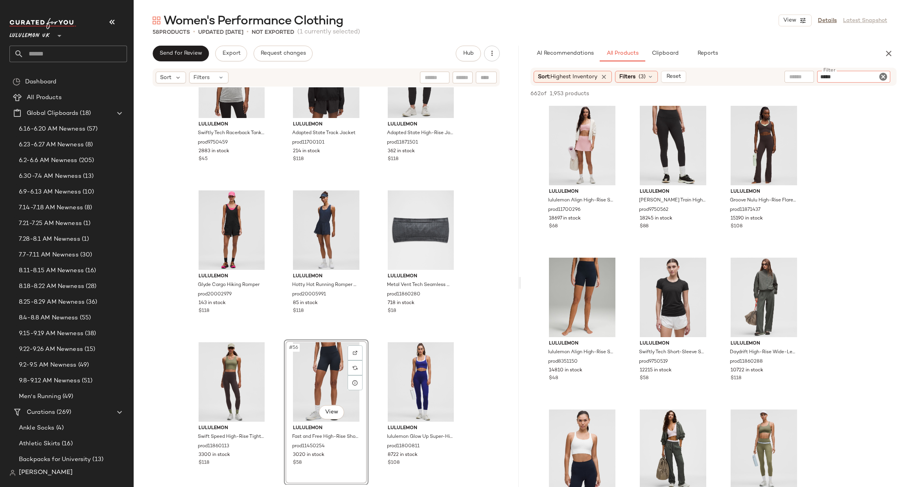
type input "******"
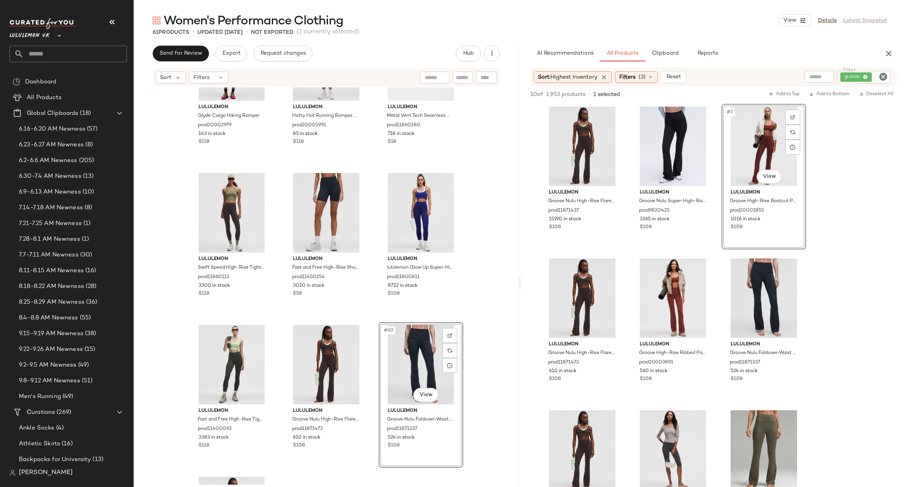
scroll to position [2664, 0]
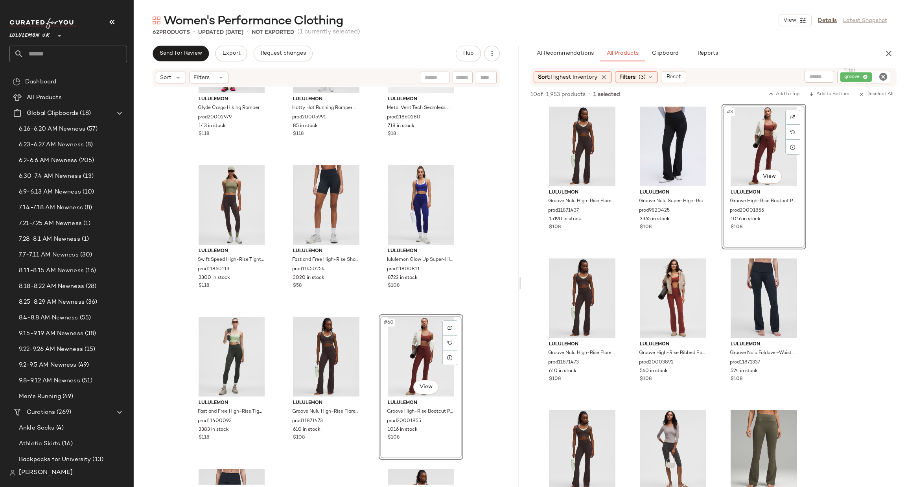
click at [883, 77] on icon "Clear Filter" at bounding box center [882, 76] width 9 height 9
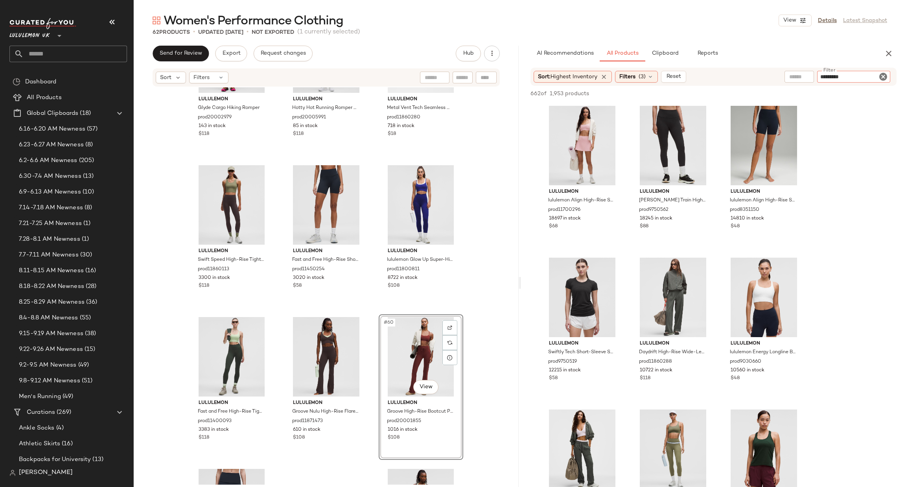
type input "**********"
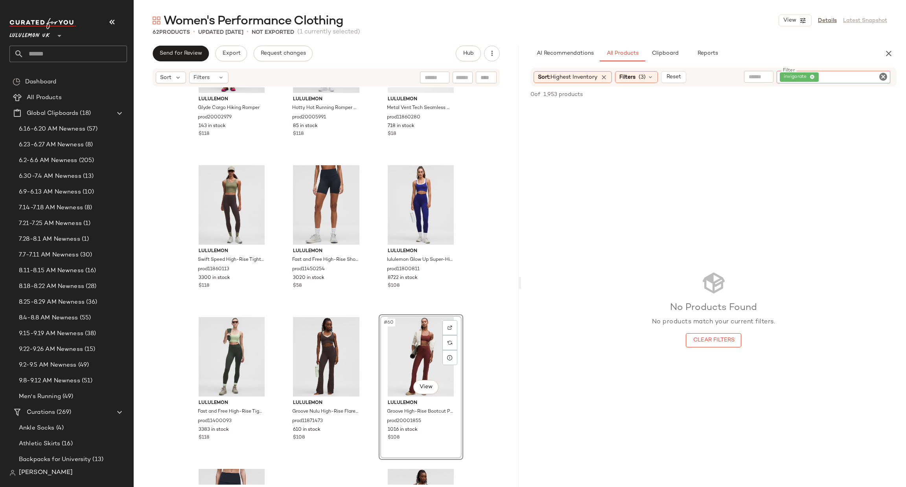
click at [885, 74] on icon "Clear Filter" at bounding box center [882, 76] width 9 height 9
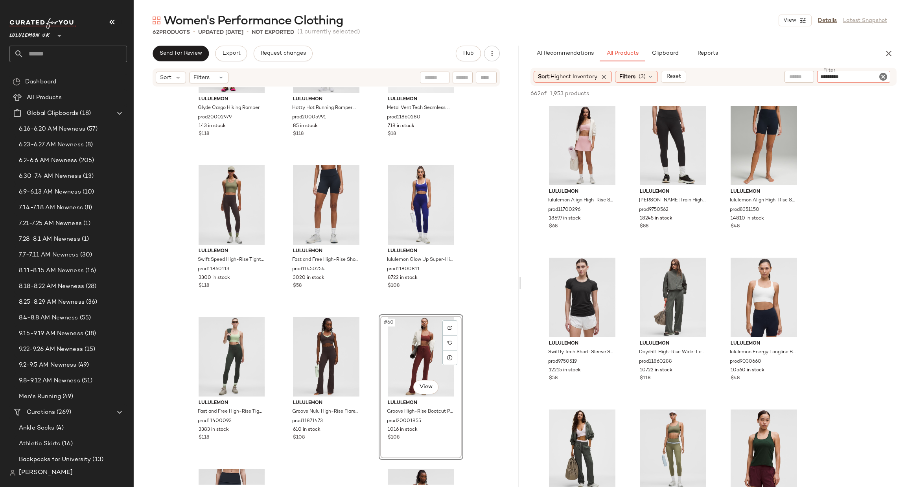
type input "**********"
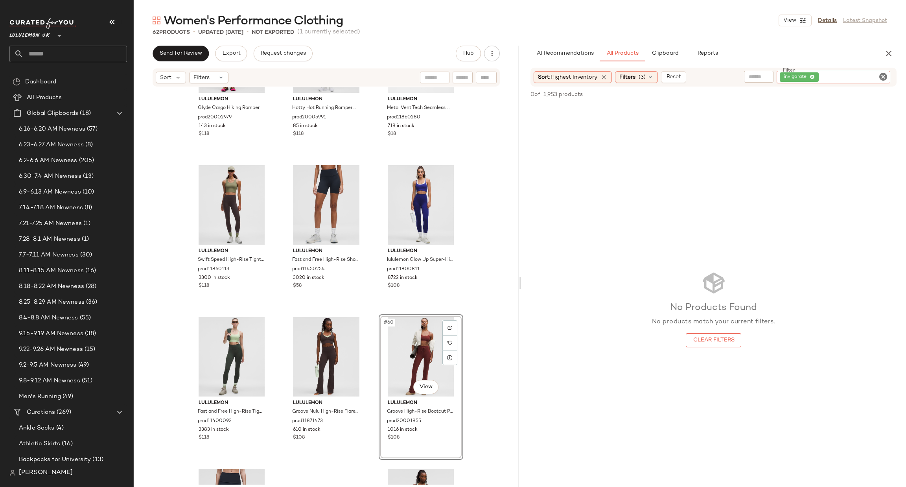
click at [884, 74] on icon "Clear Filter" at bounding box center [882, 76] width 9 height 9
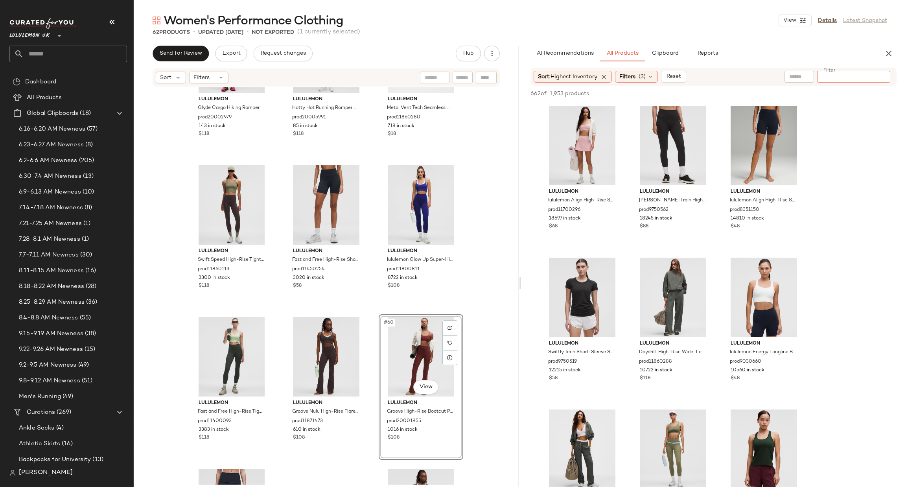
paste input "**********"
type input "**********"
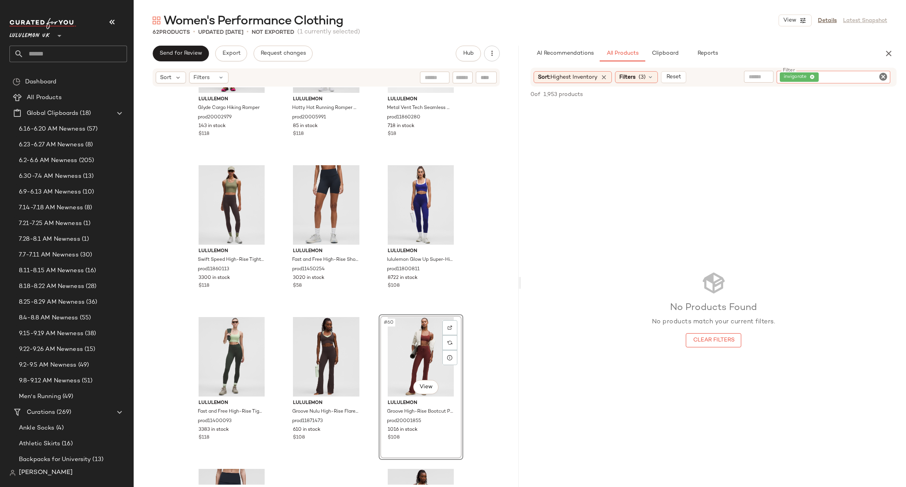
click at [881, 73] on icon "Clear Filter" at bounding box center [882, 76] width 9 height 9
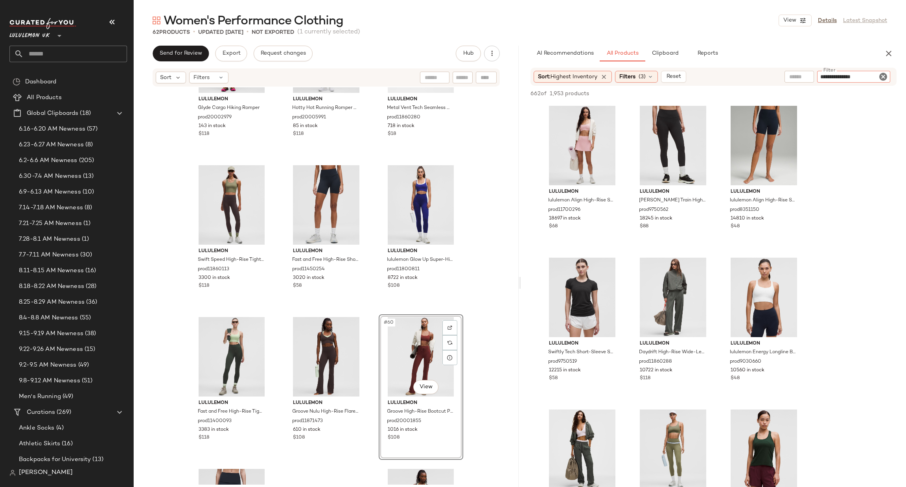
type input "**********"
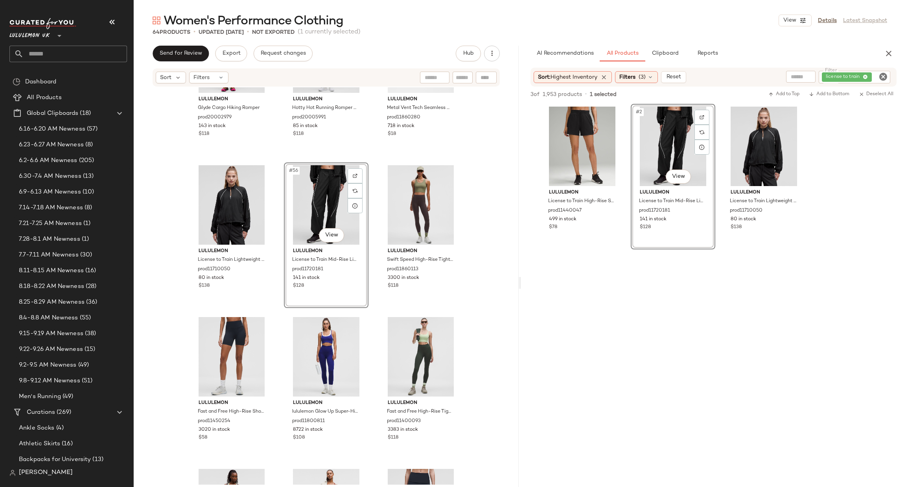
click at [880, 75] on icon "Clear Filter" at bounding box center [882, 76] width 9 height 9
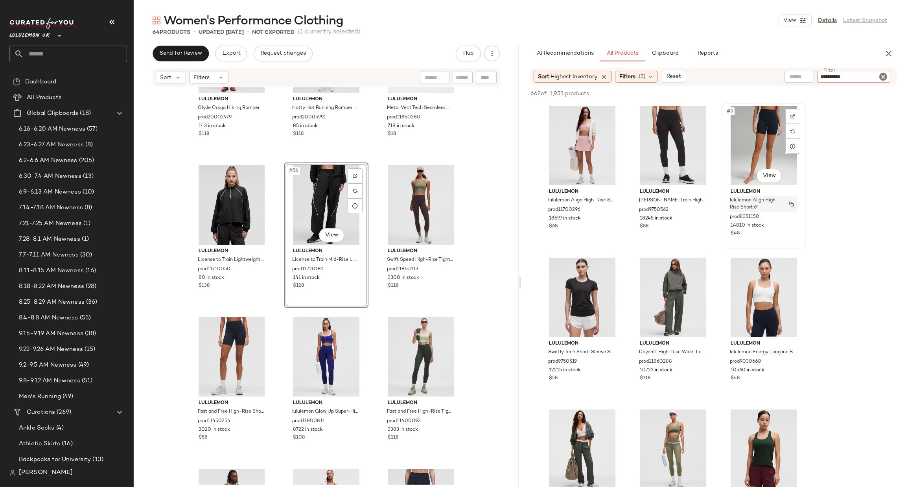
type input "**********"
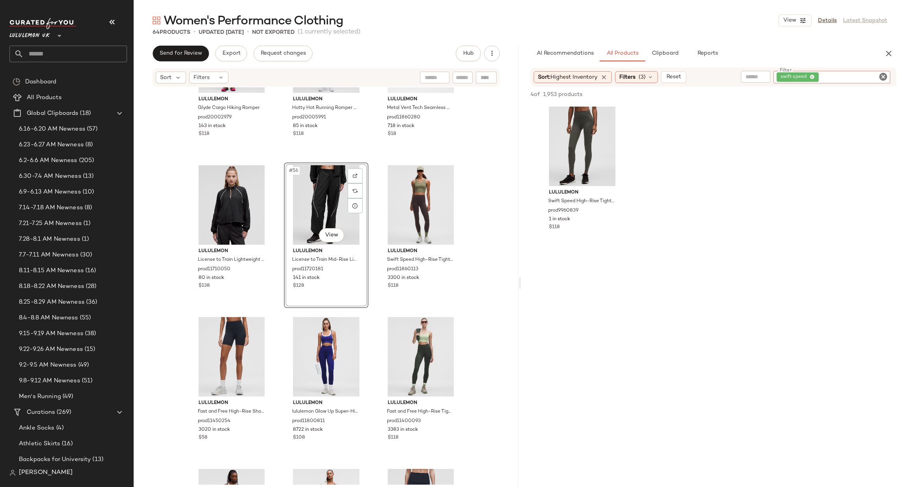
click at [879, 77] on icon "Clear Filter" at bounding box center [882, 76] width 9 height 9
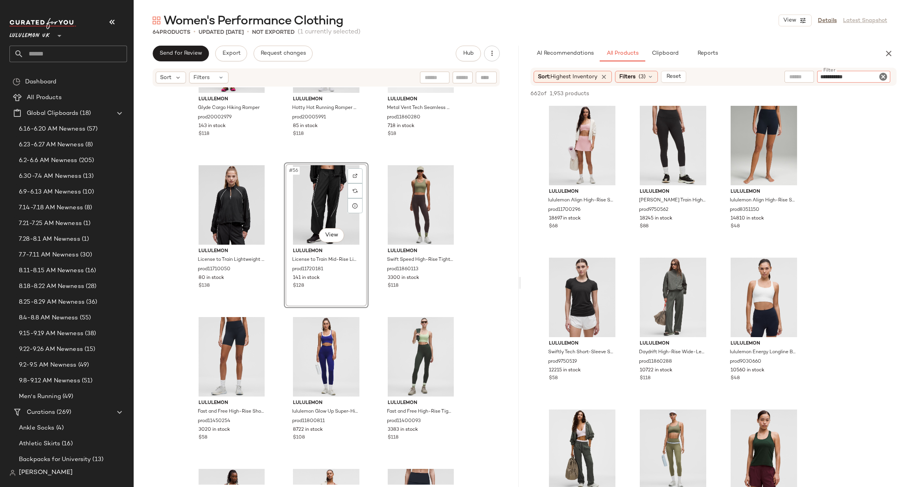
type input "**********"
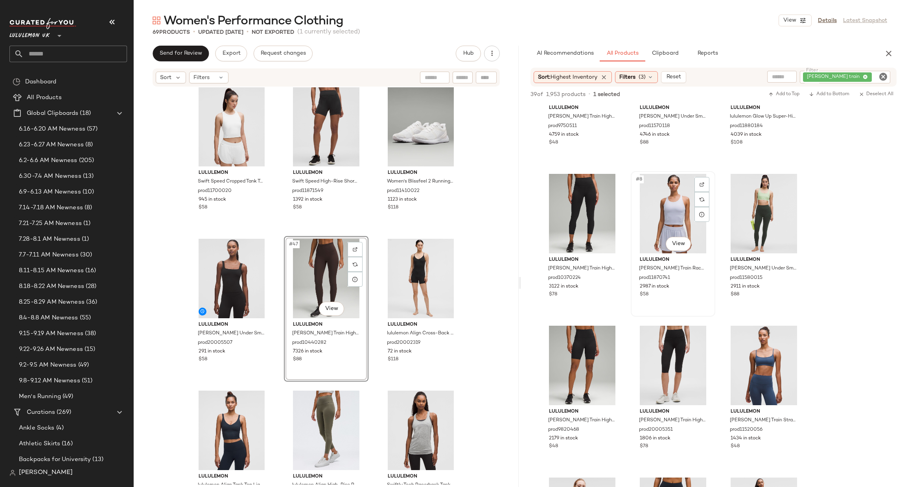
scroll to position [236, 0]
click at [737, 333] on div "#12 View" at bounding box center [763, 365] width 79 height 79
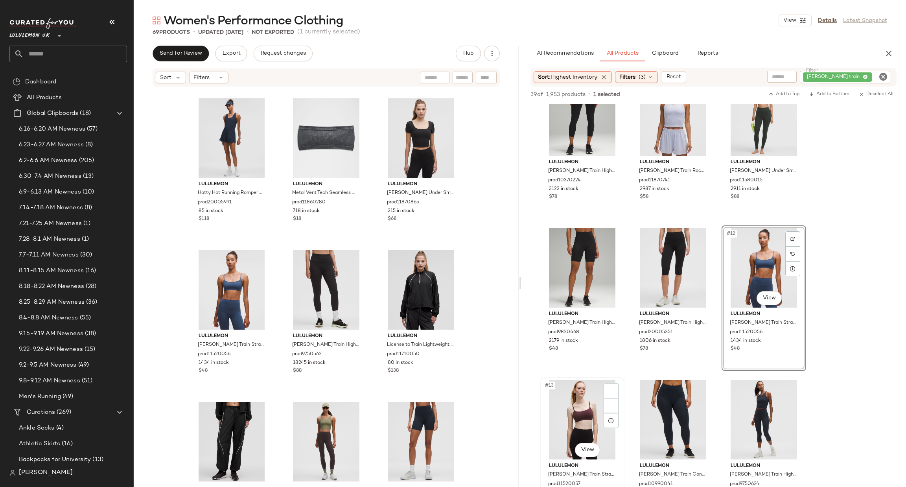
scroll to position [353, 0]
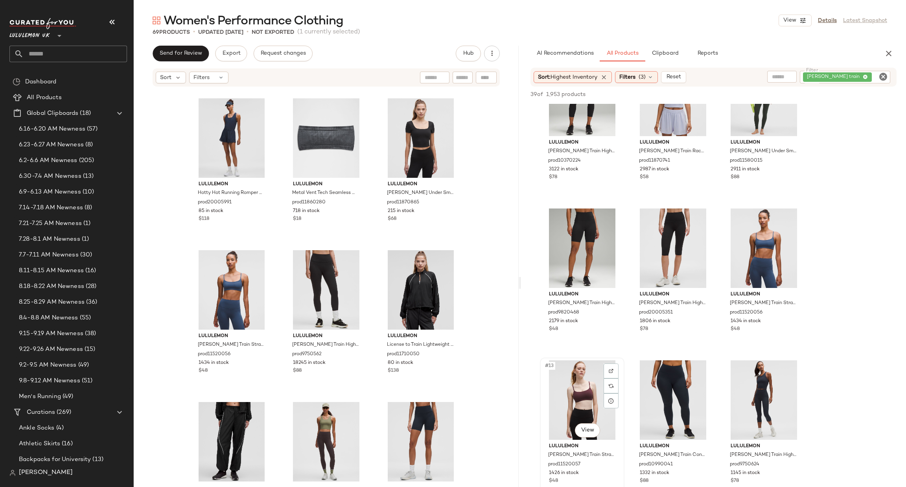
click at [575, 381] on div "#13 View" at bounding box center [581, 399] width 79 height 79
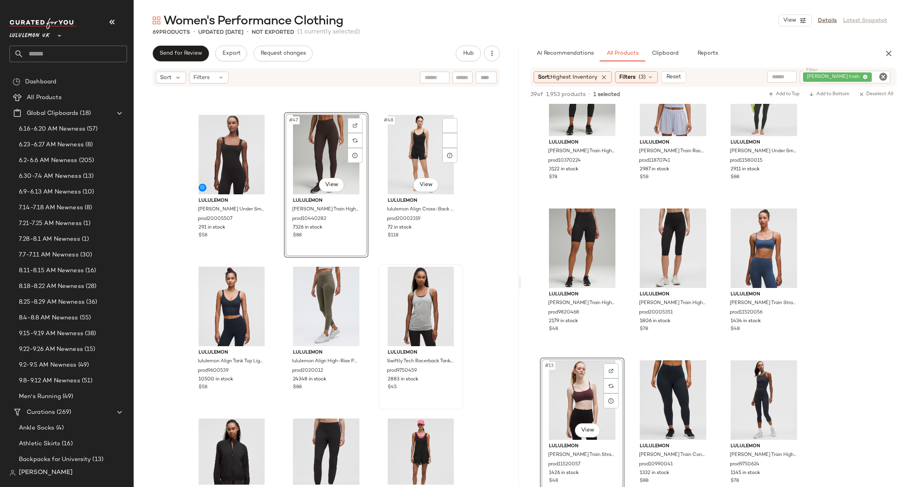
scroll to position [2141, 0]
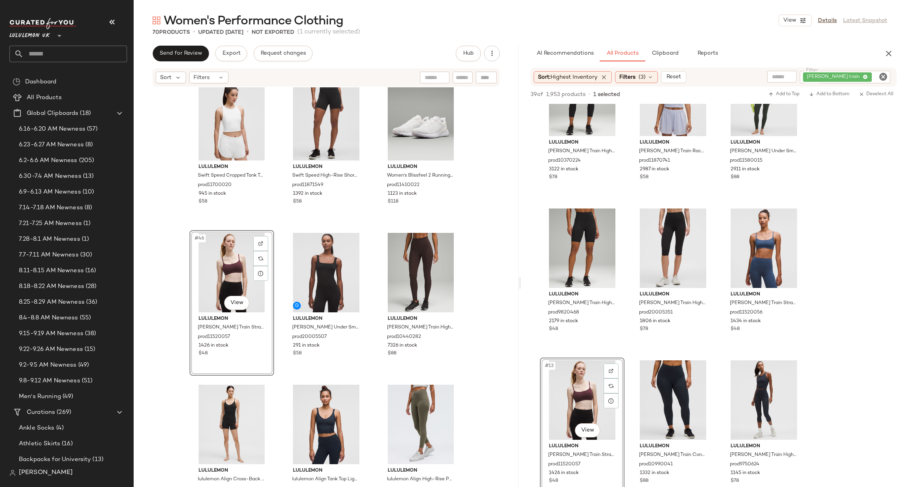
click at [489, 283] on div "lululemon Swift Speed Cropped Tank Top B/C Cup prod11700020 945 in stock $58 lu…" at bounding box center [326, 285] width 385 height 397
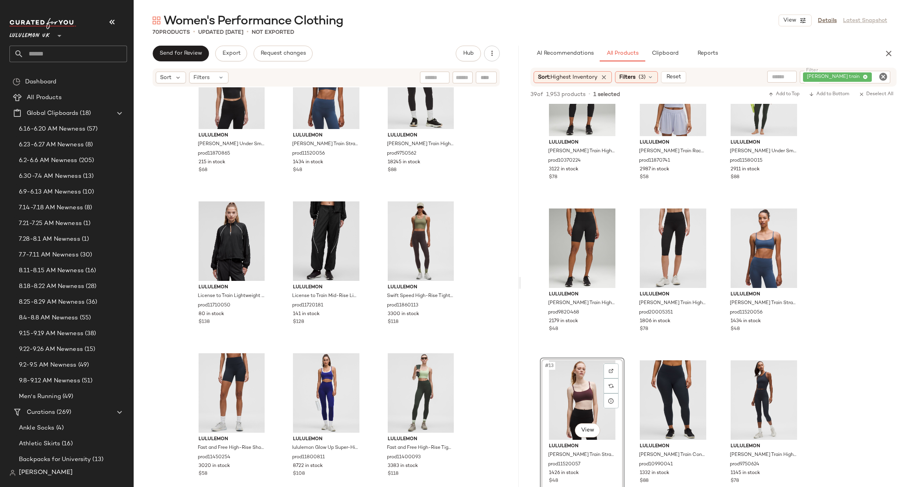
scroll to position [2966, 0]
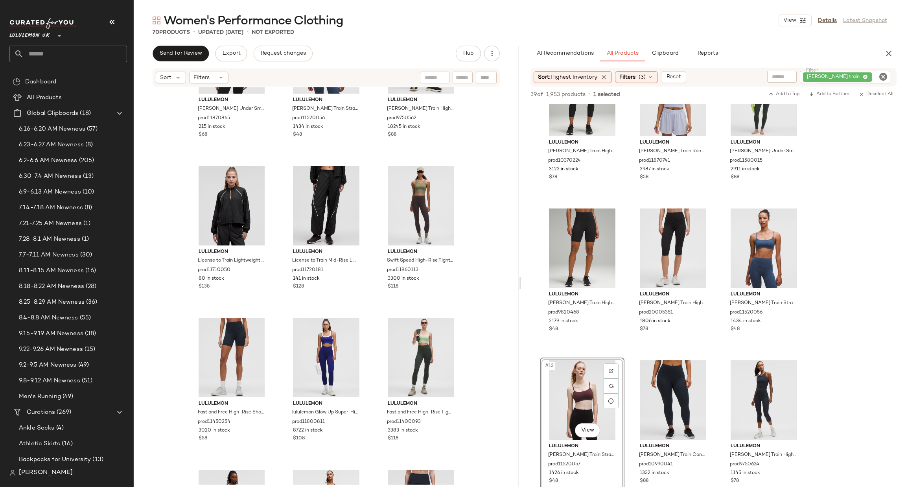
click at [884, 79] on icon "Clear Filter" at bounding box center [882, 76] width 9 height 9
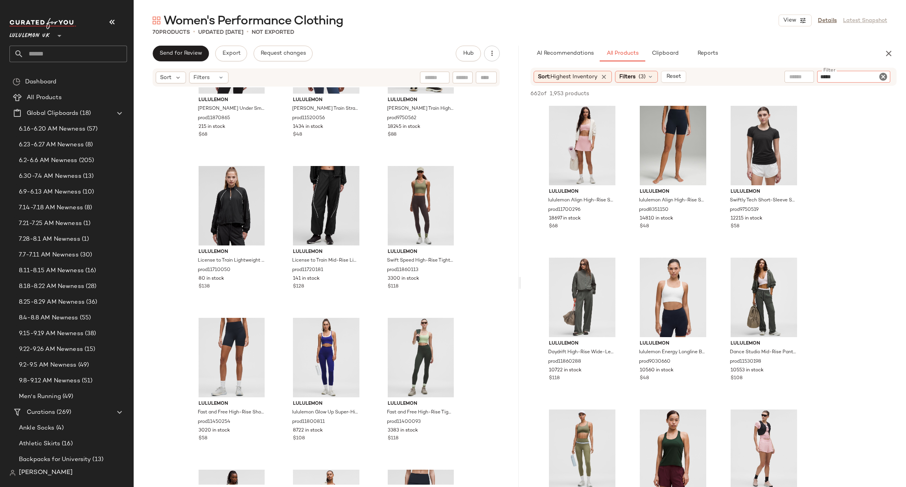
type input "******"
type input "*****"
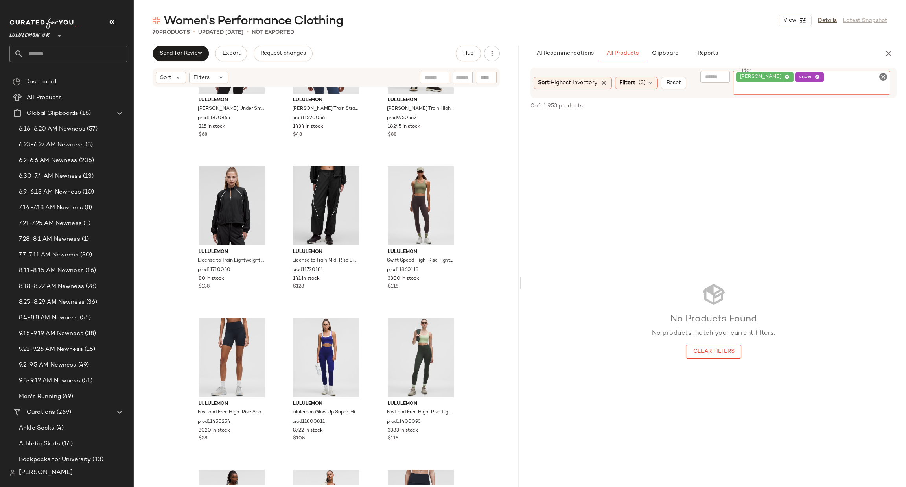
click at [880, 74] on icon "Clear Filter" at bounding box center [882, 76] width 9 height 9
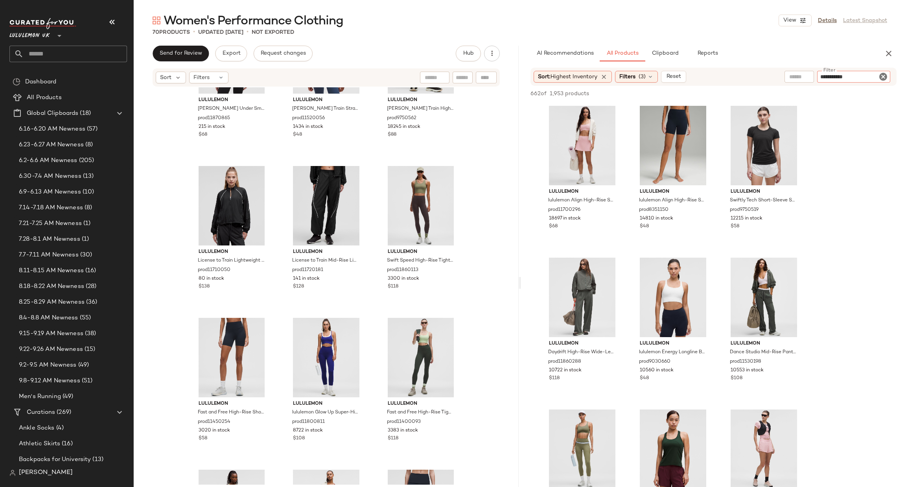
type input "**********"
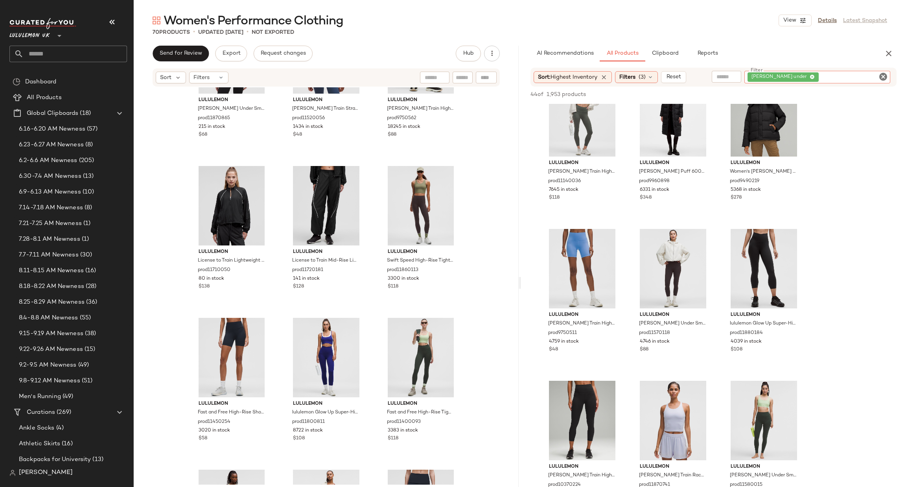
scroll to position [0, 0]
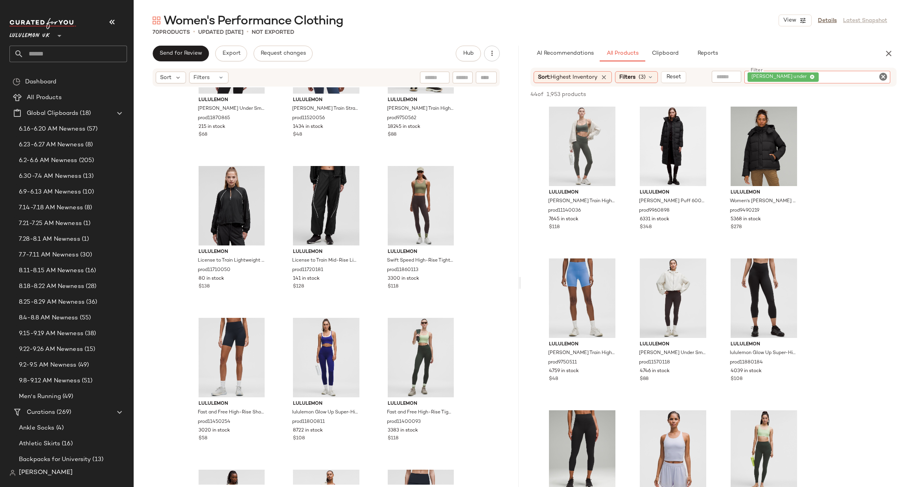
click at [884, 81] on div "[PERSON_NAME] under" at bounding box center [817, 77] width 146 height 13
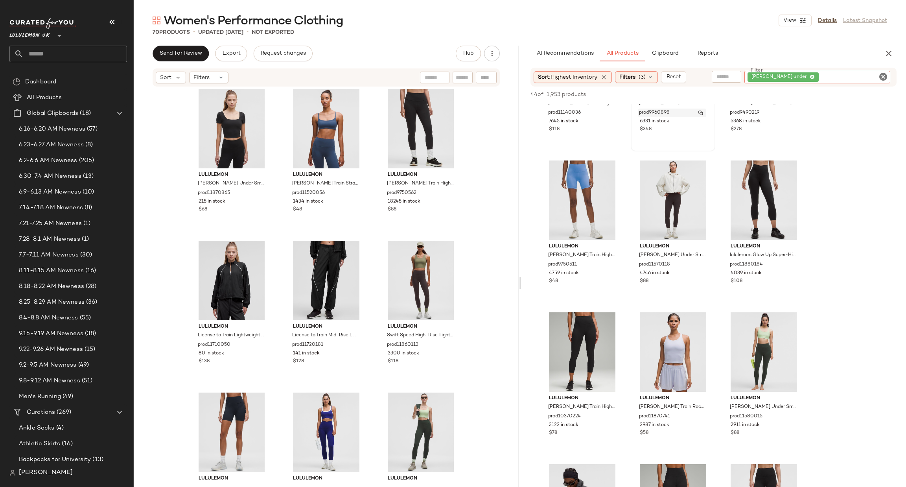
scroll to position [118, 0]
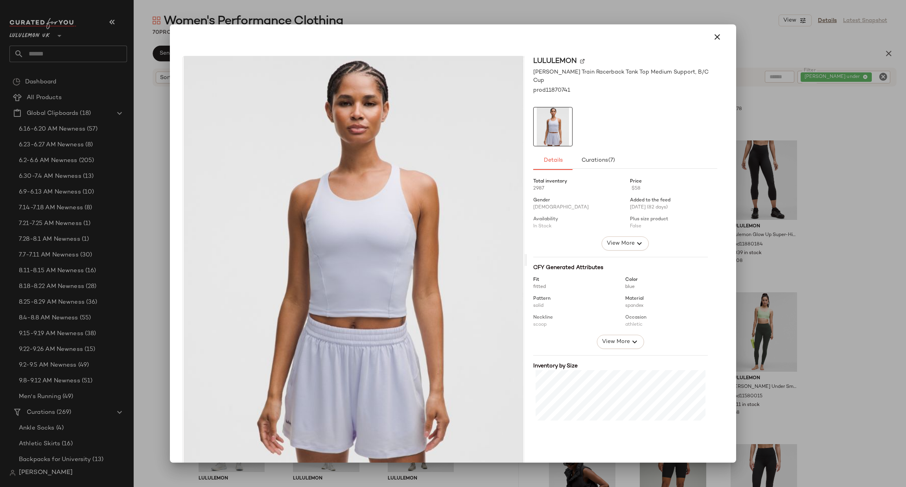
drag, startPoint x: 669, startPoint y: 351, endPoint x: 438, endPoint y: 326, distance: 232.1
click at [789, 245] on div at bounding box center [453, 243] width 906 height 487
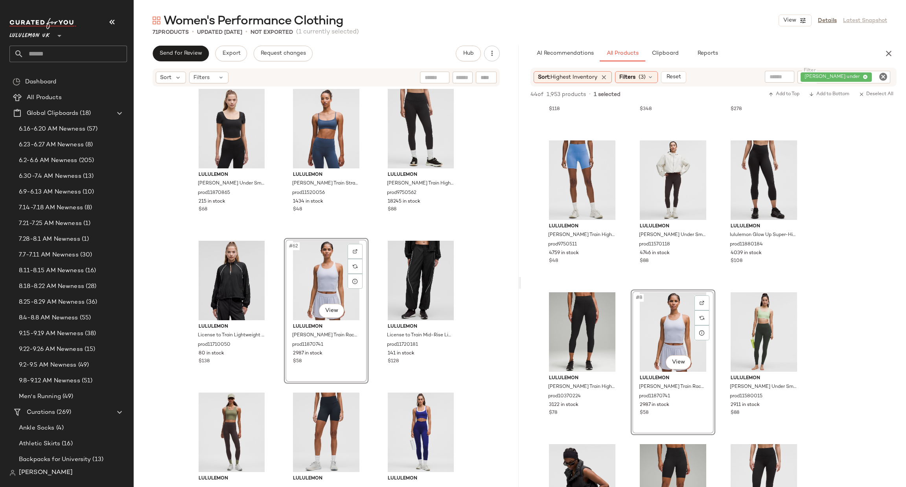
click at [473, 287] on div "lululemon [PERSON_NAME] Under SmoothCover Square-Neck T-Shirt prod11870865 215 …" at bounding box center [326, 285] width 385 height 397
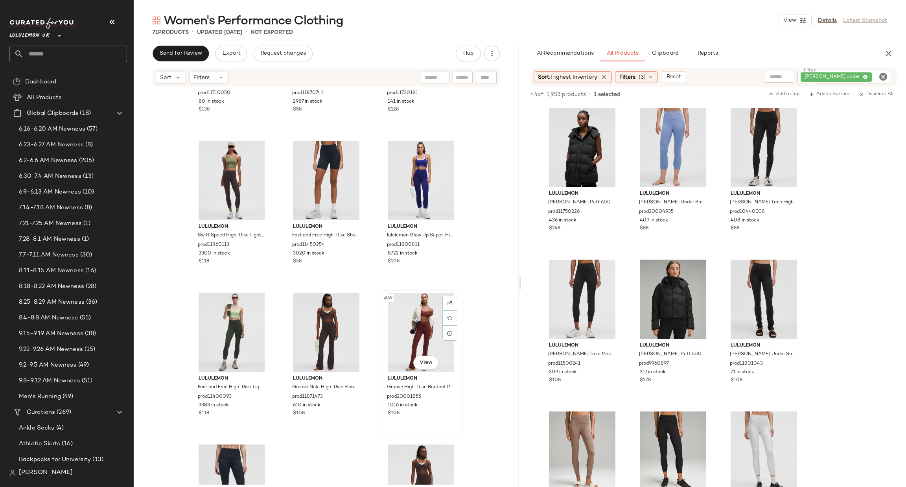
scroll to position [3127, 0]
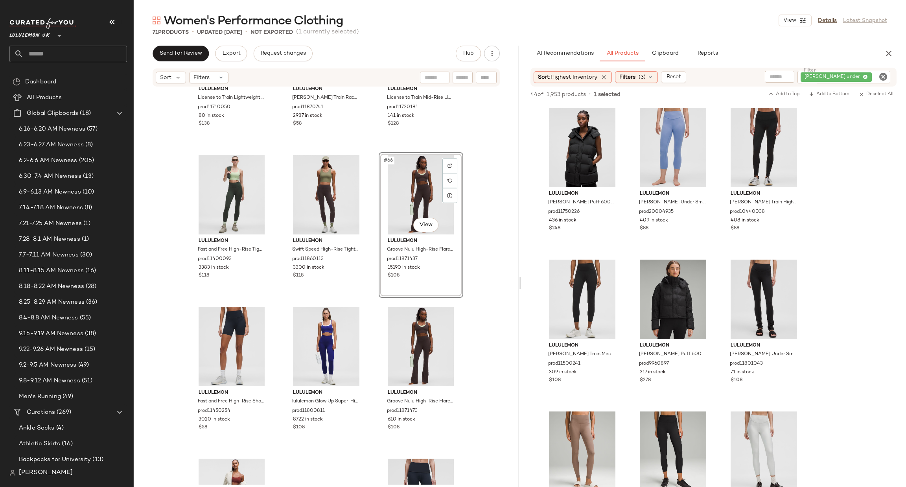
scroll to position [3245, 0]
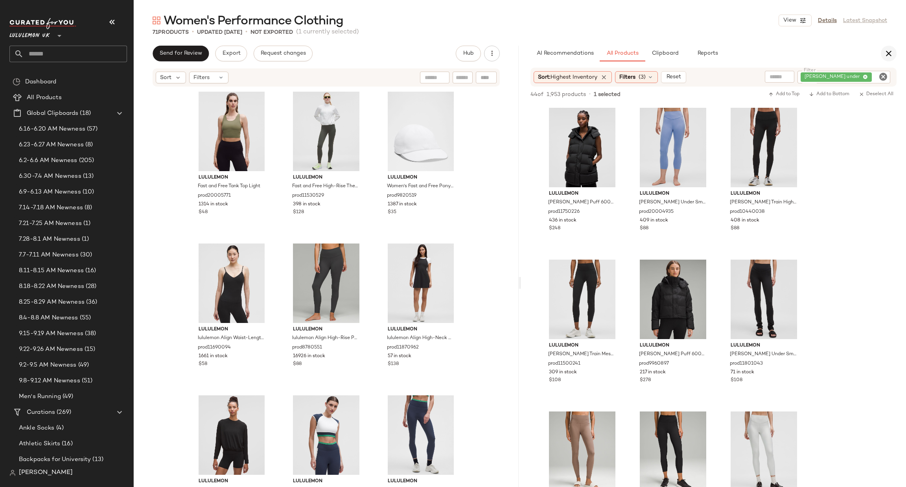
click at [884, 56] on icon "button" at bounding box center [888, 53] width 9 height 9
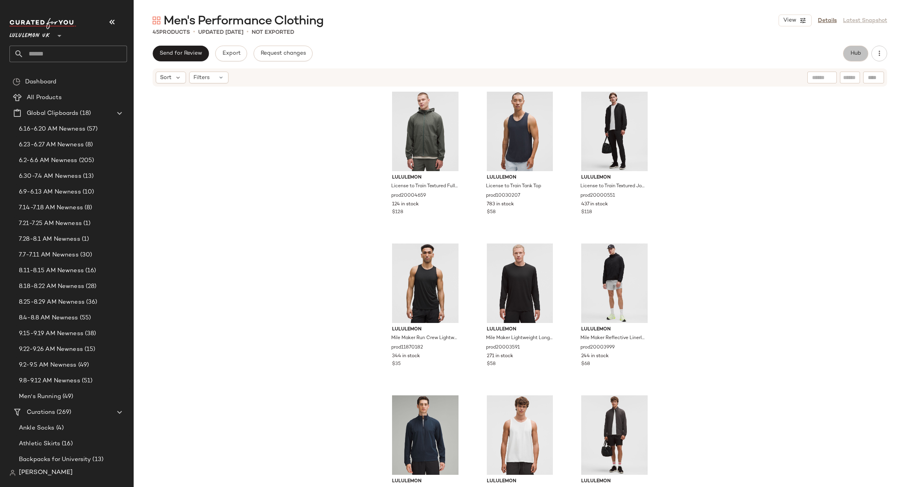
click at [853, 55] on span "Hub" at bounding box center [855, 53] width 11 height 6
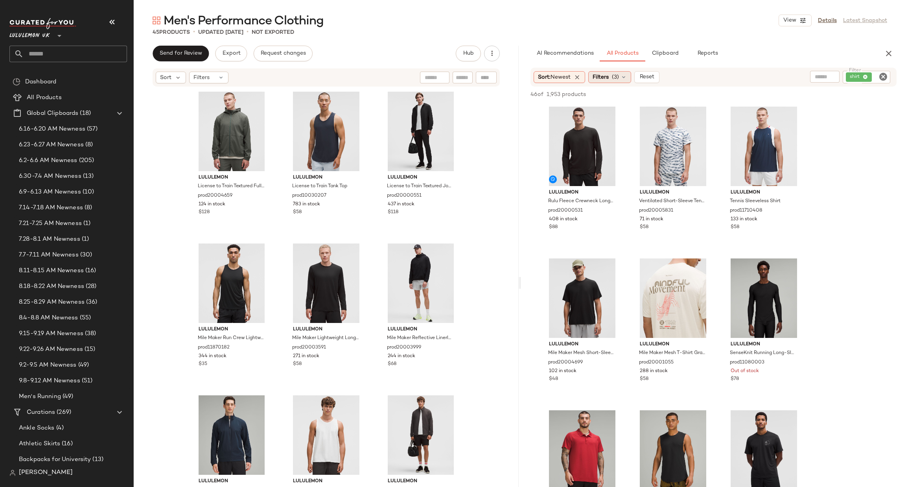
click at [614, 76] on span "(3)" at bounding box center [615, 77] width 7 height 8
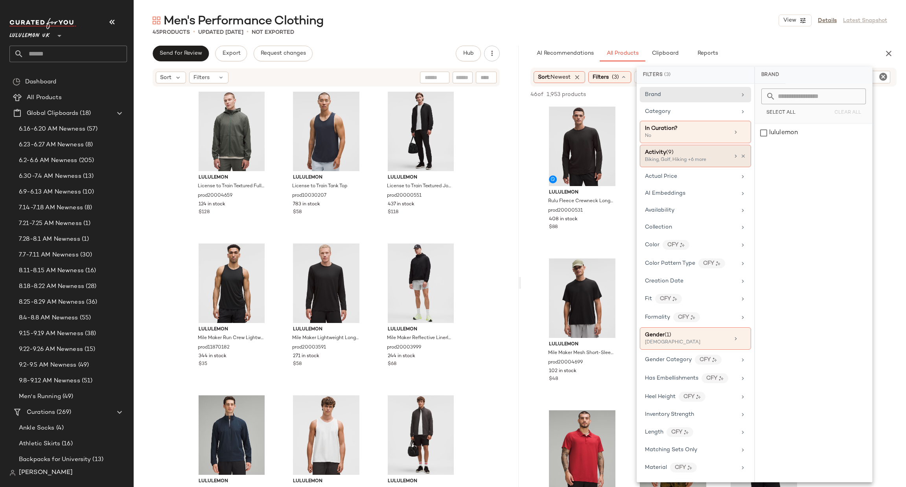
drag, startPoint x: 741, startPoint y: 155, endPoint x: 735, endPoint y: 155, distance: 5.5
click at [740, 155] on icon at bounding box center [743, 156] width 6 height 6
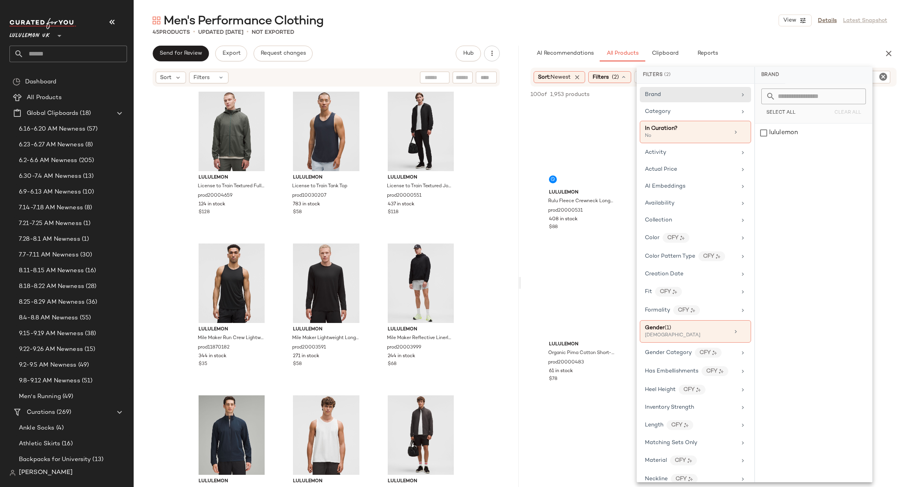
scroll to position [248, 0]
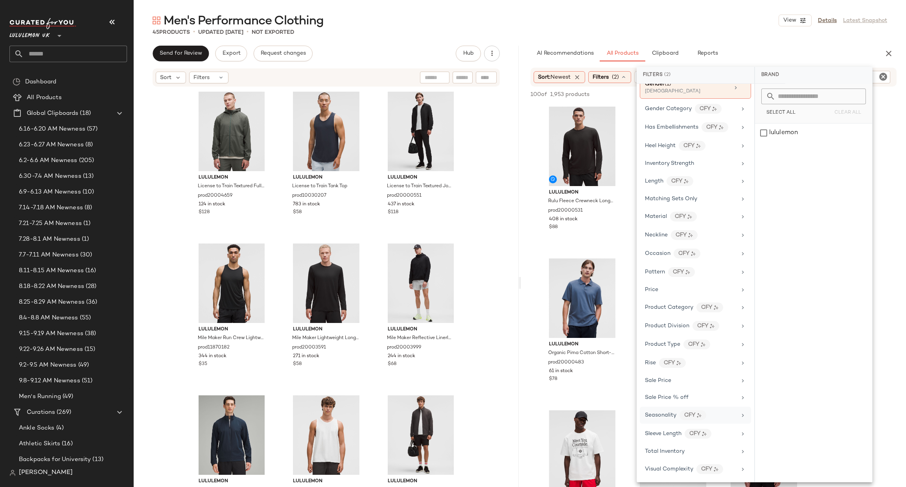
drag, startPoint x: 699, startPoint y: 452, endPoint x: 728, endPoint y: 415, distance: 47.3
click at [697, 452] on div "Total Inventory" at bounding box center [691, 451] width 92 height 8
click at [832, 112] on button "At least 1" at bounding box center [813, 109] width 105 height 11
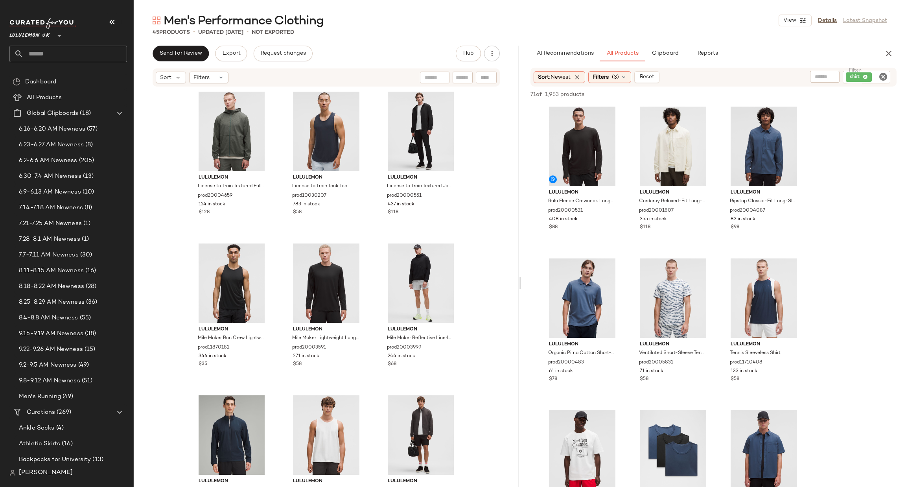
click at [884, 73] on icon "Clear Filter" at bounding box center [882, 76] width 9 height 9
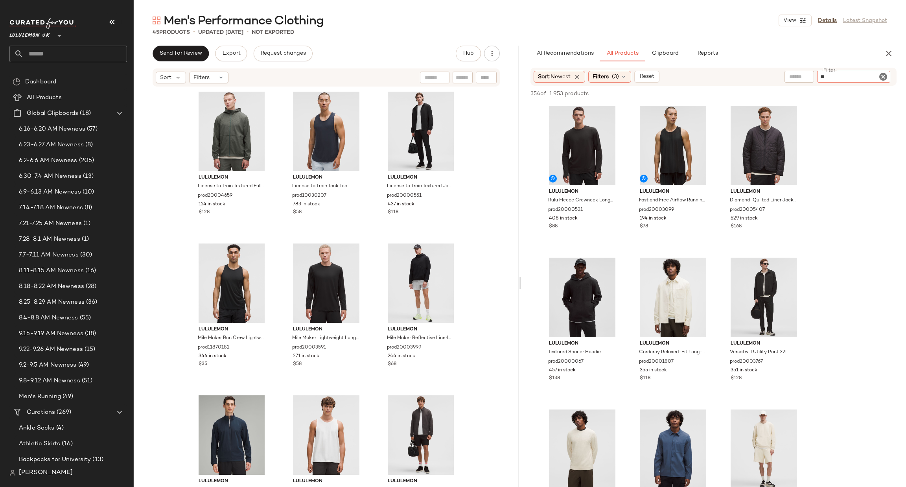
type input "***"
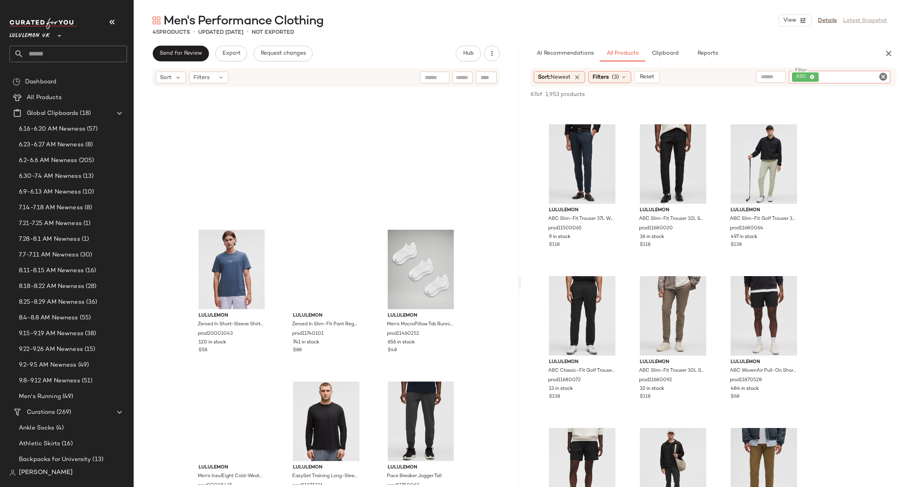
scroll to position [1880, 0]
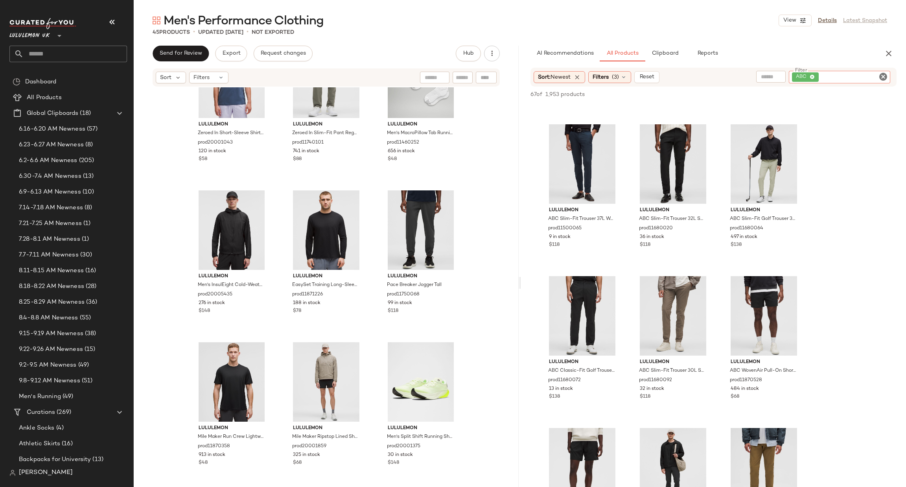
click at [886, 79] on icon "Clear Filter" at bounding box center [882, 76] width 9 height 9
click at [457, 79] on input "text" at bounding box center [463, 77] width 14 height 8
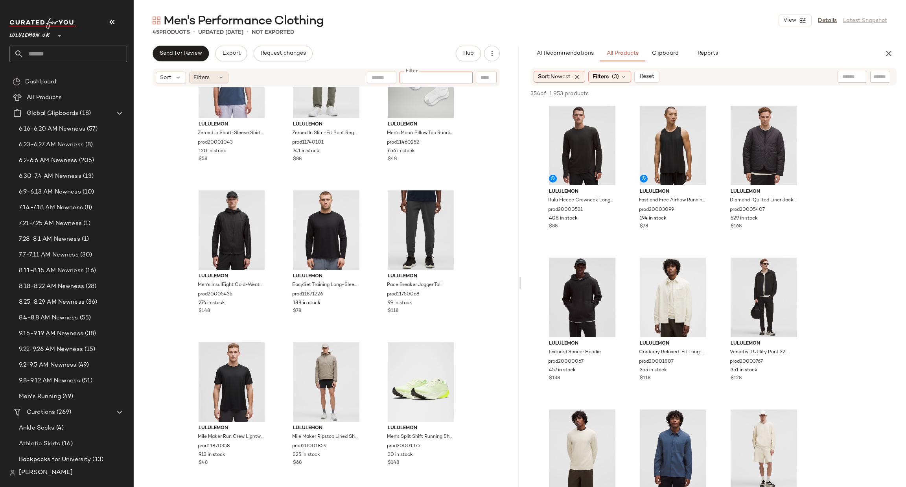
click at [197, 72] on div "Filters" at bounding box center [208, 78] width 39 height 12
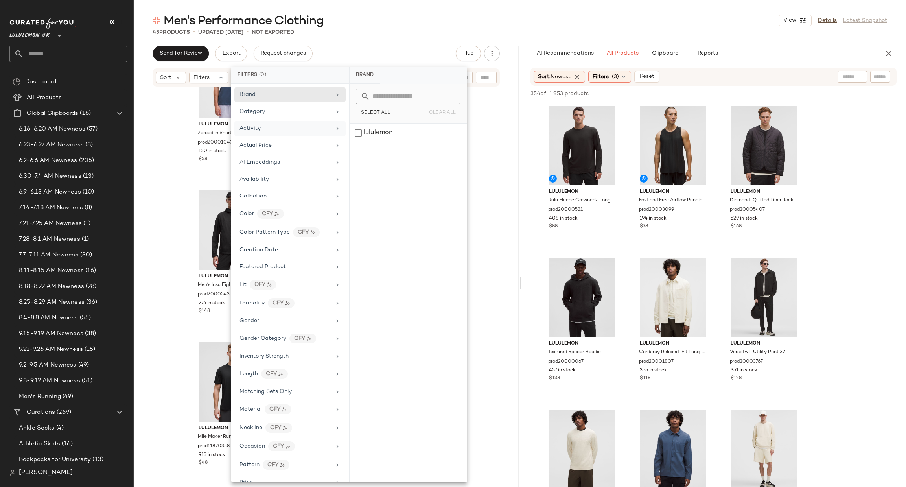
click at [294, 125] on div "Activity" at bounding box center [285, 128] width 92 height 8
click at [301, 193] on div "Collection" at bounding box center [285, 196] width 92 height 8
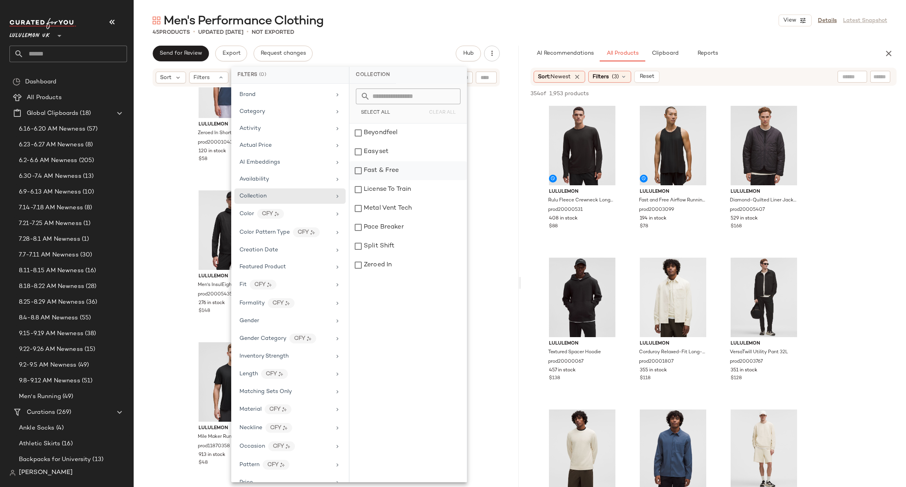
click at [404, 168] on div "Fast & Free" at bounding box center [407, 170] width 117 height 19
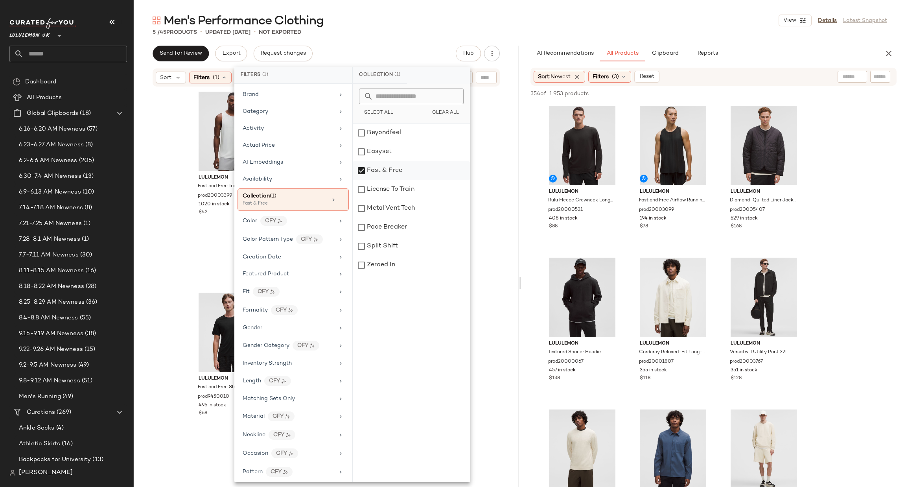
click at [404, 168] on div "Fast & Free" at bounding box center [411, 170] width 117 height 19
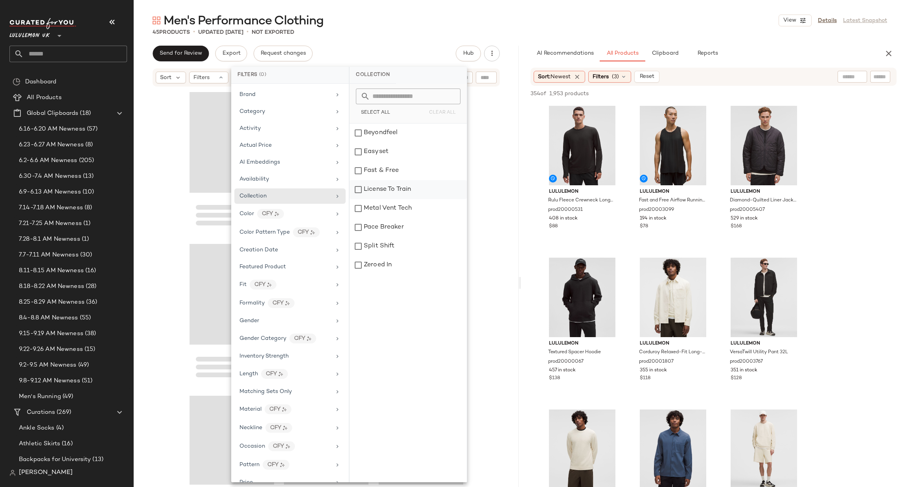
click at [402, 185] on div "License To Train" at bounding box center [407, 189] width 117 height 19
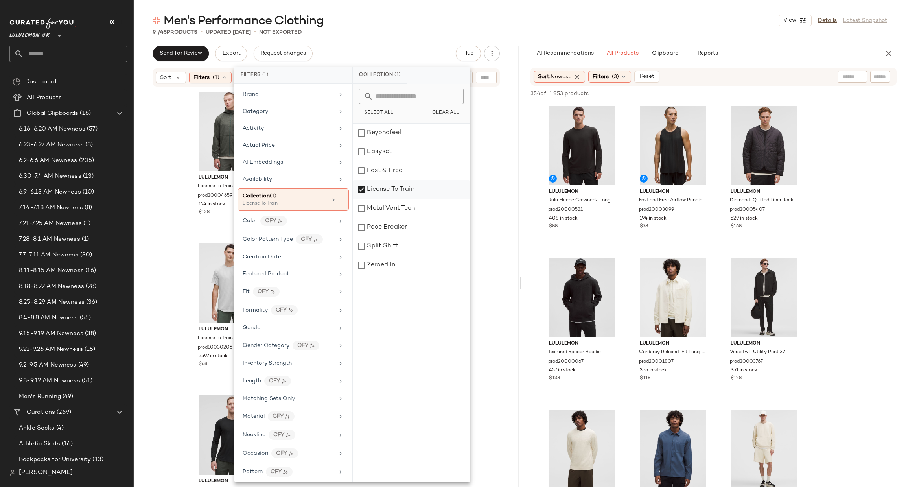
click at [402, 185] on div "License To Train" at bounding box center [411, 189] width 117 height 19
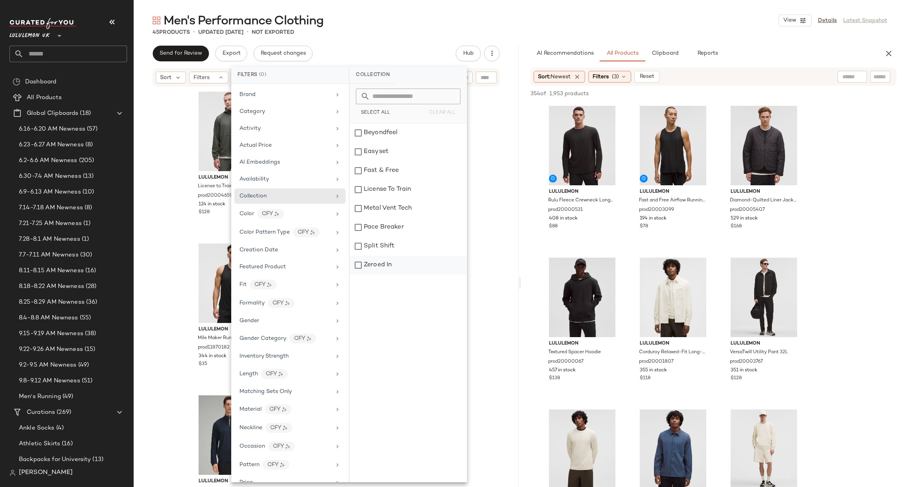
click at [400, 265] on div "Zeroed In" at bounding box center [407, 264] width 117 height 19
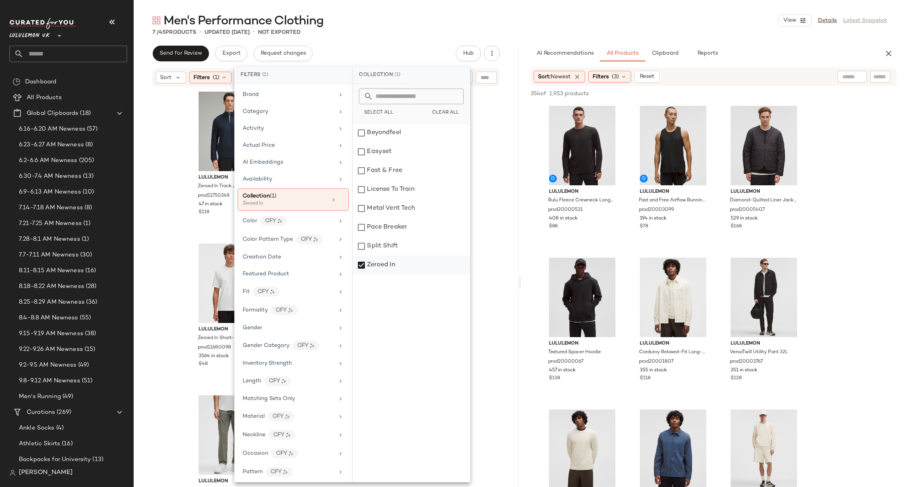
click at [400, 265] on div "Zeroed In" at bounding box center [411, 264] width 117 height 19
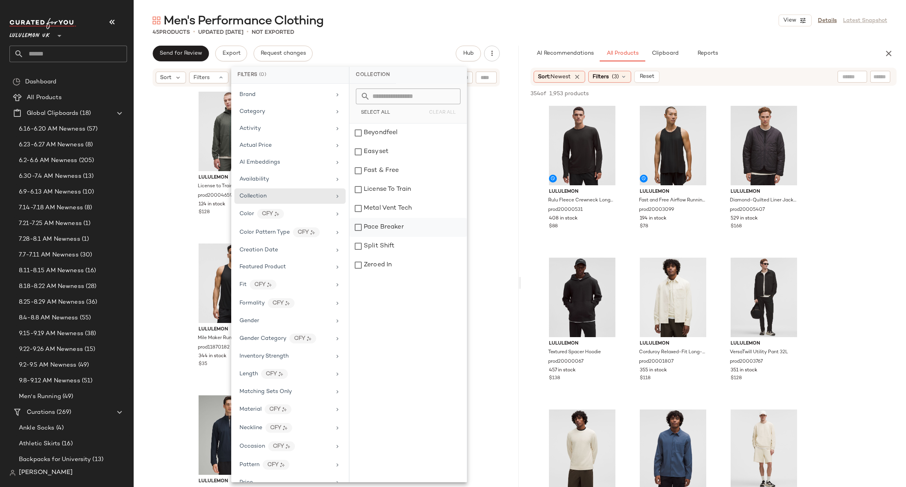
click at [372, 232] on div "Pace Breaker" at bounding box center [407, 227] width 117 height 19
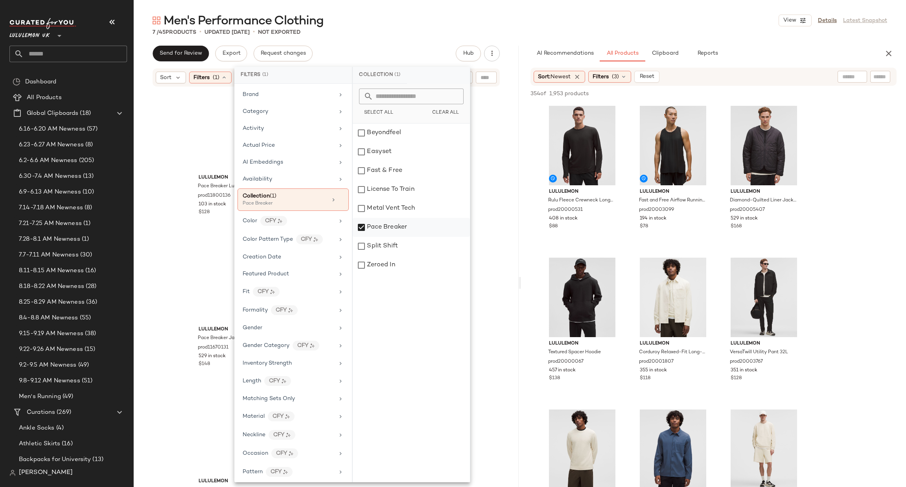
click at [367, 232] on div "Pace Breaker" at bounding box center [411, 227] width 117 height 19
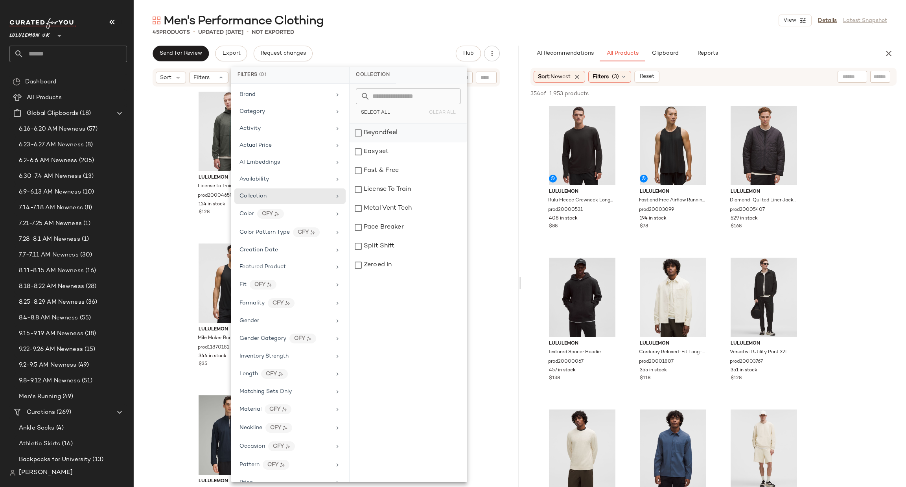
click at [462, 140] on div "Beyondfeel" at bounding box center [407, 132] width 117 height 19
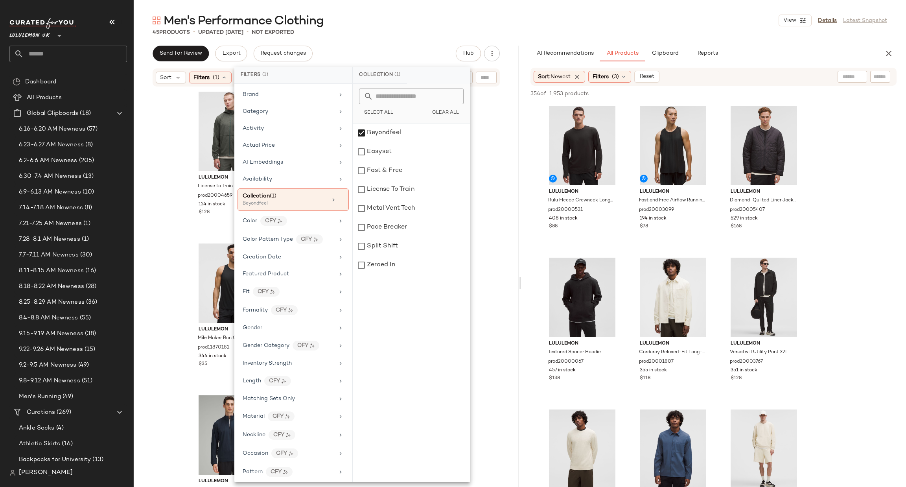
click at [482, 136] on div "lululemon License to Train Textured Full Zip prod20004659 124 in stock $128 lul…" at bounding box center [326, 285] width 385 height 397
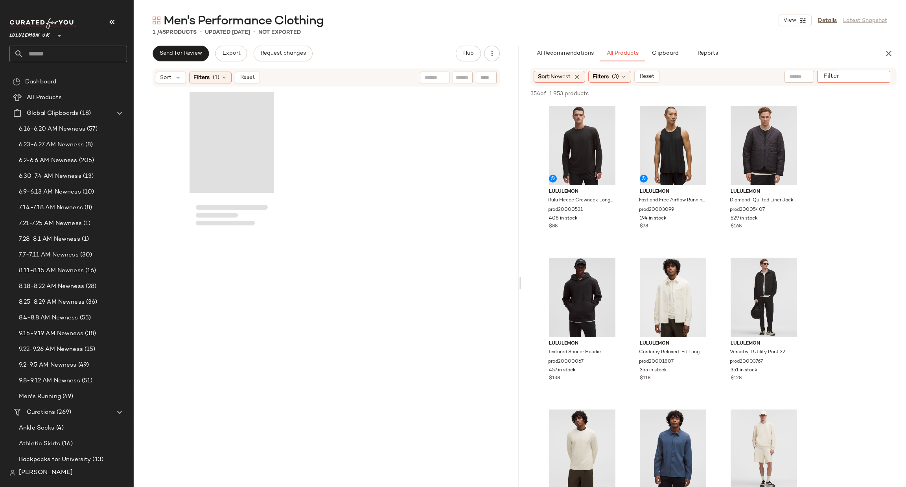
click at [875, 78] on input "Filter" at bounding box center [853, 77] width 67 height 8
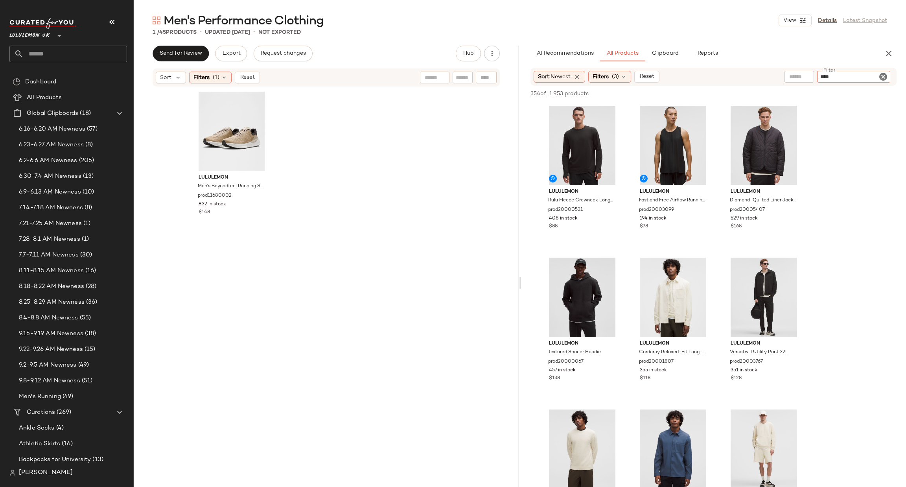
type input "*****"
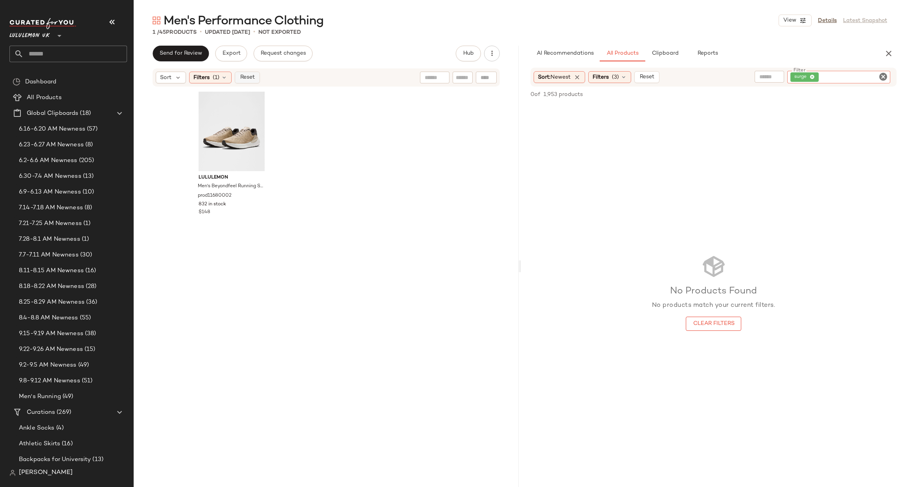
click at [246, 75] on span "Reset" at bounding box center [246, 77] width 15 height 6
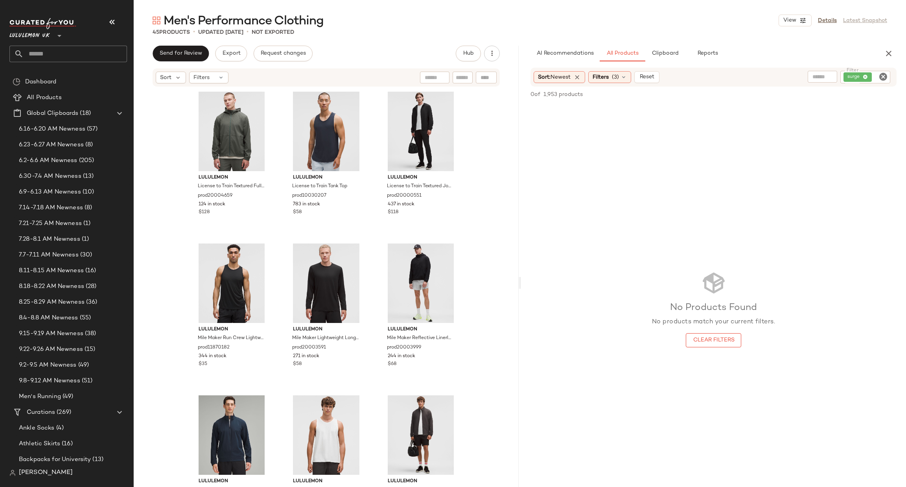
drag, startPoint x: 883, startPoint y: 77, endPoint x: 813, endPoint y: 197, distance: 138.8
click at [883, 76] on icon "Clear Filter" at bounding box center [882, 76] width 9 height 9
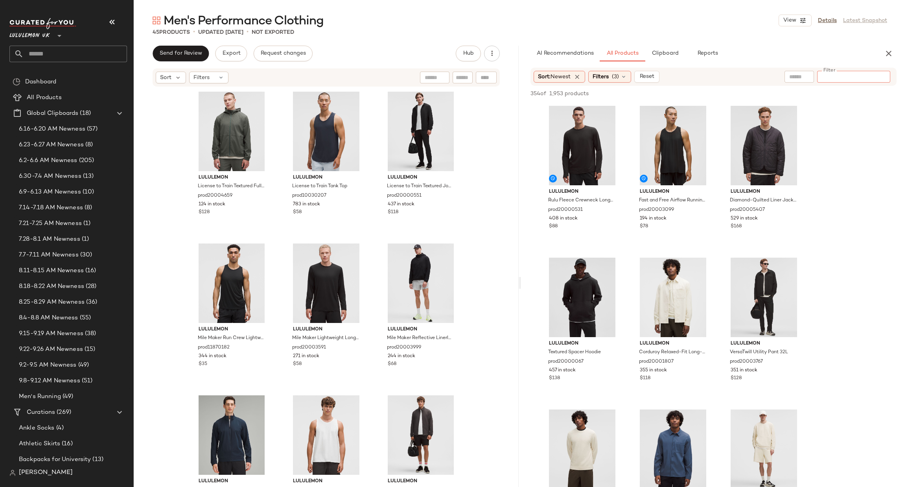
type input "*"
type input "***"
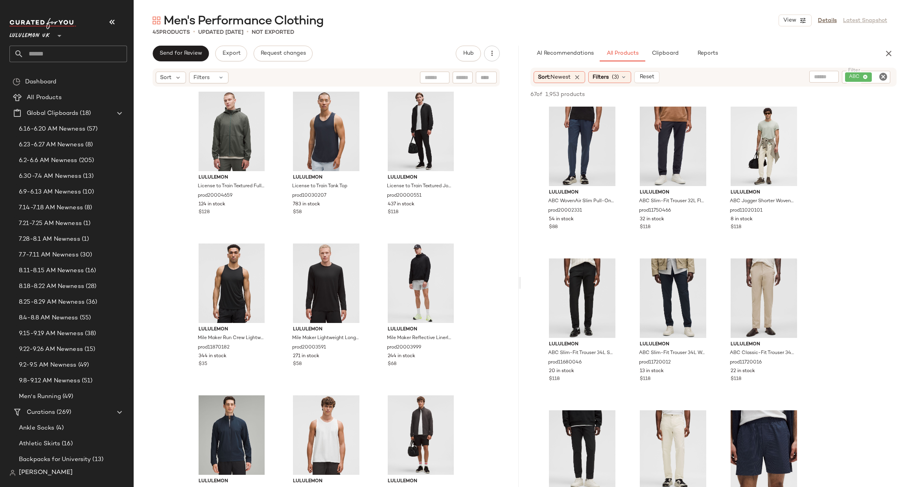
click at [612, 85] on div "Sort: Newest Filters (3) Reset Filter ABC Filter" at bounding box center [713, 77] width 366 height 19
click at [612, 80] on div "Filters (3)" at bounding box center [609, 77] width 43 height 12
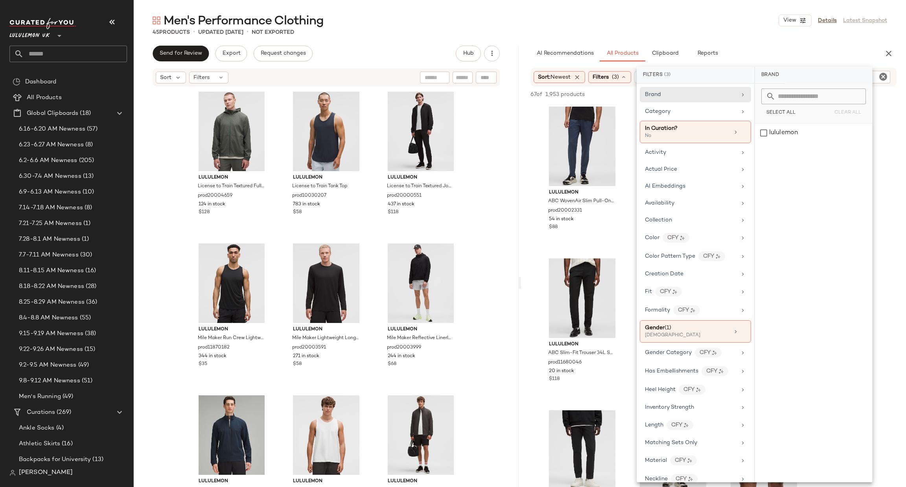
click at [699, 161] on div "Brand Category In Curation? No Activity Actual Price AI Embeddings Availability…" at bounding box center [695, 283] width 118 height 398
click at [713, 152] on div "Activity" at bounding box center [691, 152] width 92 height 8
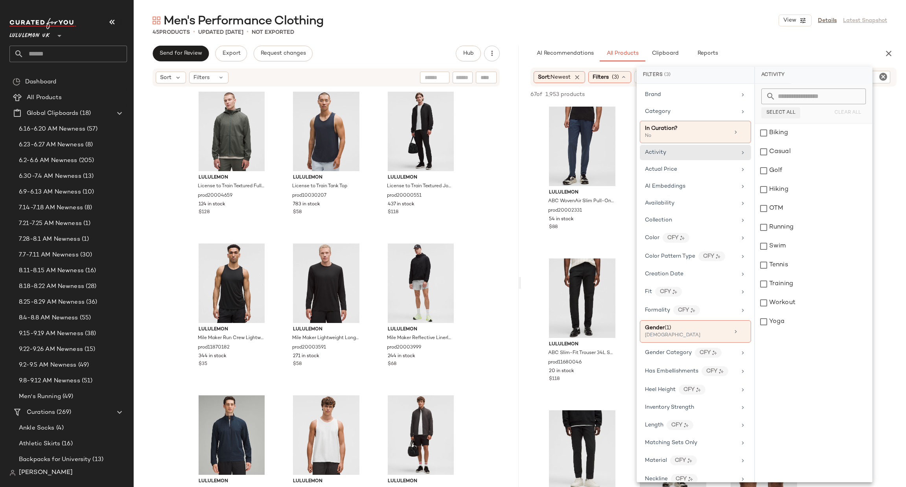
click at [775, 114] on span "Select All" at bounding box center [780, 113] width 29 height 6
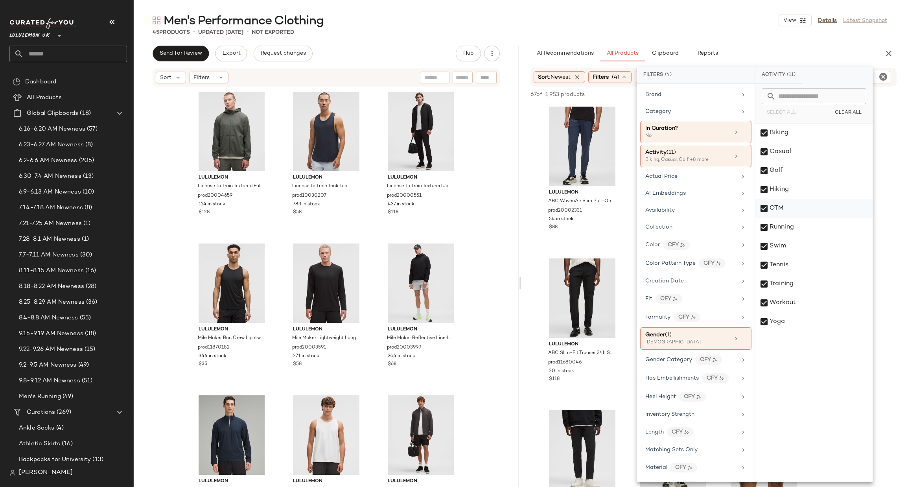
click at [791, 208] on div "OTM" at bounding box center [813, 208] width 117 height 19
click at [786, 149] on div "Casual" at bounding box center [813, 151] width 117 height 19
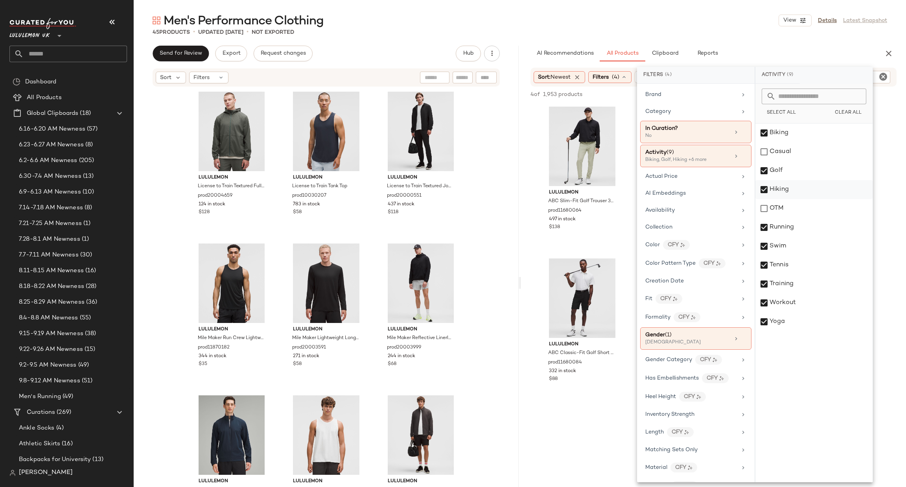
click at [868, 183] on div "Hiking" at bounding box center [813, 189] width 117 height 19
click at [851, 182] on div "Hiking" at bounding box center [813, 189] width 117 height 19
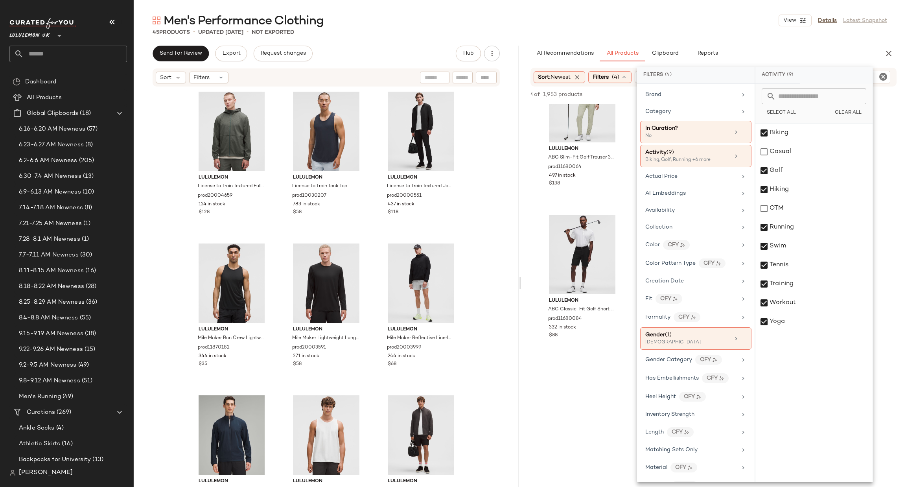
scroll to position [0, 0]
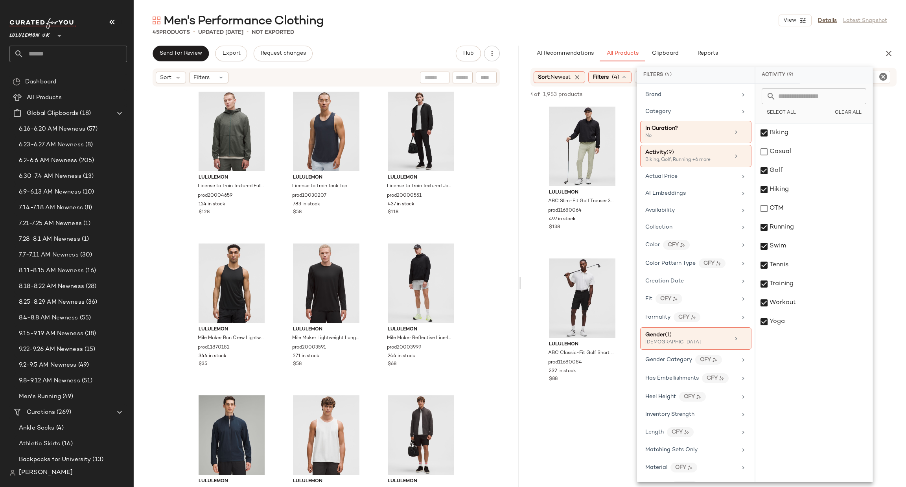
click at [893, 175] on div "lululemon ABC Slim-Fit Golf Trouser 32L prod11680064 497 in stock $138 lululemo…" at bounding box center [713, 252] width 385 height 297
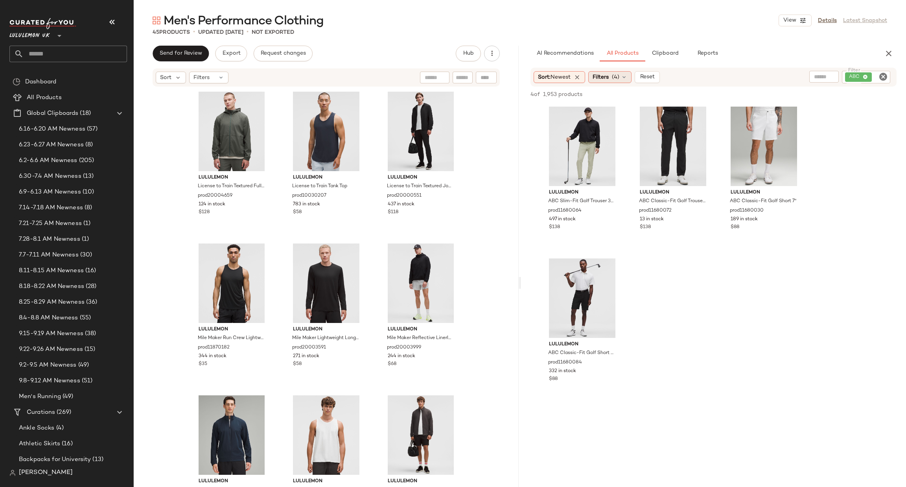
click at [605, 74] on span "Filters" at bounding box center [600, 77] width 16 height 8
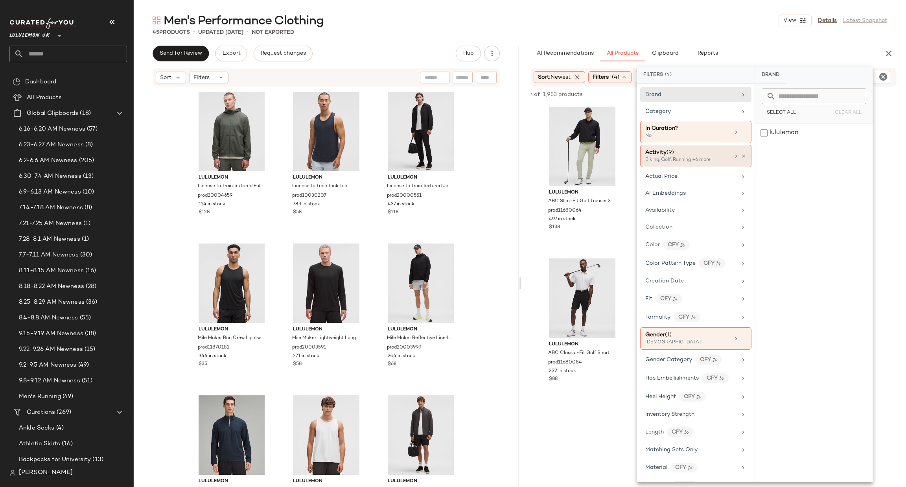
click at [733, 157] on icon at bounding box center [736, 156] width 6 height 6
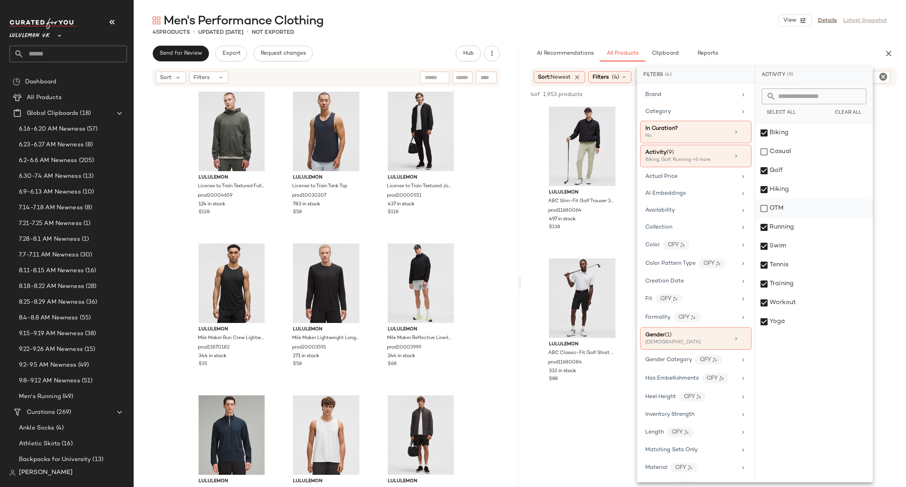
click at [797, 212] on div "OTM" at bounding box center [813, 208] width 117 height 19
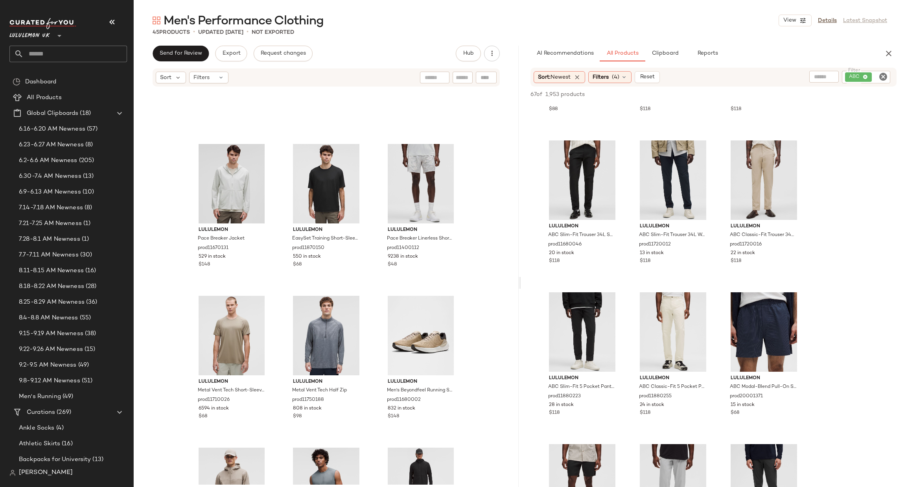
scroll to position [1290, 0]
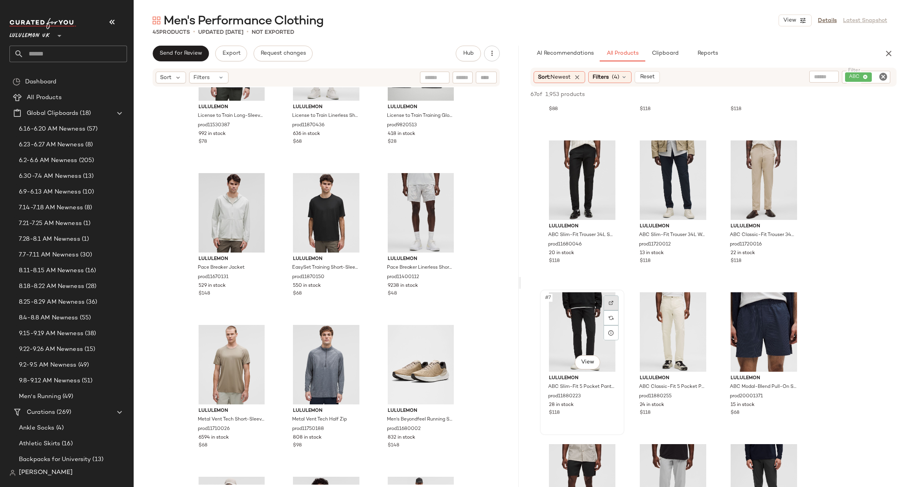
click at [609, 300] on img at bounding box center [610, 302] width 5 height 5
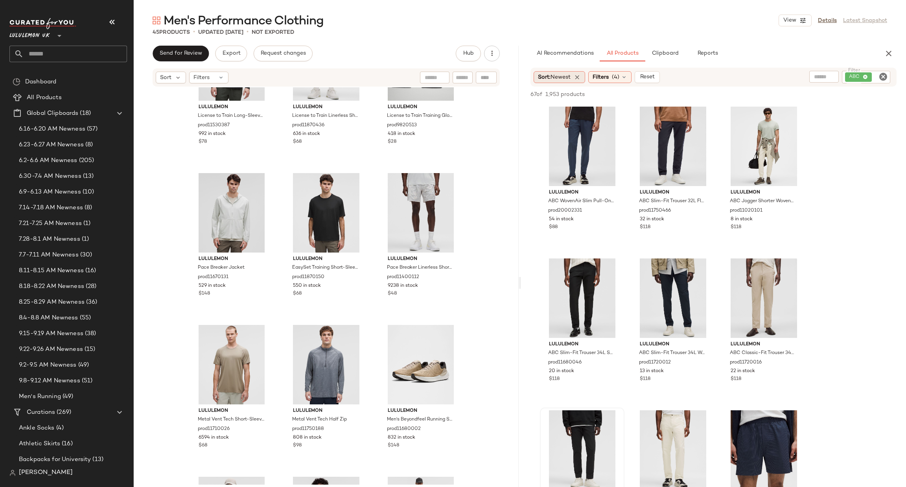
click at [566, 75] on span "Newest" at bounding box center [560, 77] width 20 height 6
click at [592, 111] on span "Highest Inventory" at bounding box center [576, 115] width 48 height 8
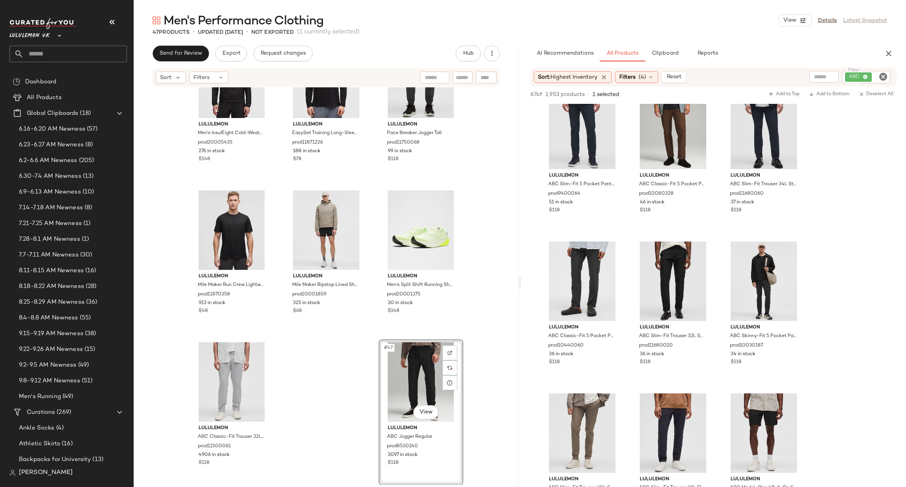
scroll to position [2122, 0]
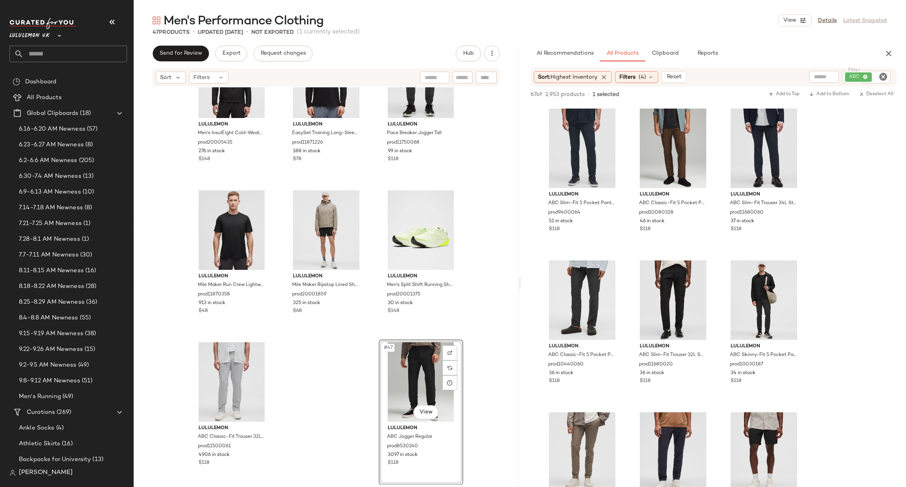
click at [887, 78] on icon "Clear Filter" at bounding box center [882, 76] width 9 height 9
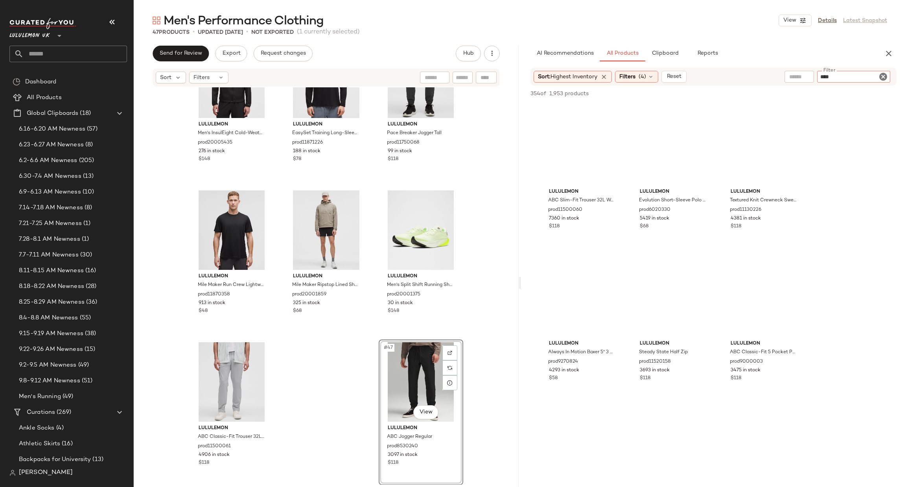
type input "*****"
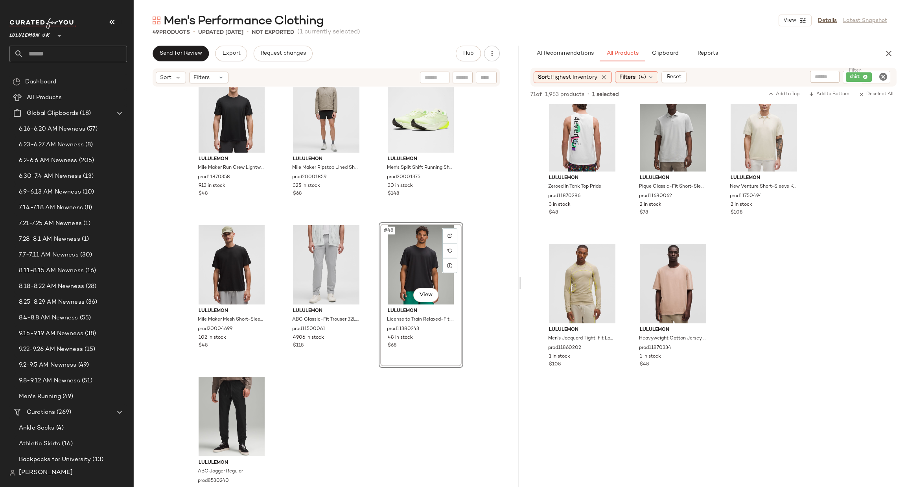
scroll to position [2149, 0]
click at [882, 79] on icon "Clear Filter" at bounding box center [882, 76] width 9 height 9
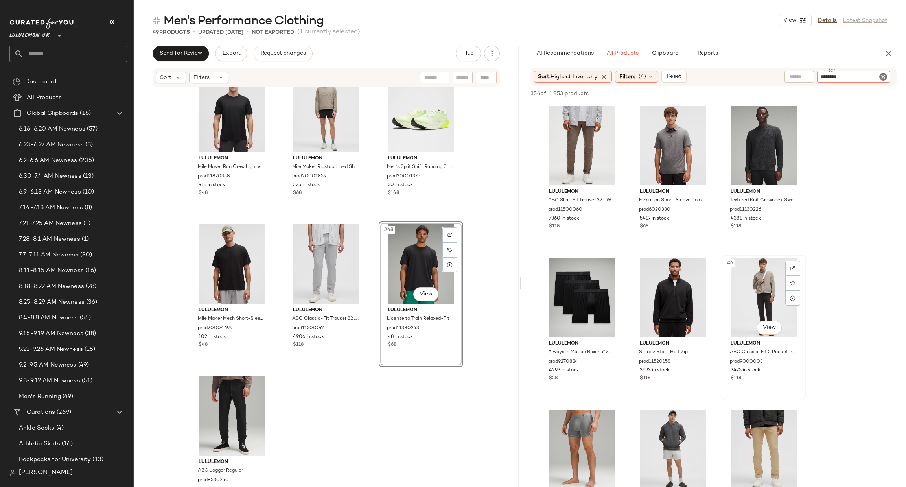
type input "*********"
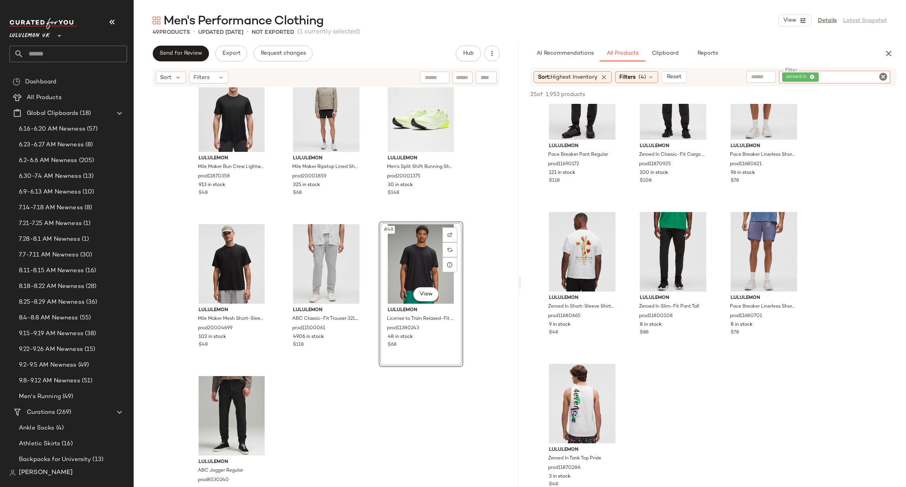
scroll to position [353, 0]
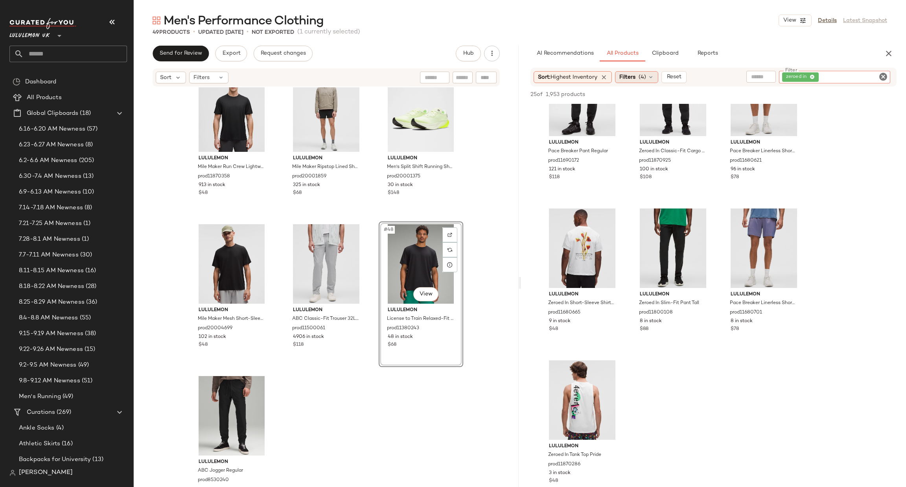
click at [635, 79] on span "Filters" at bounding box center [627, 77] width 16 height 8
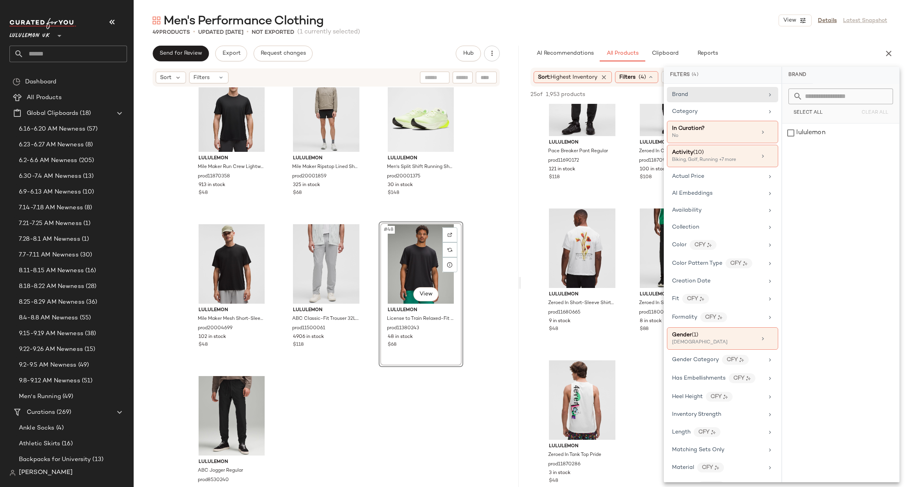
click at [633, 369] on div "lululemon Pace Breaker Lined Short 5" prod11400108 664 in stock $58 lululemon P…" at bounding box center [713, 126] width 385 height 752
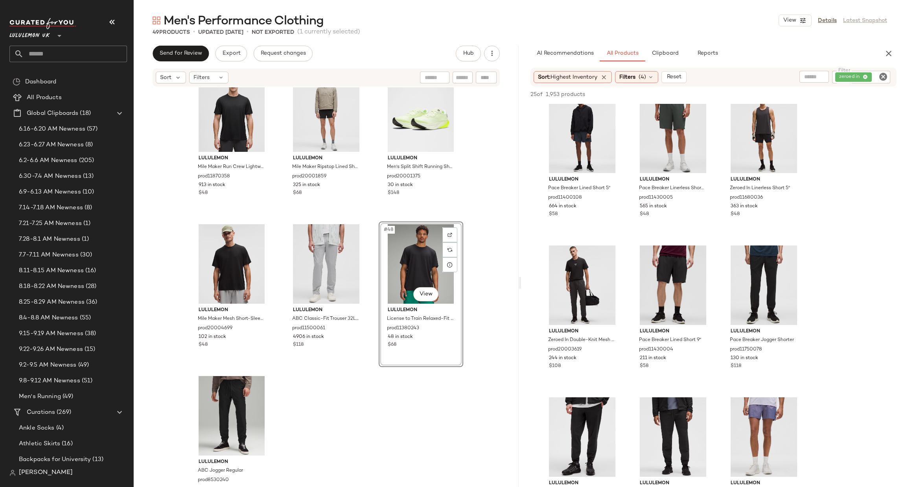
scroll to position [0, 0]
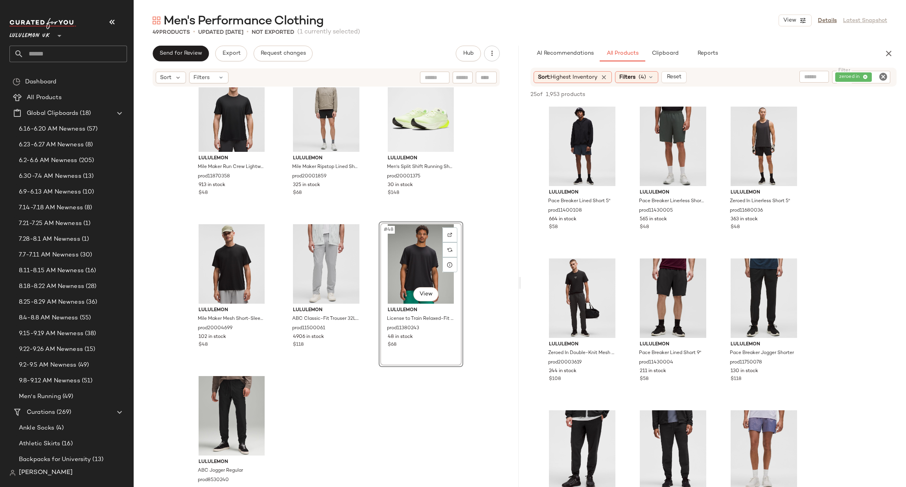
click at [880, 80] on icon "Clear Filter" at bounding box center [882, 76] width 9 height 9
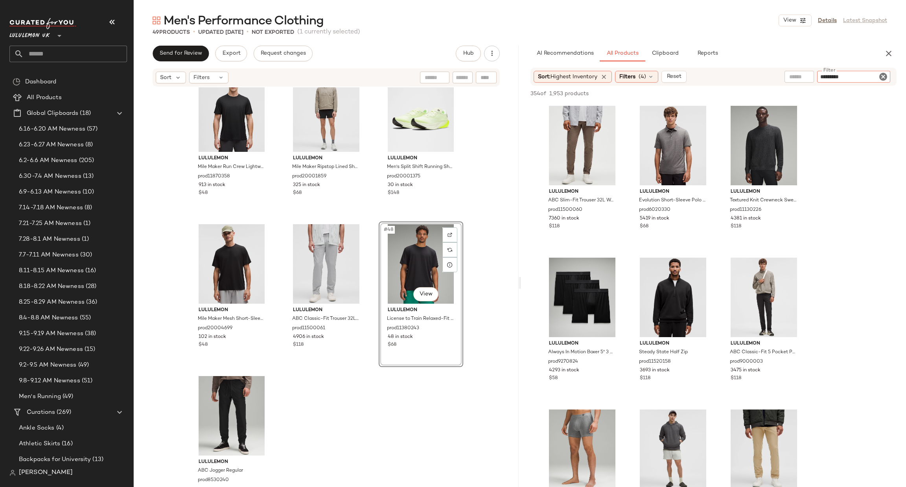
type input "**********"
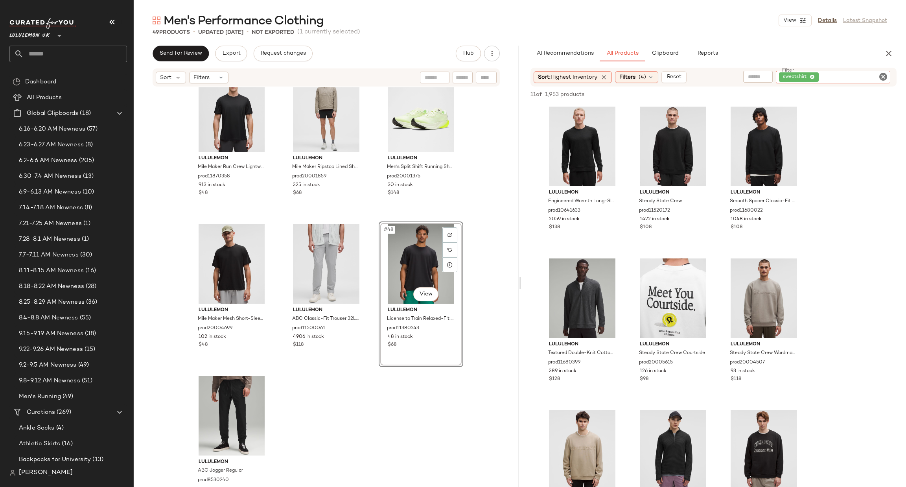
scroll to position [236, 0]
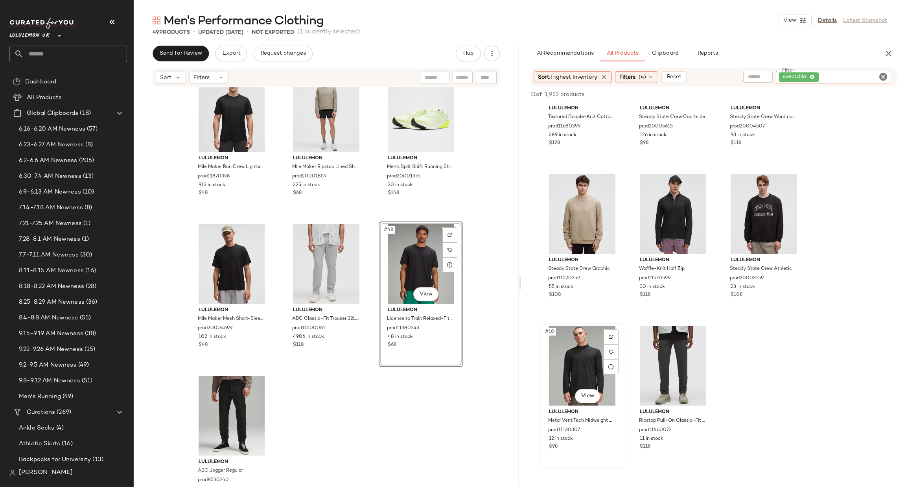
click at [619, 334] on div "#10 View" at bounding box center [581, 365] width 79 height 79
click at [611, 338] on div at bounding box center [610, 336] width 15 height 15
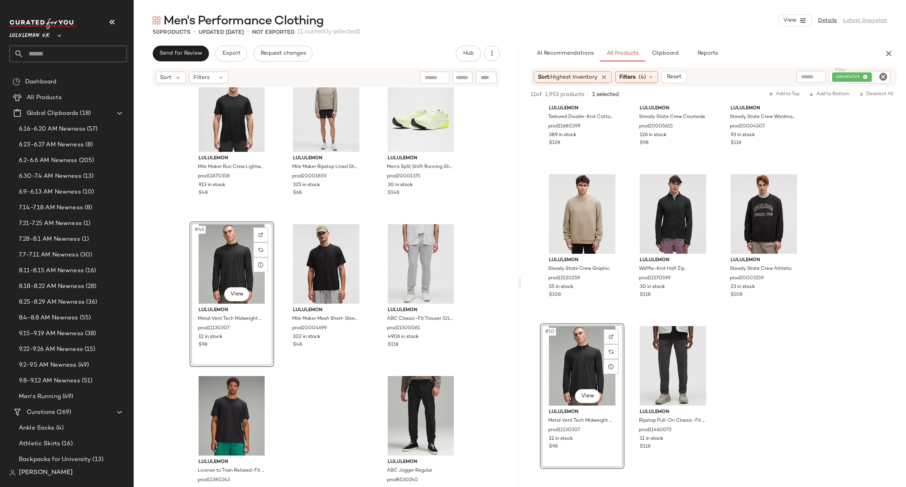
click at [500, 319] on div "lululemon Men's InsulEight Cold-Weather Run Shell prod20005435 276 in stock $14…" at bounding box center [326, 285] width 385 height 397
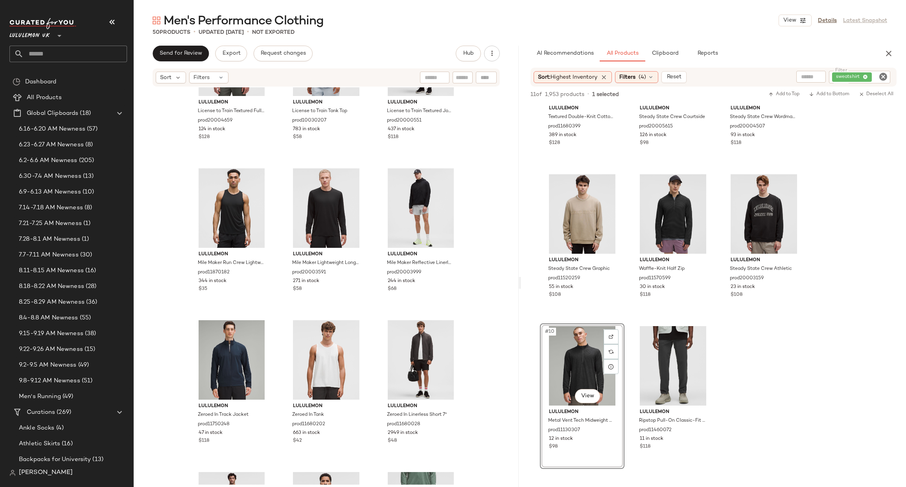
scroll to position [0, 0]
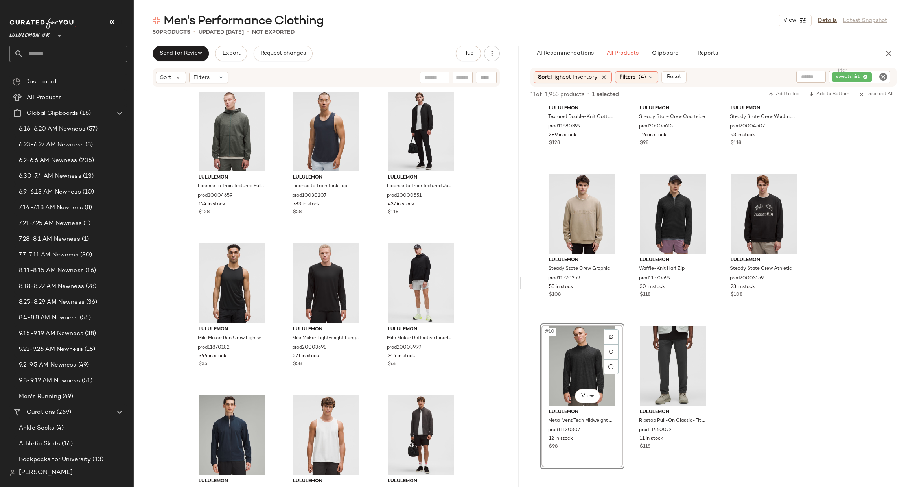
click at [884, 74] on icon "Clear Filter" at bounding box center [882, 76] width 9 height 9
click at [626, 72] on div "Filters (4)" at bounding box center [636, 77] width 43 height 12
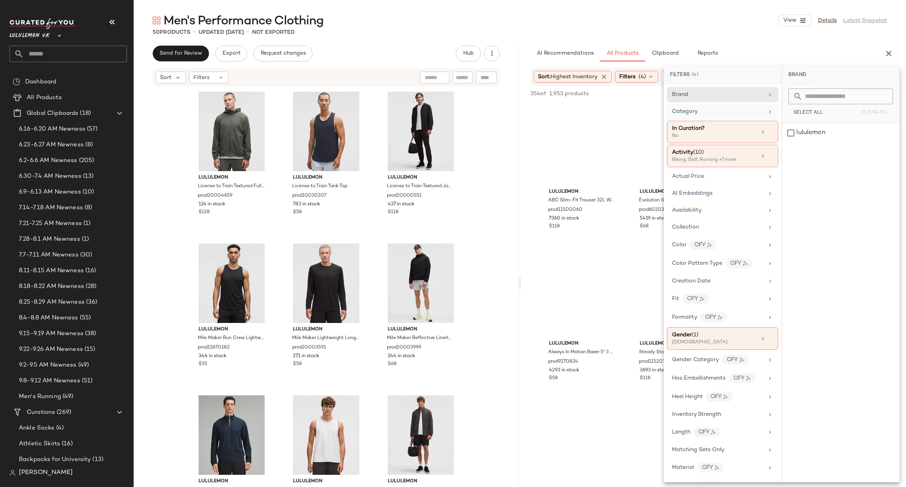
click at [700, 111] on div "Category" at bounding box center [718, 111] width 92 height 8
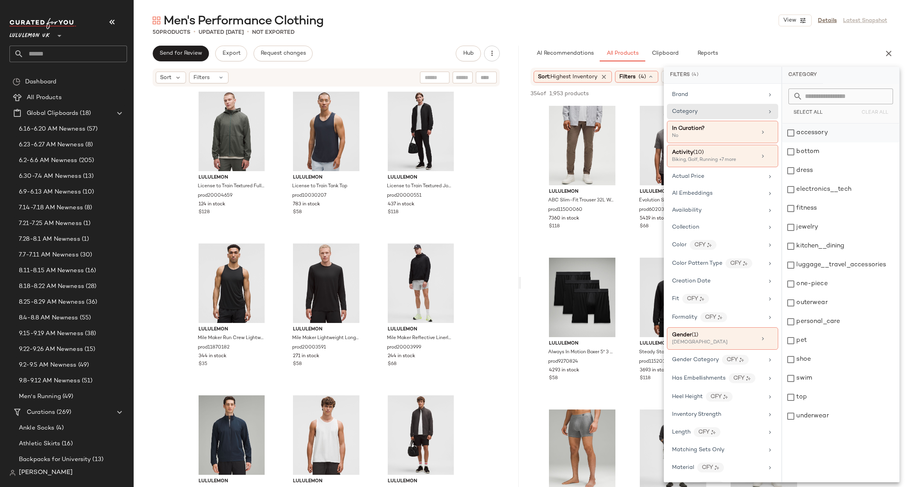
click at [800, 131] on div "accessory" at bounding box center [840, 132] width 117 height 19
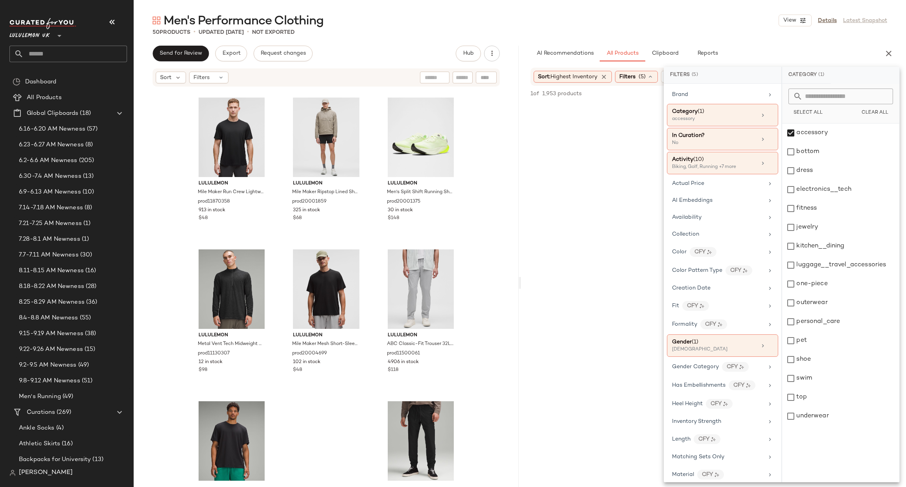
scroll to position [2183, 0]
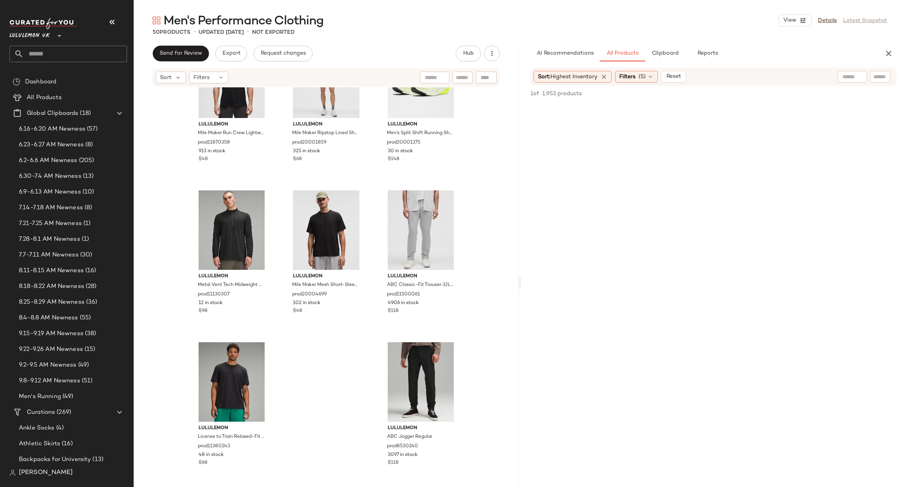
scroll to position [472, 0]
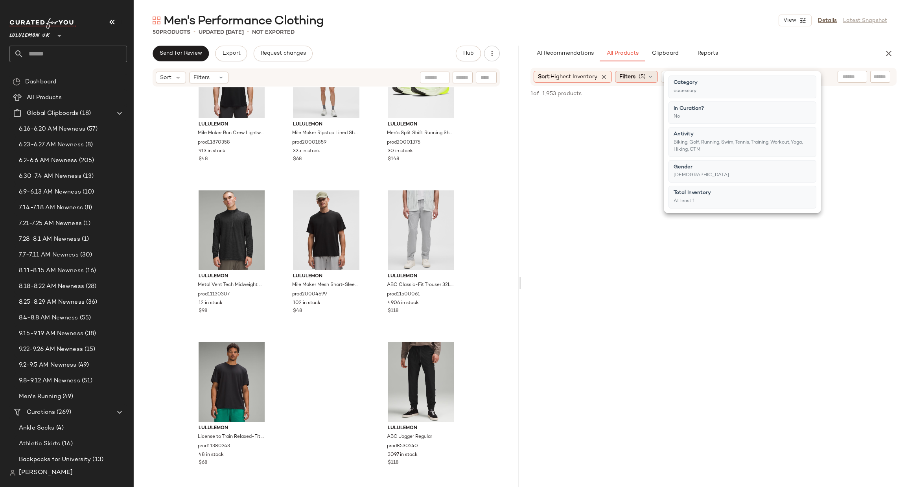
click at [635, 76] on span "Filters" at bounding box center [627, 77] width 16 height 8
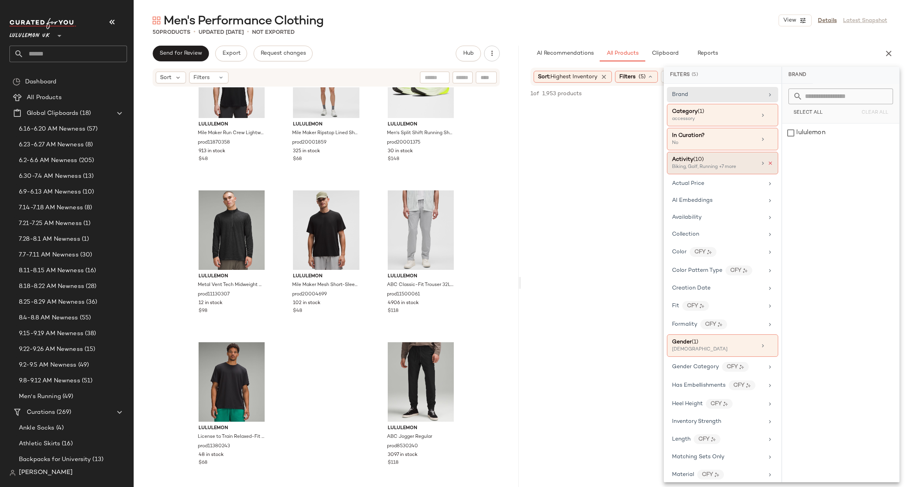
click at [768, 163] on icon at bounding box center [770, 163] width 6 height 6
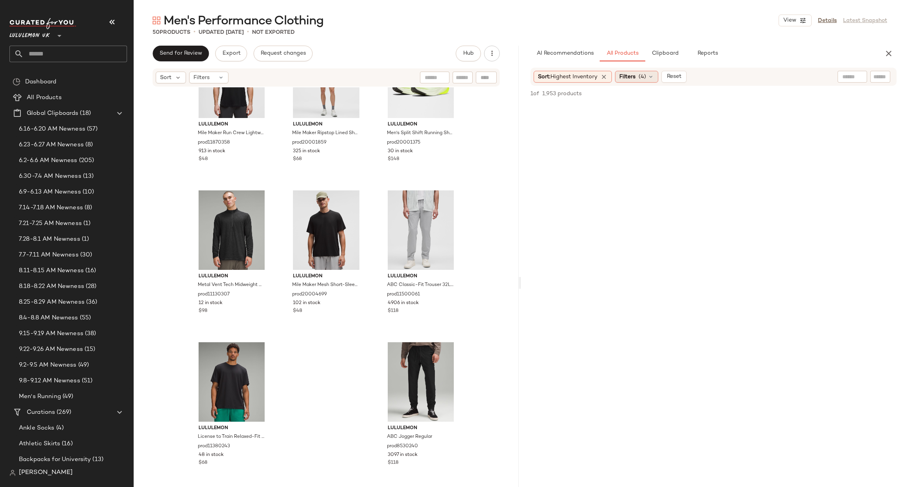
click at [628, 73] on span "Filters" at bounding box center [627, 77] width 16 height 8
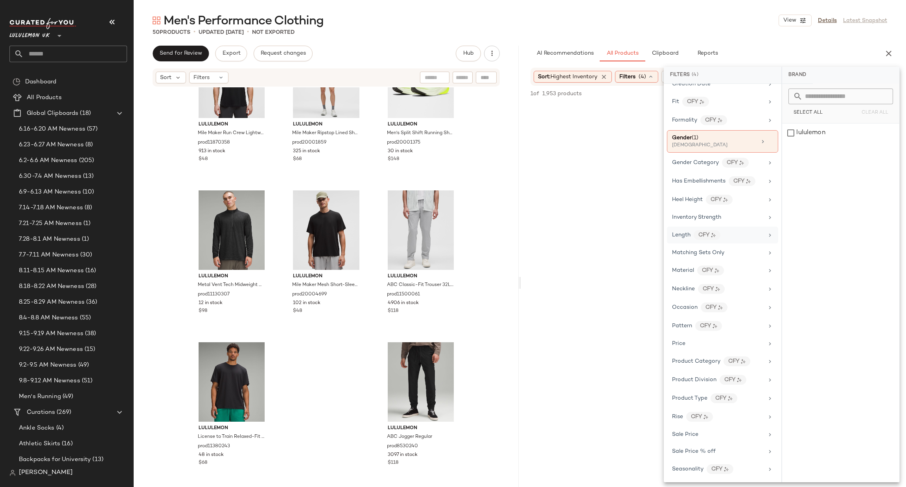
scroll to position [263, 0]
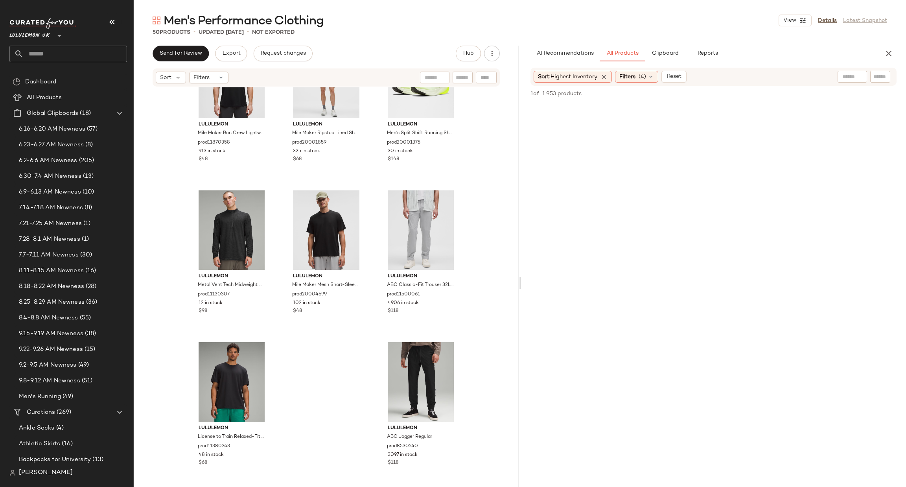
click at [843, 80] on input "text" at bounding box center [852, 77] width 20 height 8
click at [689, 77] on div "Sort: Highest Inventory Filters (4) Reset" at bounding box center [647, 77] width 229 height 12
click at [683, 76] on button "Reset" at bounding box center [673, 77] width 25 height 12
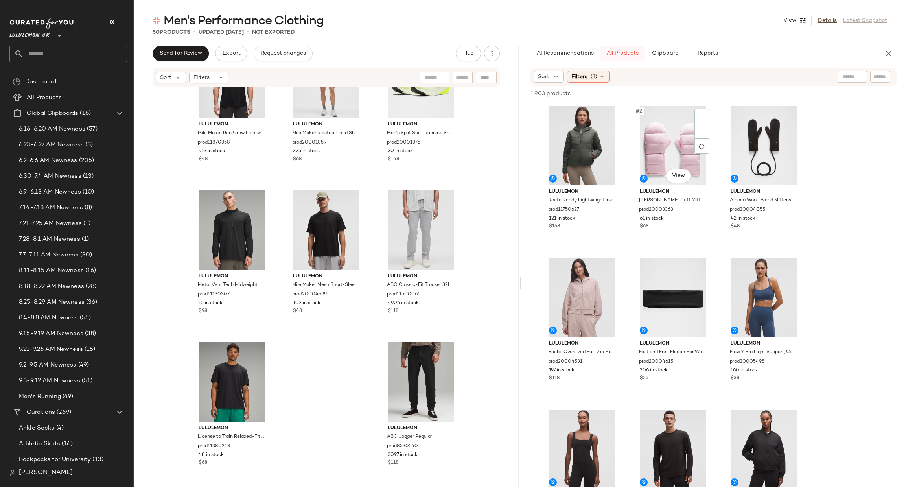
scroll to position [118, 0]
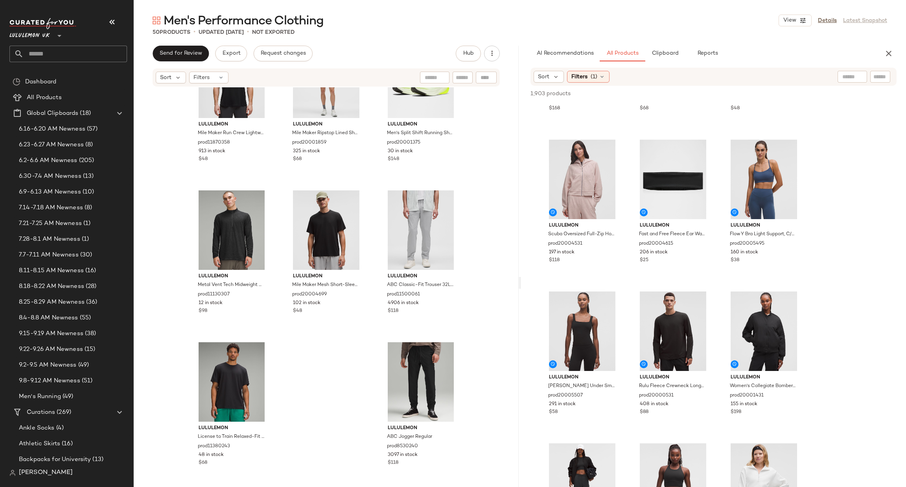
click at [586, 75] on span "Filters" at bounding box center [579, 77] width 16 height 8
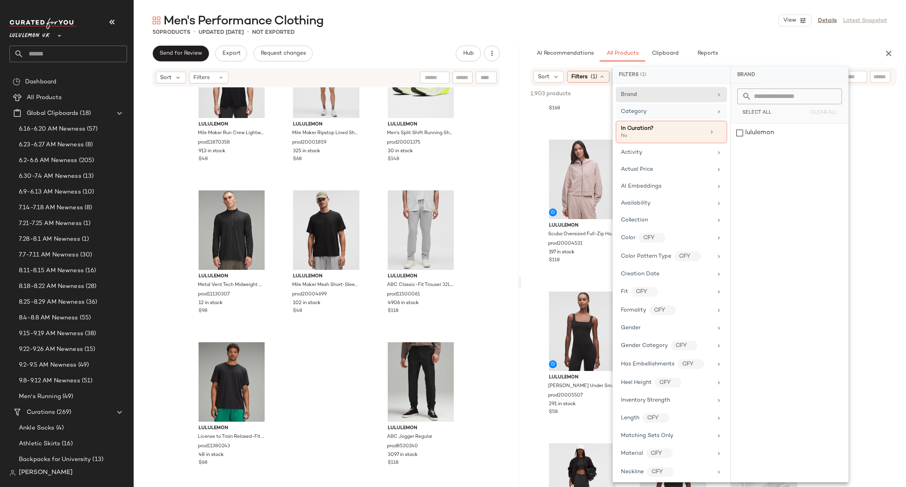
click at [661, 116] on div "Category" at bounding box center [670, 111] width 111 height 15
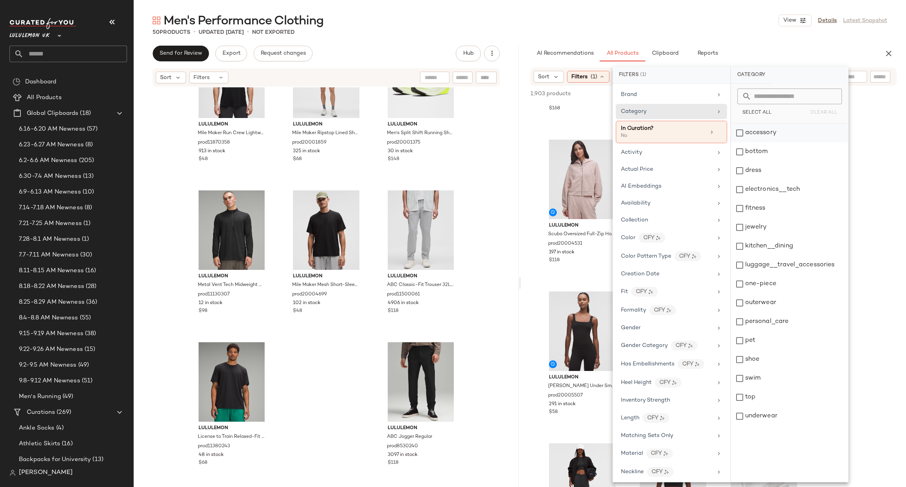
click at [771, 129] on div "accessory" at bounding box center [789, 132] width 117 height 19
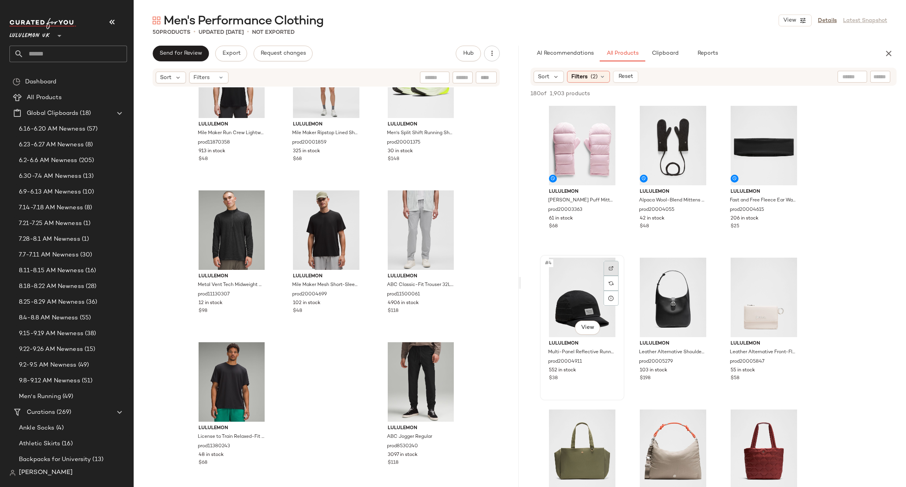
click at [611, 269] on img at bounding box center [610, 268] width 5 height 5
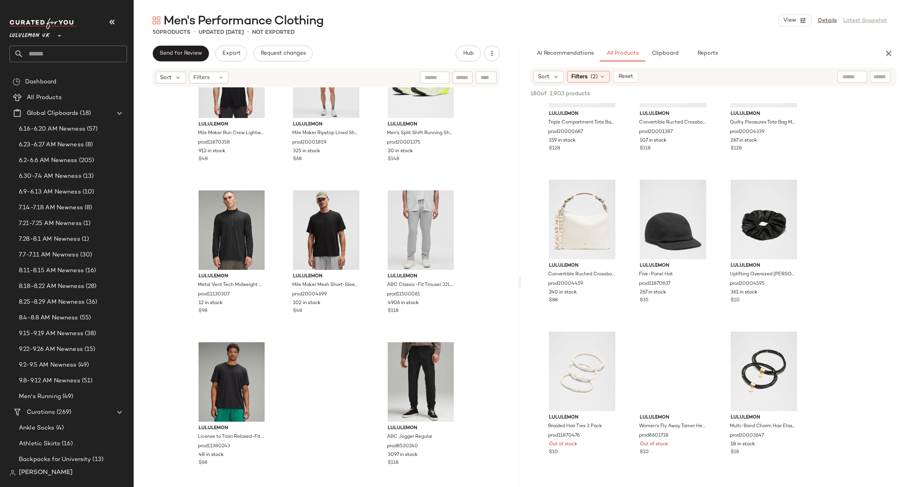
scroll to position [472, 0]
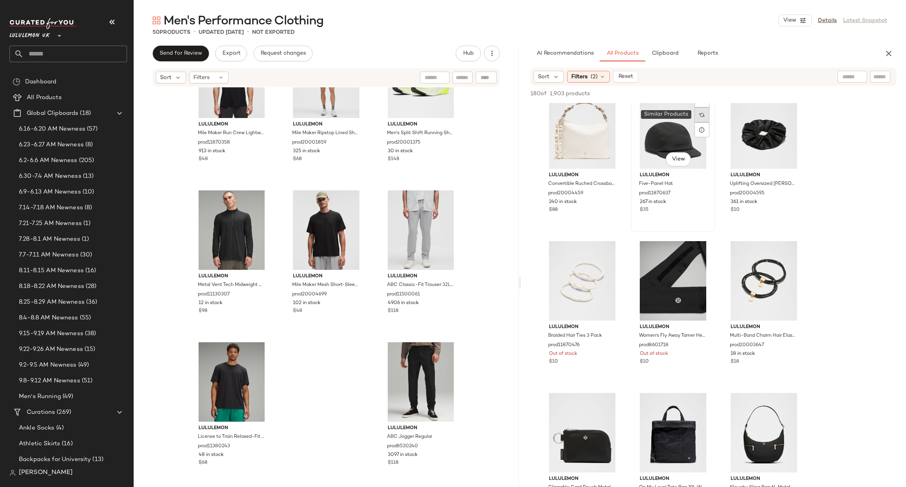
click at [702, 115] on img at bounding box center [701, 114] width 5 height 5
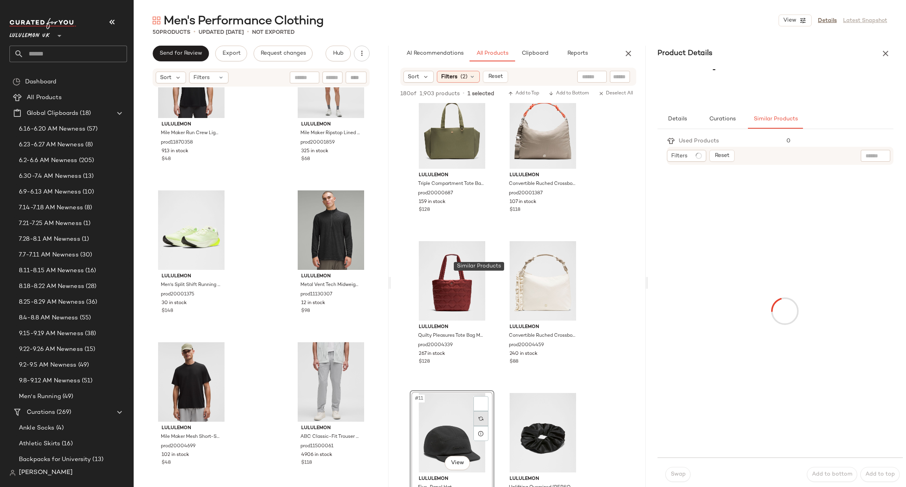
scroll to position [623, 0]
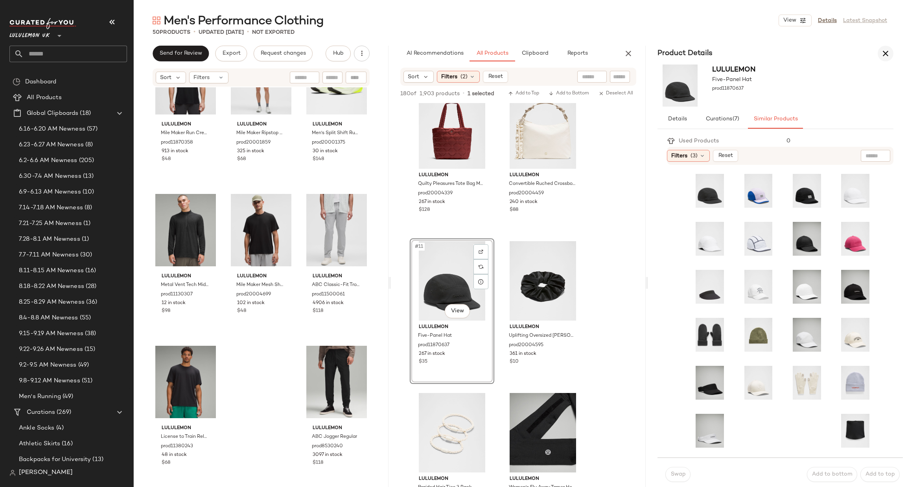
click at [888, 52] on icon "button" at bounding box center [884, 53] width 9 height 9
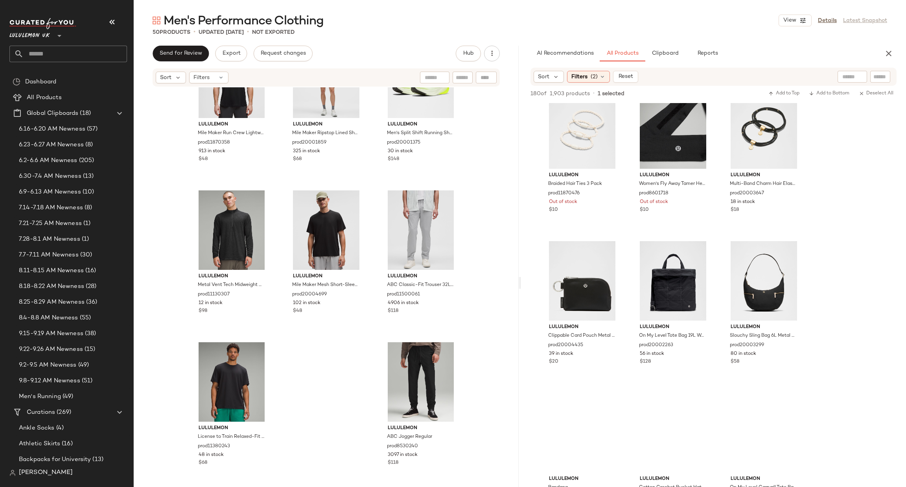
scroll to position [320, 0]
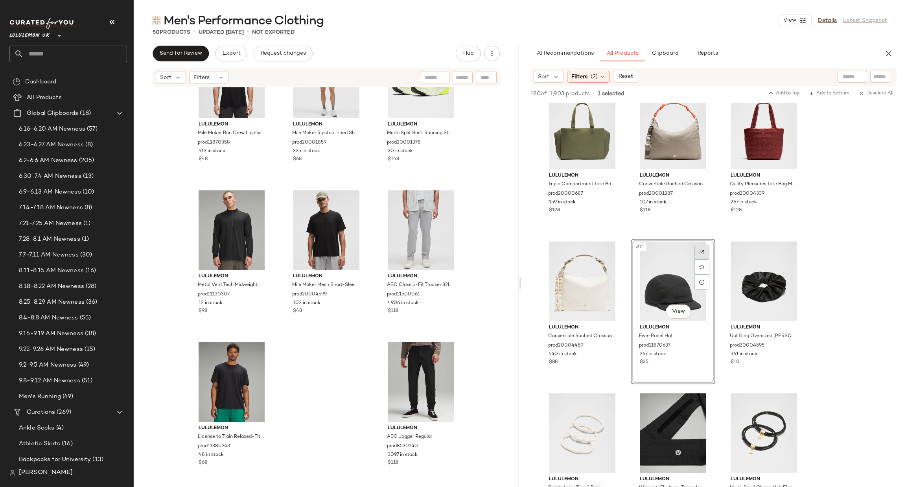
click at [705, 253] on div at bounding box center [701, 251] width 15 height 15
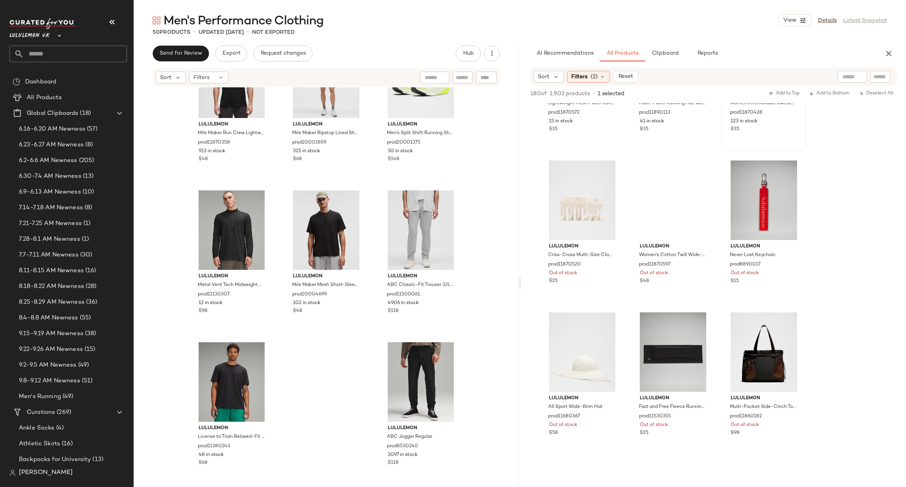
scroll to position [3149, 0]
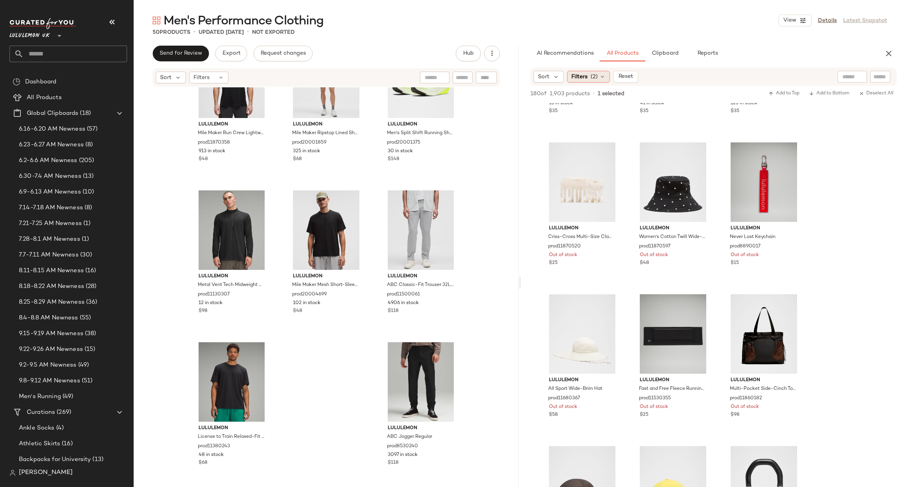
click at [594, 77] on span "(2)" at bounding box center [593, 77] width 7 height 8
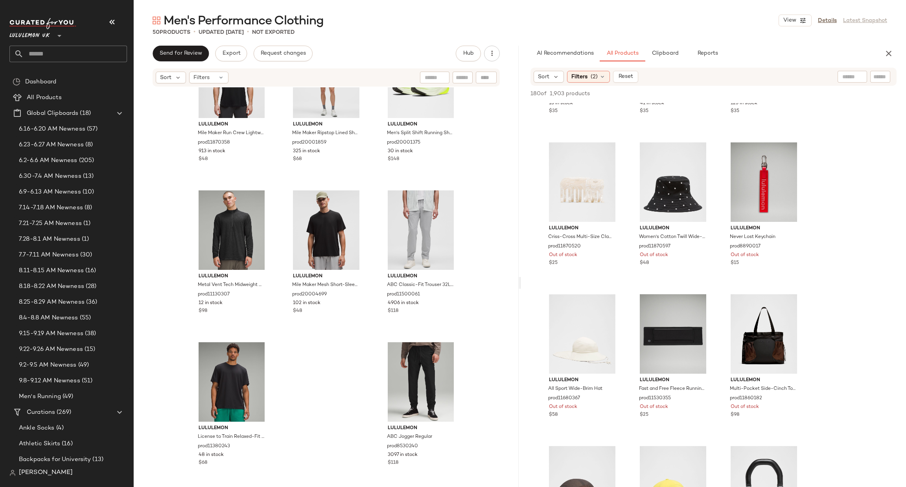
click at [886, 77] on input "text" at bounding box center [880, 77] width 14 height 8
type input "****"
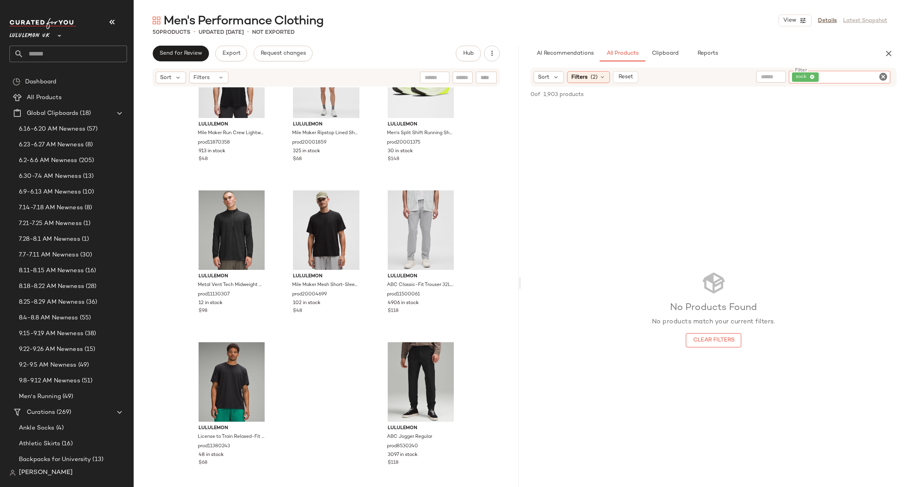
click at [886, 77] on icon "Clear Filter" at bounding box center [882, 76] width 9 height 9
click at [803, 81] on div at bounding box center [817, 77] width 68 height 12
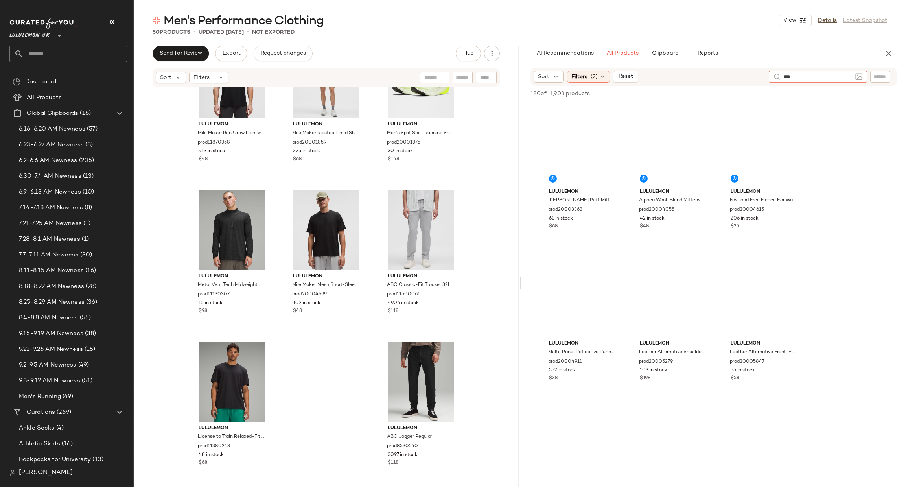
type input "****"
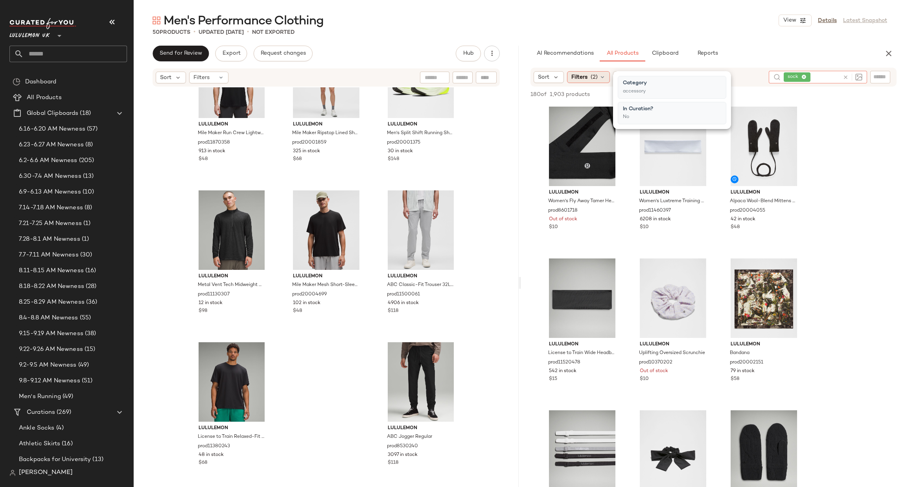
click at [581, 75] on span "Filters" at bounding box center [579, 77] width 16 height 8
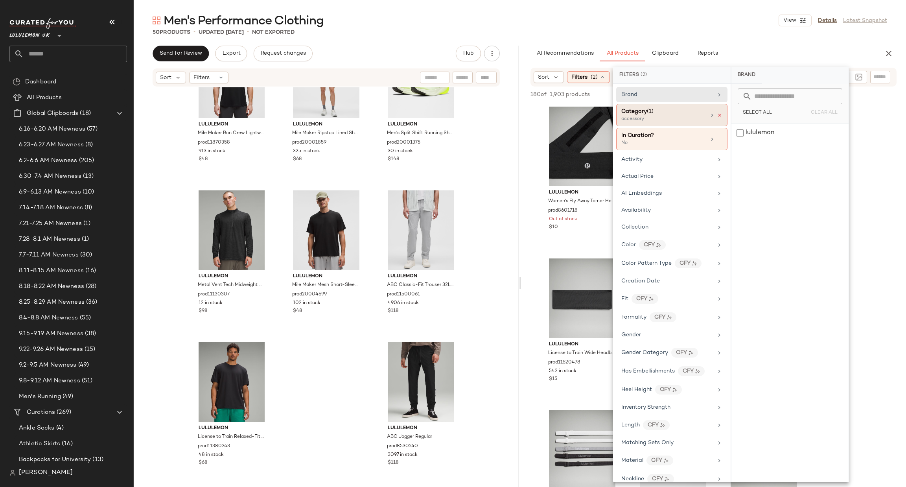
click at [718, 111] on div "Category (1) accessory" at bounding box center [671, 115] width 111 height 22
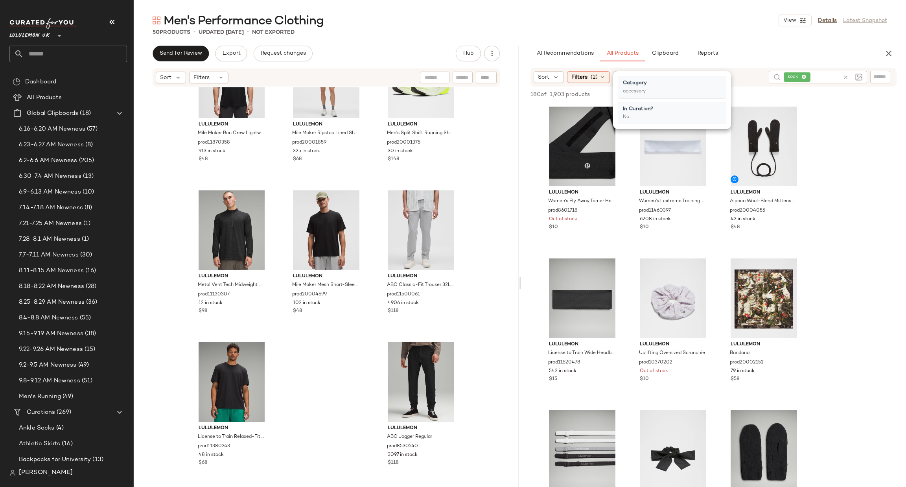
click at [701, 90] on div "Category accessory" at bounding box center [671, 87] width 108 height 23
click at [582, 76] on span "Filters" at bounding box center [579, 77] width 16 height 8
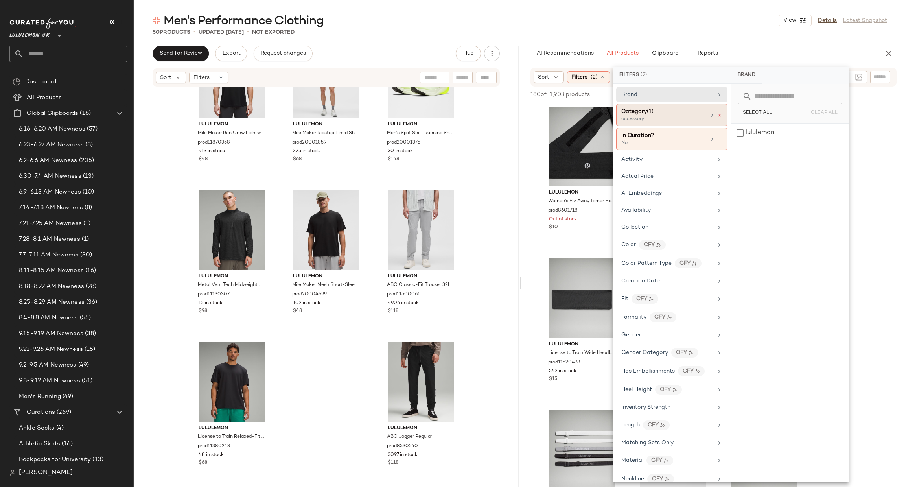
click at [716, 114] on icon at bounding box center [719, 115] width 6 height 6
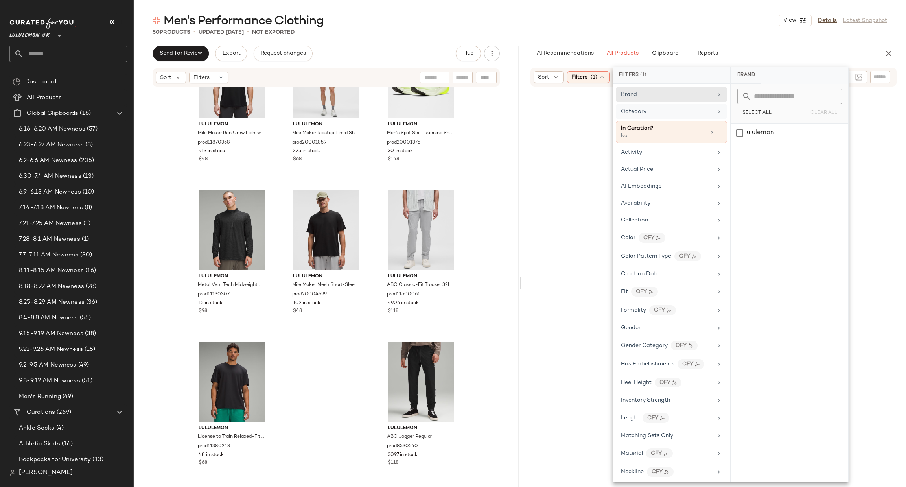
click at [868, 140] on div at bounding box center [713, 312] width 382 height 449
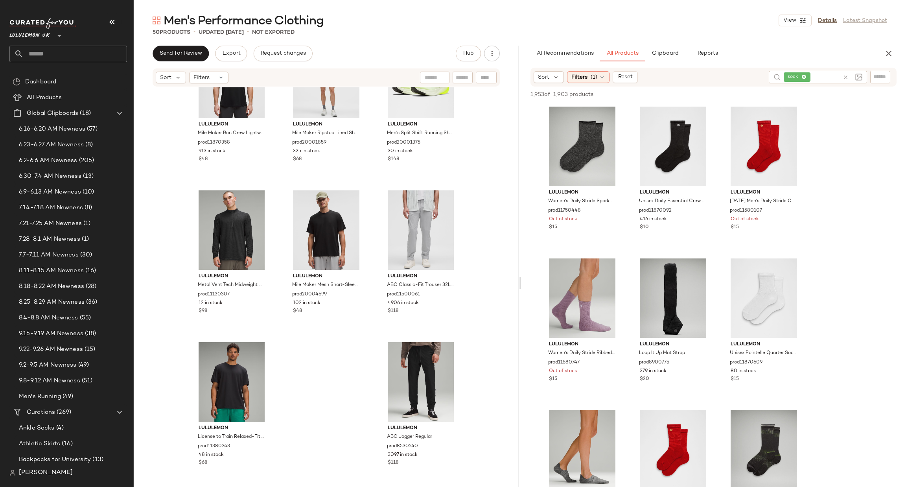
scroll to position [236, 0]
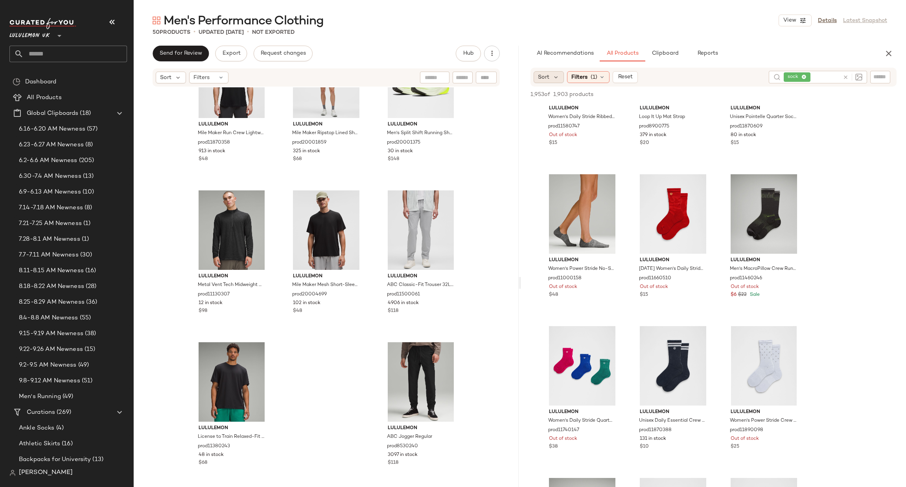
click at [557, 81] on div "Sort" at bounding box center [548, 77] width 30 height 12
click at [587, 118] on span "Highest Inventory" at bounding box center [576, 115] width 48 height 8
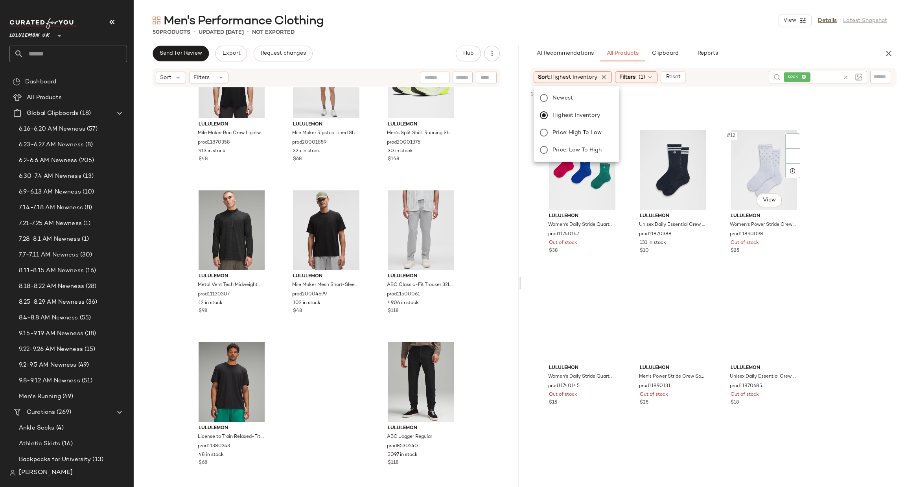
scroll to position [472, 0]
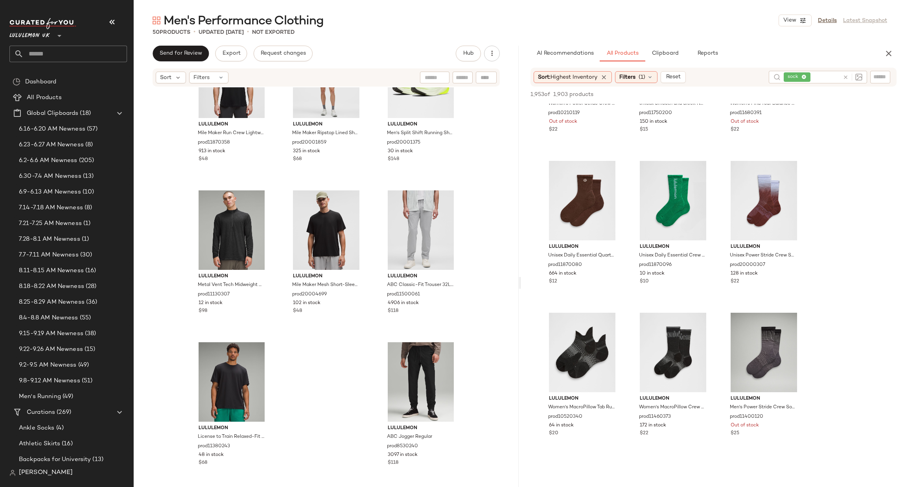
scroll to position [1061, 0]
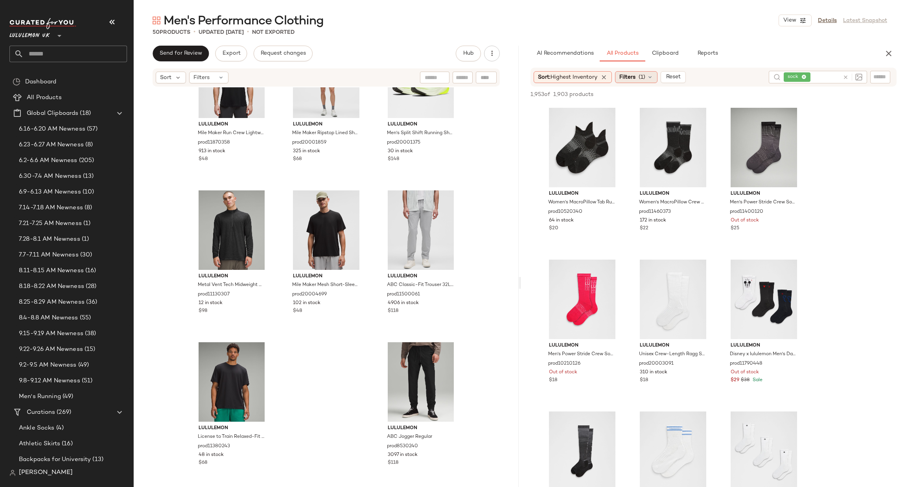
click at [635, 74] on span "Filters" at bounding box center [627, 77] width 16 height 8
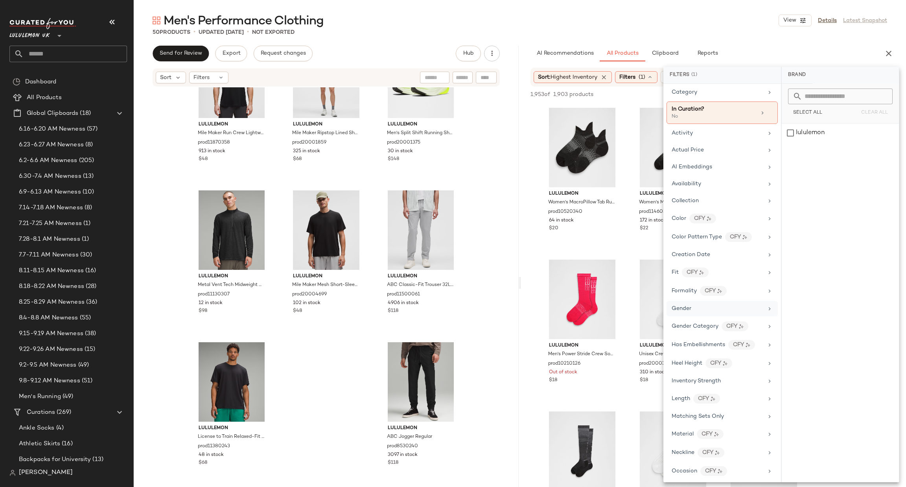
scroll to position [0, 0]
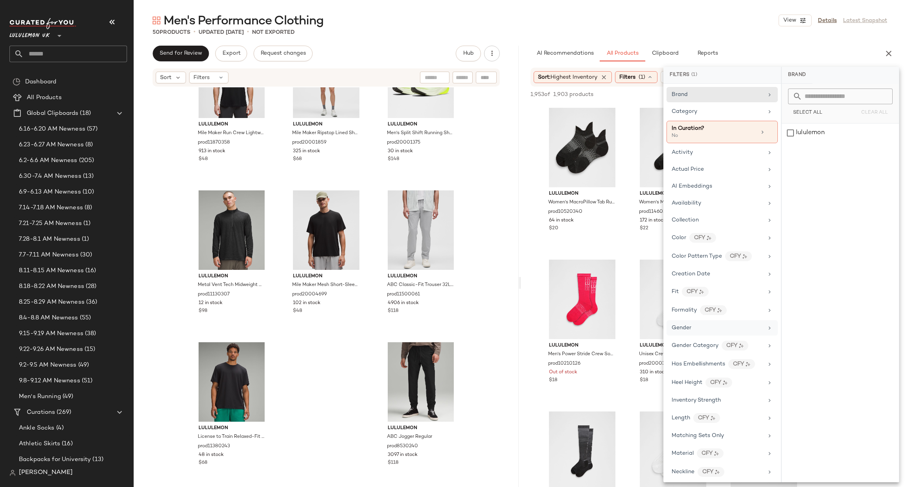
click at [702, 322] on div "Gender" at bounding box center [721, 327] width 111 height 15
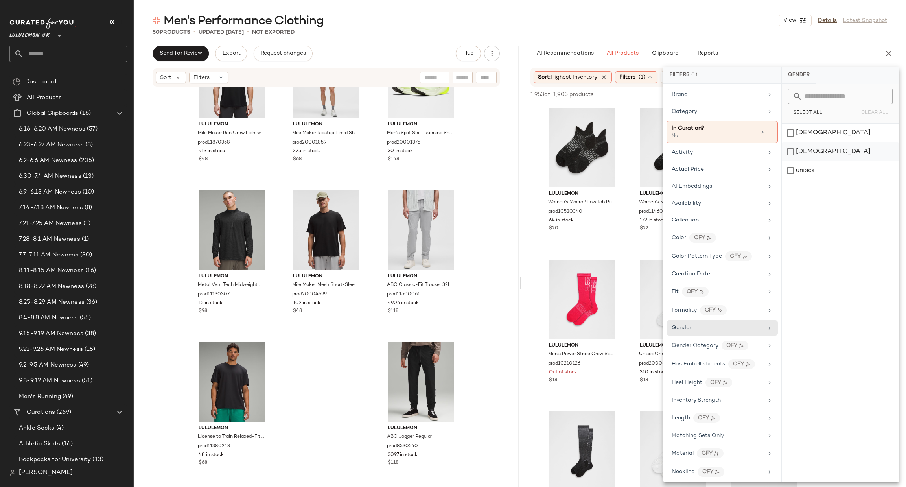
click at [796, 154] on div "[DEMOGRAPHIC_DATA]" at bounding box center [839, 151] width 117 height 19
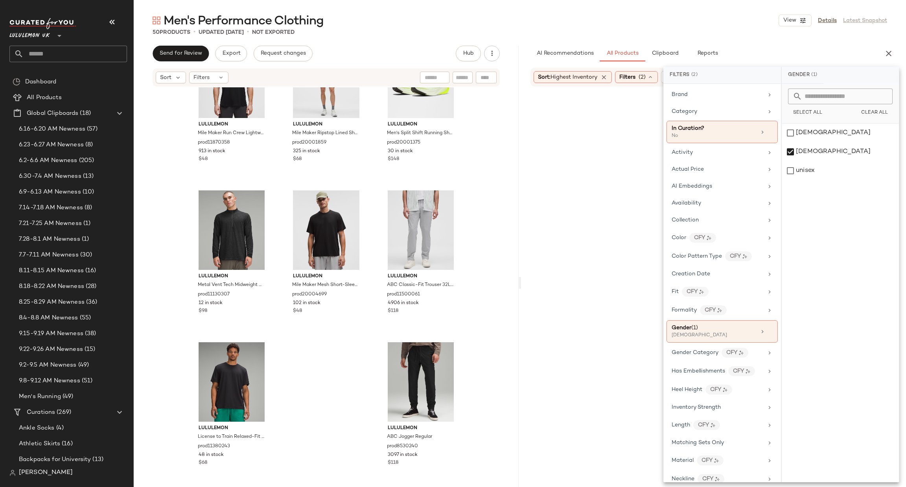
click at [539, 248] on div at bounding box center [713, 312] width 382 height 449
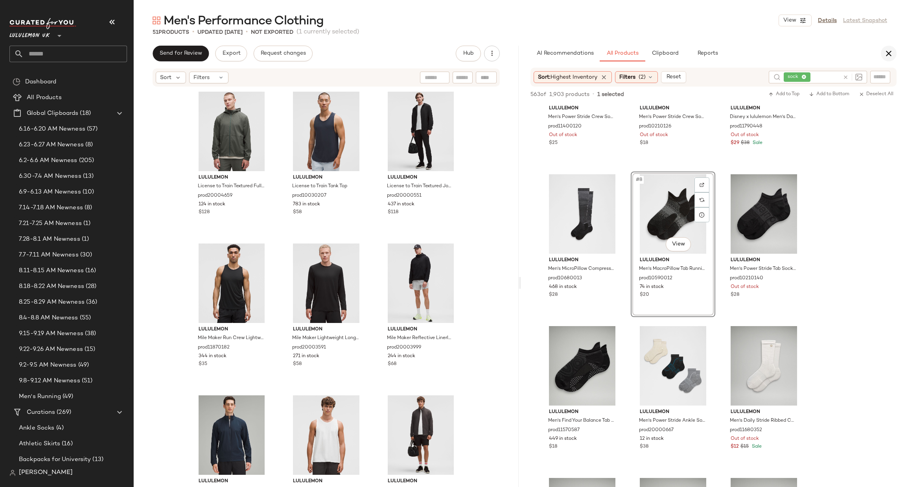
click at [884, 58] on icon "button" at bounding box center [888, 53] width 9 height 9
